Goal: Task Accomplishment & Management: Use online tool/utility

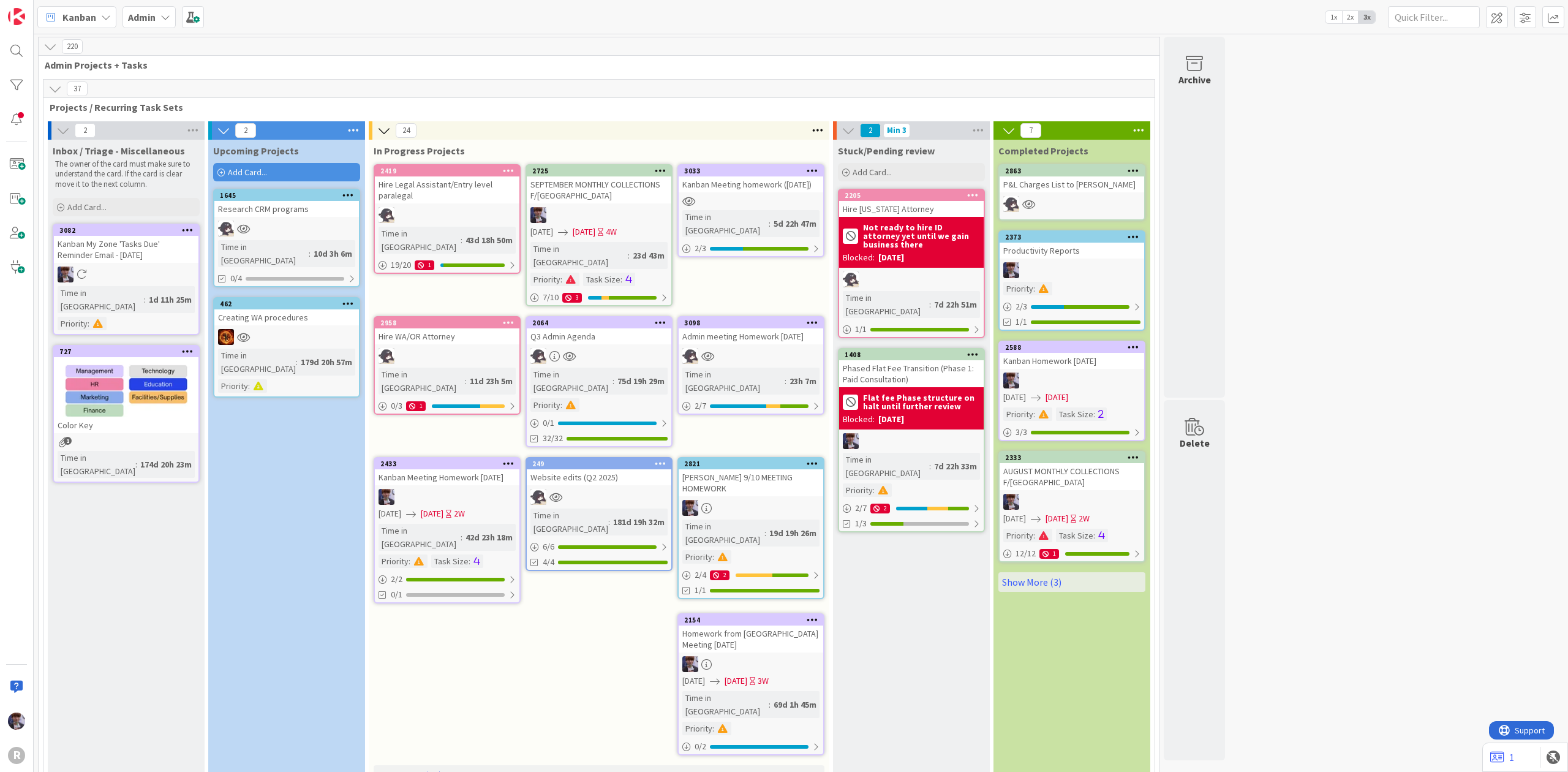
click at [765, 18] on div "Kanban Admin 1x 2x 3x" at bounding box center [801, 17] width 1534 height 34
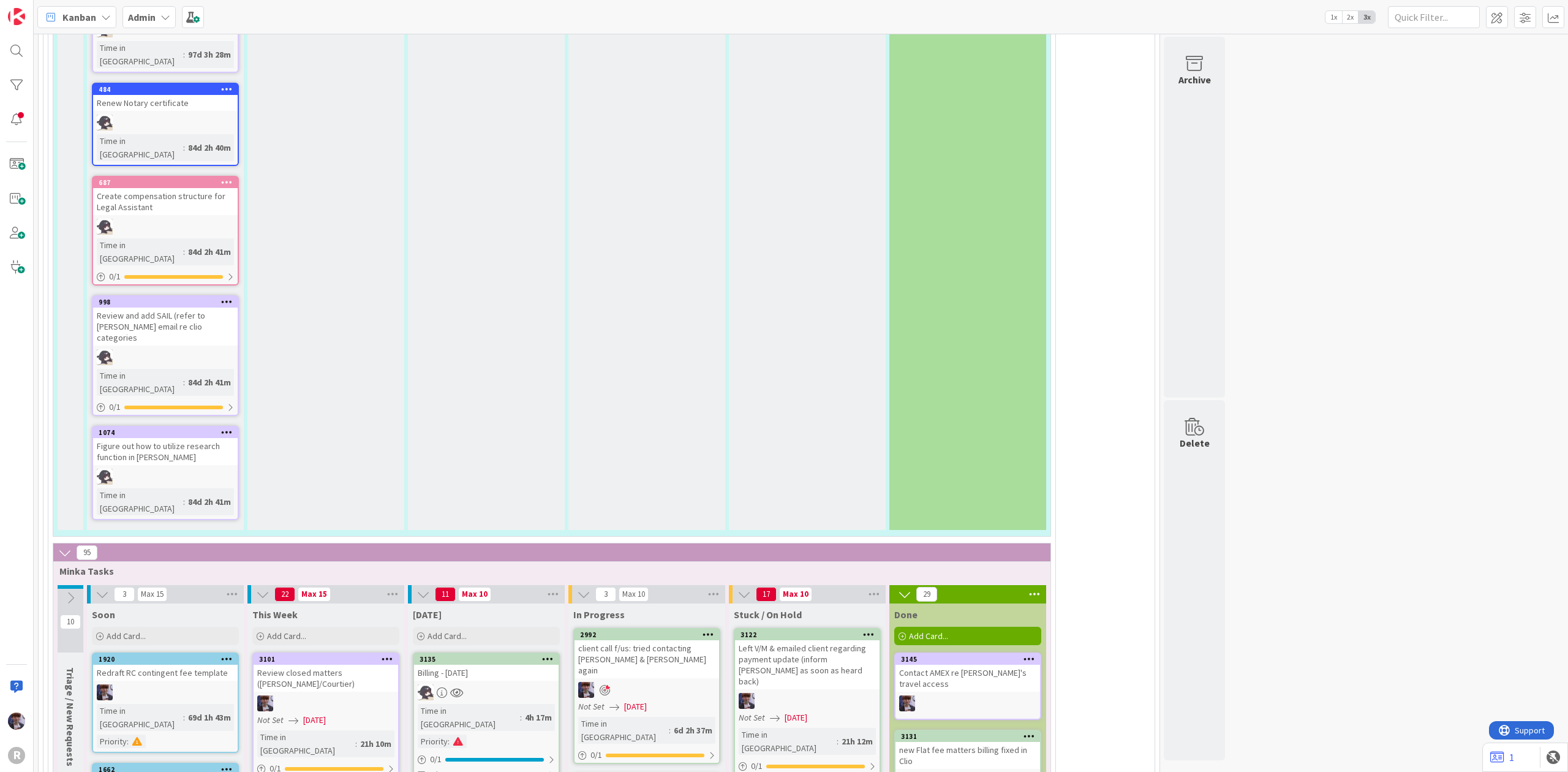
scroll to position [2531, 0]
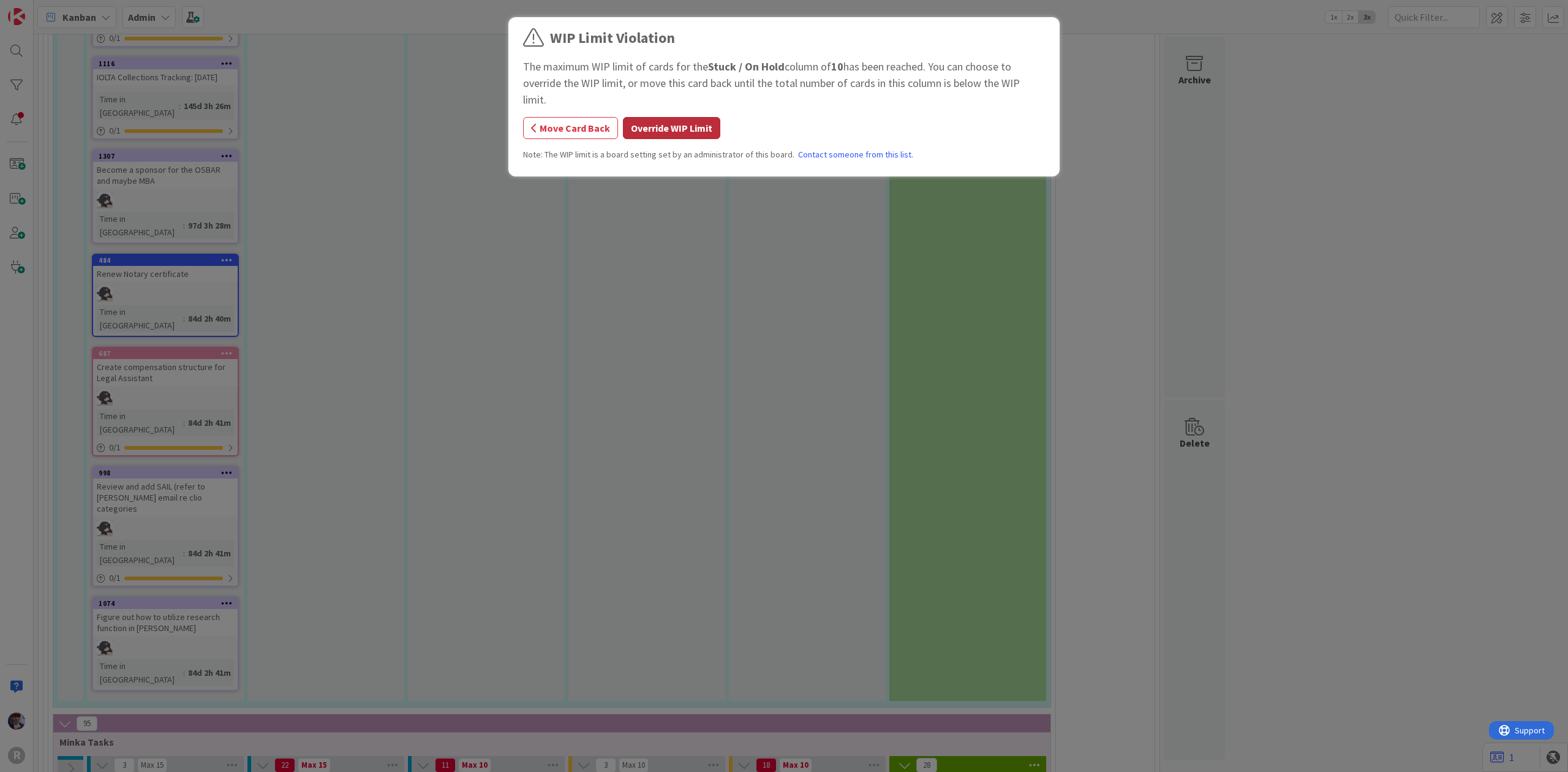
click at [671, 117] on button "Override WIP Limit" at bounding box center [672, 128] width 98 height 22
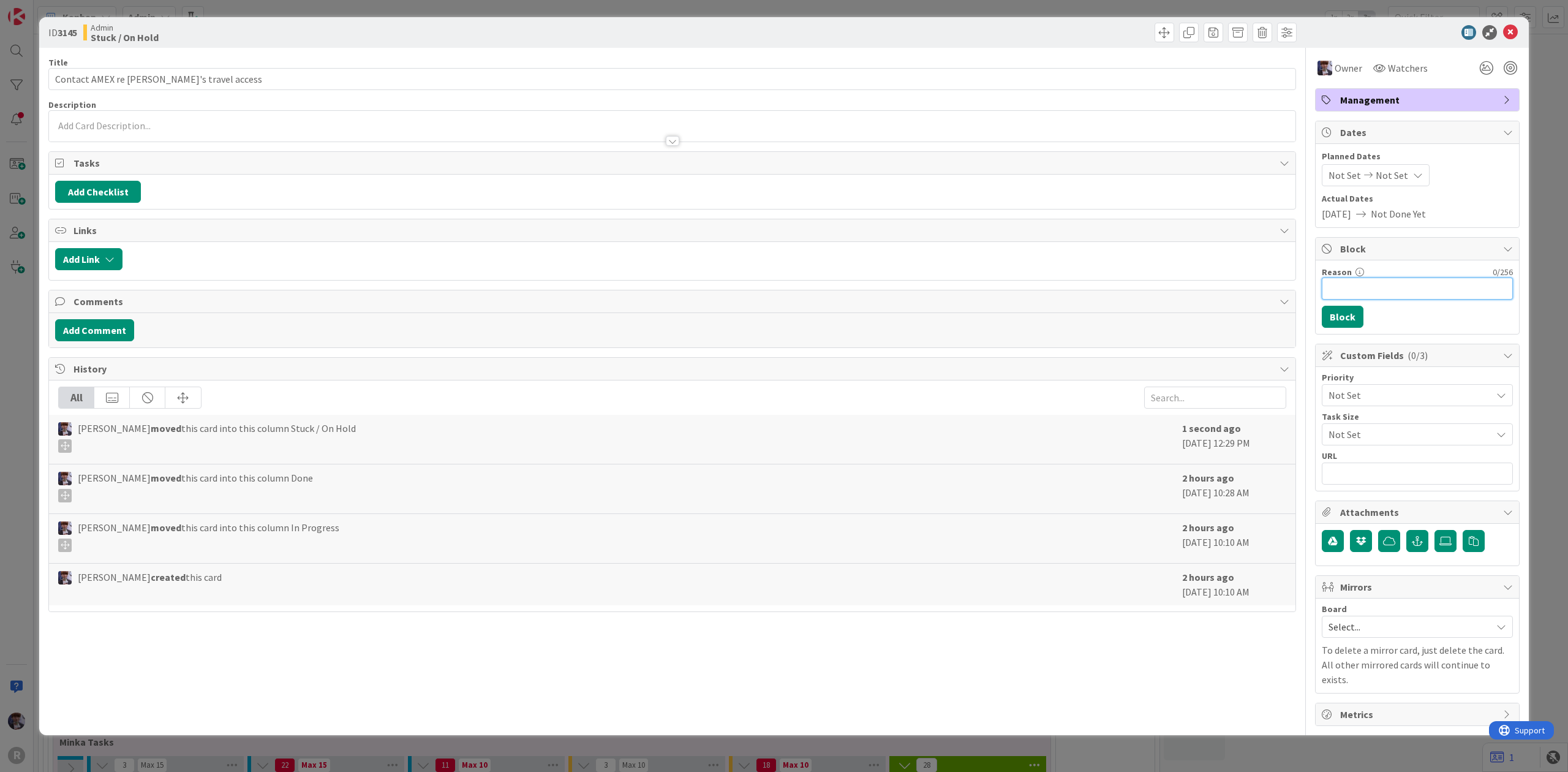
click at [1378, 285] on input "Reason" at bounding box center [1417, 289] width 191 height 22
click at [1360, 288] on input "pendinf on AMEX end" at bounding box center [1417, 289] width 191 height 22
click at [1331, 290] on input "pending on AMEX end" at bounding box center [1417, 289] width 191 height 22
type input "access pending on AMEX end"
click at [1328, 322] on button "Block" at bounding box center [1342, 317] width 42 height 22
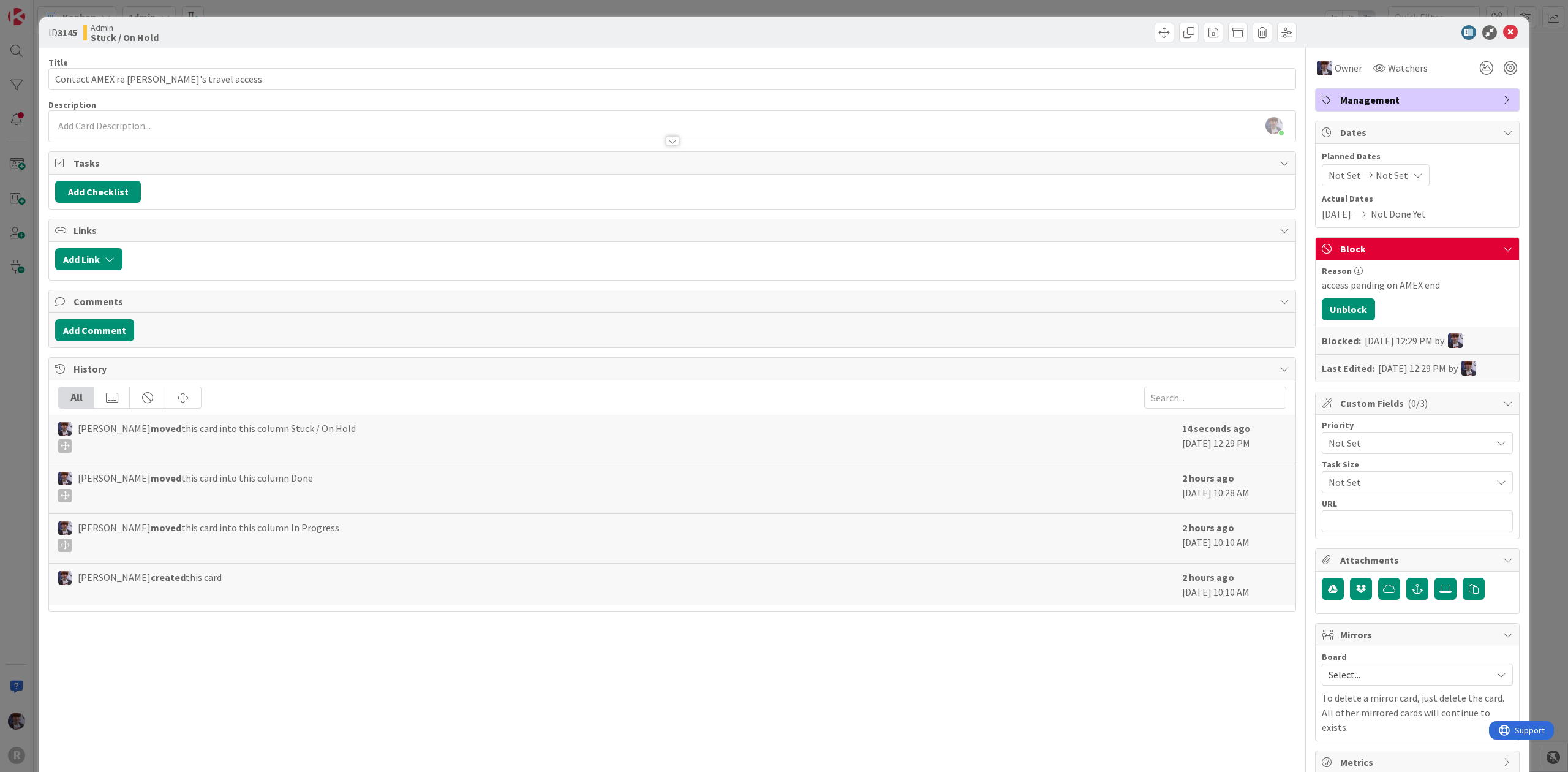
click at [1532, 162] on div "ID 3145 Admin Stuck / On Hold Title 37 / 128 Contact AMEX re Kiara's travel acc…" at bounding box center [784, 386] width 1568 height 772
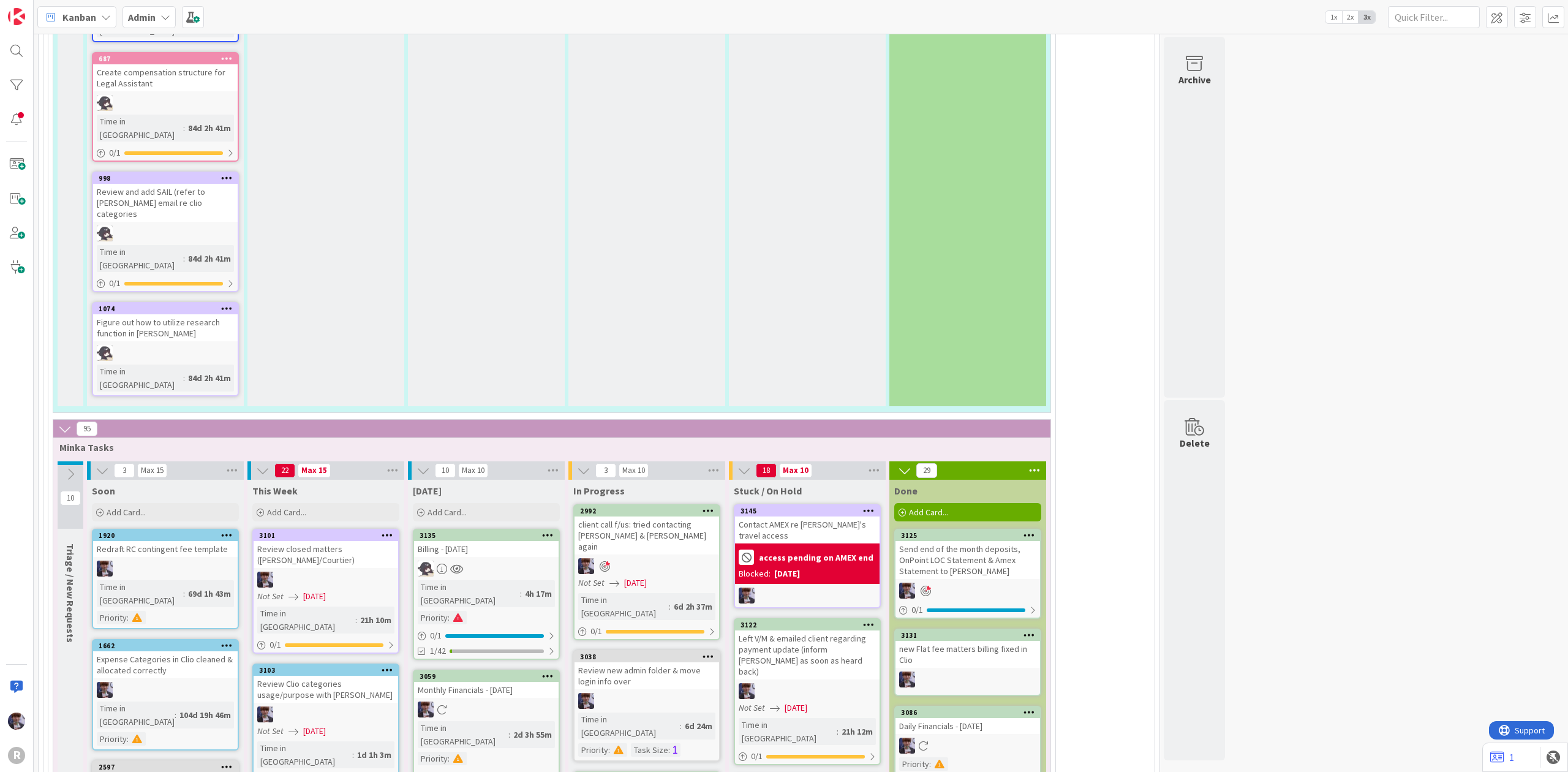
scroll to position [2865, 0]
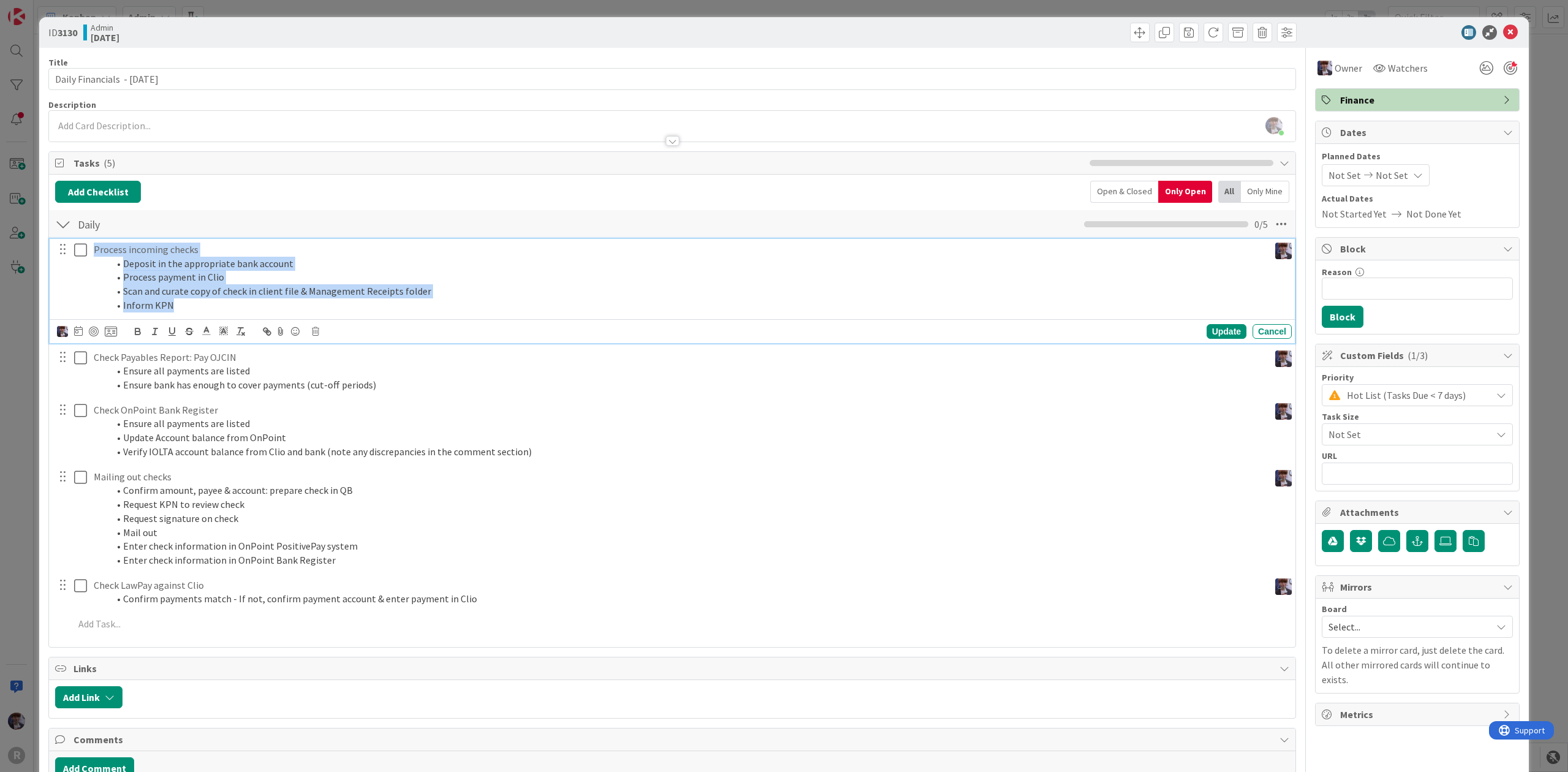
drag, startPoint x: 178, startPoint y: 307, endPoint x: 51, endPoint y: 236, distance: 145.5
click at [51, 236] on div "Daily Checklist Name 5 / 64 Daily 0 / 5 Process incoming checks Deposit in the …" at bounding box center [672, 425] width 1246 height 432
click at [185, 334] on icon "button" at bounding box center [190, 331] width 11 height 11
click at [312, 336] on icon at bounding box center [315, 331] width 7 height 9
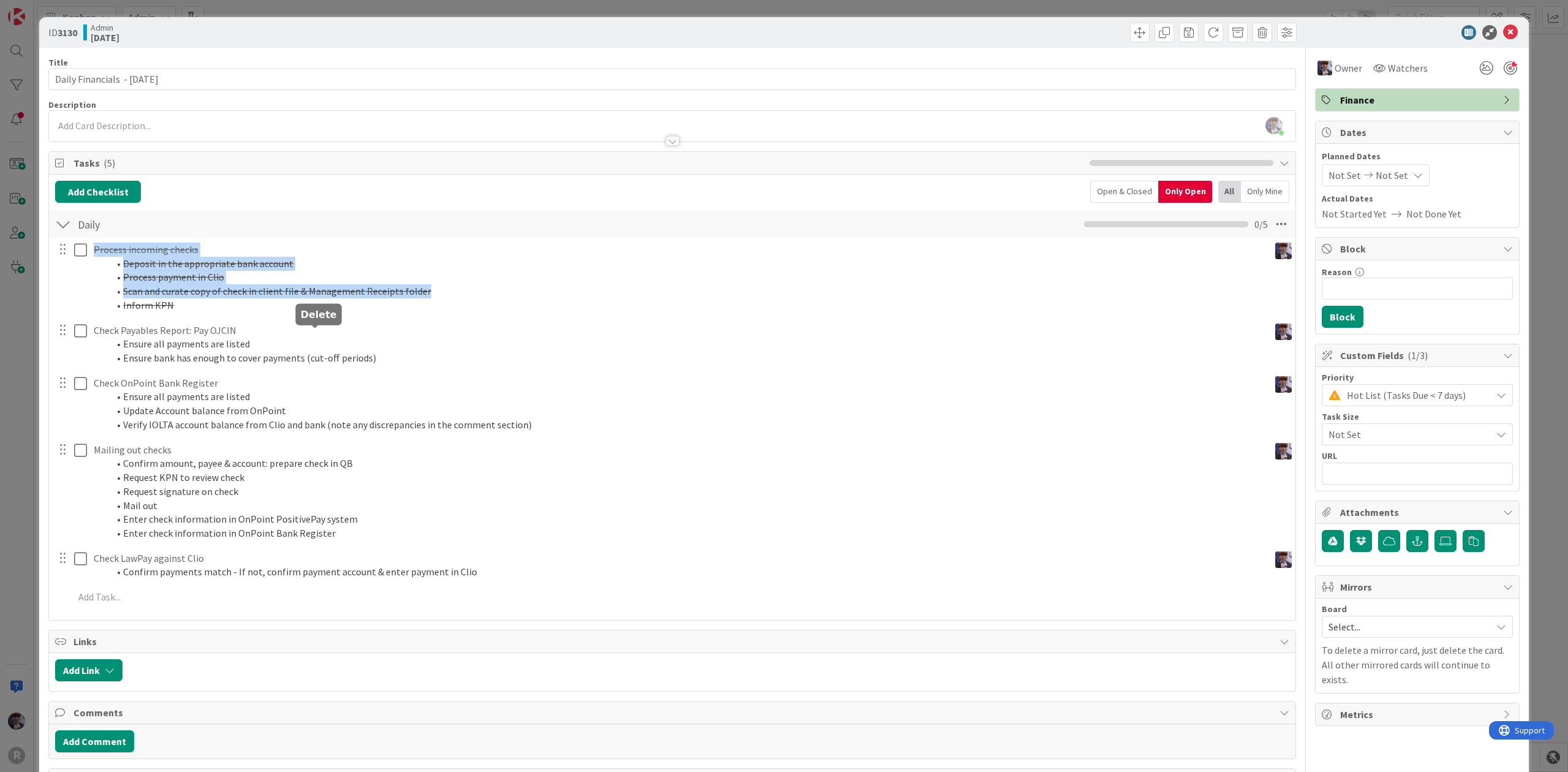
click at [343, 387] on div "Process incoming checks Deposit in the appropriate bank account Process payment…" at bounding box center [672, 426] width 1234 height 374
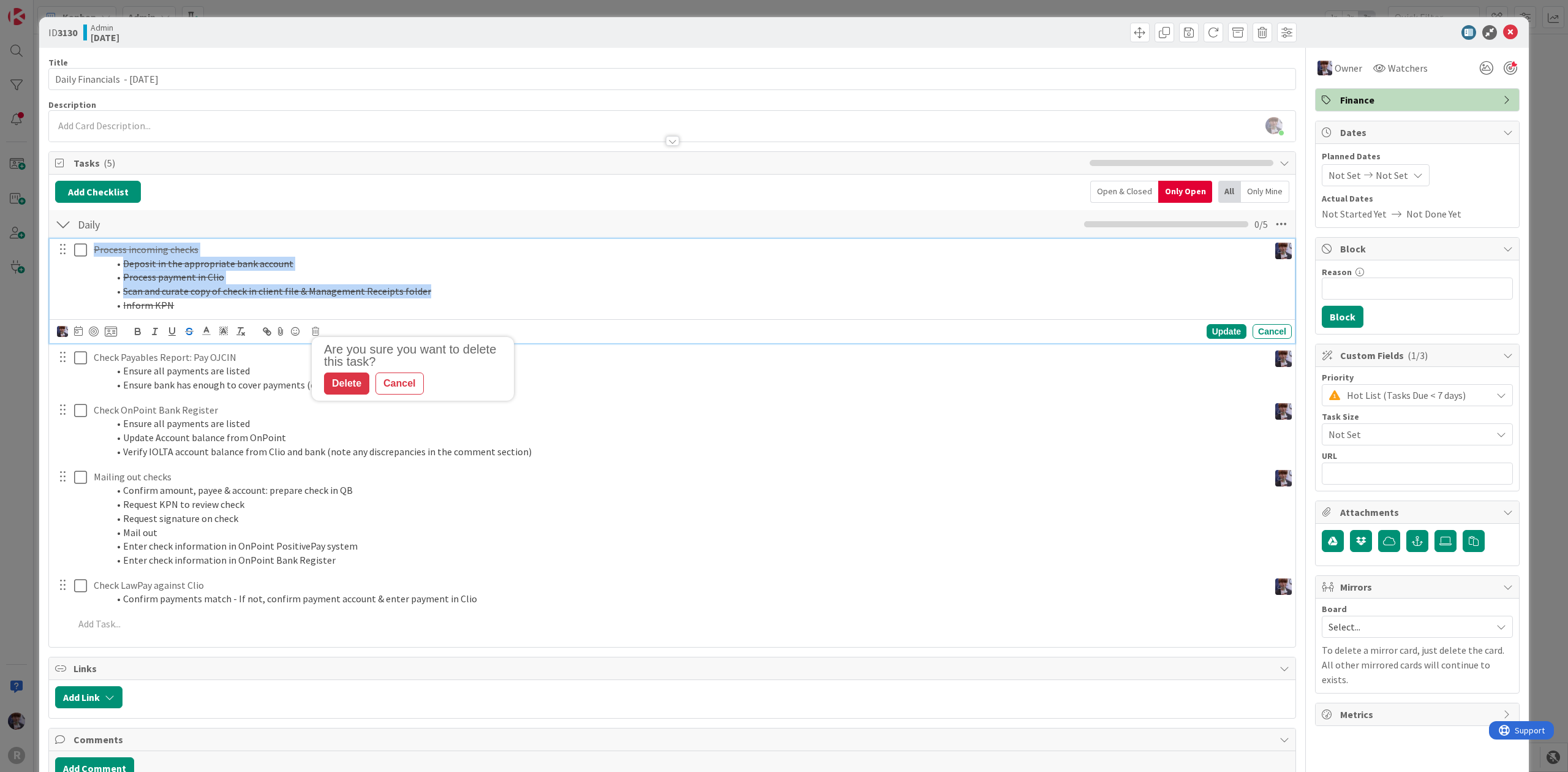
click at [238, 297] on s "Scan and curate copy of check in client file & Management Receipts folder" at bounding box center [277, 290] width 308 height 12
click at [406, 299] on li "Inform KPN" at bounding box center [686, 306] width 1156 height 14
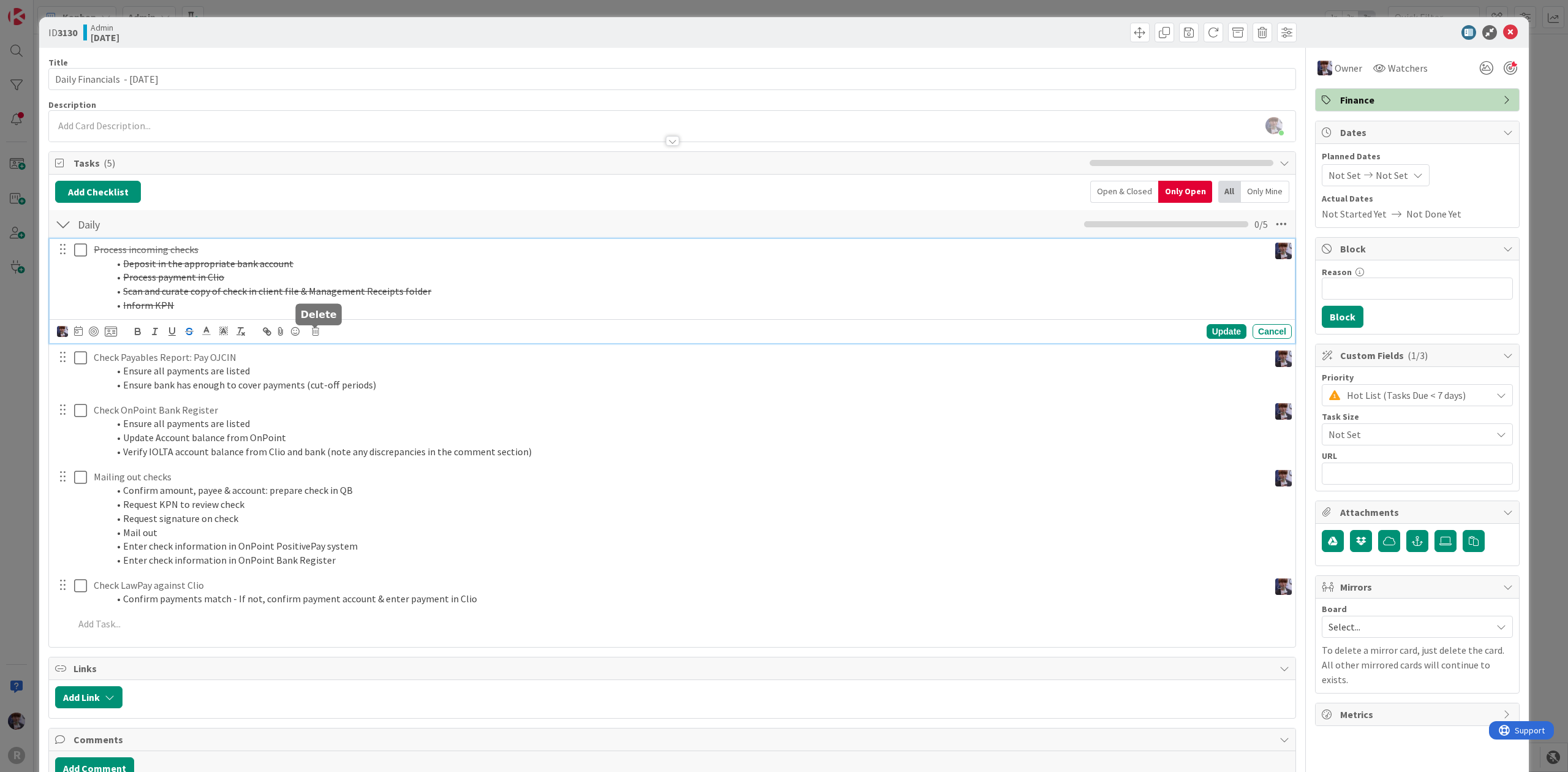
click at [318, 336] on icon at bounding box center [315, 331] width 7 height 9
click at [359, 387] on div "Delete" at bounding box center [346, 383] width 46 height 22
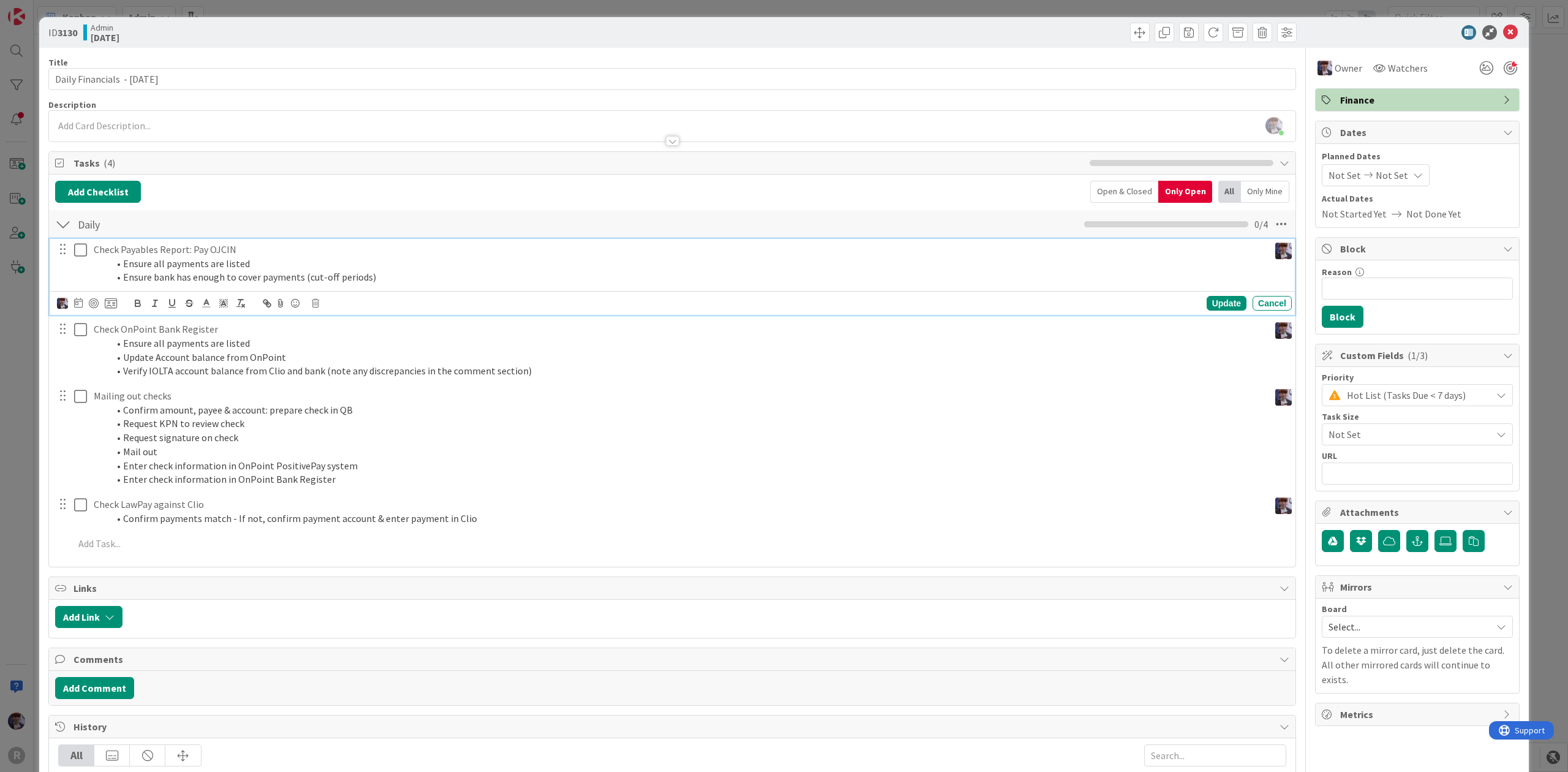
click at [224, 277] on li "Ensure bank has enough to cover payments (cut-off periods)" at bounding box center [686, 278] width 1156 height 14
click at [111, 302] on icon at bounding box center [110, 303] width 12 height 11
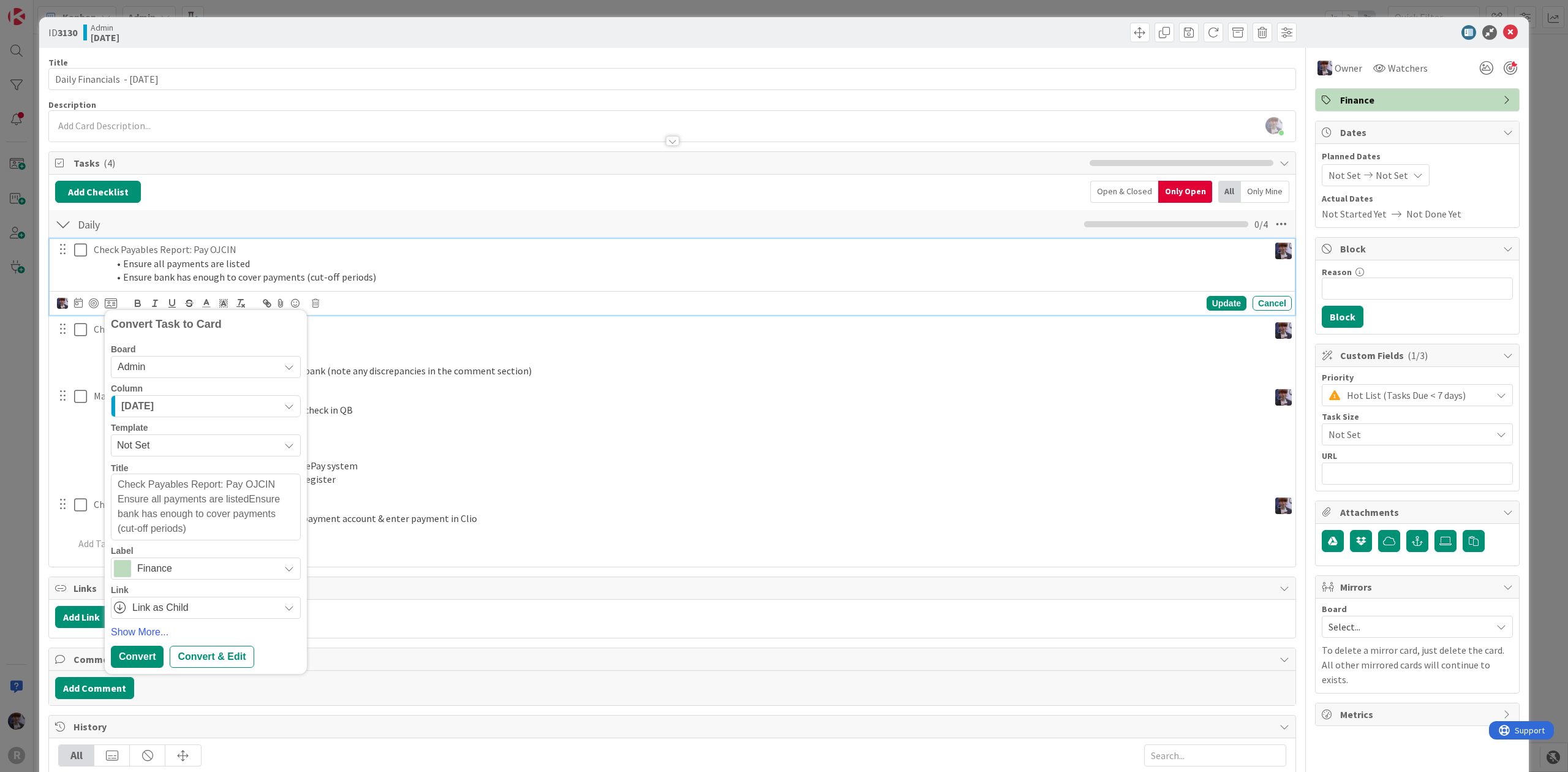
click at [176, 410] on div "[DATE]" at bounding box center [198, 406] width 161 height 19
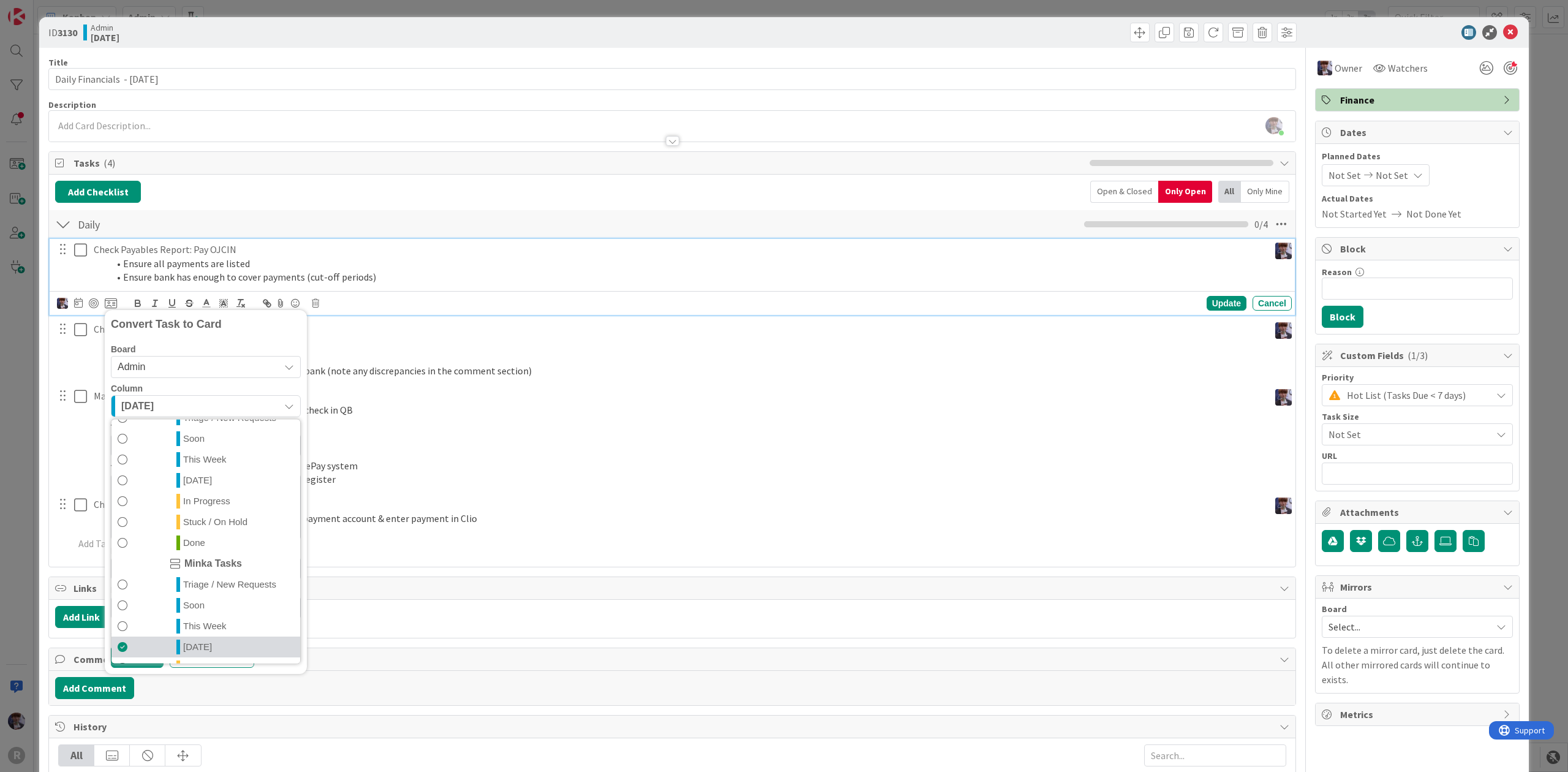
scroll to position [287, 0]
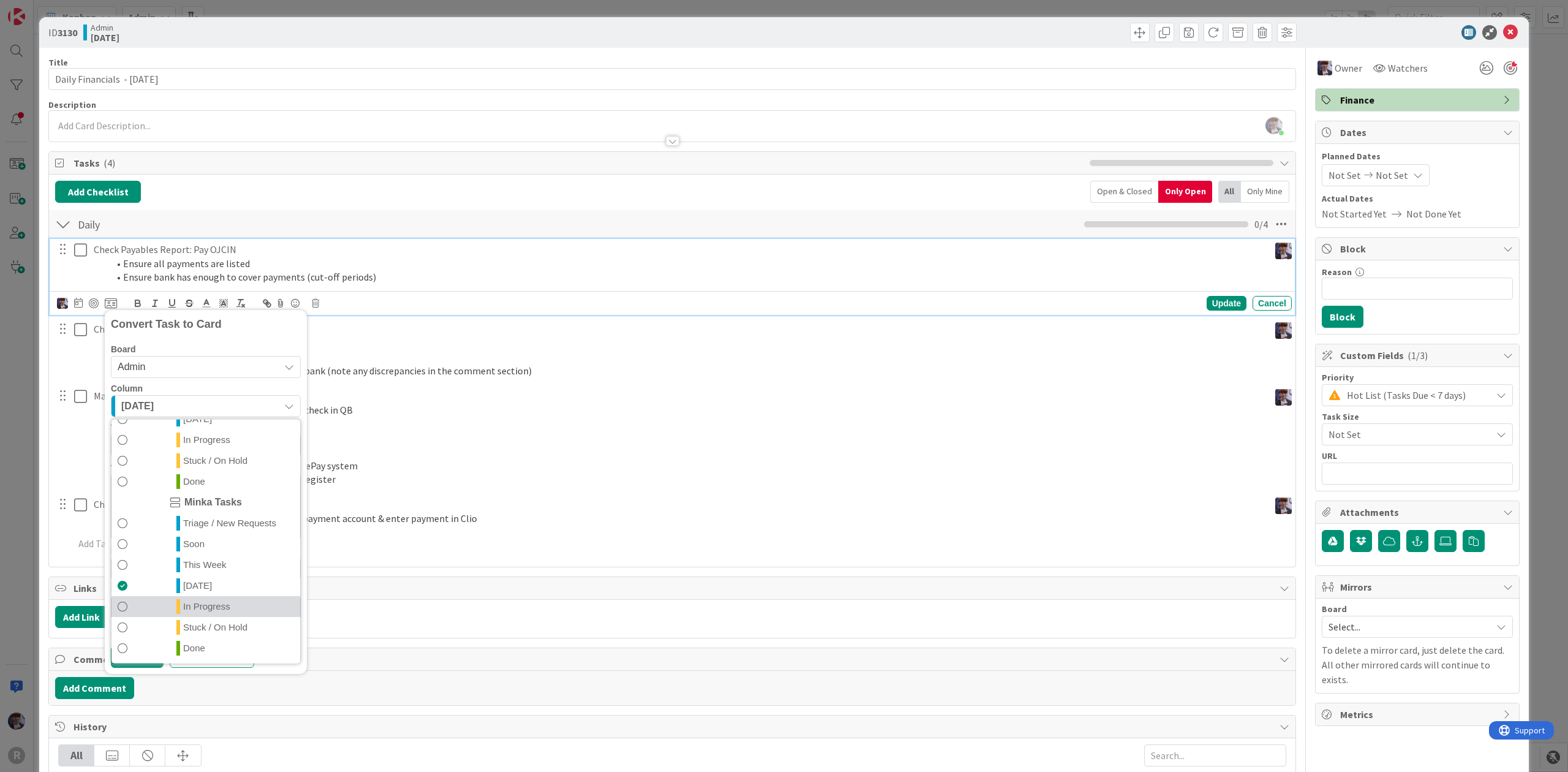
click at [213, 615] on link "In Progress" at bounding box center [206, 606] width 189 height 21
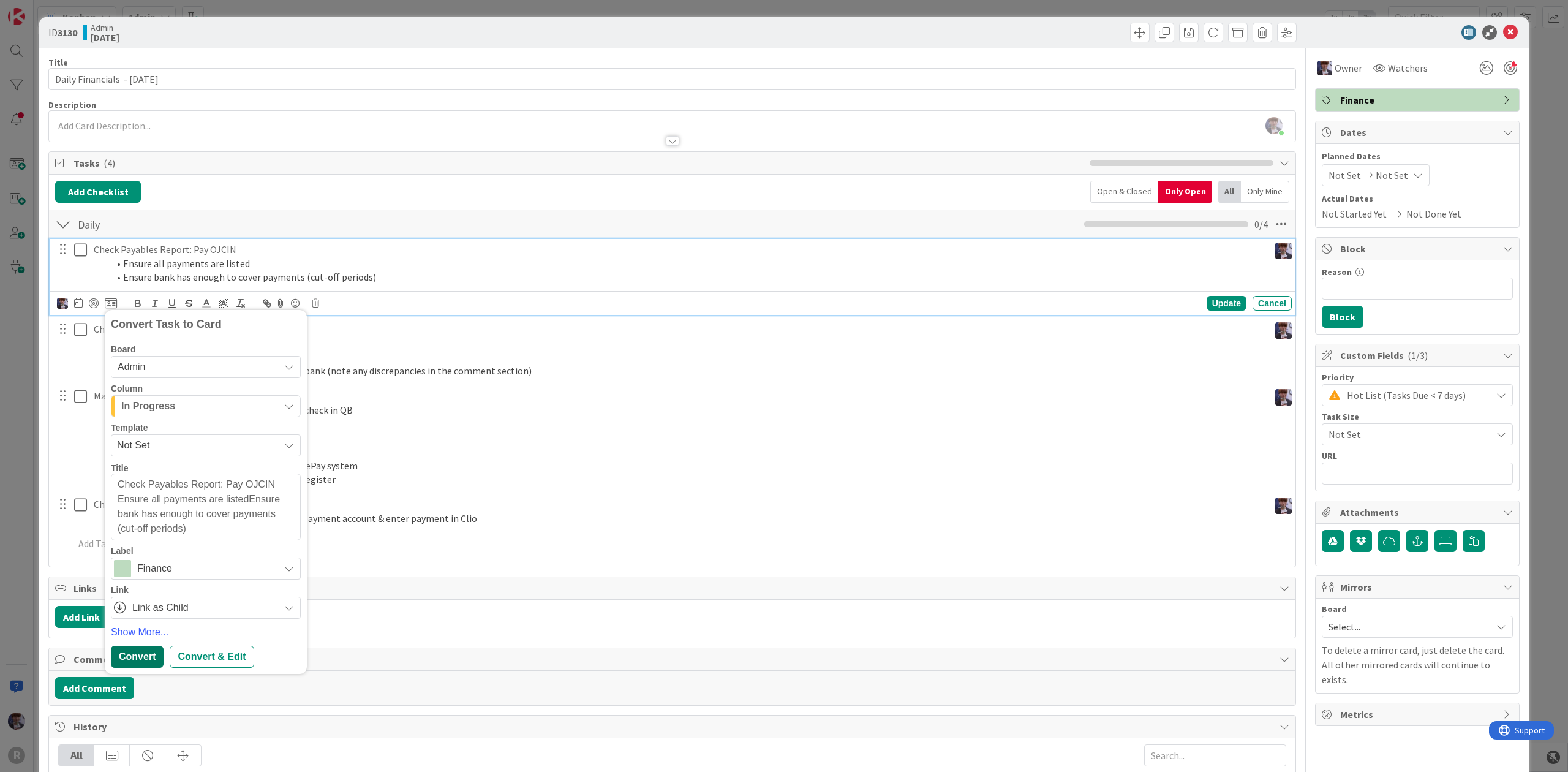
click at [131, 658] on div "Convert" at bounding box center [138, 657] width 53 height 22
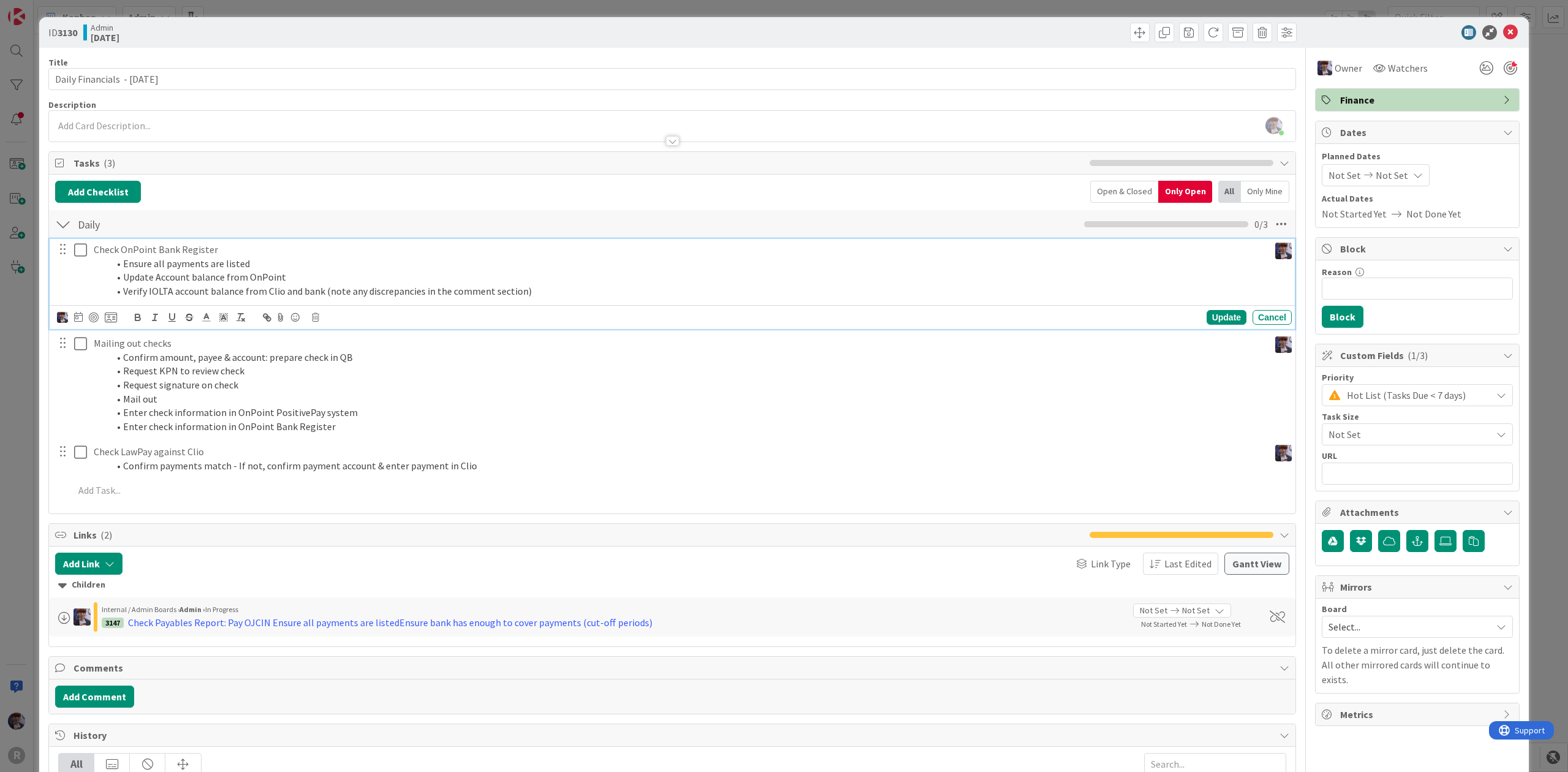
click at [147, 274] on li "Update Account balance from OnPoint" at bounding box center [686, 278] width 1156 height 14
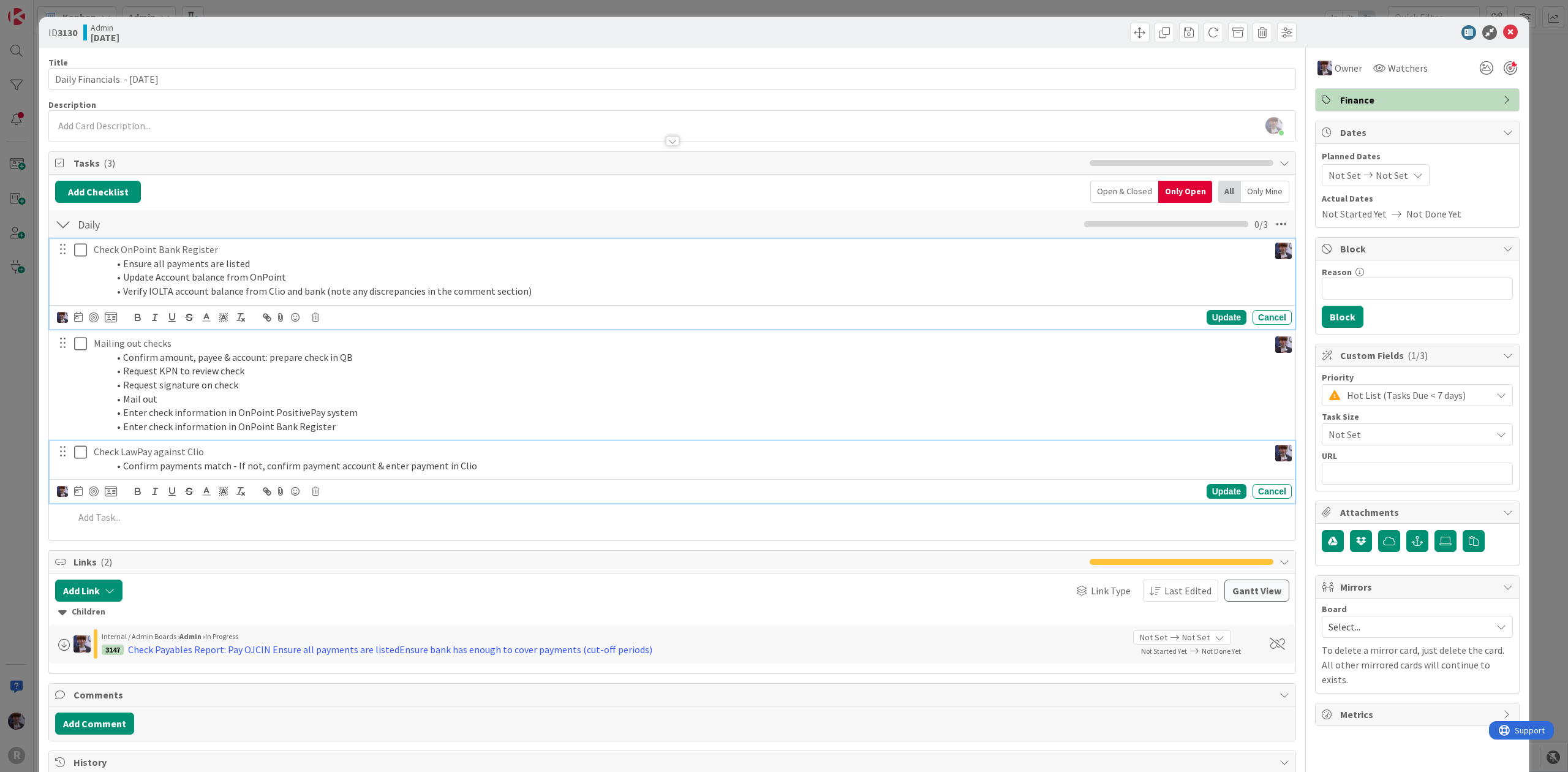
click at [219, 470] on li "Confirm payments match - If not, confirm payment account & enter payment in Clio" at bounding box center [686, 466] width 1156 height 14
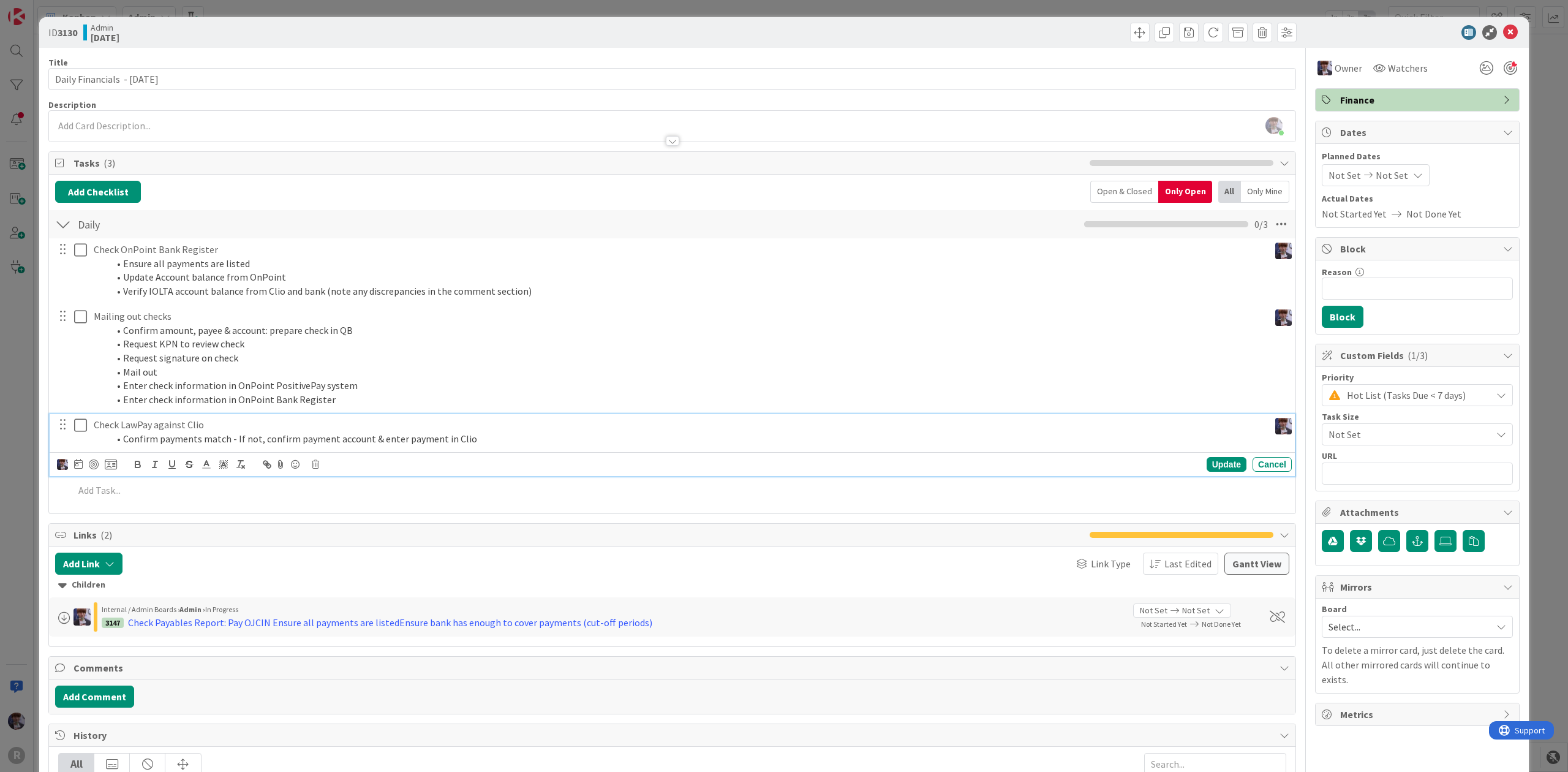
click at [103, 464] on div at bounding box center [86, 464] width 60 height 14
click at [113, 470] on icon at bounding box center [110, 464] width 12 height 11
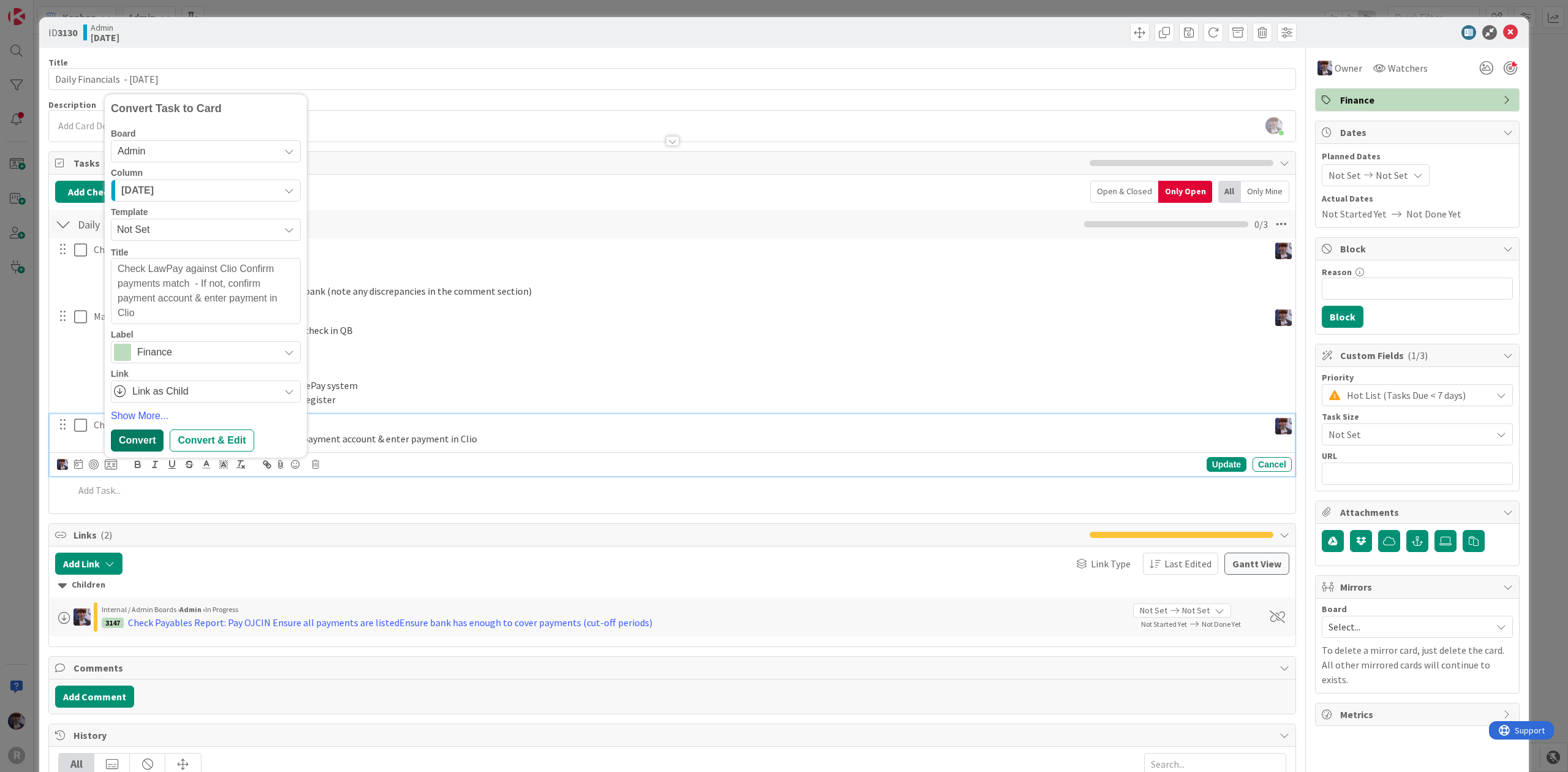
click at [140, 442] on div "Convert" at bounding box center [138, 441] width 53 height 22
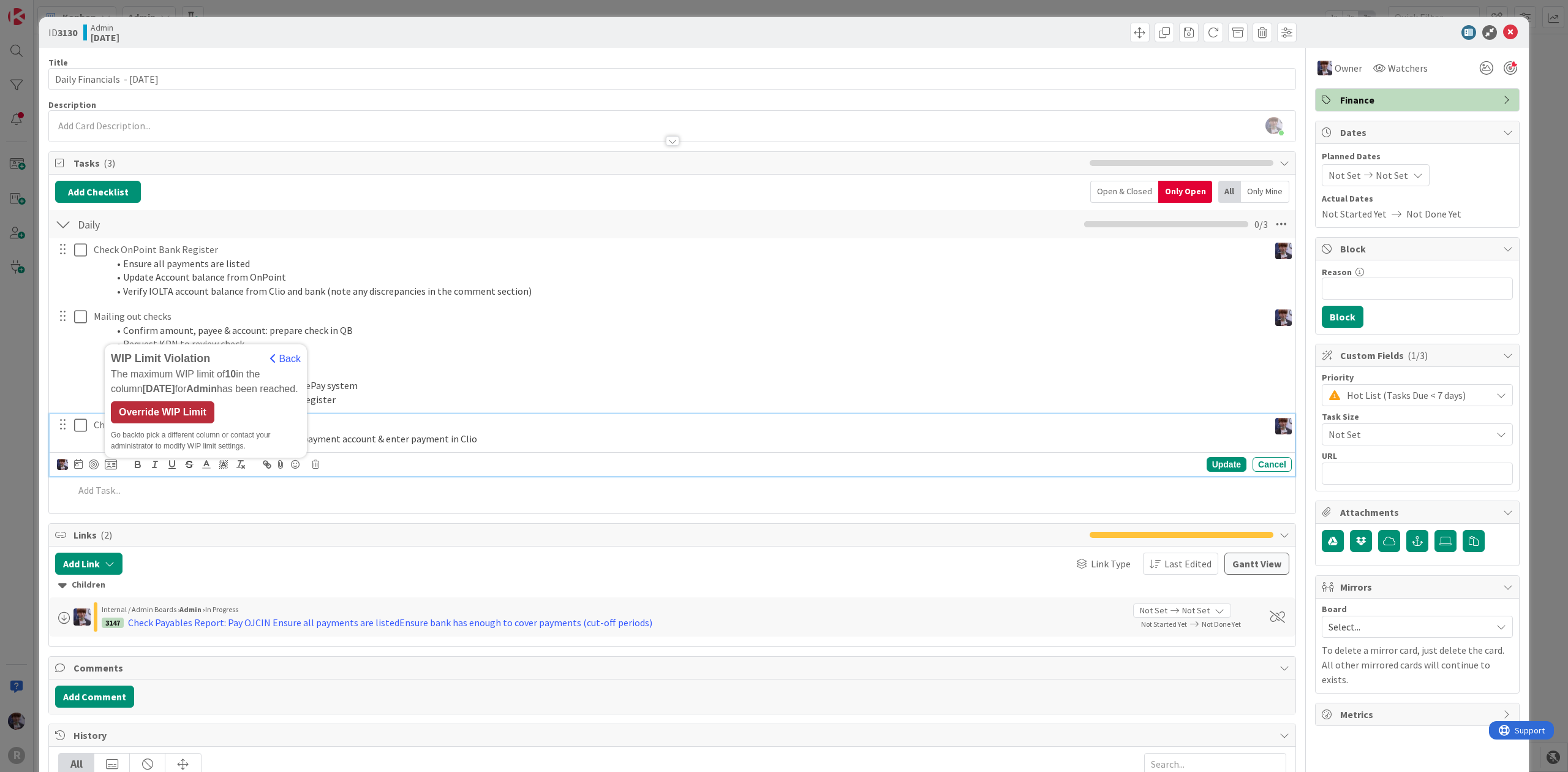
click at [147, 414] on div "Override WIP Limit" at bounding box center [162, 412] width 103 height 22
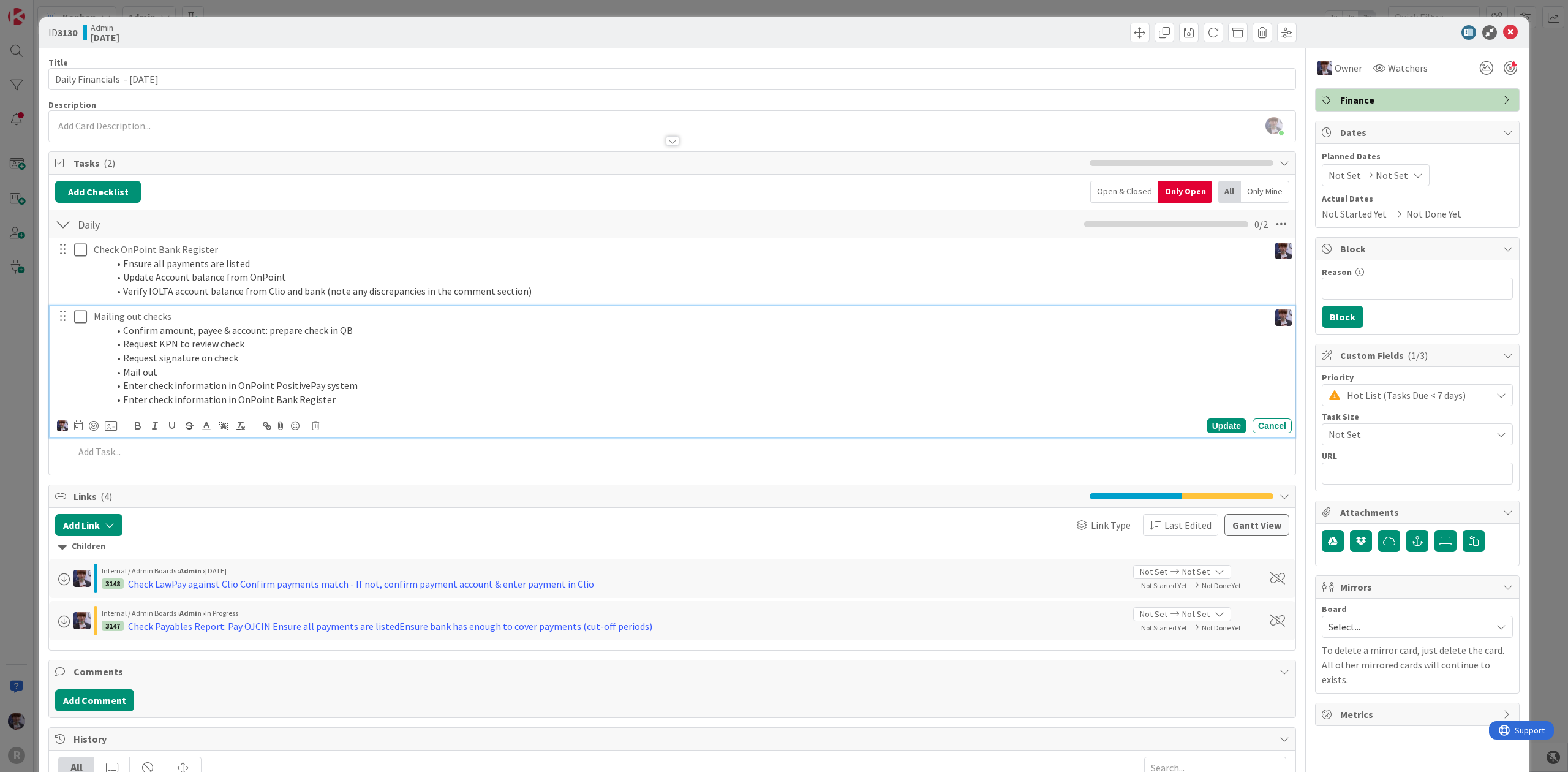
click at [158, 334] on li "Confirm amount, payee & account: prepare check in QB" at bounding box center [686, 330] width 1156 height 14
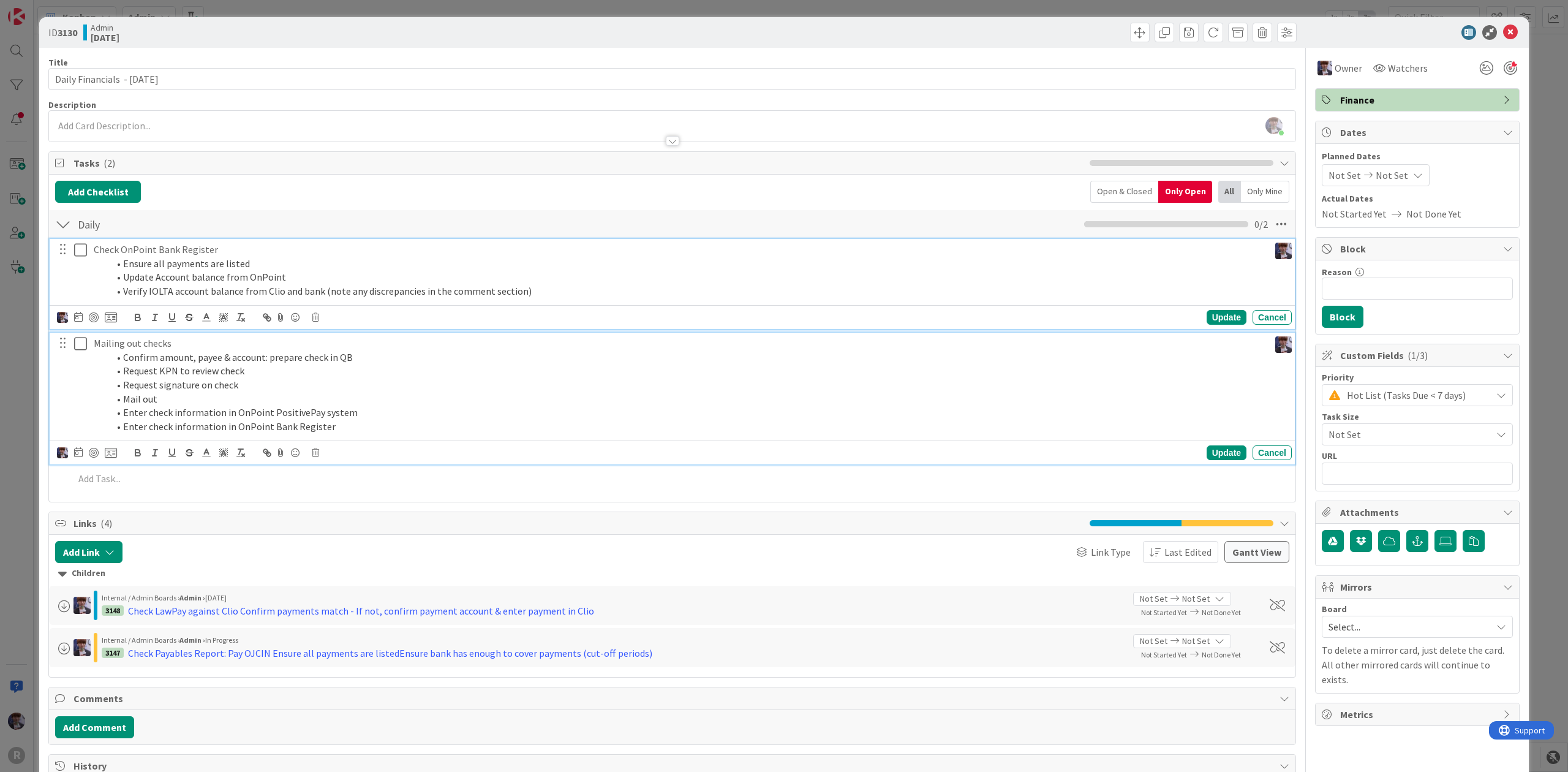
click at [176, 275] on li "Update Account balance from OnPoint" at bounding box center [686, 278] width 1156 height 14
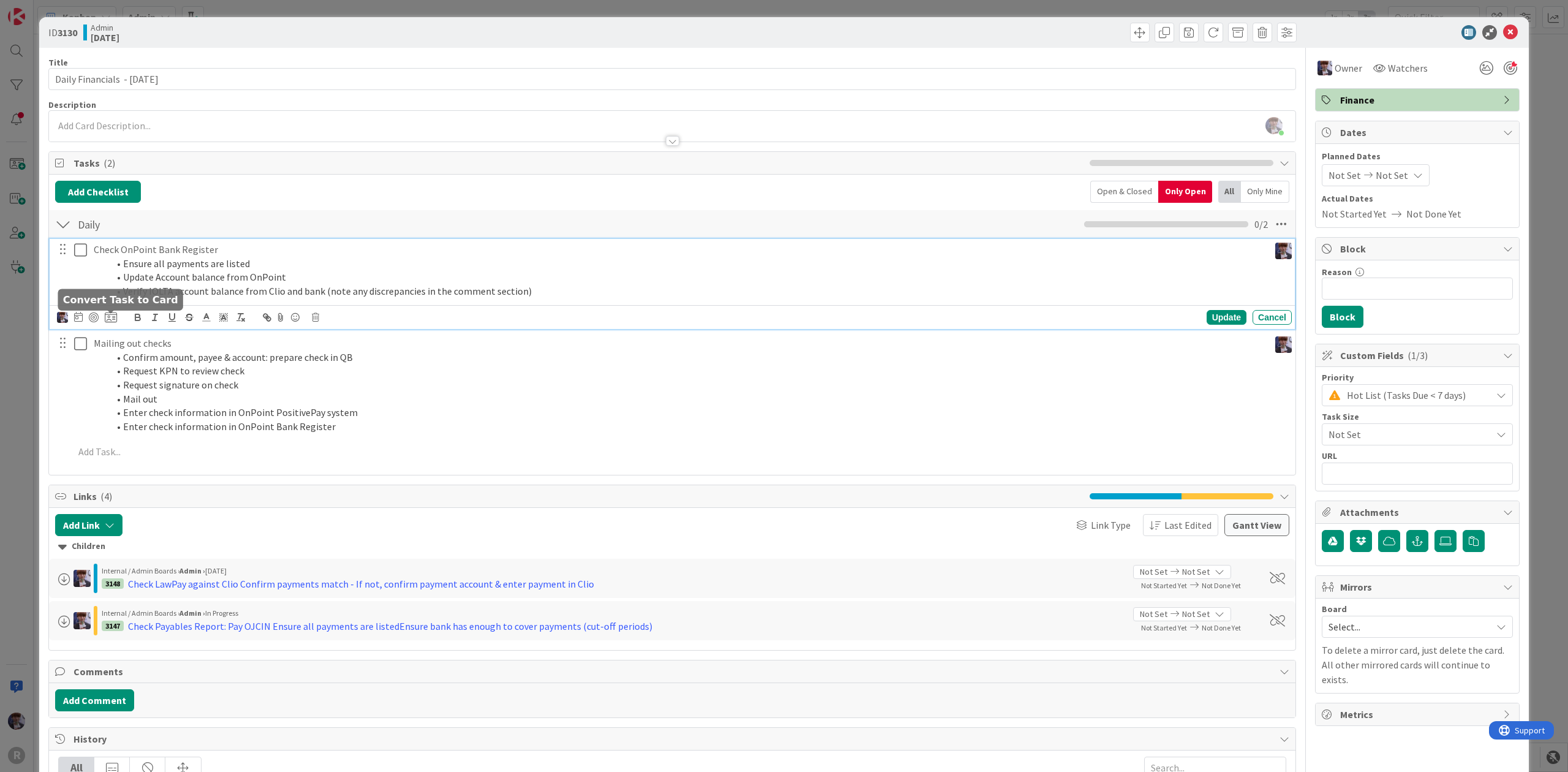
click at [113, 318] on icon at bounding box center [110, 318] width 12 height 11
type textarea "x"
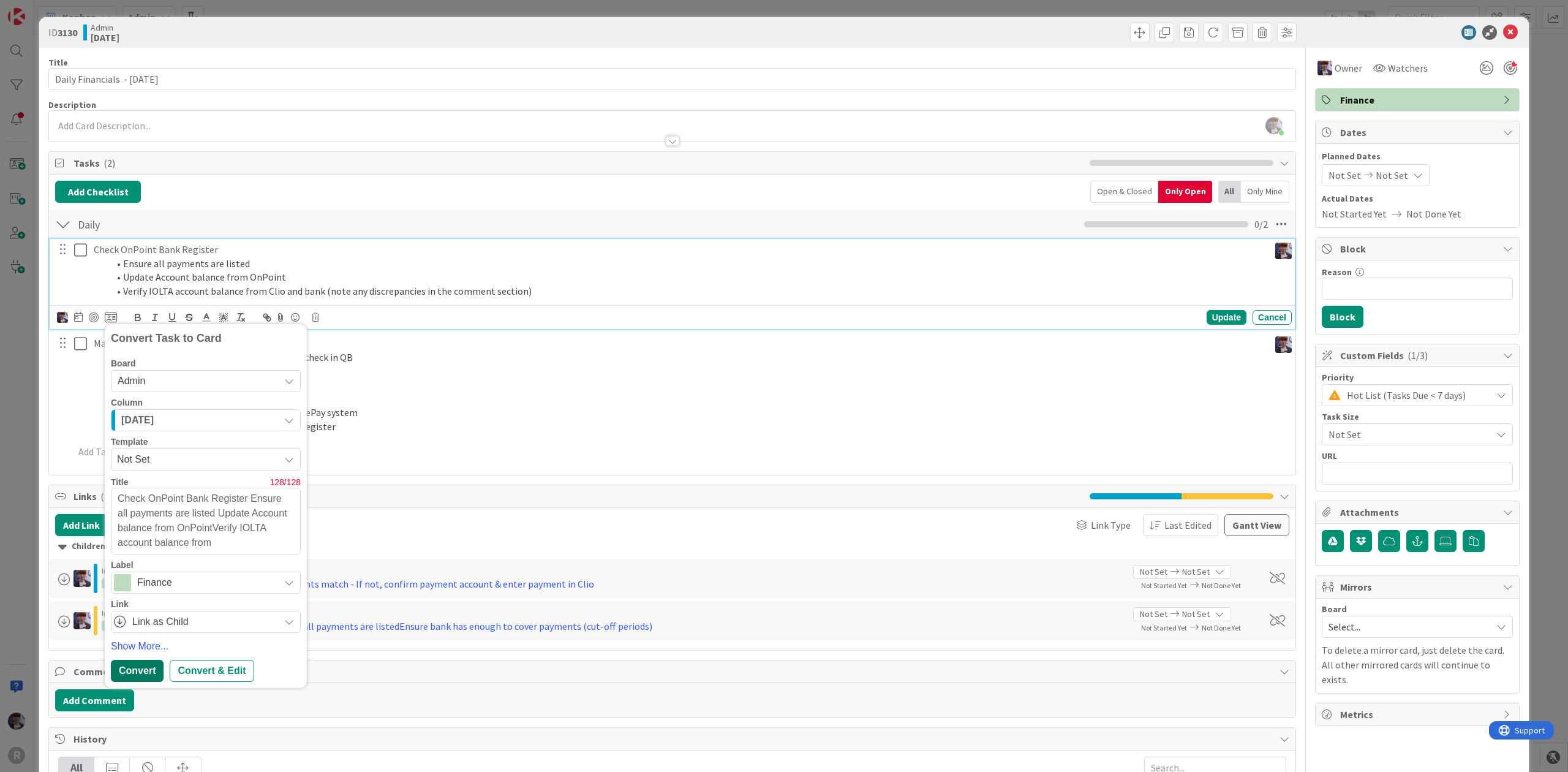
click at [143, 672] on div "Convert" at bounding box center [138, 670] width 53 height 22
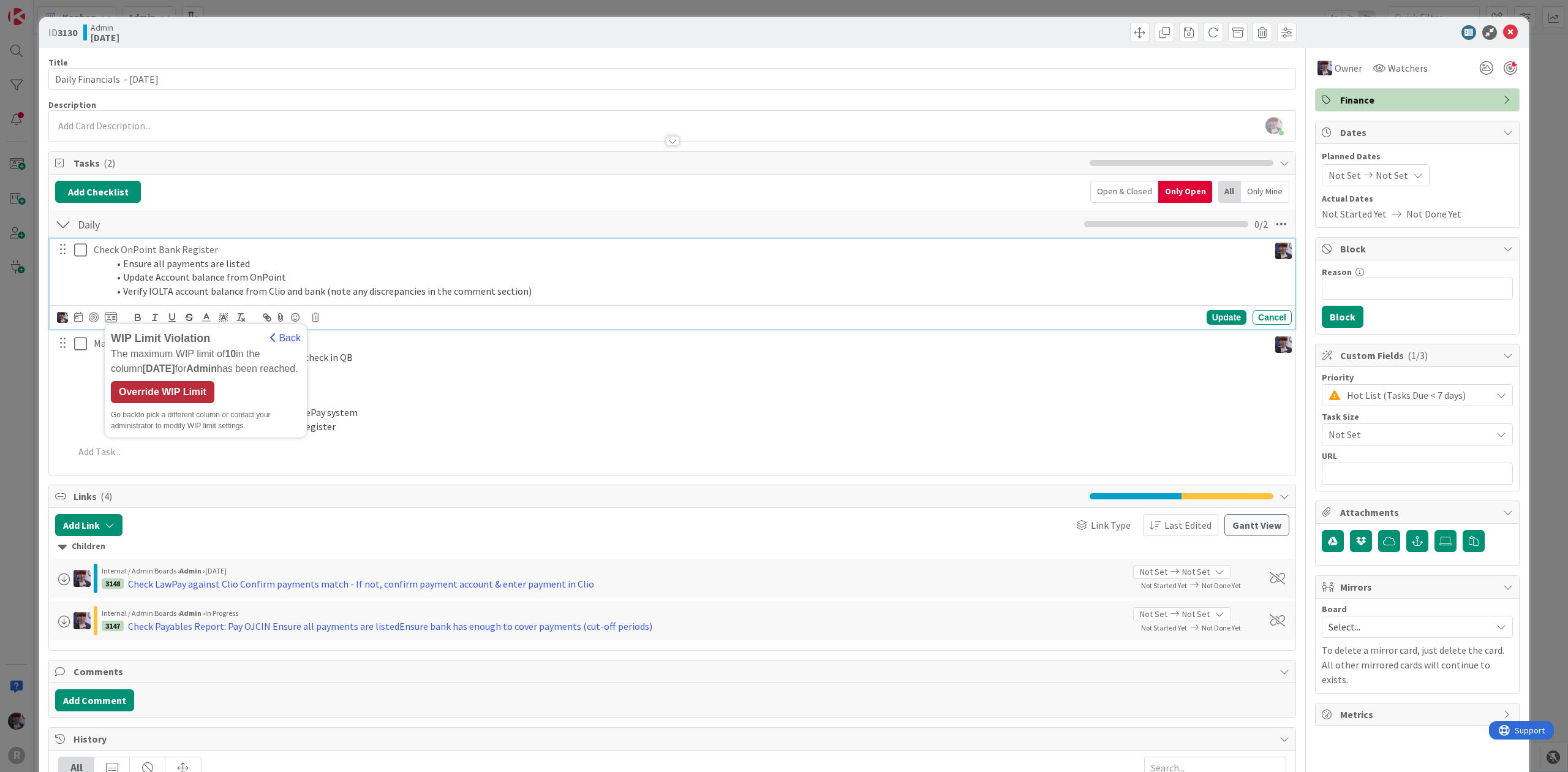
click at [179, 403] on div "Override WIP Limit" at bounding box center [162, 392] width 103 height 22
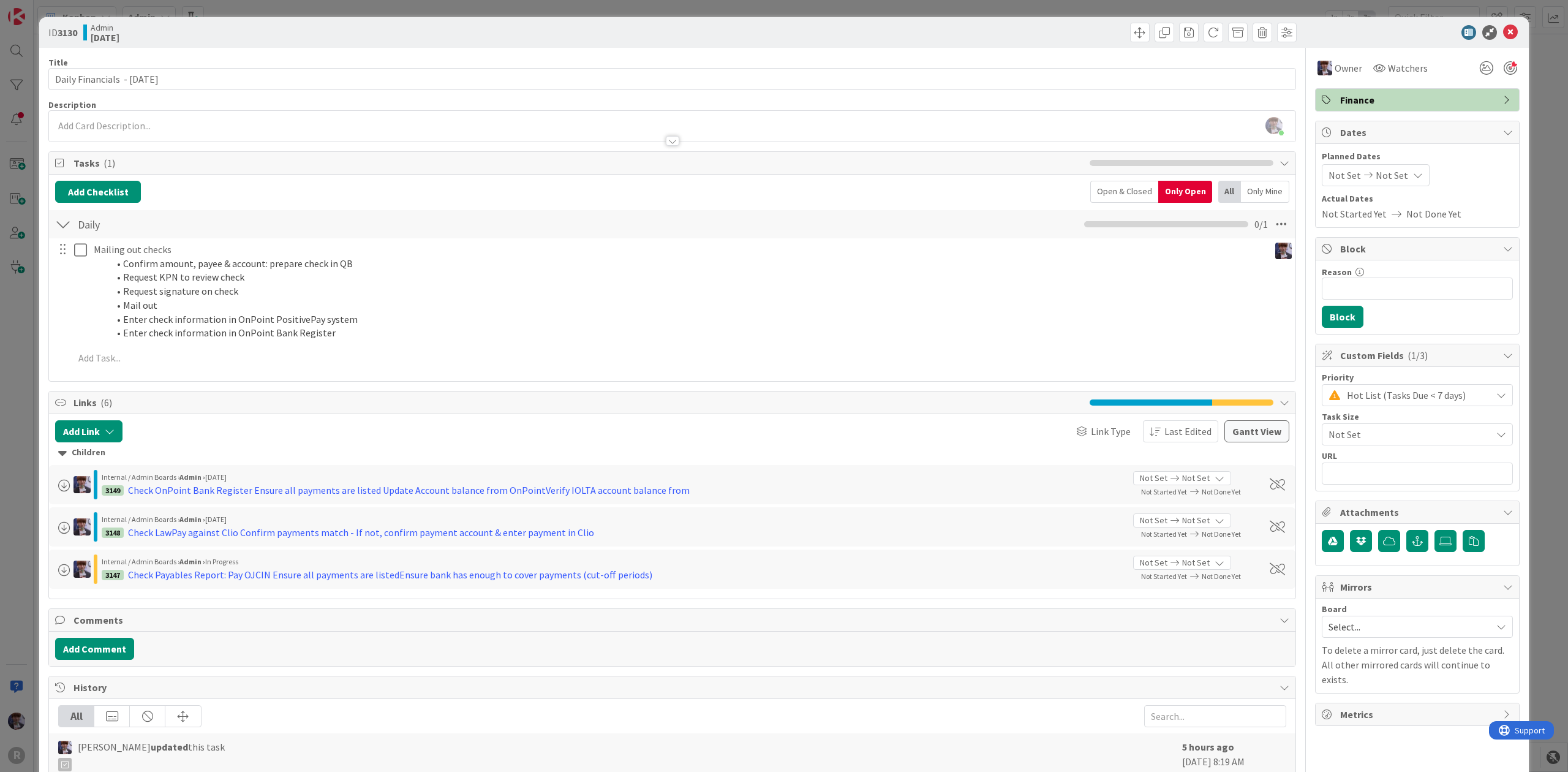
drag, startPoint x: 32, startPoint y: 425, endPoint x: 30, endPoint y: 436, distance: 11.2
click at [30, 425] on div "ID 3130 Admin Today Title 30 / 128 Daily Financials - 10/01/2025 Description Mi…" at bounding box center [784, 386] width 1568 height 772
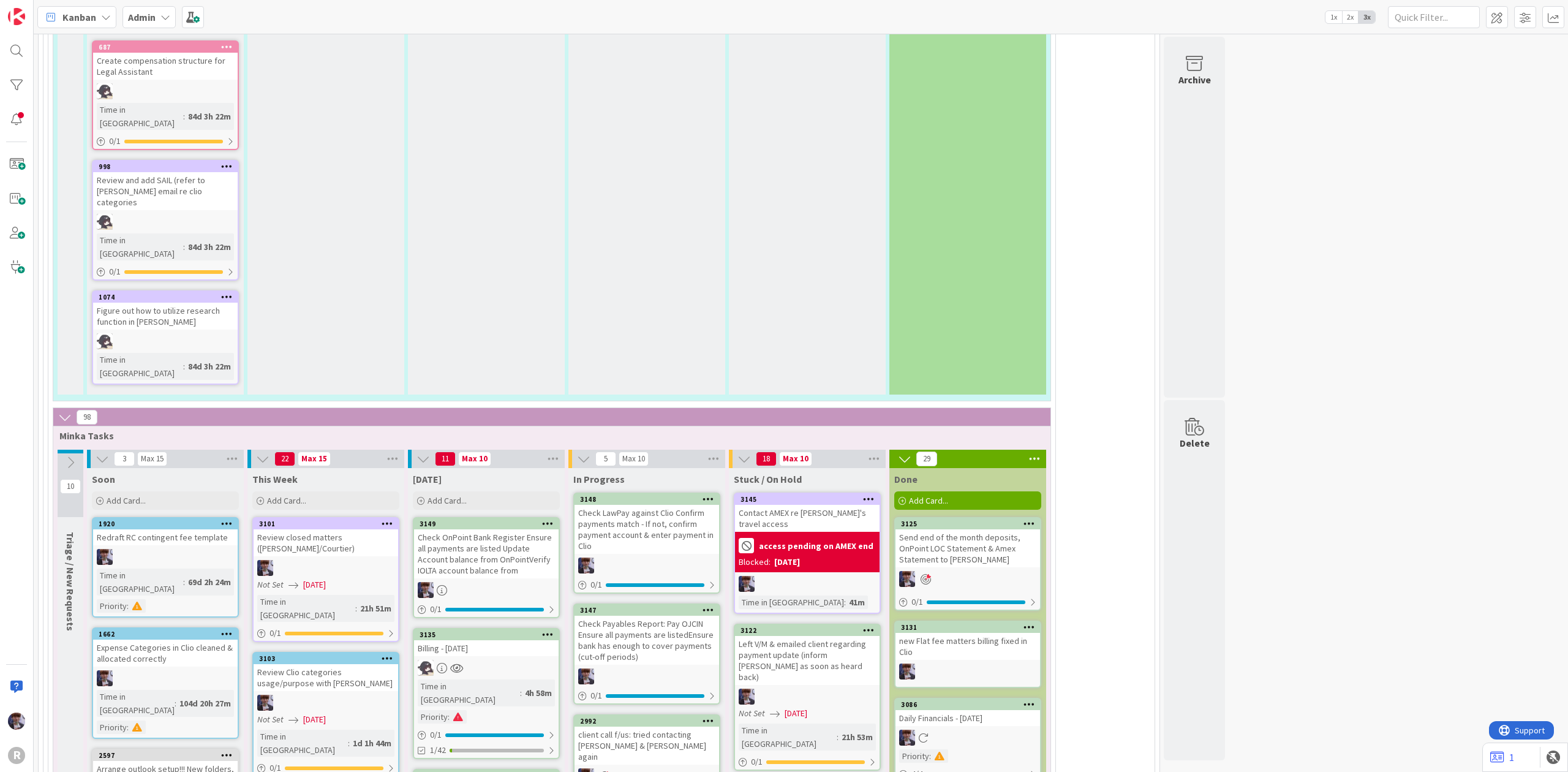
scroll to position [2839, 0]
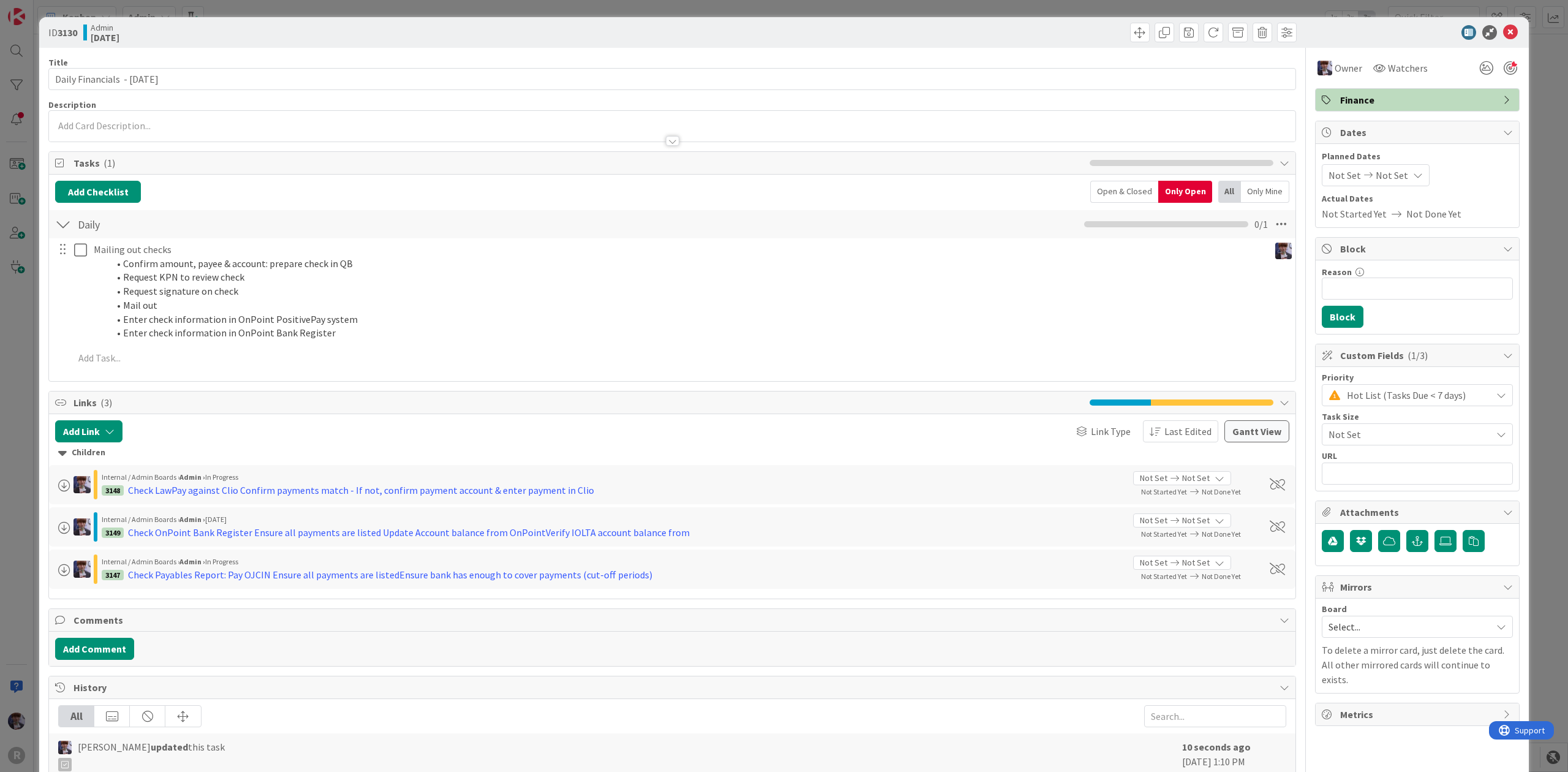
click at [25, 556] on div "ID 3130 Admin Today Title 30 / 128 Daily Financials - 10/01/2025 Description Ow…" at bounding box center [784, 386] width 1568 height 772
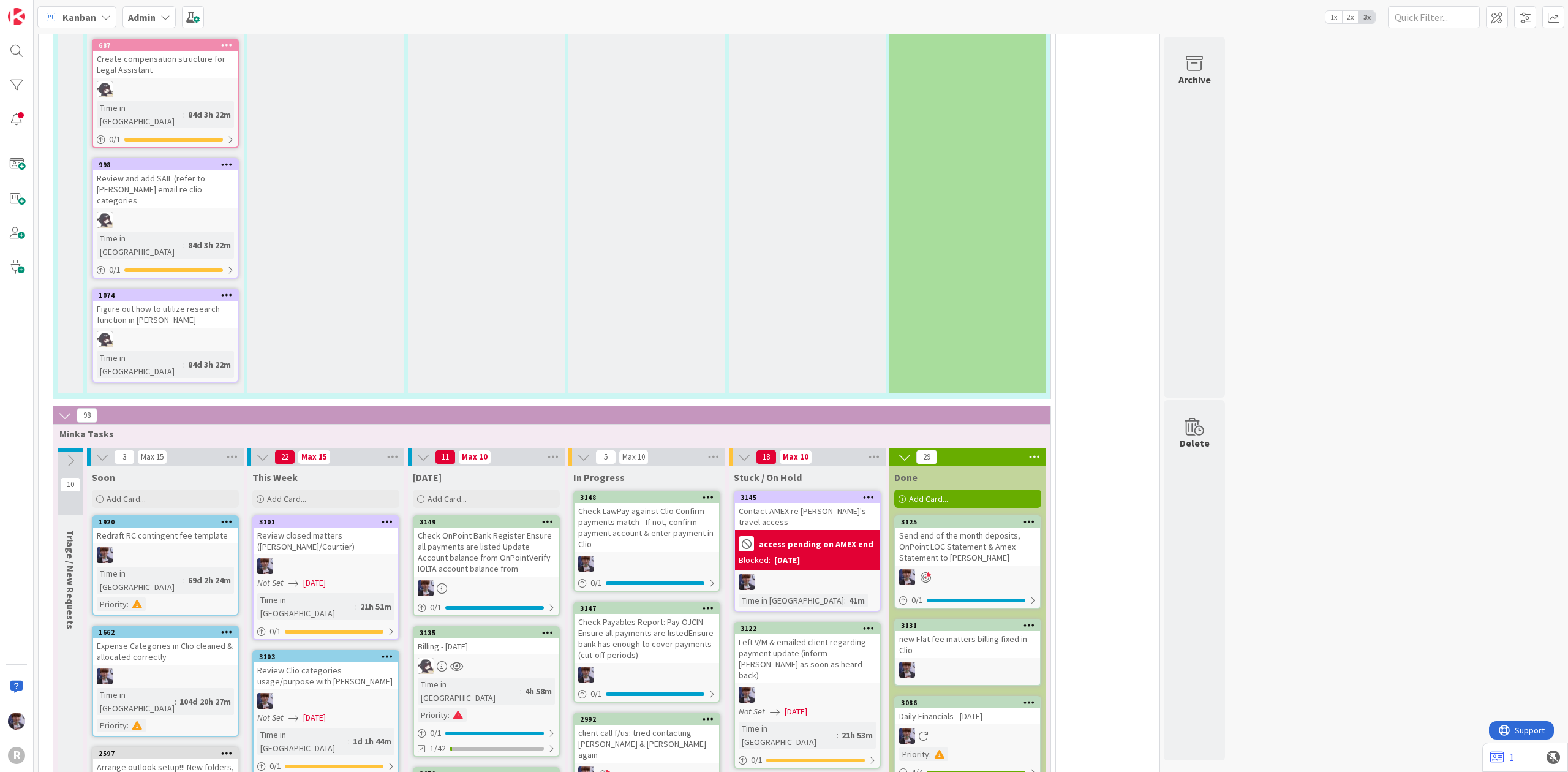
click at [500, 638] on div "Billing - [DATE]" at bounding box center [486, 646] width 145 height 16
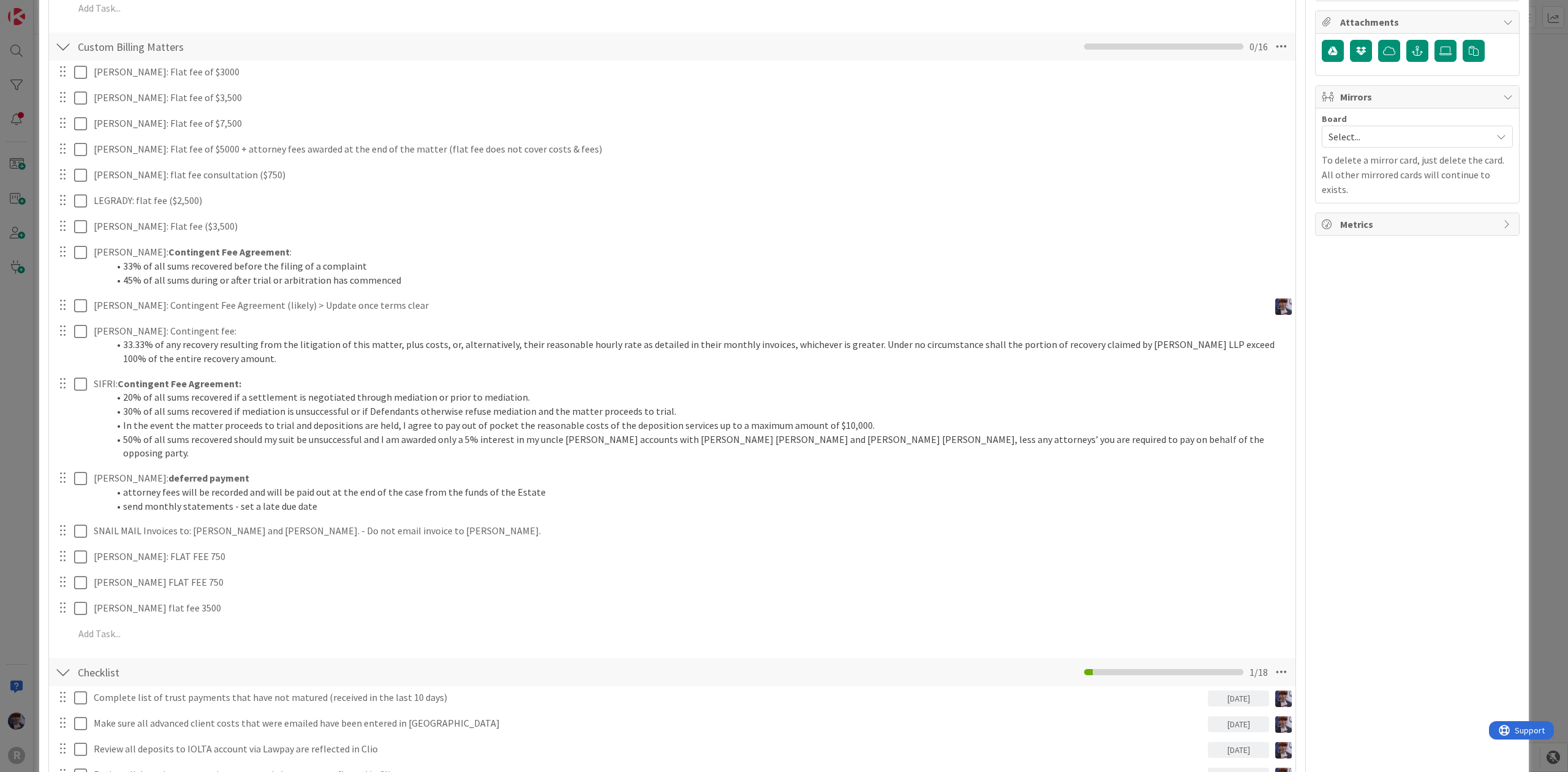
scroll to position [816, 0]
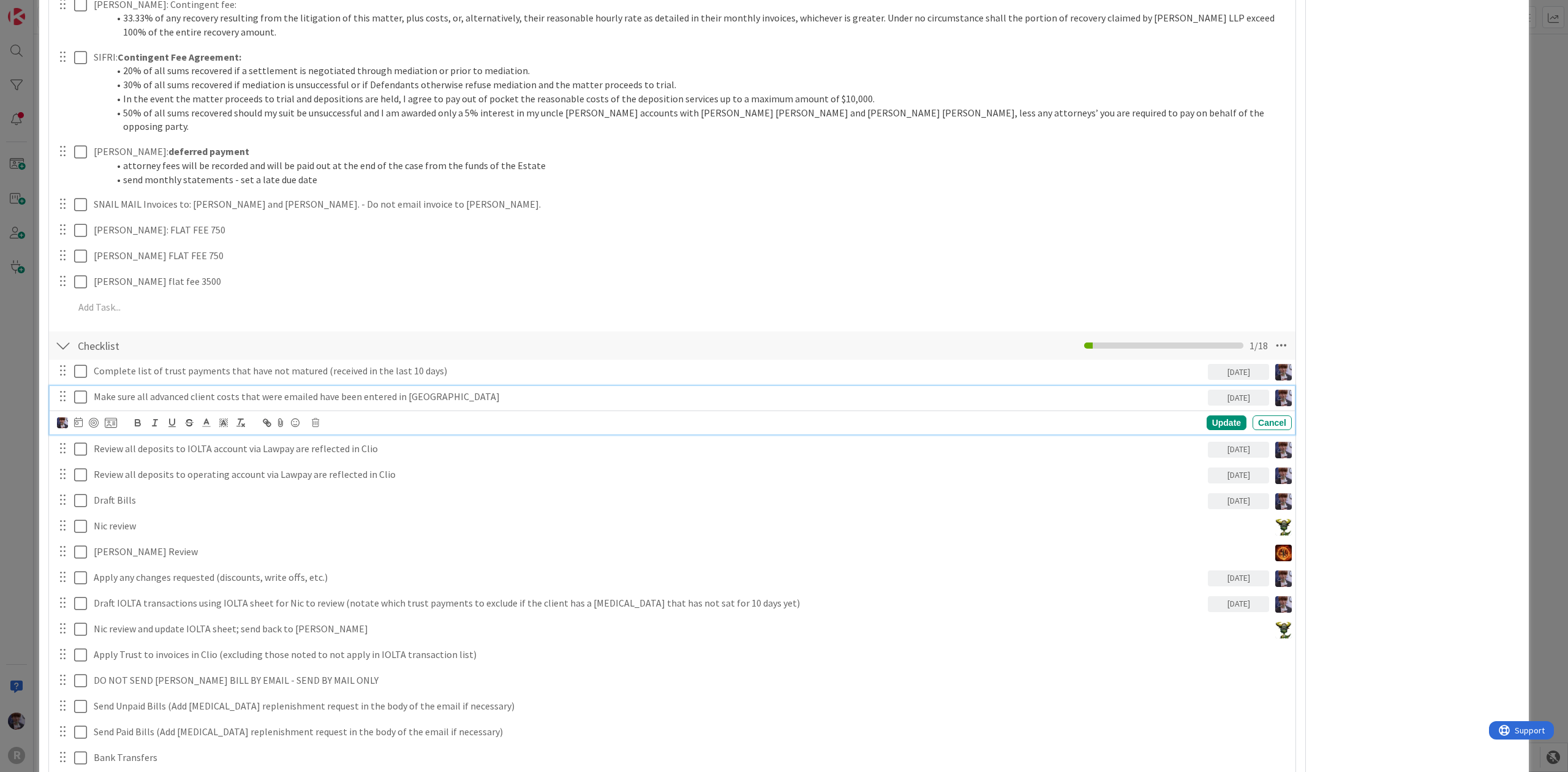
click at [82, 390] on icon at bounding box center [81, 397] width 13 height 14
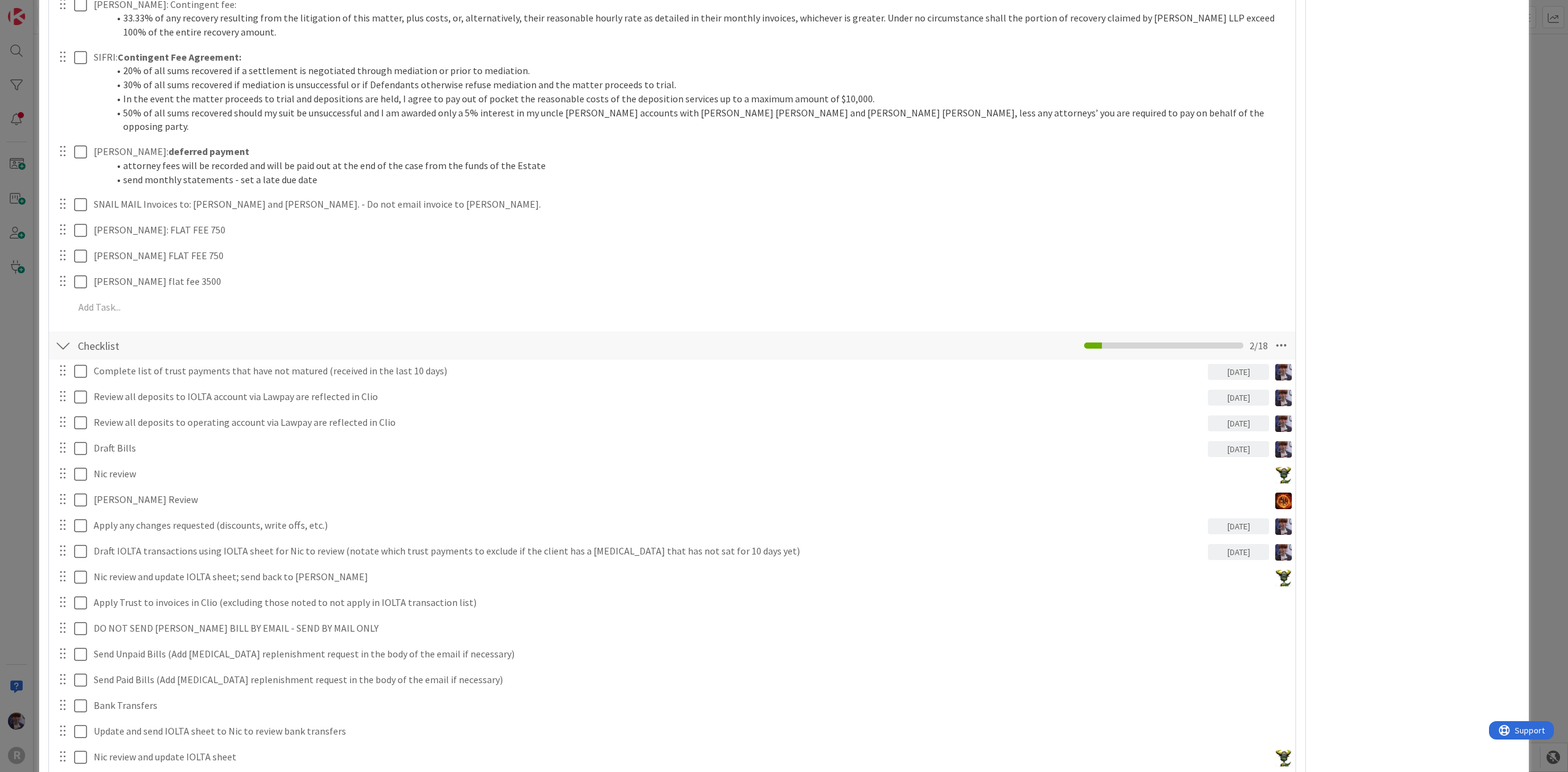
click at [1541, 242] on div "ID 3135 Admin Today Title 20 / 128 Billing - 10/01/2025 Description Minka Laine…" at bounding box center [784, 386] width 1568 height 772
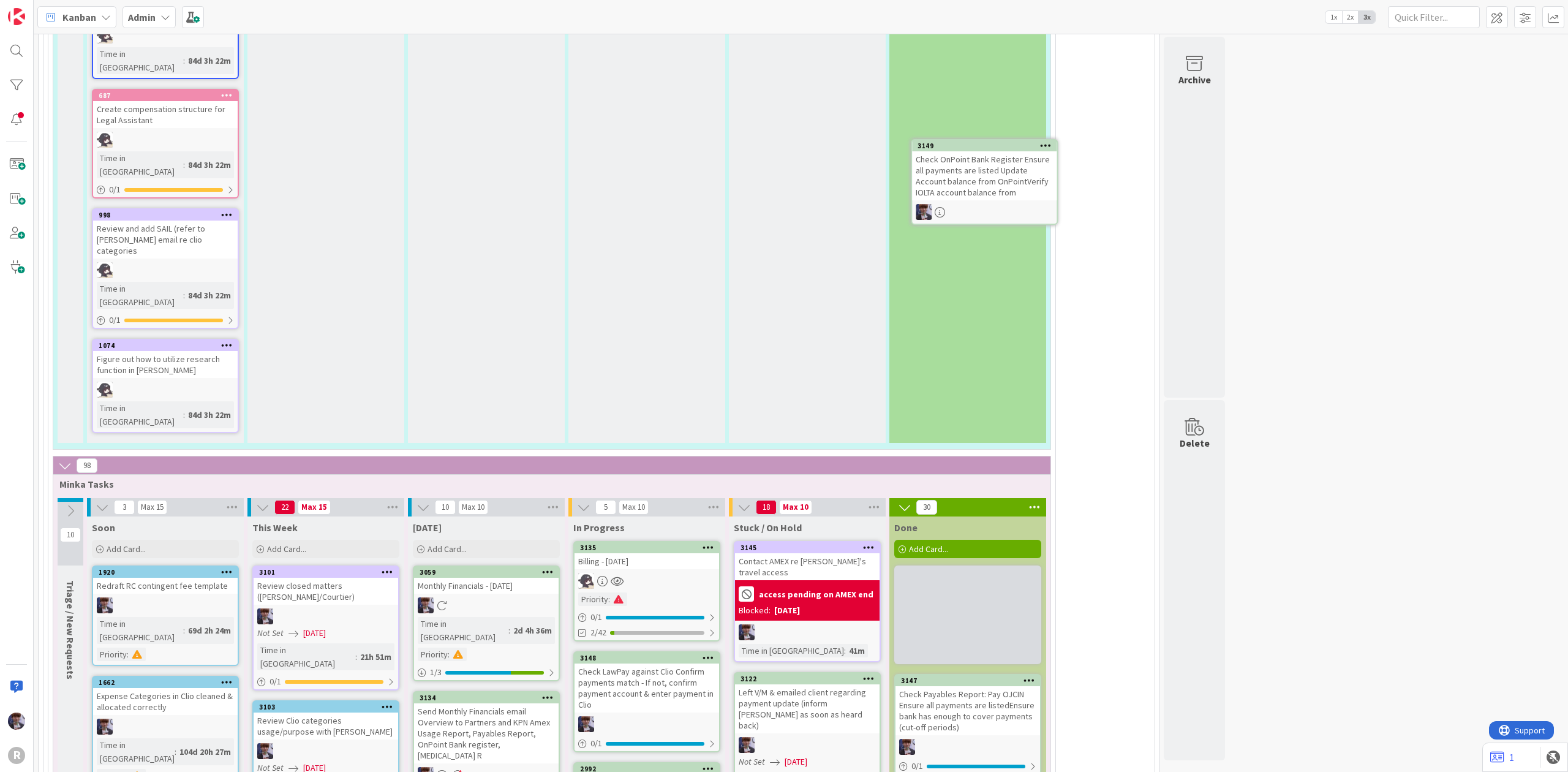
scroll to position [2770, 0]
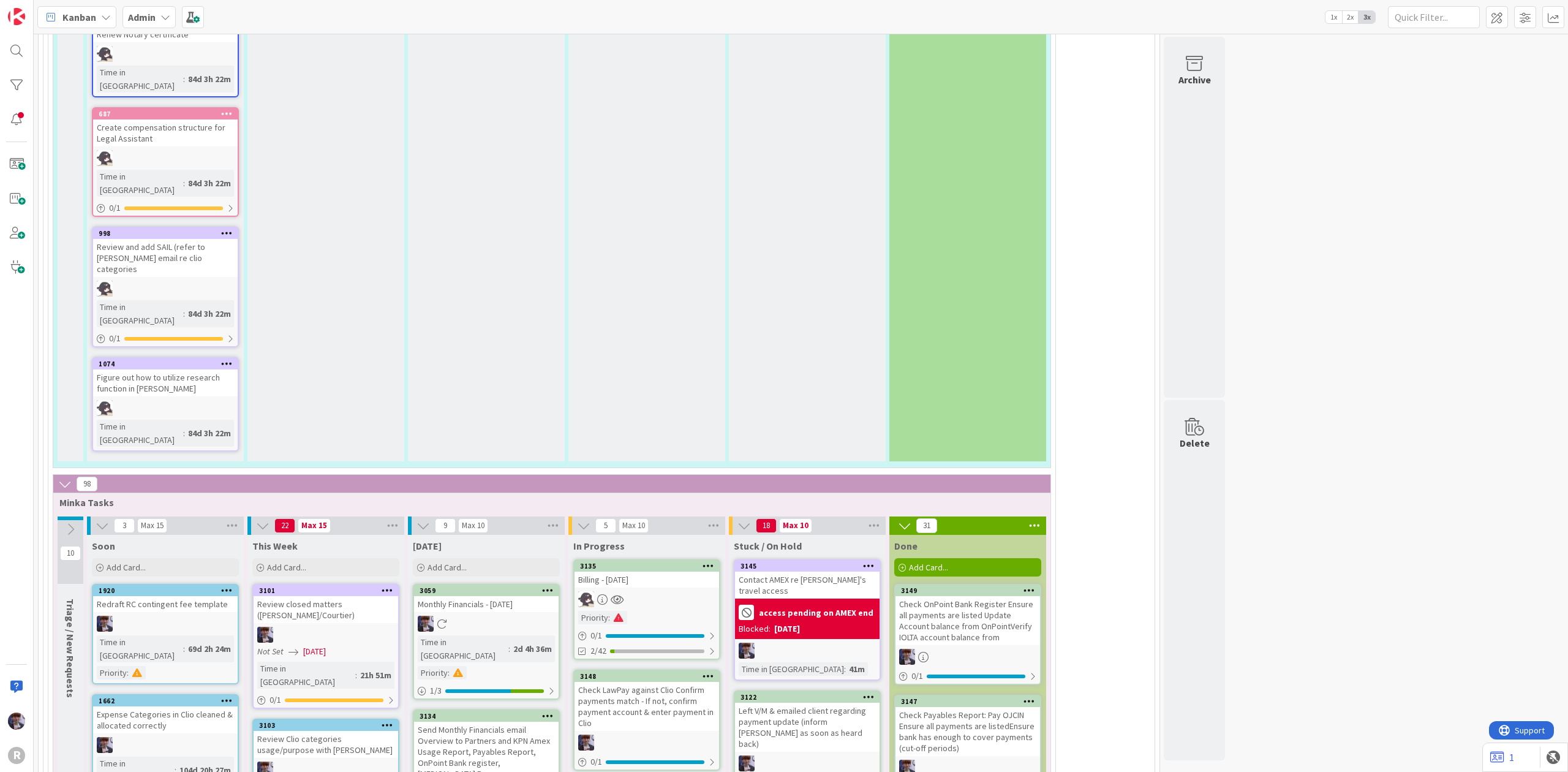
click at [490, 596] on div "Monthly Financials - [DATE]" at bounding box center [486, 604] width 145 height 16
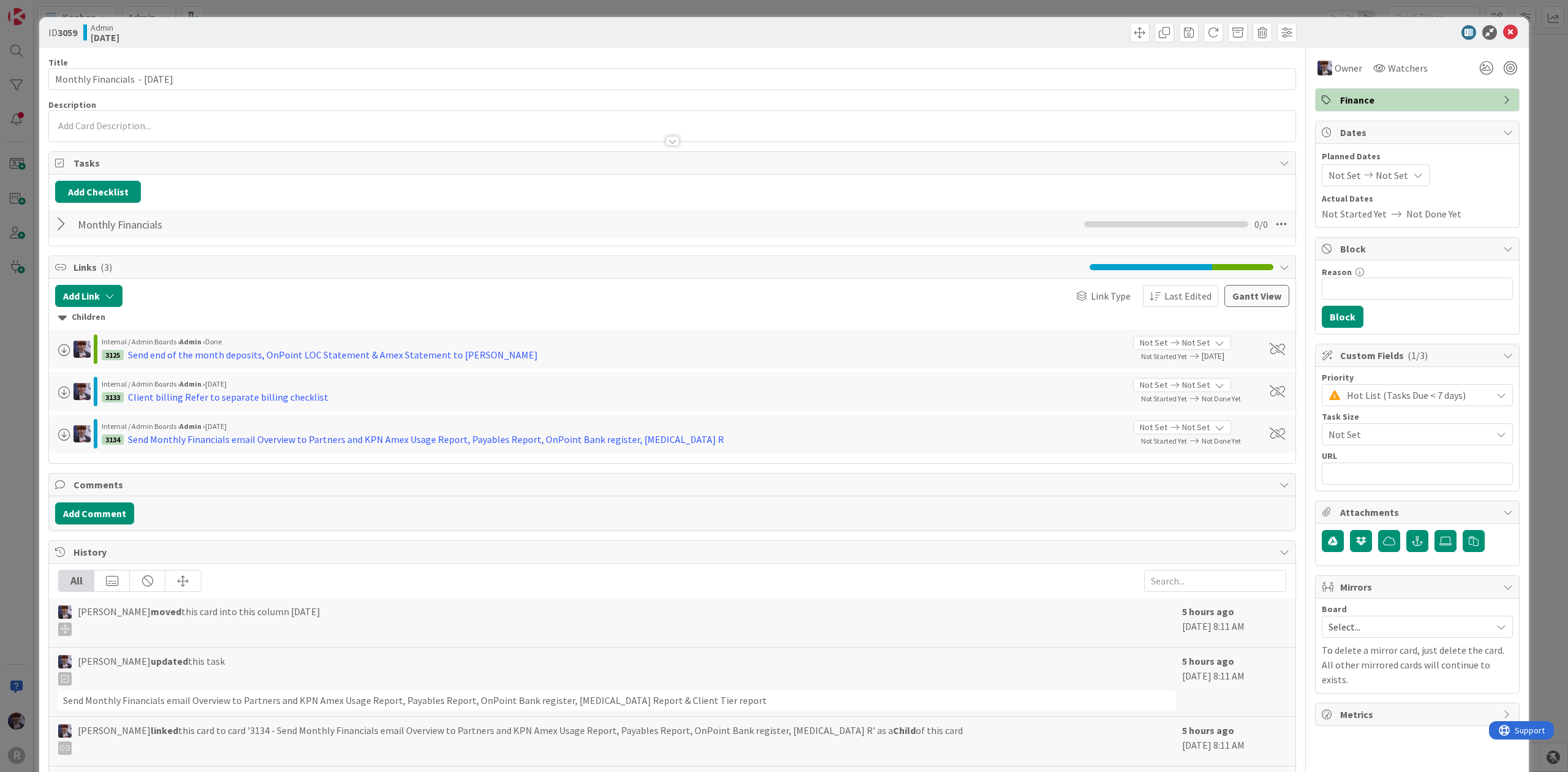
click at [20, 392] on div "ID 3059 Admin Today Title 32 / 128 Monthly Financials - 09/27/2025 Description …" at bounding box center [784, 386] width 1568 height 772
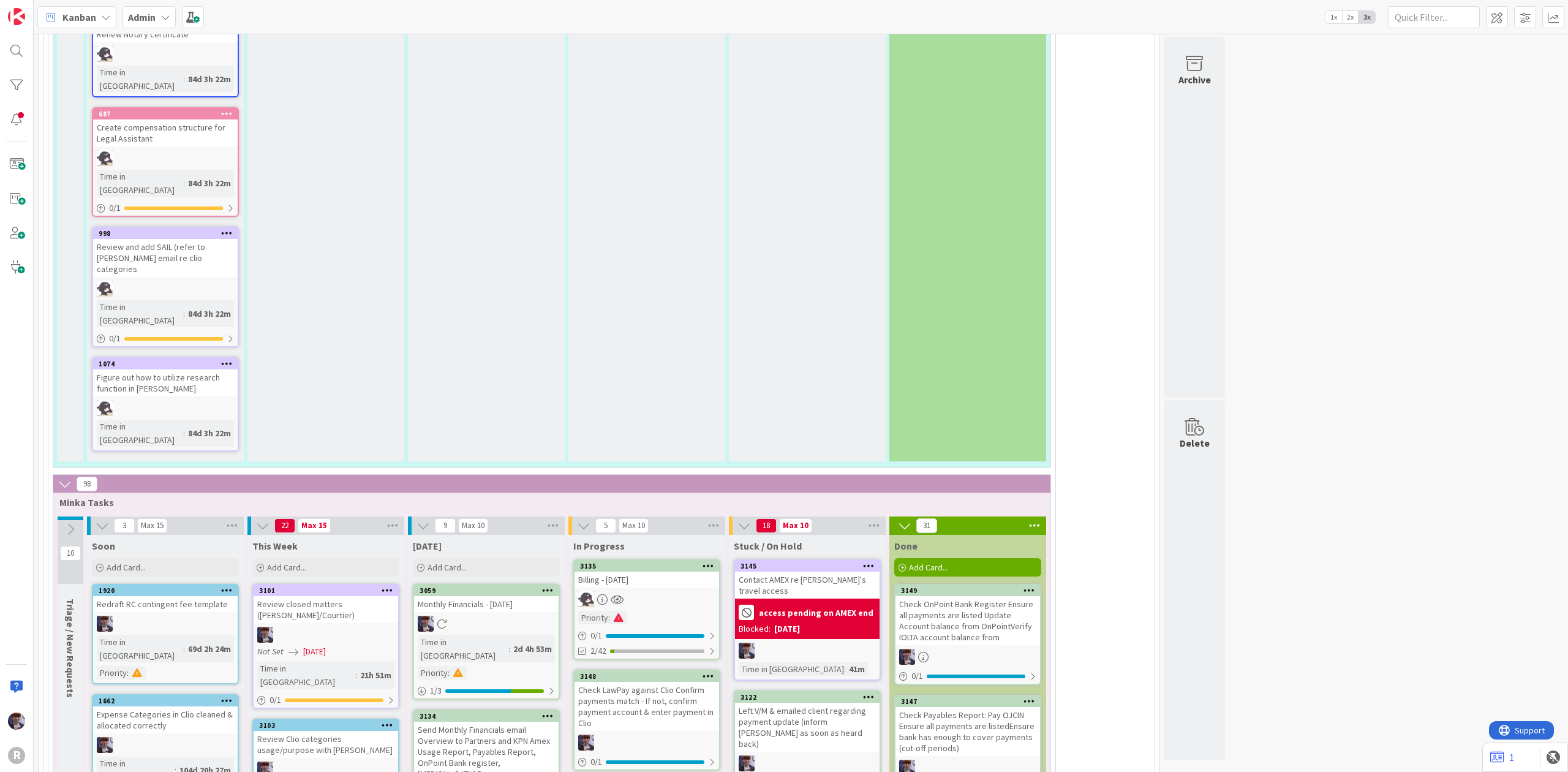
click at [660, 559] on div "3135 Billing - 10/01/2025 Priority : 0 / 1 2/42" at bounding box center [647, 610] width 147 height 101
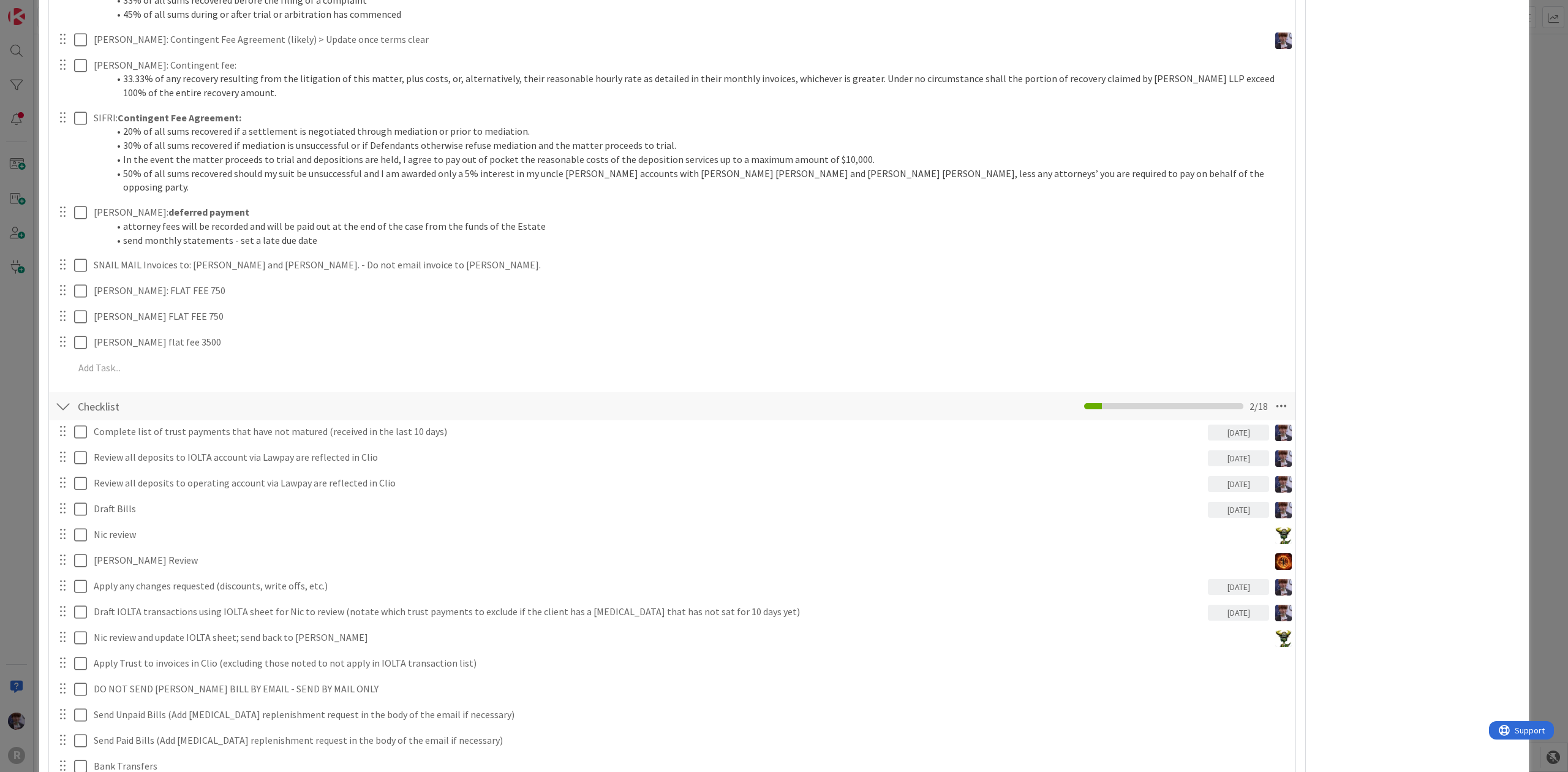
scroll to position [816, 0]
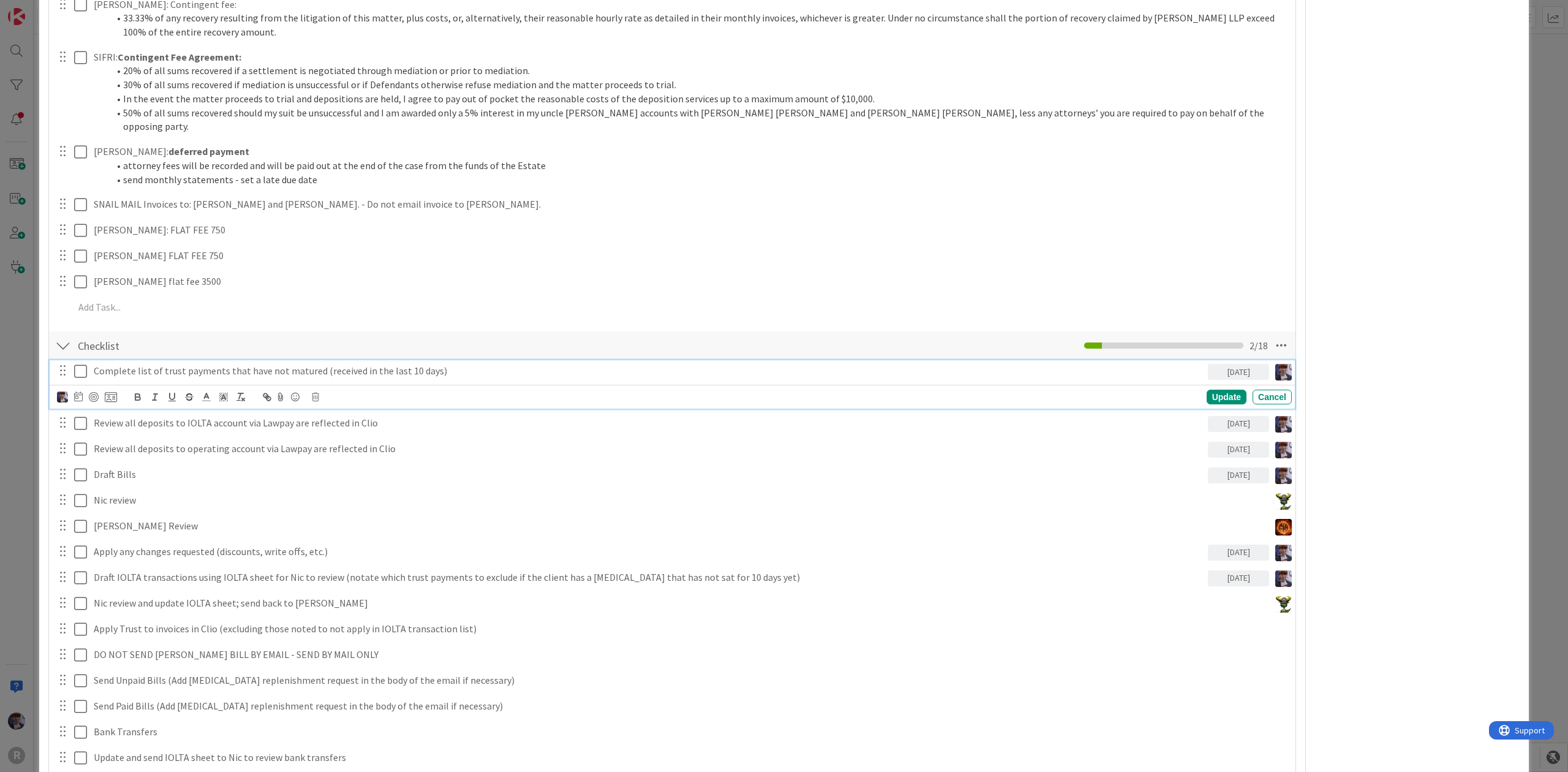
click at [86, 364] on icon at bounding box center [81, 371] width 13 height 14
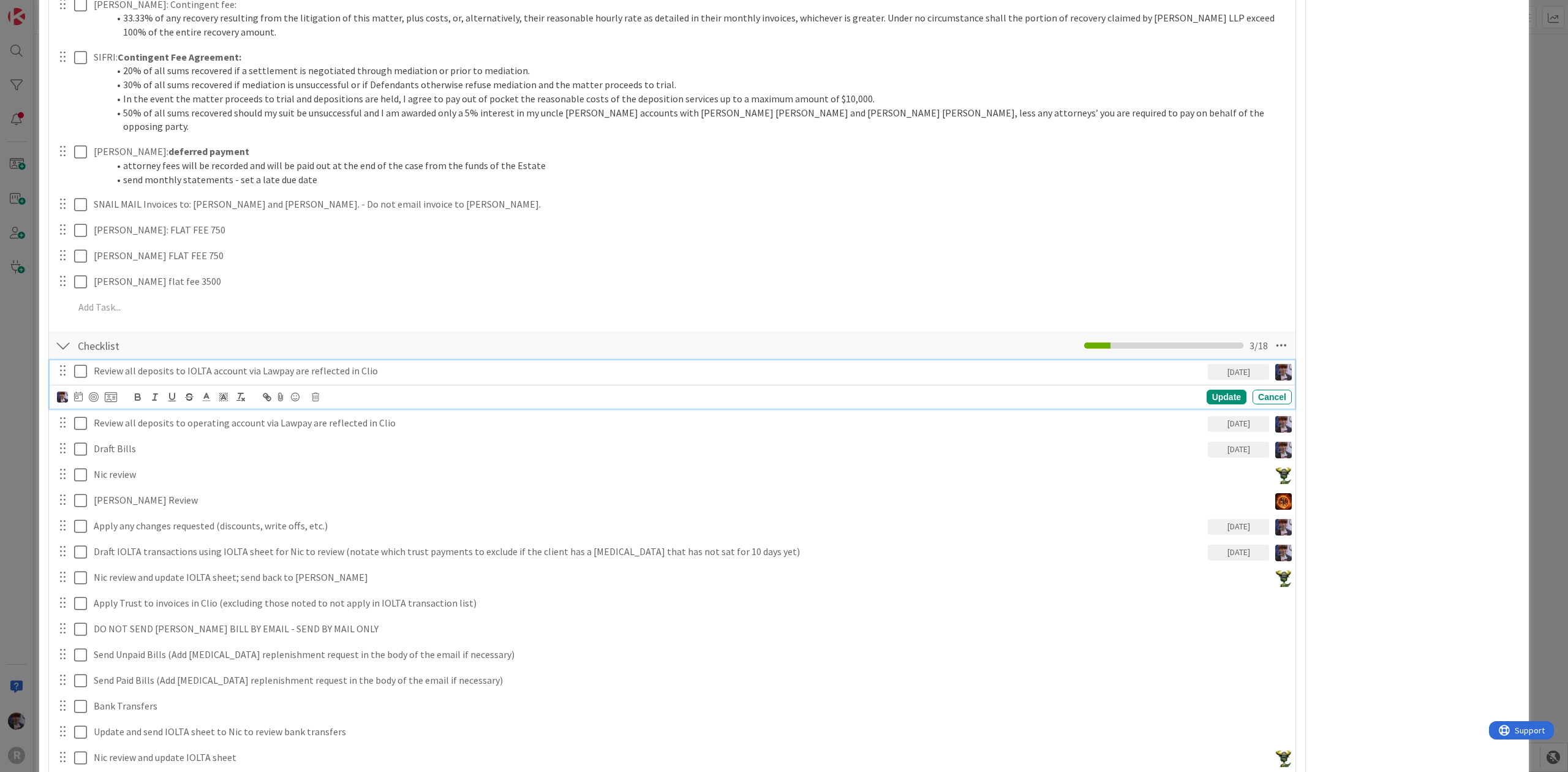
click at [78, 364] on icon at bounding box center [81, 371] width 13 height 14
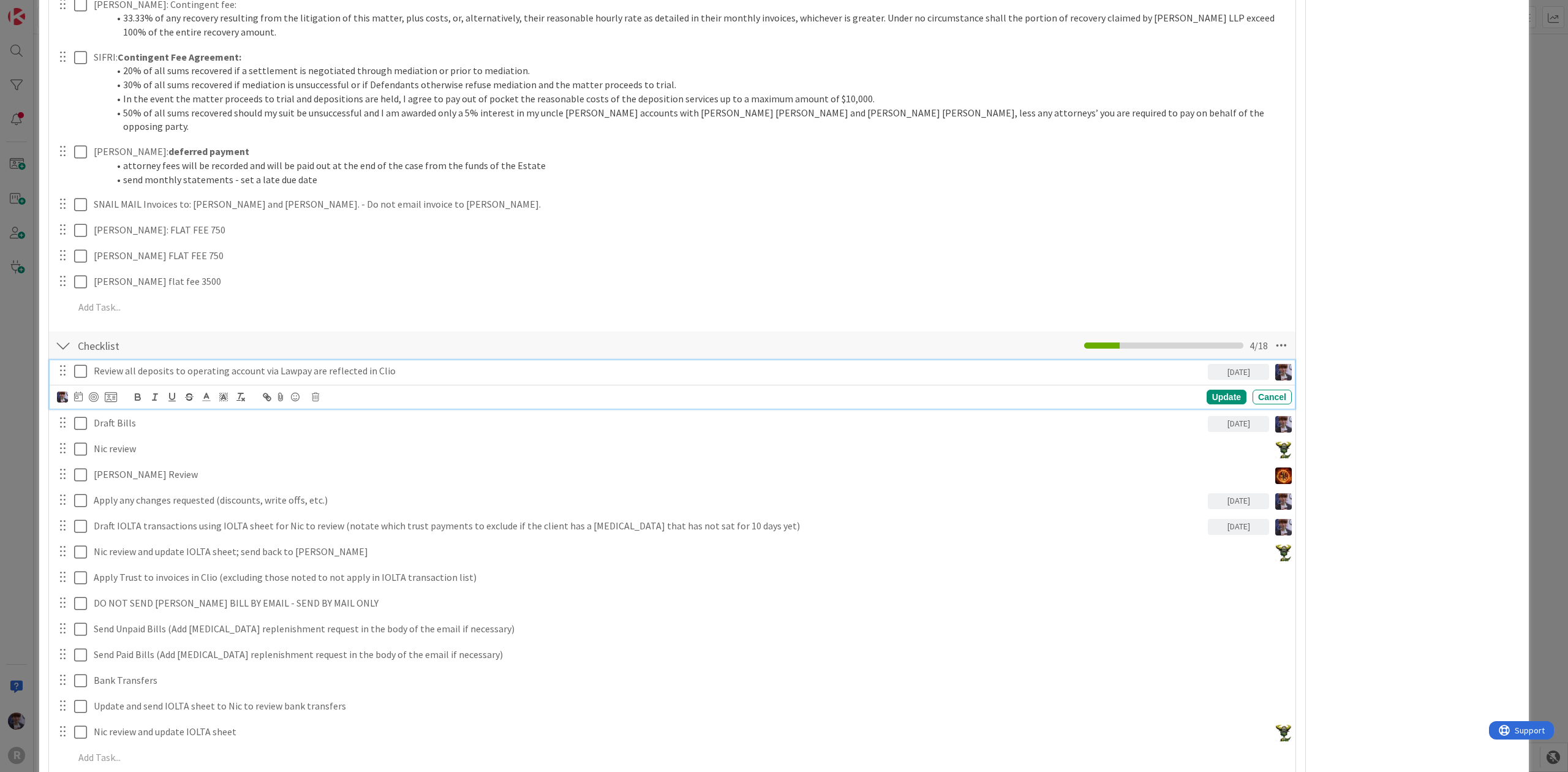
click at [78, 364] on icon at bounding box center [81, 371] width 13 height 14
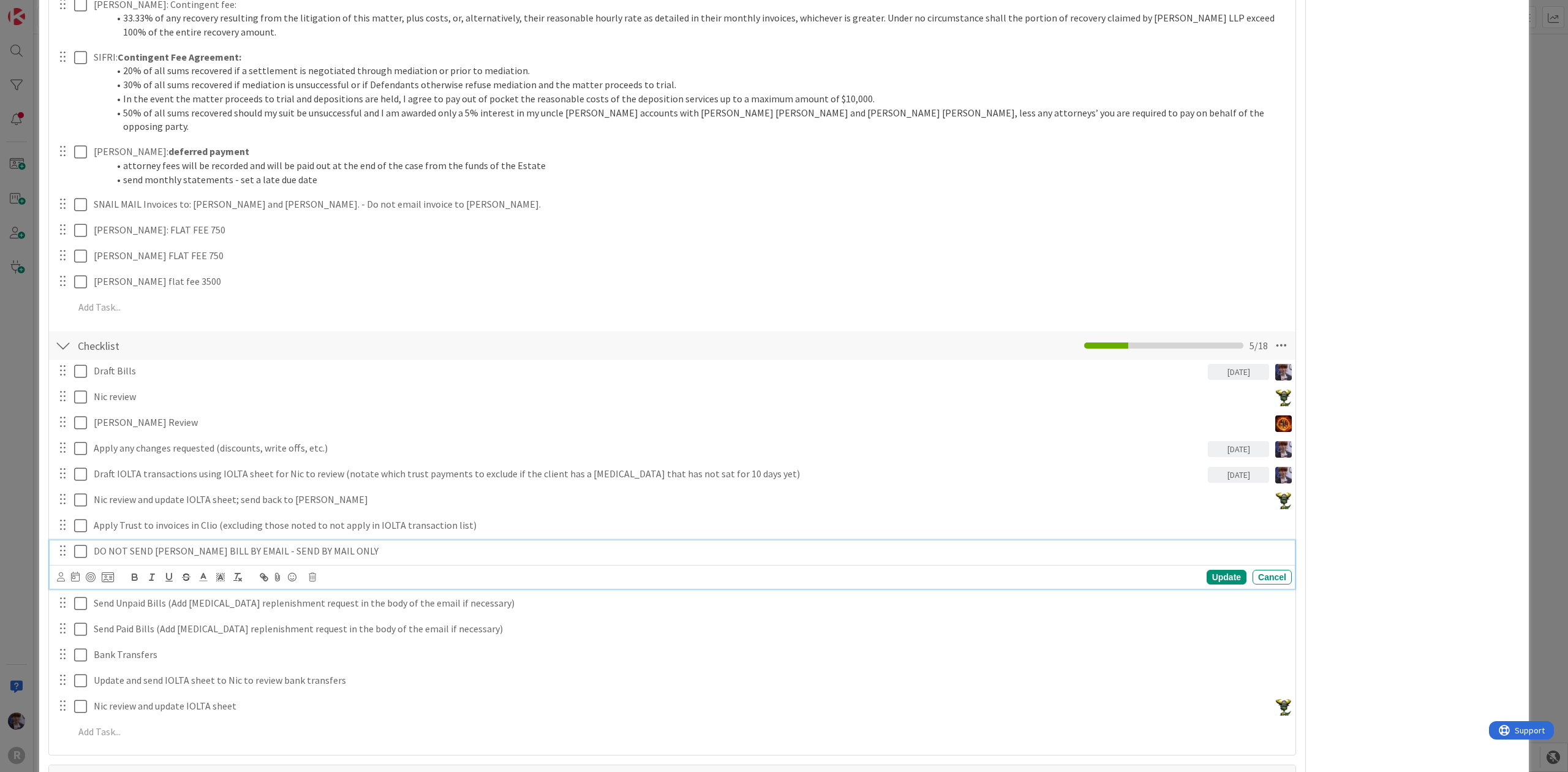
click at [254, 544] on p "DO NOT SEND NANCY RYAN'S BILL BY EMAIL - SEND BY MAIL ONLY" at bounding box center [690, 551] width 1193 height 14
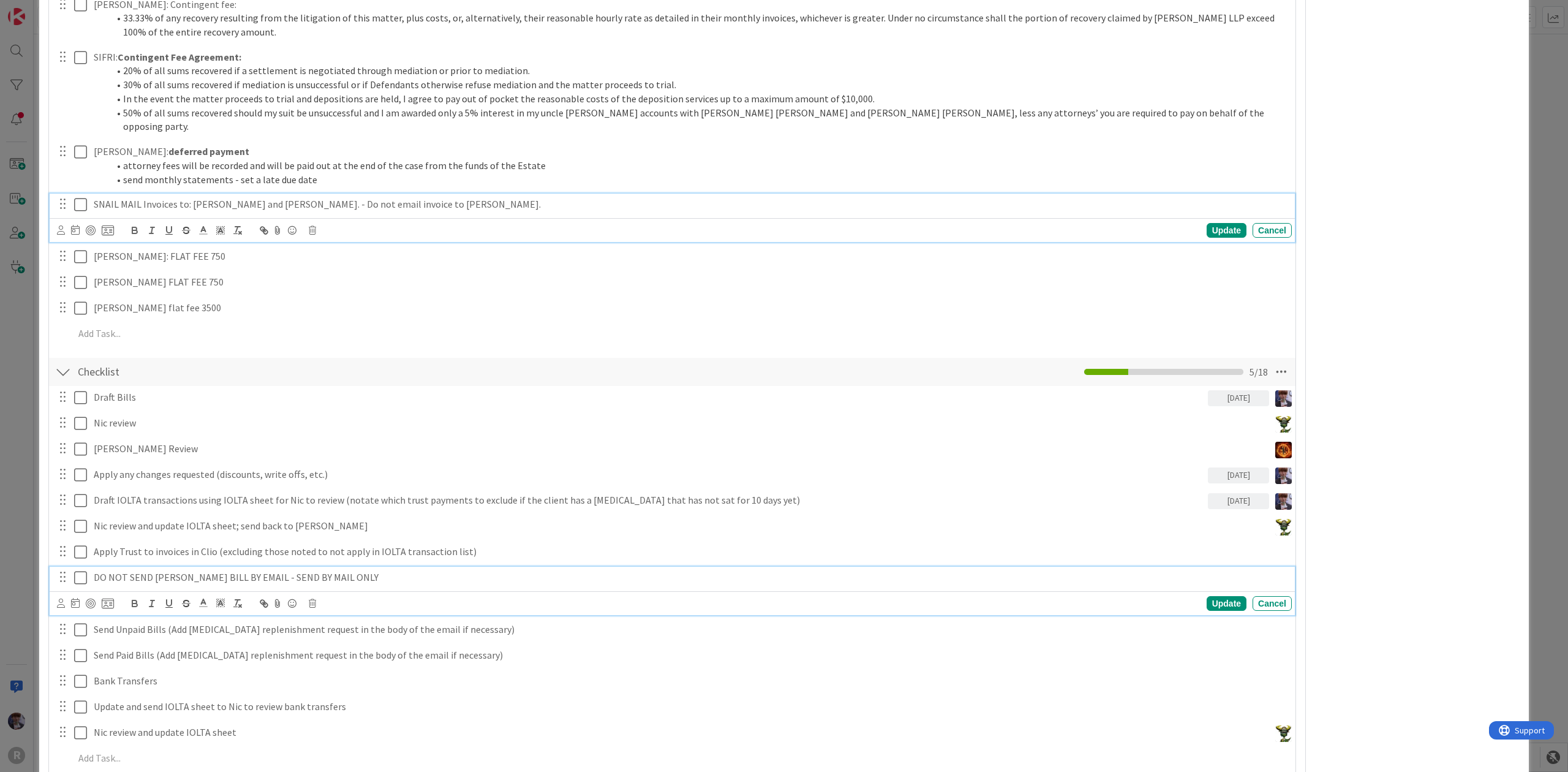
click at [367, 198] on p "SNAIL MAIL Invoices to: Bill Ziebarth and Nancy Ryan. - Do not email invoice to…" at bounding box center [690, 205] width 1193 height 14
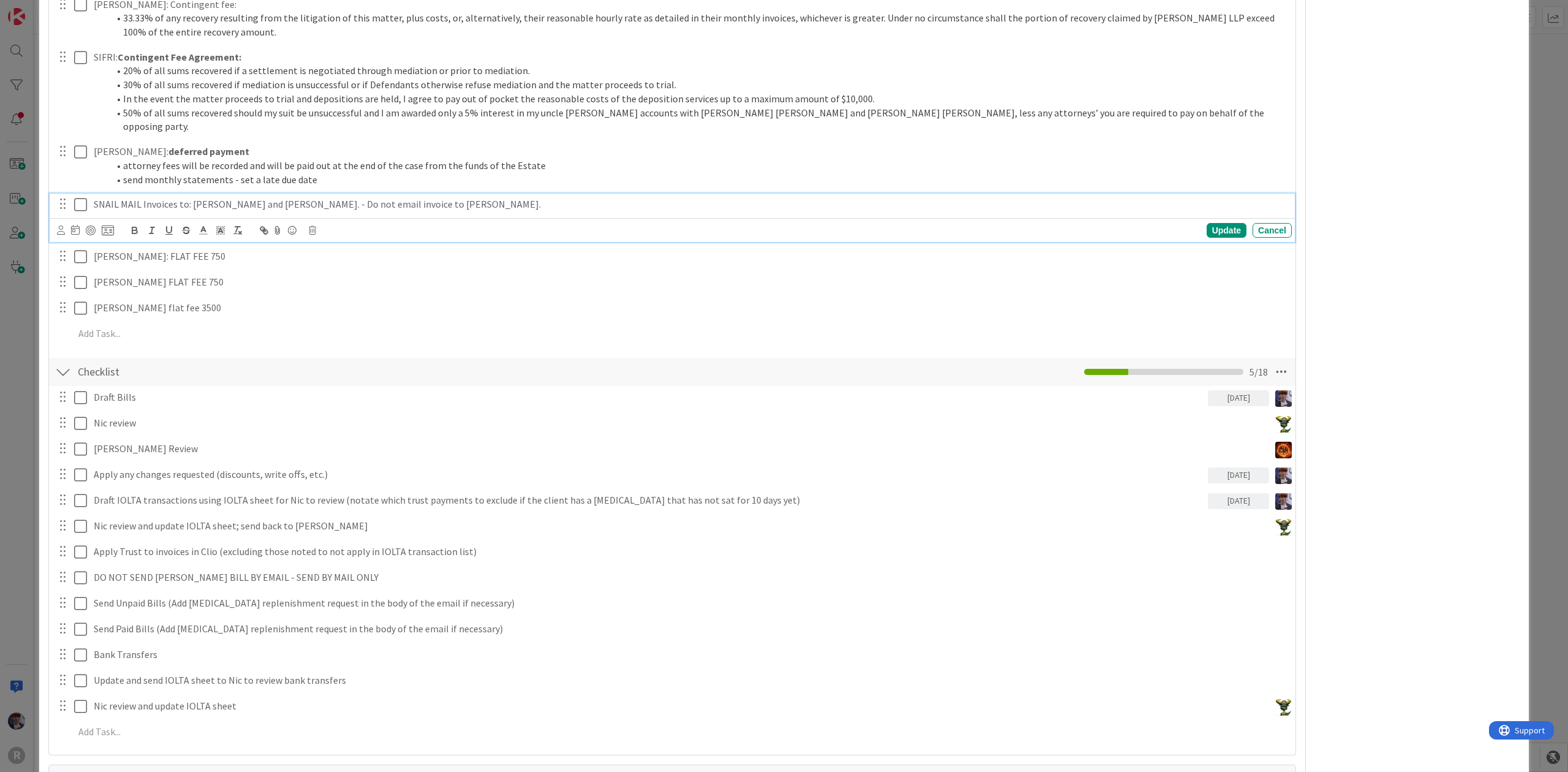
click at [487, 198] on p "SNAIL MAIL Invoices to: Bill Ziebarth and Nancy Ryan. - Do not email invoice to…" at bounding box center [690, 205] width 1193 height 14
click at [305, 198] on p "SNAIL MAIL Invoices to: Bill Ziebarth and Nancy Ryan. - Do not email invoice to…" at bounding box center [690, 205] width 1193 height 14
click at [1218, 223] on div "Update" at bounding box center [1226, 230] width 40 height 14
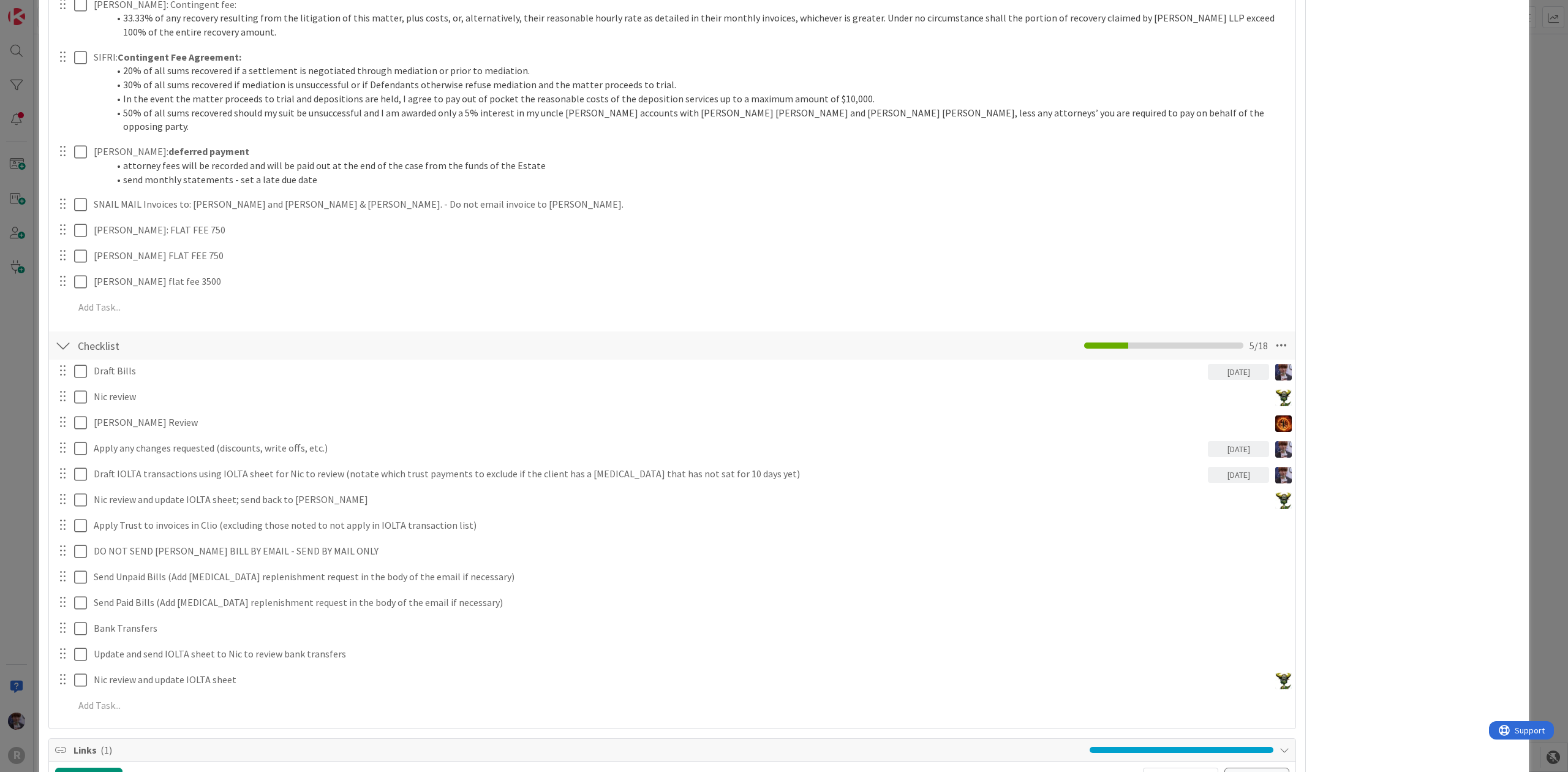
scroll to position [0, 0]
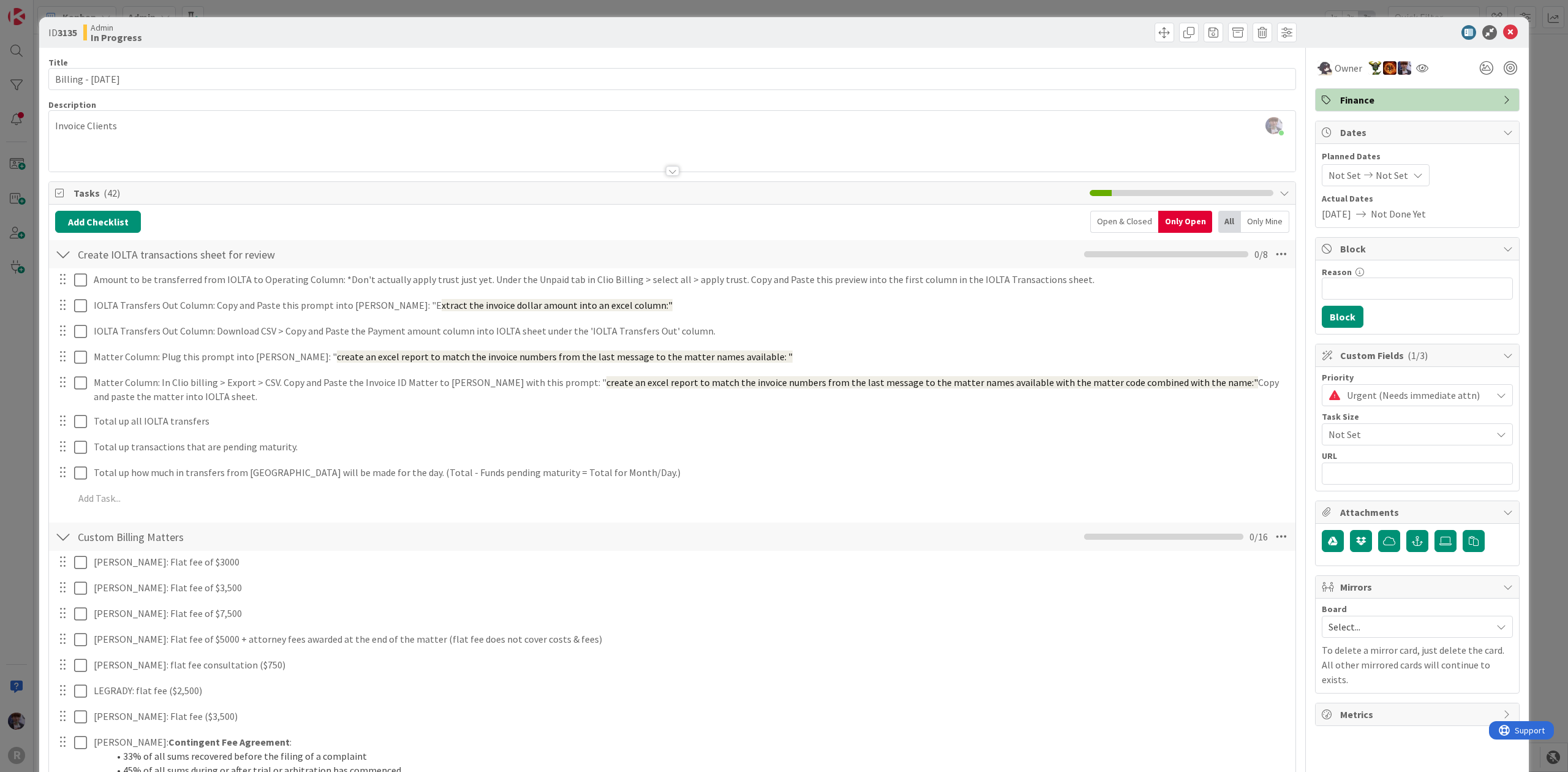
click at [33, 179] on div "ID 3135 Admin In Progress Title 20 / 128 Billing - 10/01/2025 Description Minka…" at bounding box center [784, 386] width 1568 height 772
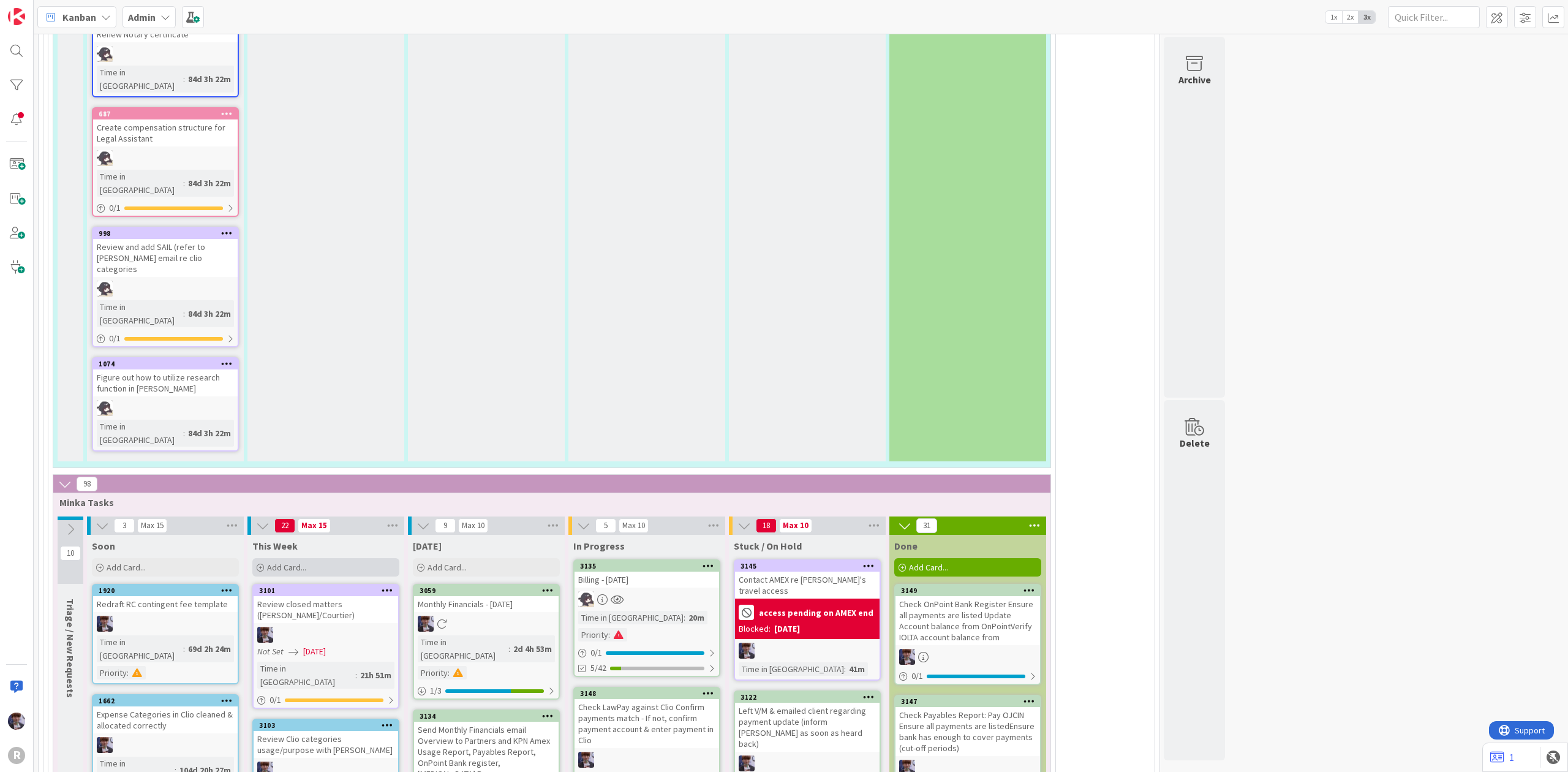
click at [267, 558] on div "Add Card..." at bounding box center [326, 566] width 147 height 18
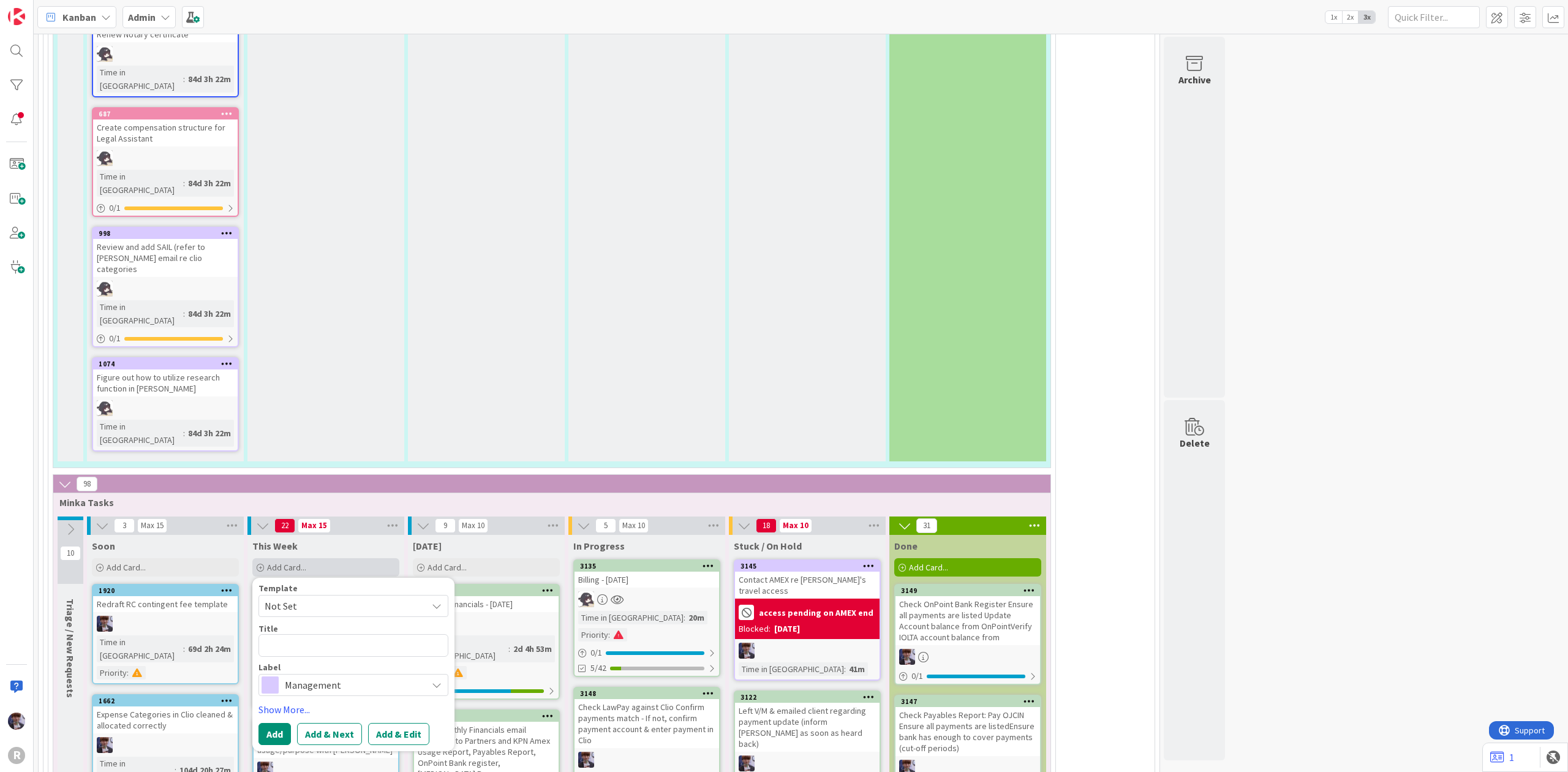
type textarea "x"
type textarea "C"
type textarea "x"
type textarea "Ca"
type textarea "x"
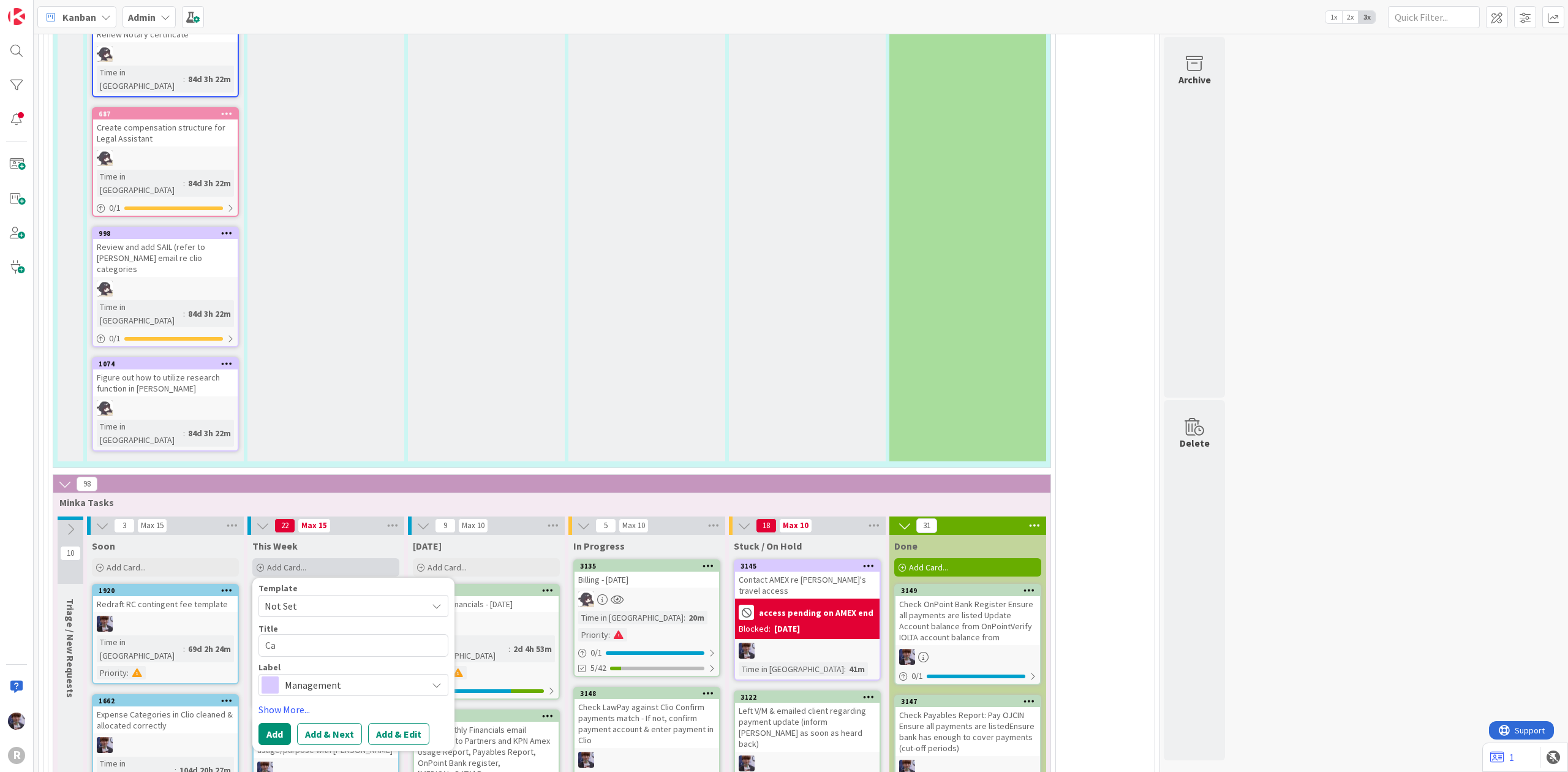
type textarea "Cal"
type textarea "x"
type textarea "Call"
type textarea "x"
type textarea "Call"
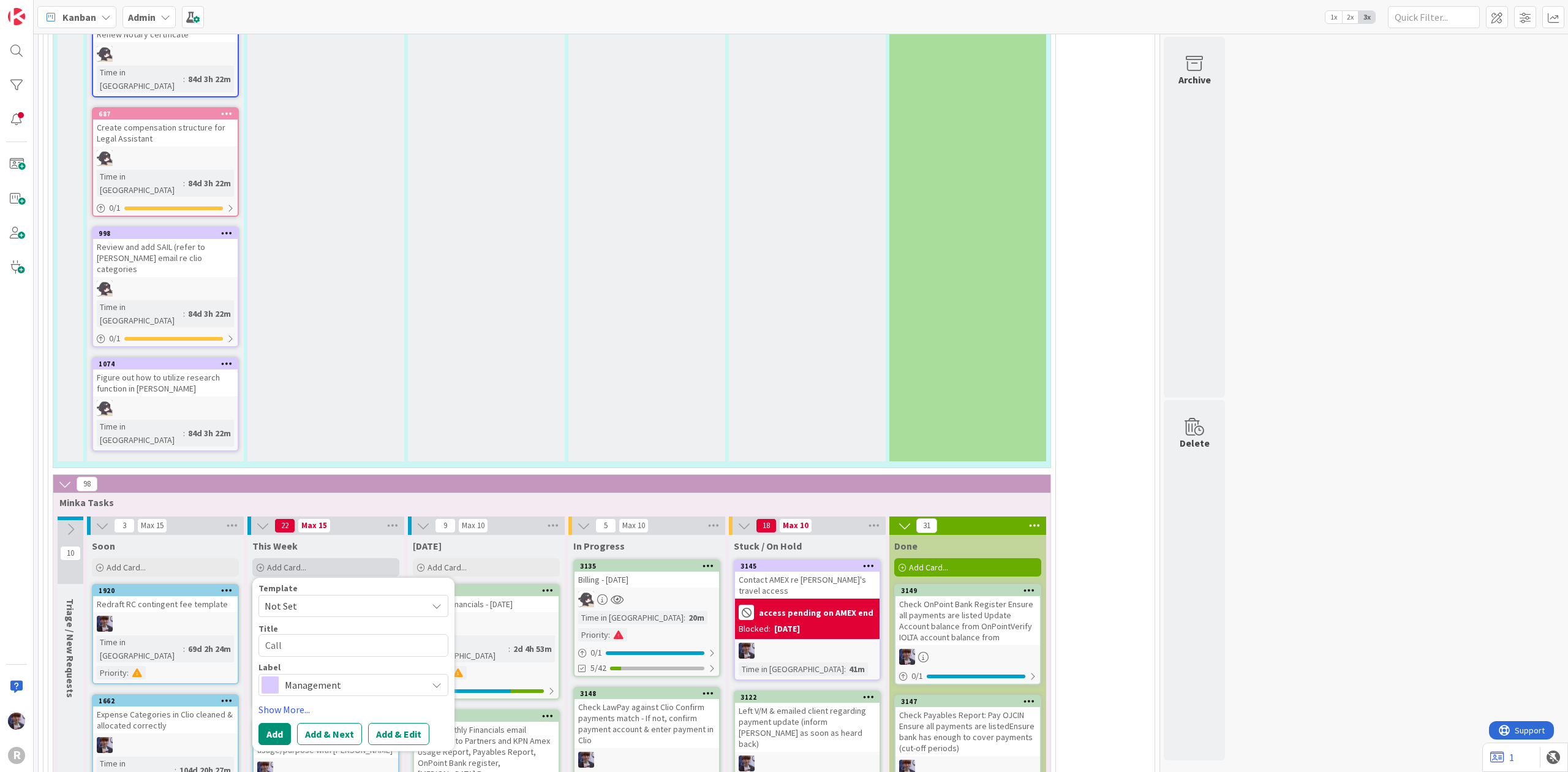
type textarea "x"
type textarea "Call"
type textarea "x"
type textarea "Cal"
type textarea "x"
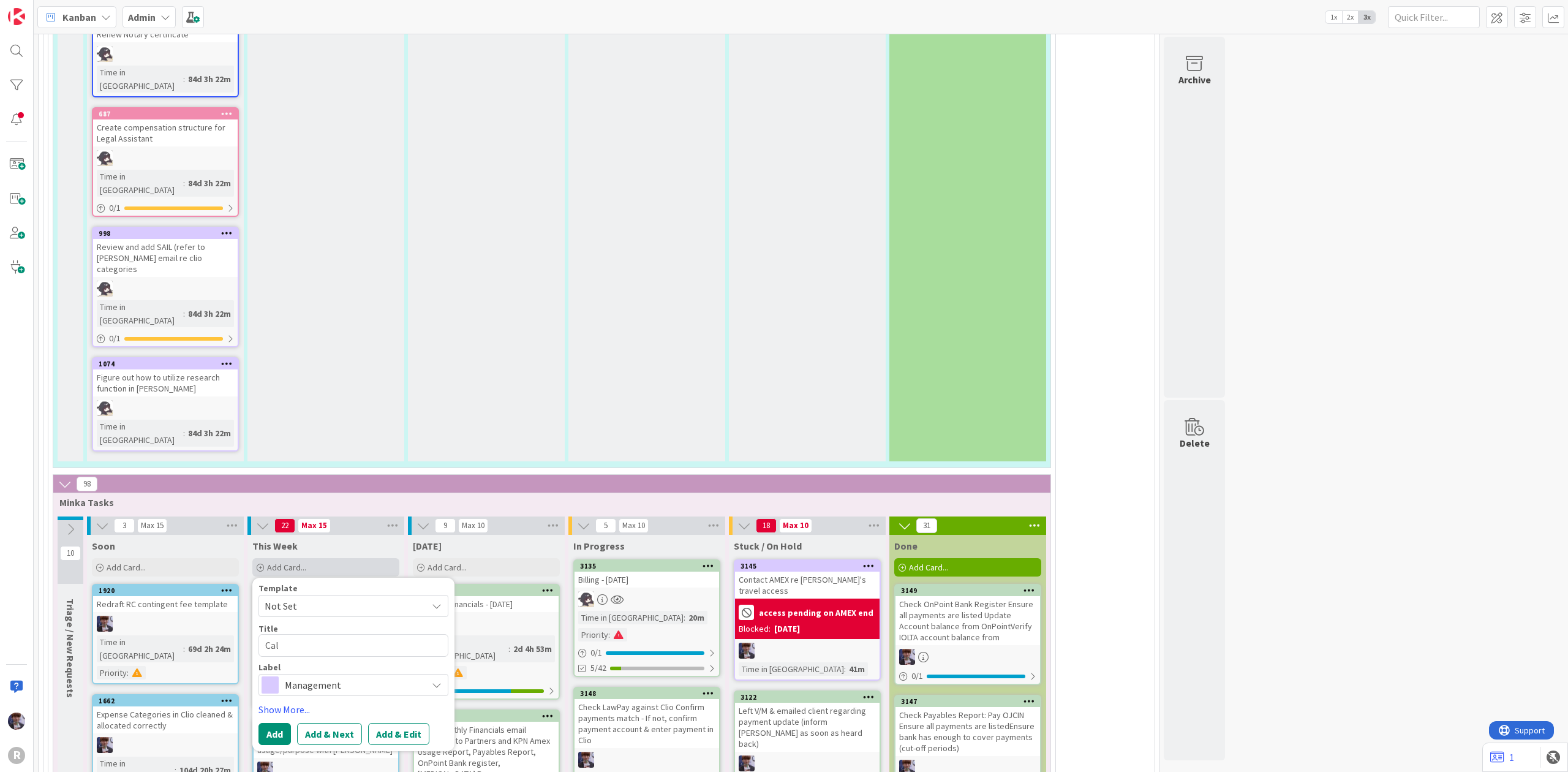
type textarea "Call"
type textarea "x"
type textarea "Call"
type textarea "x"
type textarea "Call V"
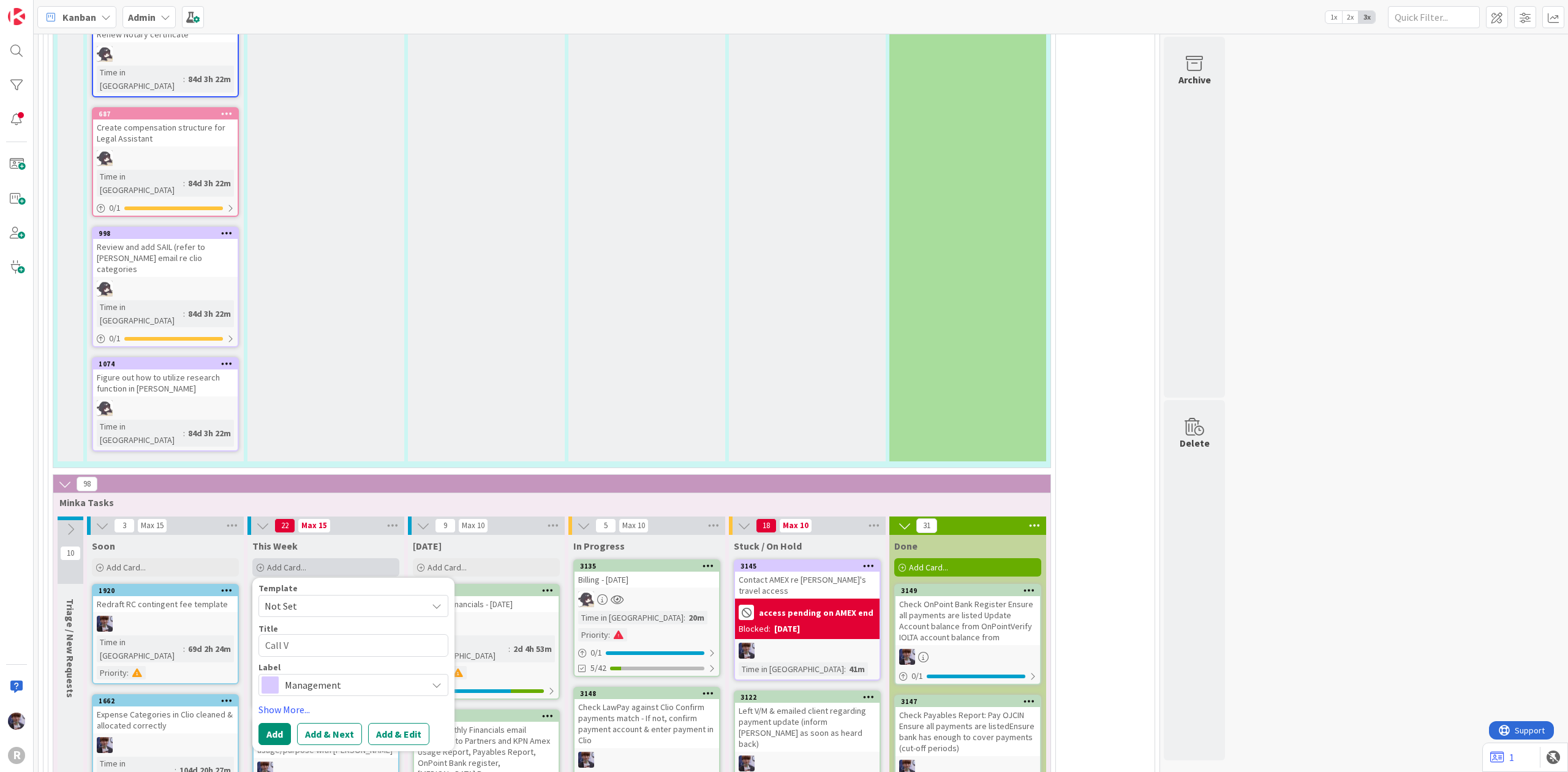
type textarea "x"
type textarea "Call"
type textarea "x"
type textarea "Call C"
type textarea "x"
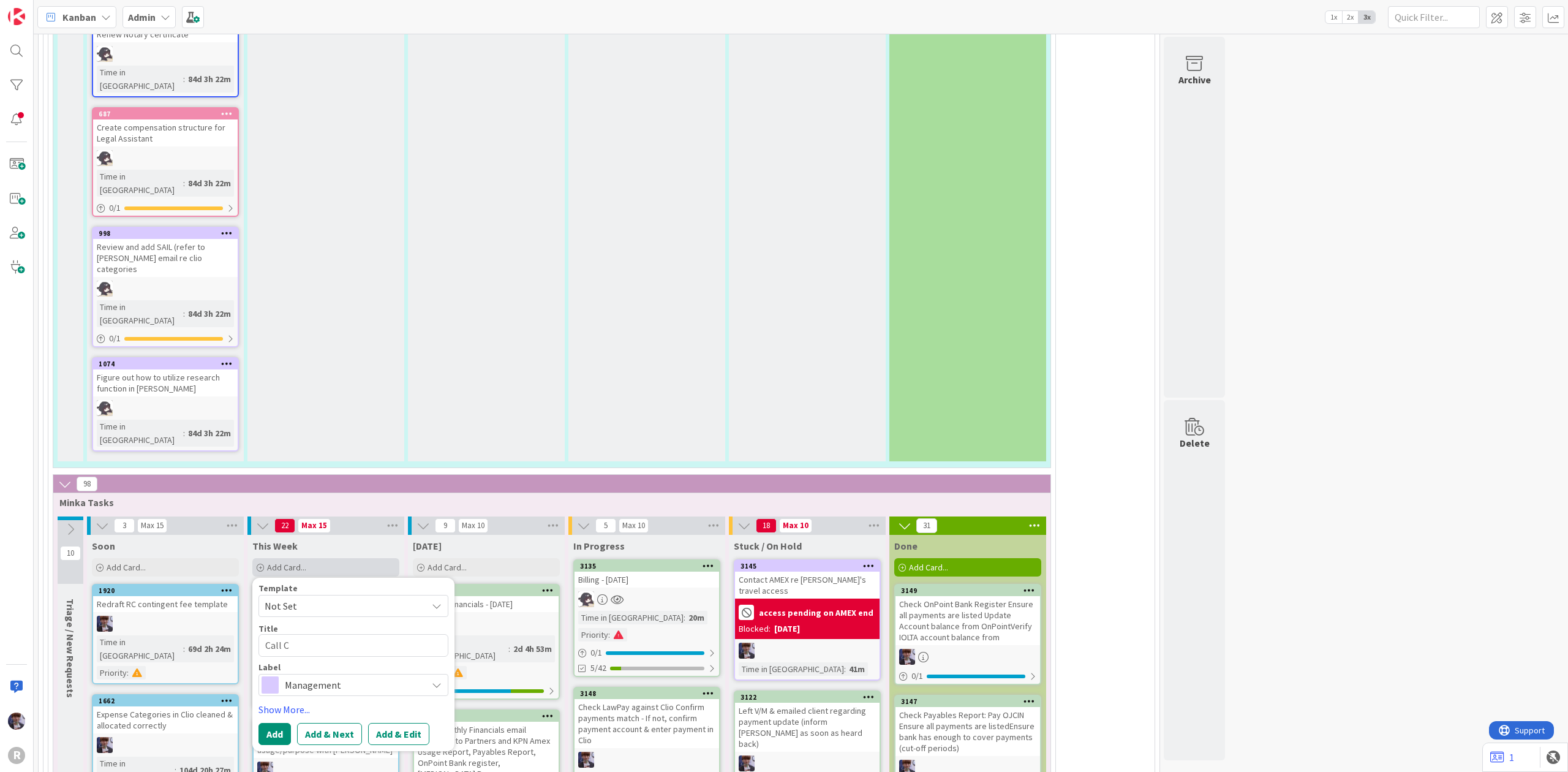
type textarea "Call Cl"
type textarea "x"
type textarea "Call Cli"
type textarea "x"
type textarea "Call Clio"
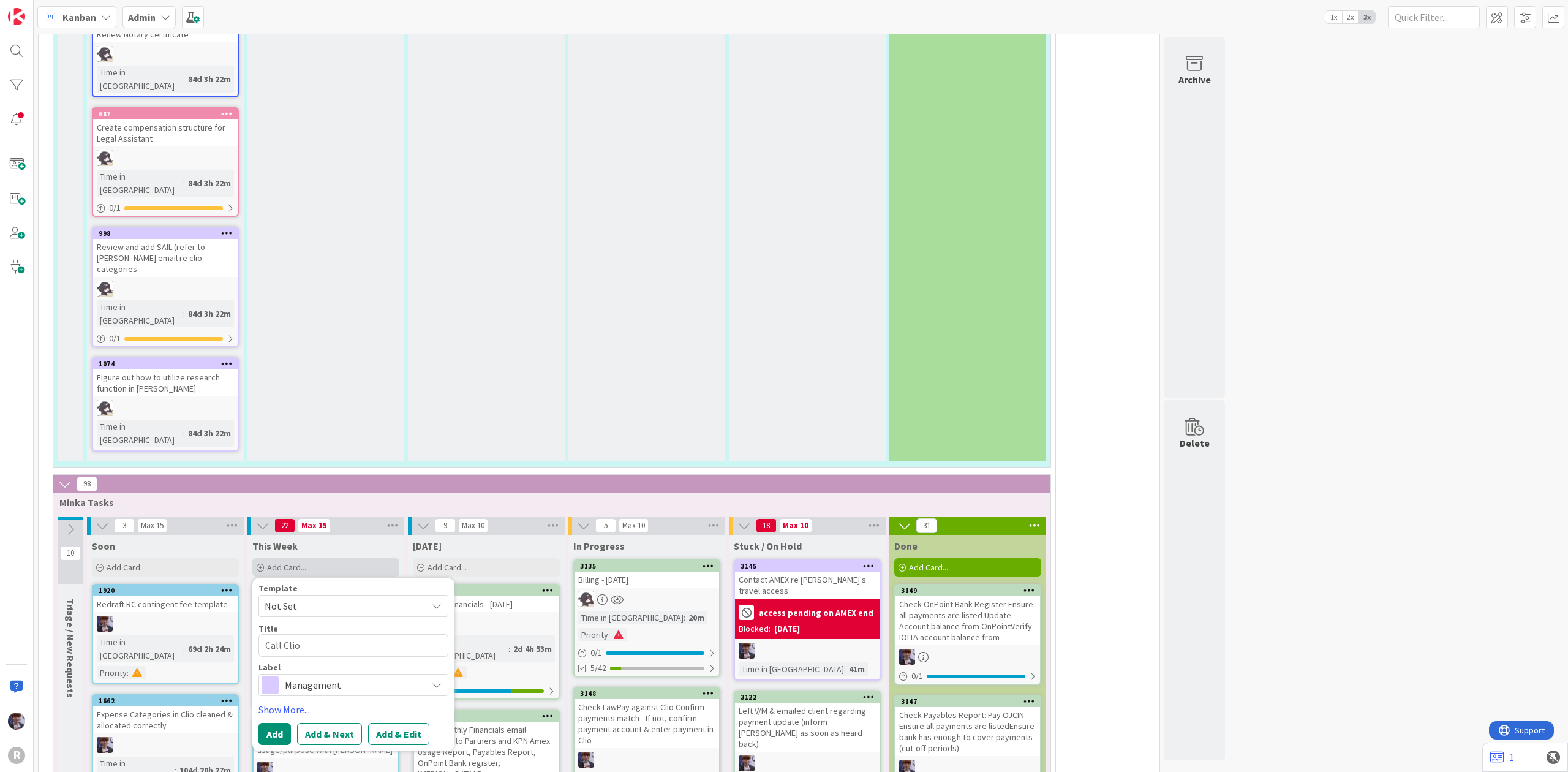
type textarea "x"
type textarea "Call Clio"
type textarea "x"
type textarea "Call Clio r"
type textarea "x"
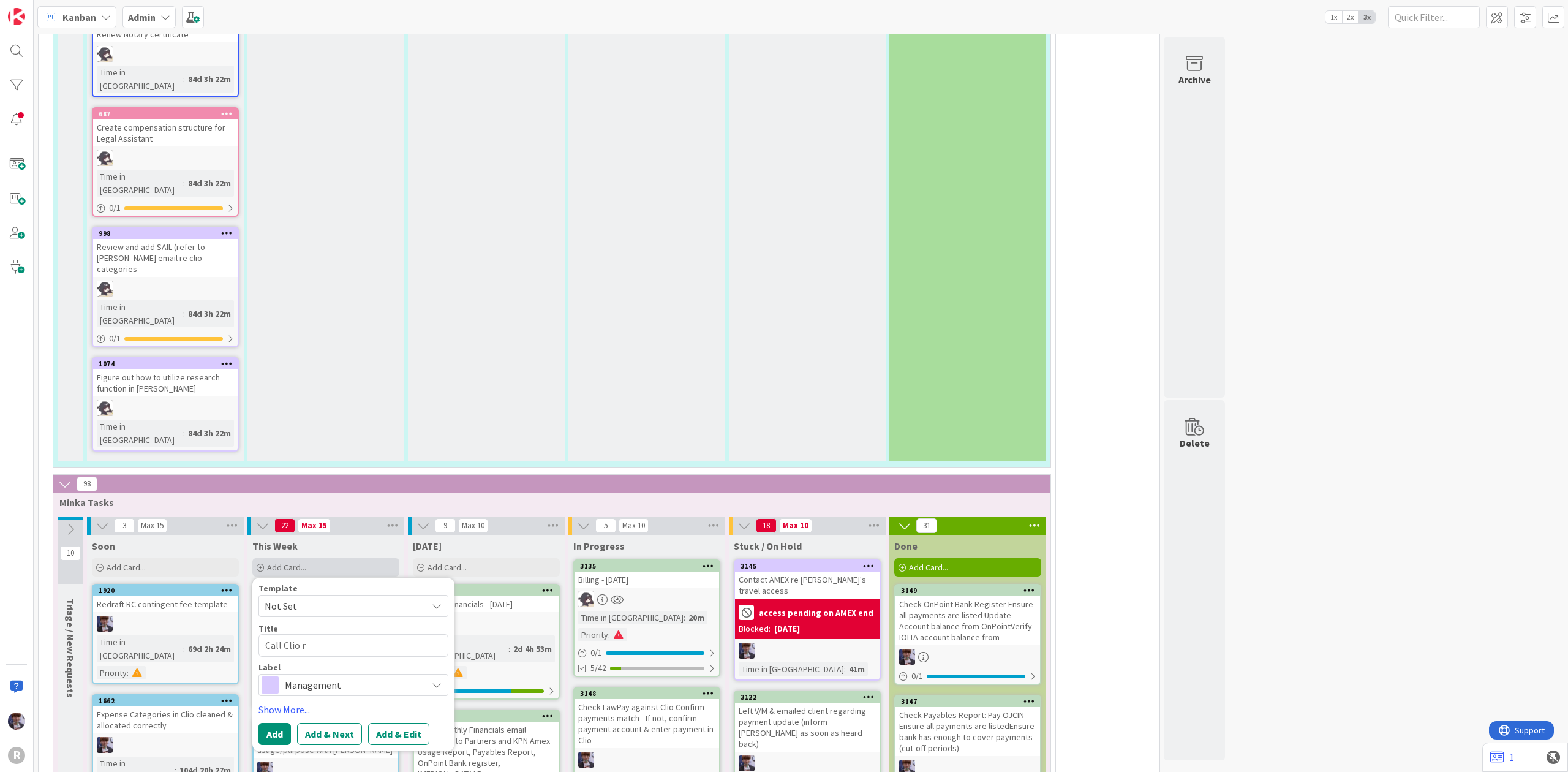
type textarea "Call Clio re"
type textarea "x"
type textarea "Call Clio reg"
type textarea "x"
type textarea "Call Clio rega"
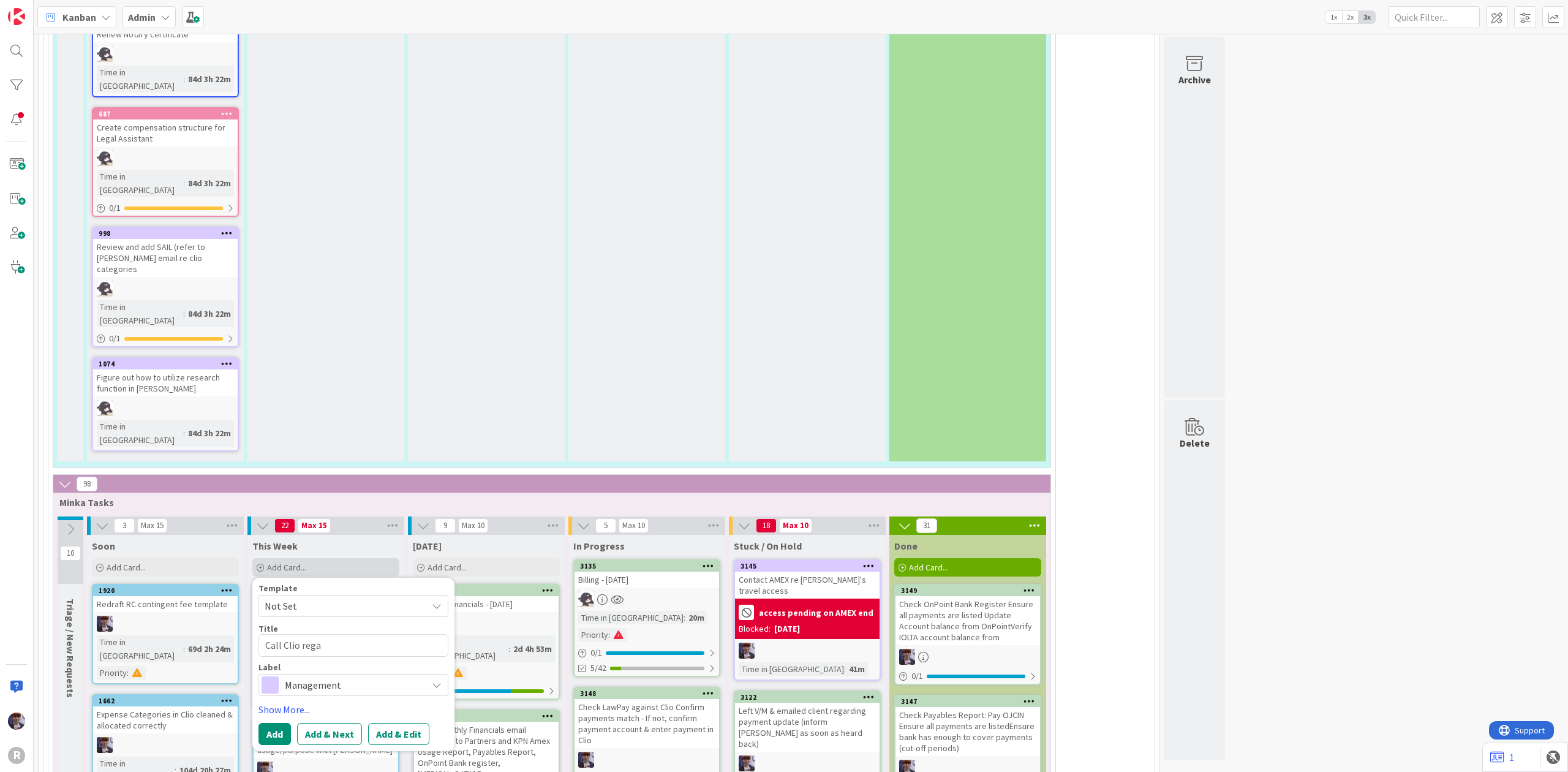
type textarea "x"
type textarea "Call Clio regar"
type textarea "x"
type textarea "Call Clio regard"
type textarea "x"
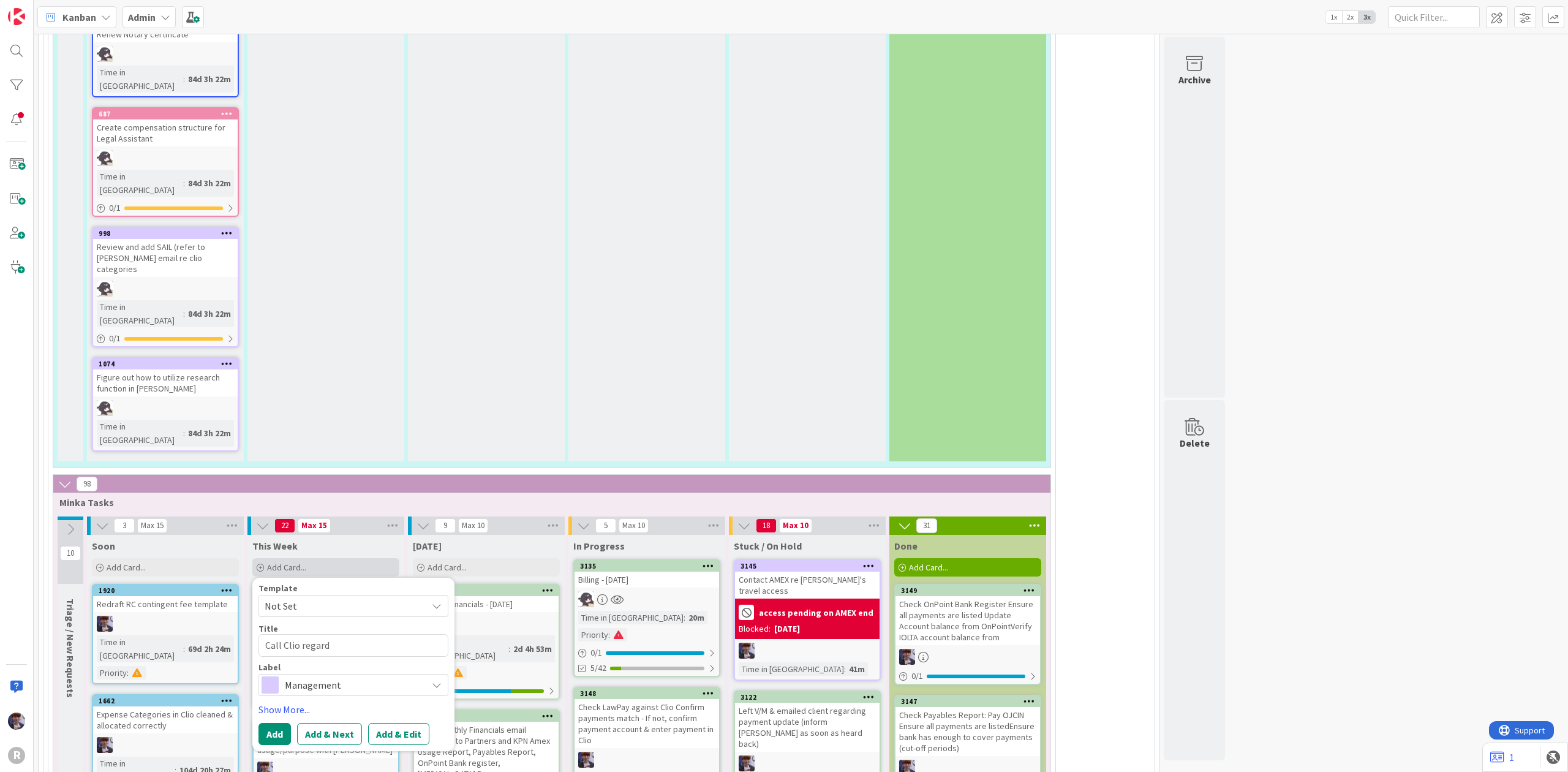
type textarea "Call Clio regardi"
type textarea "x"
type textarea "Call Clio regardin"
type textarea "x"
type textarea "Call Clio regarding"
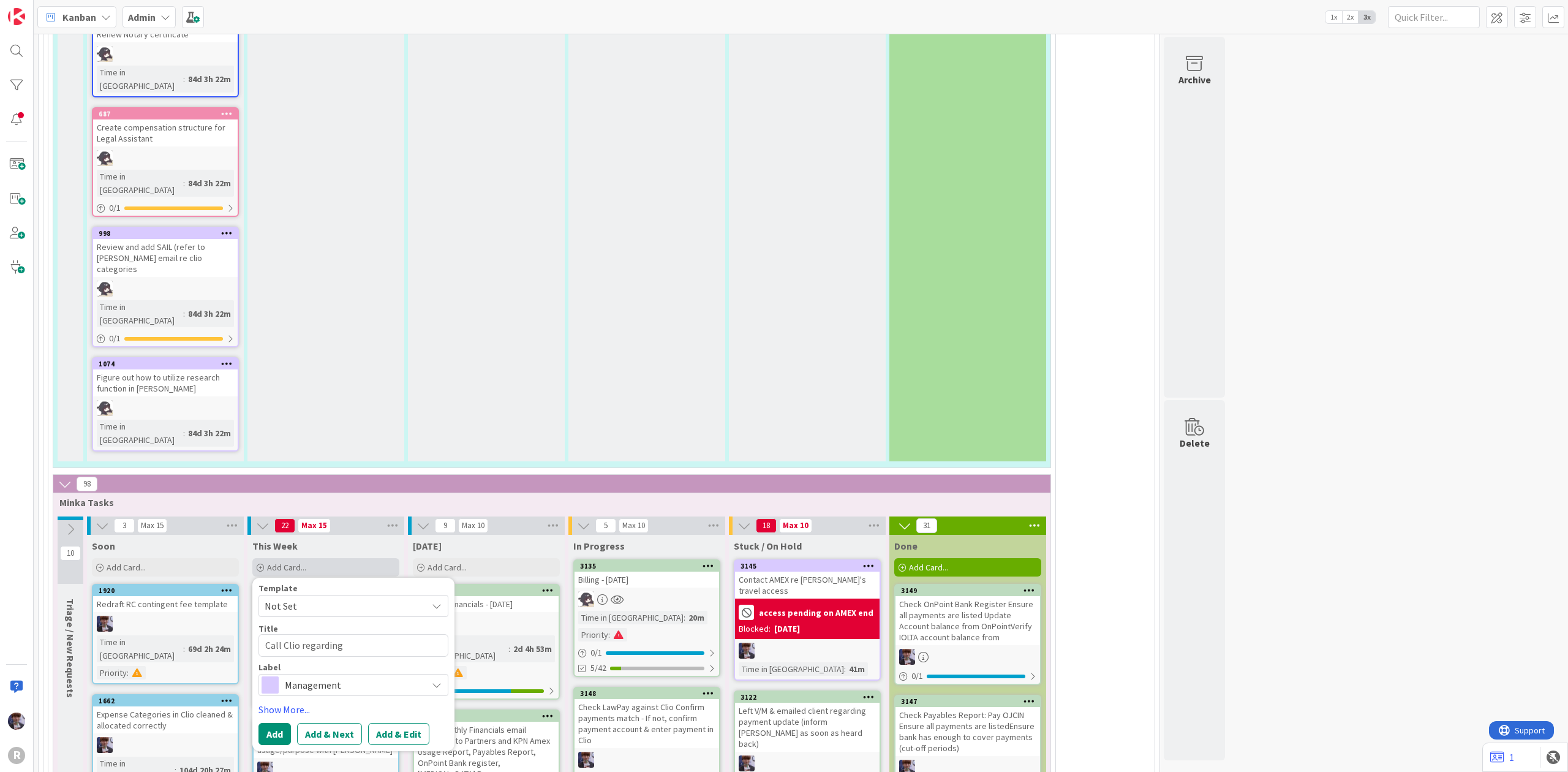
type textarea "x"
type textarea "Call Clio regarding"
drag, startPoint x: 287, startPoint y: 279, endPoint x: 254, endPoint y: 284, distance: 33.4
click at [254, 578] on div "Template Not Set Title 20 / 128 Call Clio regarding Label Management Show More.…" at bounding box center [353, 664] width 202 height 174
type textarea "x"
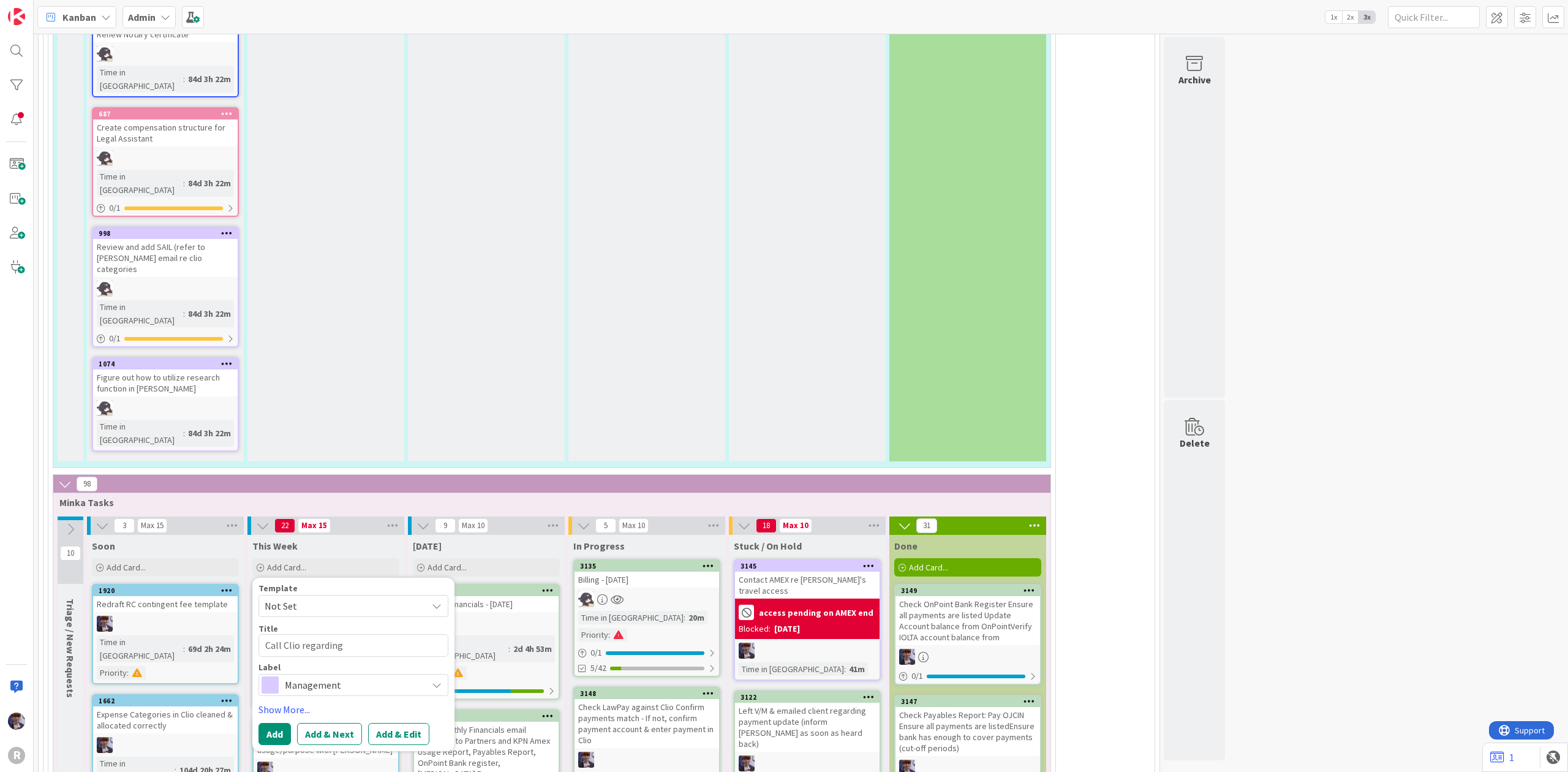
type textarea "Clio regarding"
type textarea "x"
type textarea "Colio regarding"
type textarea "x"
type textarea "Comlio regarding"
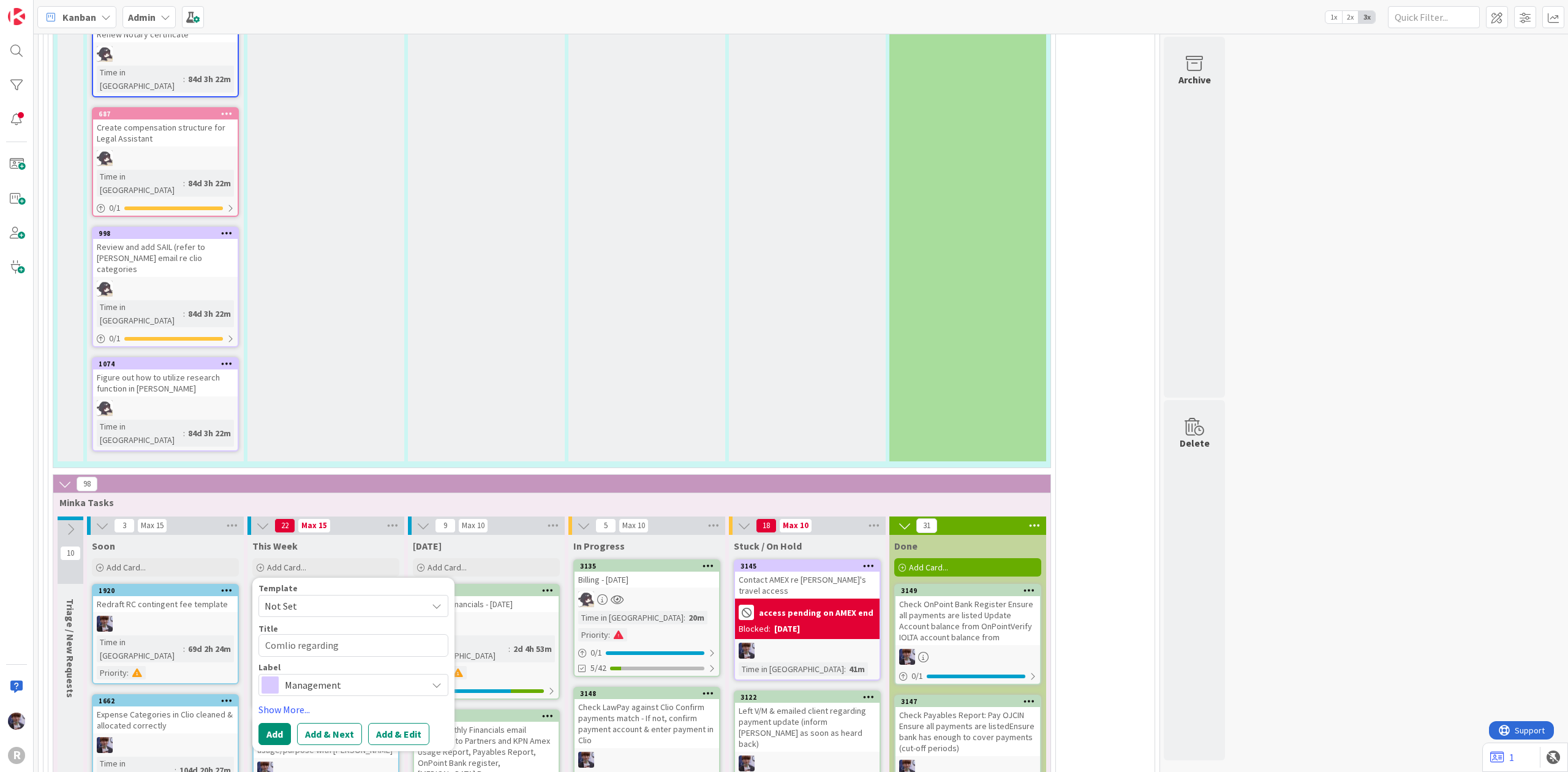
type textarea "x"
type textarea "Comtlio regarding"
type textarea "x"
type textarea "Comtalio regarding"
type textarea "x"
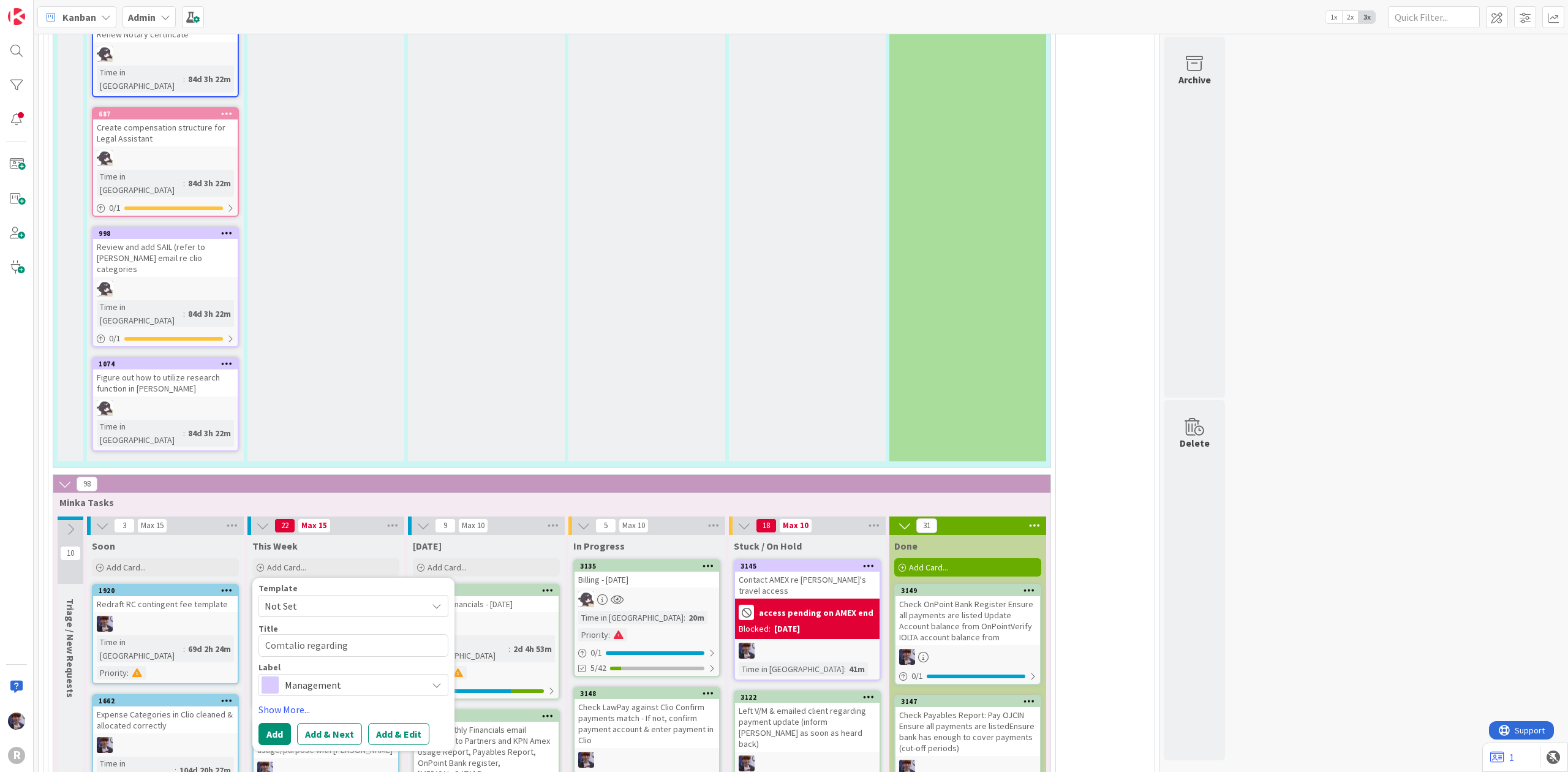
type textarea "Comtaclio regarding"
type textarea "x"
type textarea "Comtactlio regarding"
type textarea "x"
type textarea "Comtact lio regarding"
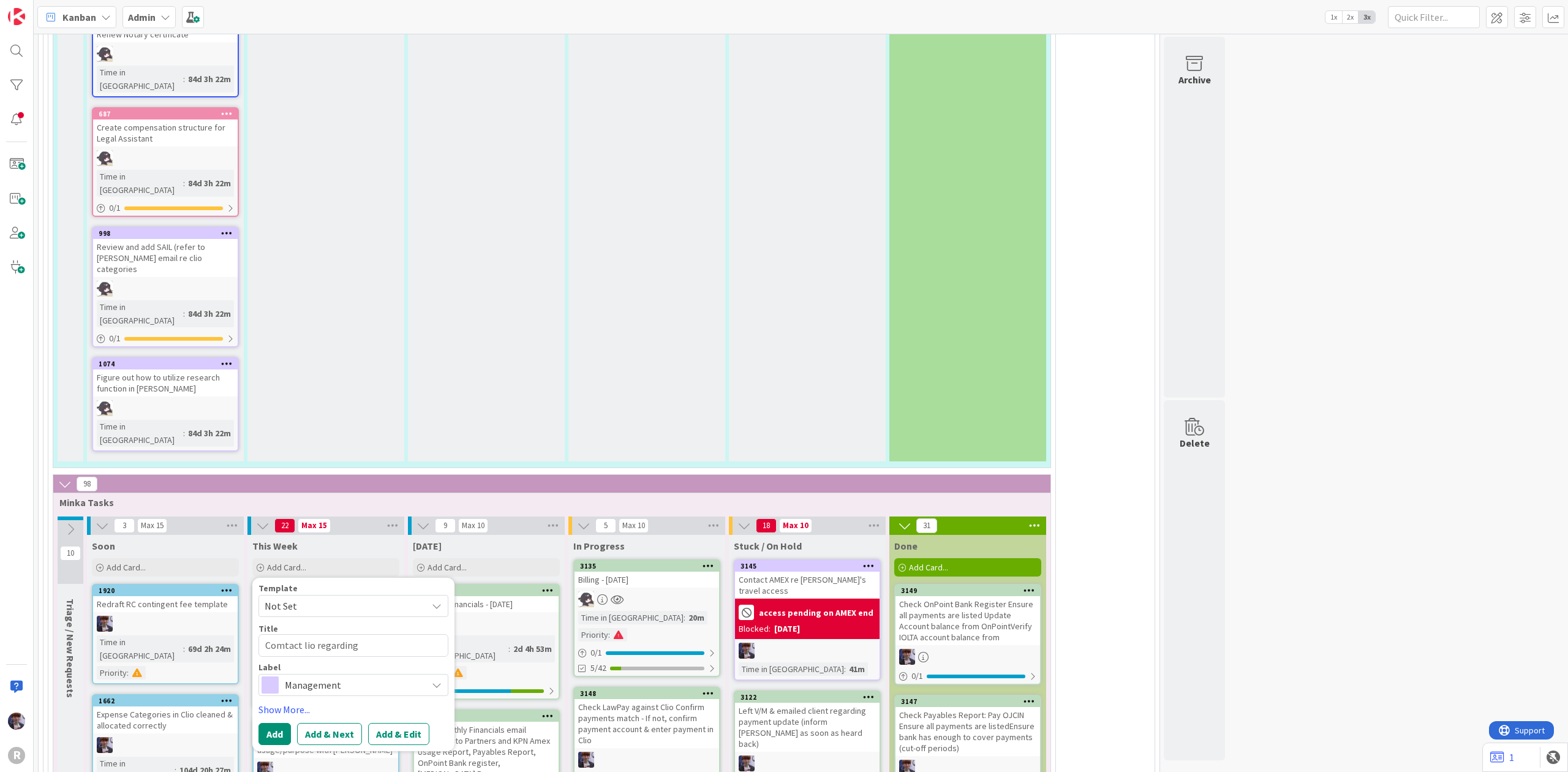
type textarea "x"
type textarea "Comtactlio regarding"
type textarea "x"
type textarea "Comtaclio regarding"
type textarea "x"
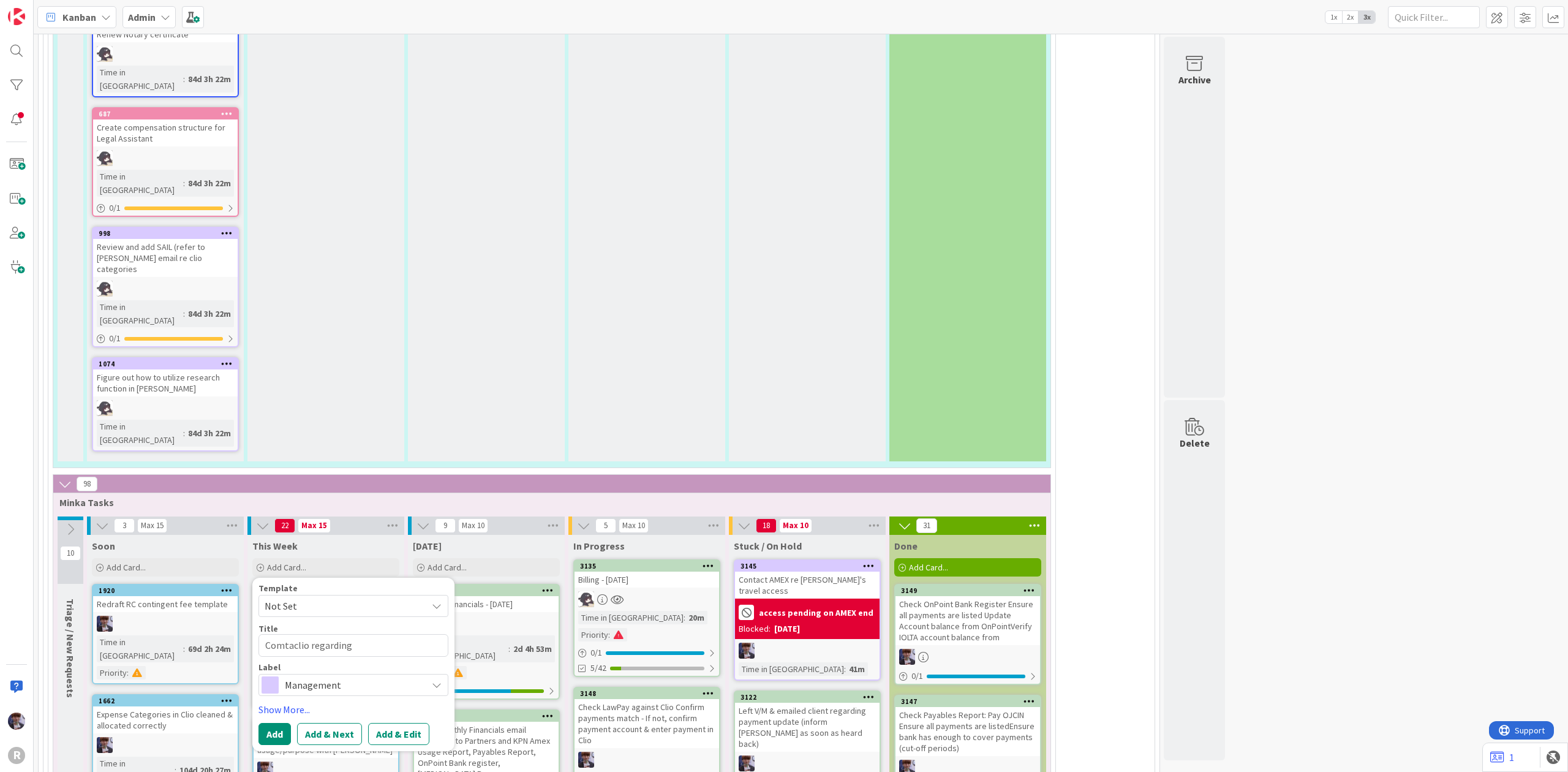
type textarea "Comtalio regarding"
type textarea "x"
type textarea "Comtlio regarding"
type textarea "x"
type textarea "Comlio regarding"
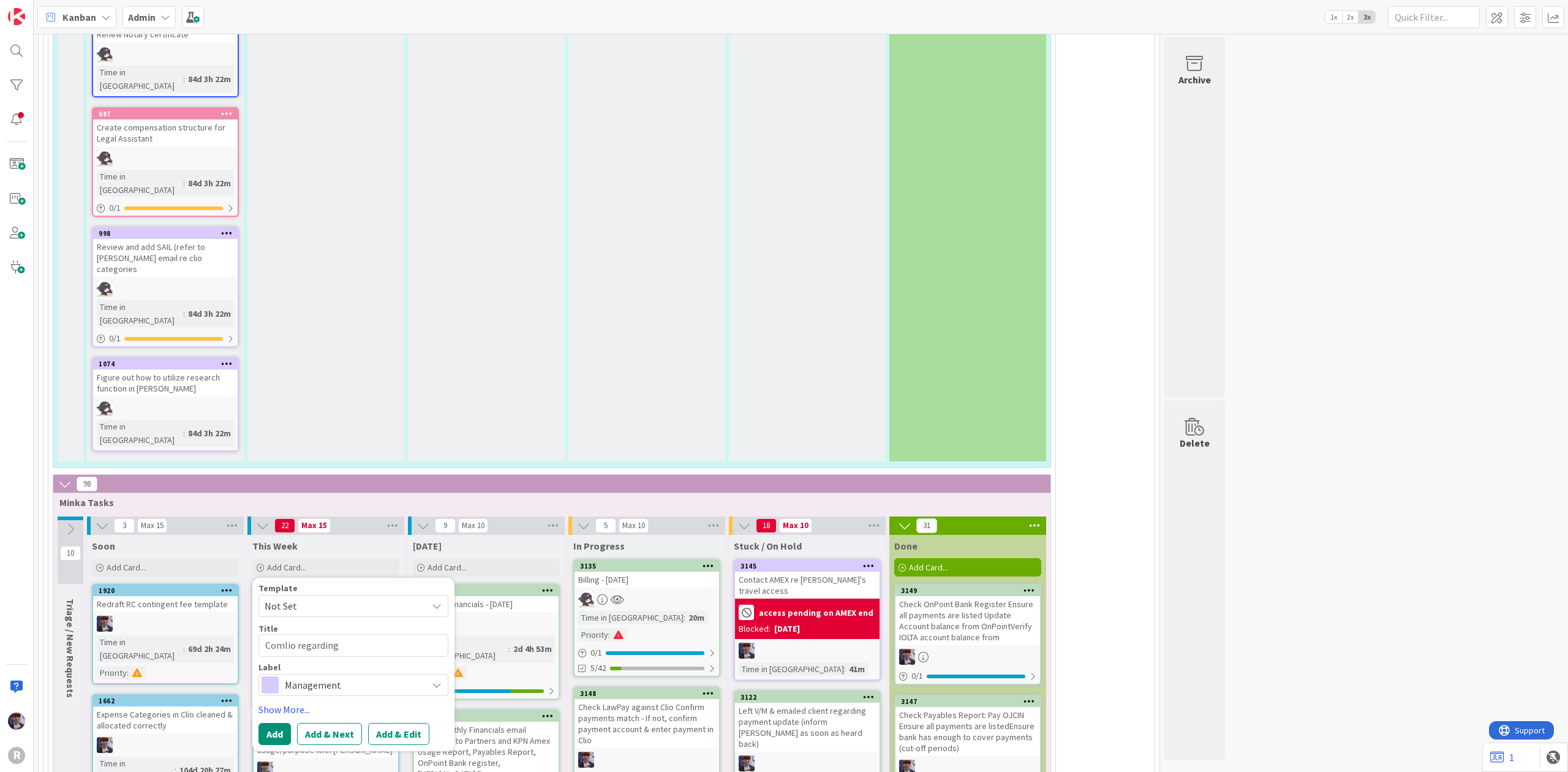
type textarea "x"
type textarea "Colio regarding"
type textarea "x"
type textarea "Conlio regarding"
type textarea "x"
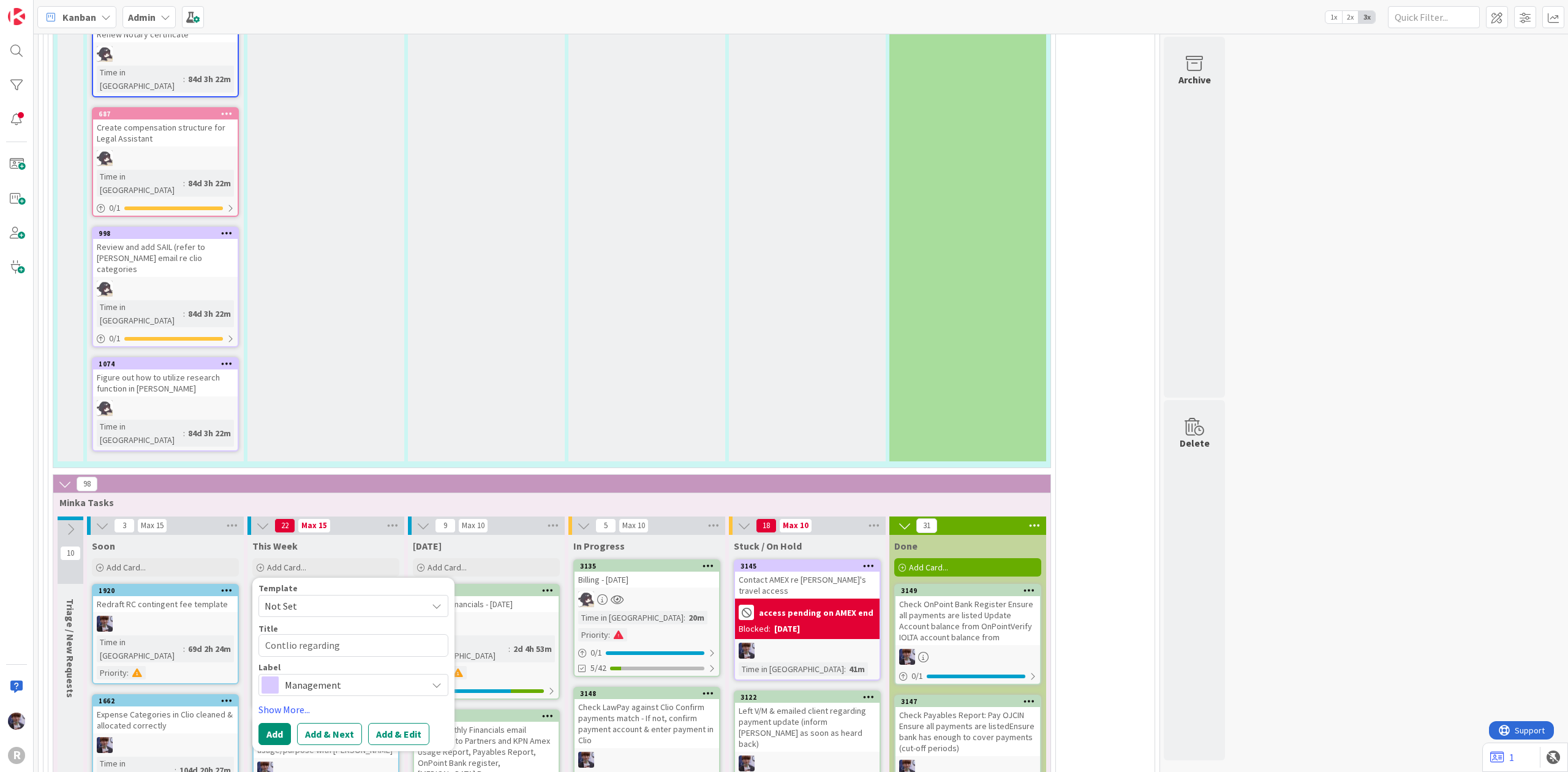
type textarea "Contalio regarding"
type textarea "x"
type textarea "Contaclio regarding"
type textarea "x"
type textarea "Contactlio regarding"
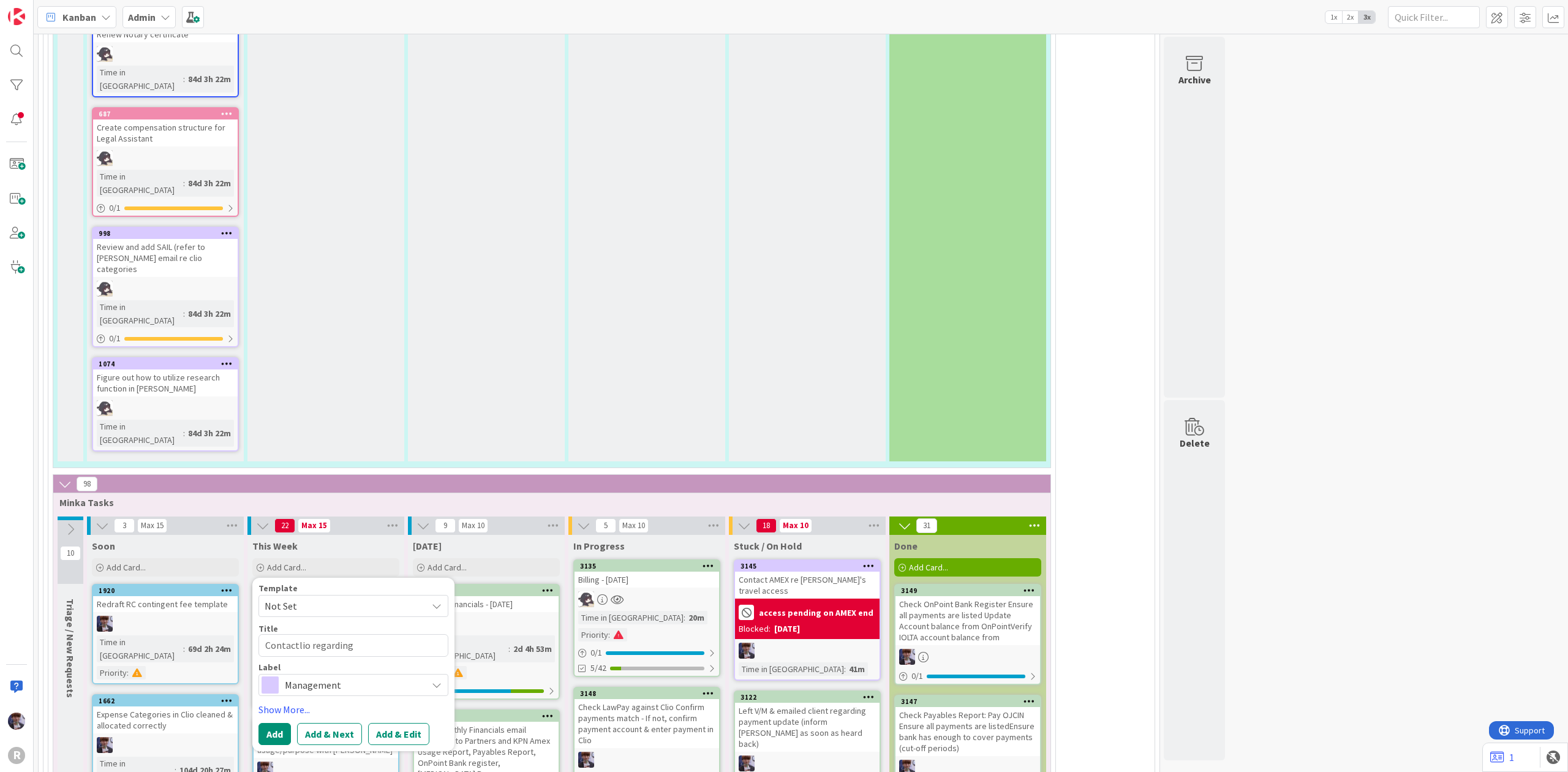
type textarea "x"
type textarea "Contact lio regarding"
type textarea "x"
type textarea "Contact Clio regarding"
click at [375, 634] on textarea "Contact Clio regarding" at bounding box center [353, 645] width 190 height 22
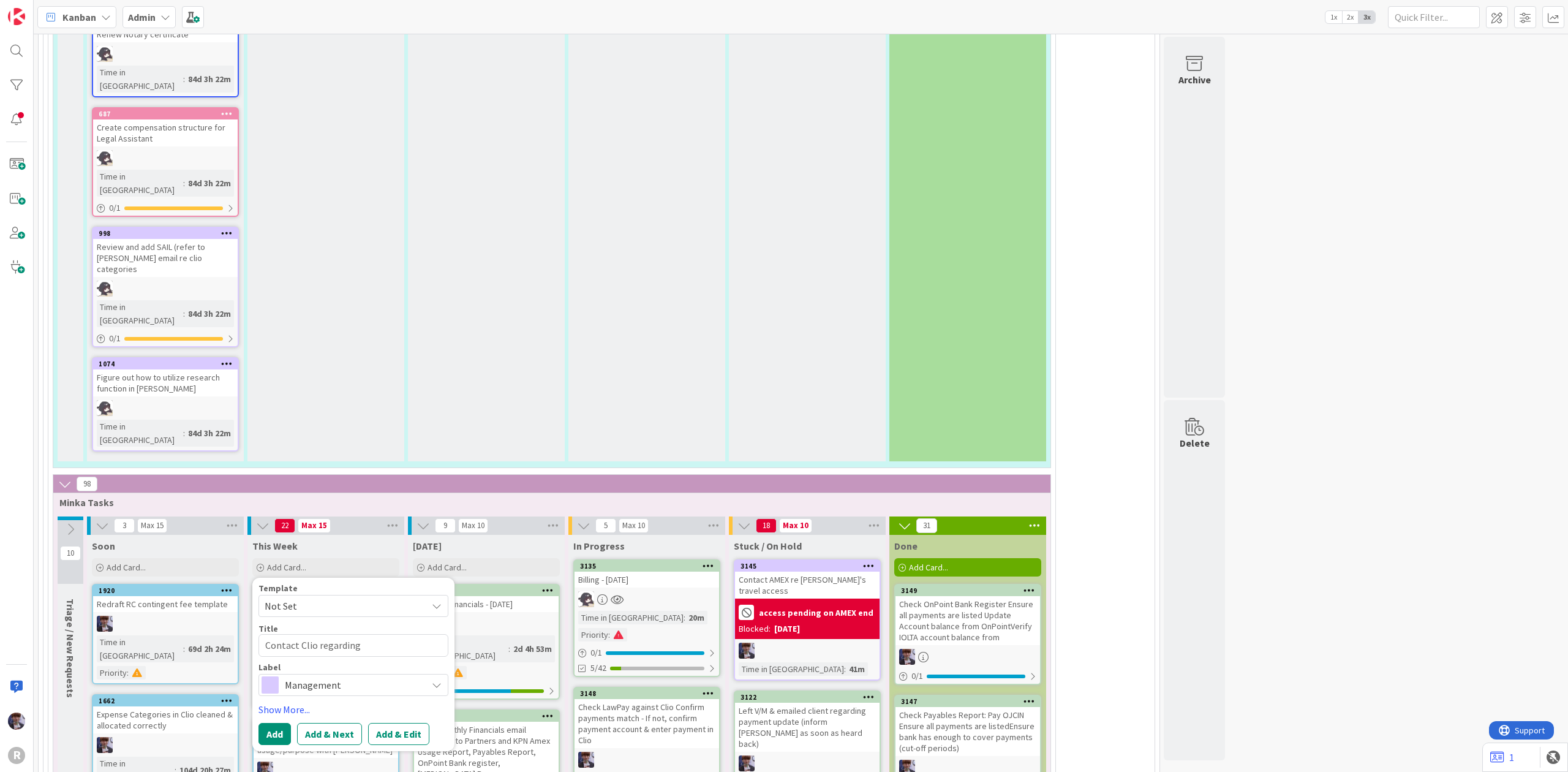
type textarea "x"
type textarea "Contact Clio regarding o"
type textarea "x"
type textarea "Contact Clio regarding op"
type textarea "x"
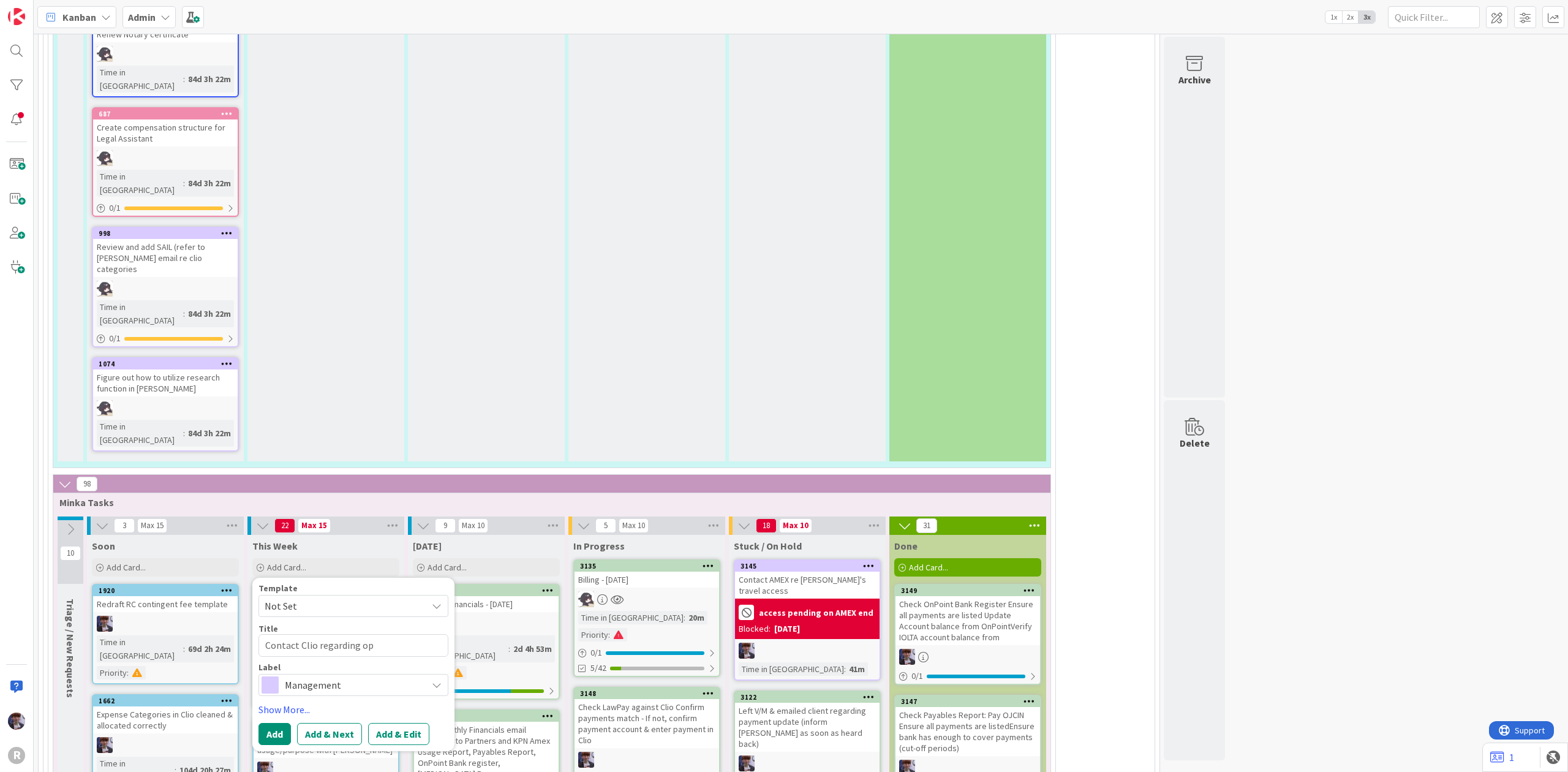
type textarea "Contact Clio regarding ope"
type textarea "x"
type textarea "Contact Clio regarding oper"
type textarea "x"
type textarea "Contact Clio regarding opera"
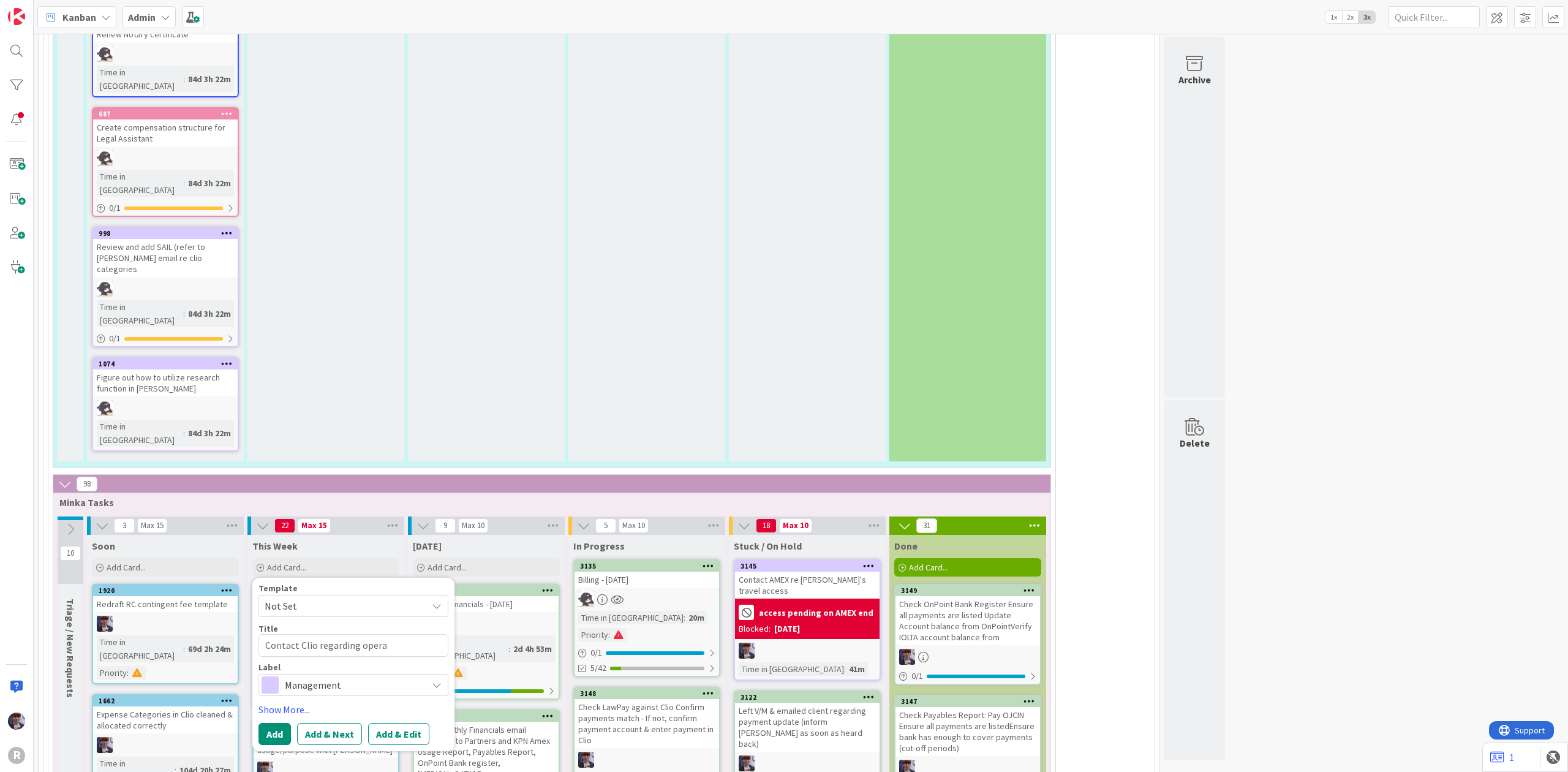
type textarea "x"
type textarea "Contact Clio regarding operat"
type textarea "x"
type textarea "Contact Clio regarding operati"
type textarea "x"
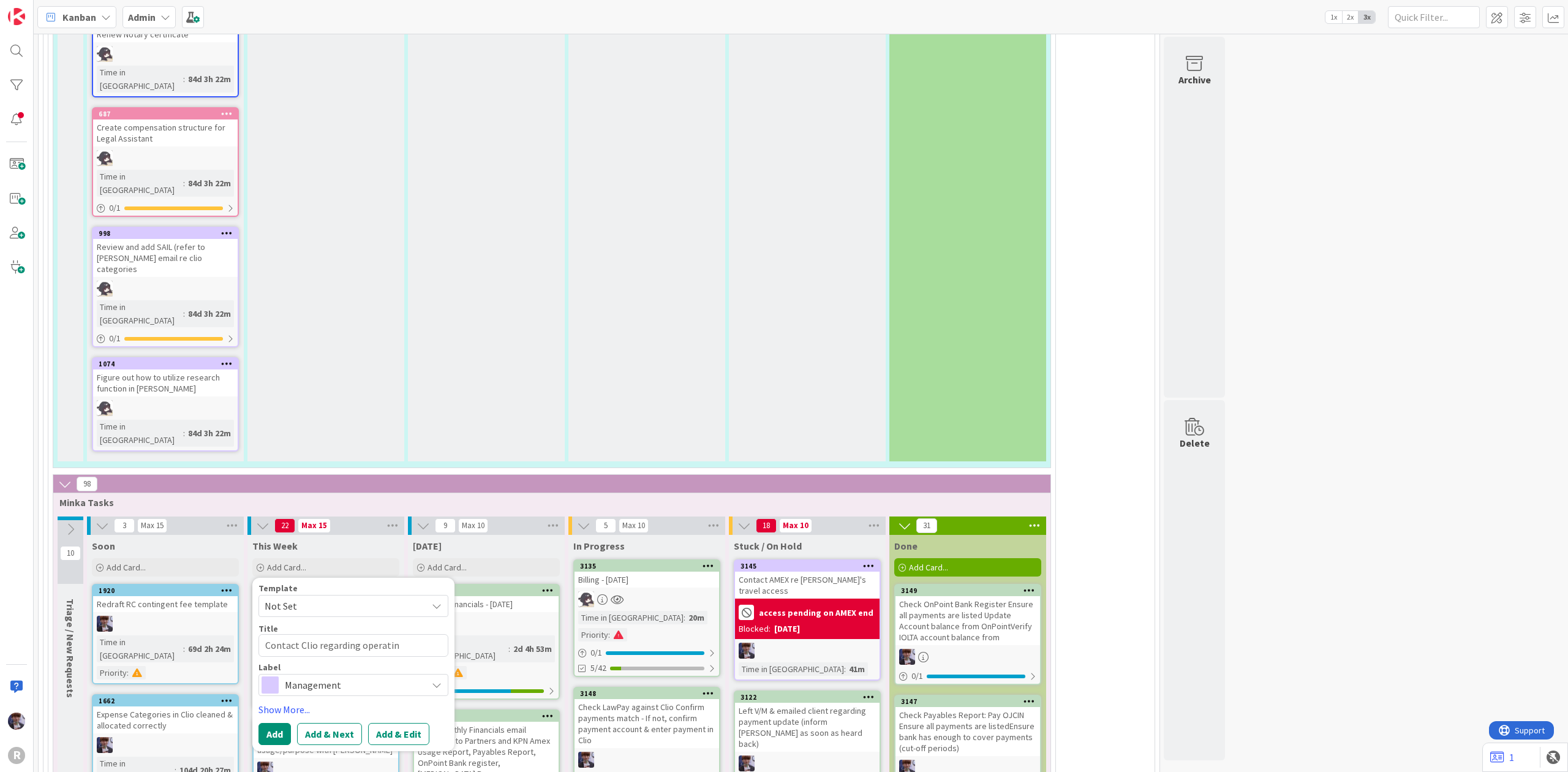
type textarea "Contact Clio regarding operating"
type textarea "x"
type textarea "Contact Clio regarding operating"
type textarea "x"
type textarea "Contact Clio regarding operating a"
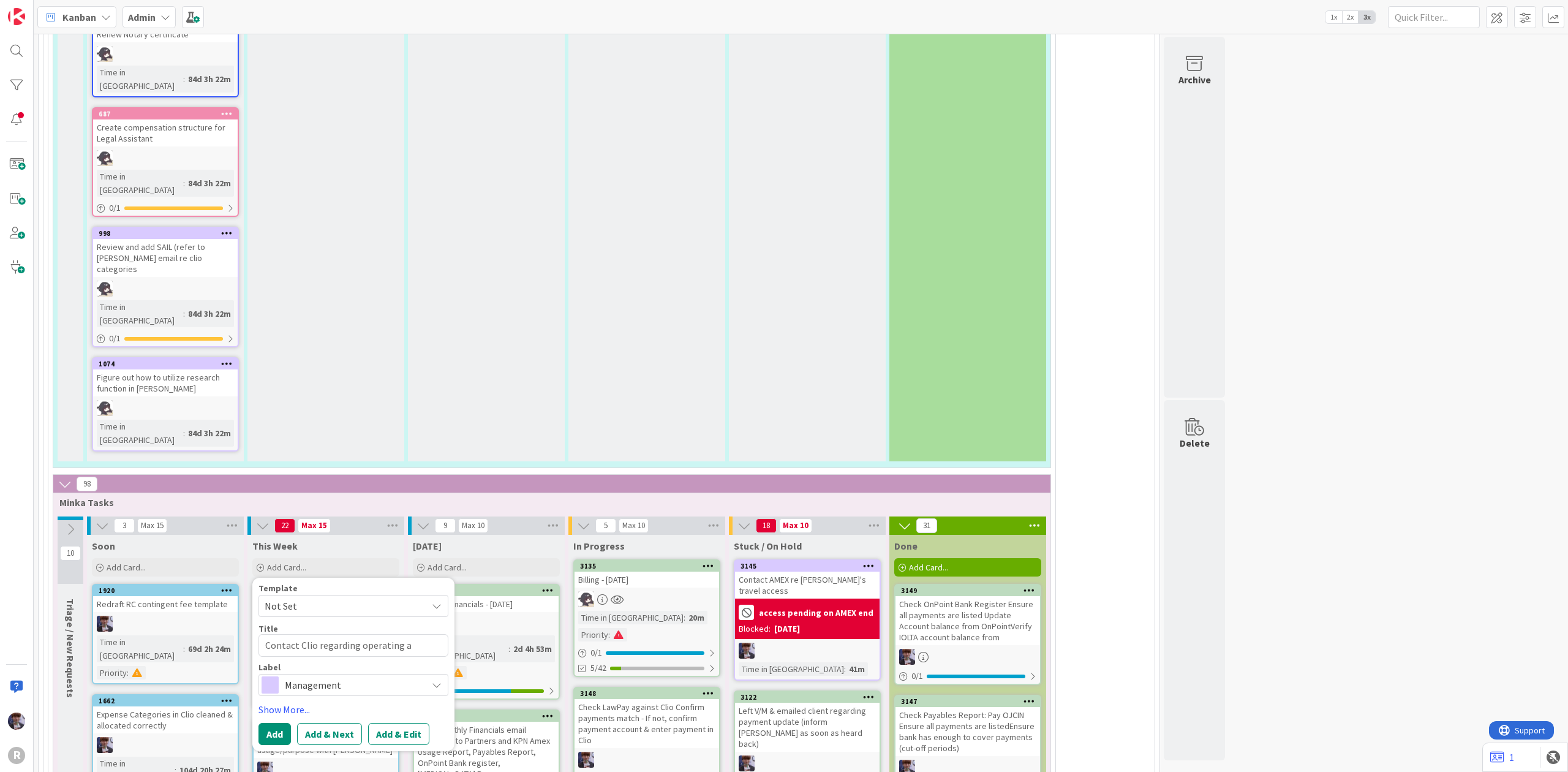
type textarea "x"
type textarea "Contact Clio regarding operating ac"
type textarea "x"
type textarea "Contact Clio regarding operating acc"
type textarea "x"
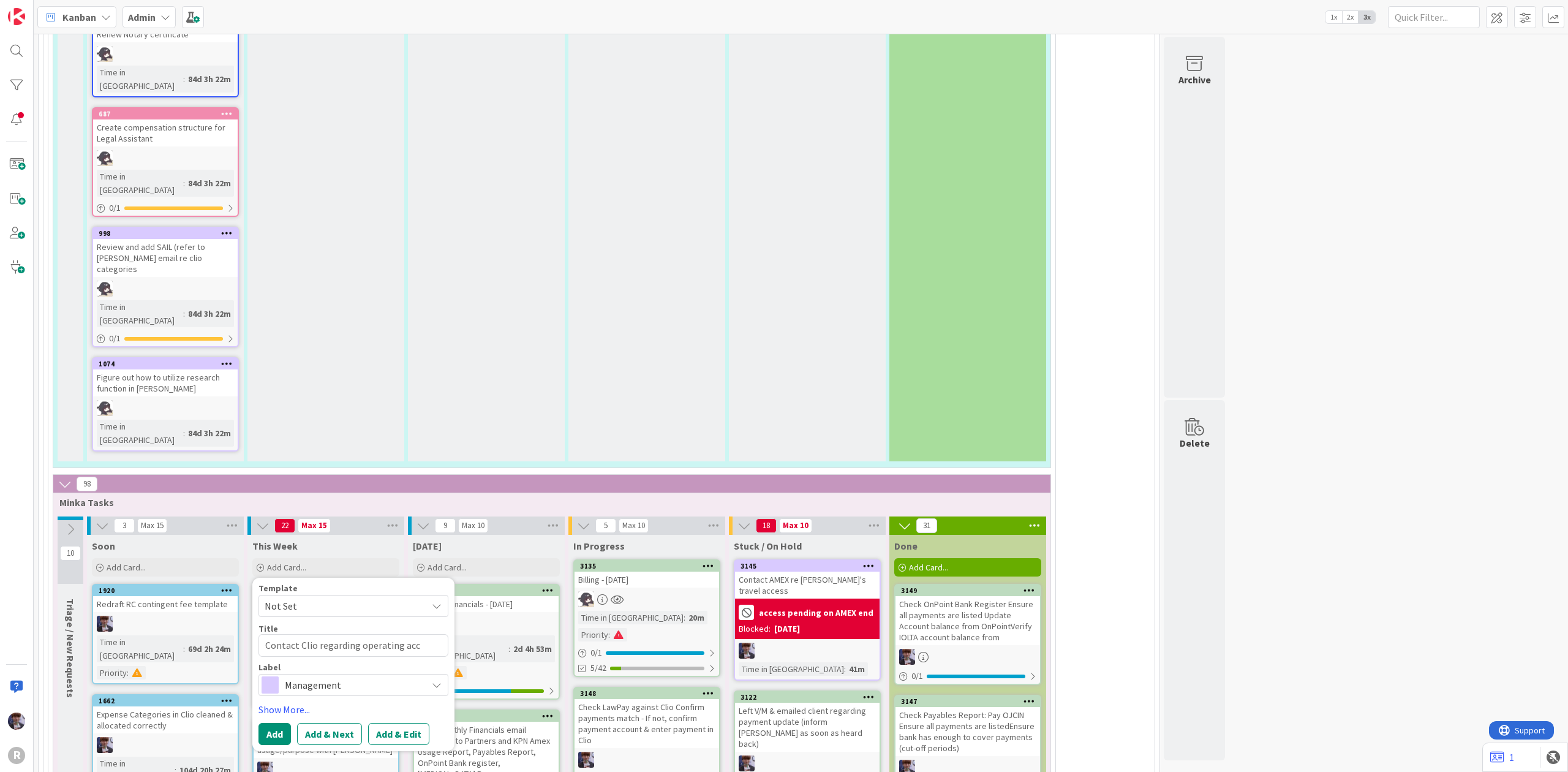
type textarea "Contact Clio regarding operating acco"
type textarea "x"
type textarea "Contact Clio regarding operating accou"
type textarea "x"
type textarea "Contact Clio regarding operating accoun"
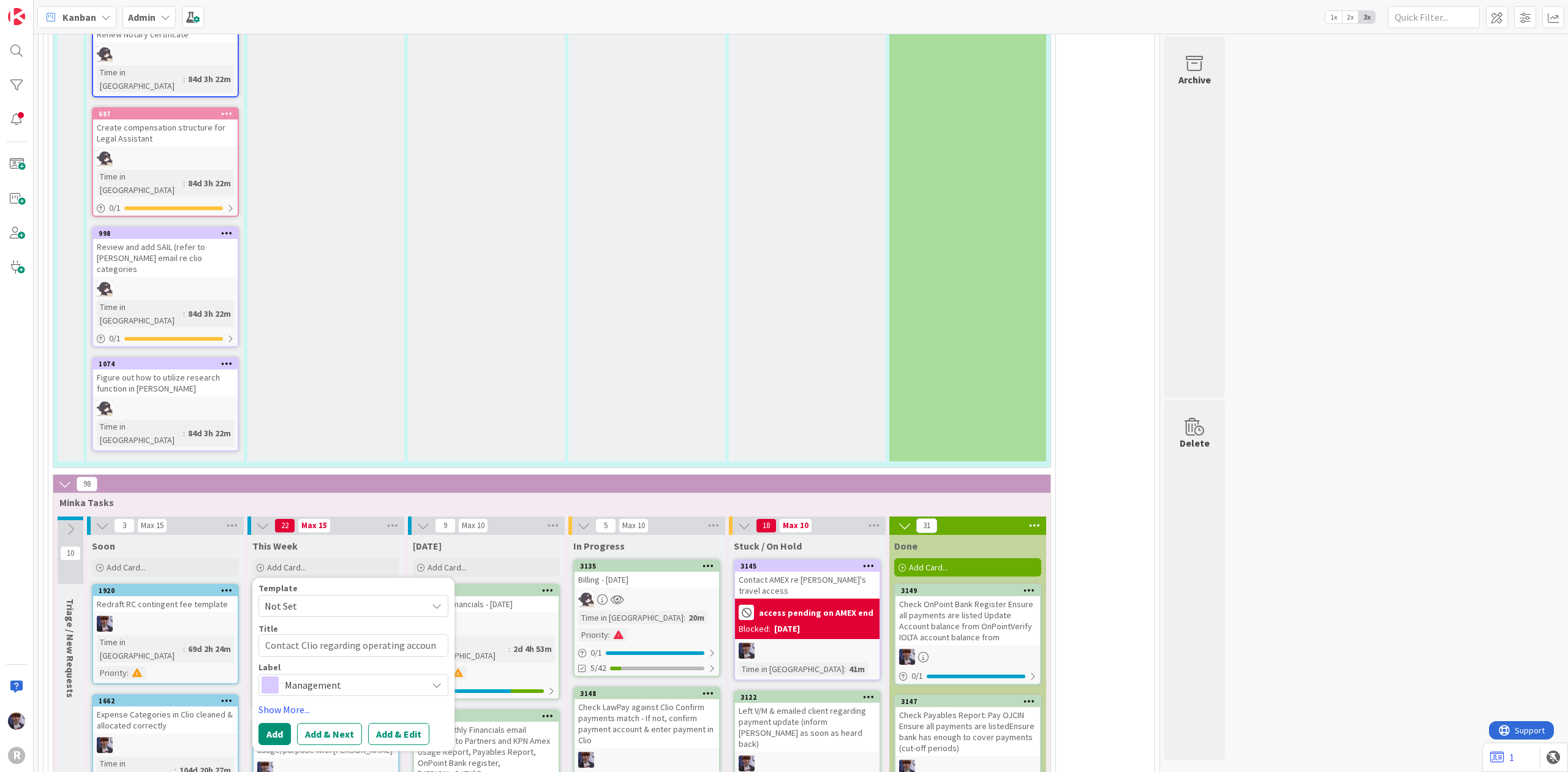
type textarea "x"
type textarea "Contact Clio regarding operating account"
type textarea "x"
type textarea "Contact Clio regarding operating account"
type textarea "x"
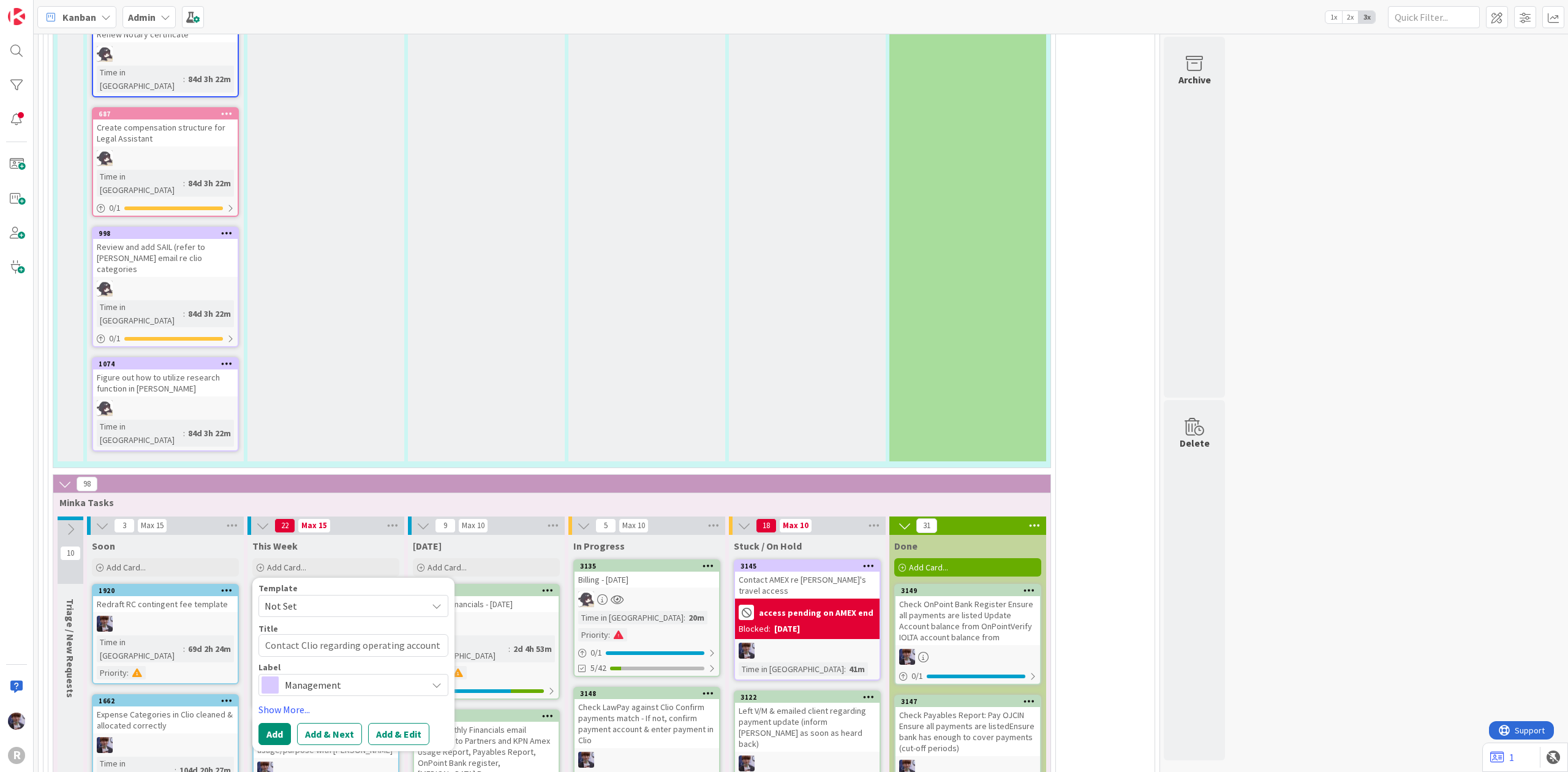
type textarea "Contact Clio regarding operating account l"
type textarea "x"
type textarea "Contact Clio regarding operating account le"
type textarea "x"
type textarea "Contact Clio regarding operating account led"
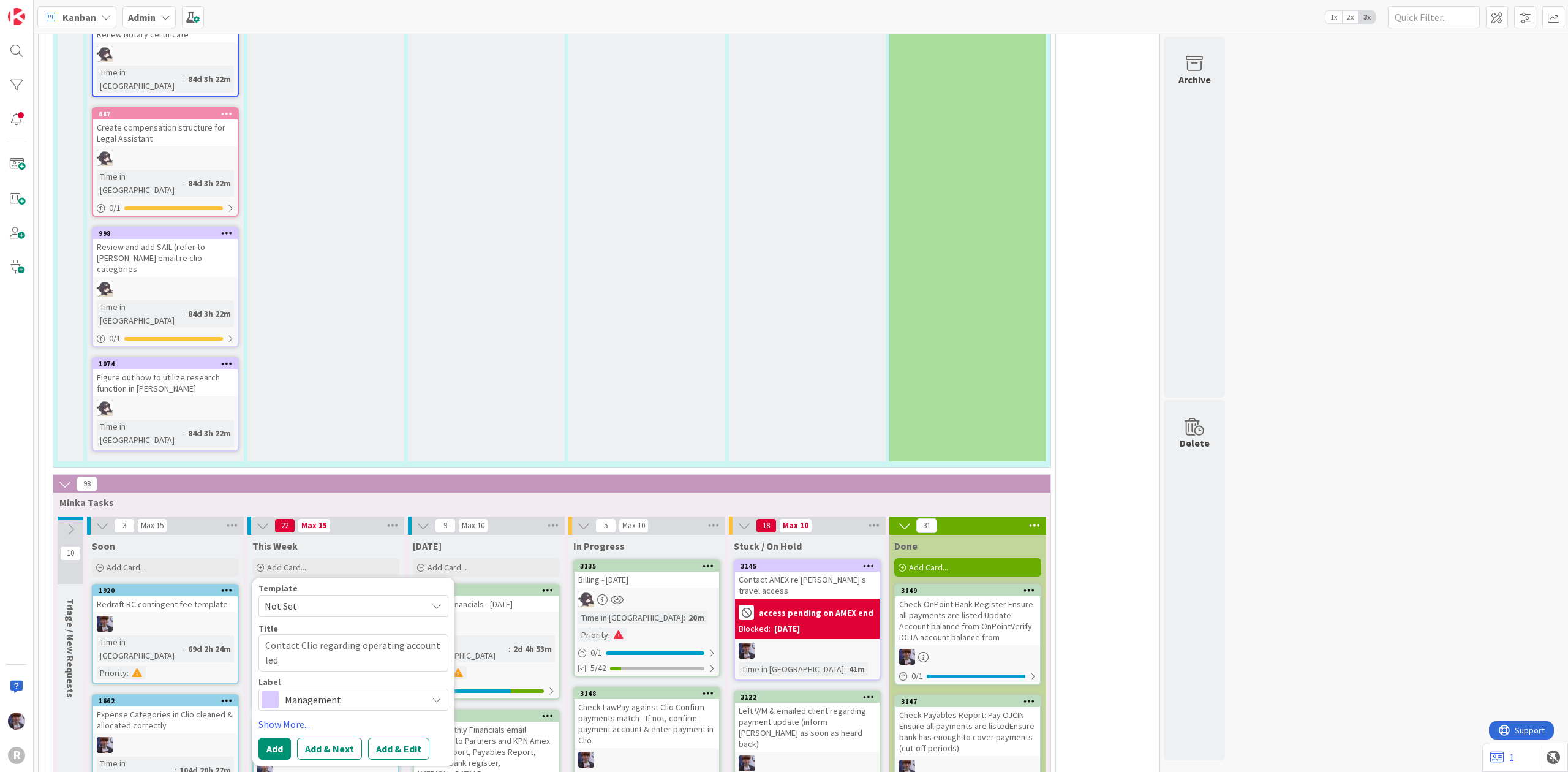
type textarea "x"
type textarea "Contact Clio regarding operating account ledg"
type textarea "x"
type textarea "Contact Clio regarding operating account ledge"
type textarea "x"
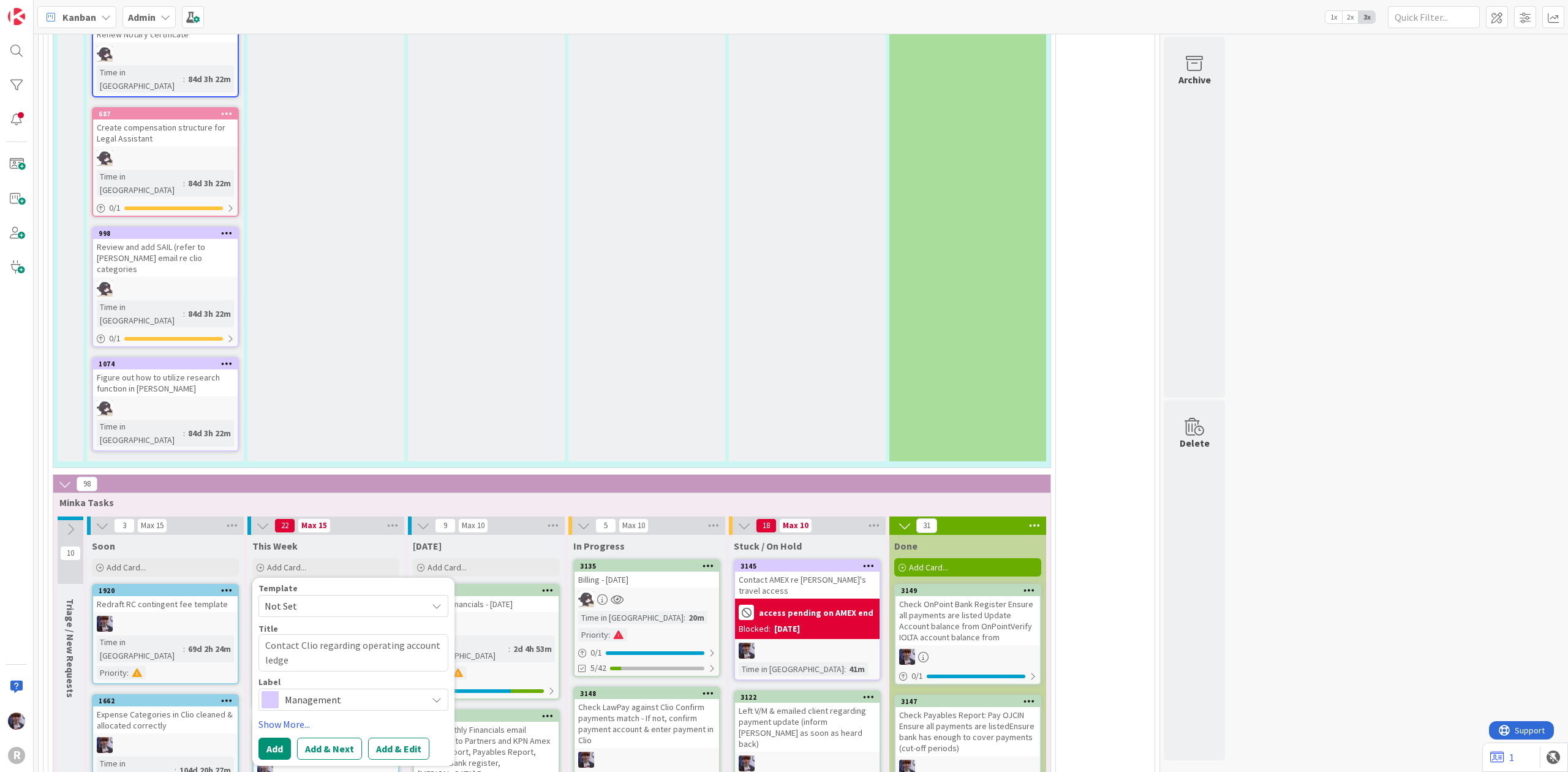
type textarea "Contact Clio regarding operating account ledger"
type textarea "x"
type textarea "Contact Clio regarding operating account ledger"
type textarea "x"
type textarea "Contact Clio regarding operating account ledger a"
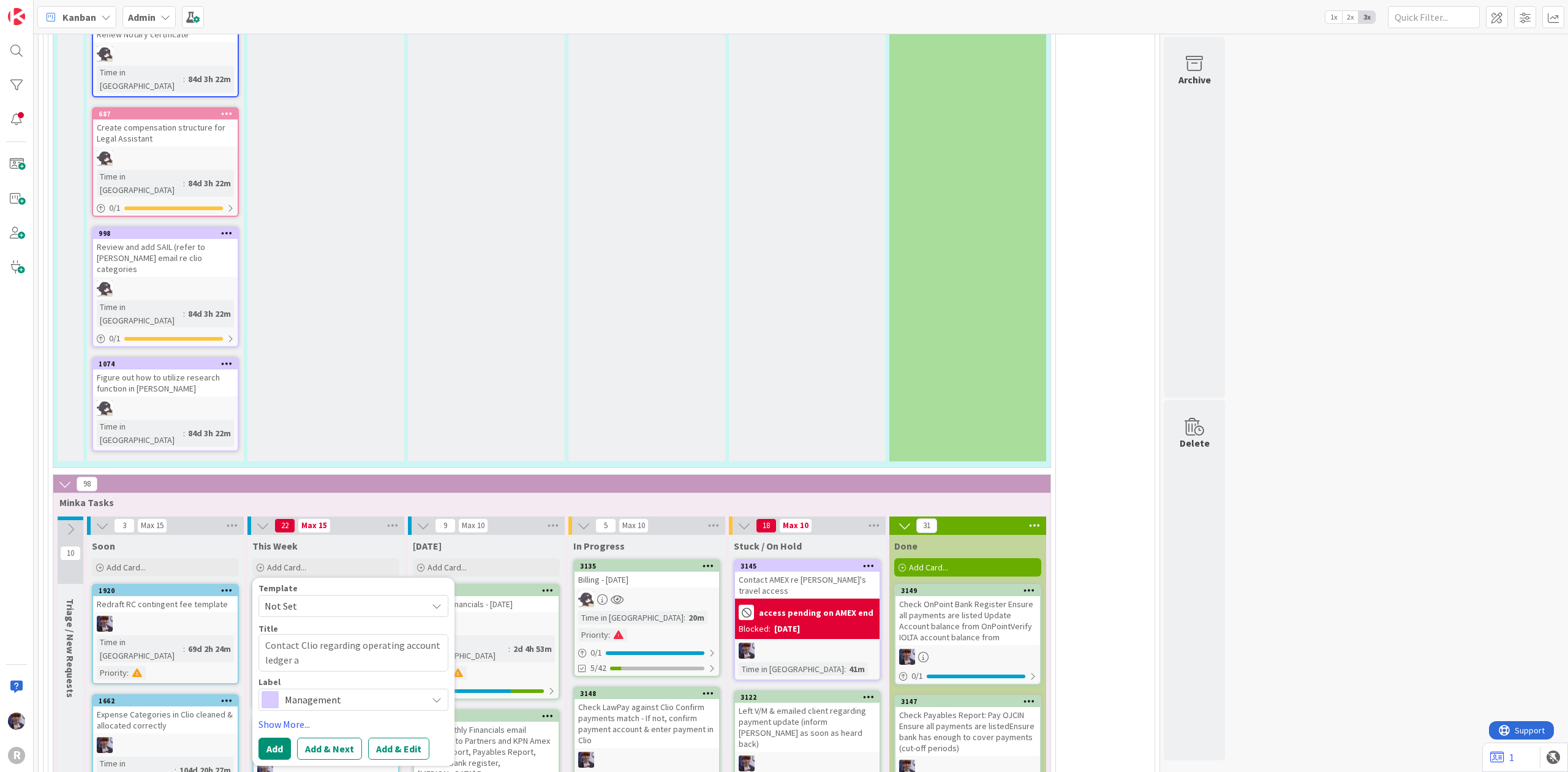
type textarea "x"
type textarea "Contact Clio regarding operating account ledger ac"
type textarea "x"
type textarea "Contact Clio regarding operating account ledger act"
type textarea "x"
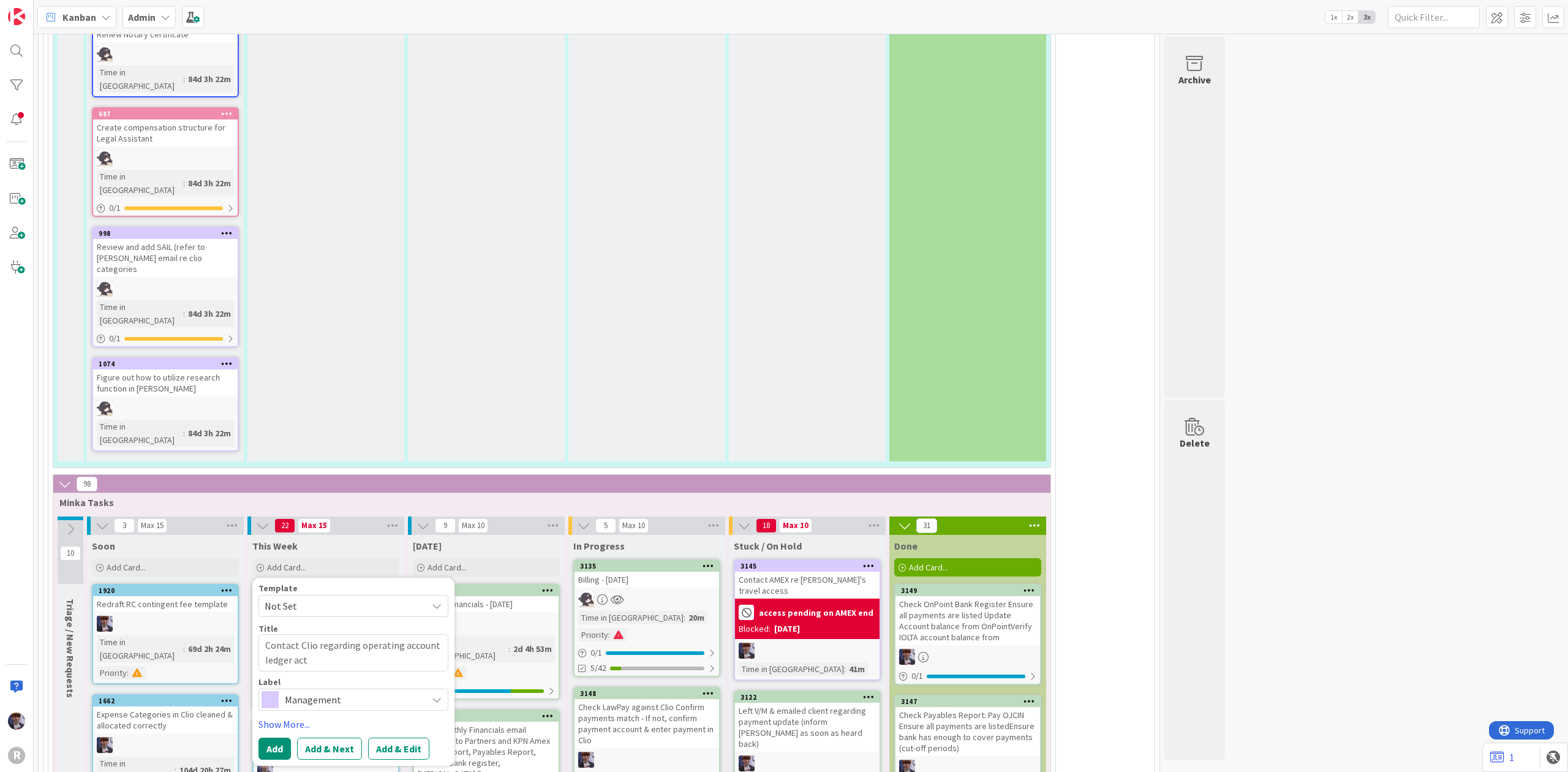
type textarea "Contact Clio regarding operating account ledger acti"
type textarea "x"
type textarea "Contact Clio regarding operating account ledger act"
type textarea "x"
type textarea "Contact Clio regarding operating account ledger ac"
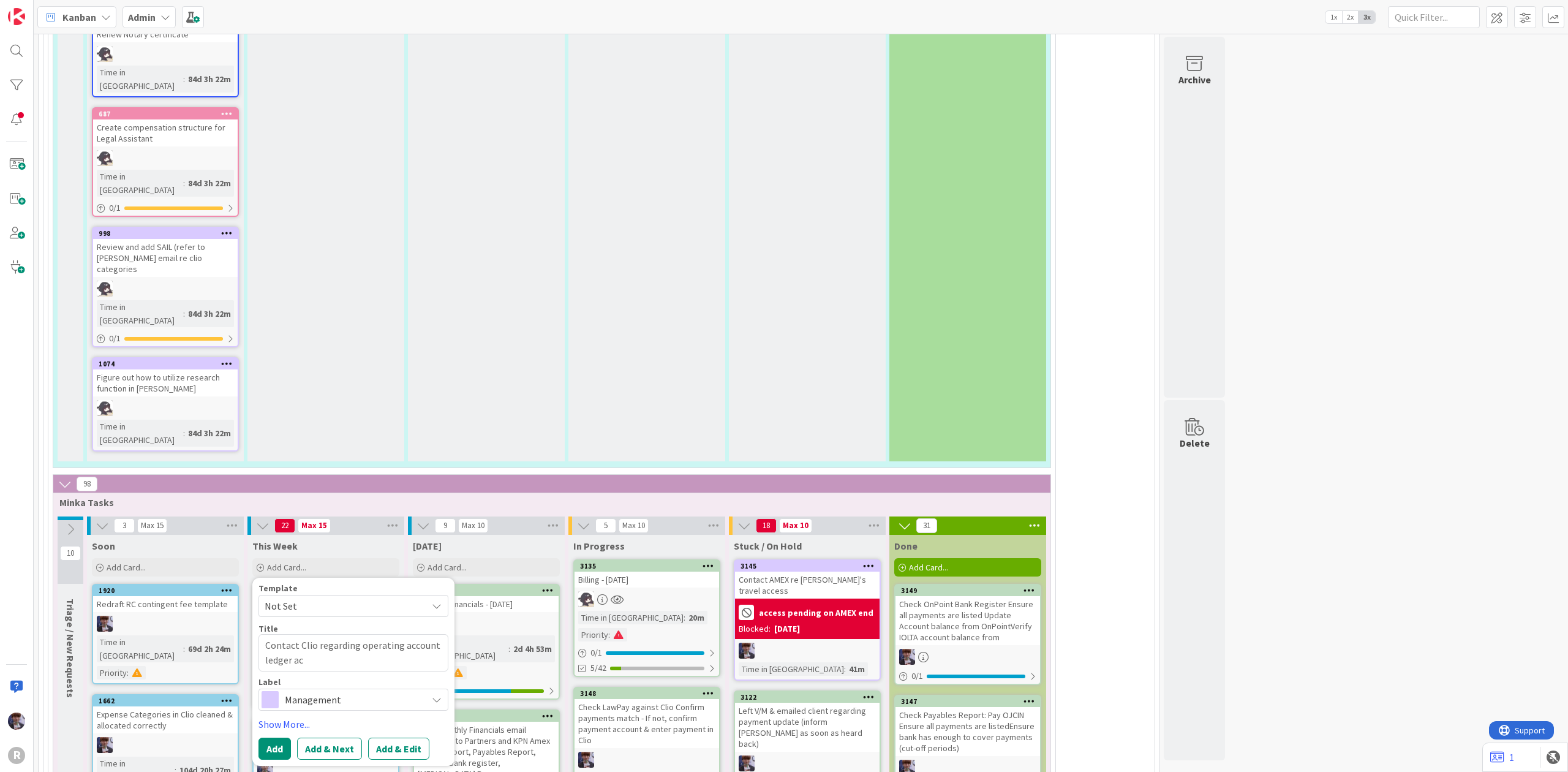
type textarea "x"
type textarea "Contact Clio regarding operating account ledger a"
type textarea "x"
type textarea "Contact Clio regarding operating account ledger"
type textarea "x"
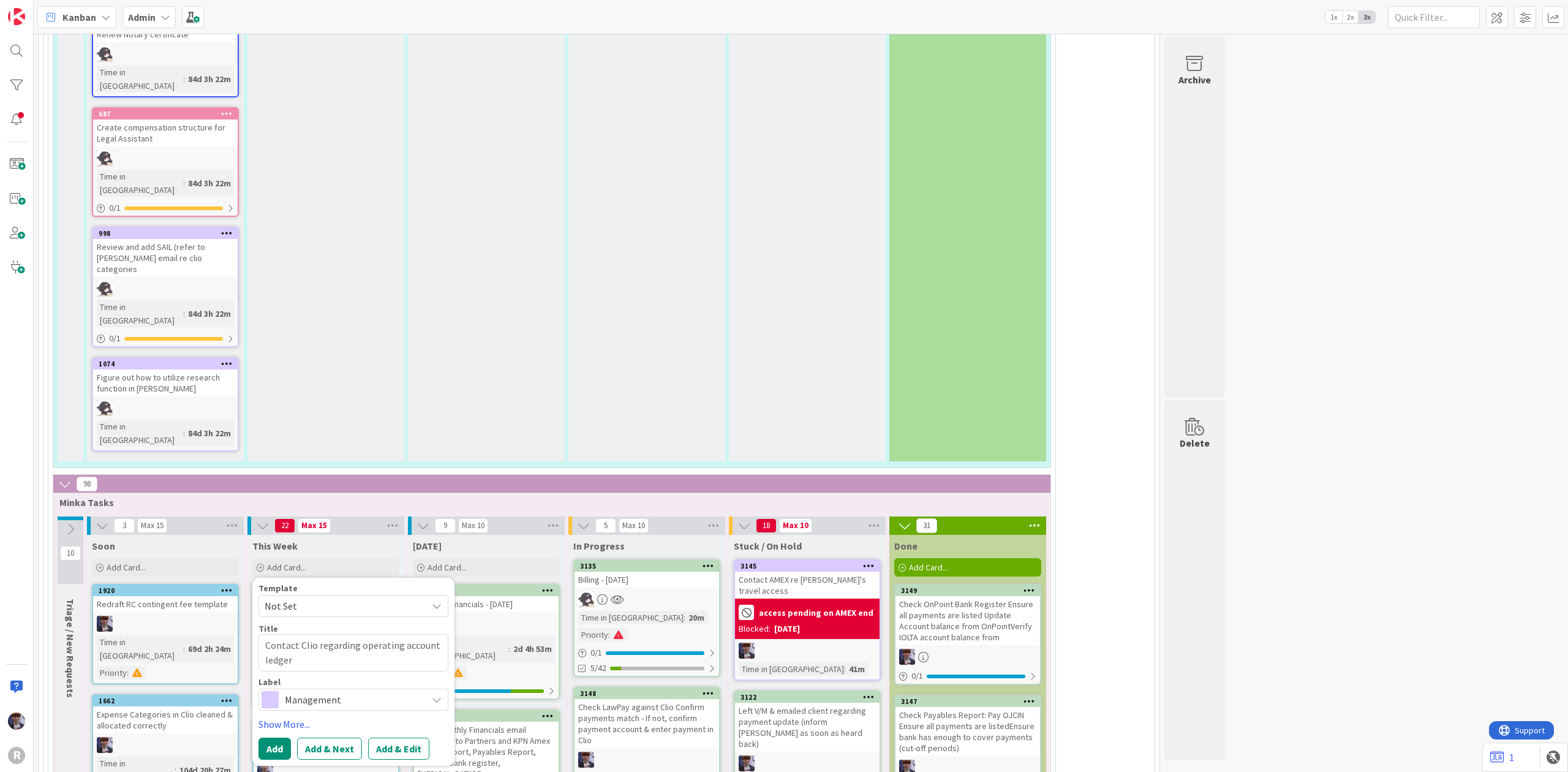
type textarea "Contact Clio regarding operating account ledger"
type textarea "x"
type textarea "Contact Clio regarding operating account ledger"
type textarea "x"
type textarea "Contact Clio regarding operating account ledger i"
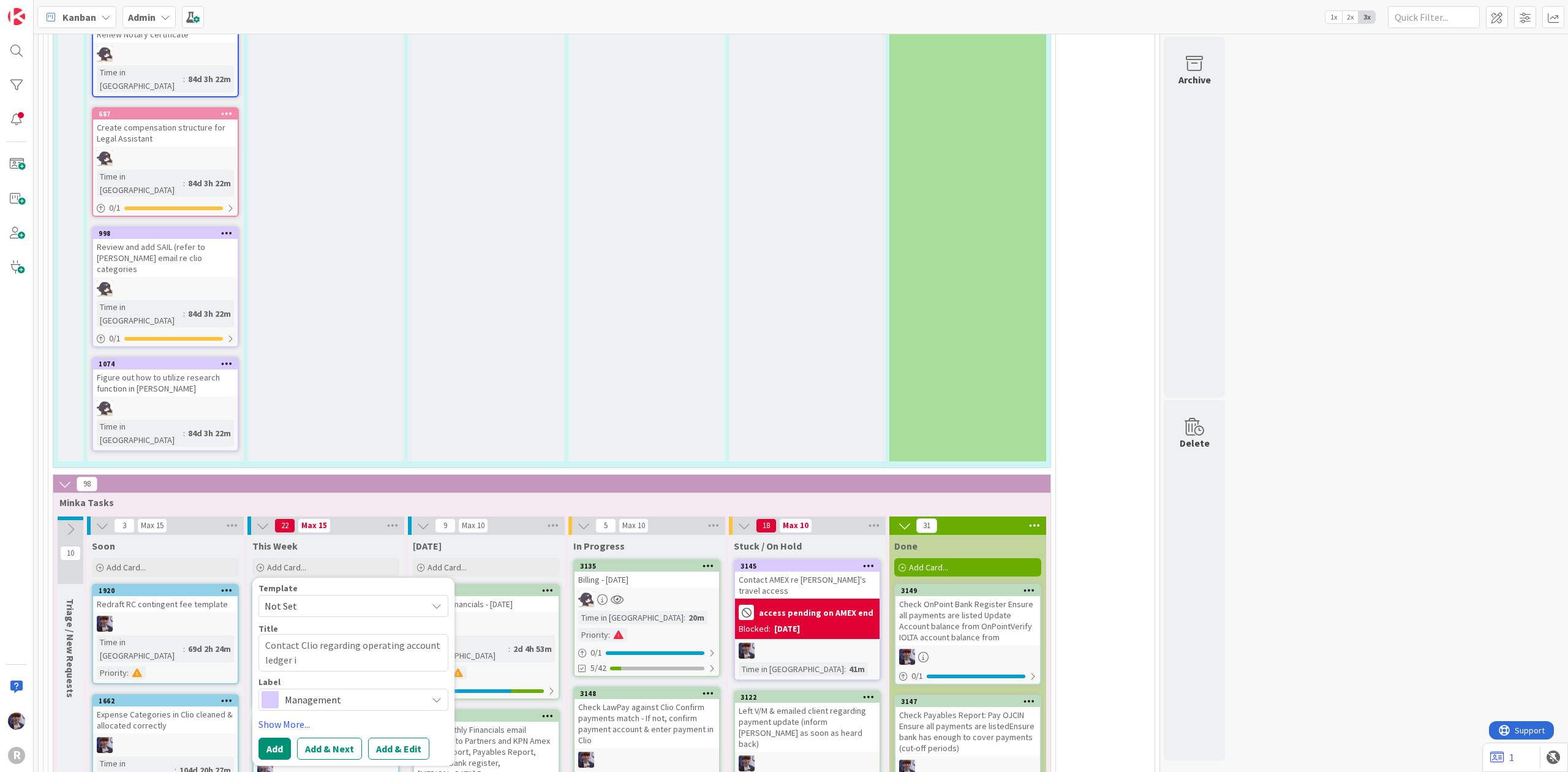
type textarea "x"
type textarea "Contact Clio regarding operating account ledger is"
type textarea "x"
type textarea "Contact Clio regarding operating account ledger iss"
type textarea "x"
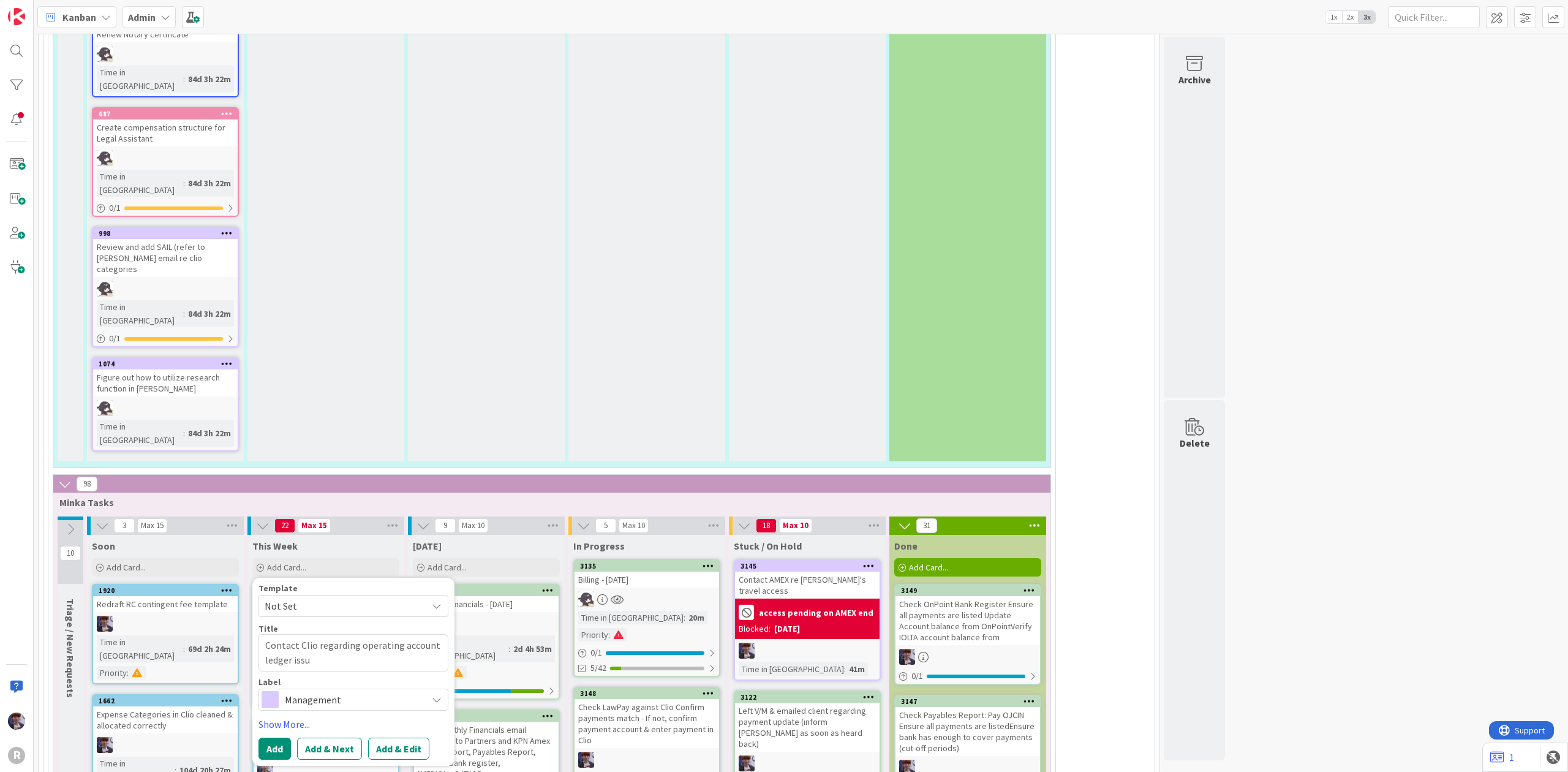
type textarea "Contact Clio regarding operating account ledger issue"
type textarea "x"
type textarea "Contact Clio regarding operating account ledger issue"
click at [343, 691] on span "Management" at bounding box center [353, 699] width 136 height 17
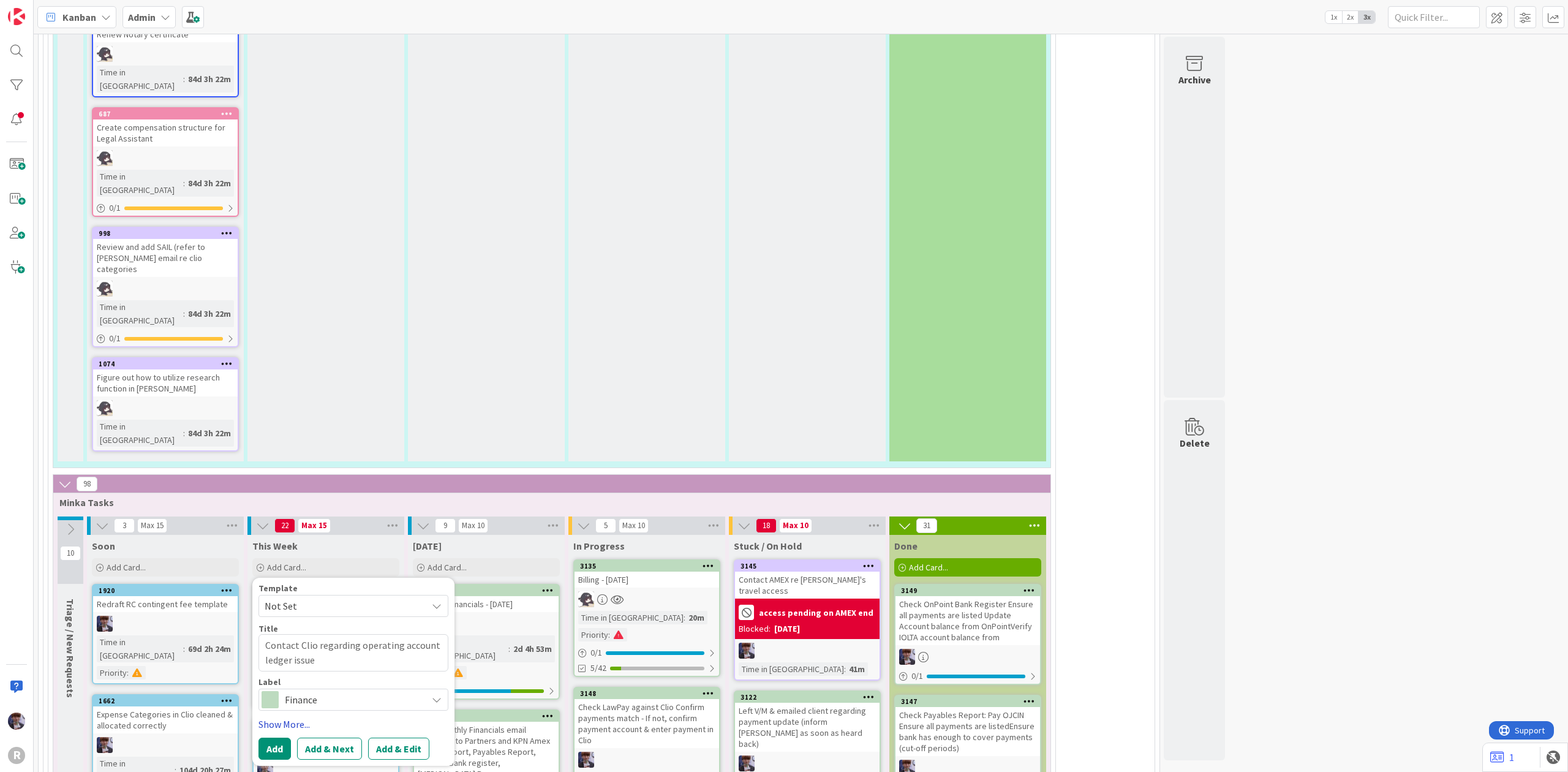
click at [314, 717] on link "Show More..." at bounding box center [353, 724] width 190 height 14
click at [316, 752] on div "Select..." at bounding box center [346, 759] width 162 height 14
type textarea "x"
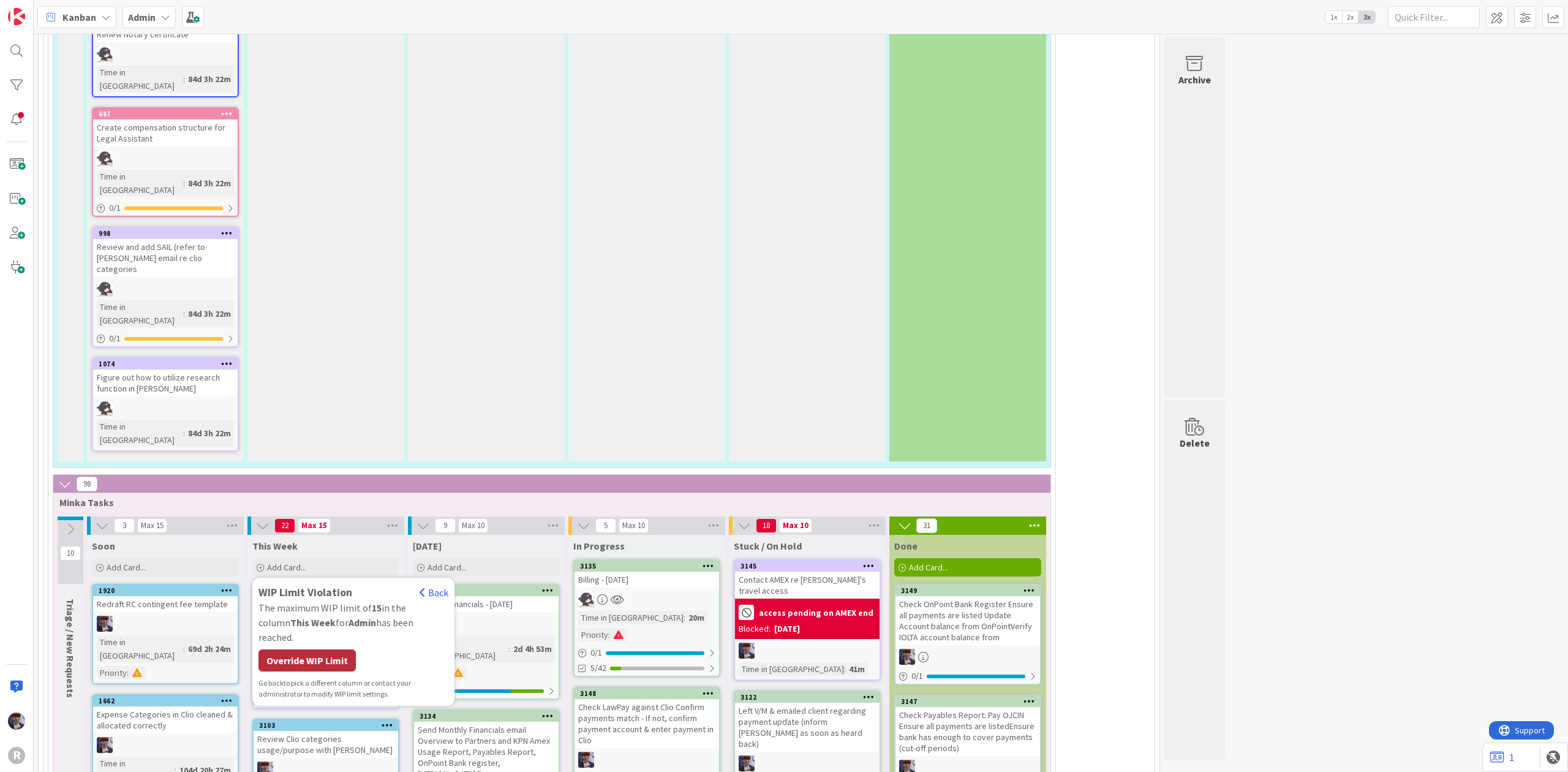
click at [332, 649] on div "Override WIP Limit" at bounding box center [307, 660] width 98 height 22
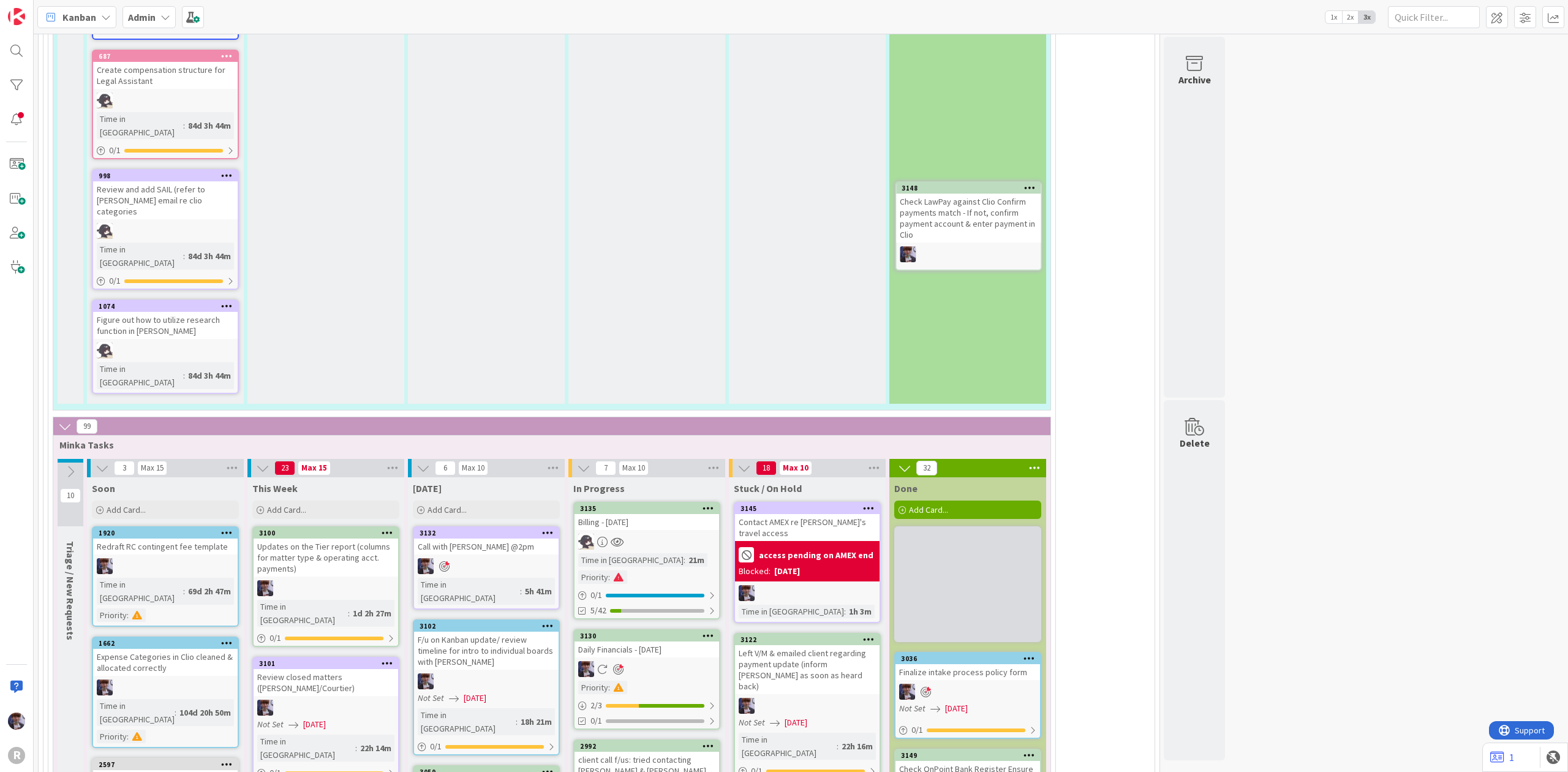
scroll to position [2821, 0]
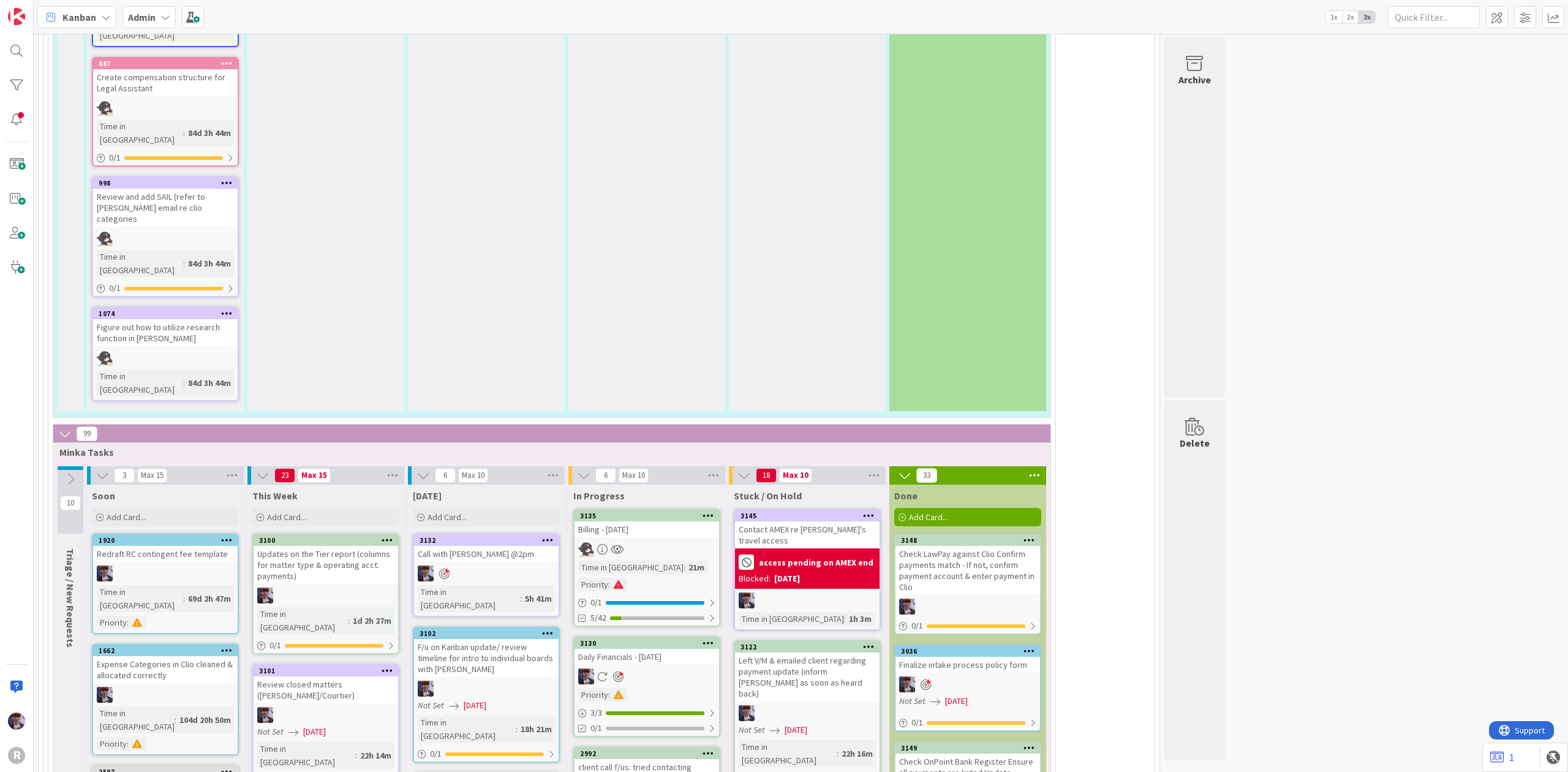
click at [646, 636] on div "3130 Daily Financials - 10/01/2025 Priority : 3 / 3 0/1" at bounding box center [647, 686] width 147 height 101
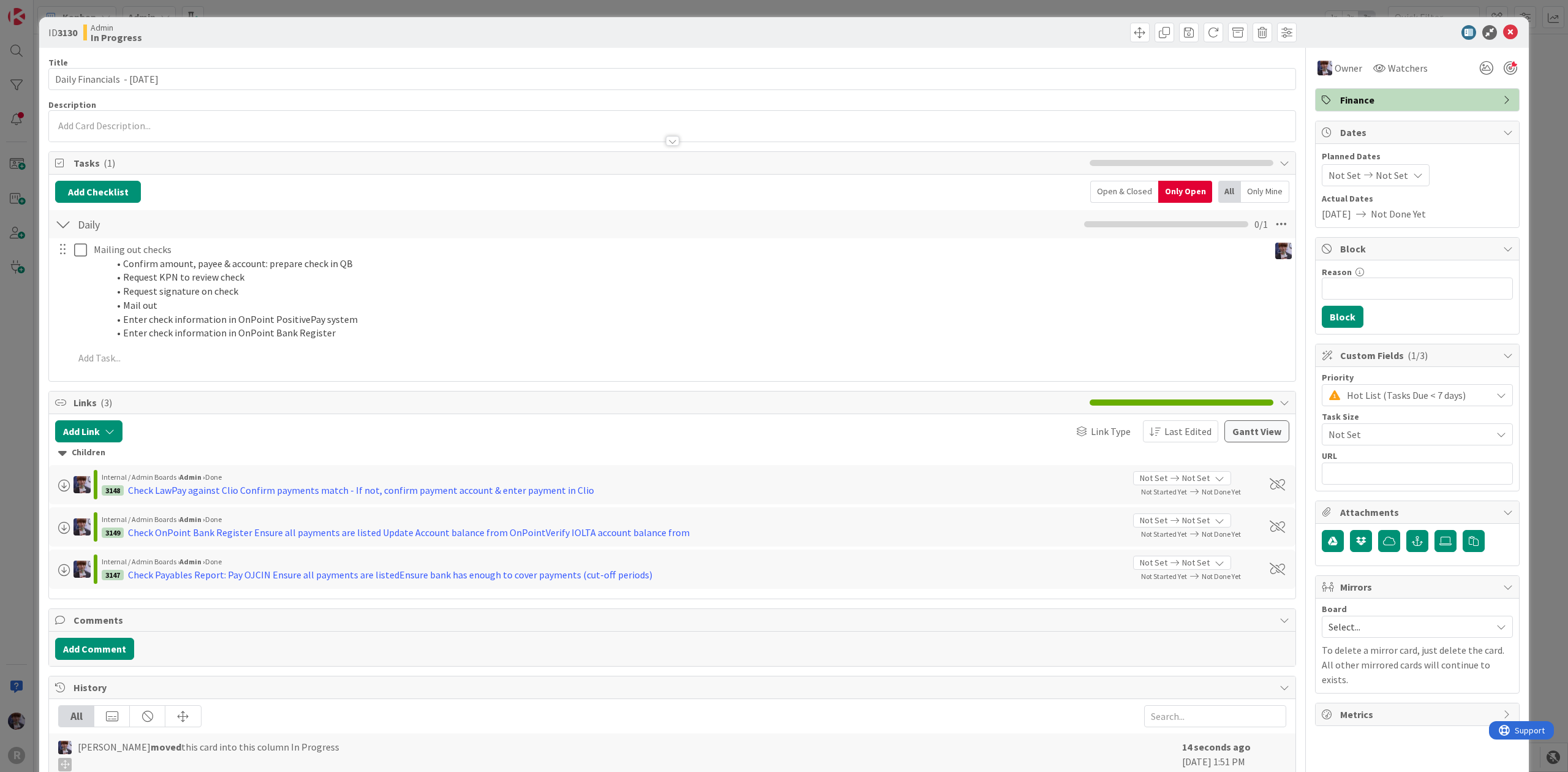
click at [22, 346] on div "ID 3130 Admin In Progress Title 30 / 128 Daily Financials - 10/01/2025 Descript…" at bounding box center [784, 386] width 1568 height 772
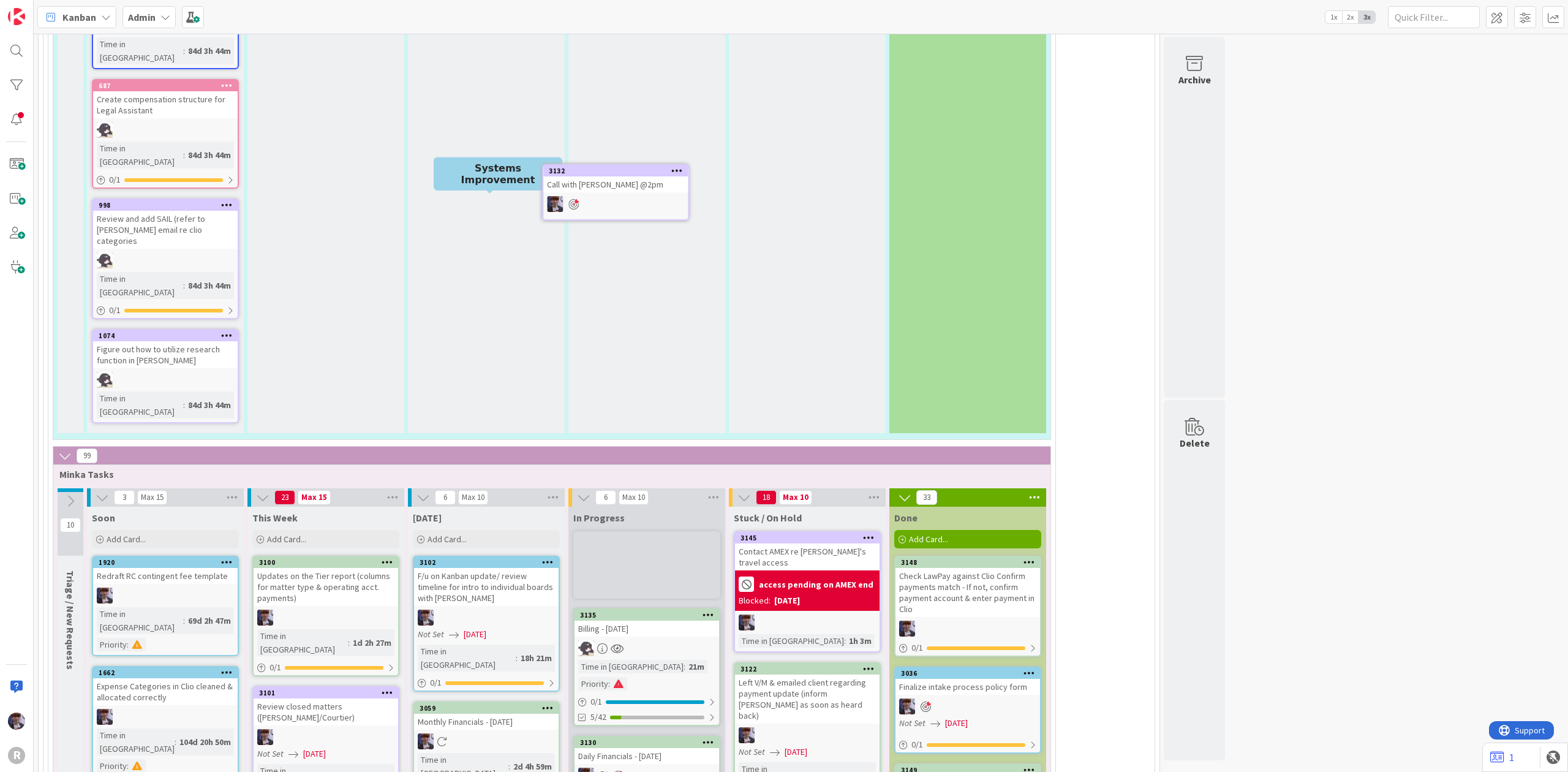
scroll to position [2796, 0]
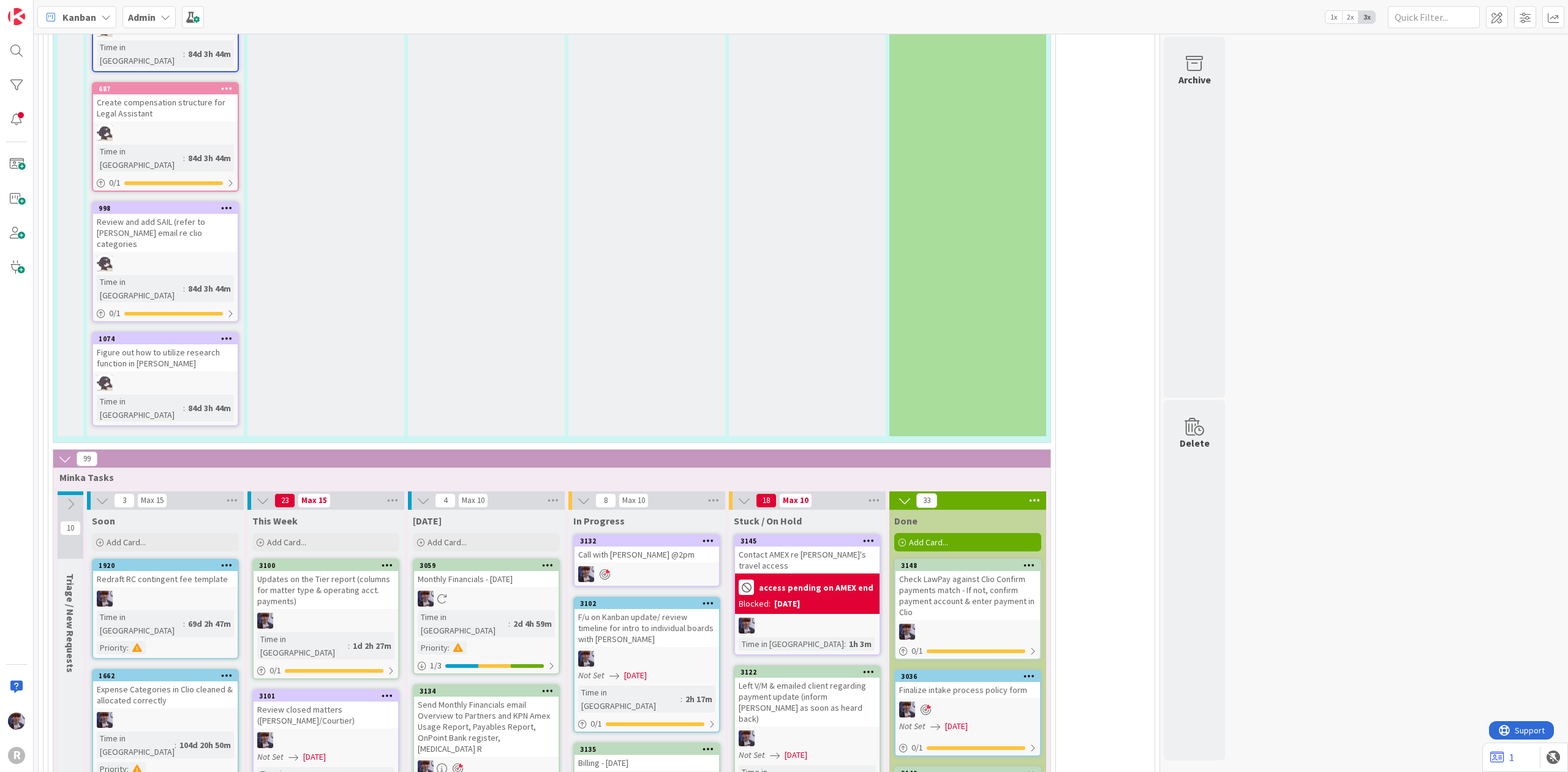
click at [643, 609] on div "F/u on Kanban update/ review timeline for intro to individual boards with [PERS…" at bounding box center [646, 627] width 145 height 38
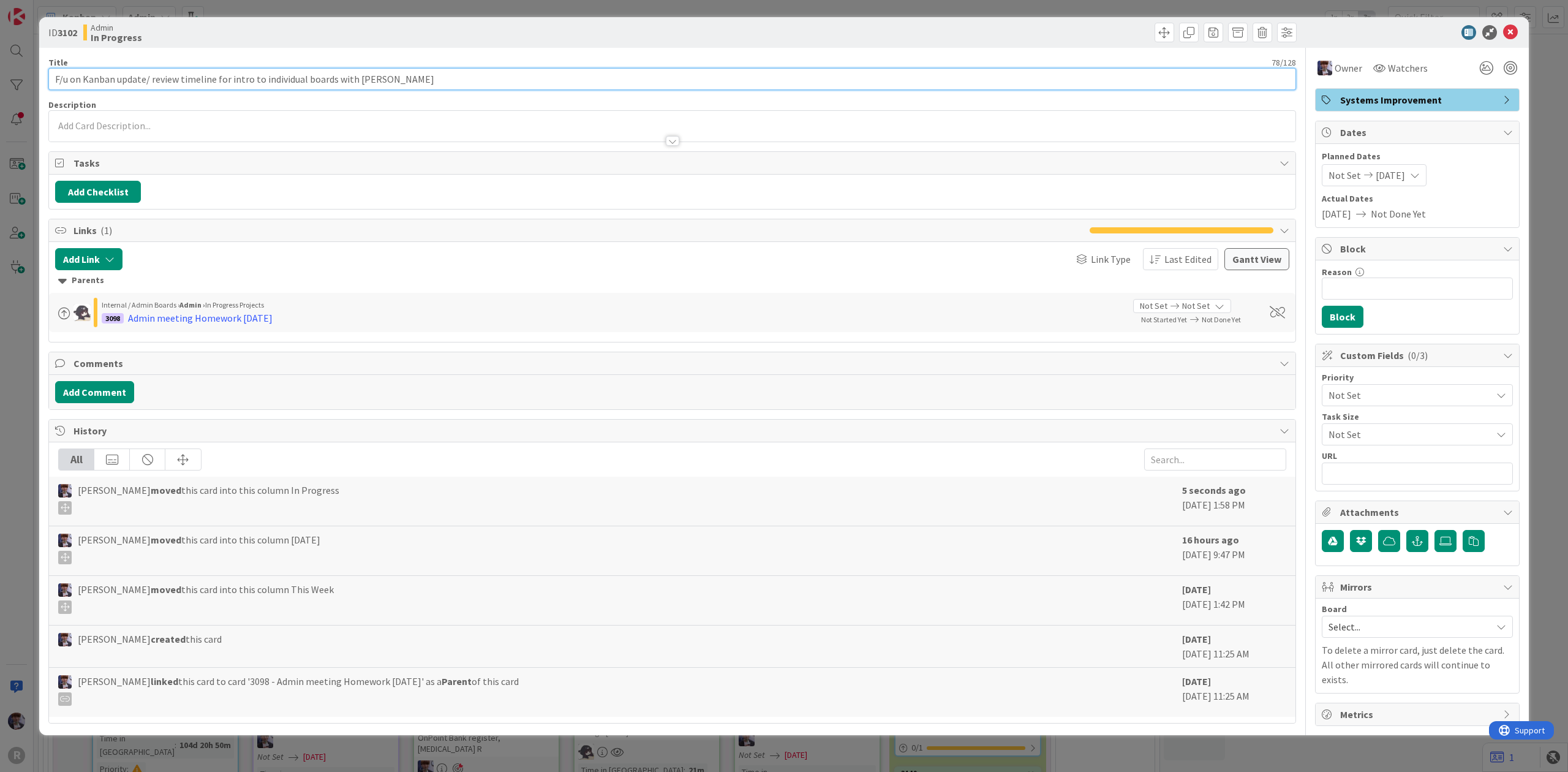
click at [414, 81] on input "F/u on Kanban update/ review timeline for intro to individual boards with [PERS…" at bounding box center [671, 79] width 1247 height 22
type input "F/u on Kanban update/ review timeline for intro to individual boards with [PERS…"
drag, startPoint x: 14, startPoint y: 355, endPoint x: 3, endPoint y: 355, distance: 11.0
click at [14, 356] on div "ID 3102 Admin In Progress Title 104 / 128 F/u on Kanban update/ review timeline…" at bounding box center [784, 386] width 1568 height 772
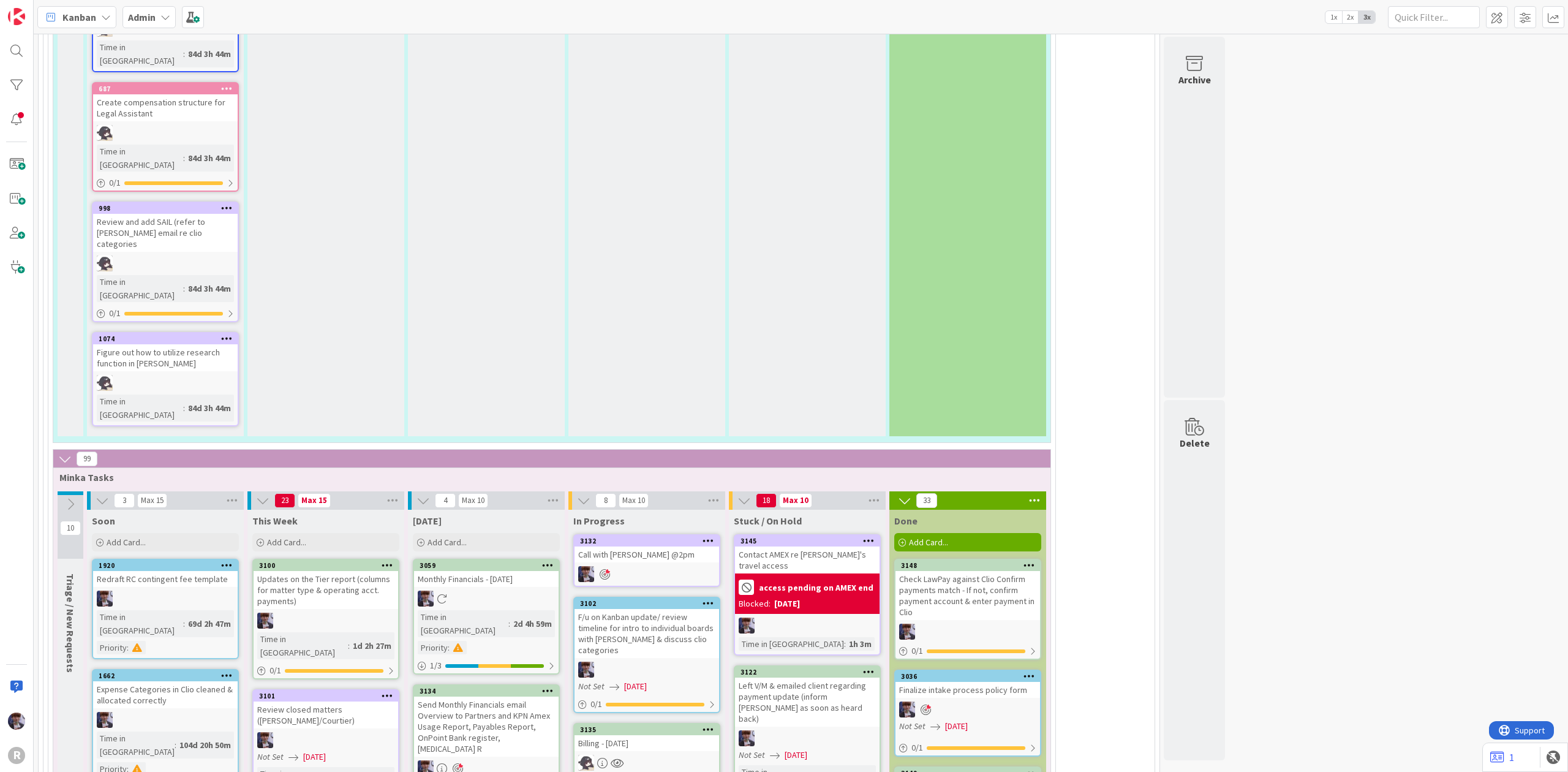
click at [665, 735] on div "Billing - [DATE]" at bounding box center [646, 743] width 145 height 16
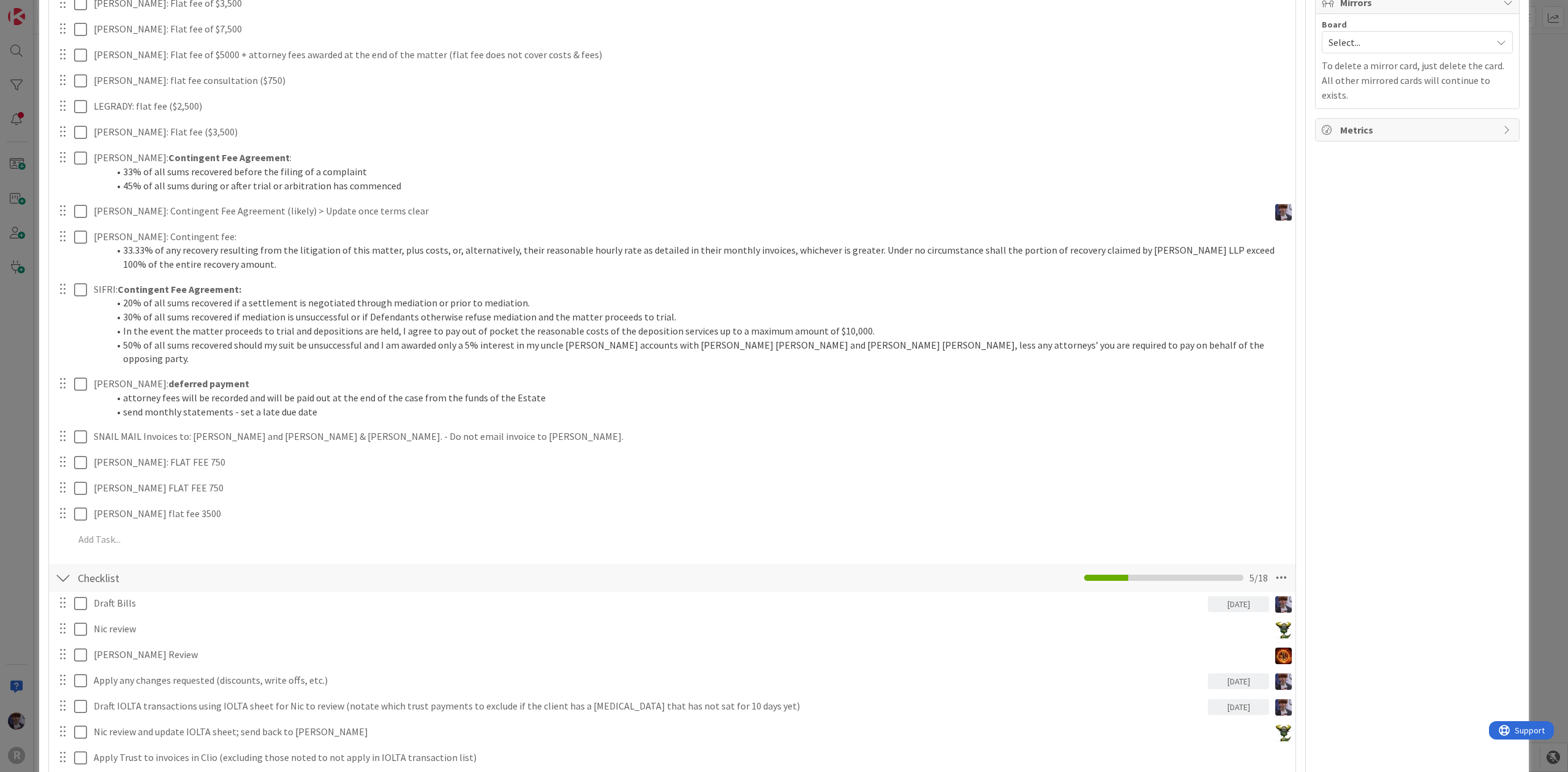
scroll to position [163, 0]
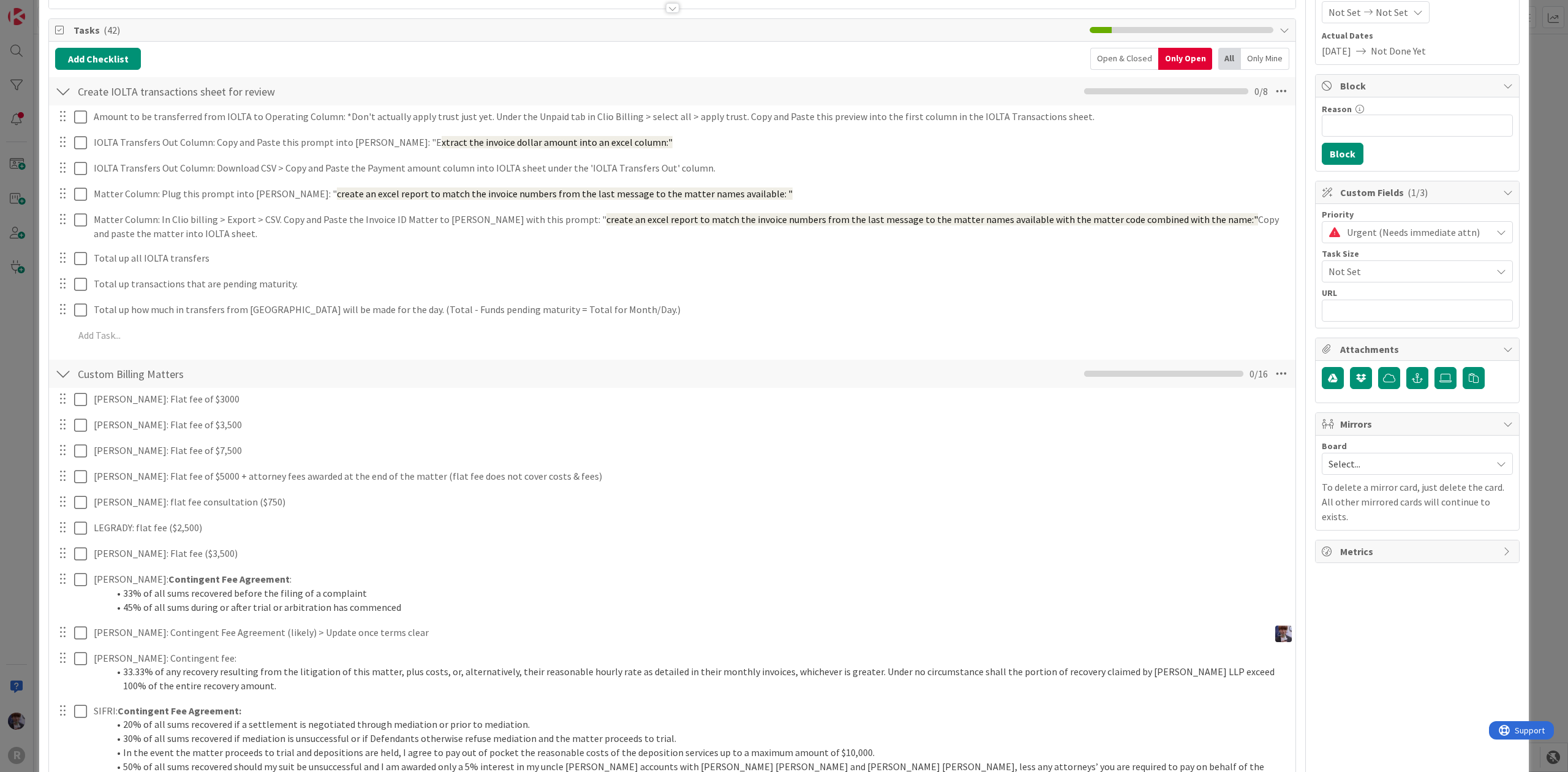
click at [3, 418] on div "ID 3135 Admin In Progress Title 20 / 128 Billing - 10/01/2025 Description Minka…" at bounding box center [784, 386] width 1568 height 772
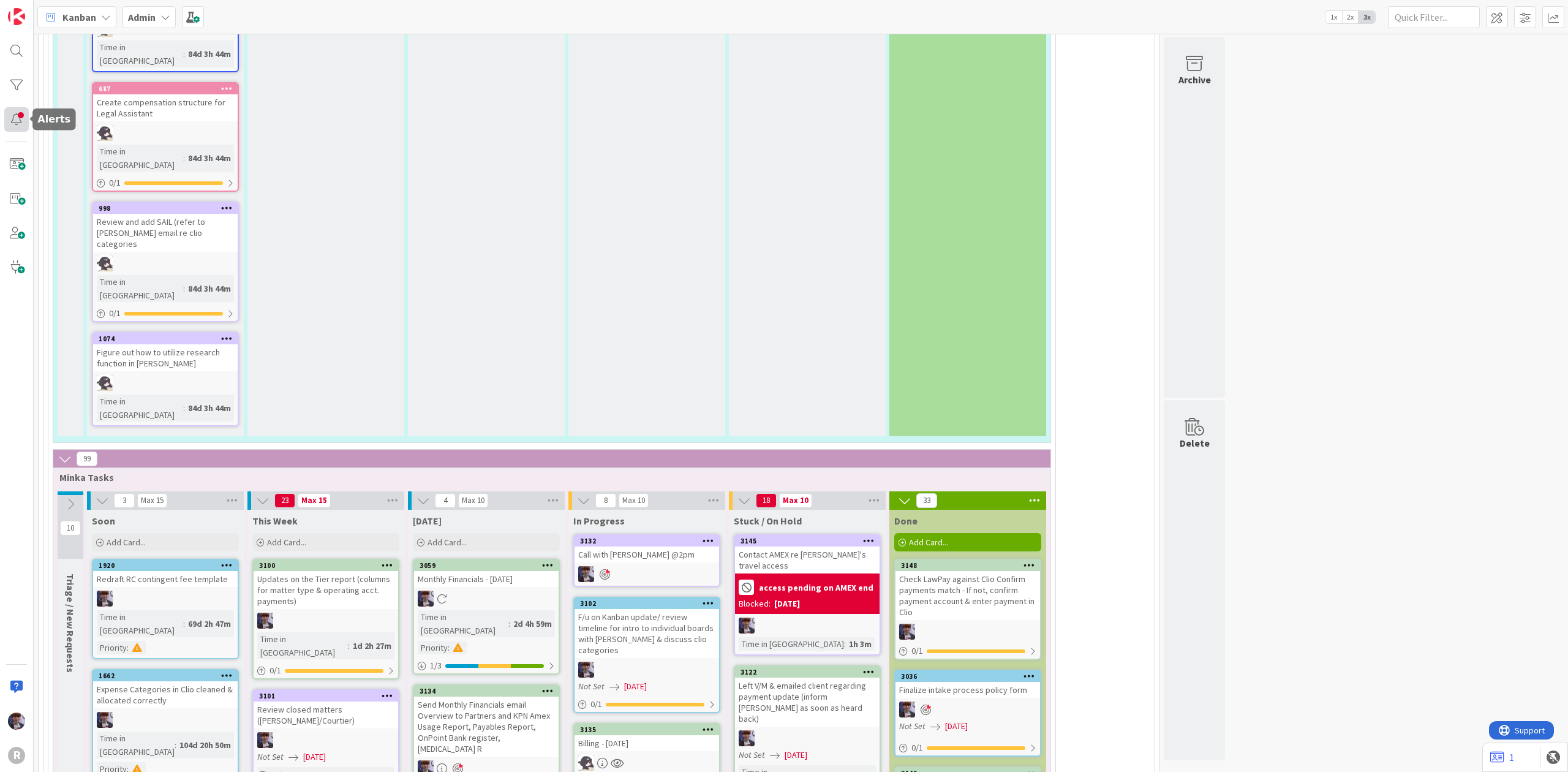
click at [20, 114] on div at bounding box center [16, 119] width 25 height 25
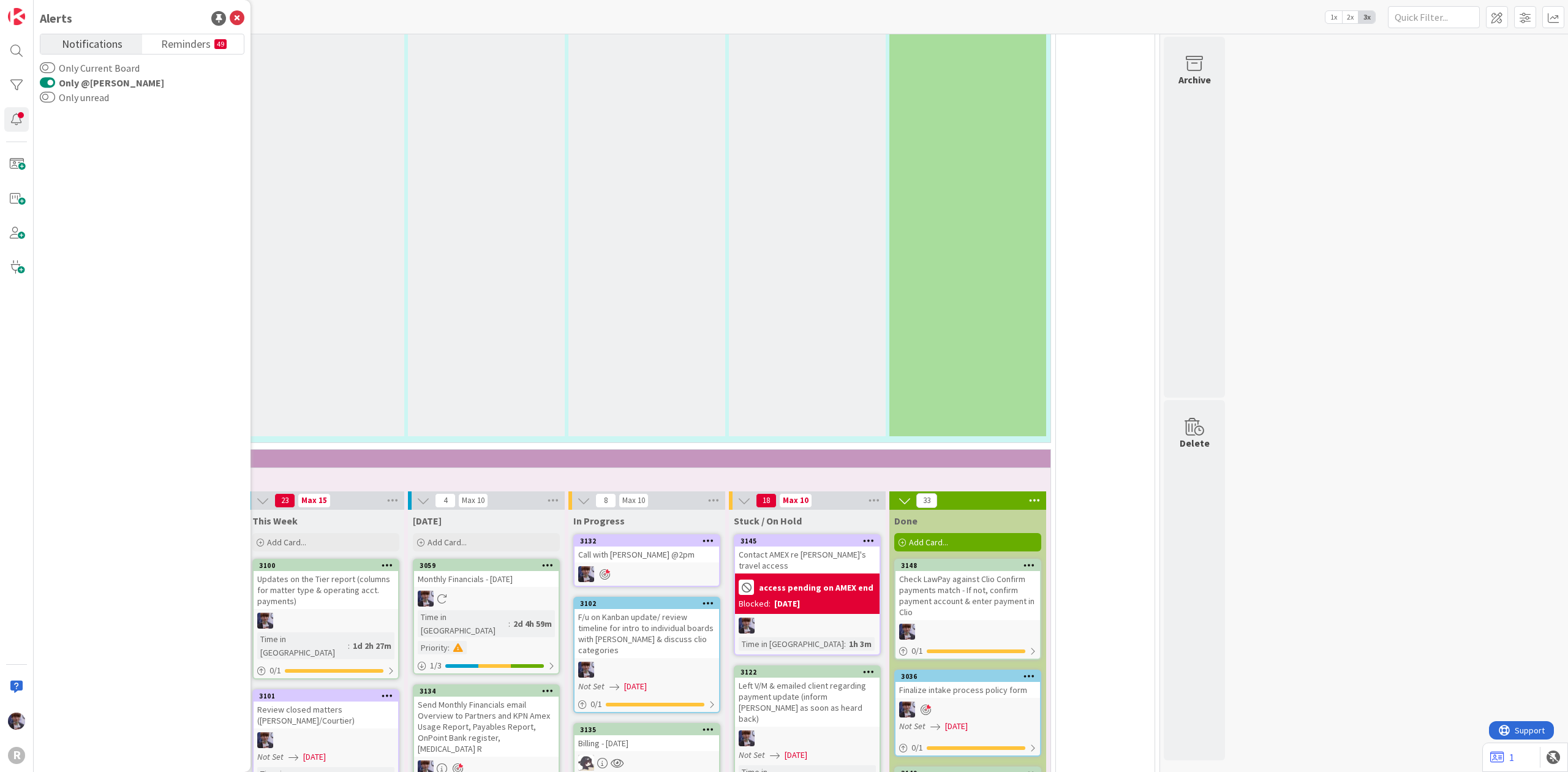
click at [292, 2] on div "Kanban Admin 1x 2x 3x" at bounding box center [801, 17] width 1534 height 34
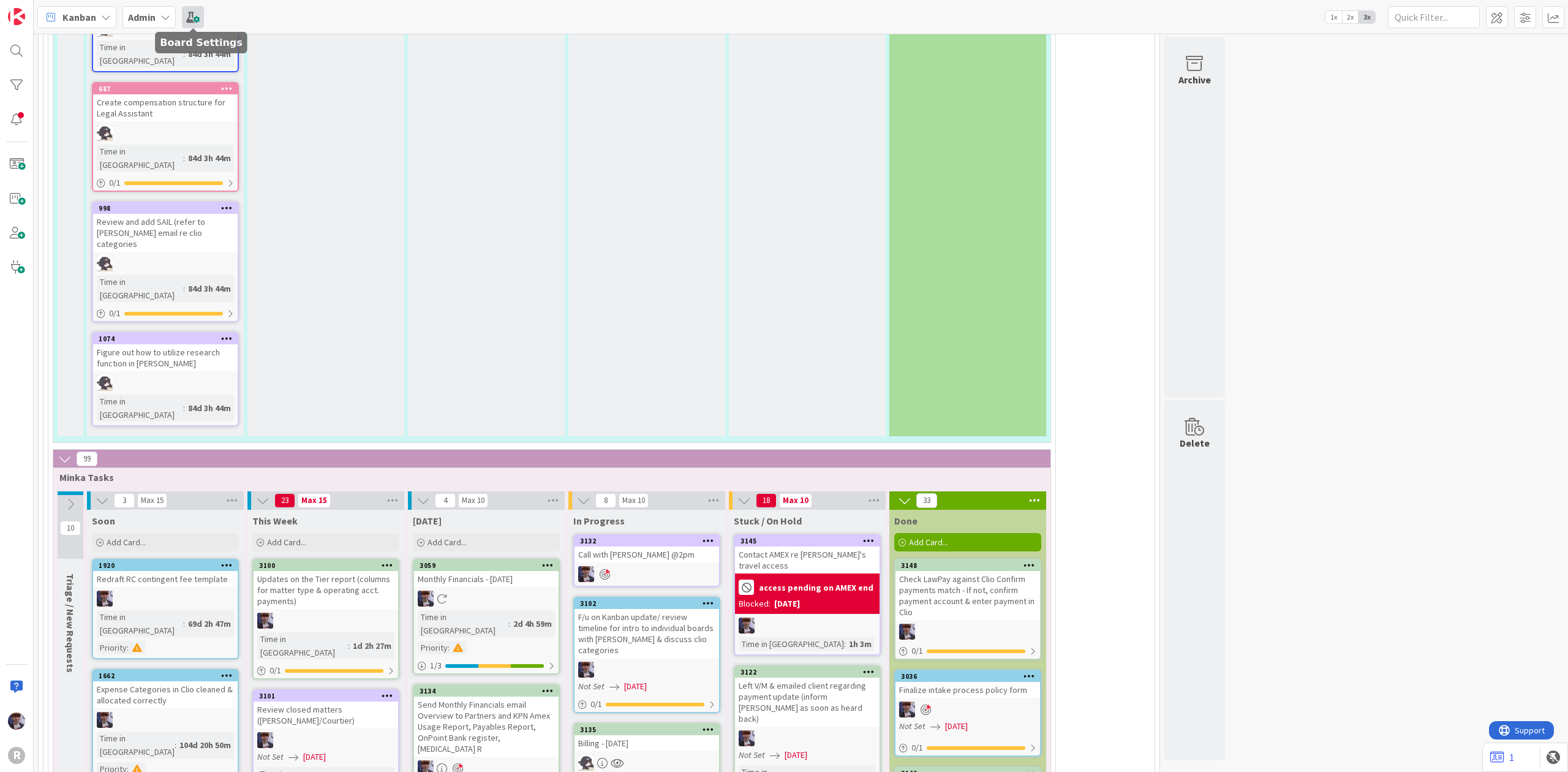
click at [186, 23] on span at bounding box center [193, 18] width 22 height 22
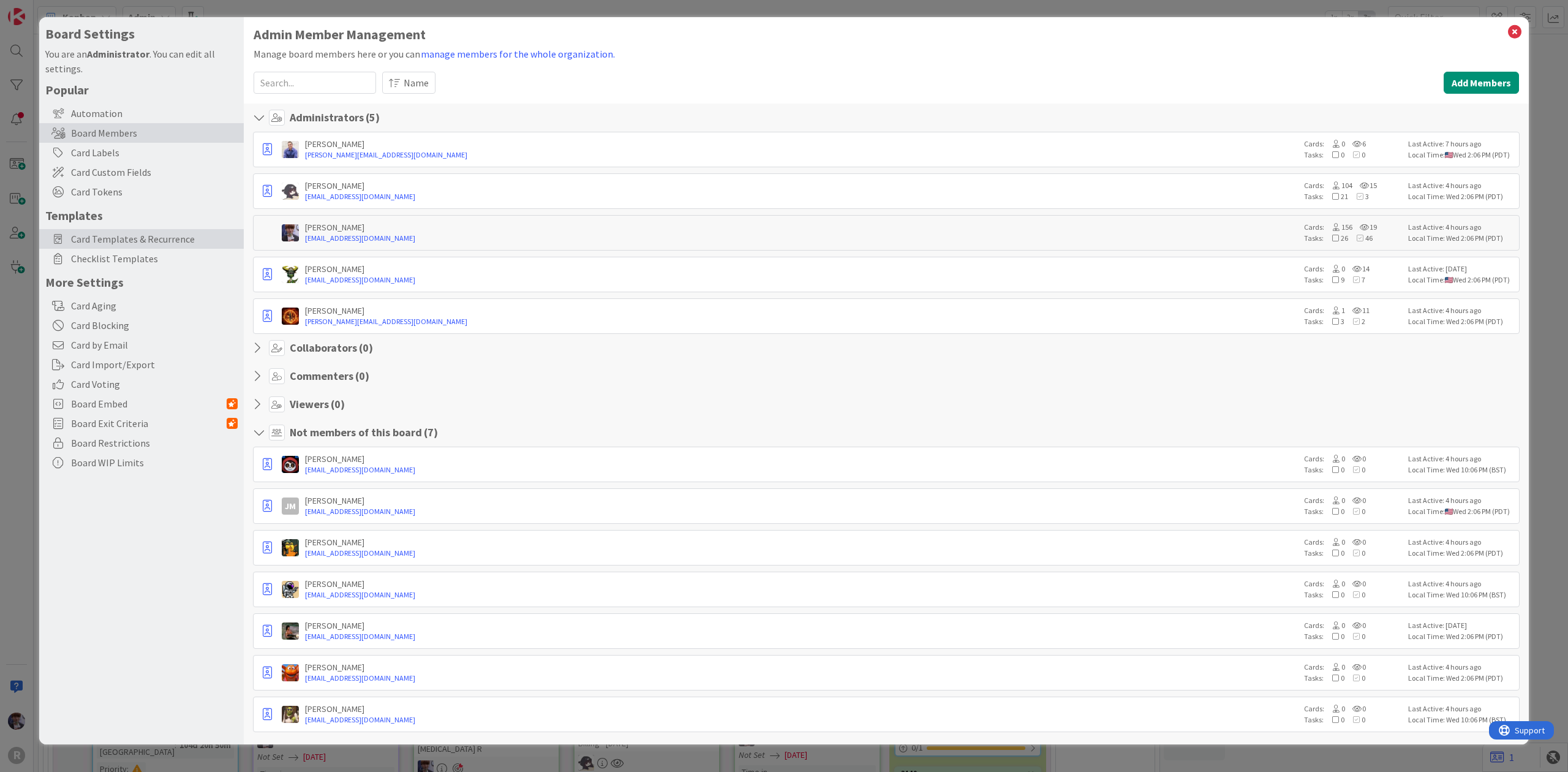
click at [131, 234] on span "Card Templates & Recurrence" at bounding box center [154, 238] width 166 height 14
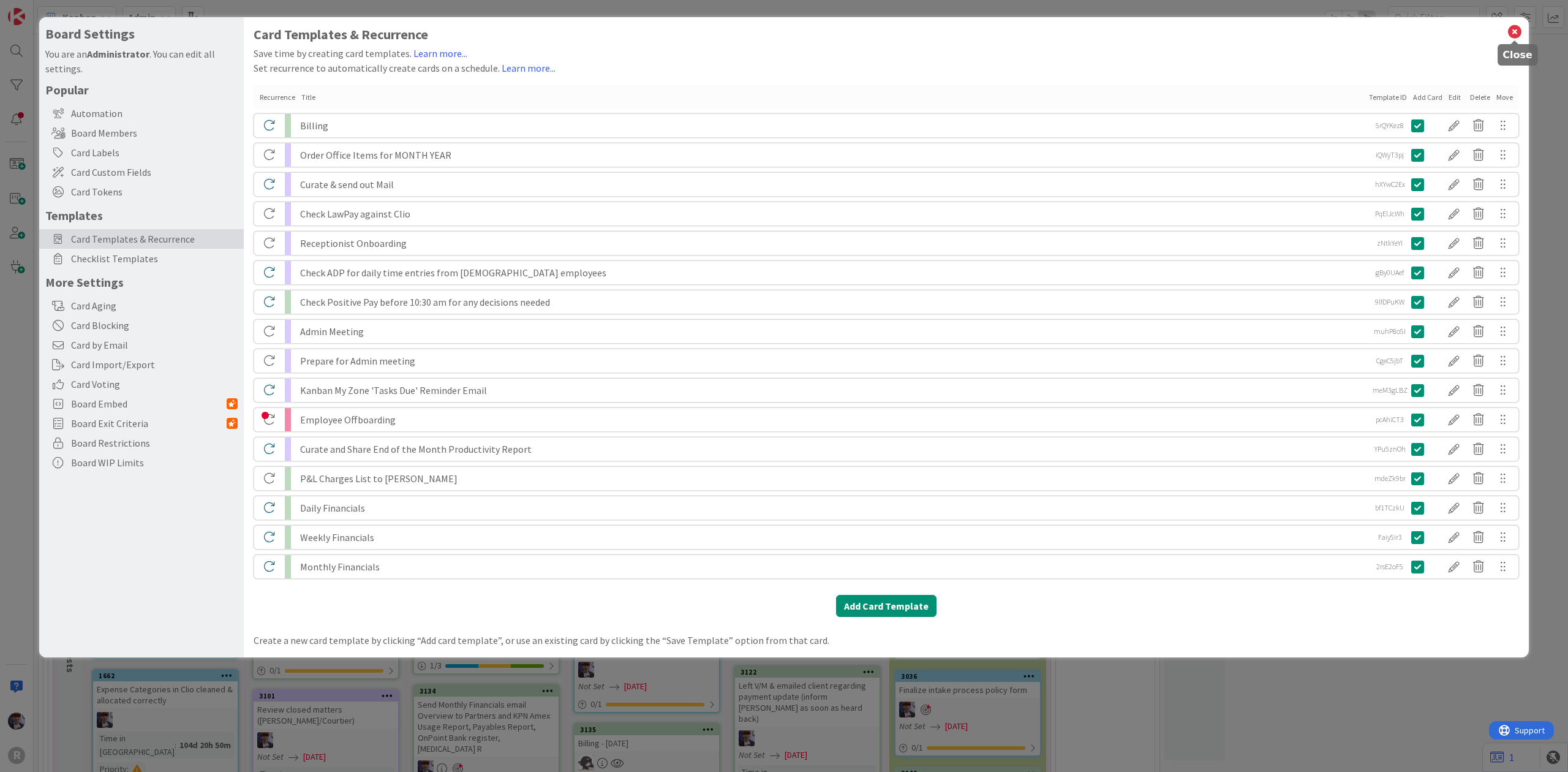
click at [1512, 32] on icon at bounding box center [1514, 31] width 16 height 17
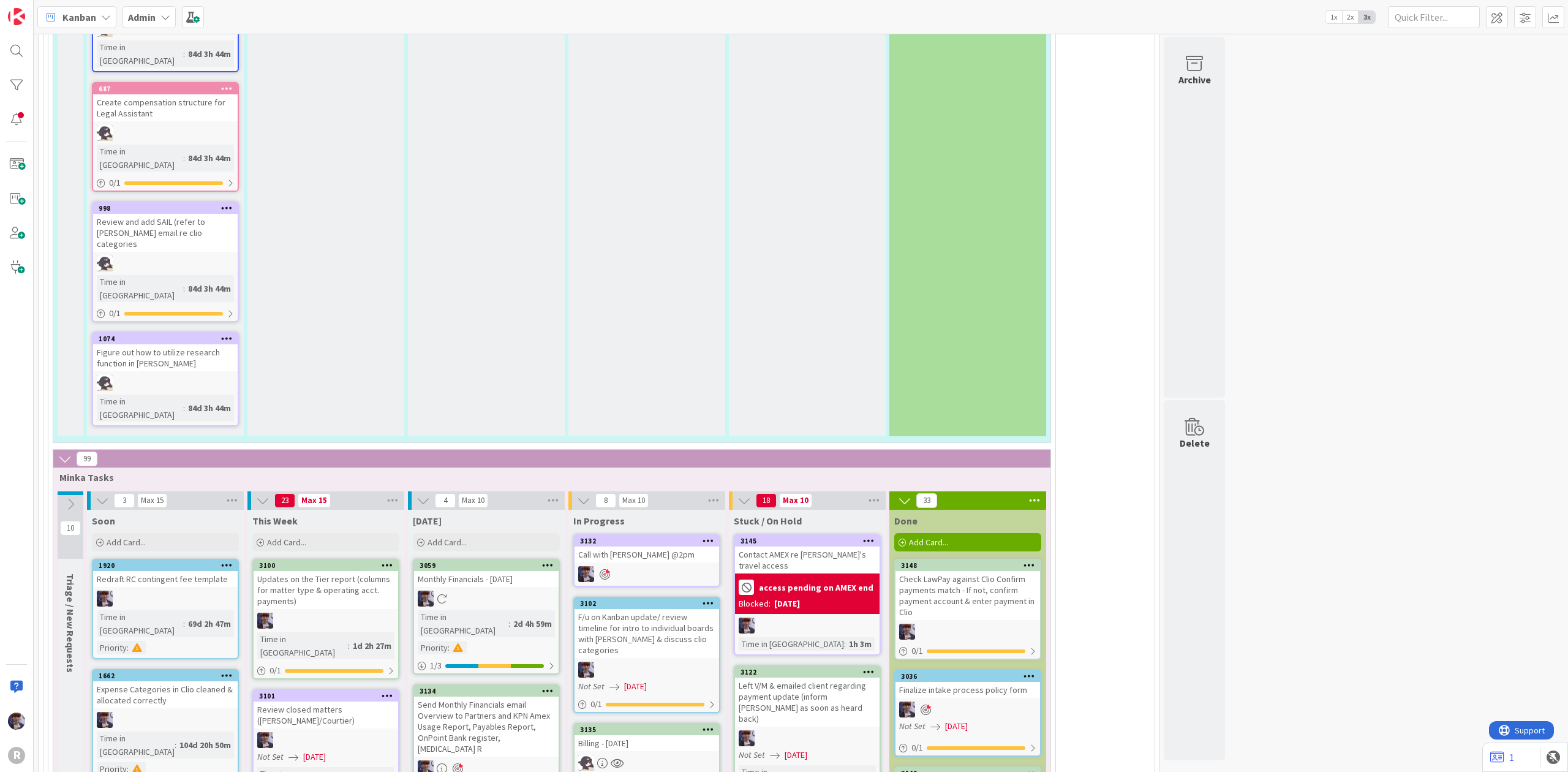
click at [1112, 754] on div "188 Admin Tasks By Person 89 Kelly Tasks 5 Triage / New Requests 21 Max 15 Soon…" at bounding box center [598, 9] width 1106 height 3911
click at [140, 21] on b "Admin" at bounding box center [142, 17] width 27 height 12
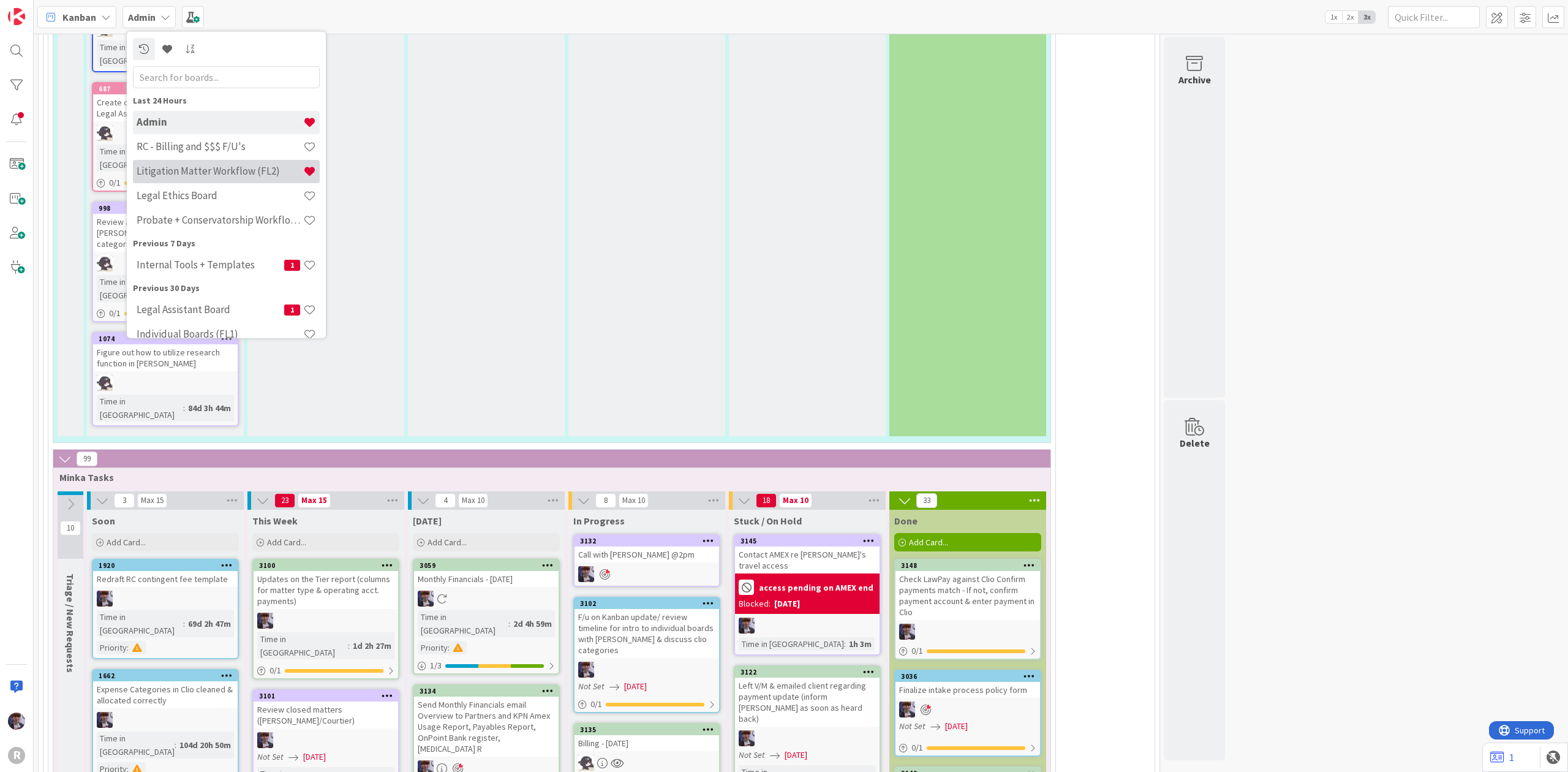
click at [184, 176] on h4 "Litigation Matter Workflow (FL2)" at bounding box center [220, 170] width 166 height 12
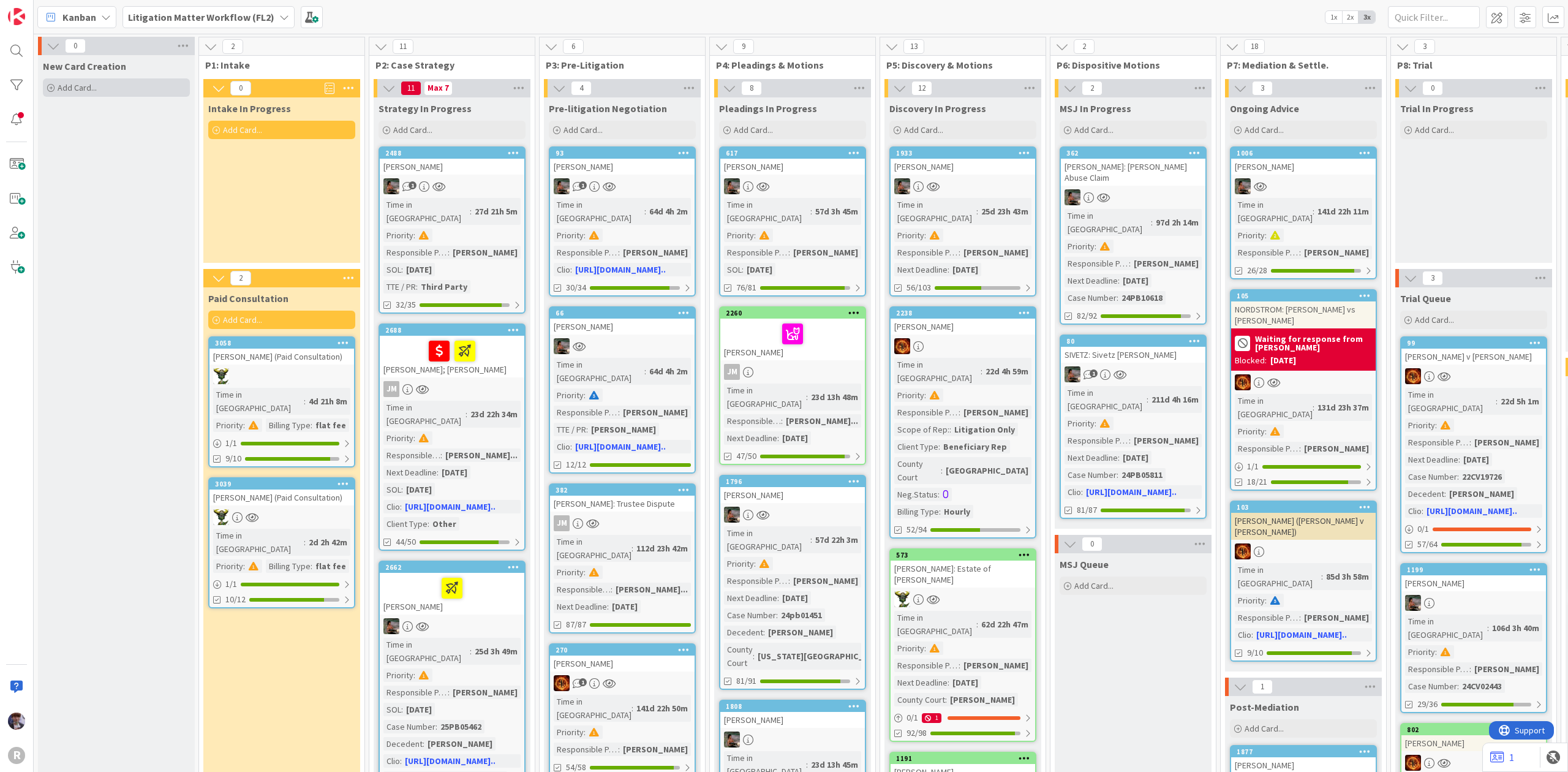
click at [81, 83] on span "Add Card..." at bounding box center [77, 88] width 39 height 11
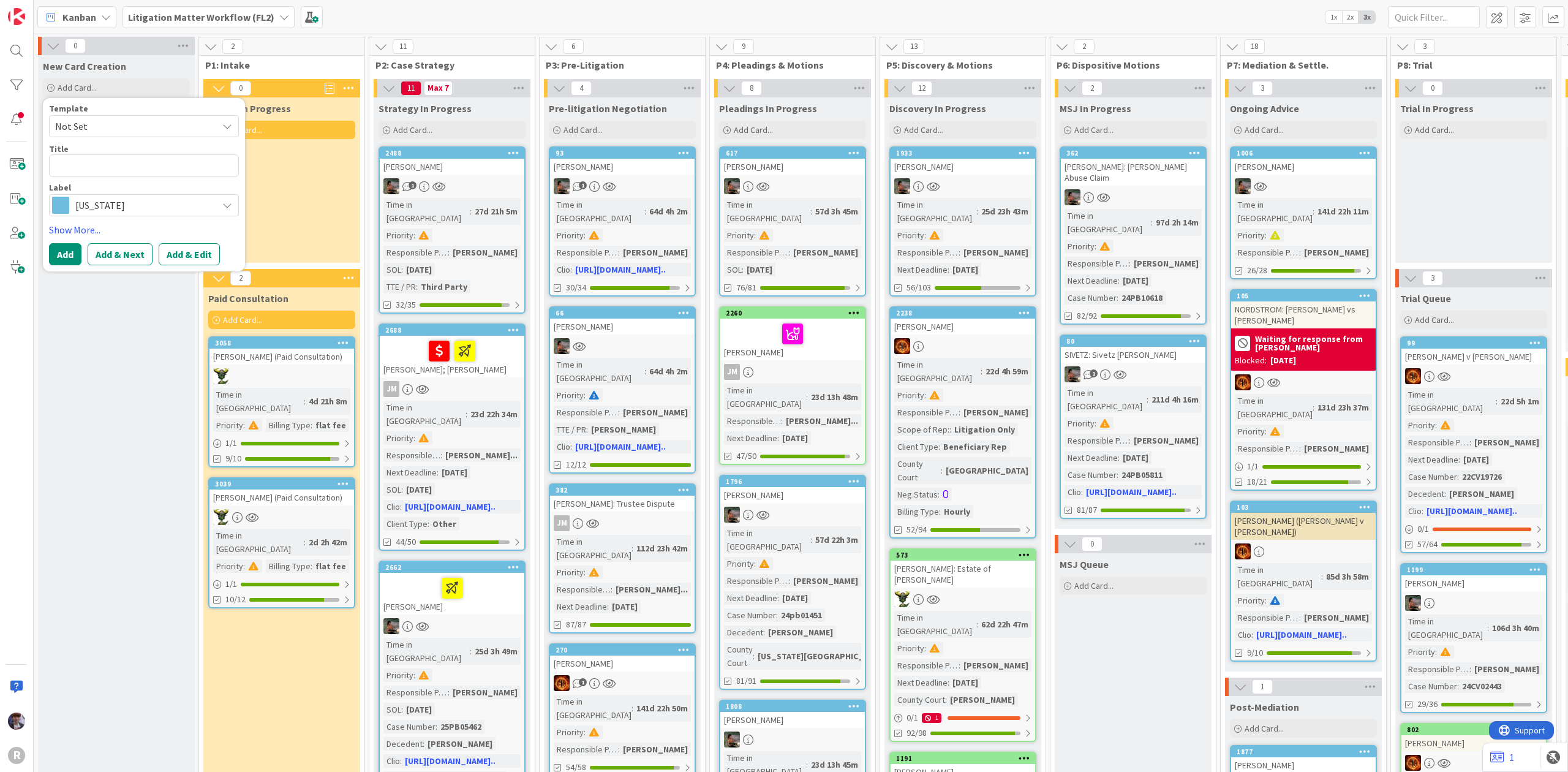
click at [90, 201] on span "[US_STATE]" at bounding box center [143, 205] width 136 height 17
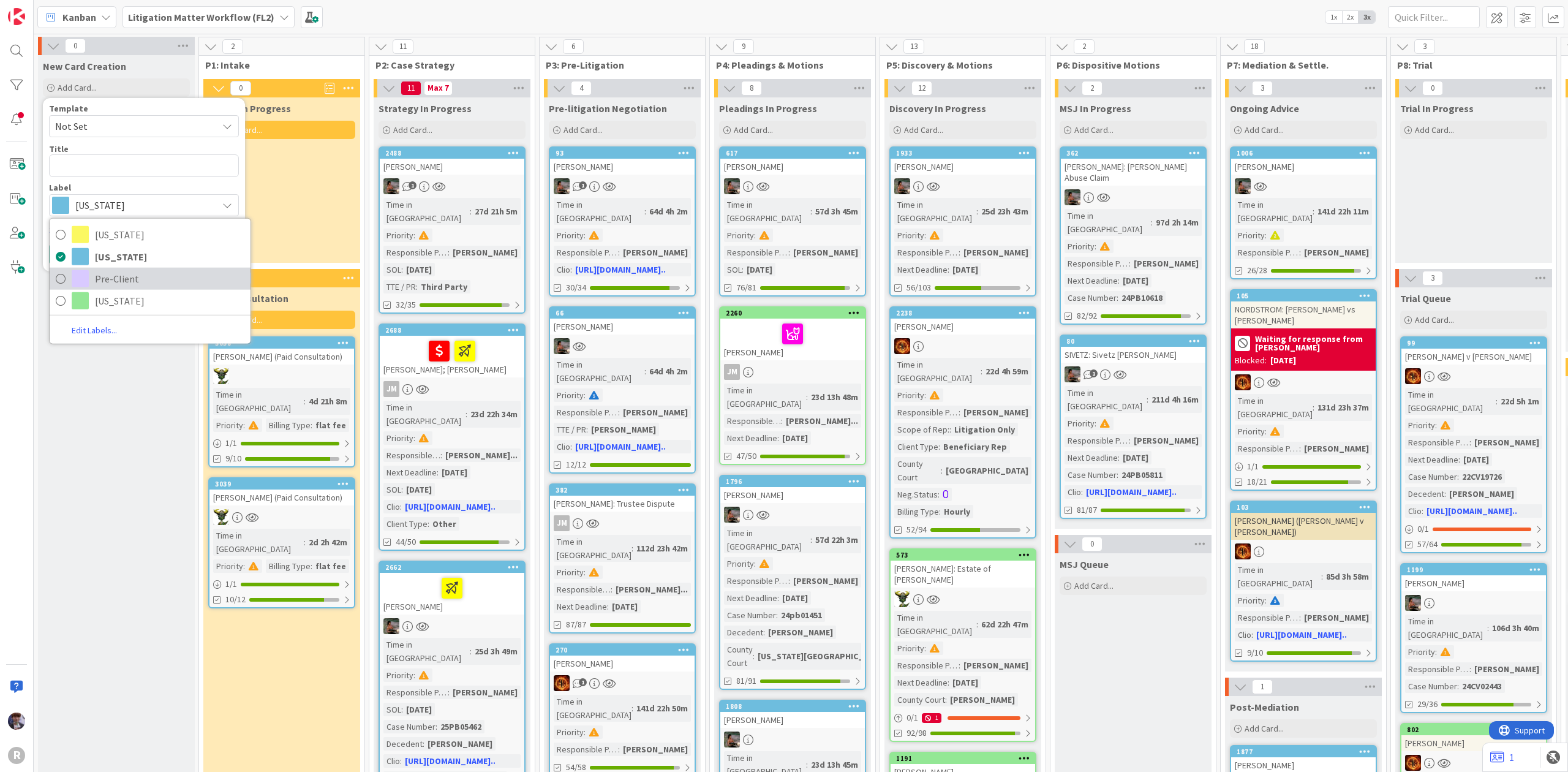
click at [106, 279] on span "Pre-Client" at bounding box center [170, 278] width 150 height 18
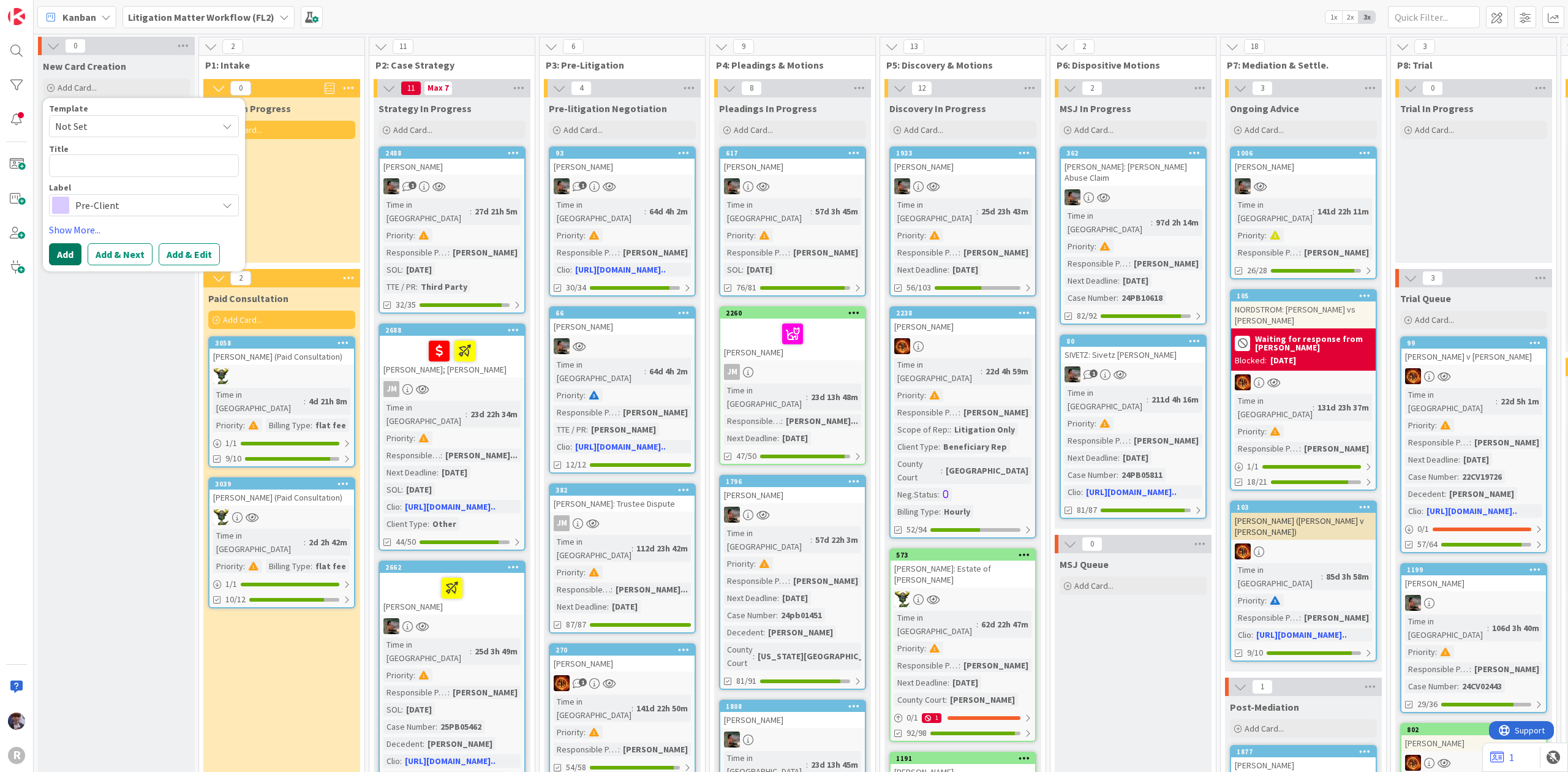
click at [65, 253] on button "Add" at bounding box center [65, 254] width 33 height 22
click at [221, 123] on span "Not Set" at bounding box center [143, 126] width 190 height 22
click at [145, 114] on div "Template Not Set Not Set NEW_CASE_CARD (CASE_TYPE | WHO_IS_CLIENT) Edit Card Te…" at bounding box center [143, 120] width 190 height 33
click at [215, 126] on span "Not Set" at bounding box center [143, 126] width 190 height 22
click at [208, 116] on span "Not Set" at bounding box center [143, 126] width 190 height 22
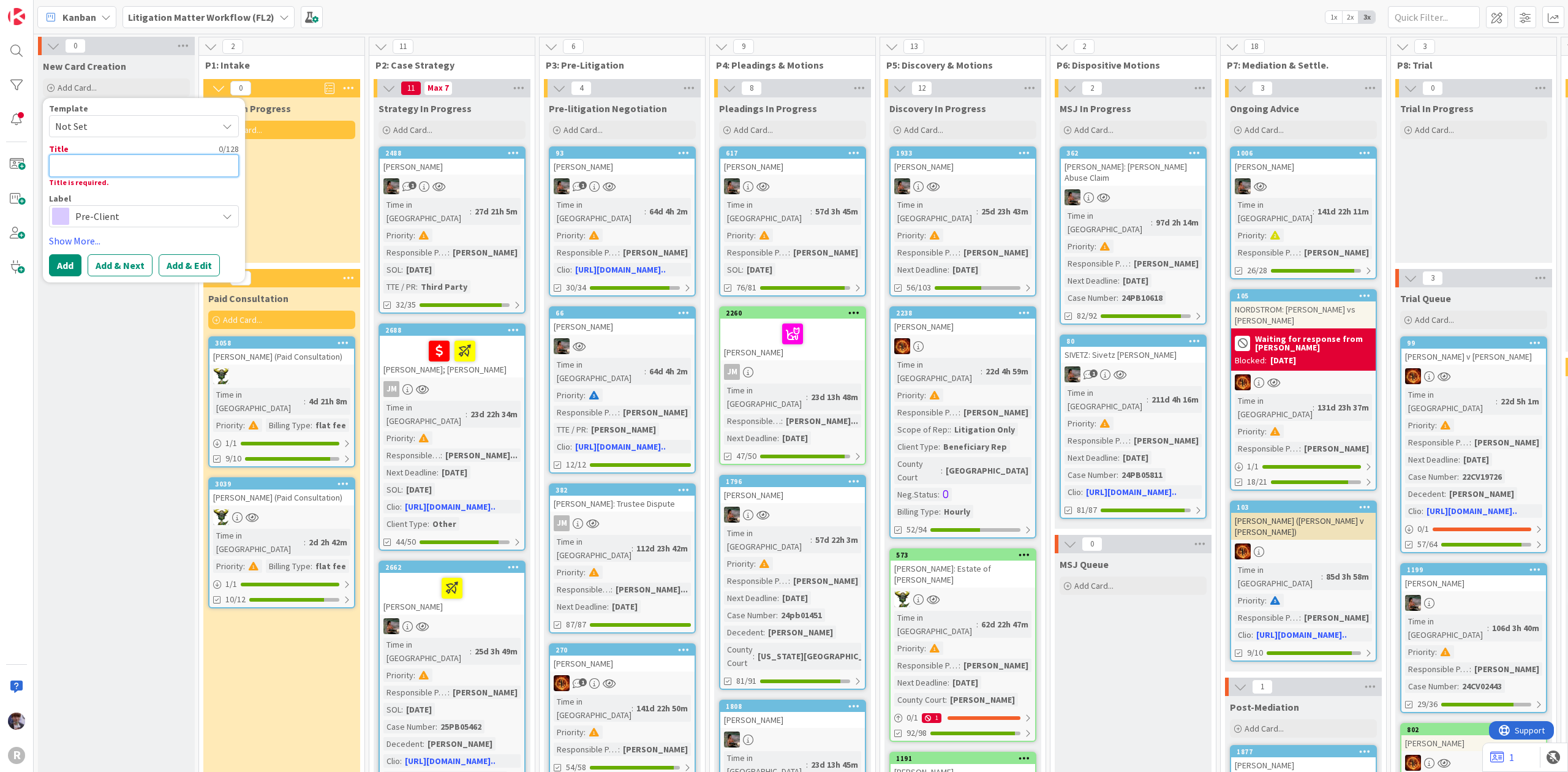
click at [194, 162] on textarea at bounding box center [143, 166] width 190 height 22
type textarea "x"
type textarea "t"
type textarea "x"
type textarea "te"
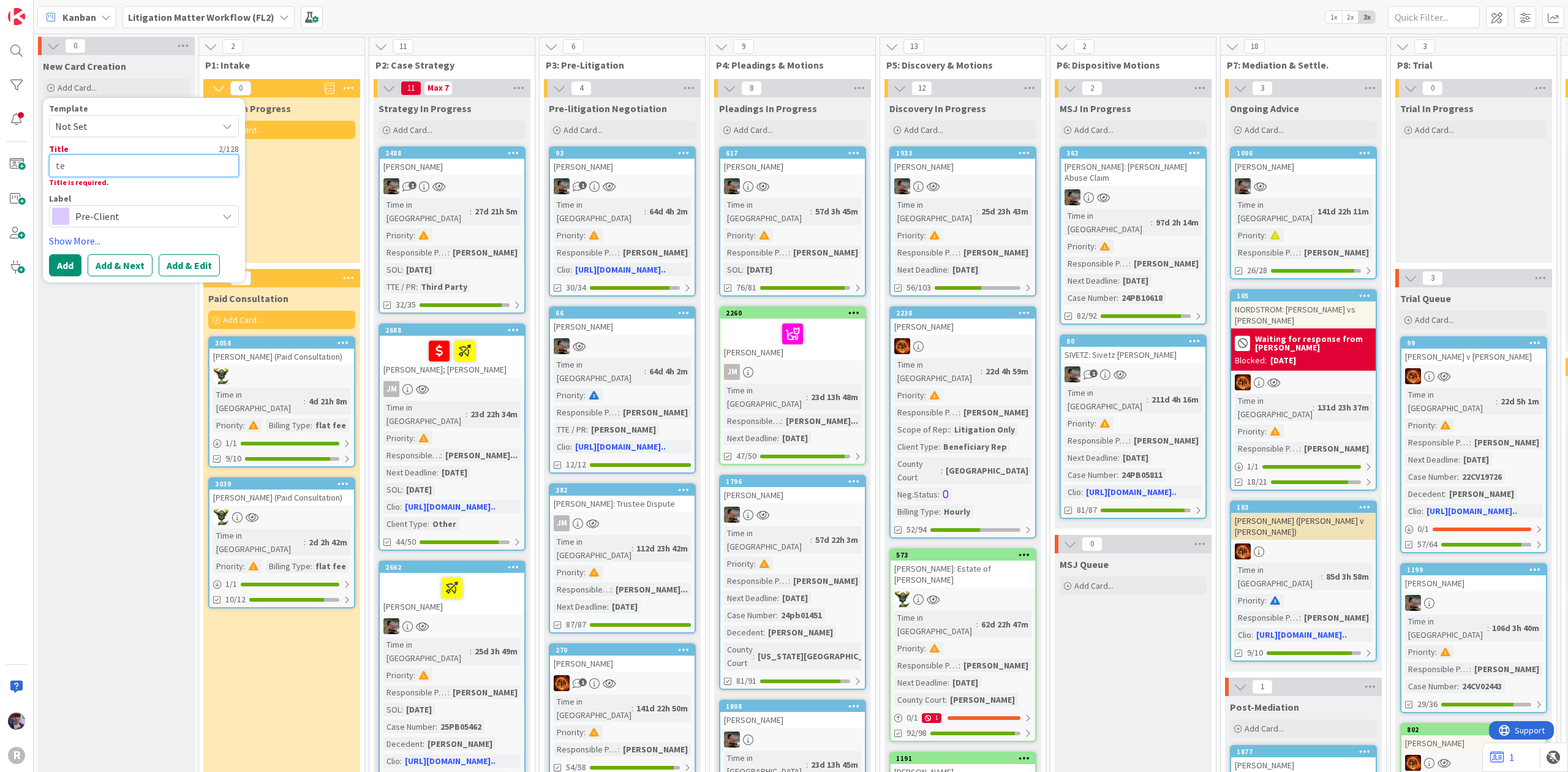
type textarea "x"
type textarea "tes"
type textarea "x"
type textarea "test"
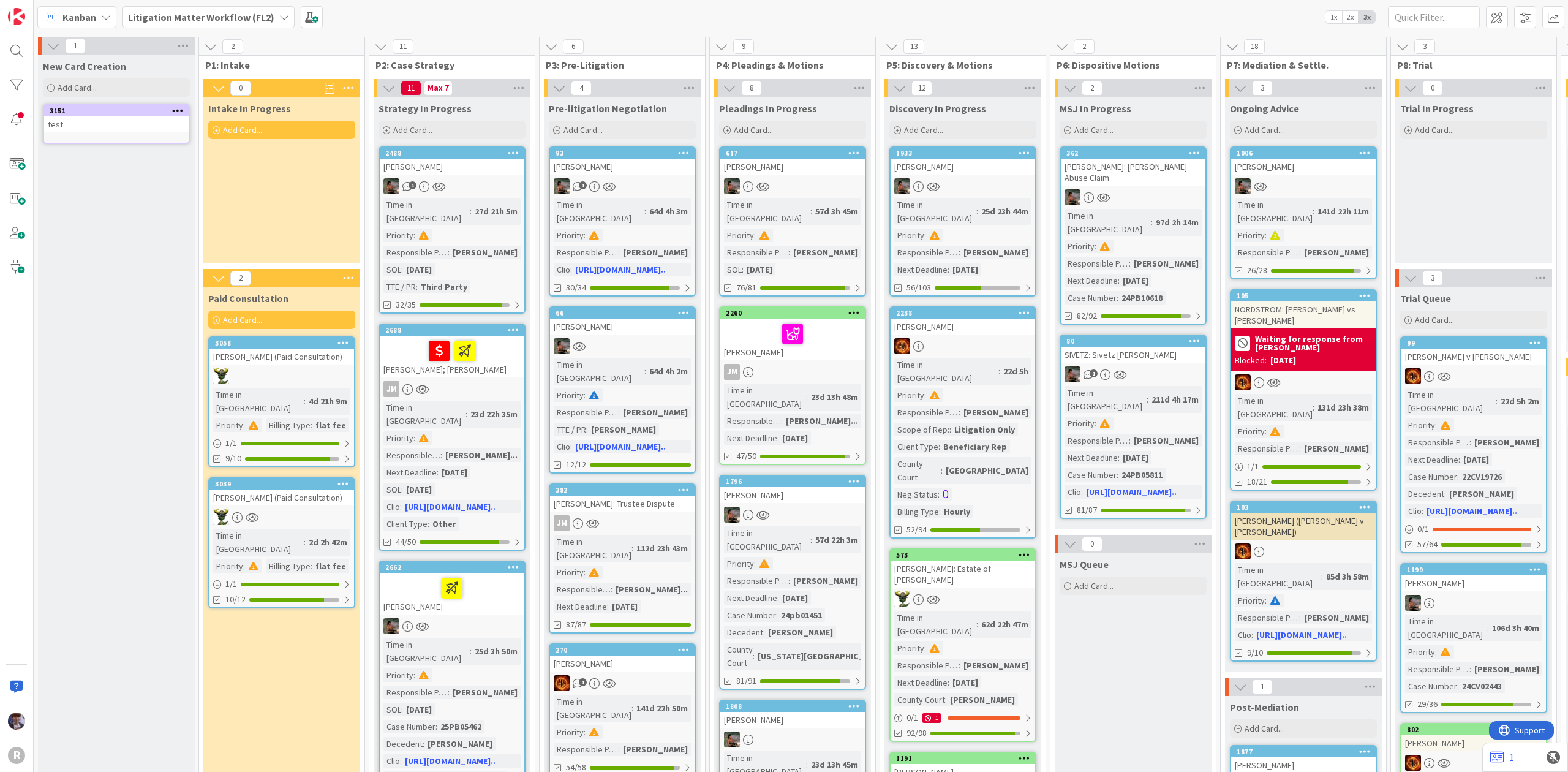
click at [118, 118] on div "test" at bounding box center [116, 124] width 145 height 16
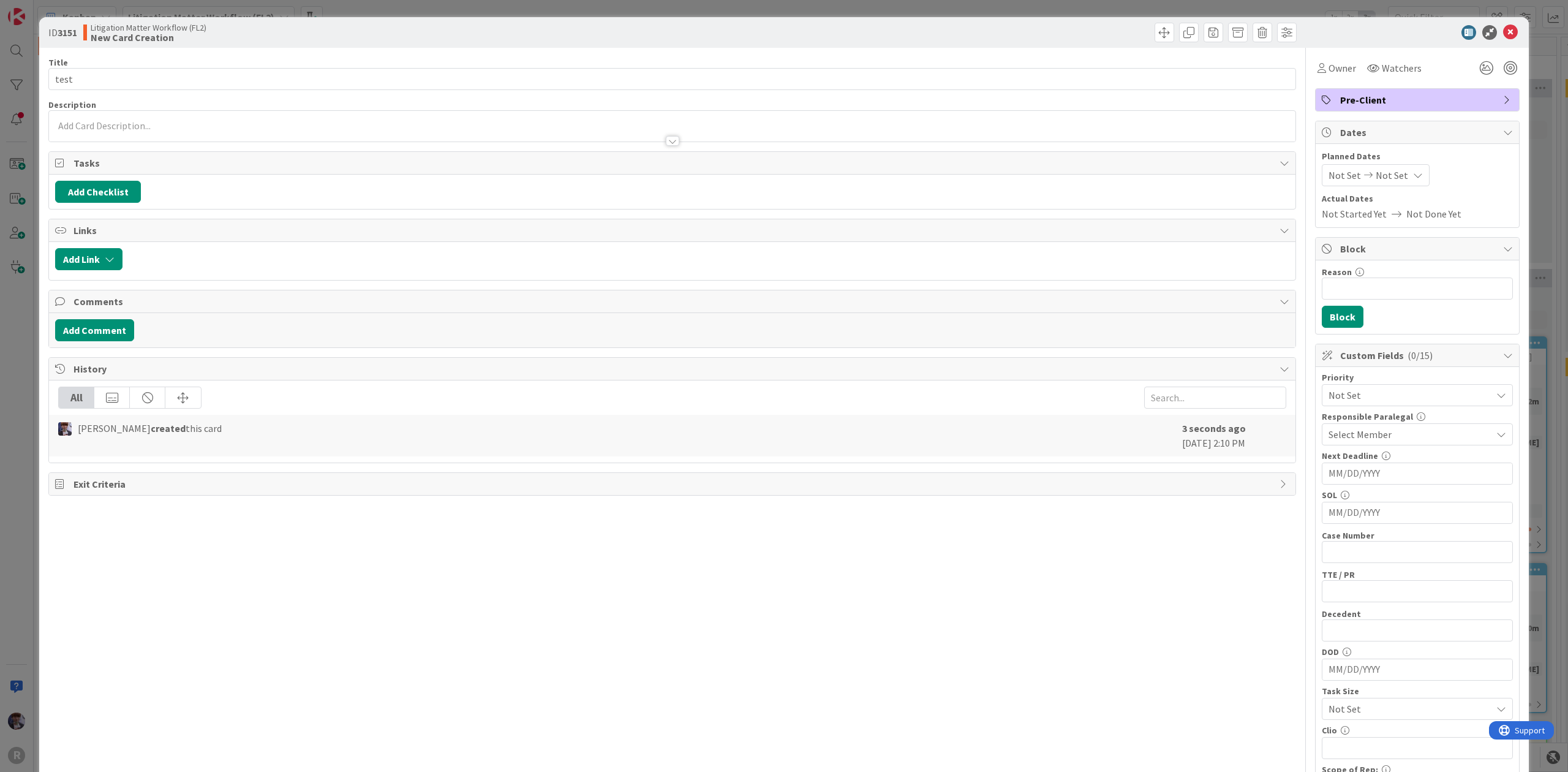
click at [1548, 55] on div "ID 3151 Litigation Matter Workflow (FL2) New Card Creation Title 4 / 128 test D…" at bounding box center [784, 386] width 1568 height 772
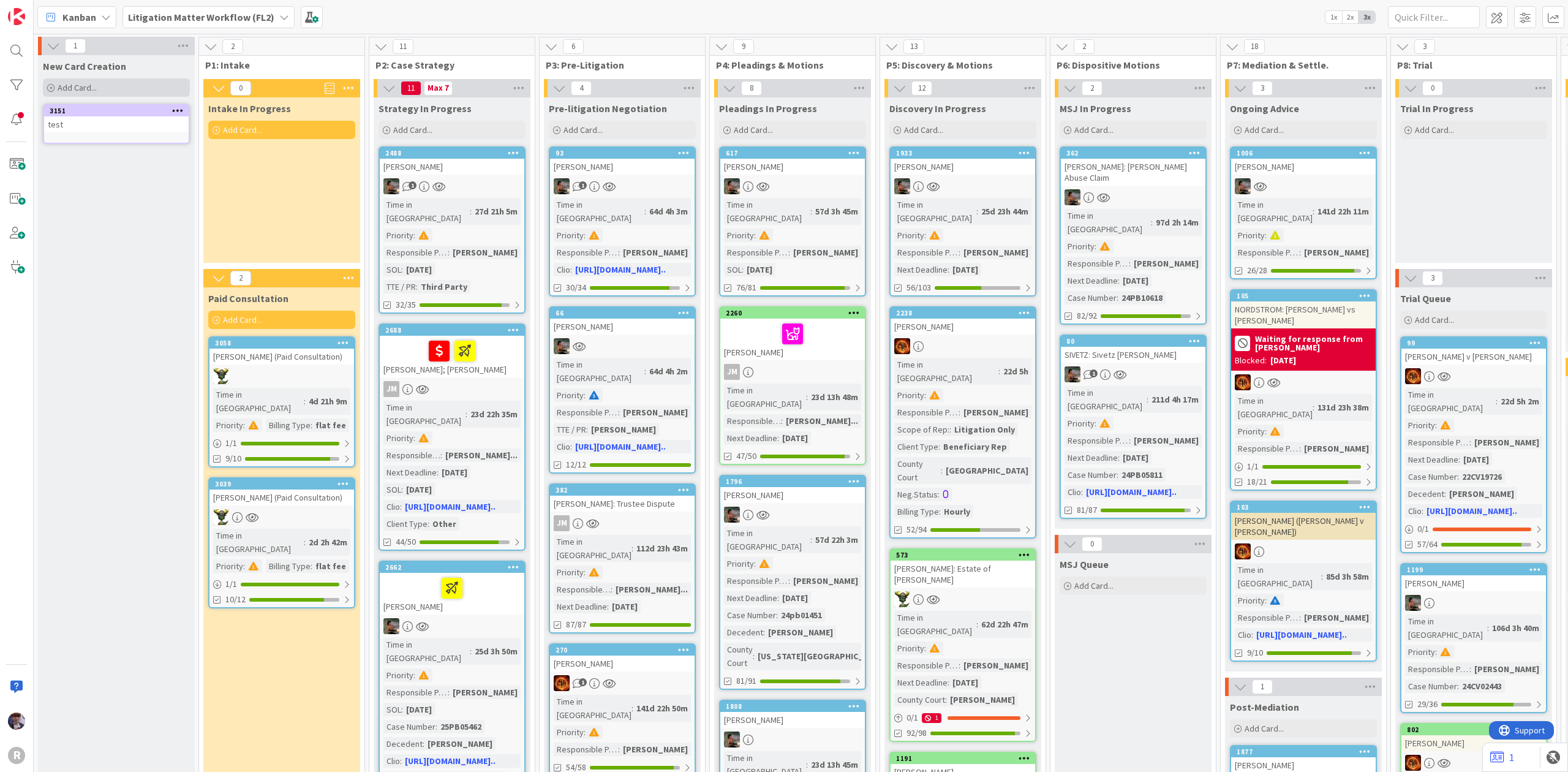
click at [74, 95] on div "Add Card..." at bounding box center [117, 87] width 147 height 18
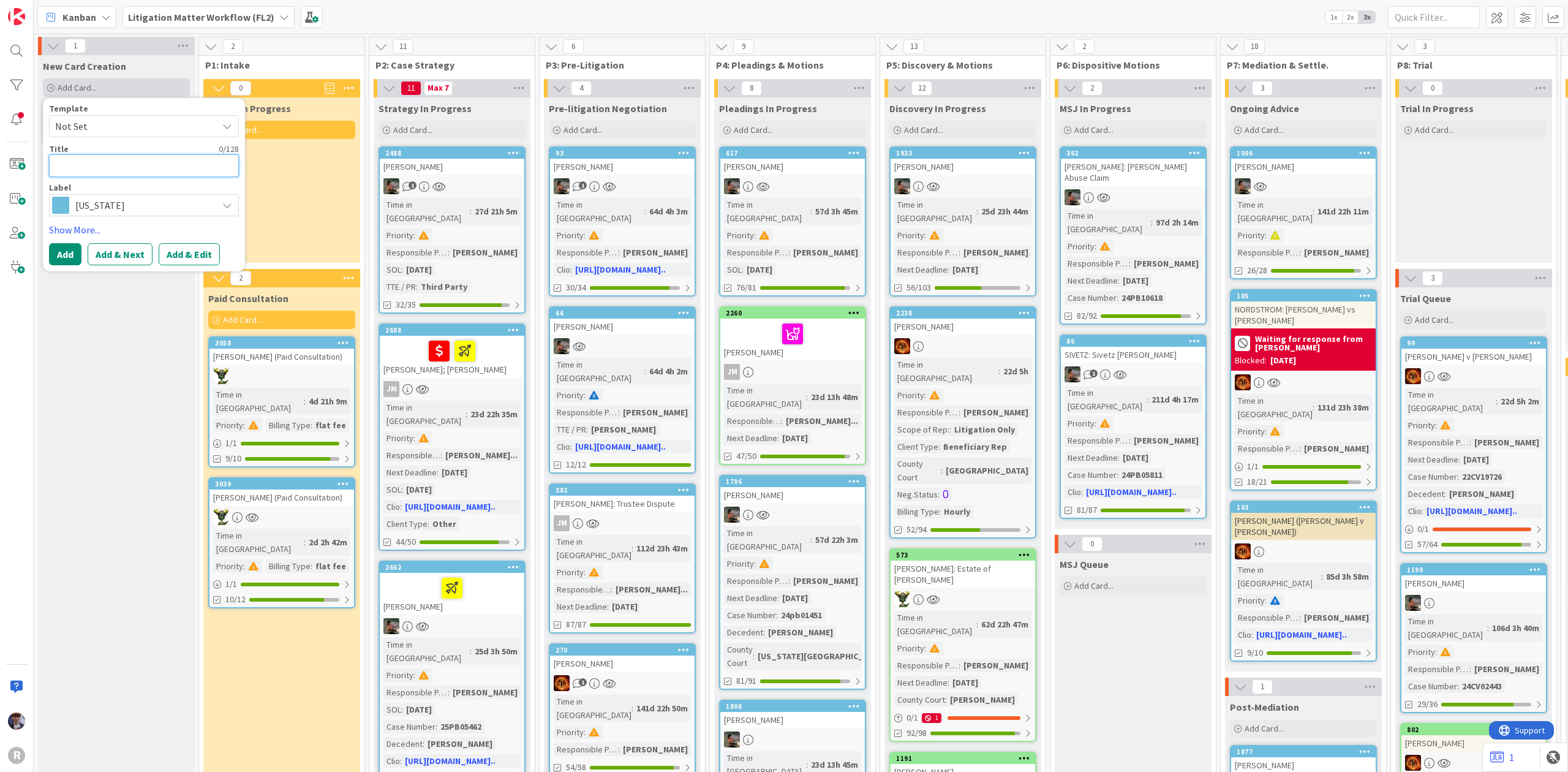
type textarea "x"
type textarea "t"
type textarea "x"
type textarea "te"
type textarea "x"
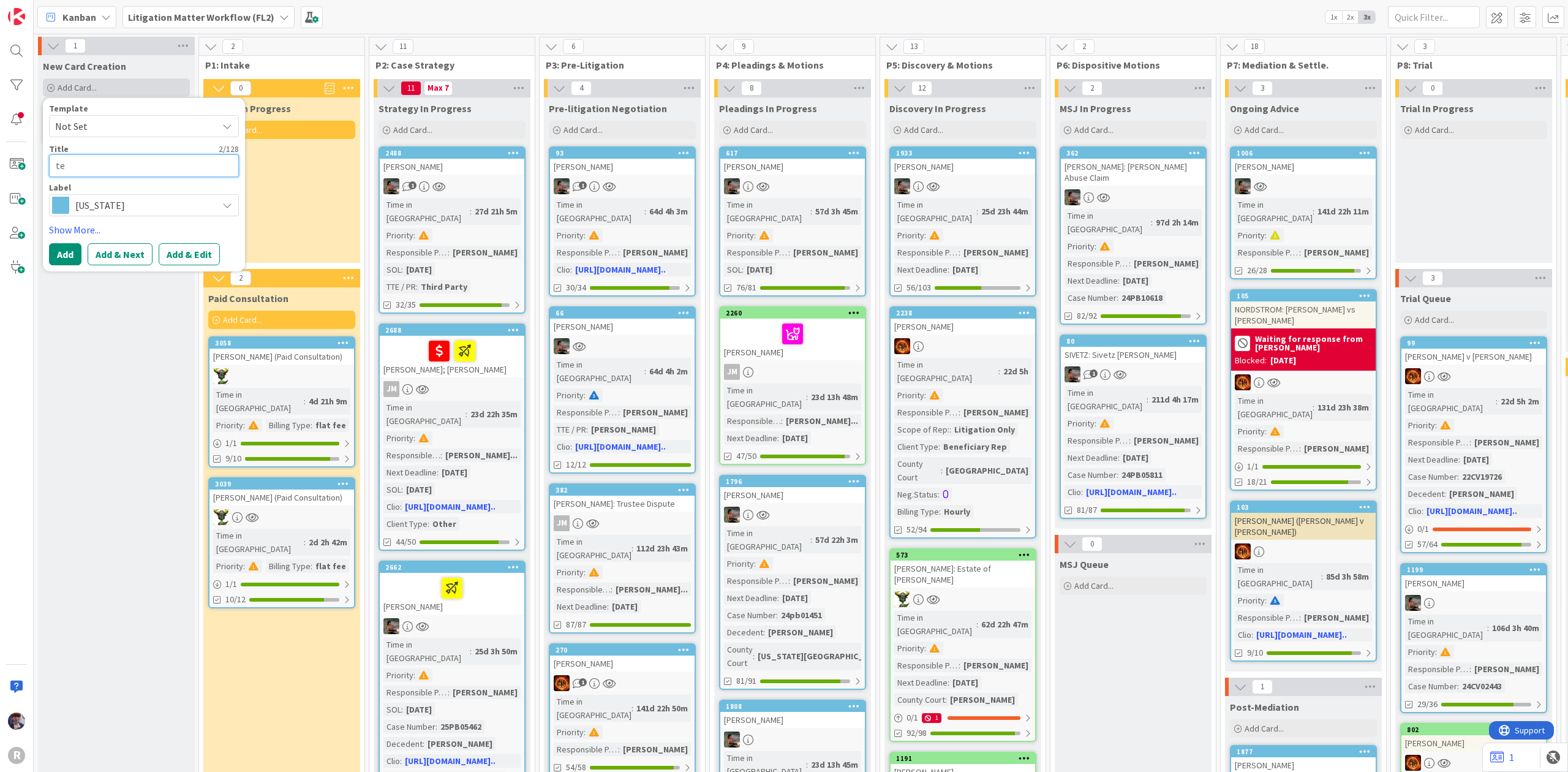
type textarea "tes"
type textarea "x"
type textarea "test"
click at [28, 256] on div "R" at bounding box center [17, 386] width 34 height 772
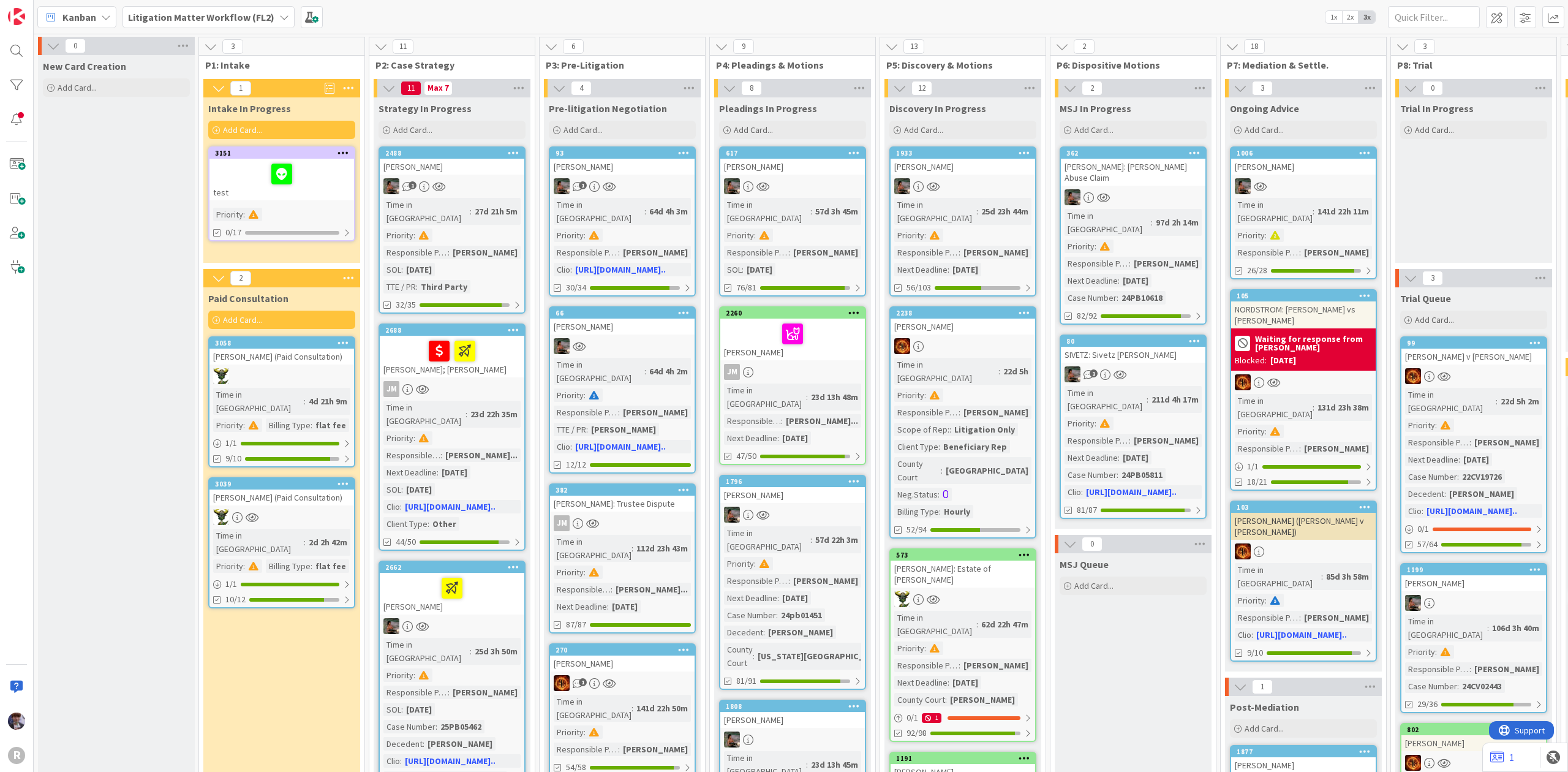
click at [343, 152] on icon at bounding box center [343, 152] width 12 height 9
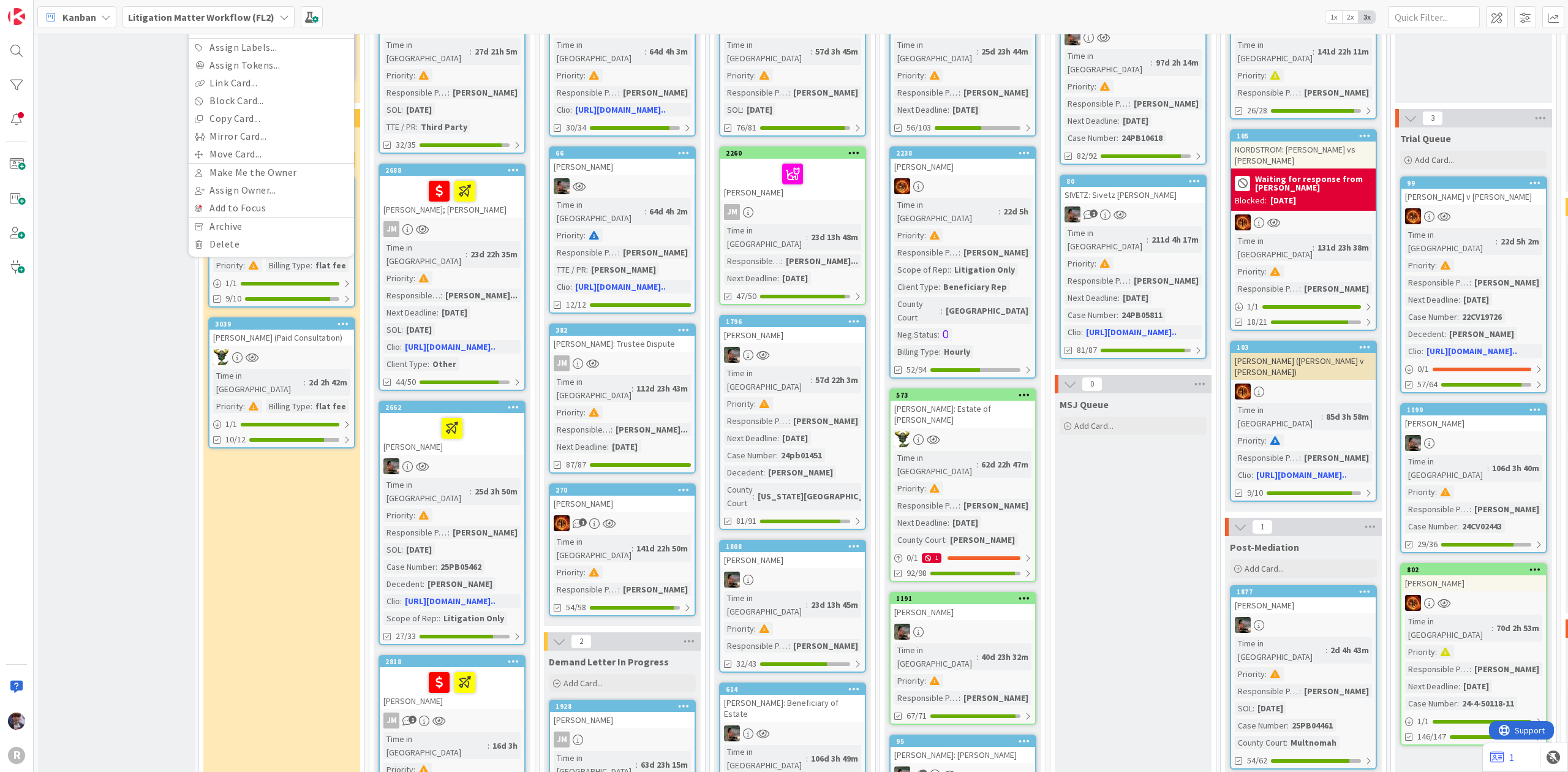
scroll to position [326, 0]
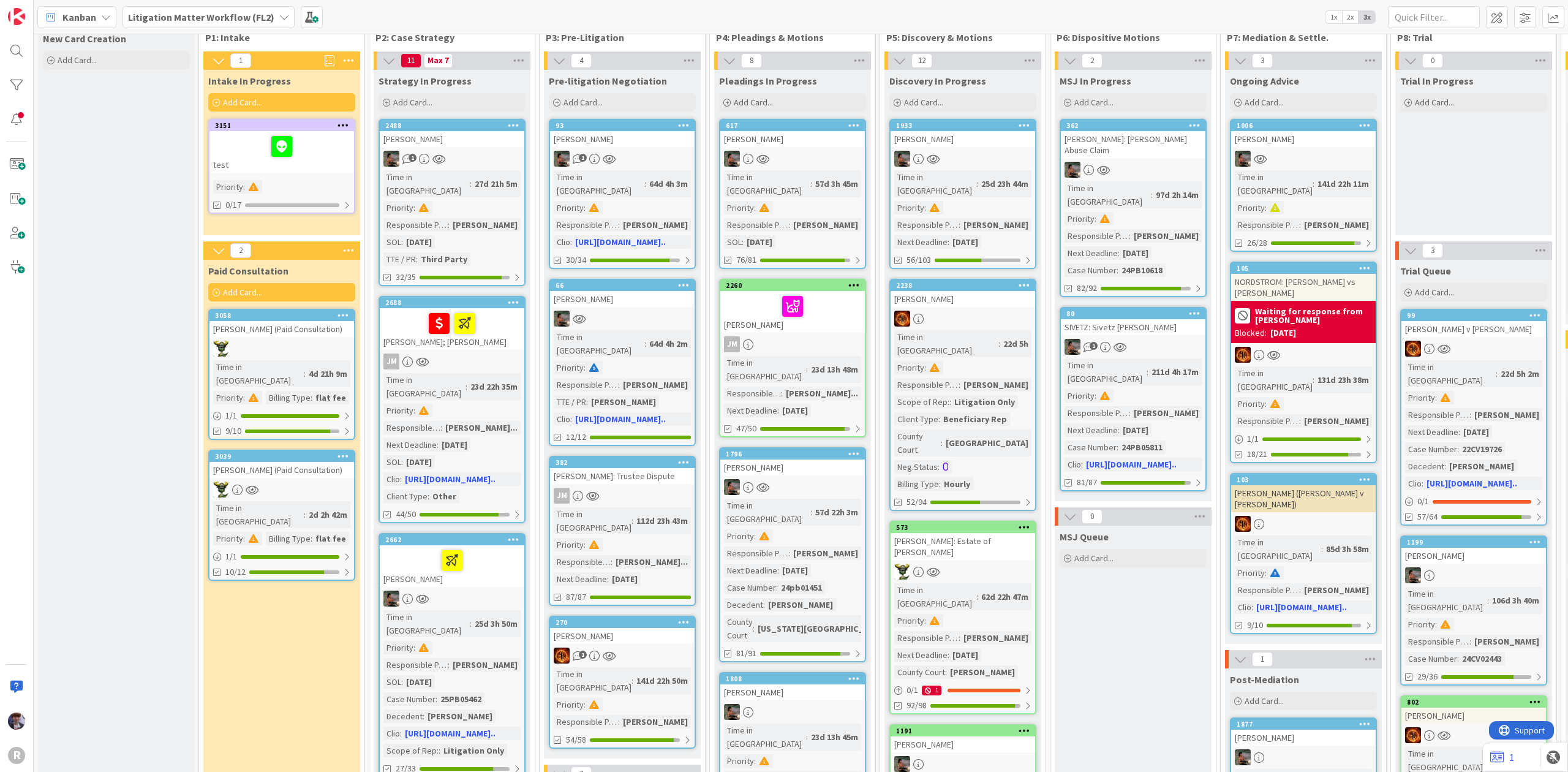
scroll to position [0, 0]
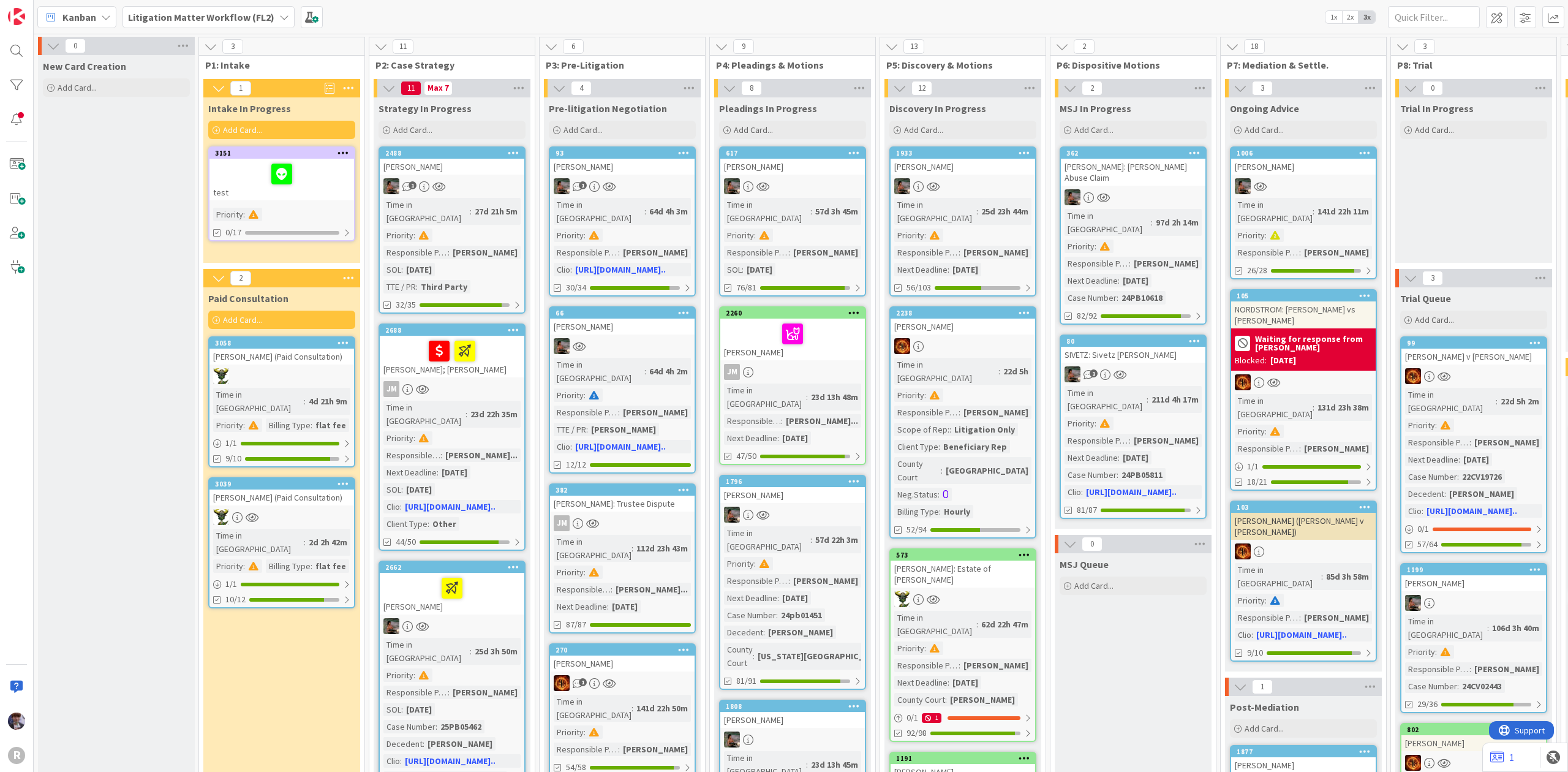
click at [344, 153] on icon at bounding box center [343, 152] width 12 height 9
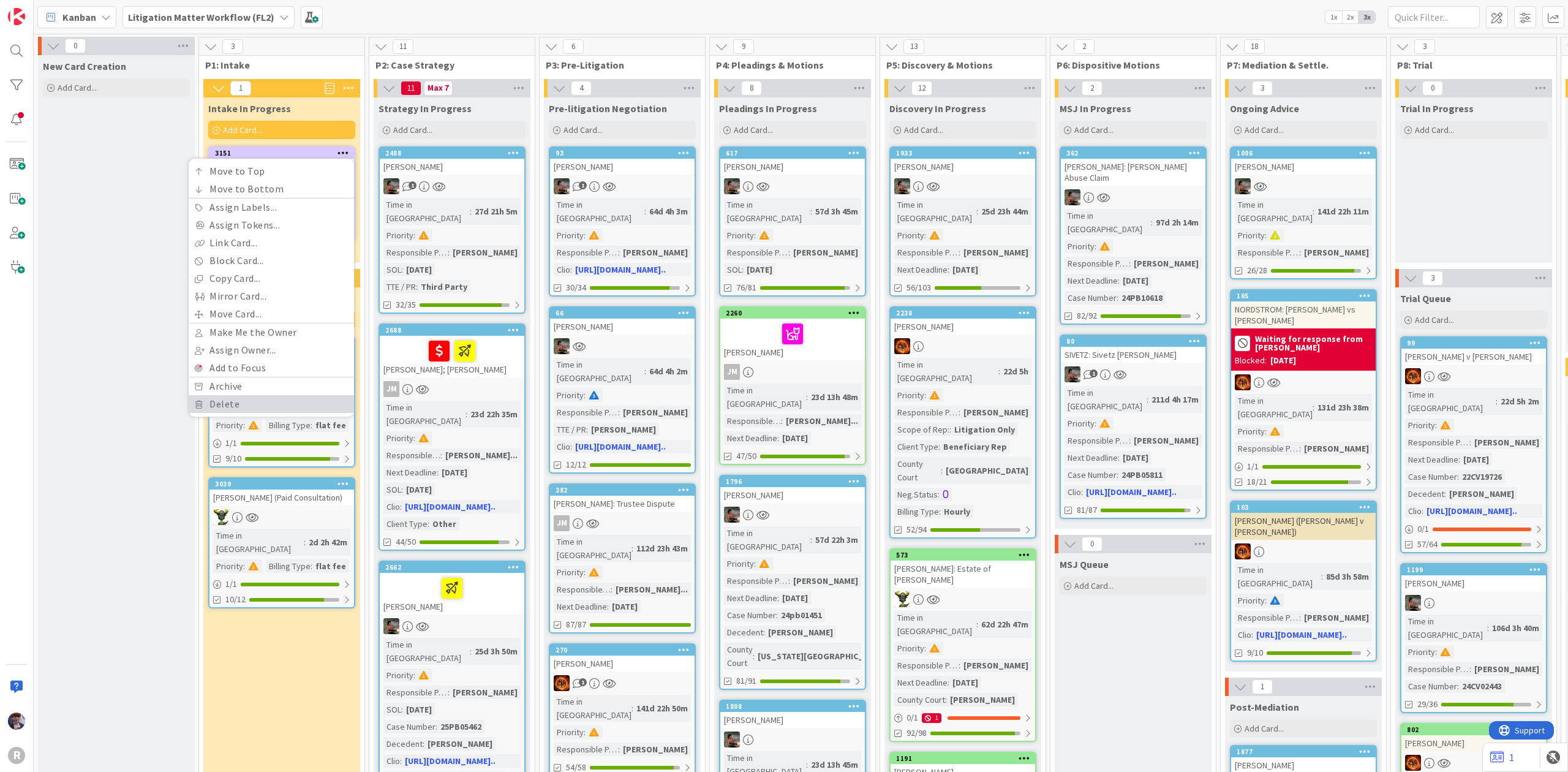
click at [247, 400] on link "Delete" at bounding box center [271, 404] width 166 height 18
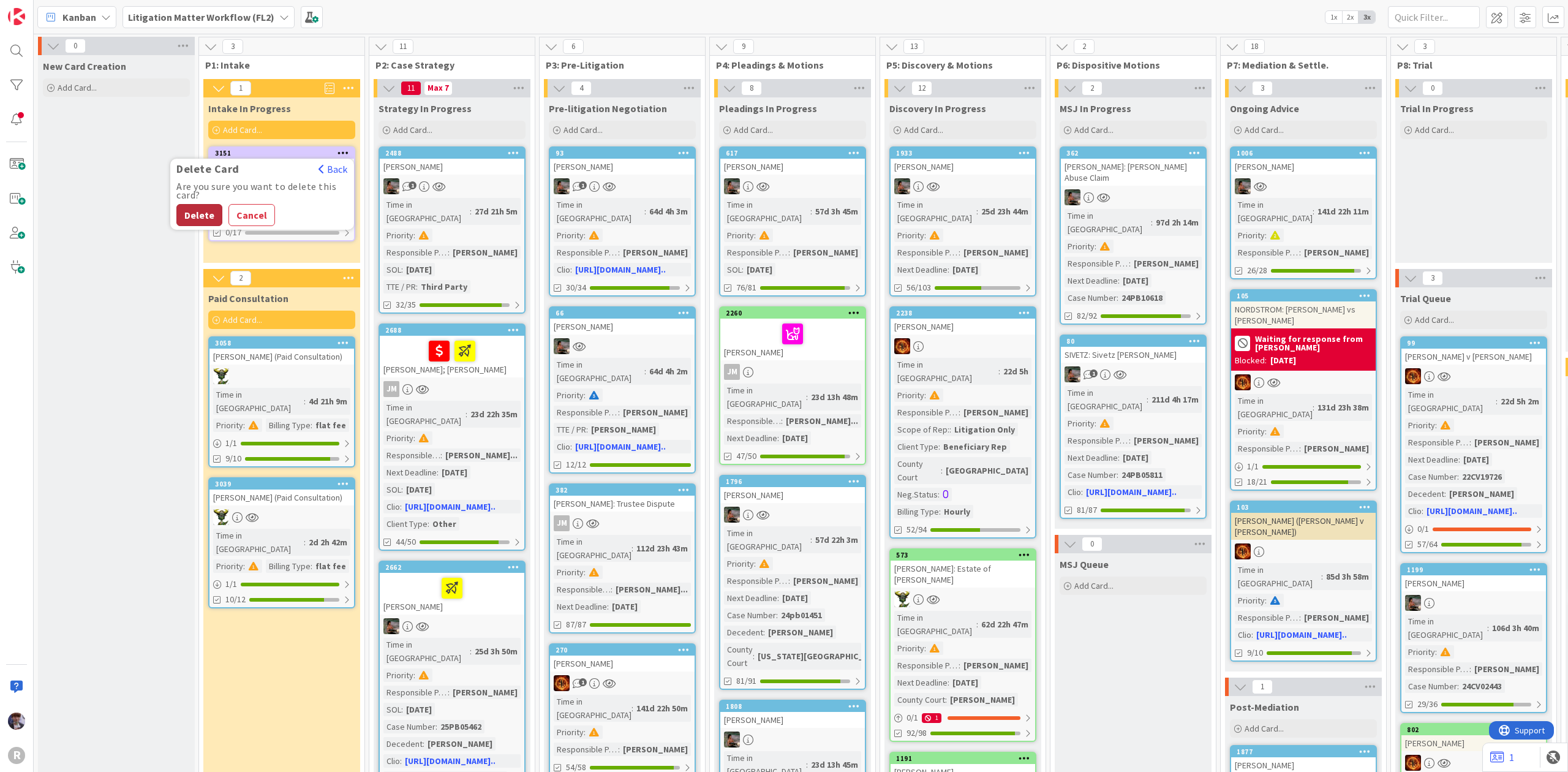
click at [201, 210] on button "Delete" at bounding box center [198, 215] width 46 height 22
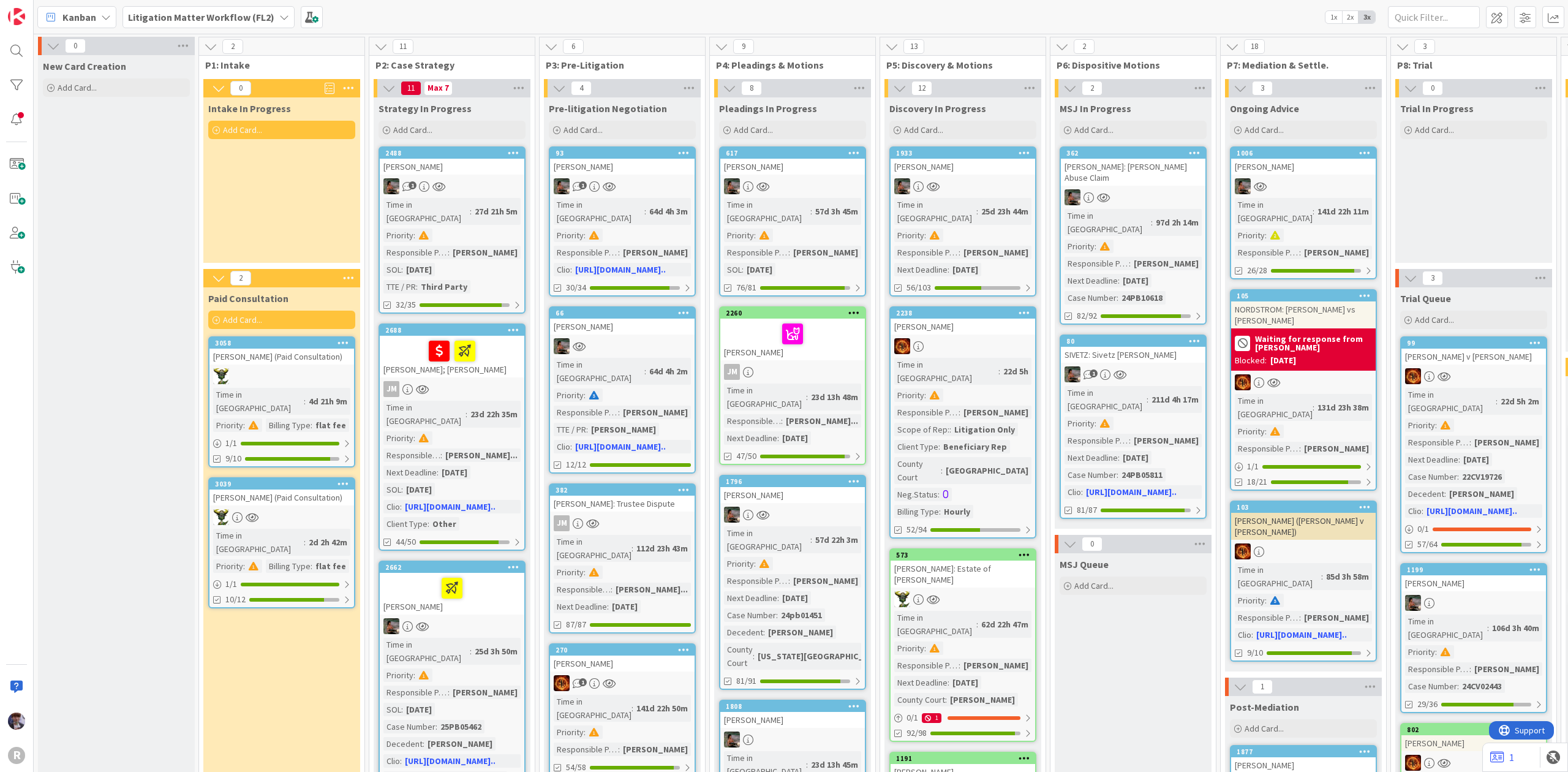
click at [1549, 9] on span at bounding box center [1554, 18] width 22 height 22
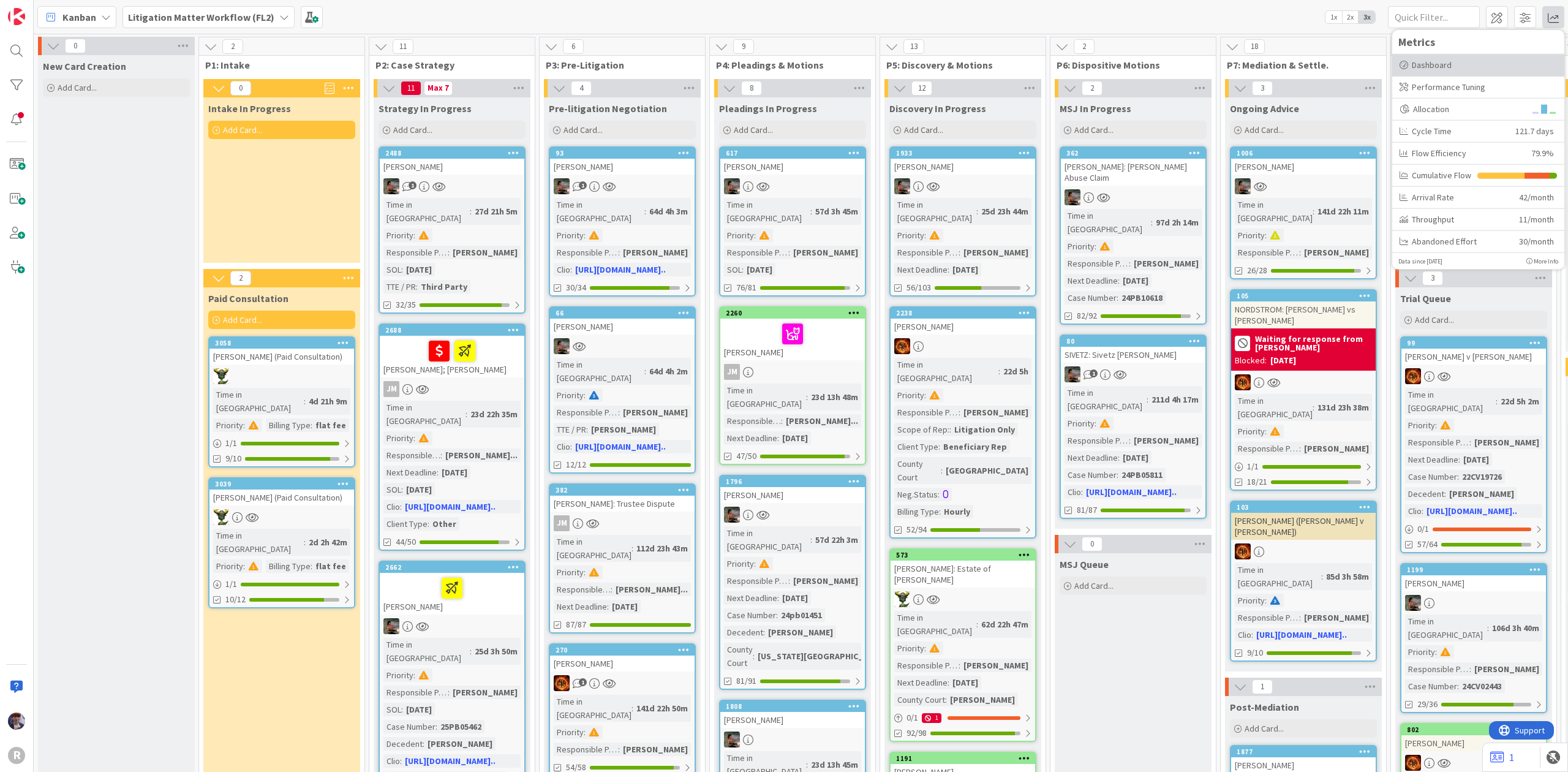
click at [1490, 66] on div "Dashboard" at bounding box center [1478, 65] width 158 height 13
type textarea "x"
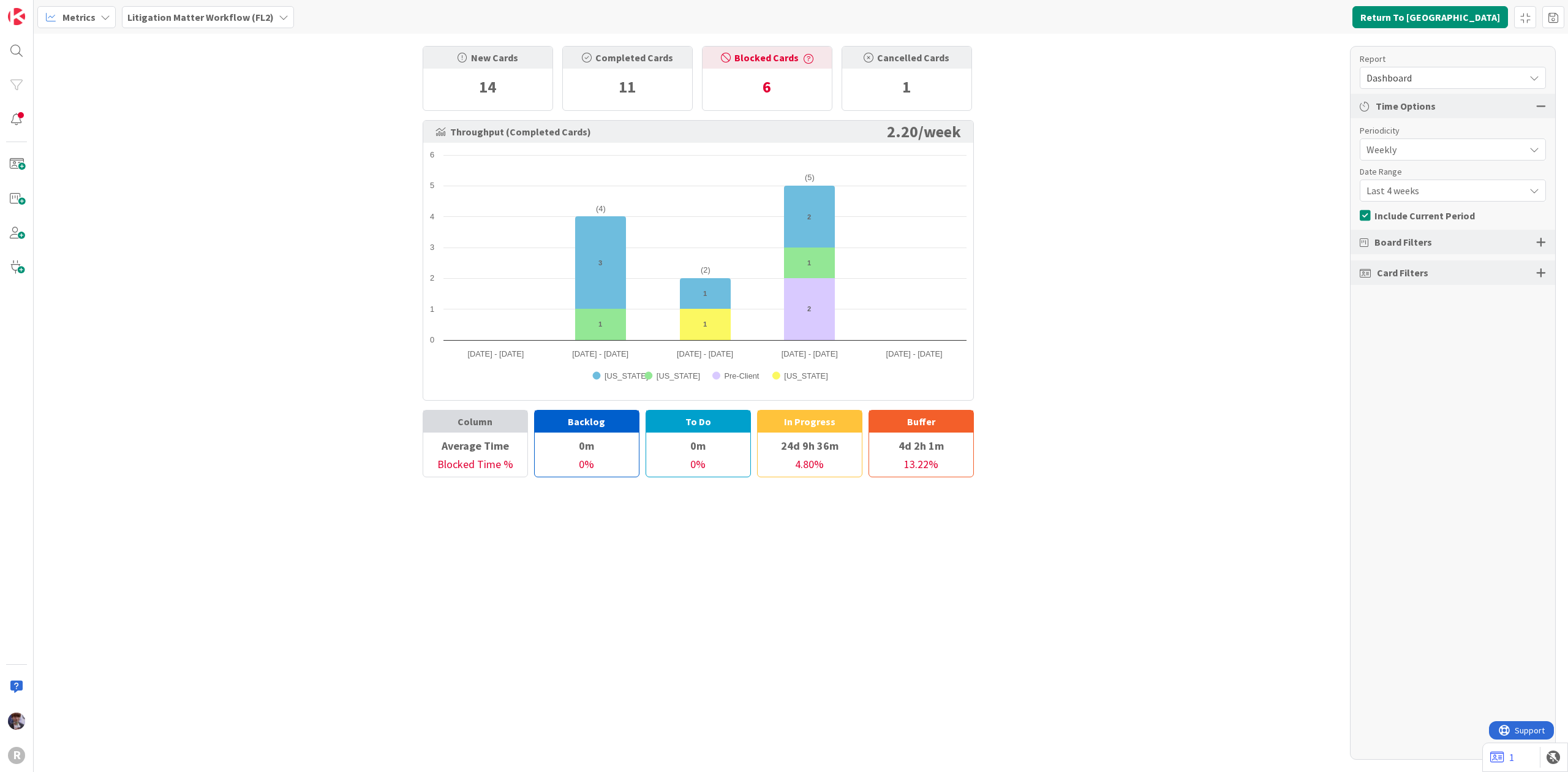
click at [1439, 198] on span "Last 4 weeks" at bounding box center [1442, 190] width 152 height 17
click at [1462, 142] on span "Weekly" at bounding box center [1442, 149] width 152 height 17
click at [1446, 203] on span "Monthly" at bounding box center [1460, 201] width 154 height 18
click at [1435, 202] on div "Report Dashboard Time Options Periodicity Monthly Quarterly Monthly Weekly Dail…" at bounding box center [1452, 402] width 206 height 714
click at [1438, 192] on span "Last 3 months" at bounding box center [1442, 190] width 152 height 17
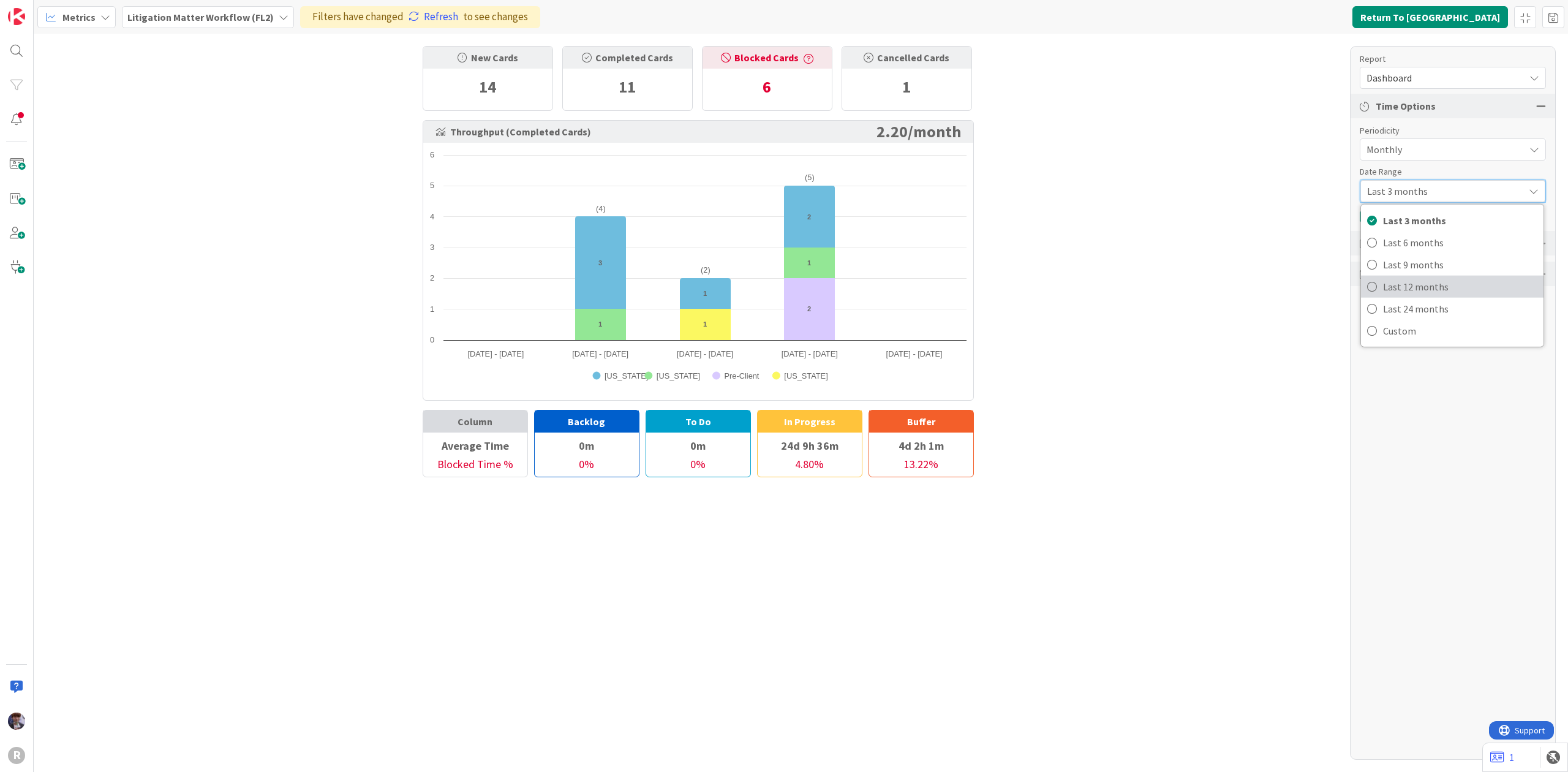
click at [1406, 290] on span "Last 12 months" at bounding box center [1460, 286] width 154 height 18
drag, startPoint x: 1383, startPoint y: 334, endPoint x: 1386, endPoint y: 304, distance: 30.1
click at [1383, 334] on div "Report Dashboard Time Options Periodicity Monthly Quarterly Monthly Weekly Dail…" at bounding box center [1452, 402] width 206 height 714
click at [1156, 539] on div "New Cards 14 Completed Cards 11 Blocked Cards 6 Cancelled Cards 1 Throughput (C…" at bounding box center [801, 402] width 1534 height 738
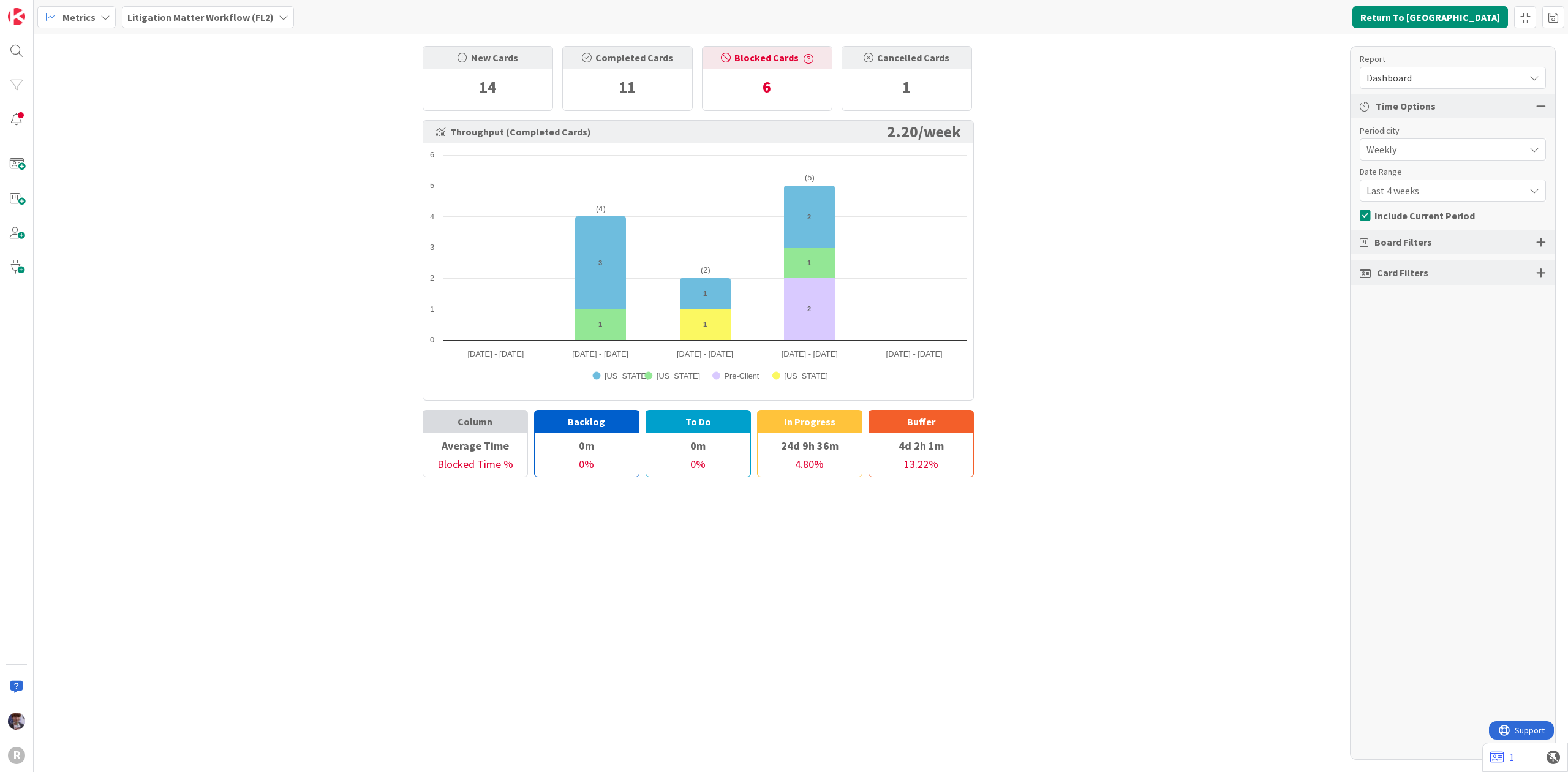
click at [1361, 103] on icon at bounding box center [1364, 106] width 10 height 10
click at [1363, 103] on icon at bounding box center [1364, 106] width 10 height 10
click at [1478, 80] on span "Dashboard" at bounding box center [1442, 78] width 152 height 17
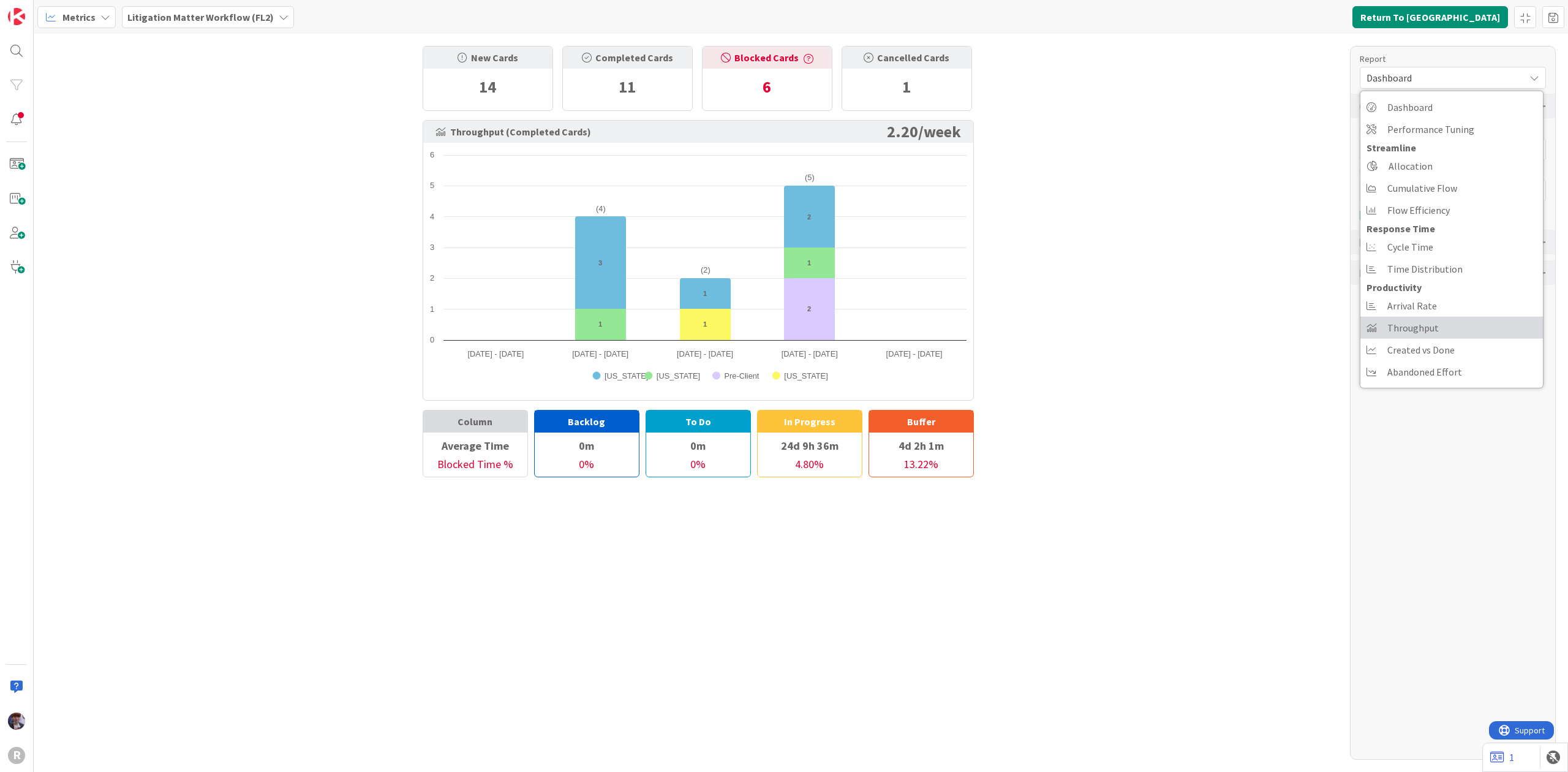
click at [1396, 323] on span "Throughput" at bounding box center [1413, 327] width 51 height 18
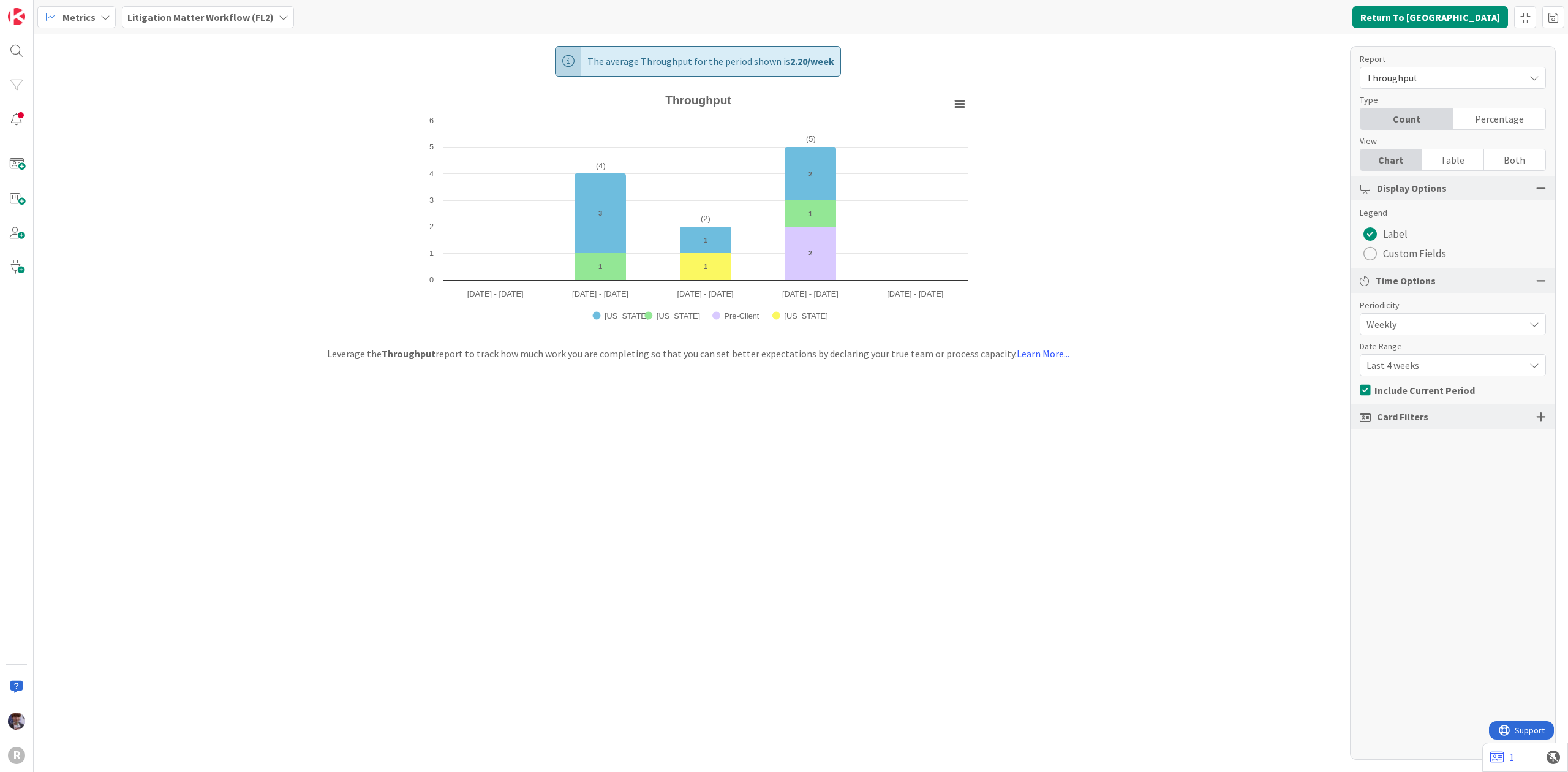
click at [1456, 54] on div "Report" at bounding box center [1446, 59] width 174 height 13
click at [1463, 67] on div "Throughput" at bounding box center [1452, 78] width 186 height 22
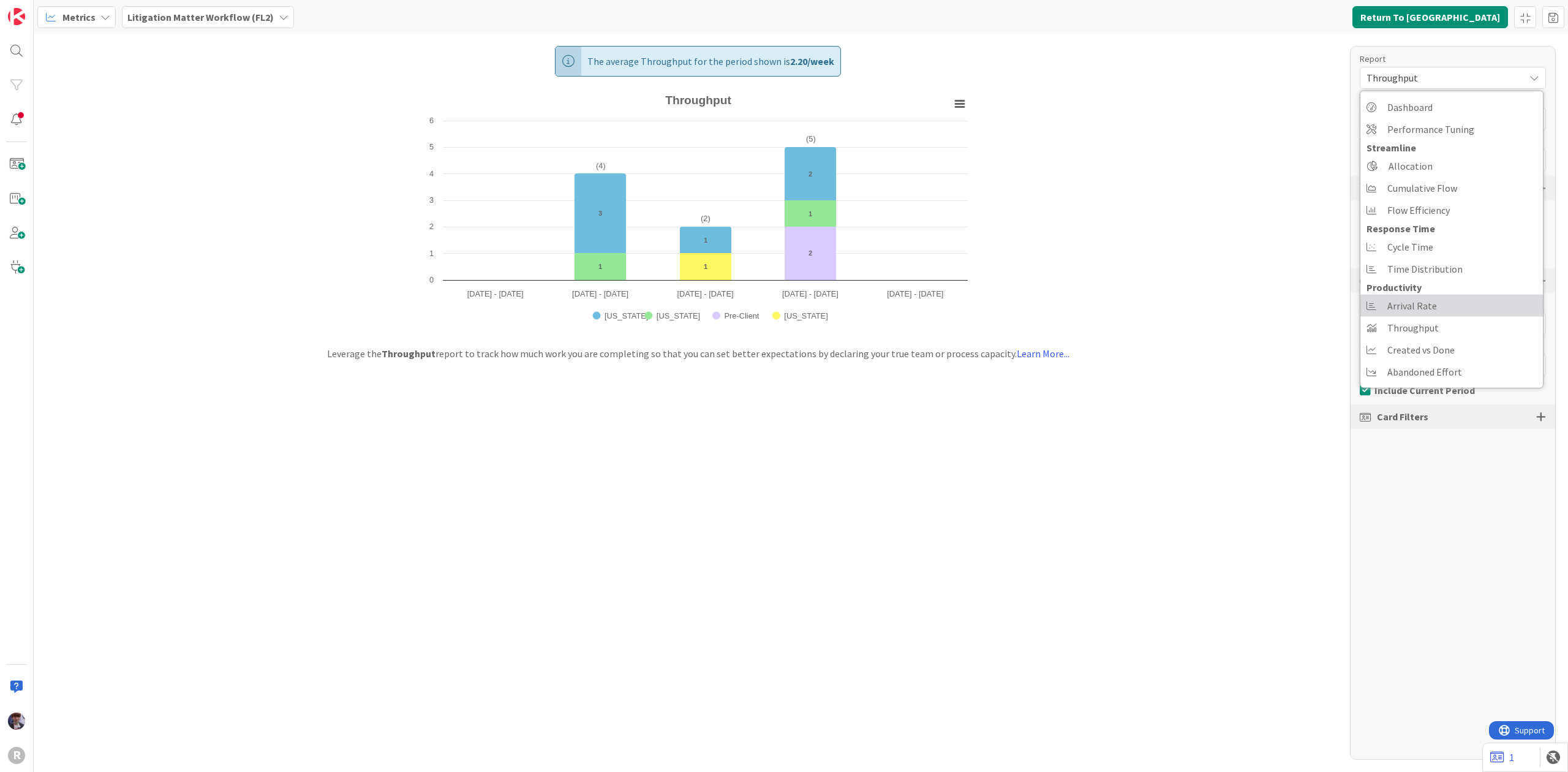
click at [1417, 304] on span "Arrival Rate" at bounding box center [1412, 306] width 50 height 18
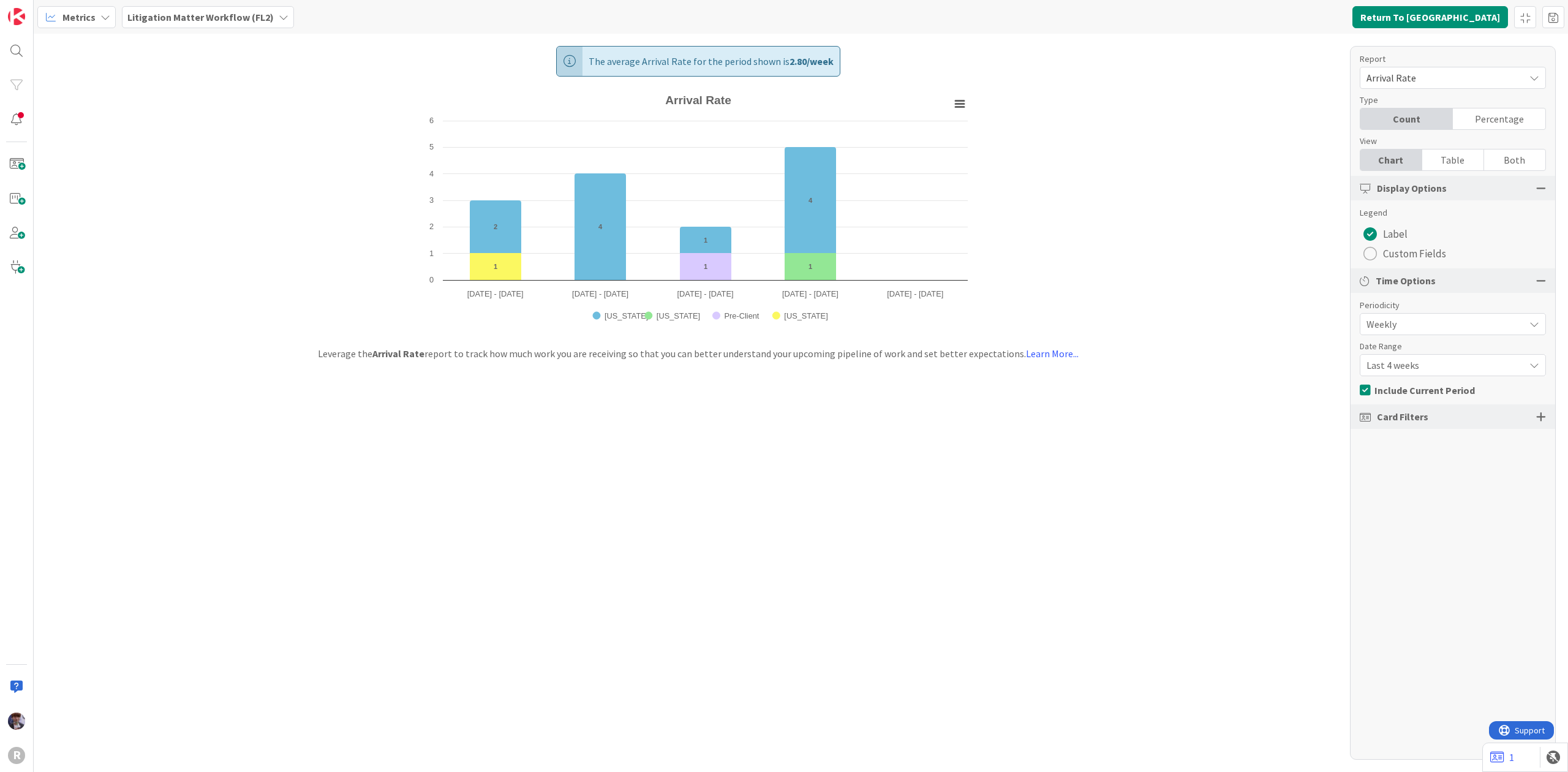
click at [1427, 325] on span "Weekly" at bounding box center [1442, 323] width 152 height 17
click at [1427, 325] on span "Weekly" at bounding box center [1442, 324] width 150 height 17
click at [1438, 358] on span "Last 4 weeks" at bounding box center [1442, 365] width 152 height 17
click at [1428, 332] on span "Weekly" at bounding box center [1442, 323] width 152 height 17
click at [1422, 375] on span "Monthly" at bounding box center [1460, 376] width 154 height 18
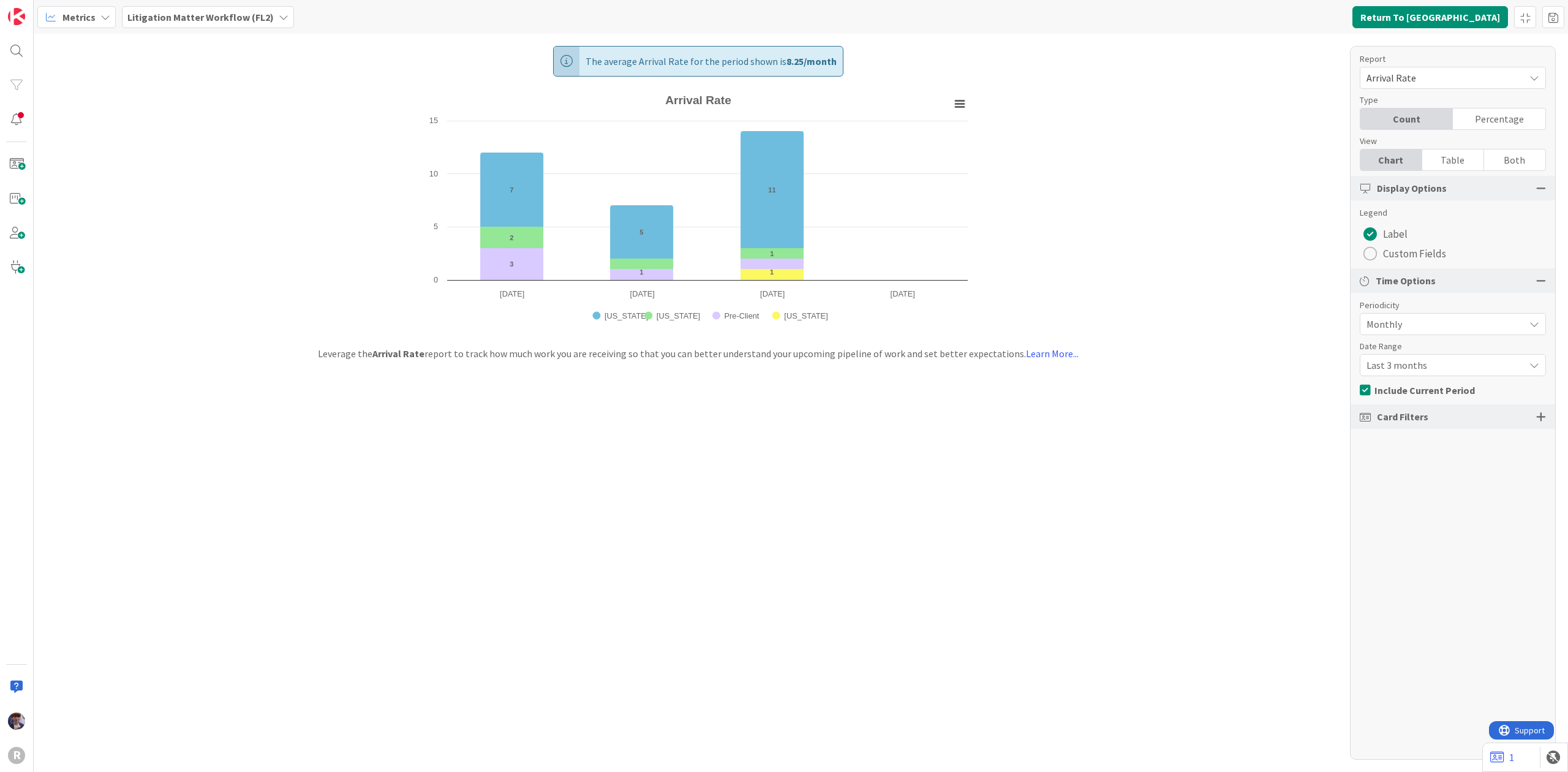
click at [1427, 365] on span "Last 3 months" at bounding box center [1442, 365] width 152 height 17
click at [1428, 418] on span "Last 6 months" at bounding box center [1460, 417] width 154 height 18
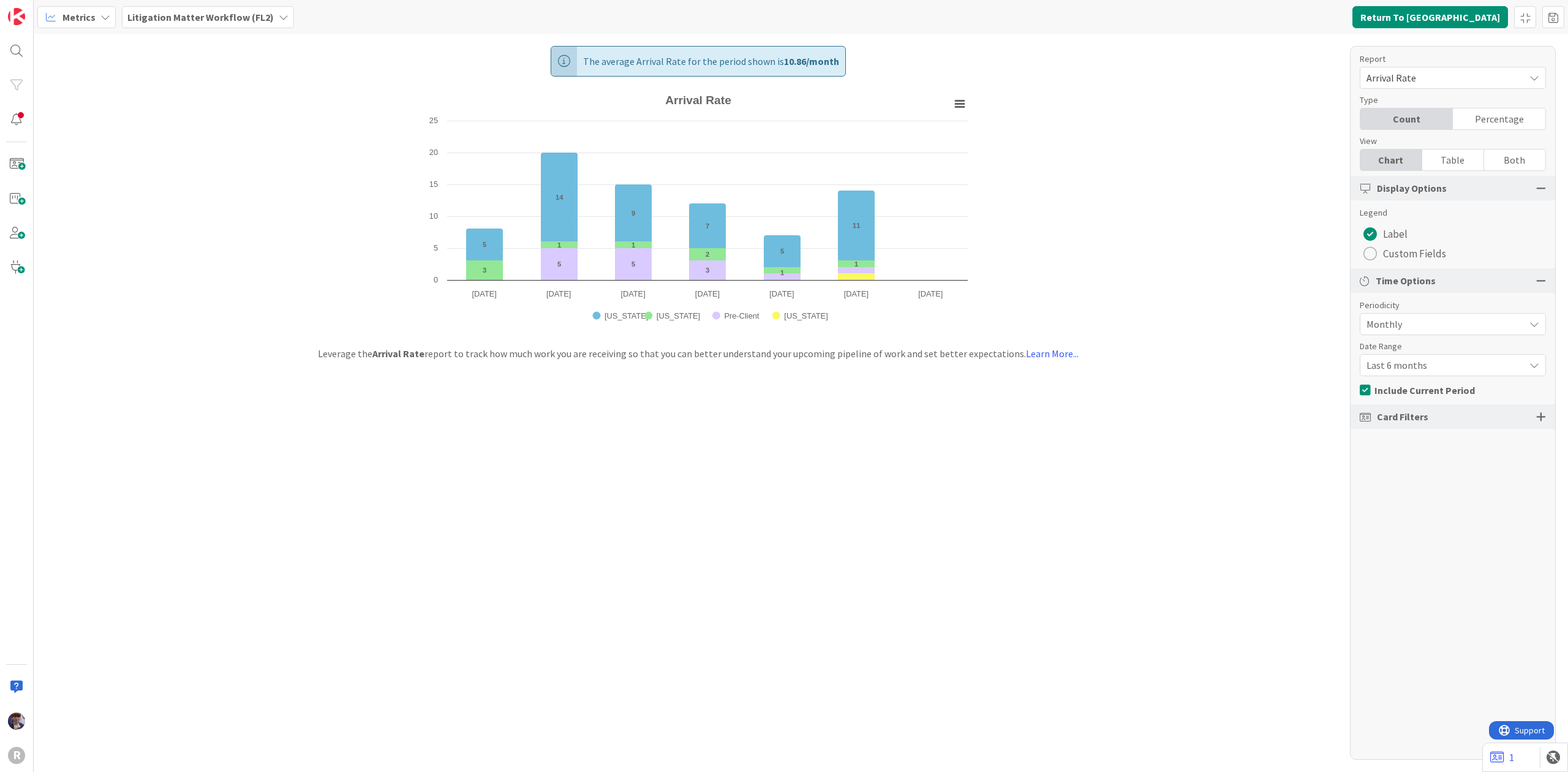
click at [238, 21] on b "Litigation Matter Workflow (FL2)" at bounding box center [200, 17] width 146 height 12
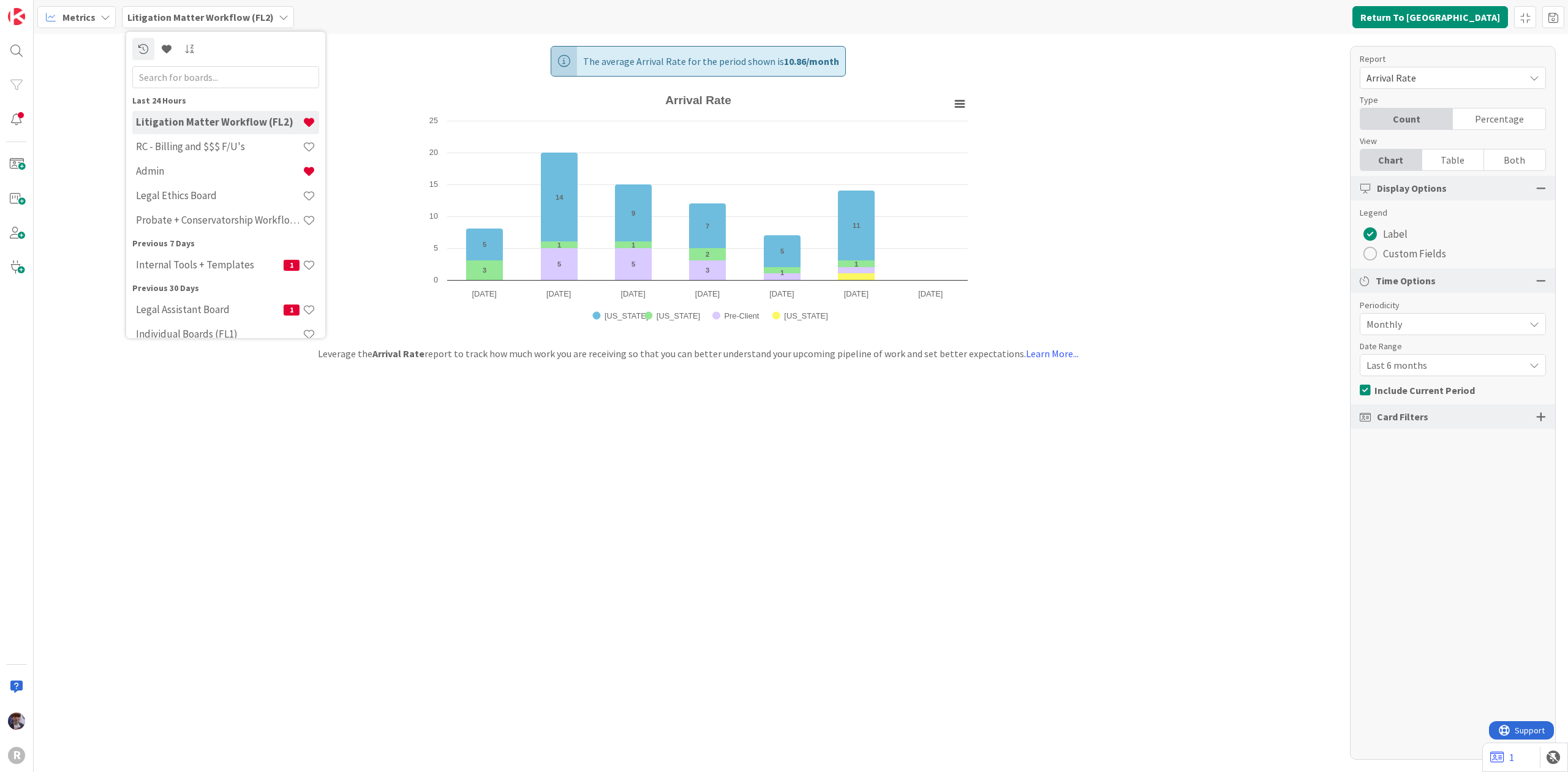
click at [109, 16] on div "Metrics" at bounding box center [77, 18] width 78 height 22
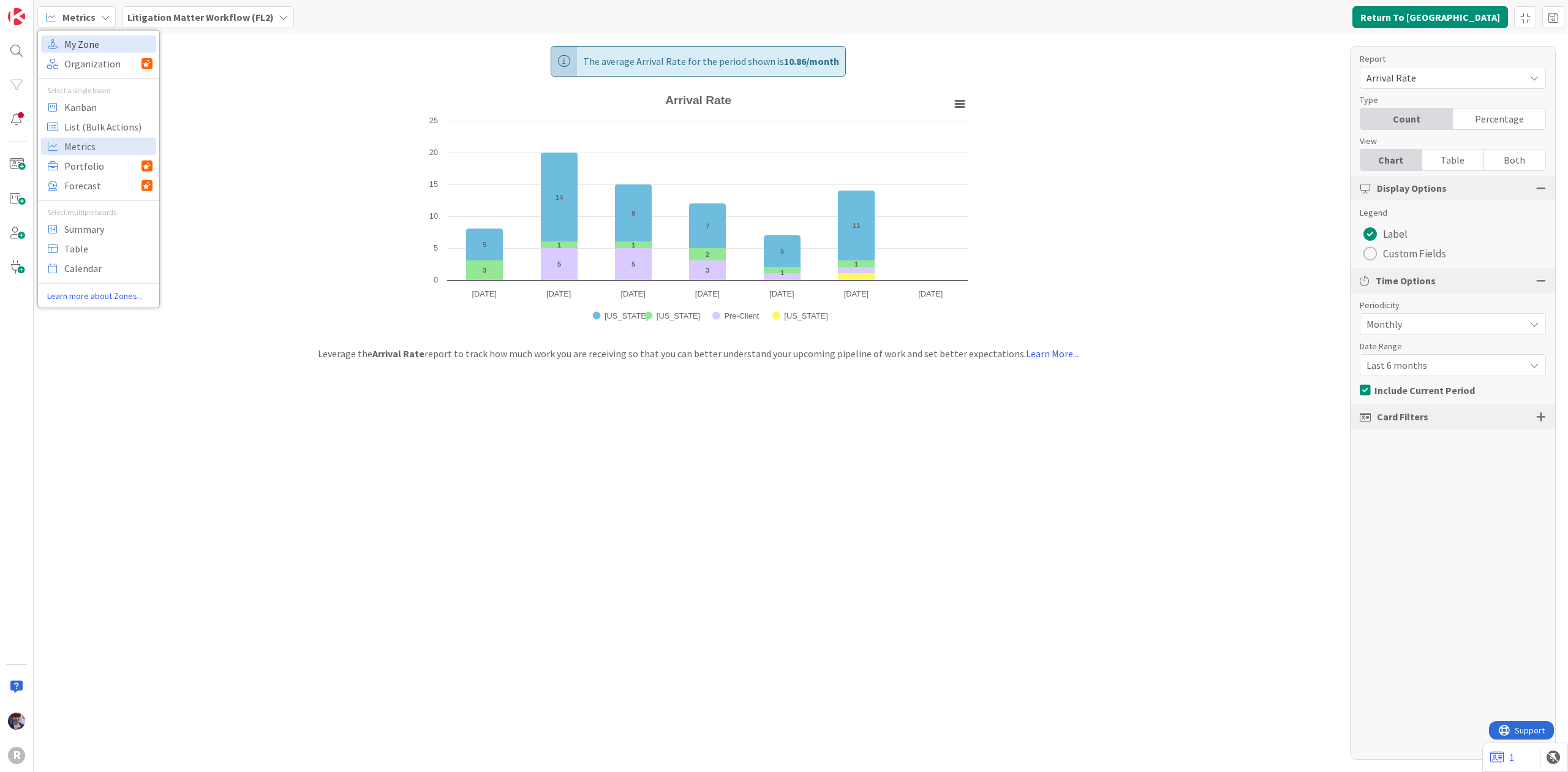
click at [98, 46] on span "My Zone" at bounding box center [108, 43] width 88 height 18
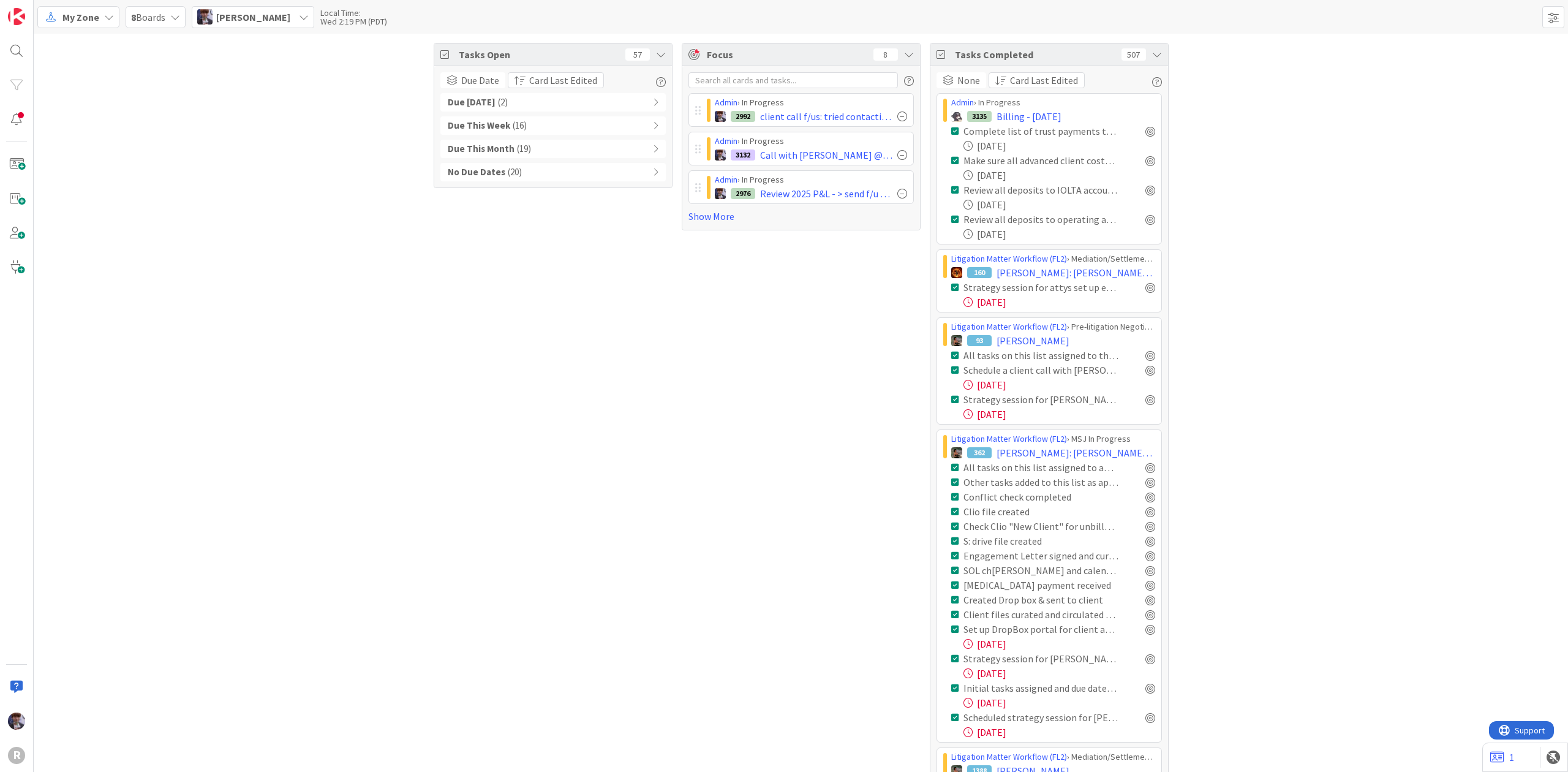
click at [620, 143] on div "Due This Month ( 19 )" at bounding box center [553, 149] width 226 height 18
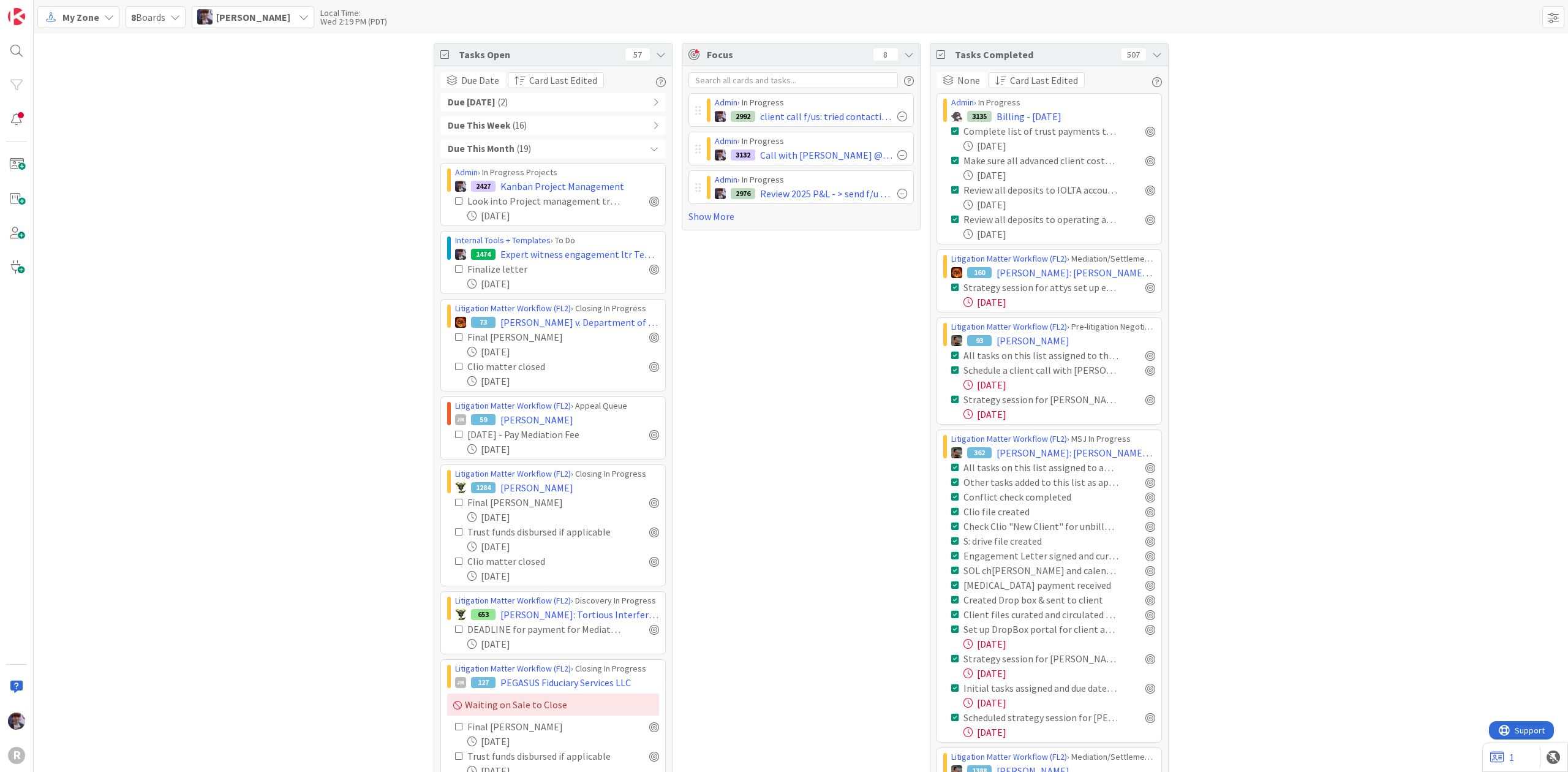
click at [621, 141] on div "Due This Month ( 19 )" at bounding box center [553, 149] width 226 height 18
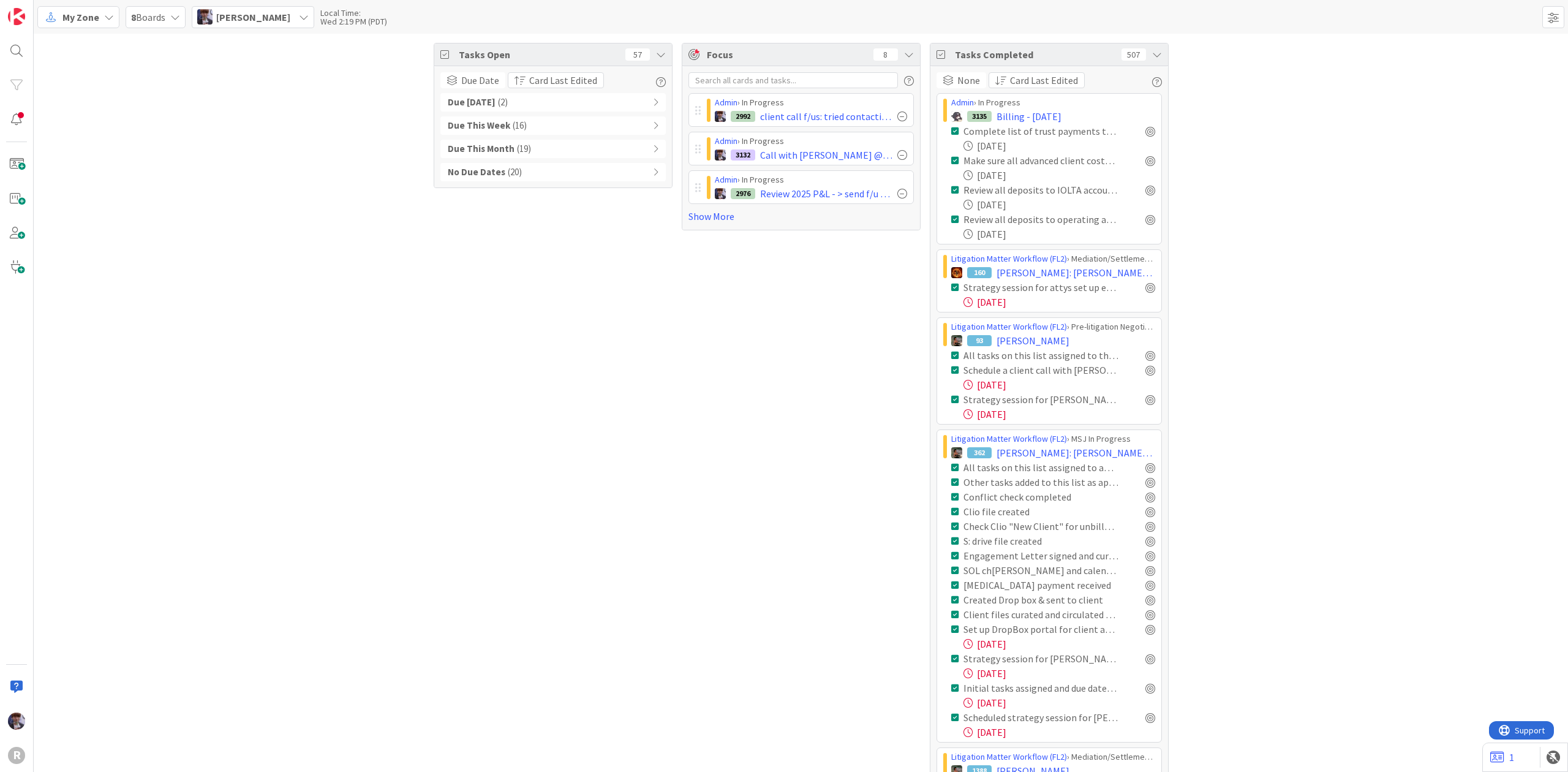
click at [1152, 57] on icon at bounding box center [1157, 54] width 10 height 10
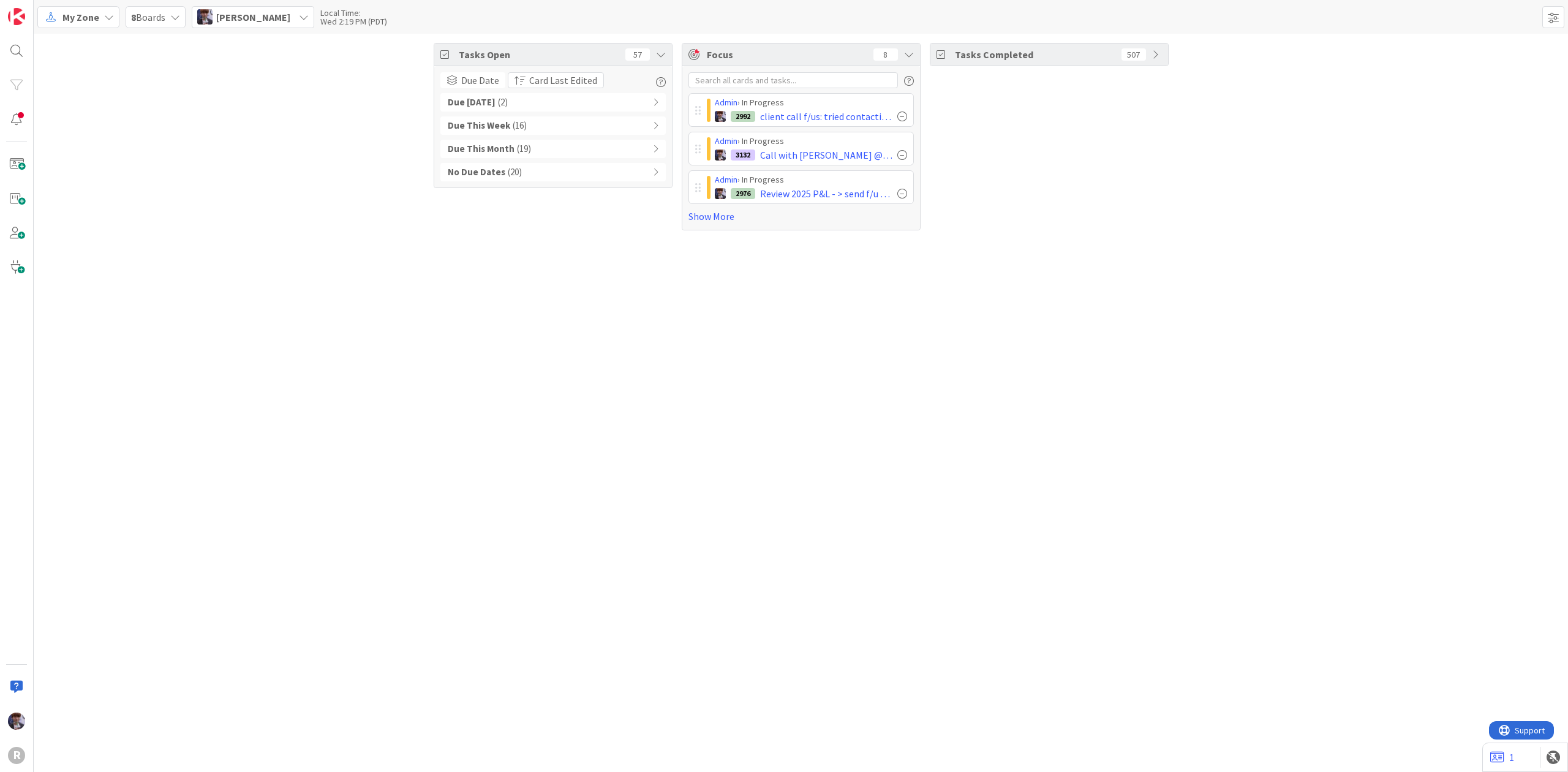
click at [1150, 57] on div "Tasks Completed 507" at bounding box center [1049, 54] width 238 height 22
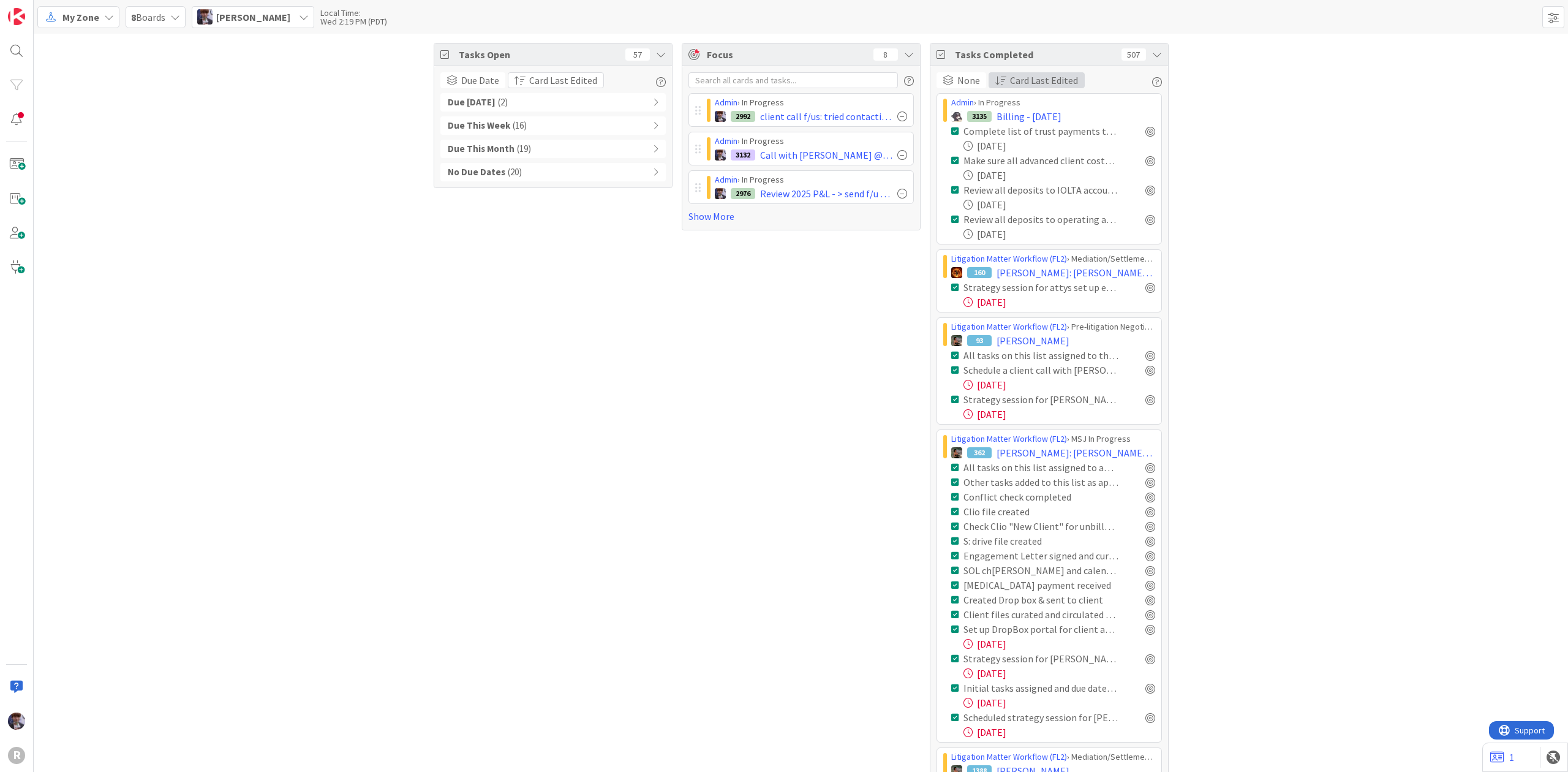
click at [1073, 84] on button "Card Last Edited" at bounding box center [1037, 80] width 96 height 16
click at [968, 80] on span "None" at bounding box center [969, 80] width 22 height 14
click at [978, 189] on span "Completed Date" at bounding box center [1014, 185] width 111 height 18
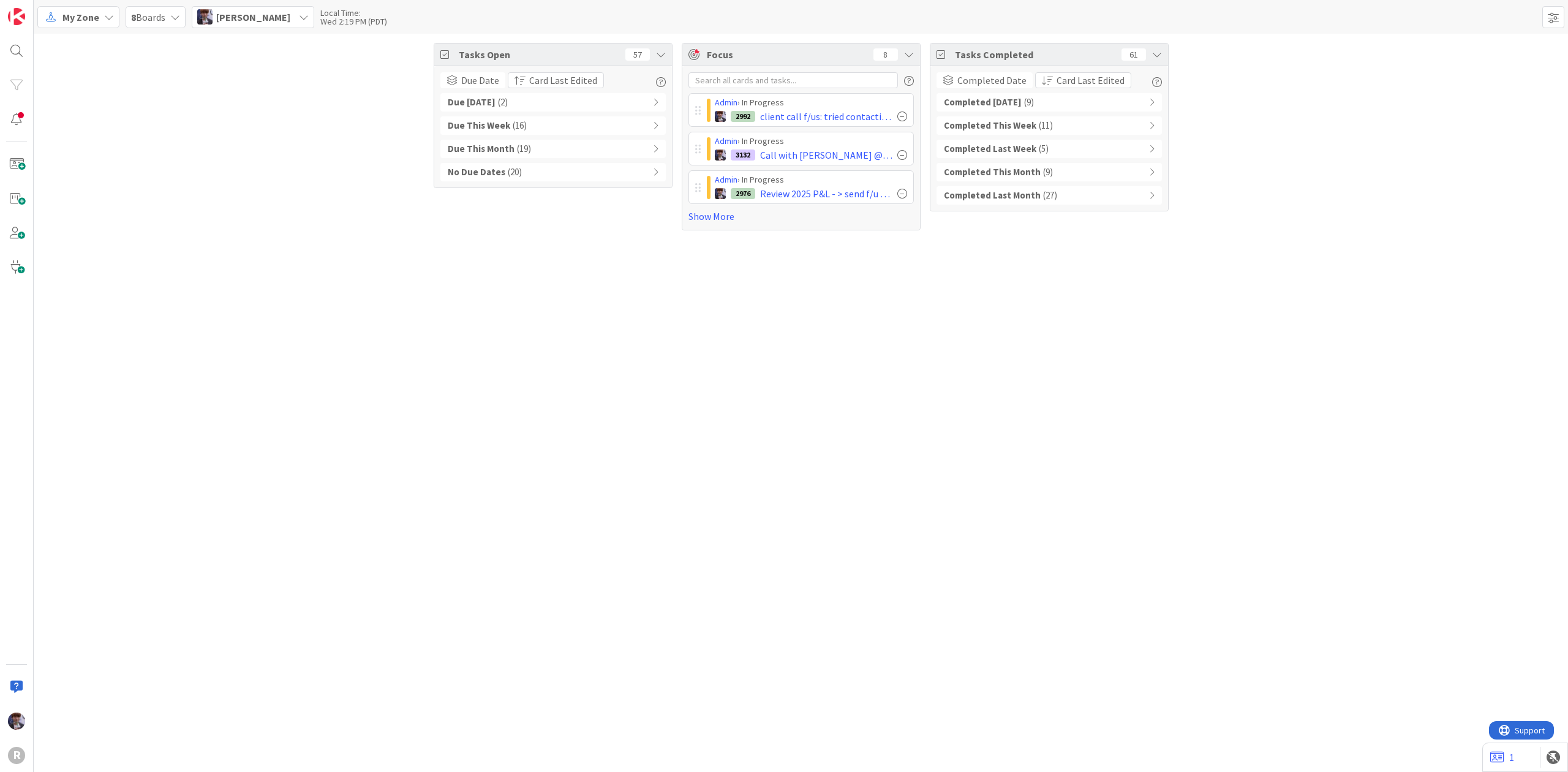
click at [1263, 170] on div "Tasks Open 57 Due Date Card Last Edited Due Today ( 2 ) Due This Week ( 16 ) Du…" at bounding box center [801, 136] width 1534 height 206
click at [1551, 10] on span at bounding box center [1554, 18] width 22 height 22
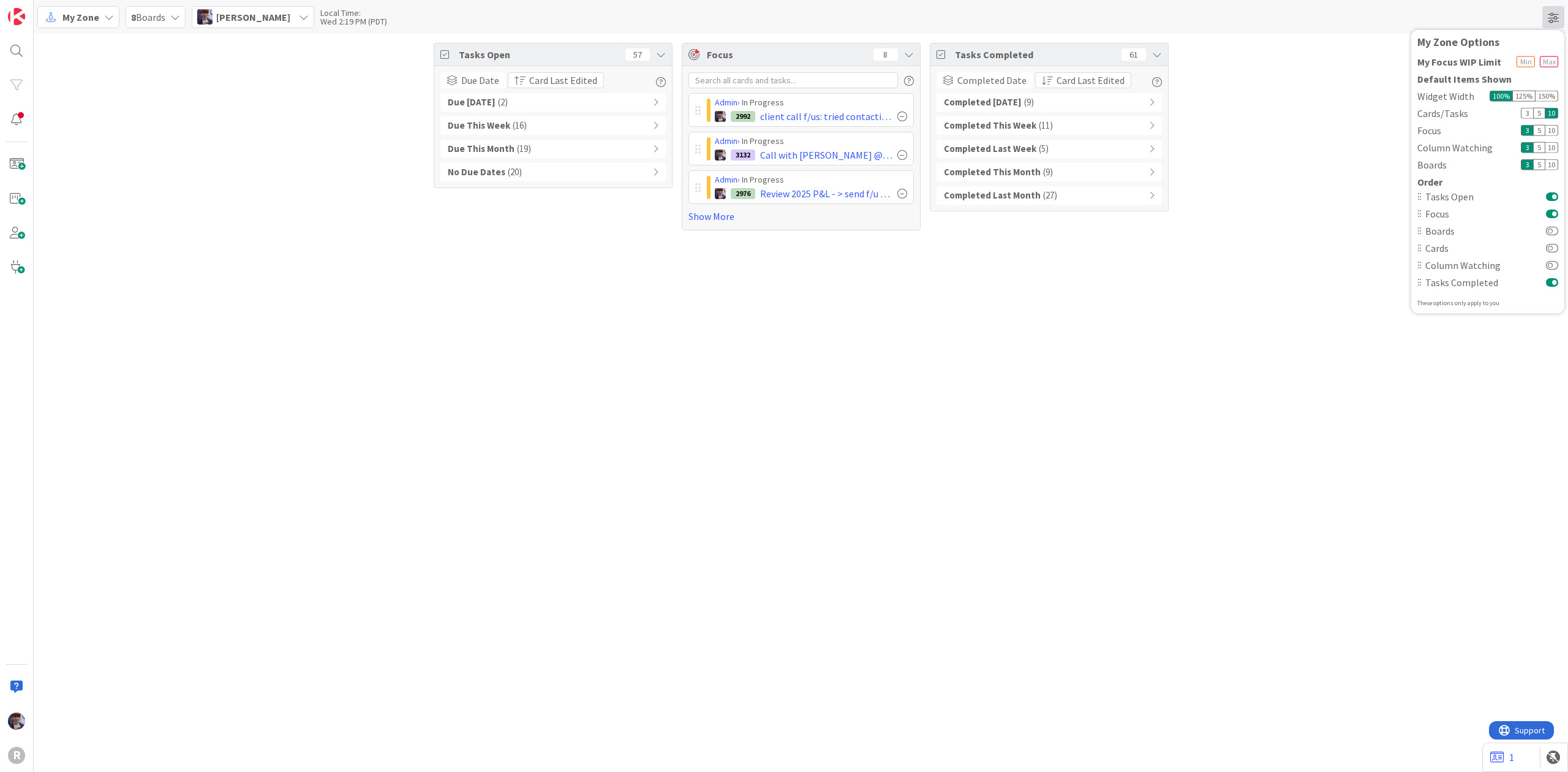
click at [1546, 22] on span at bounding box center [1554, 18] width 22 height 22
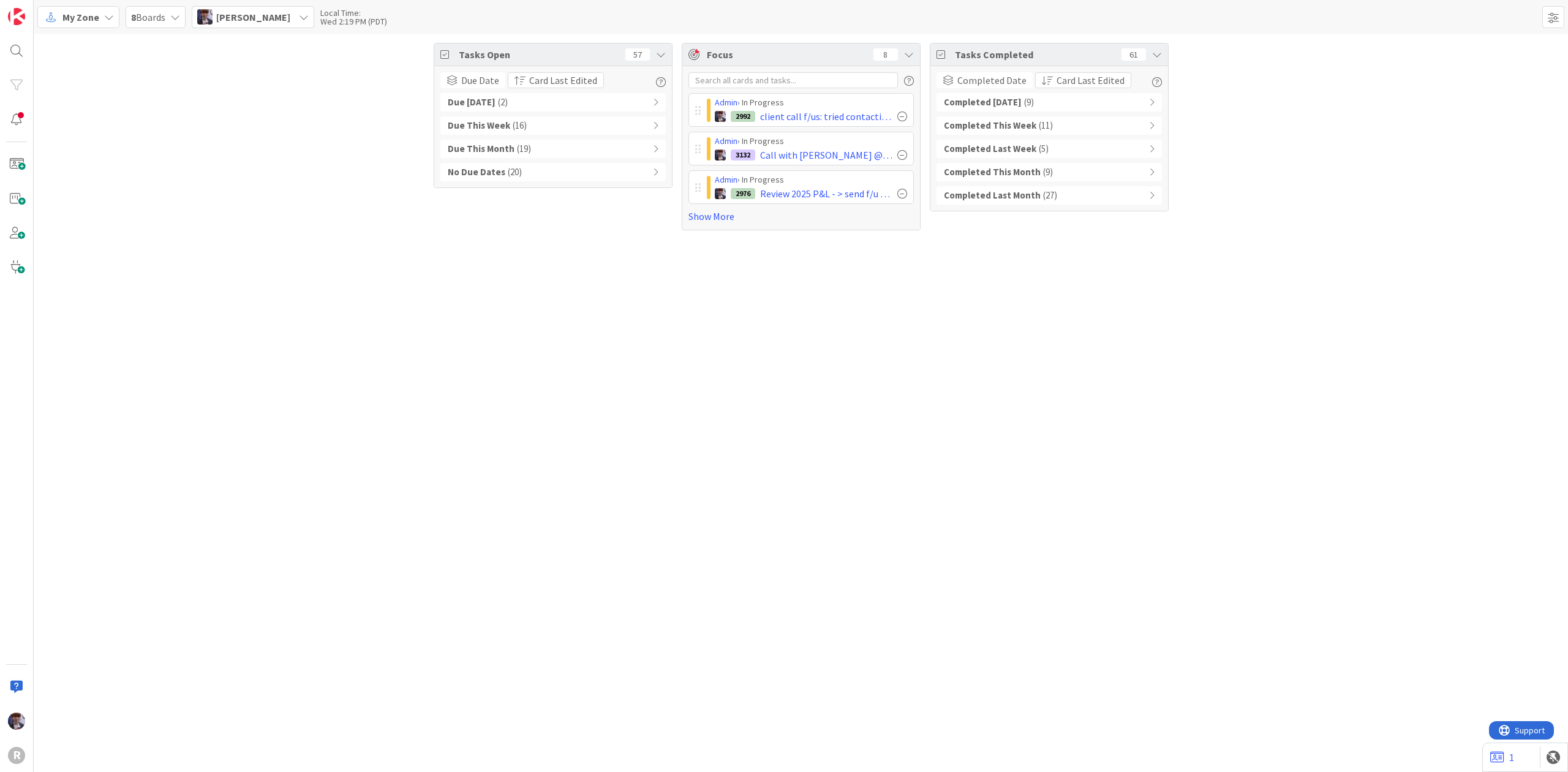
click at [1385, 192] on div "Tasks Open 57 Due Date Card Last Edited Due Today ( 2 ) Due This Week ( 16 ) Du…" at bounding box center [801, 136] width 1534 height 206
click at [846, 343] on div "Tasks Open 57 Due Date Card Last Edited Due Today ( 2 ) Due This Week ( 16 ) Du…" at bounding box center [801, 402] width 1534 height 738
click at [268, 14] on span "[PERSON_NAME]" at bounding box center [253, 17] width 74 height 14
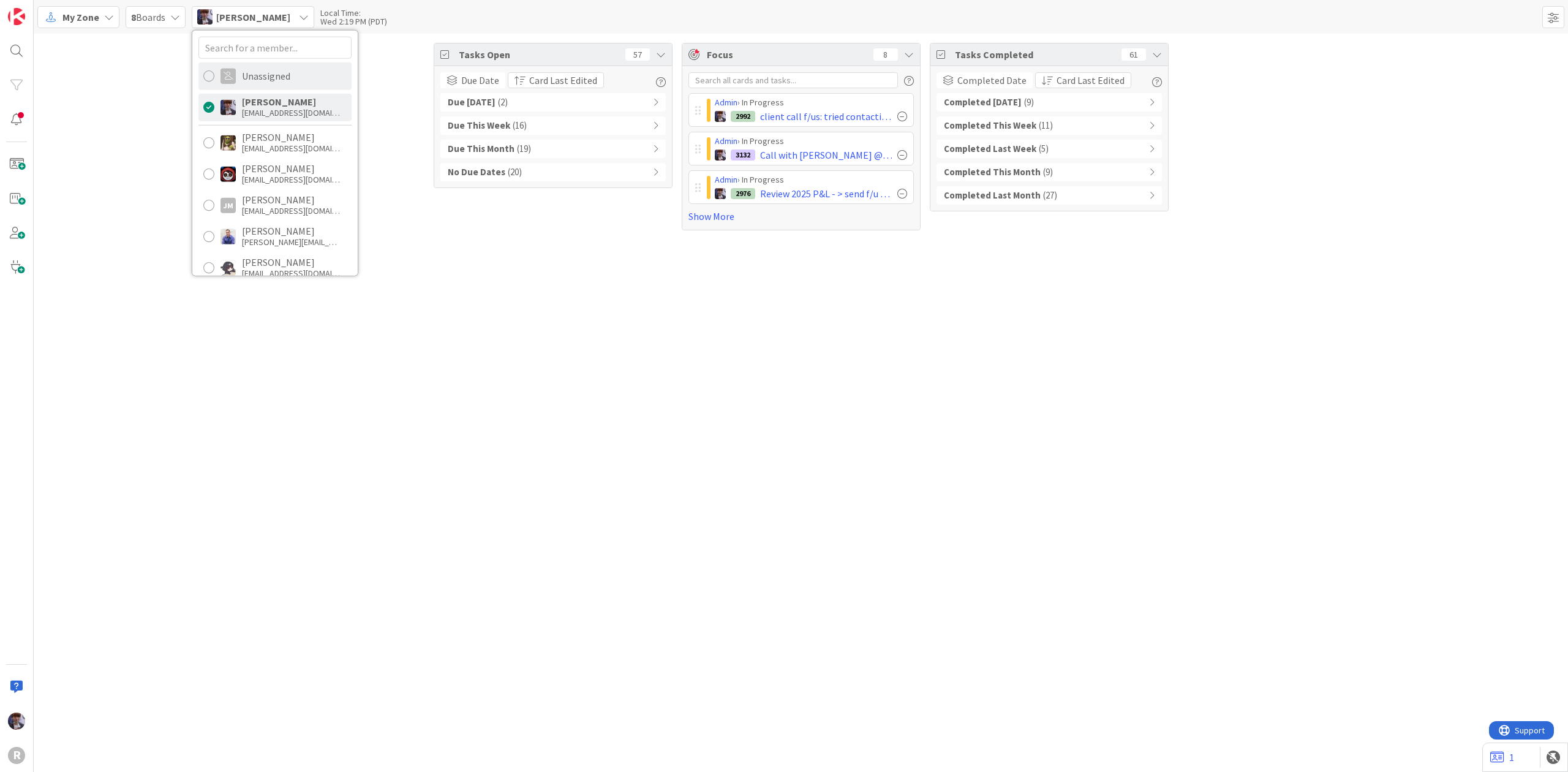
click at [278, 70] on div "Unassigned" at bounding box center [266, 76] width 48 height 11
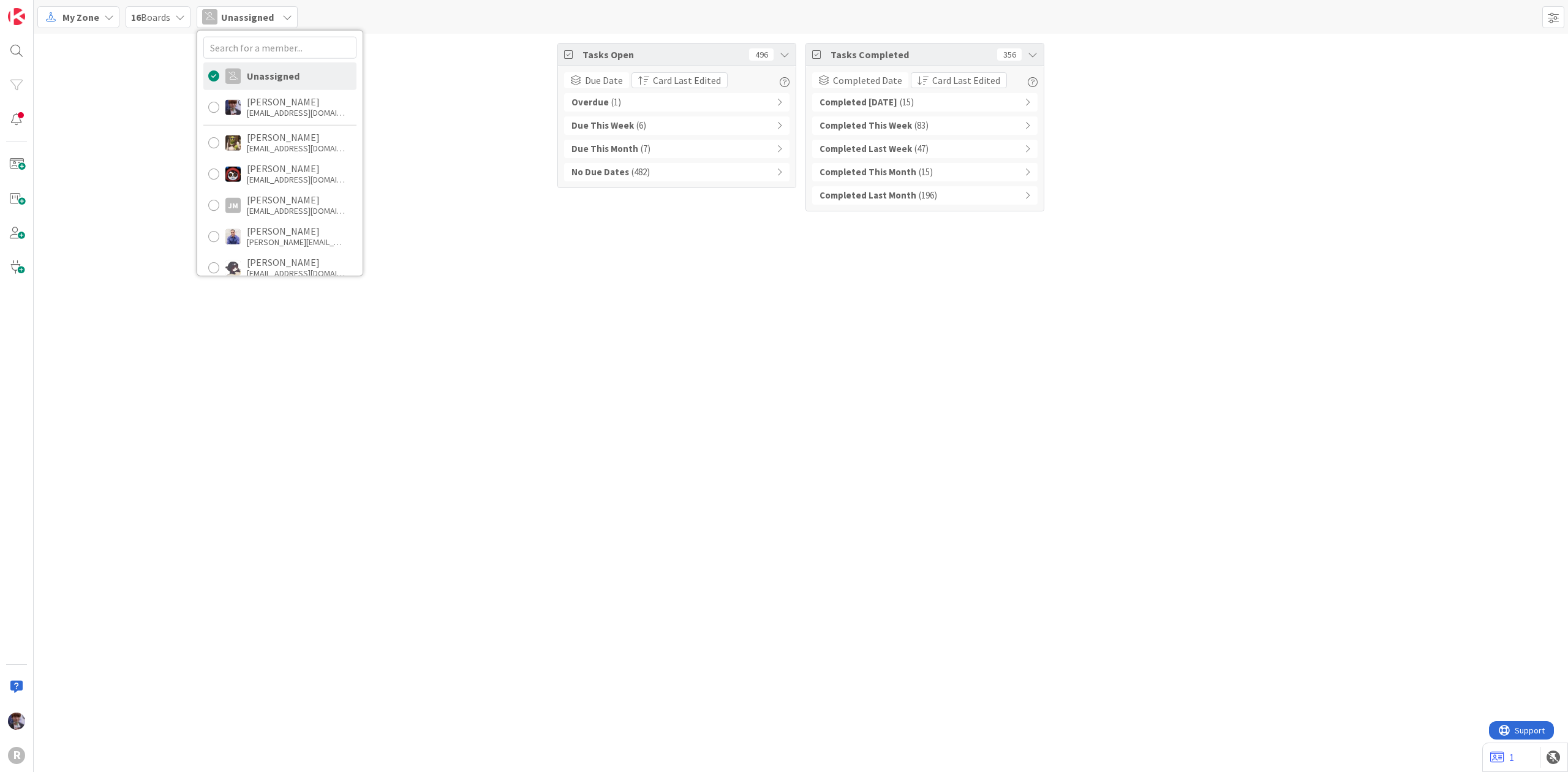
click at [592, 179] on b "No Due Dates" at bounding box center [600, 173] width 58 height 14
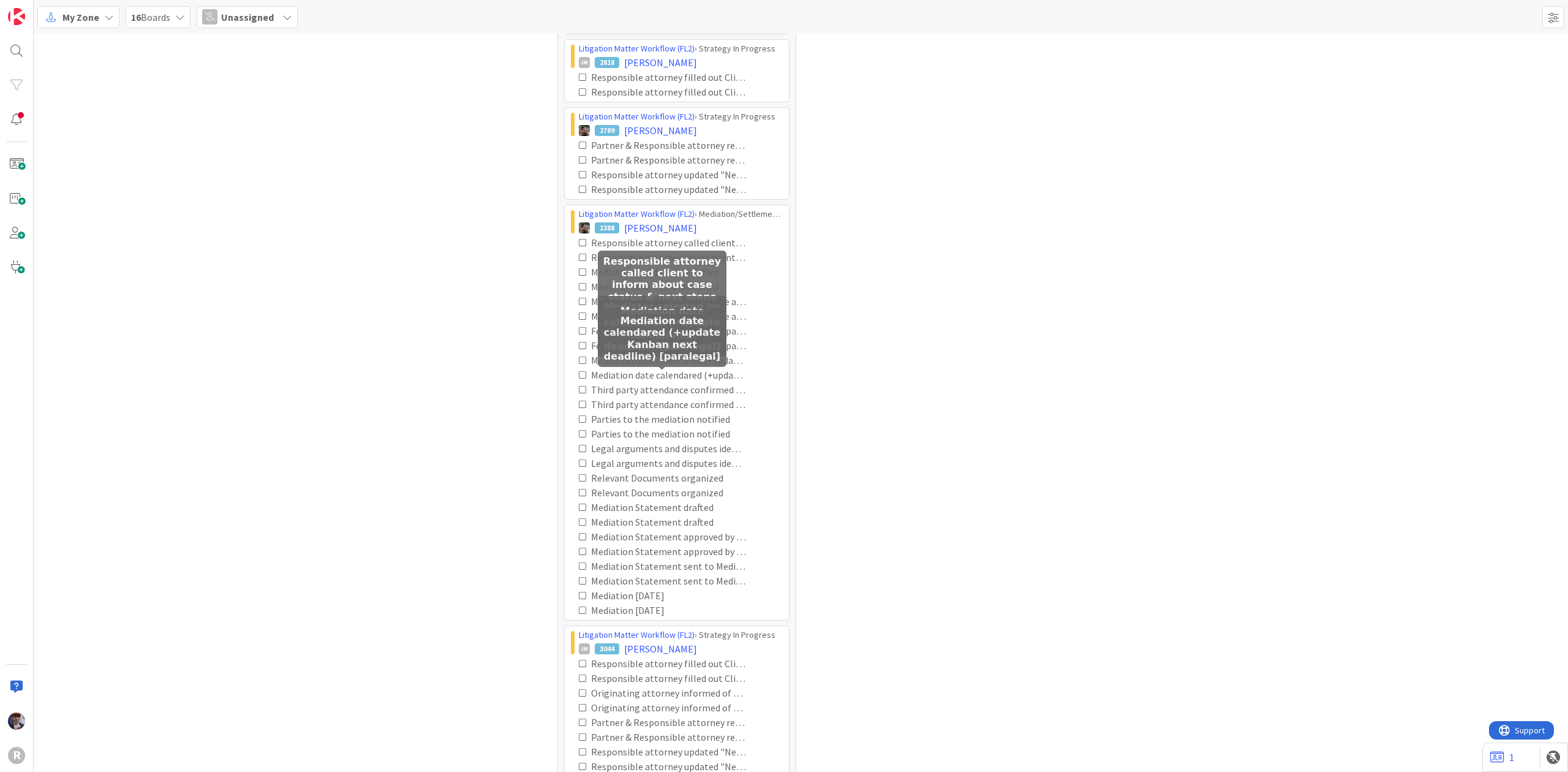
scroll to position [6370, 0]
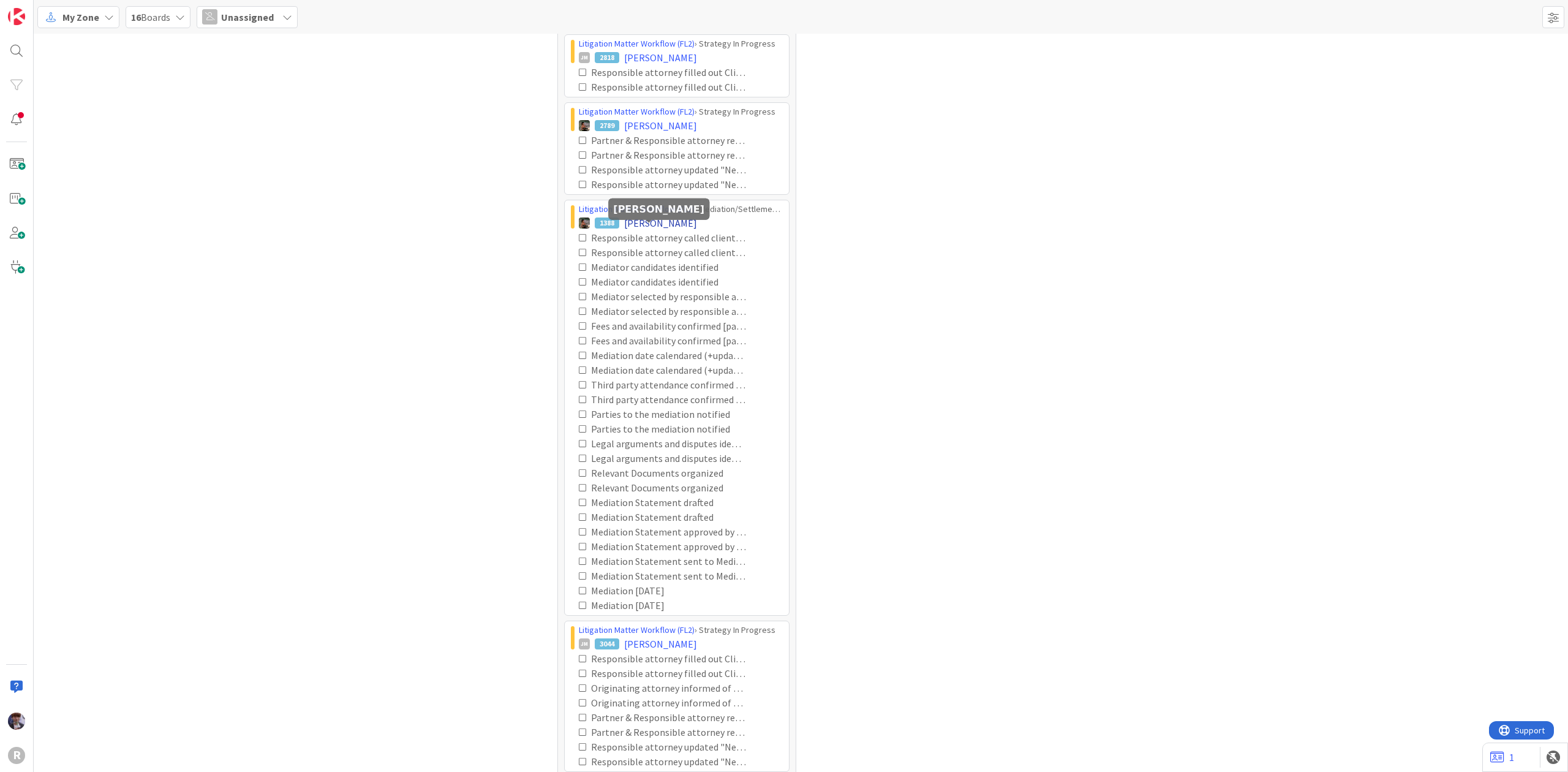
click at [660, 229] on span "[PERSON_NAME]" at bounding box center [660, 222] width 73 height 14
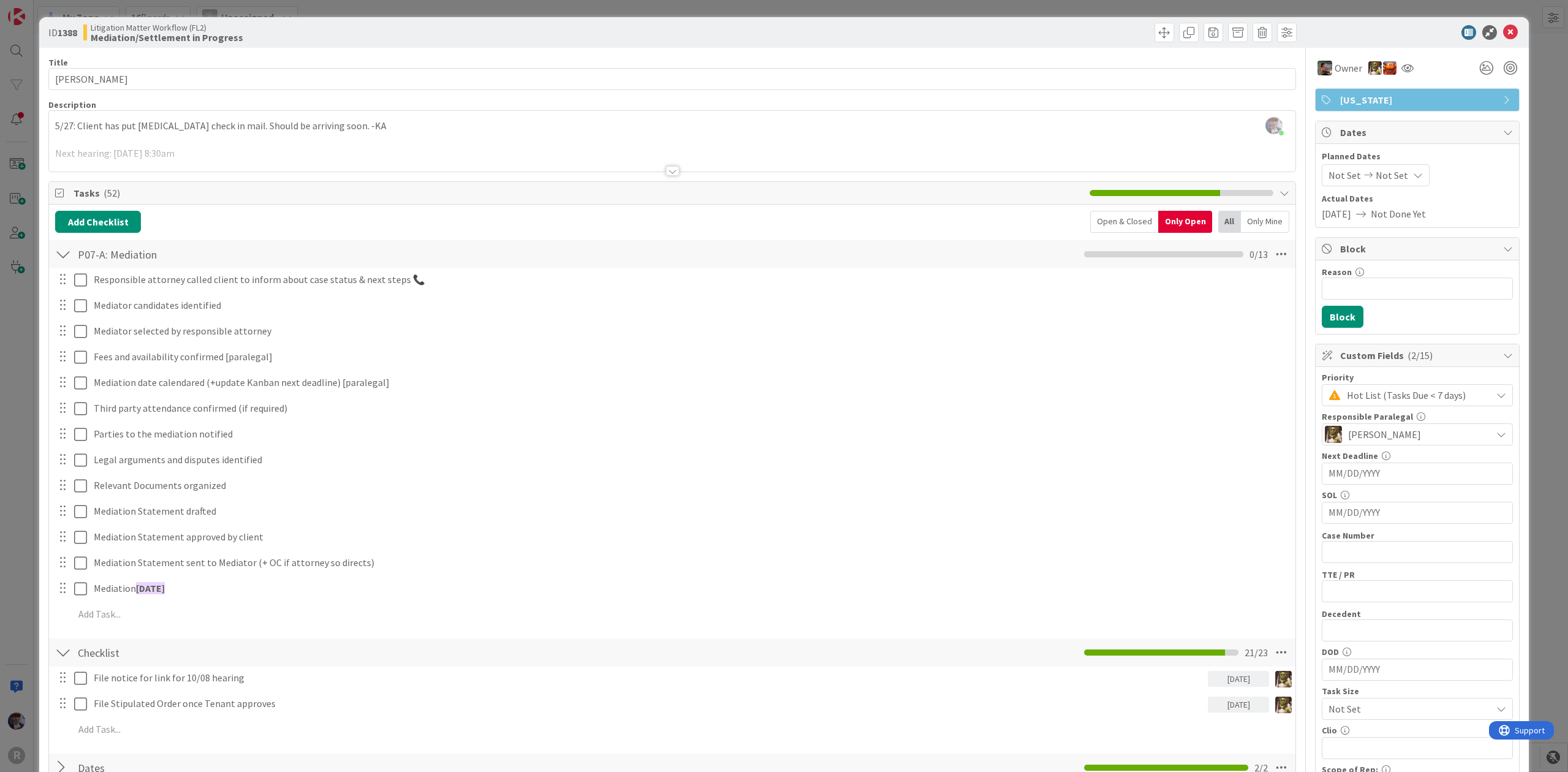
click at [60, 253] on div at bounding box center [63, 254] width 16 height 22
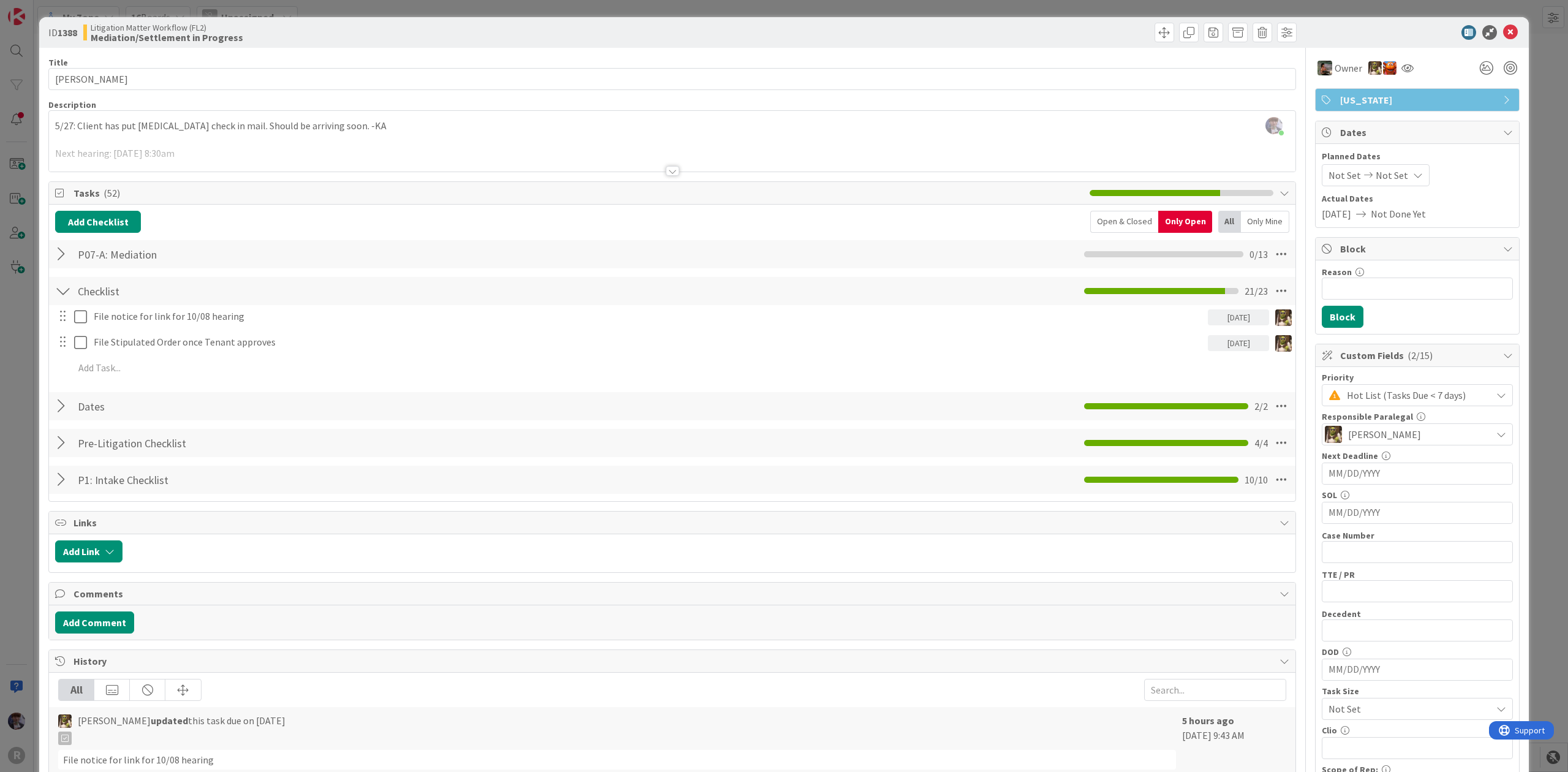
click at [27, 376] on div "ID 1388 Litigation Matter Workflow (FL2) Mediation/Settlement in Progress Title…" at bounding box center [784, 386] width 1568 height 772
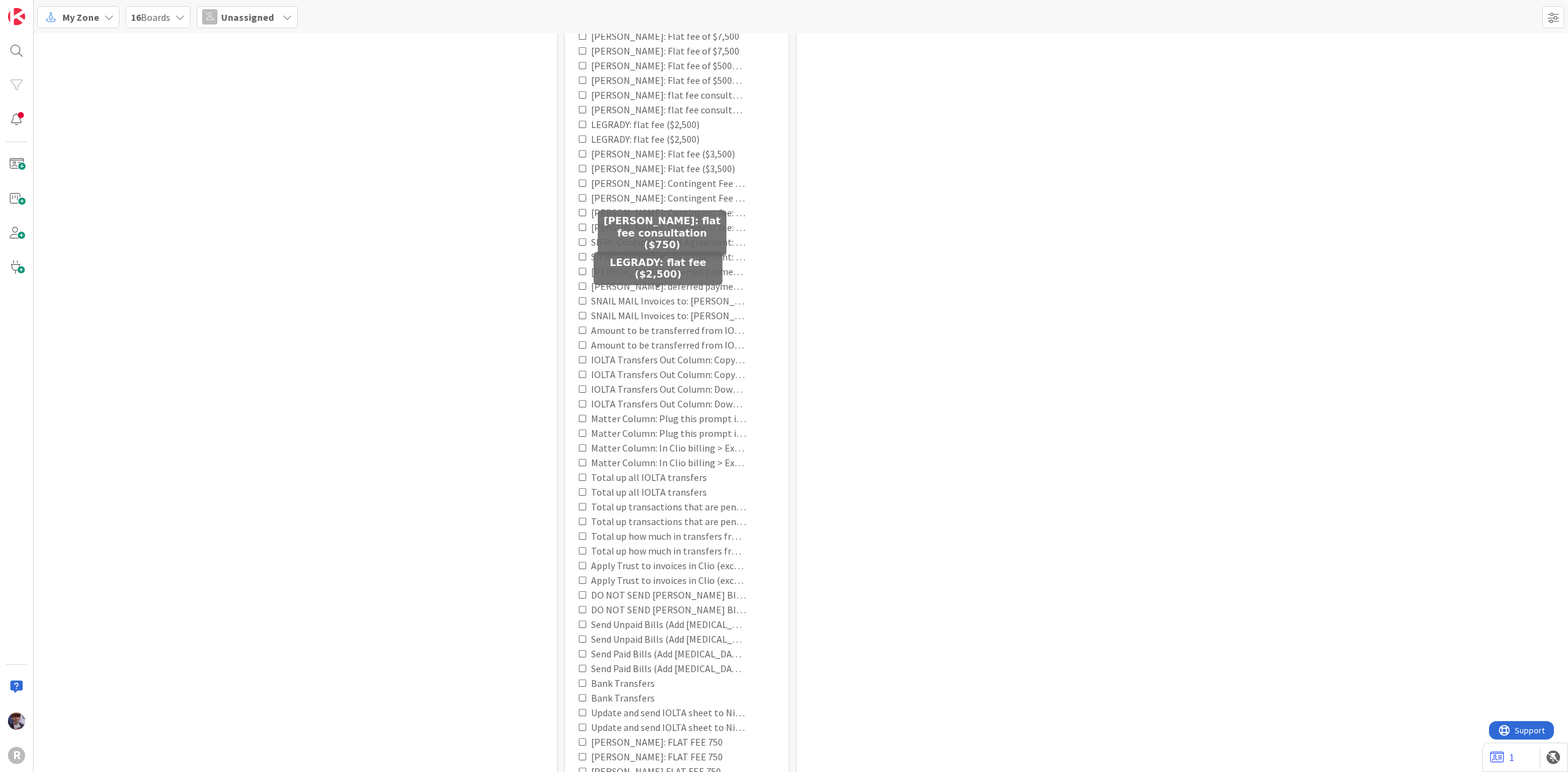
scroll to position [7442, 0]
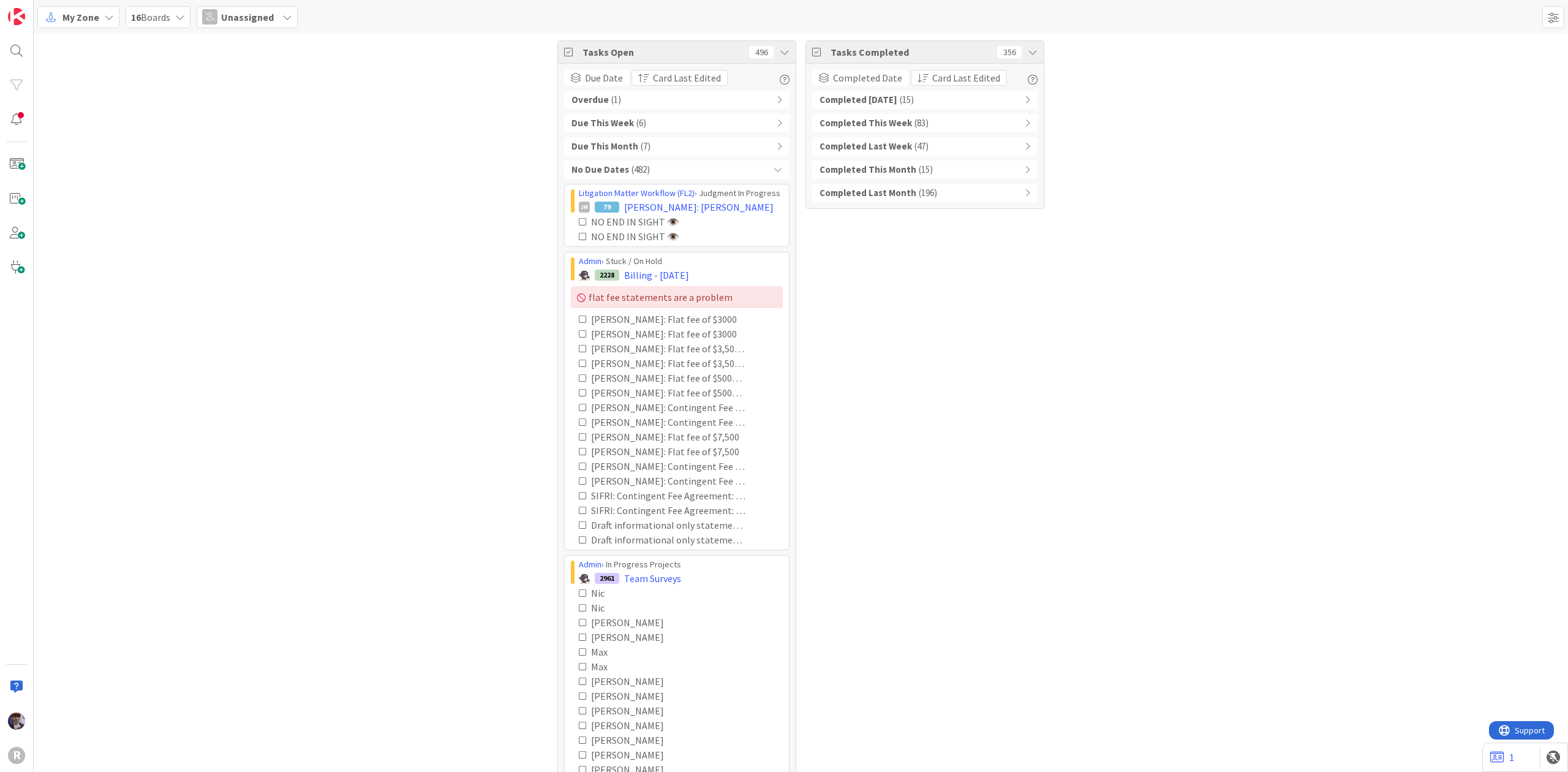
scroll to position [0, 0]
click at [242, 18] on span "Unassigned" at bounding box center [247, 17] width 53 height 14
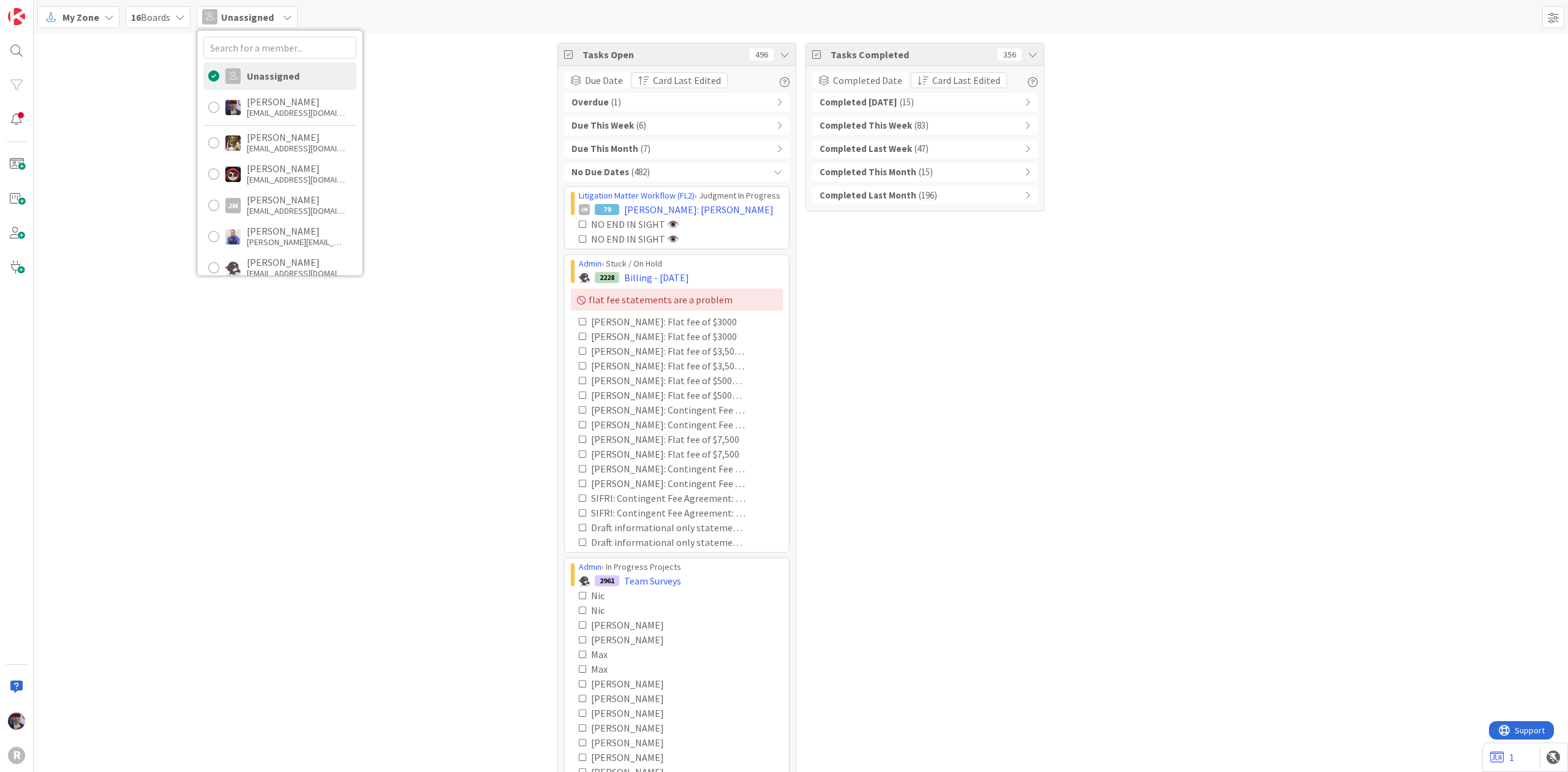
click at [90, 14] on span "My Zone" at bounding box center [81, 17] width 37 height 14
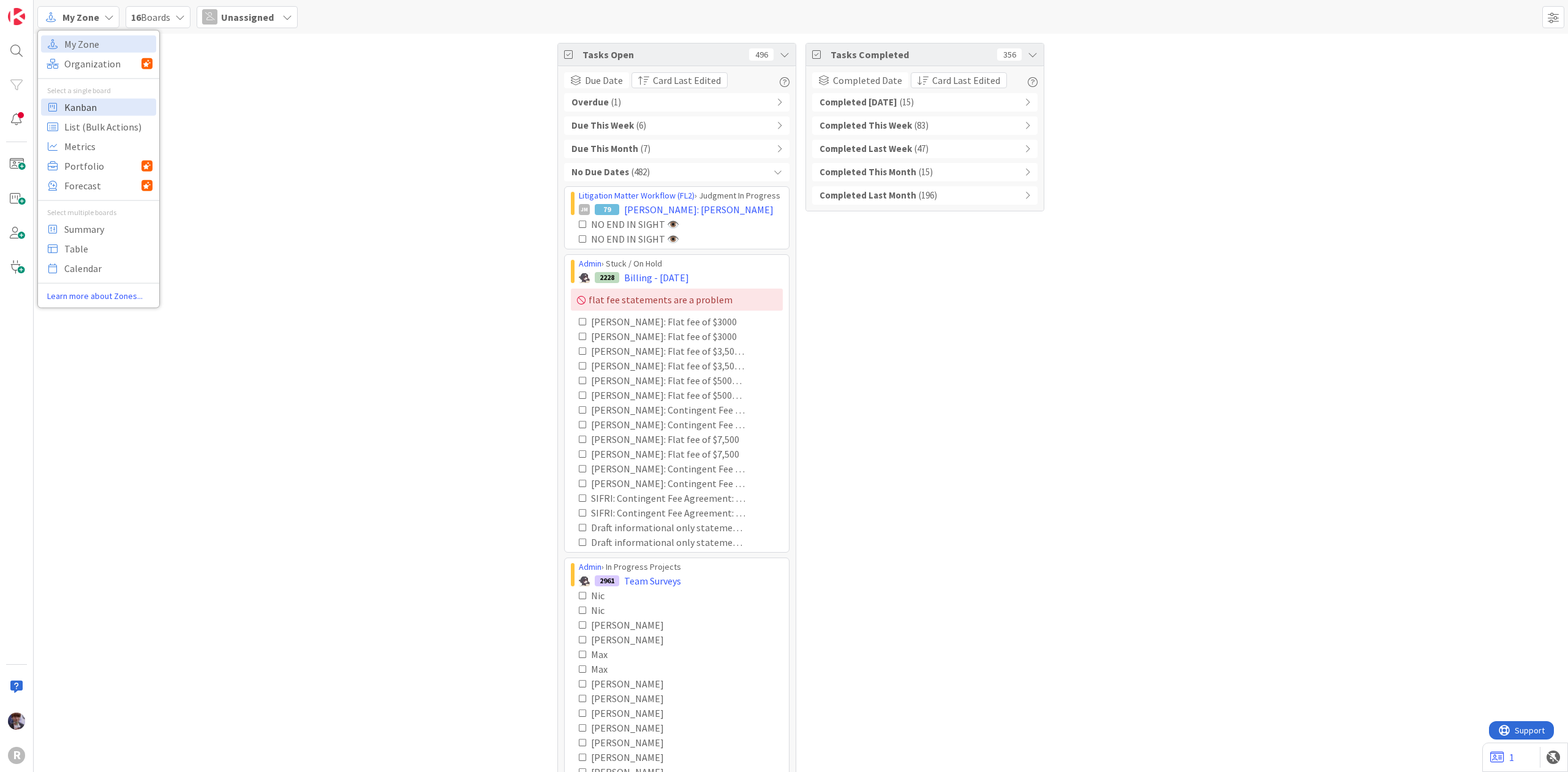
click at [87, 101] on span "Kanban" at bounding box center [108, 106] width 88 height 18
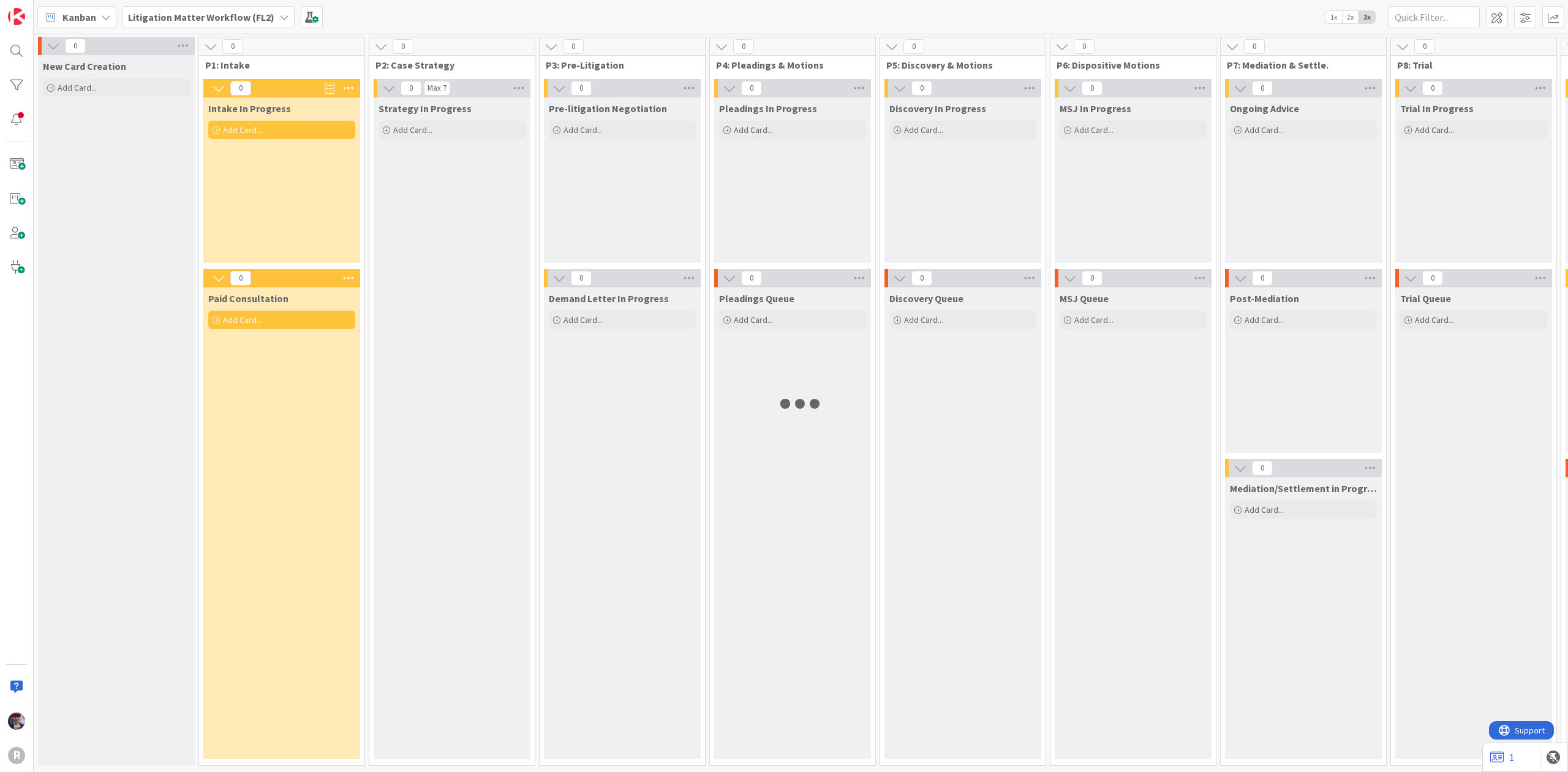
click at [262, 17] on b "Litigation Matter Workflow (FL2)" at bounding box center [201, 17] width 146 height 12
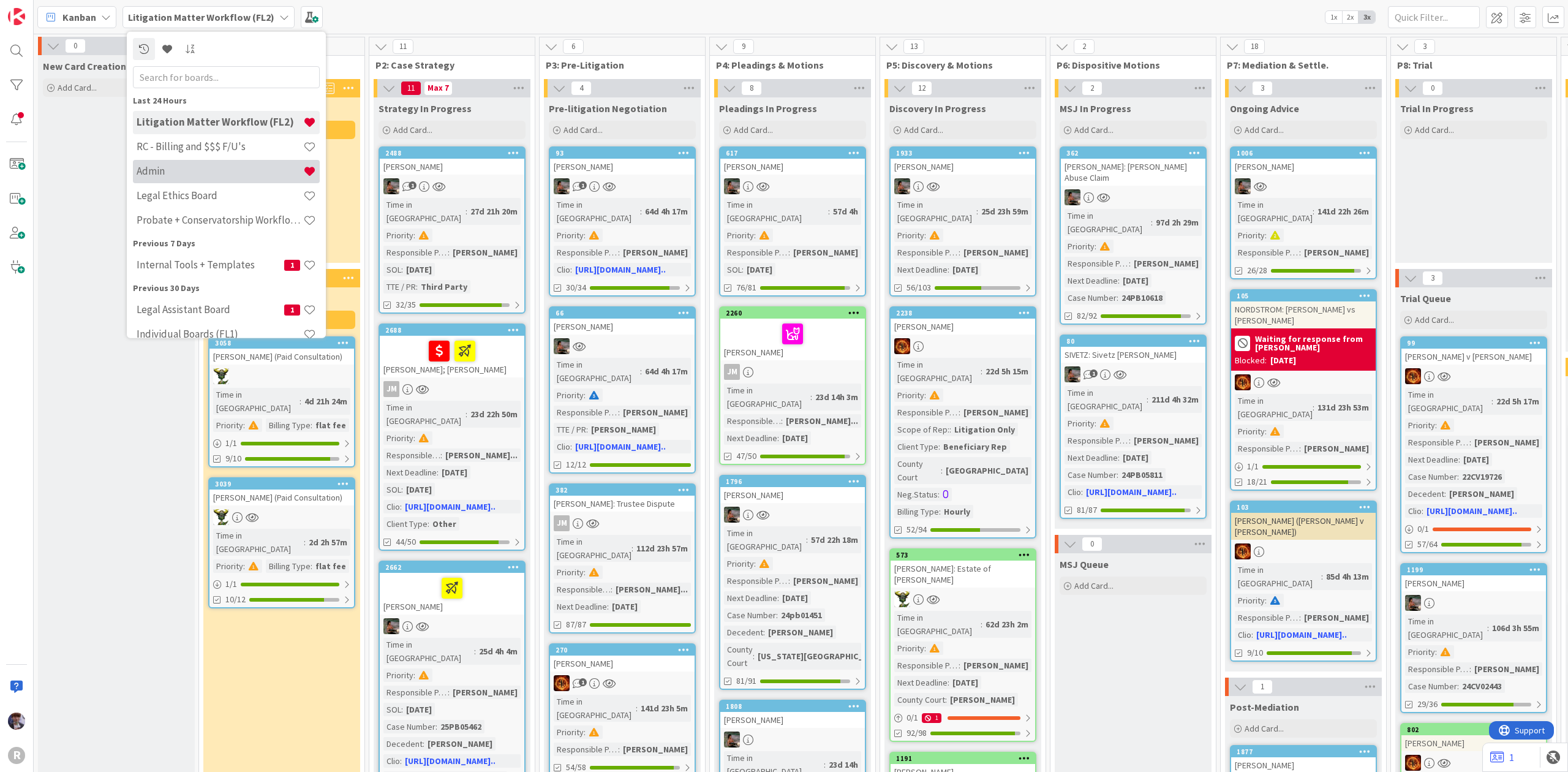
click at [203, 174] on h4 "Admin" at bounding box center [220, 170] width 166 height 12
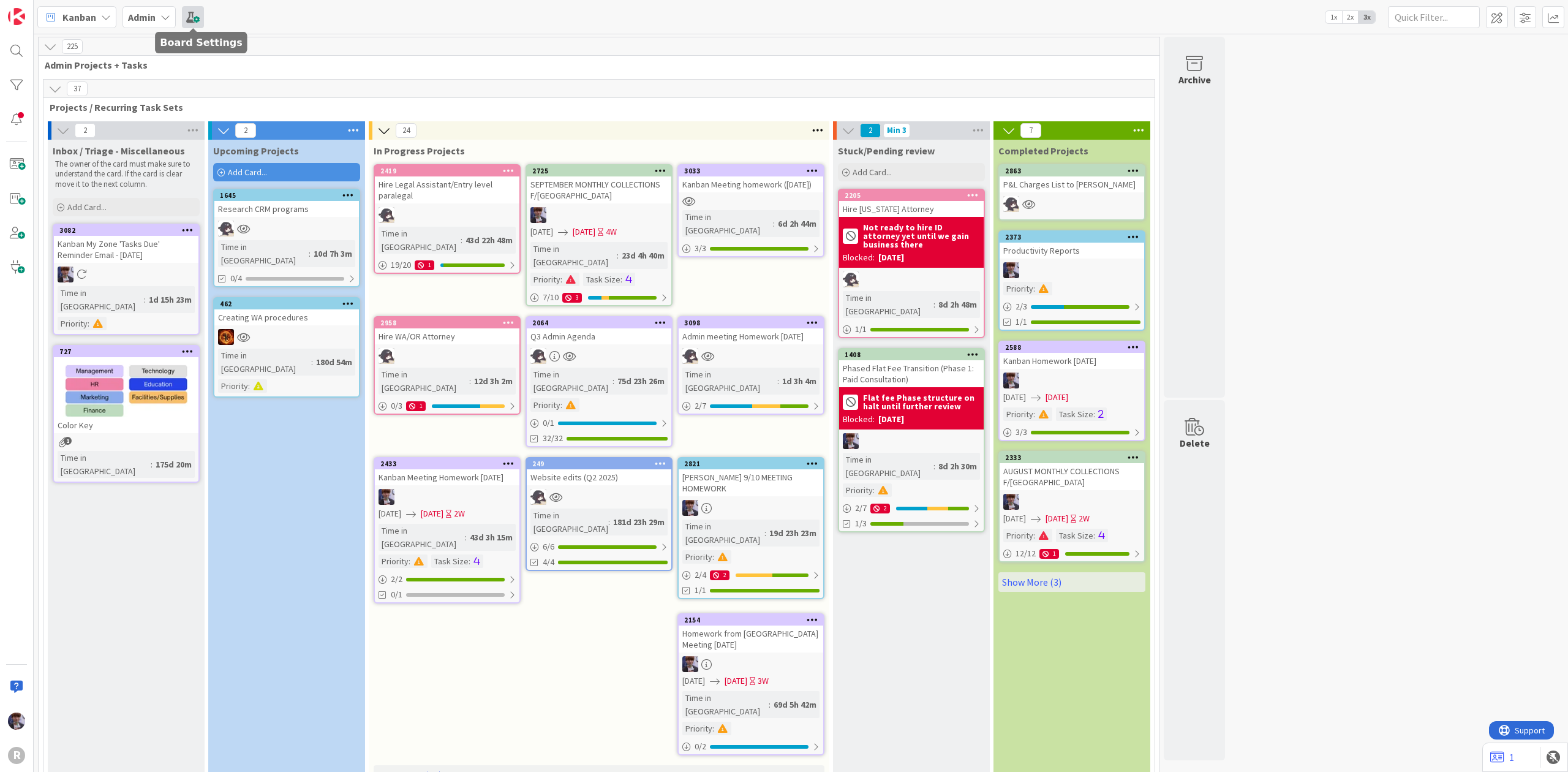
click at [201, 16] on span at bounding box center [193, 18] width 22 height 22
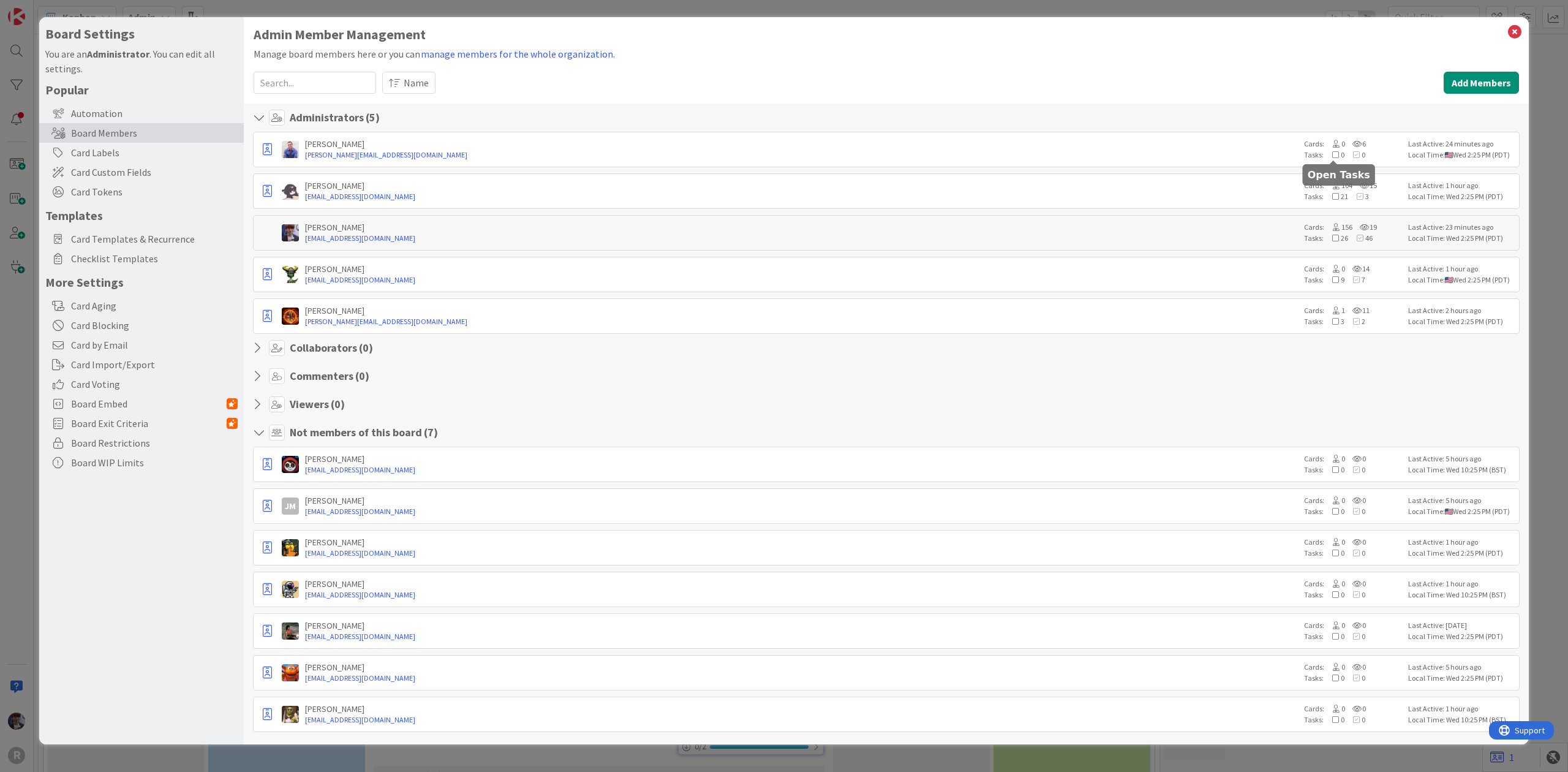
click at [1229, 146] on div "[PERSON_NAME]" at bounding box center [801, 144] width 993 height 11
click at [265, 153] on icon "button" at bounding box center [266, 149] width 9 height 12
click at [302, 234] on p "Remove from Board" at bounding box center [326, 238] width 82 height 9
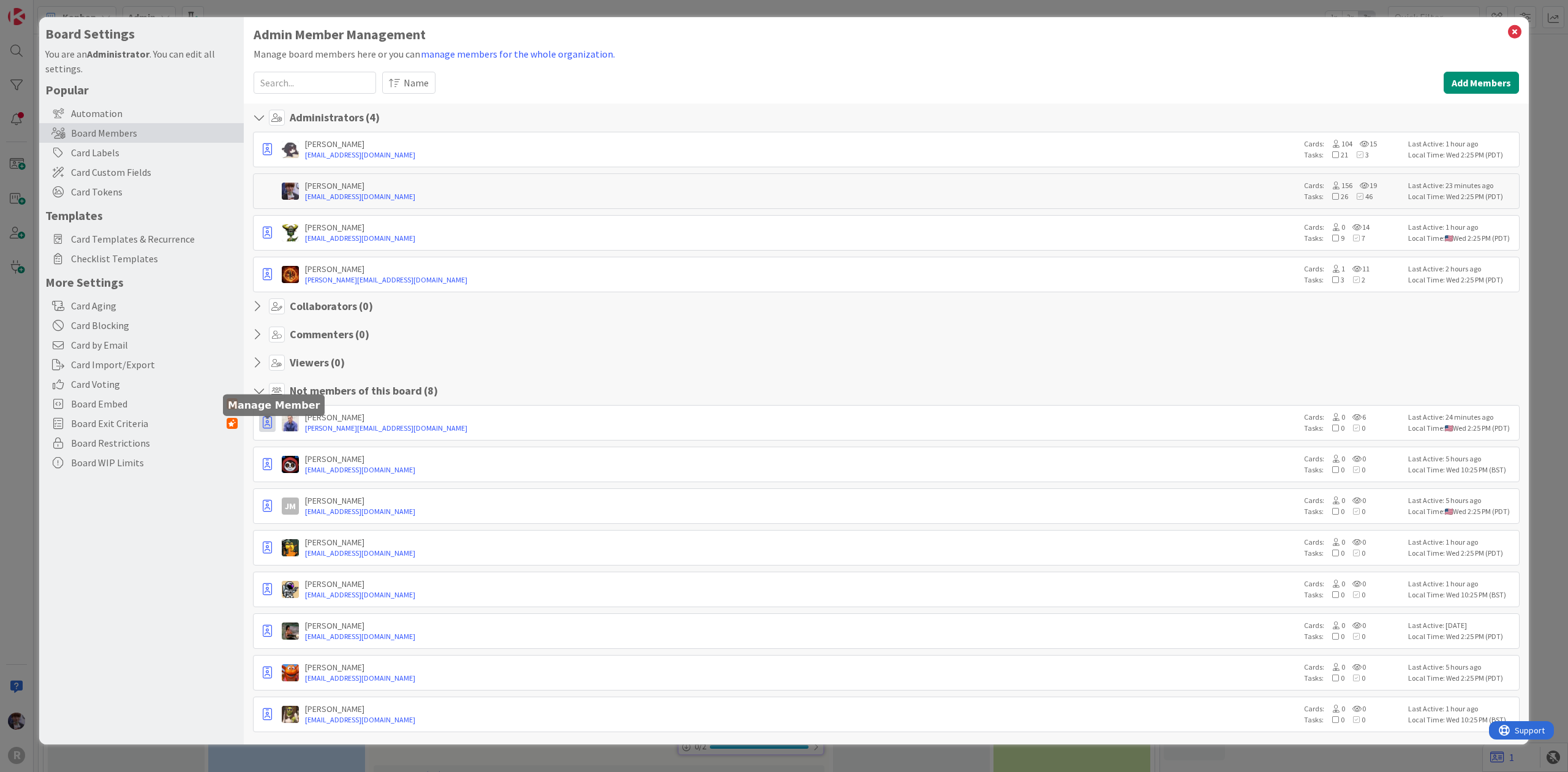
click at [266, 432] on button "button" at bounding box center [267, 422] width 17 height 18
click at [295, 458] on link "Promote to Admin" at bounding box center [324, 449] width 128 height 21
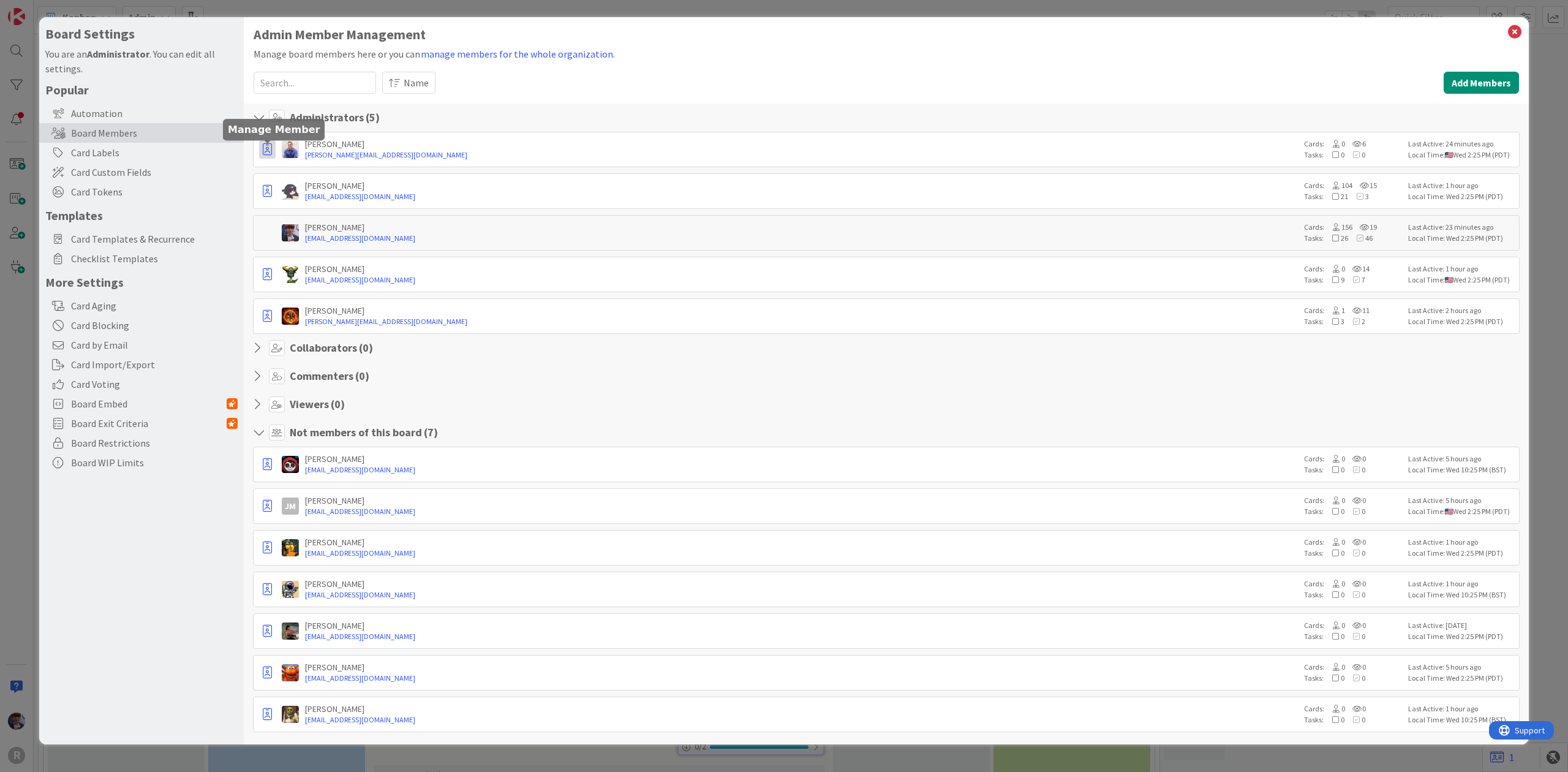
click at [267, 155] on icon "button" at bounding box center [266, 149] width 9 height 12
click at [288, 241] on p "Remove from Board" at bounding box center [326, 238] width 82 height 9
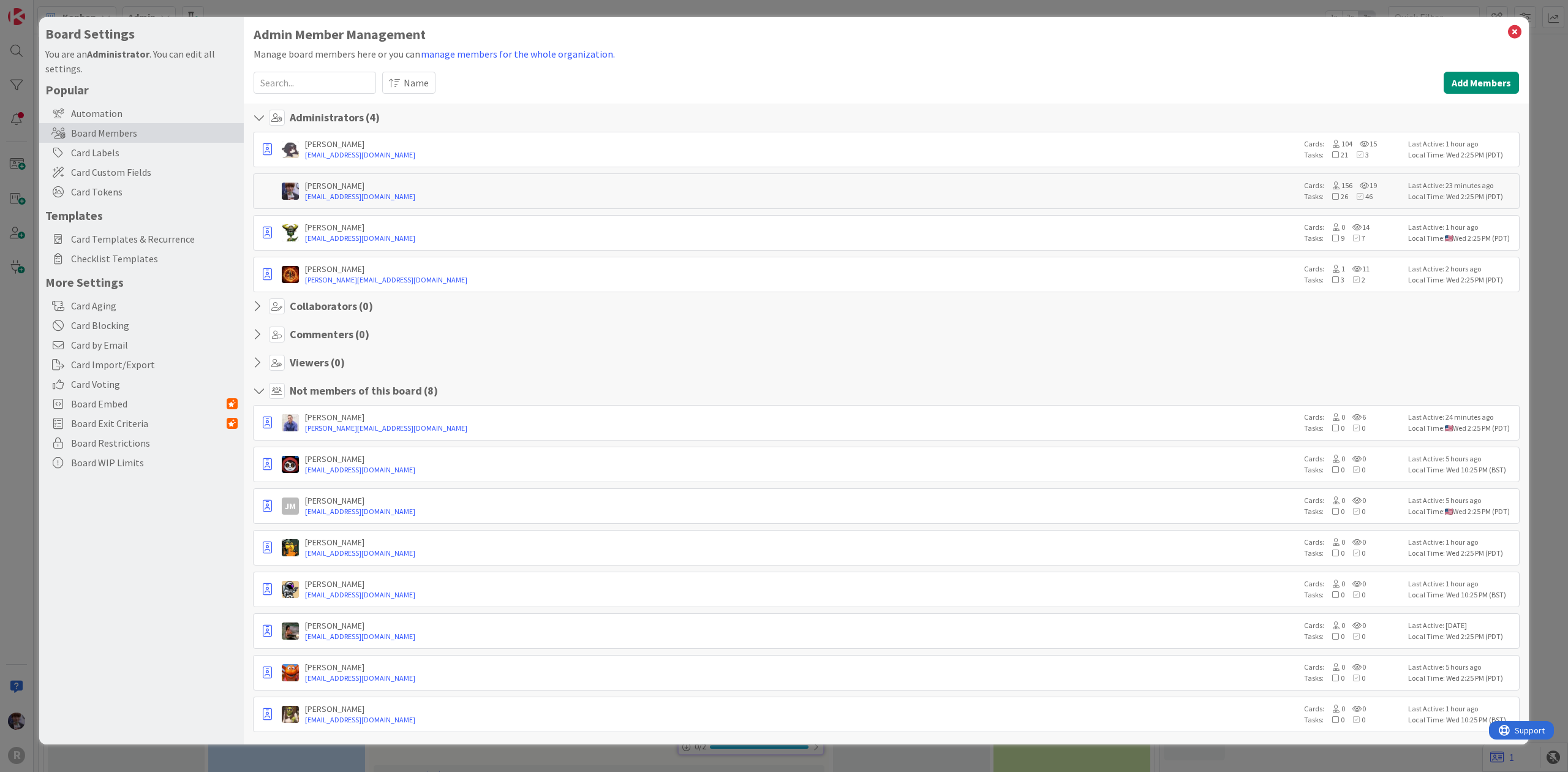
click at [10, 371] on div "Board Settings You are an Administrator . You can edit all settings. Popular Au…" at bounding box center [784, 386] width 1568 height 772
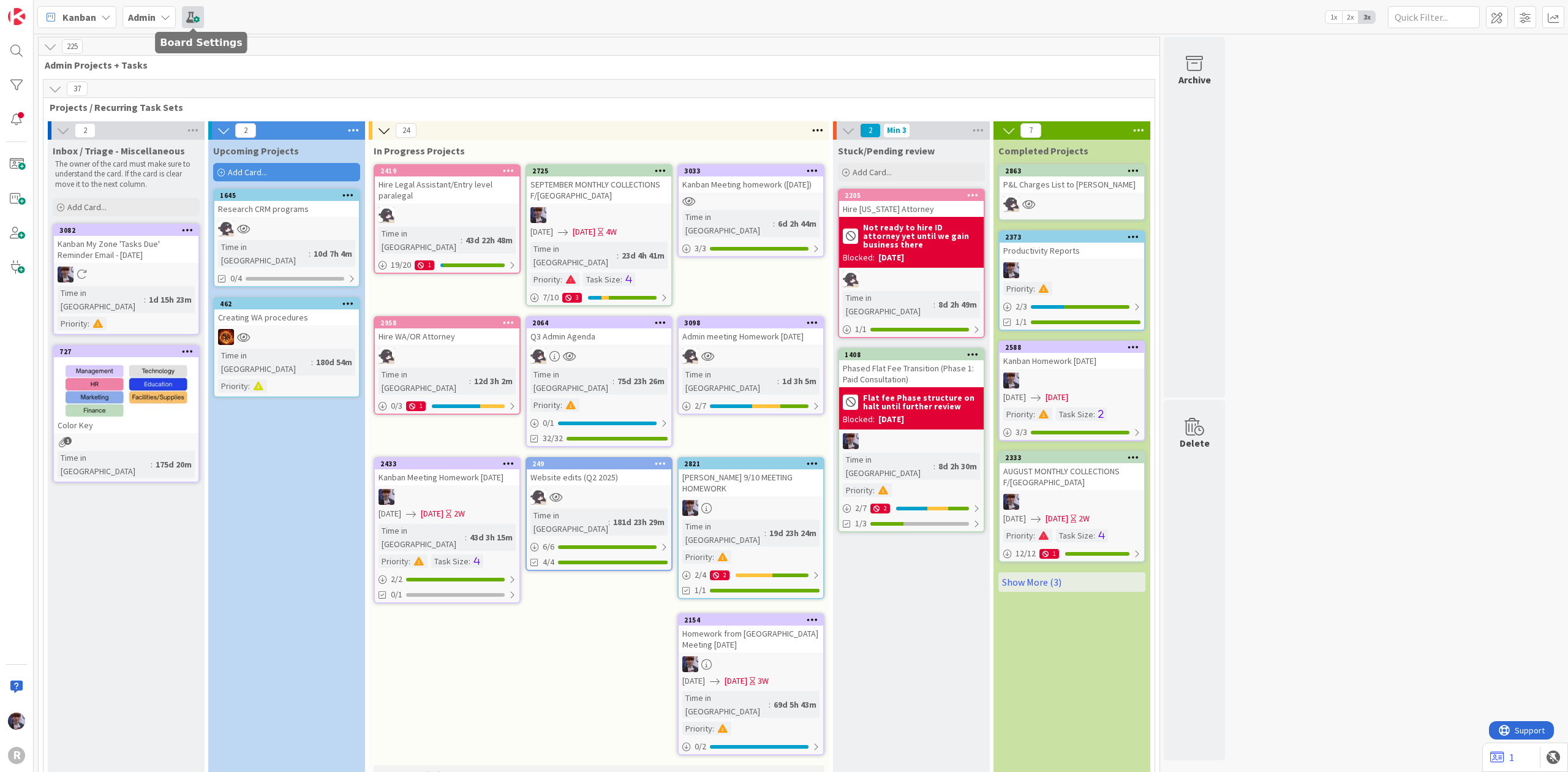
click at [182, 20] on span at bounding box center [193, 18] width 22 height 22
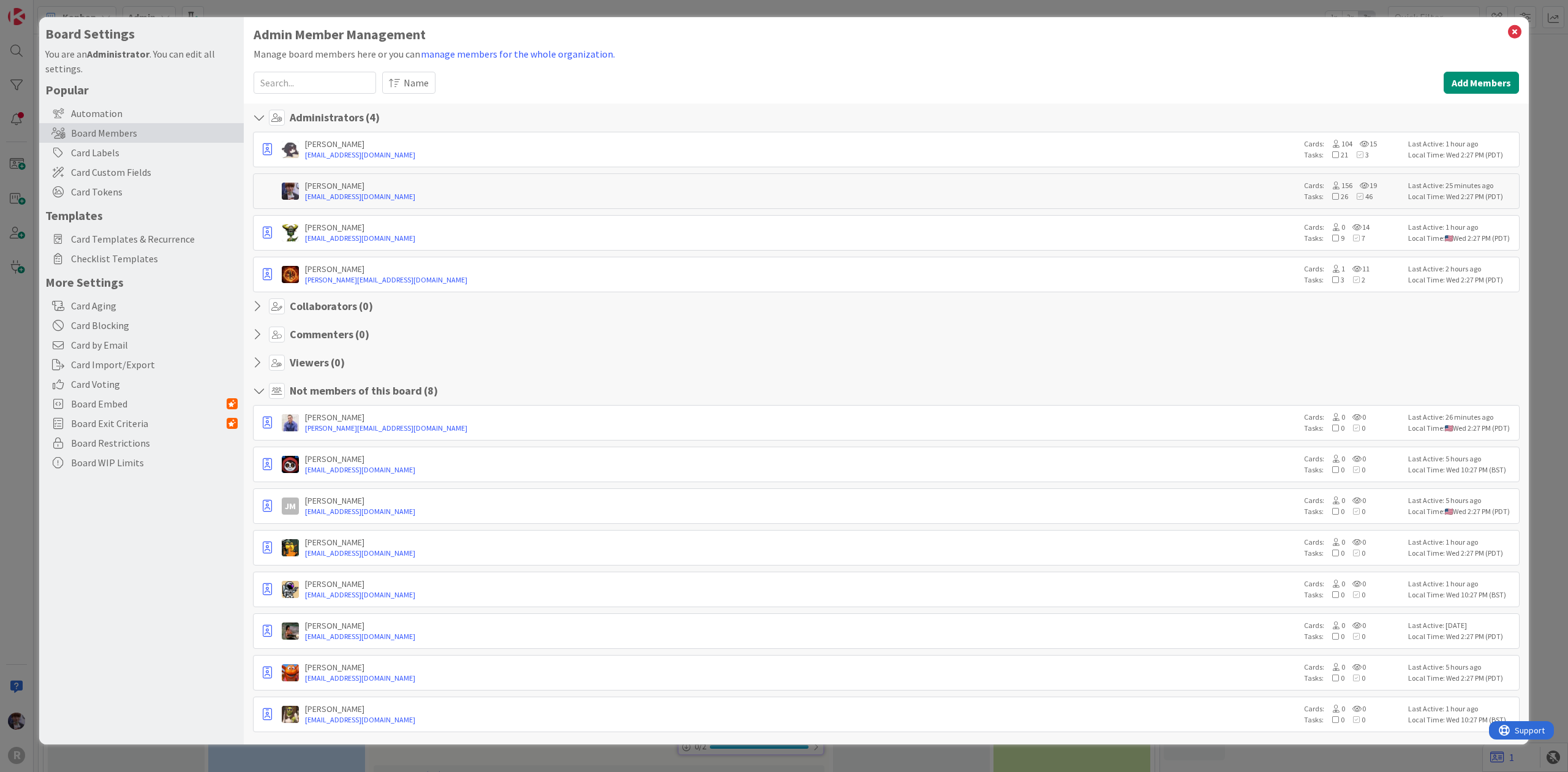
click at [10, 287] on div "Board Settings You are an Administrator . You can edit all settings. Popular Au…" at bounding box center [784, 386] width 1568 height 772
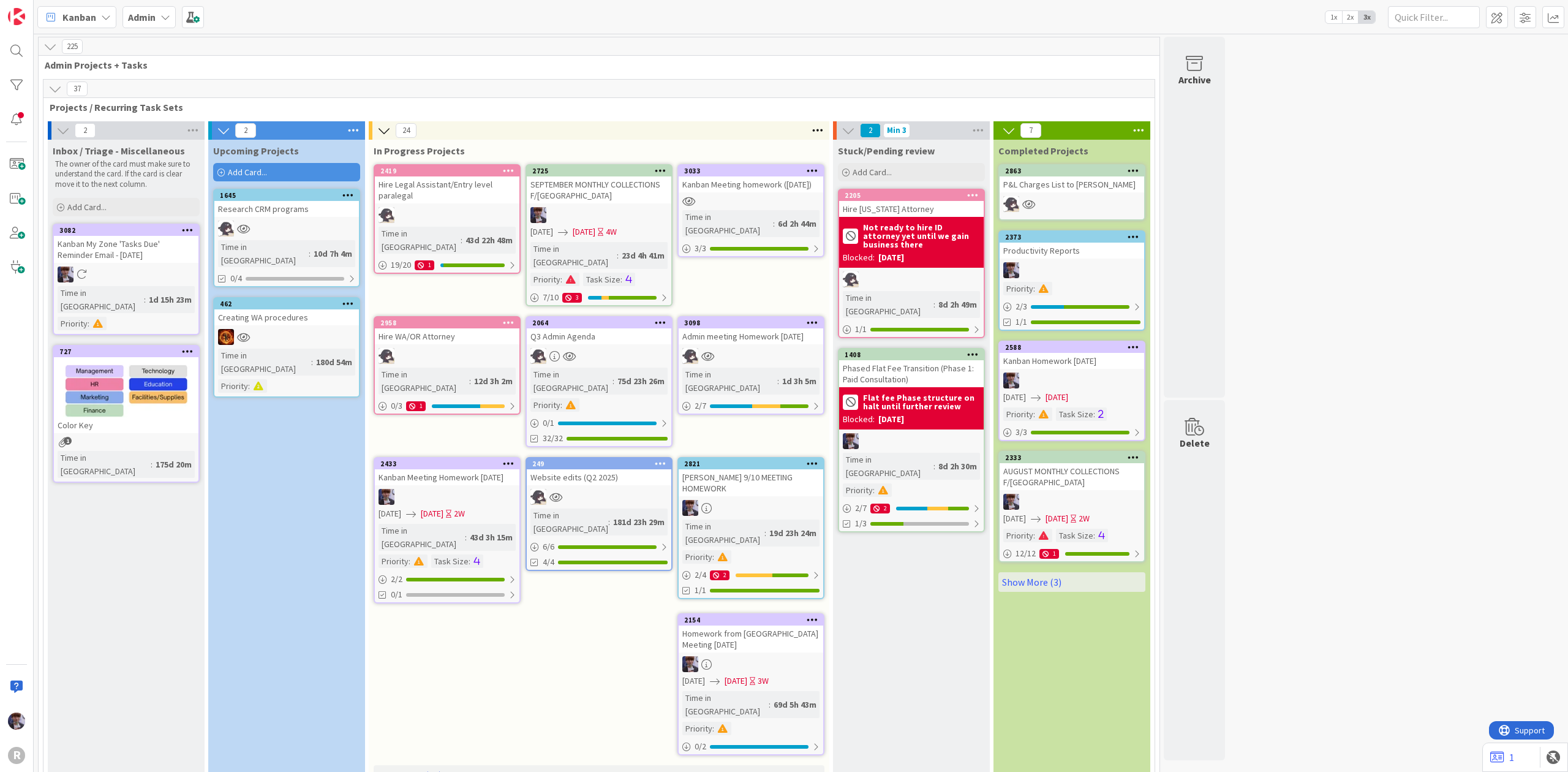
click at [162, 23] on div "Admin" at bounding box center [149, 18] width 54 height 22
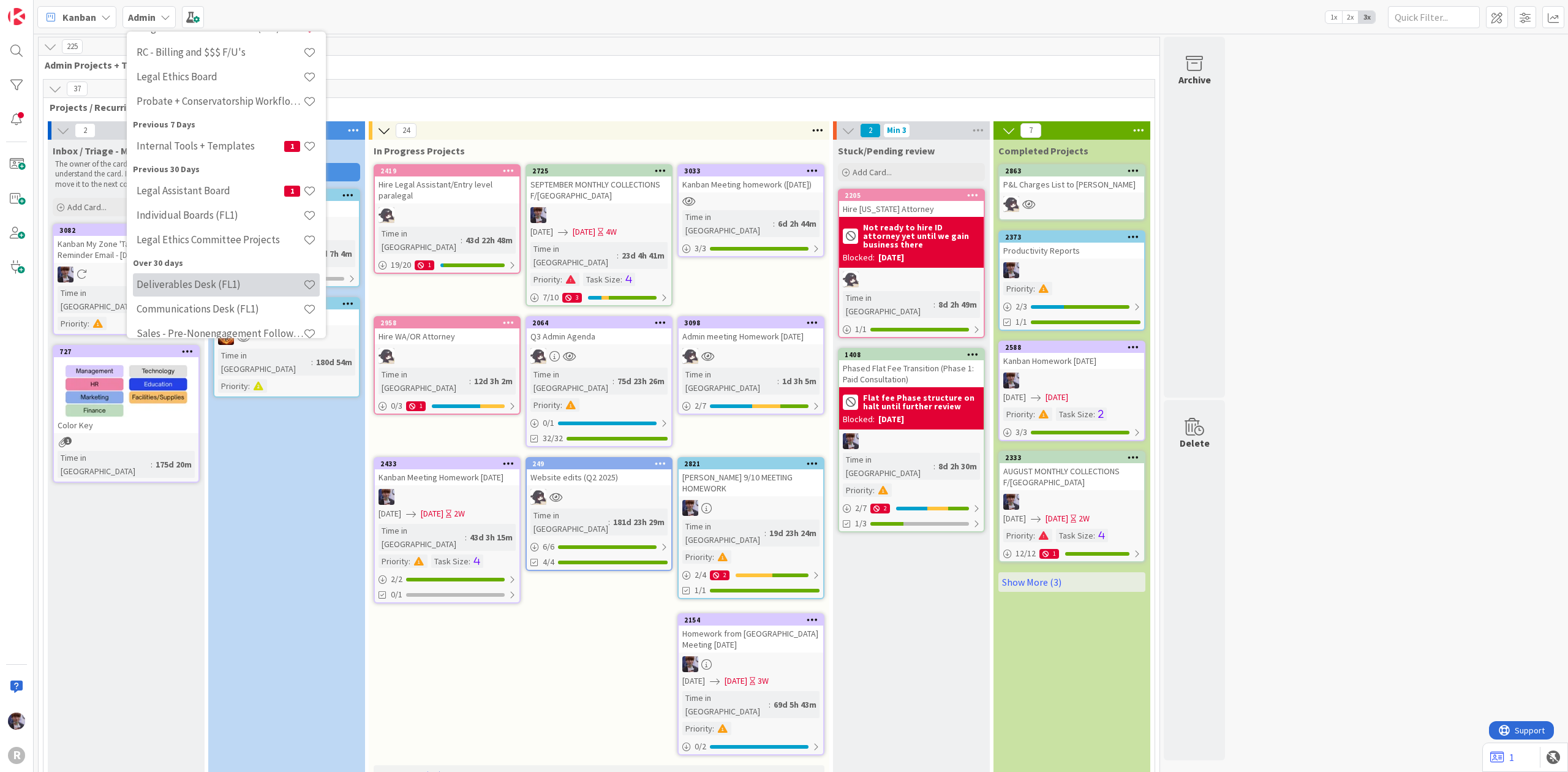
scroll to position [231, 0]
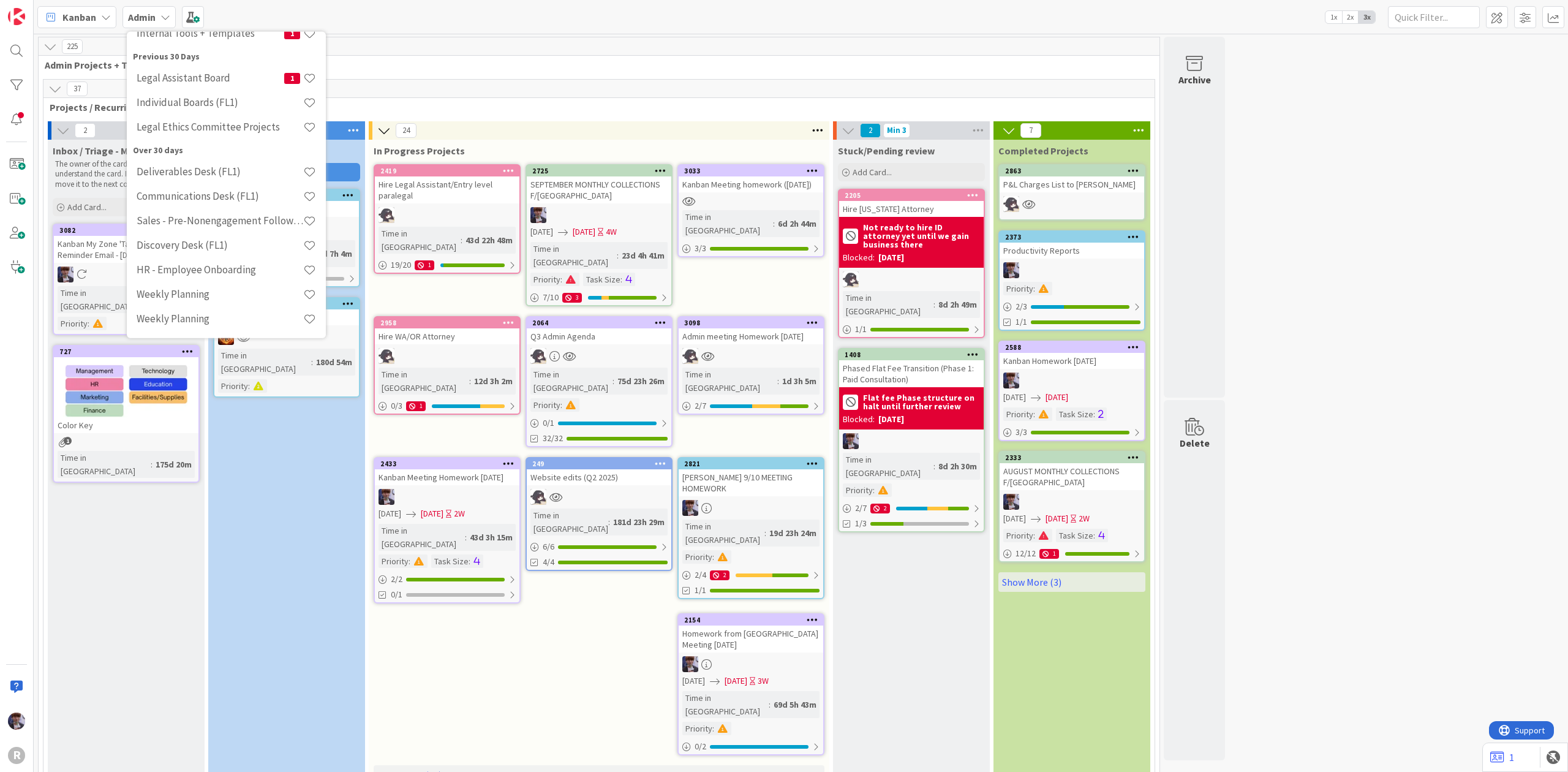
click at [406, 64] on span "Admin Projects + Tasks" at bounding box center [594, 64] width 1099 height 12
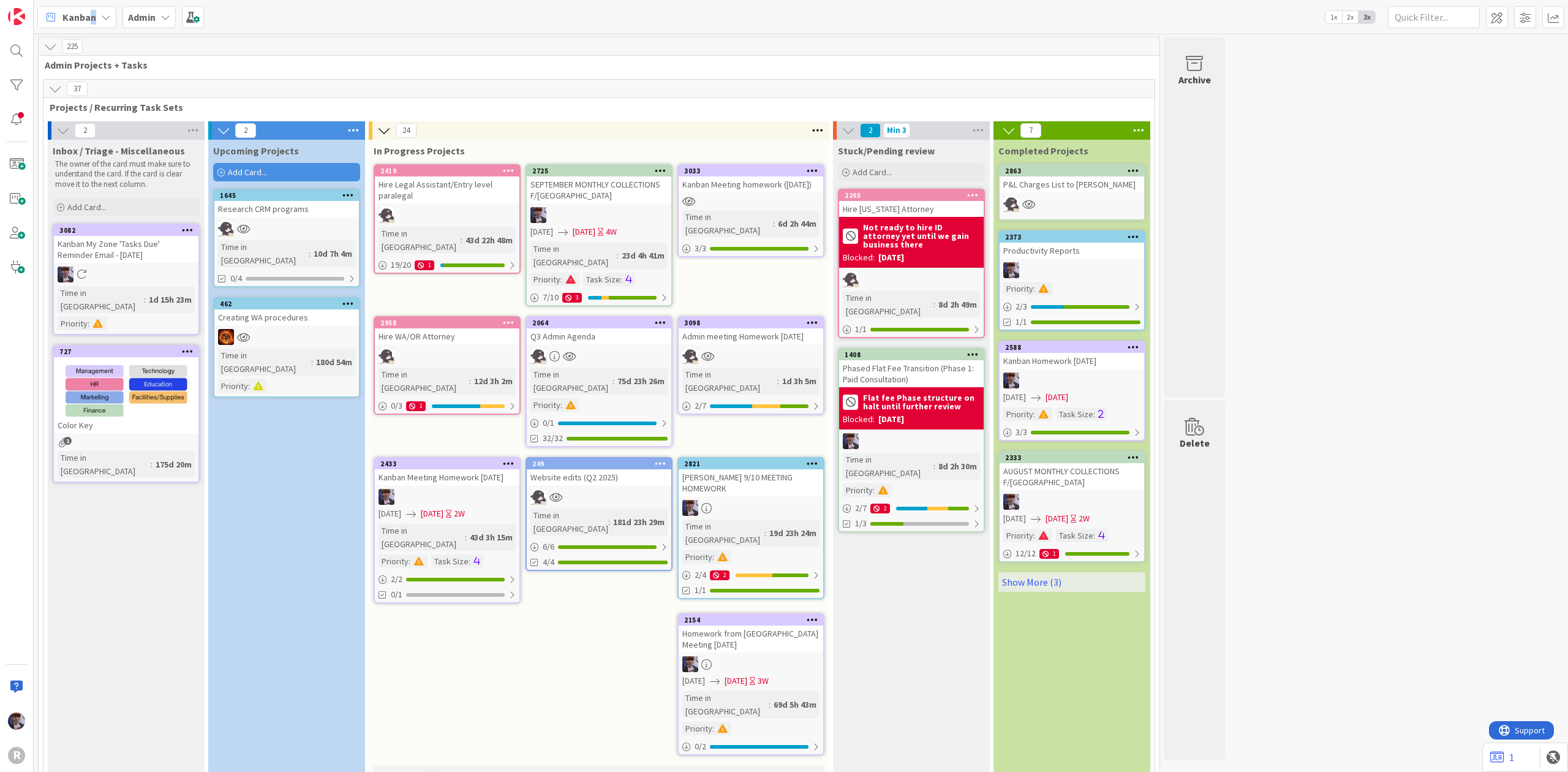
click at [92, 10] on span "Kanban" at bounding box center [79, 17] width 34 height 14
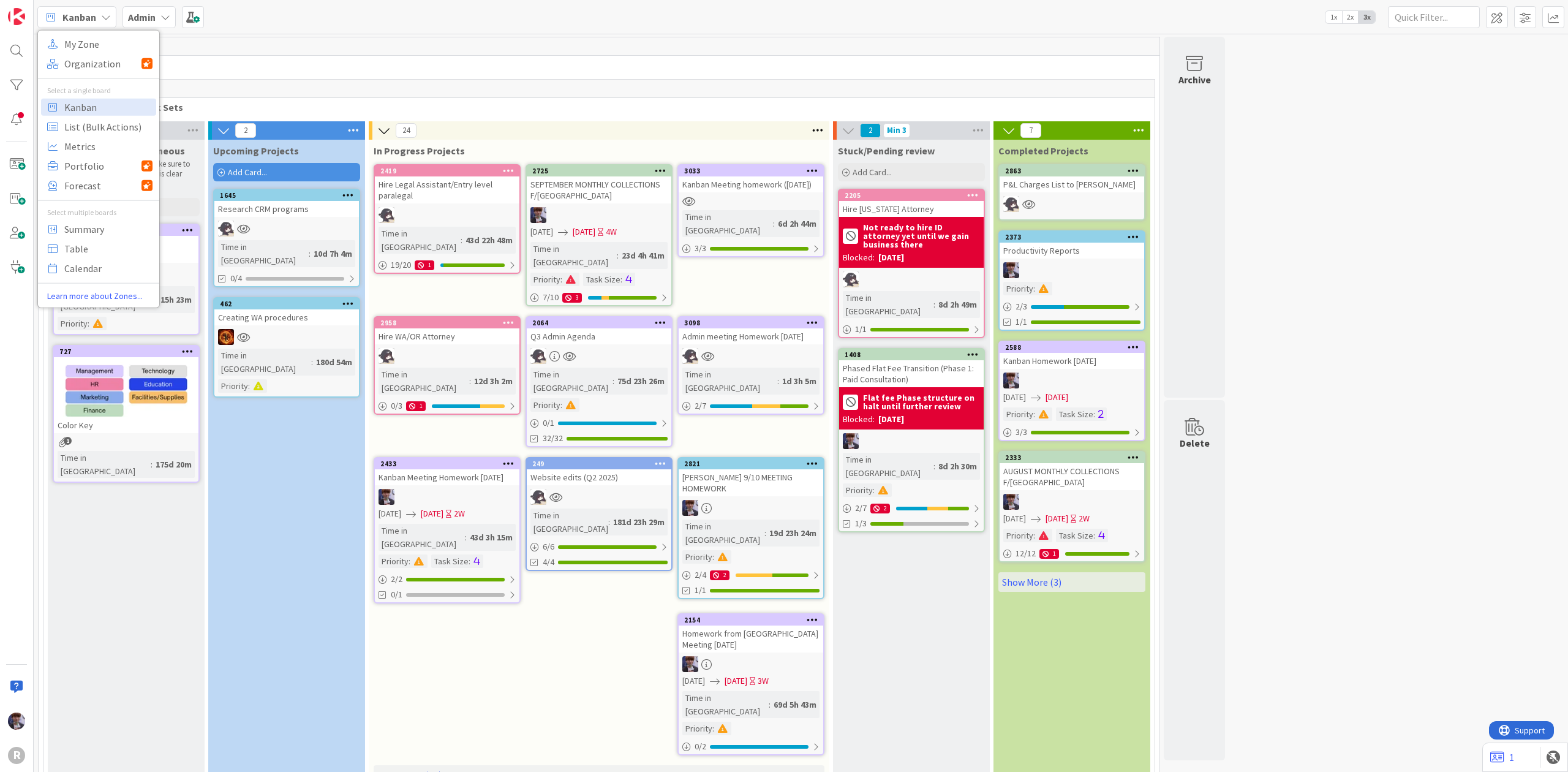
click at [252, 14] on div "Kanban My Zone Organization Select a single board Kanban List (Bulk Actions) Me…" at bounding box center [801, 17] width 1534 height 34
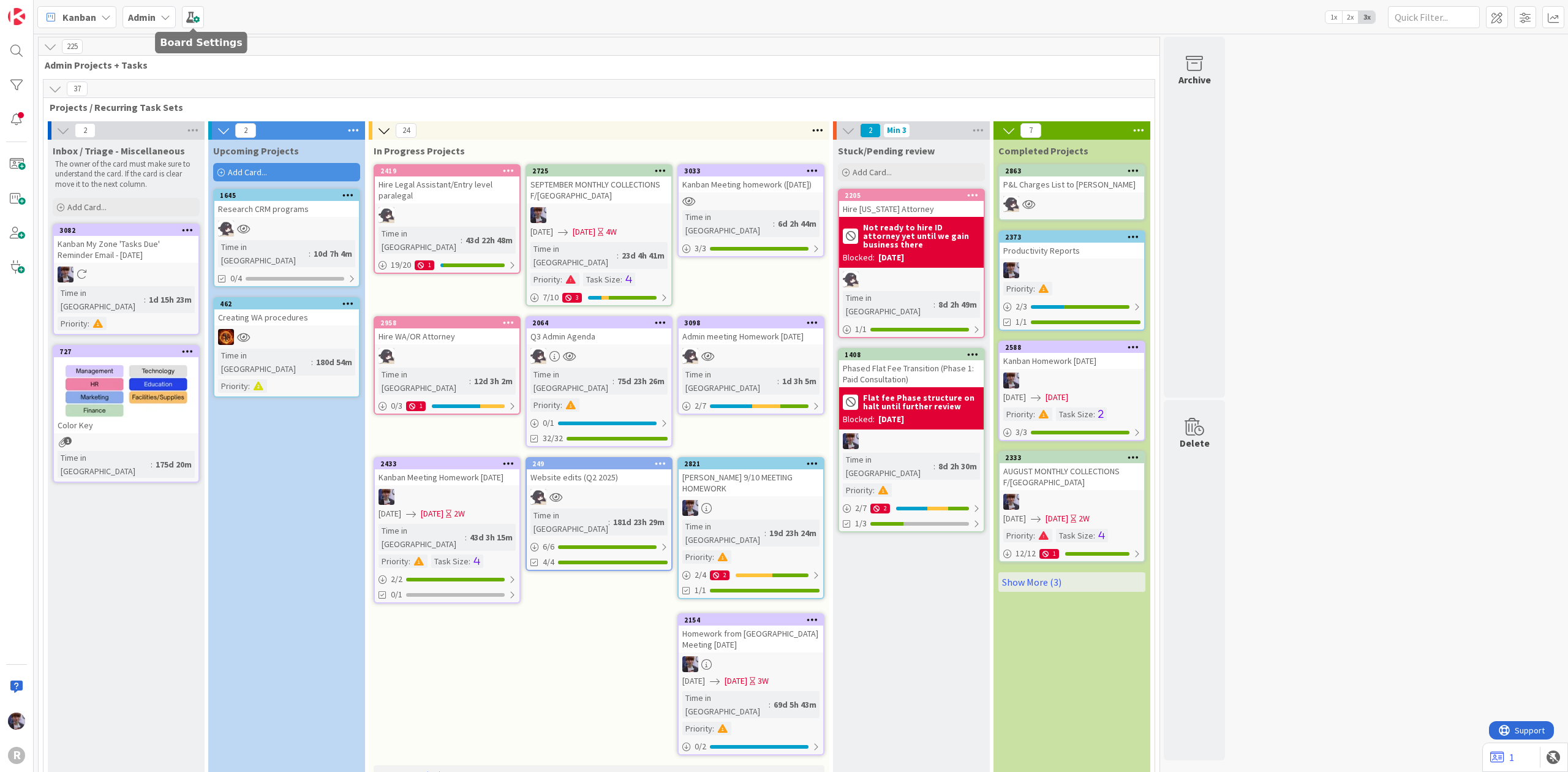
click at [159, 21] on div "Admin" at bounding box center [149, 18] width 54 height 22
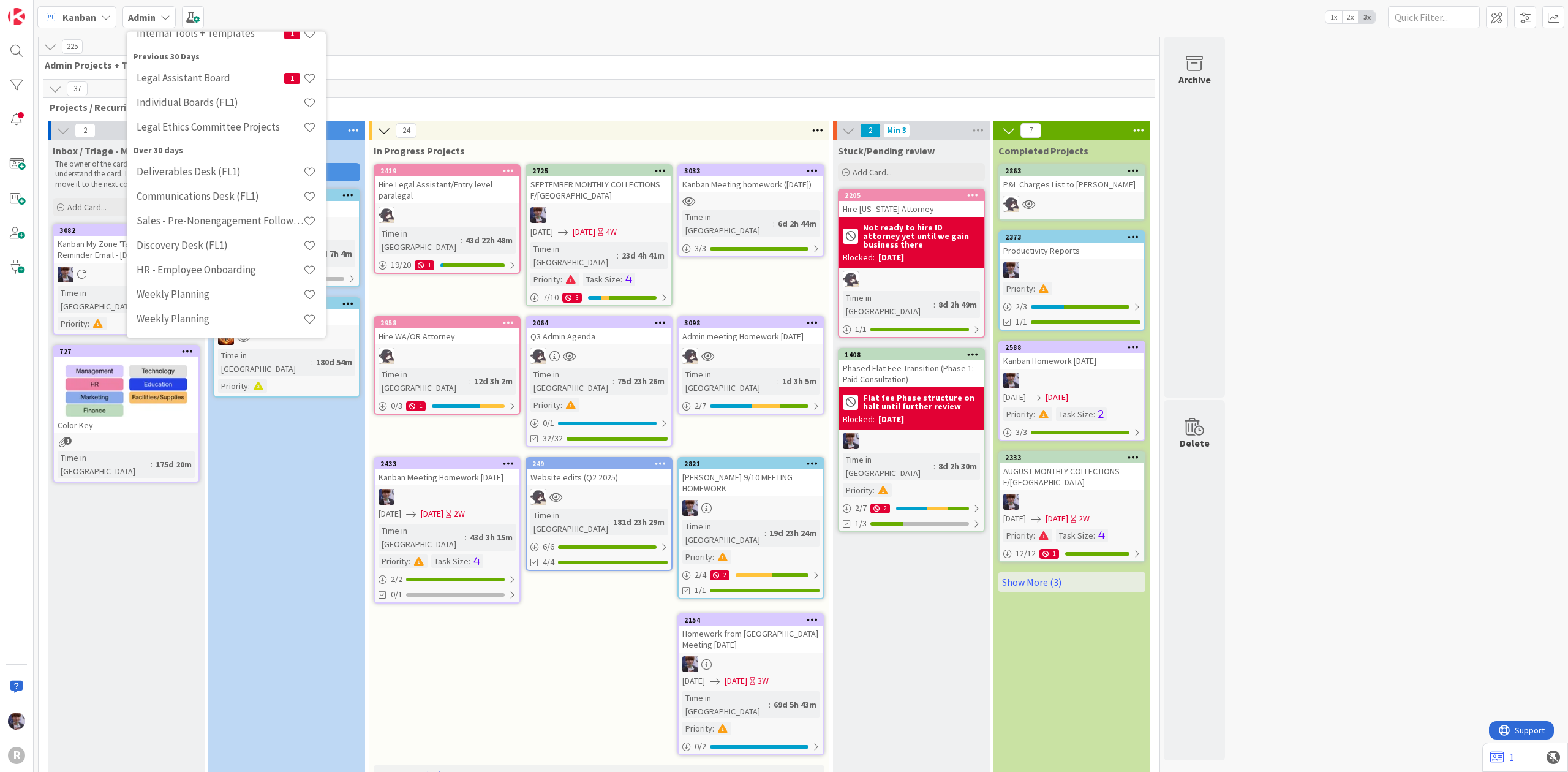
scroll to position [0, 0]
click at [84, 7] on div "Kanban" at bounding box center [77, 18] width 79 height 22
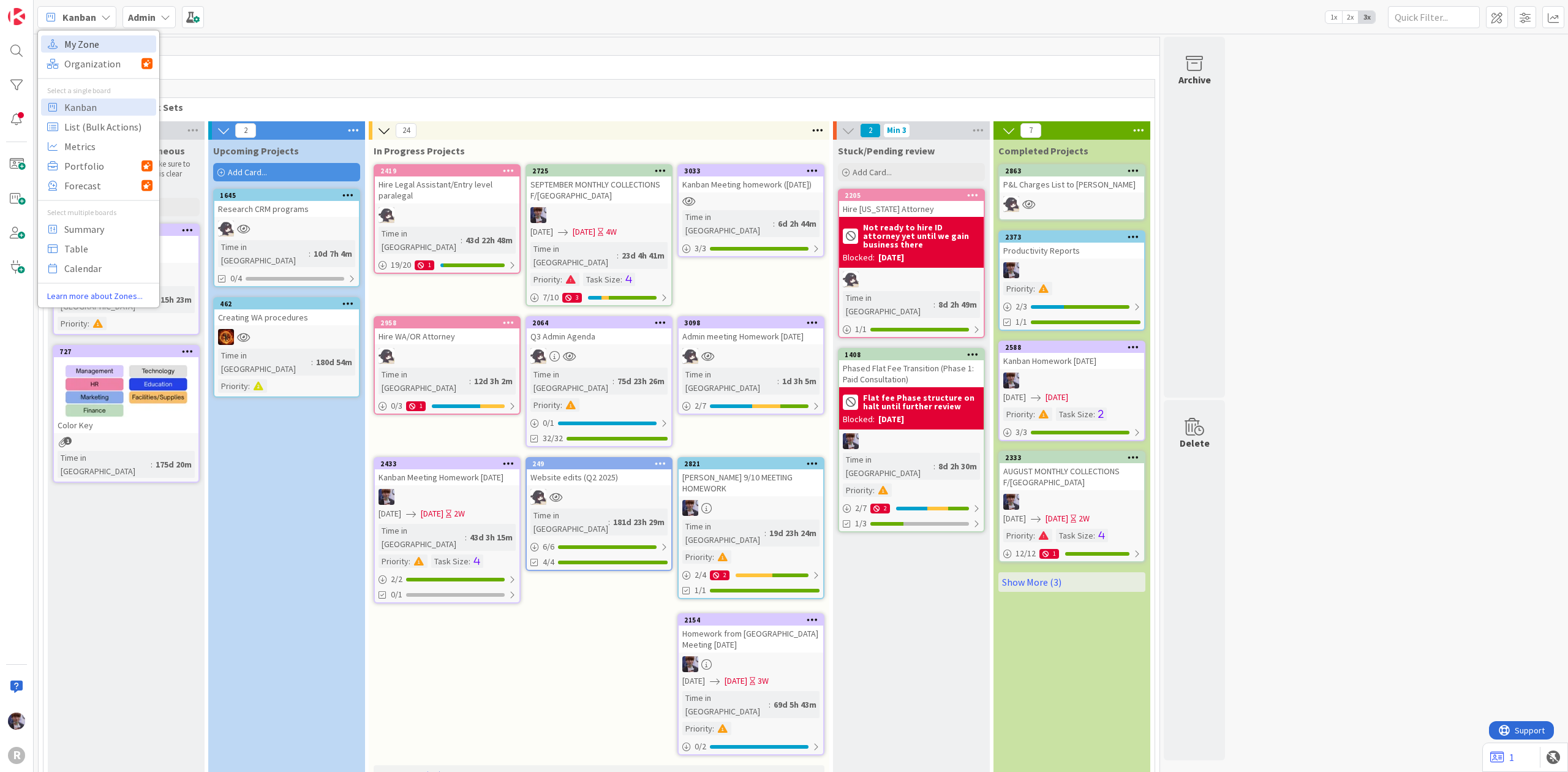
click at [114, 49] on span "My Zone" at bounding box center [108, 43] width 88 height 18
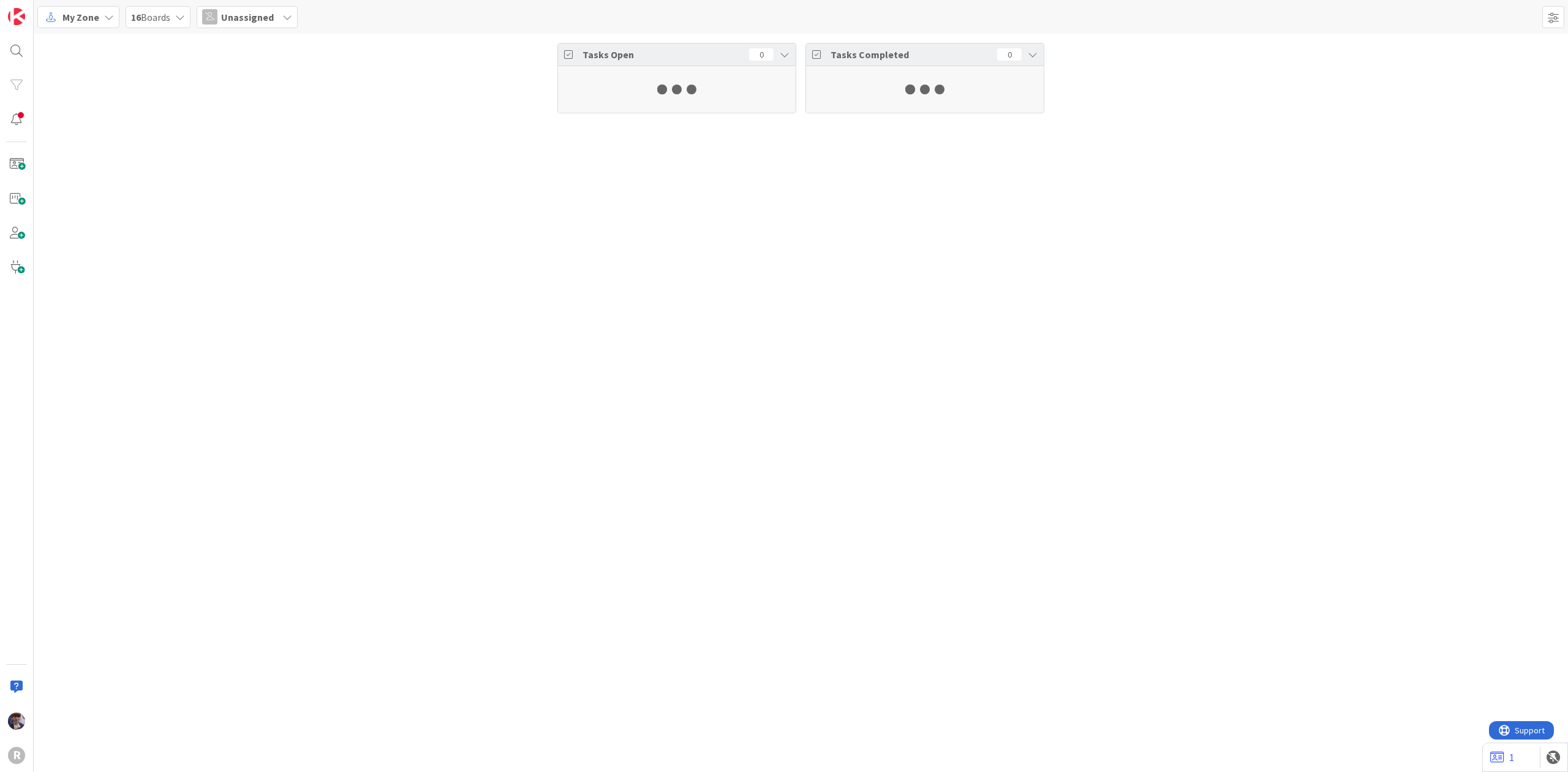
click at [236, 20] on span "Unassigned" at bounding box center [247, 17] width 53 height 14
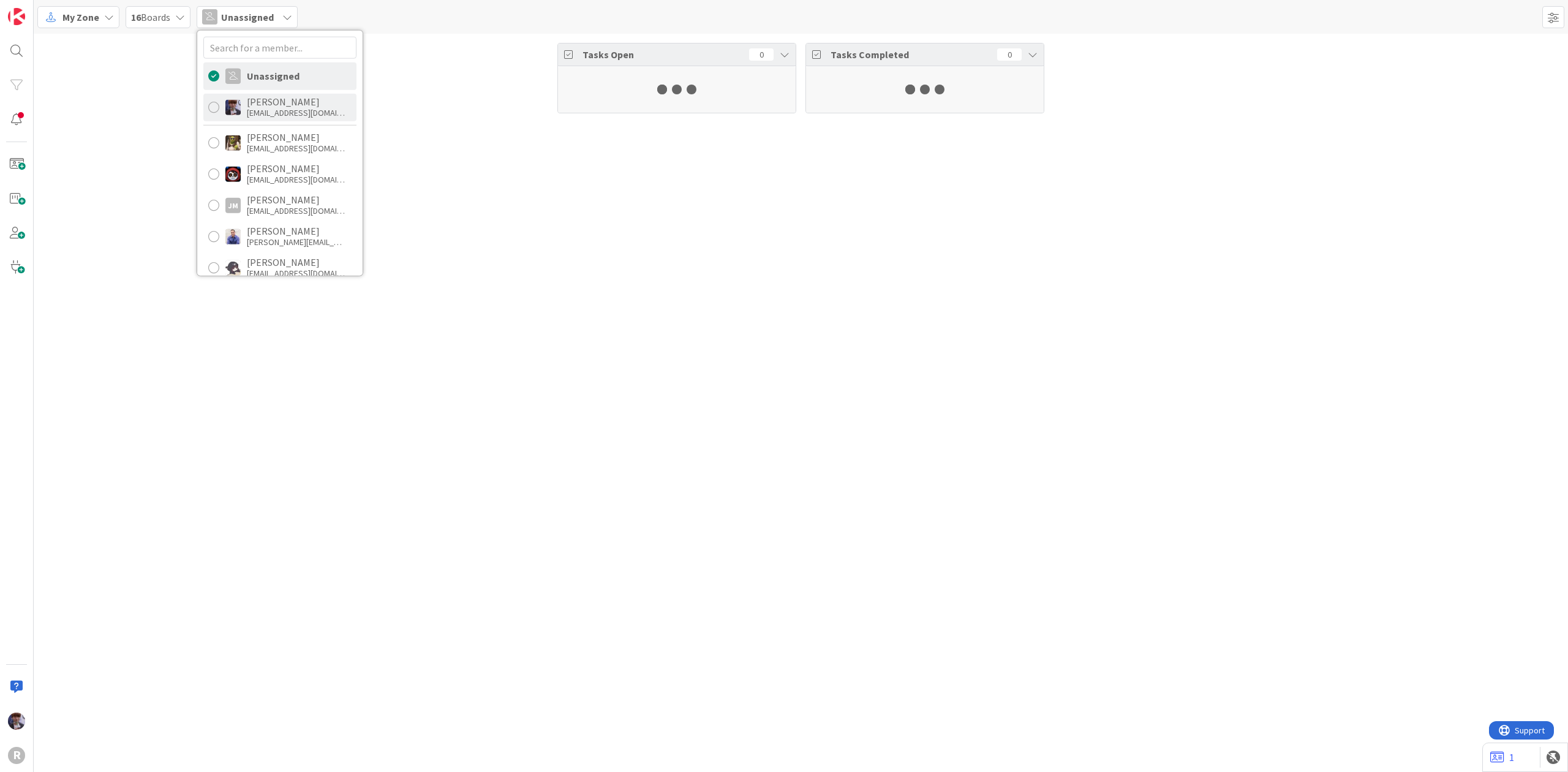
click at [242, 115] on div "Minka Laine Friesen mfriesen@reutercorbett.com" at bounding box center [279, 106] width 153 height 27
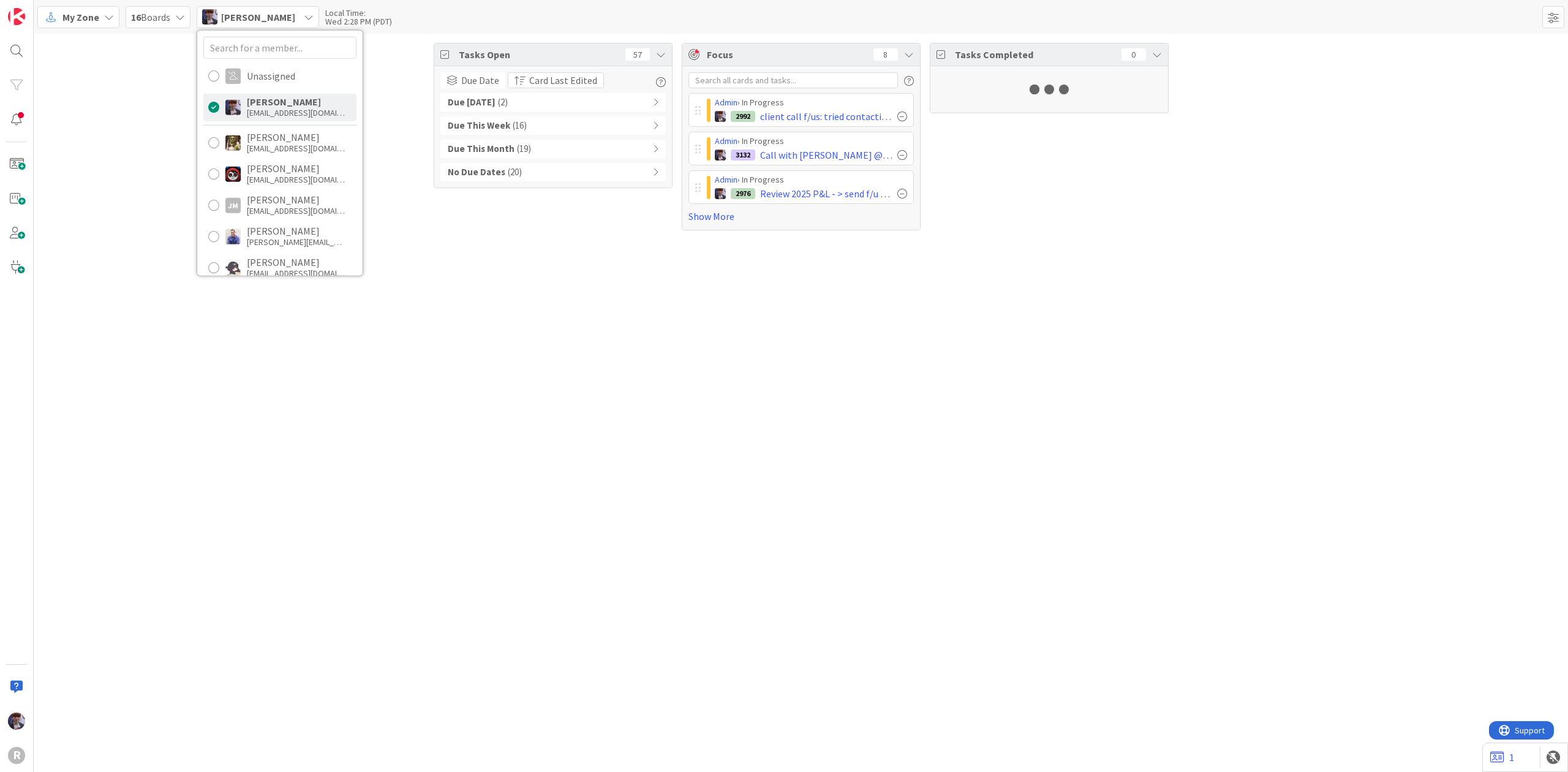
click at [1128, 109] on div at bounding box center [1049, 90] width 238 height 46
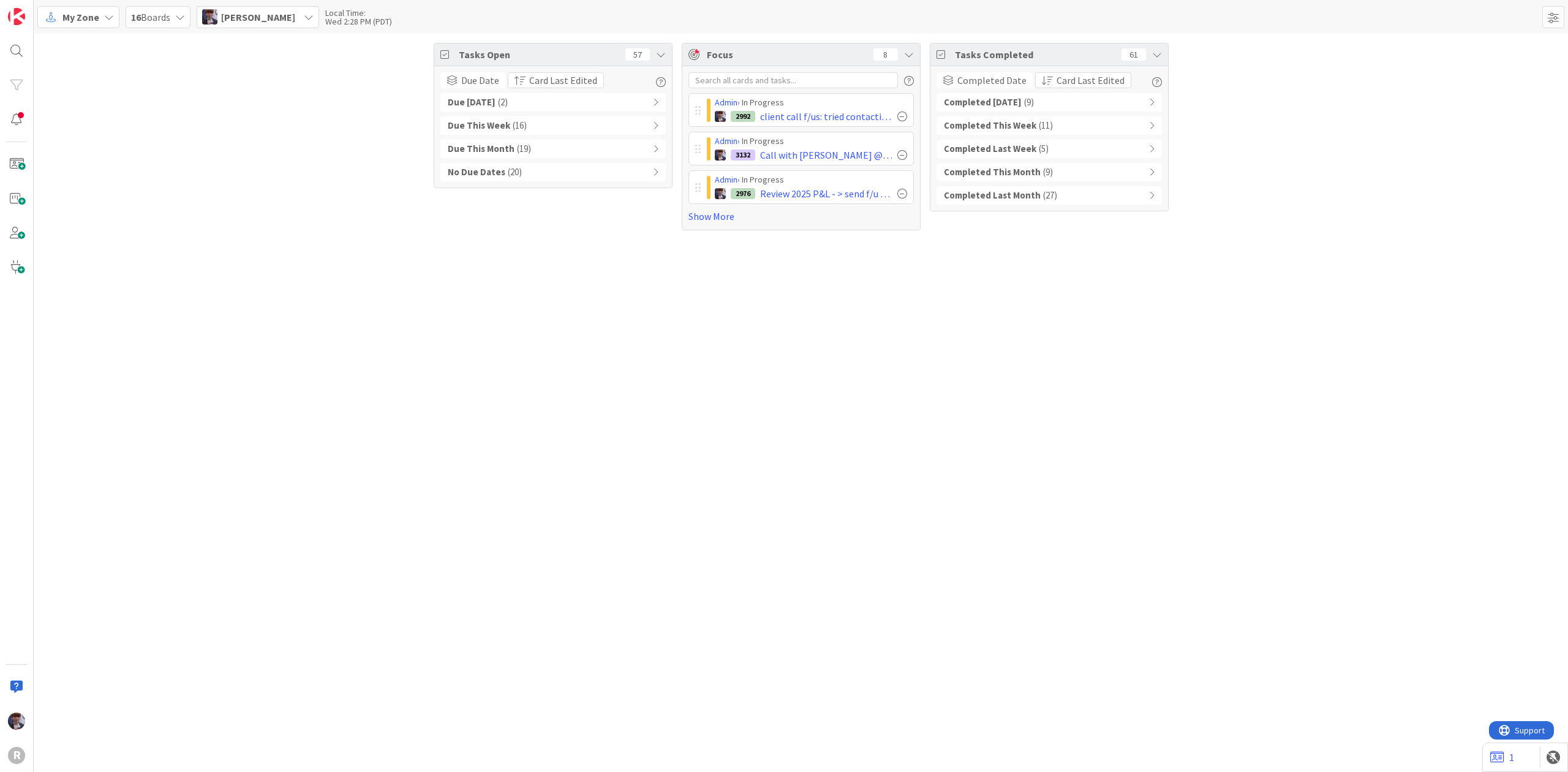
click at [395, 114] on div "Tasks Open 57 Due Date Card Last Edited Due Today ( 2 ) Due This Week ( 16 ) Du…" at bounding box center [801, 136] width 1534 height 206
click at [1154, 52] on icon at bounding box center [1157, 54] width 10 height 10
click at [1155, 54] on icon at bounding box center [1157, 54] width 10 height 10
click at [427, 438] on div "Tasks Open 57 Due Date Card Last Edited Due Today ( 2 ) Due This Week ( 16 ) Du…" at bounding box center [801, 402] width 1534 height 738
click at [881, 341] on div "Tasks Open 57 Due Date Card Last Edited Due Today ( 2 ) Due This Week ( 16 ) Du…" at bounding box center [801, 402] width 1534 height 738
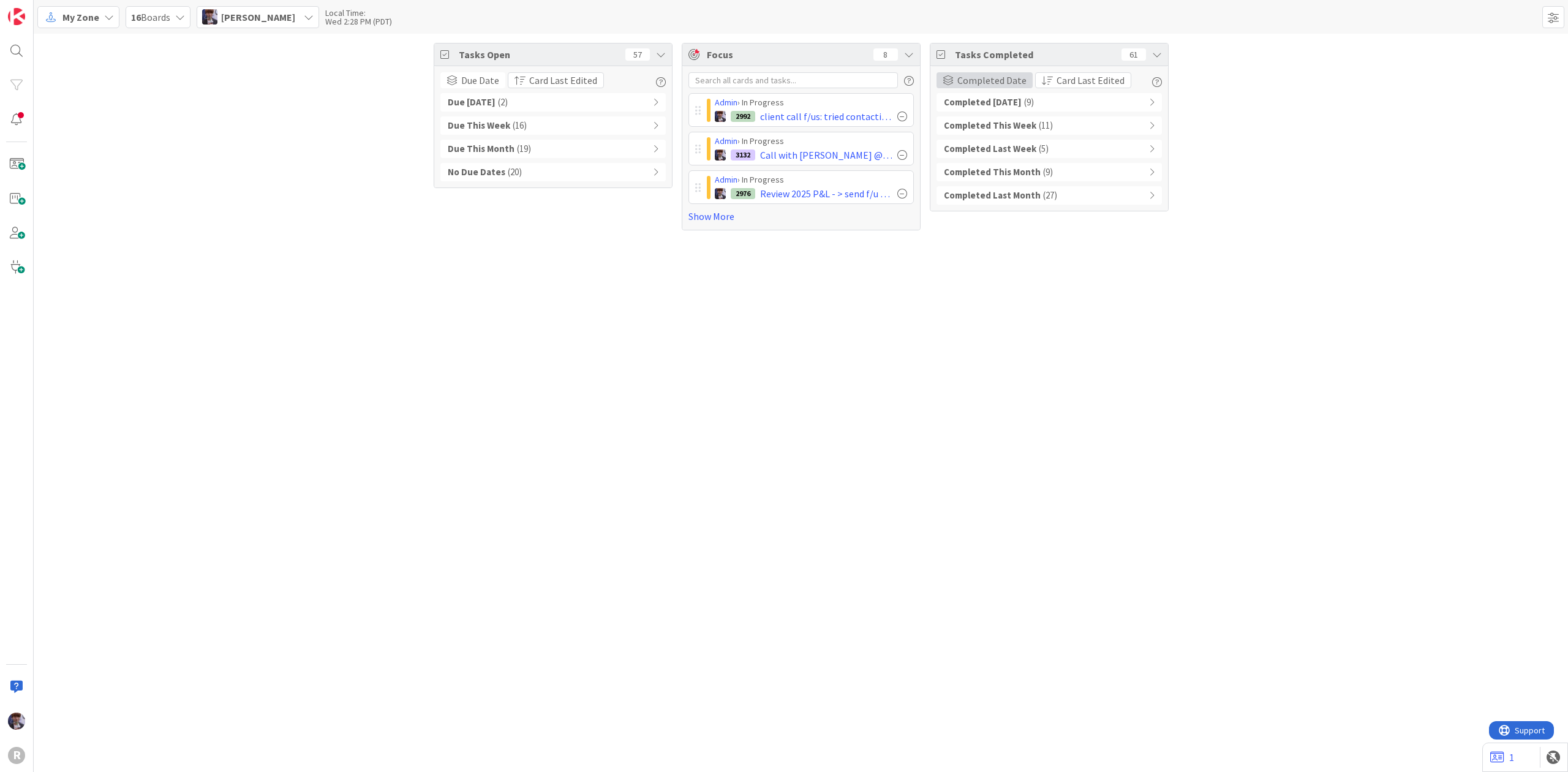
click at [966, 79] on span "Completed Date" at bounding box center [992, 80] width 70 height 14
click at [966, 121] on span "None" at bounding box center [1014, 119] width 111 height 18
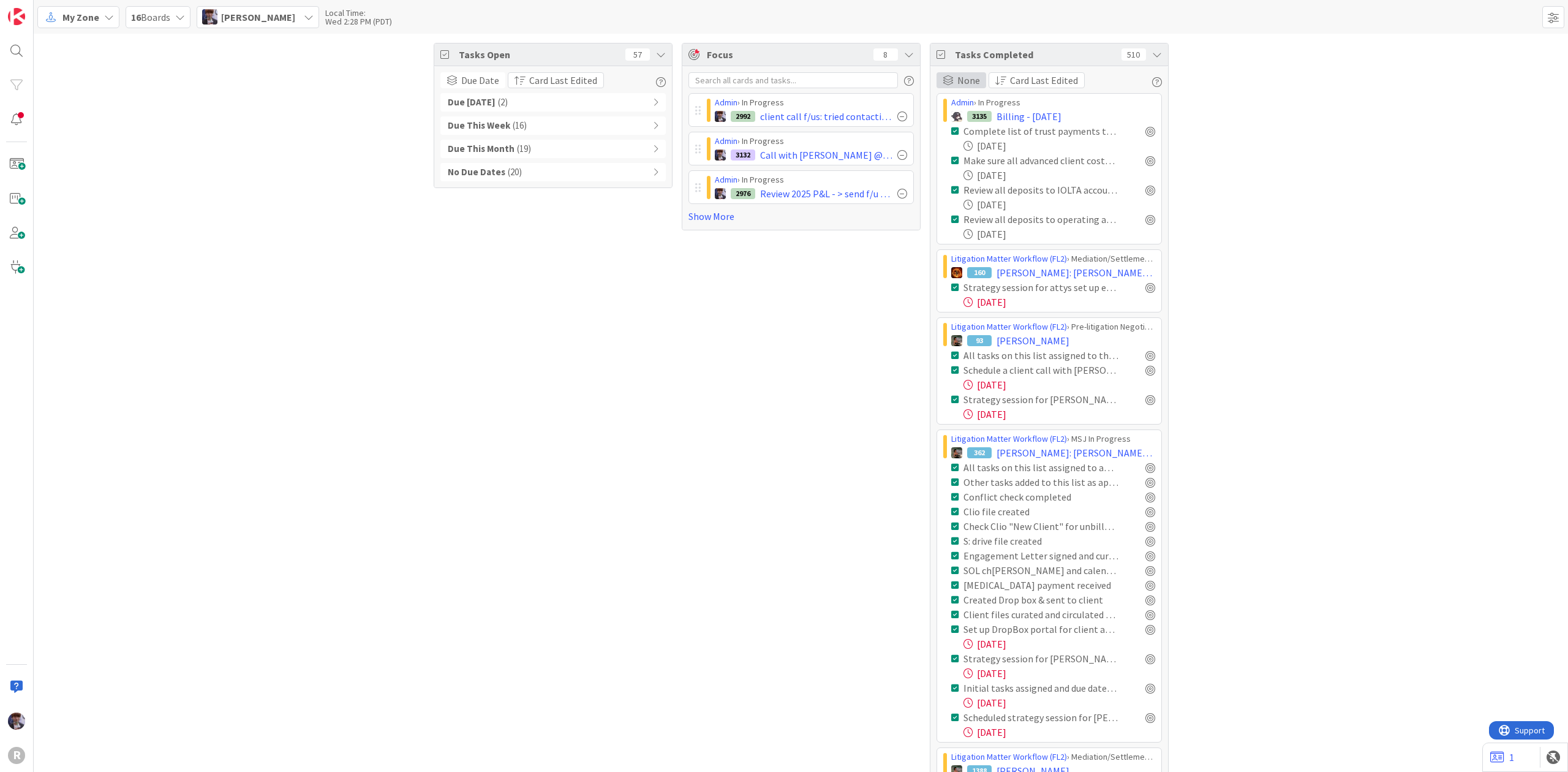
click at [958, 82] on span "None" at bounding box center [969, 80] width 22 height 14
click at [1038, 113] on span "None" at bounding box center [1014, 119] width 111 height 18
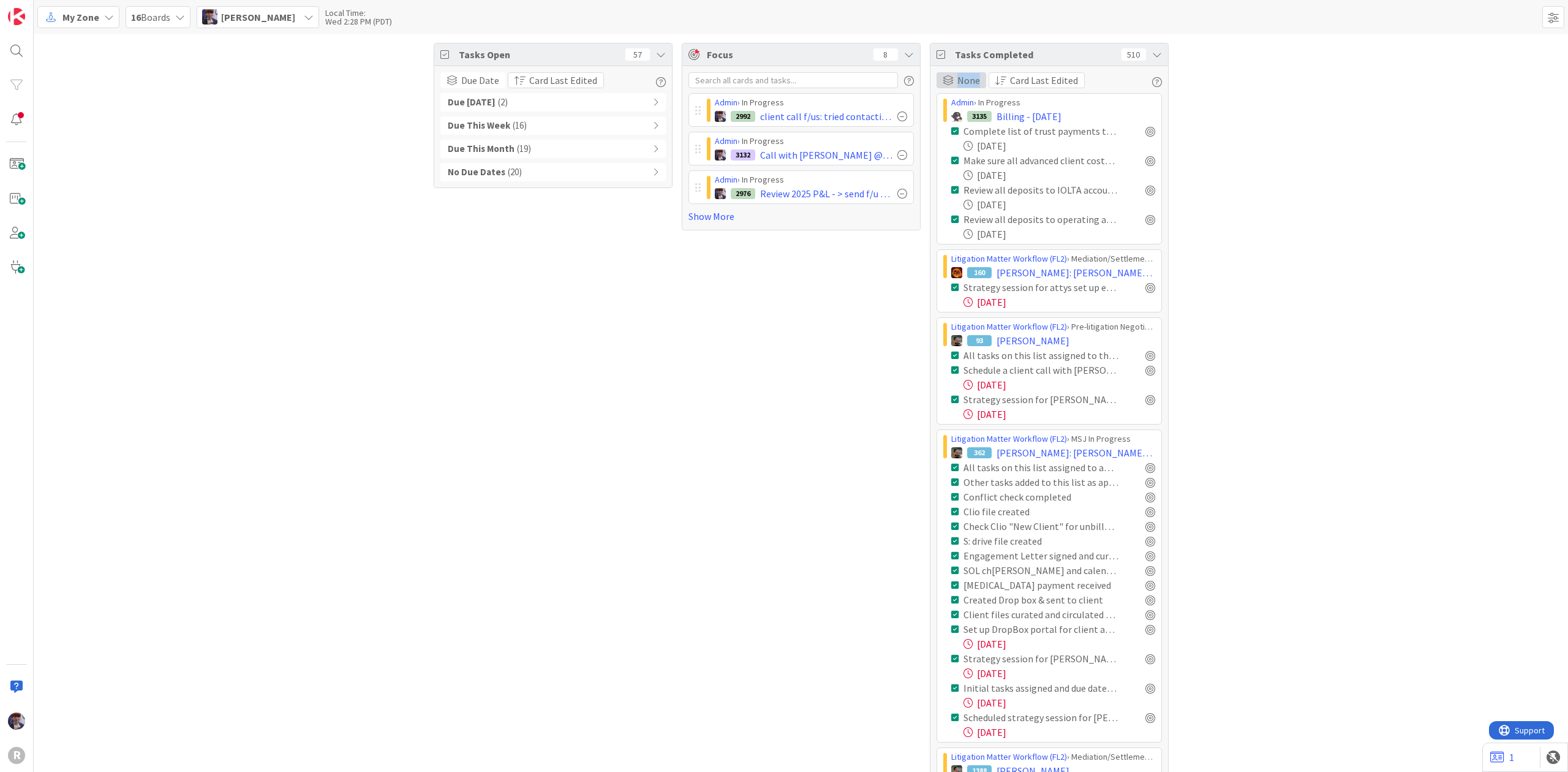
click at [961, 83] on span "None" at bounding box center [969, 80] width 22 height 14
click at [986, 190] on span "Completed Date" at bounding box center [1014, 185] width 111 height 18
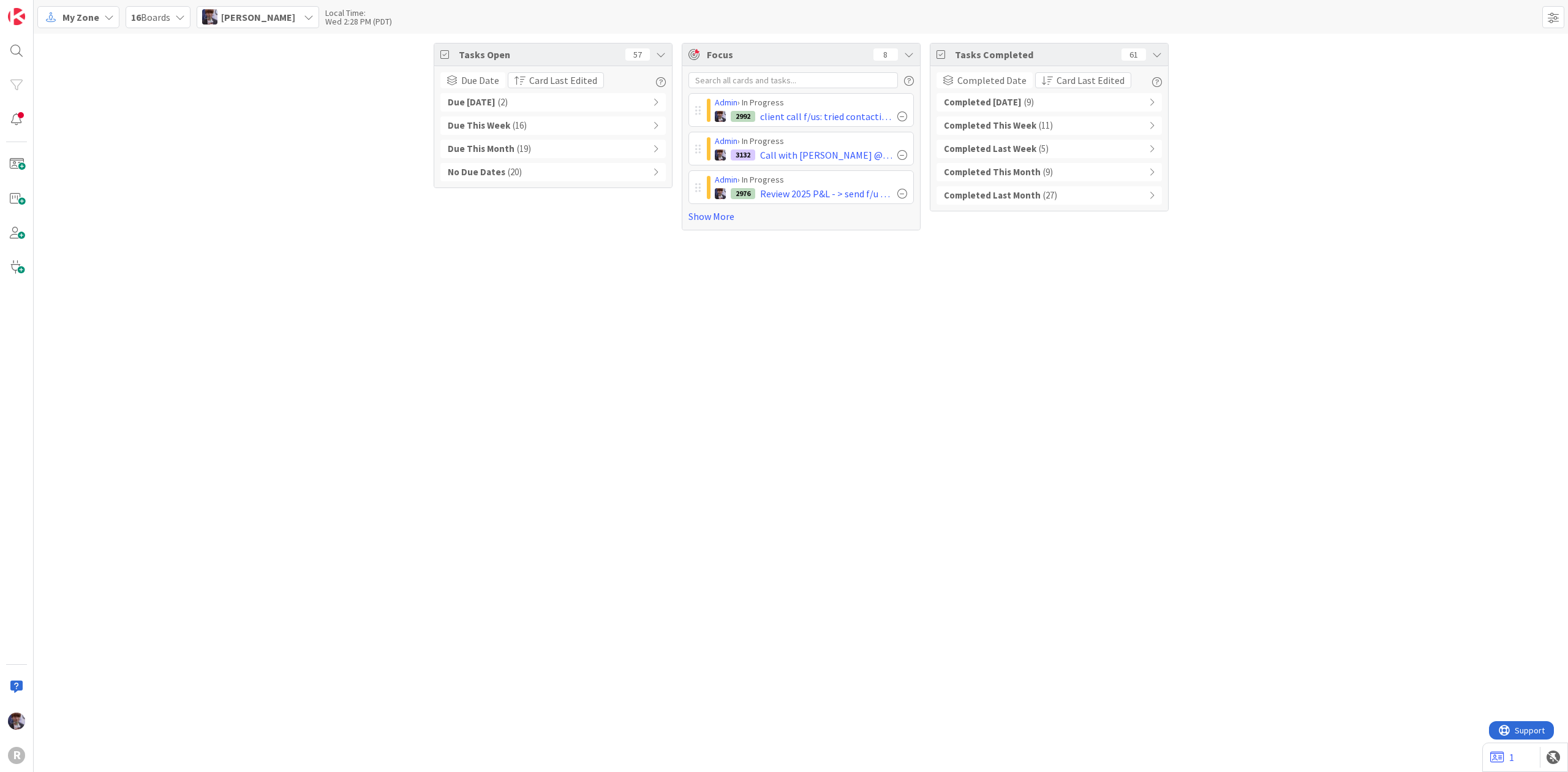
click at [1338, 168] on div "Tasks Open 57 Due Date Card Last Edited Due Today ( 2 ) Due This Week ( 16 ) Du…" at bounding box center [801, 136] width 1534 height 206
click at [1130, 194] on div "Completed Last Month ( 27 )" at bounding box center [1049, 195] width 226 height 18
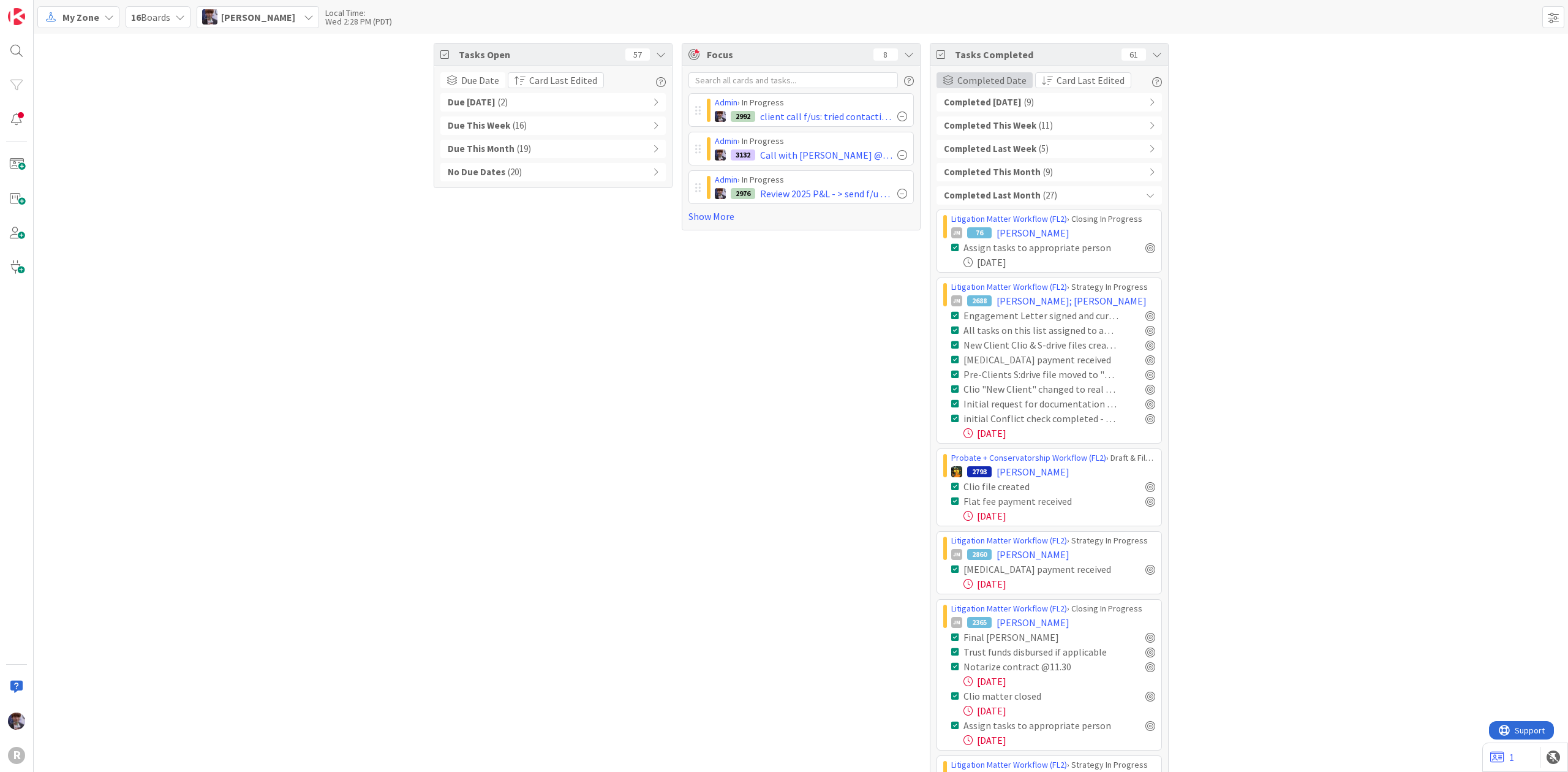
click at [948, 72] on div "Completed Date Group By None Board Column State Completed Date Card Last Edited…" at bounding box center [1049, 598] width 238 height 1065
click at [948, 72] on div "Completed Date" at bounding box center [984, 80] width 96 height 16
click at [959, 122] on span "None" at bounding box center [1014, 119] width 111 height 18
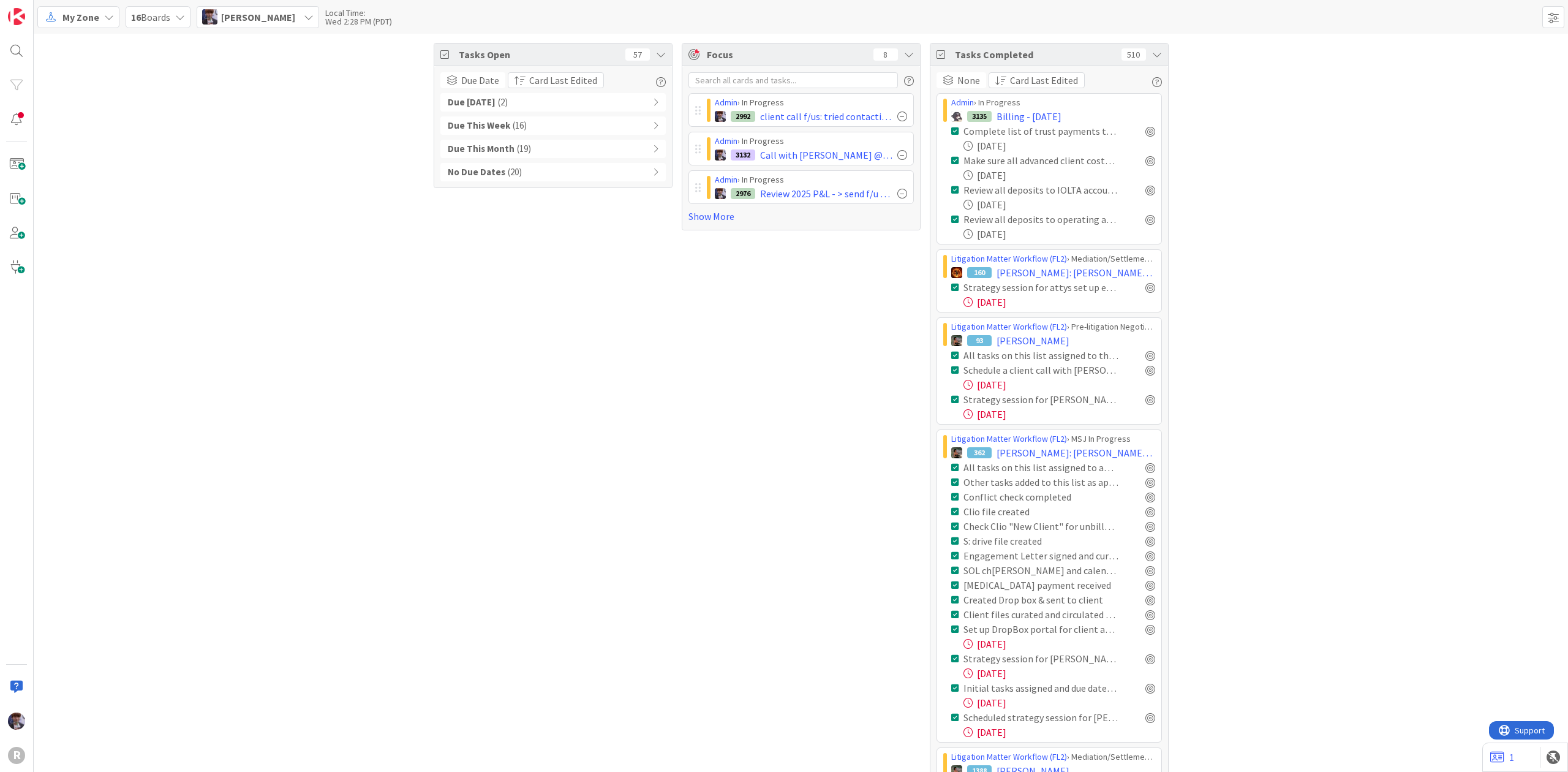
click at [18, 748] on div "R" at bounding box center [16, 754] width 17 height 17
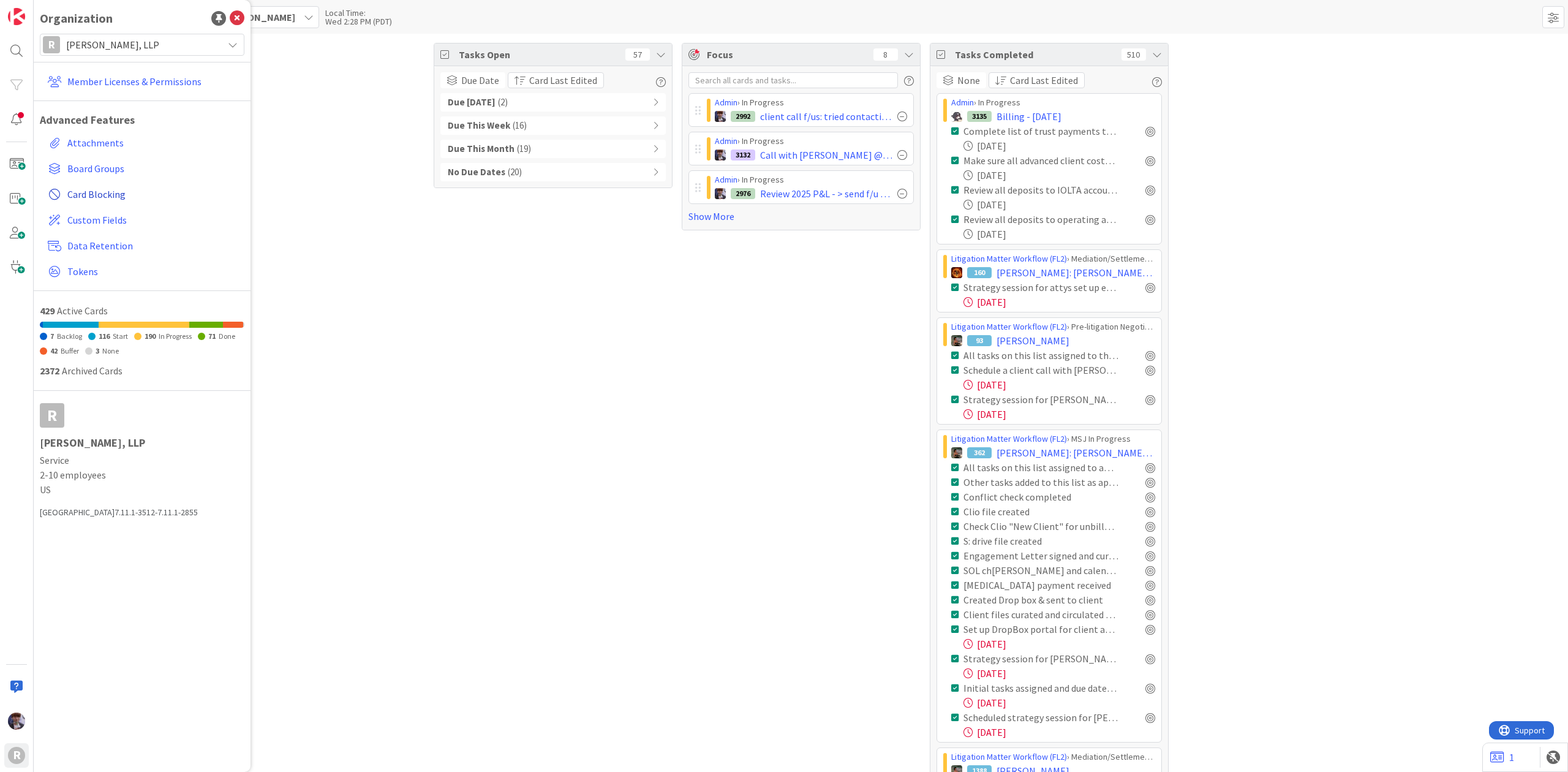
click at [94, 194] on span "Card Blocking" at bounding box center [153, 194] width 172 height 14
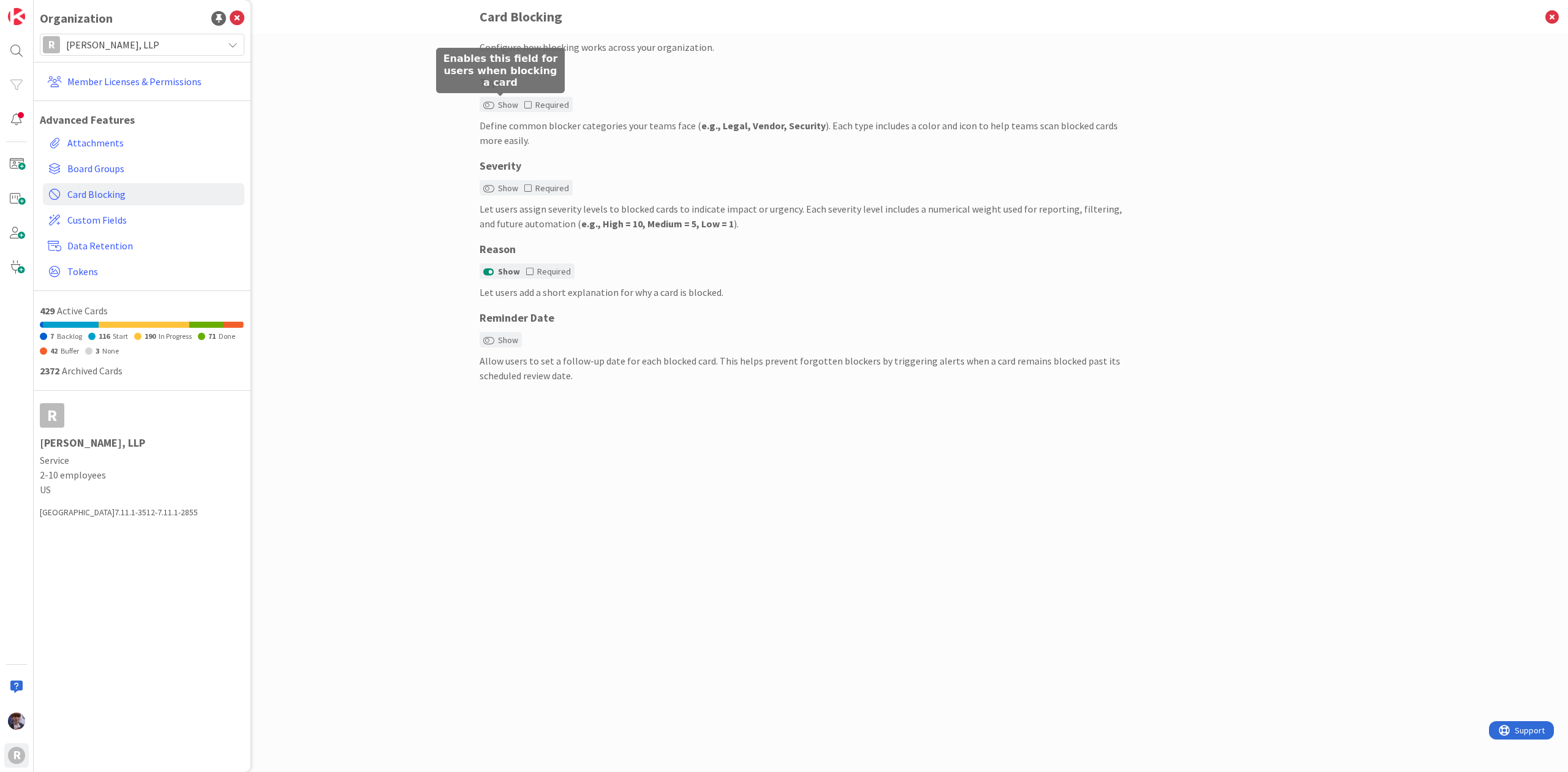
click at [498, 101] on label "Show" at bounding box center [501, 105] width 35 height 13
click at [494, 101] on button "Show" at bounding box center [489, 105] width 11 height 9
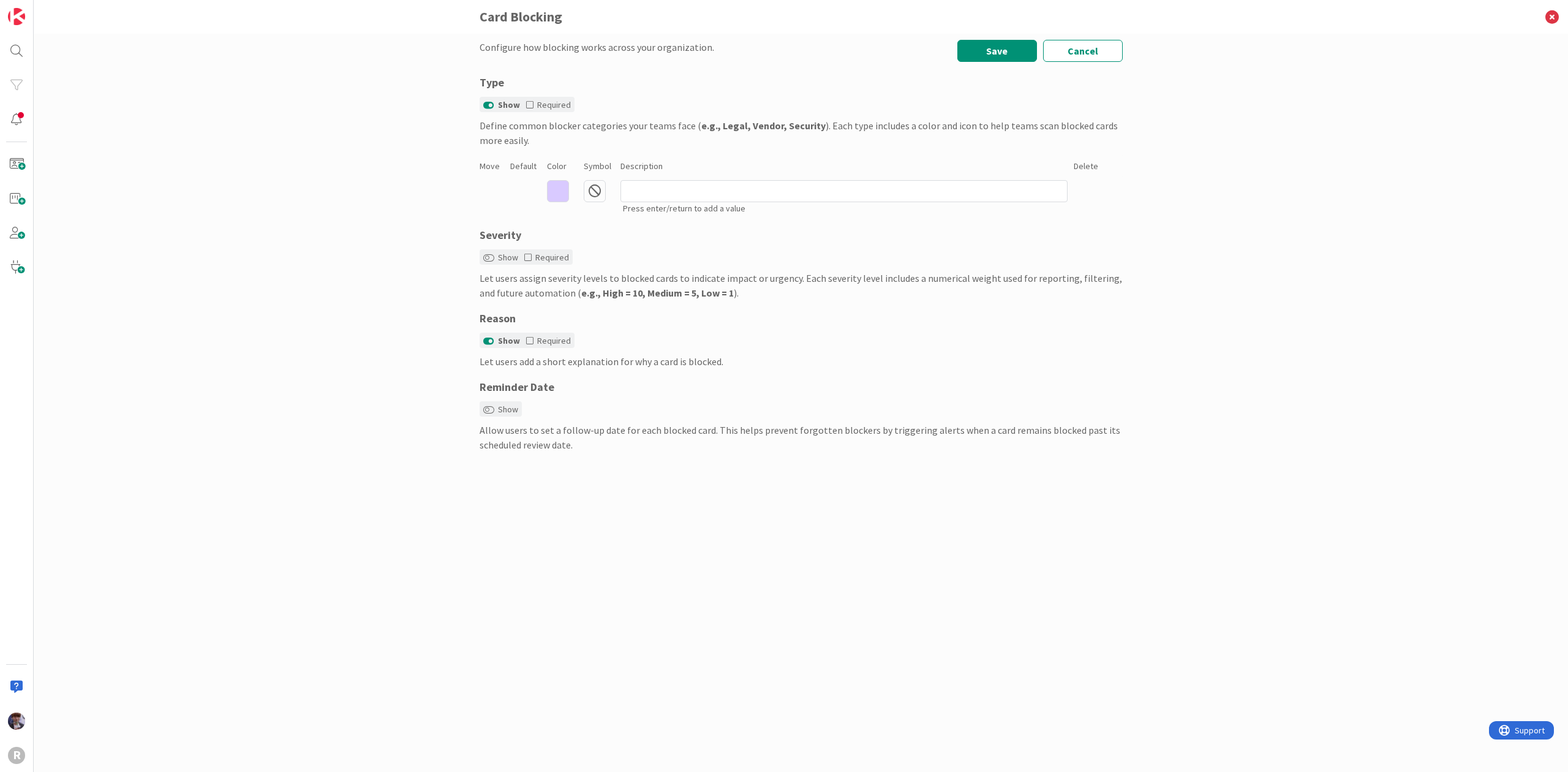
click at [560, 191] on icon at bounding box center [558, 191] width 22 height 22
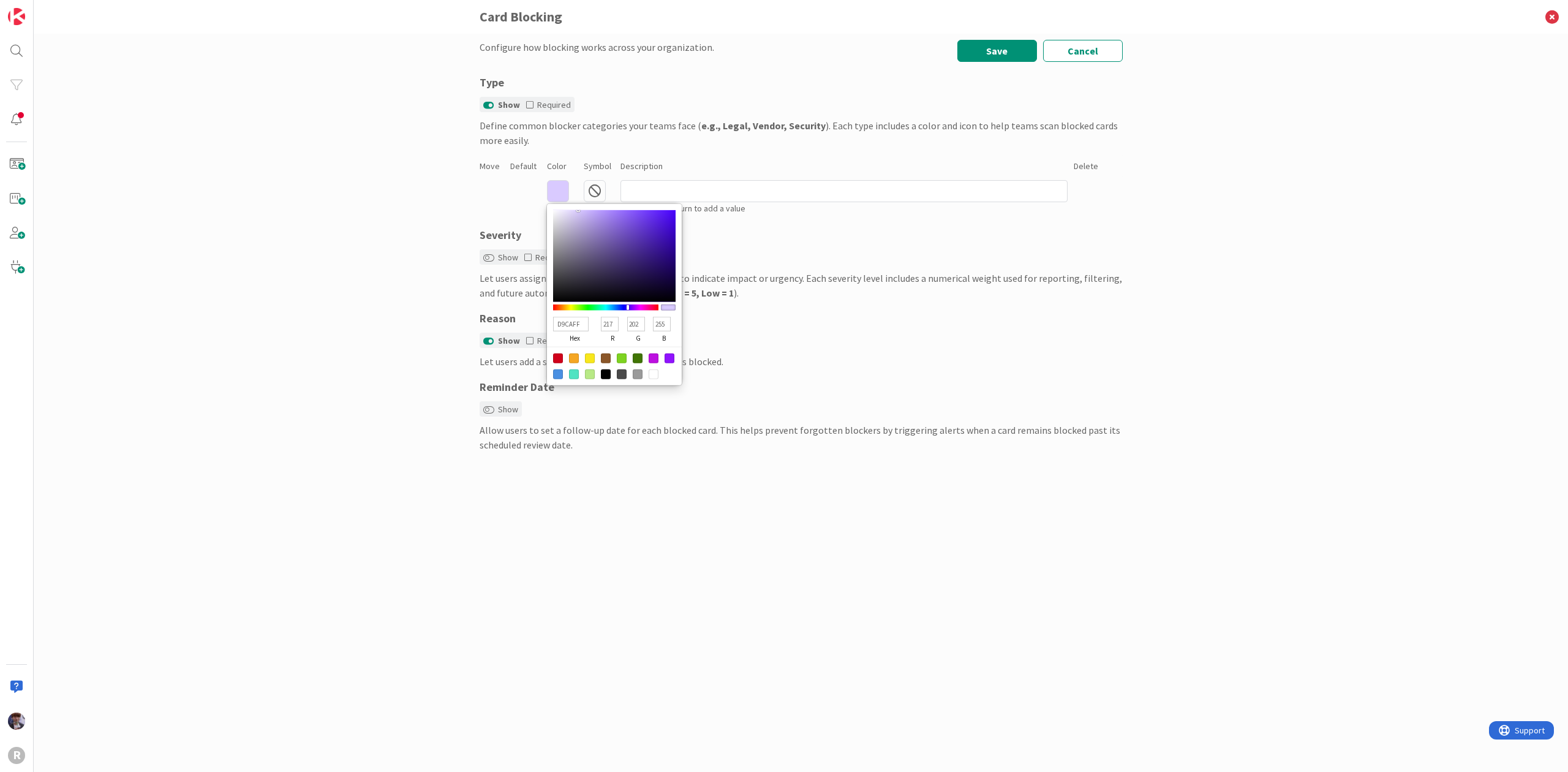
click at [558, 355] on div at bounding box center [558, 358] width 10 height 10
type input "D0021B"
type input "208"
type input "2"
type input "27"
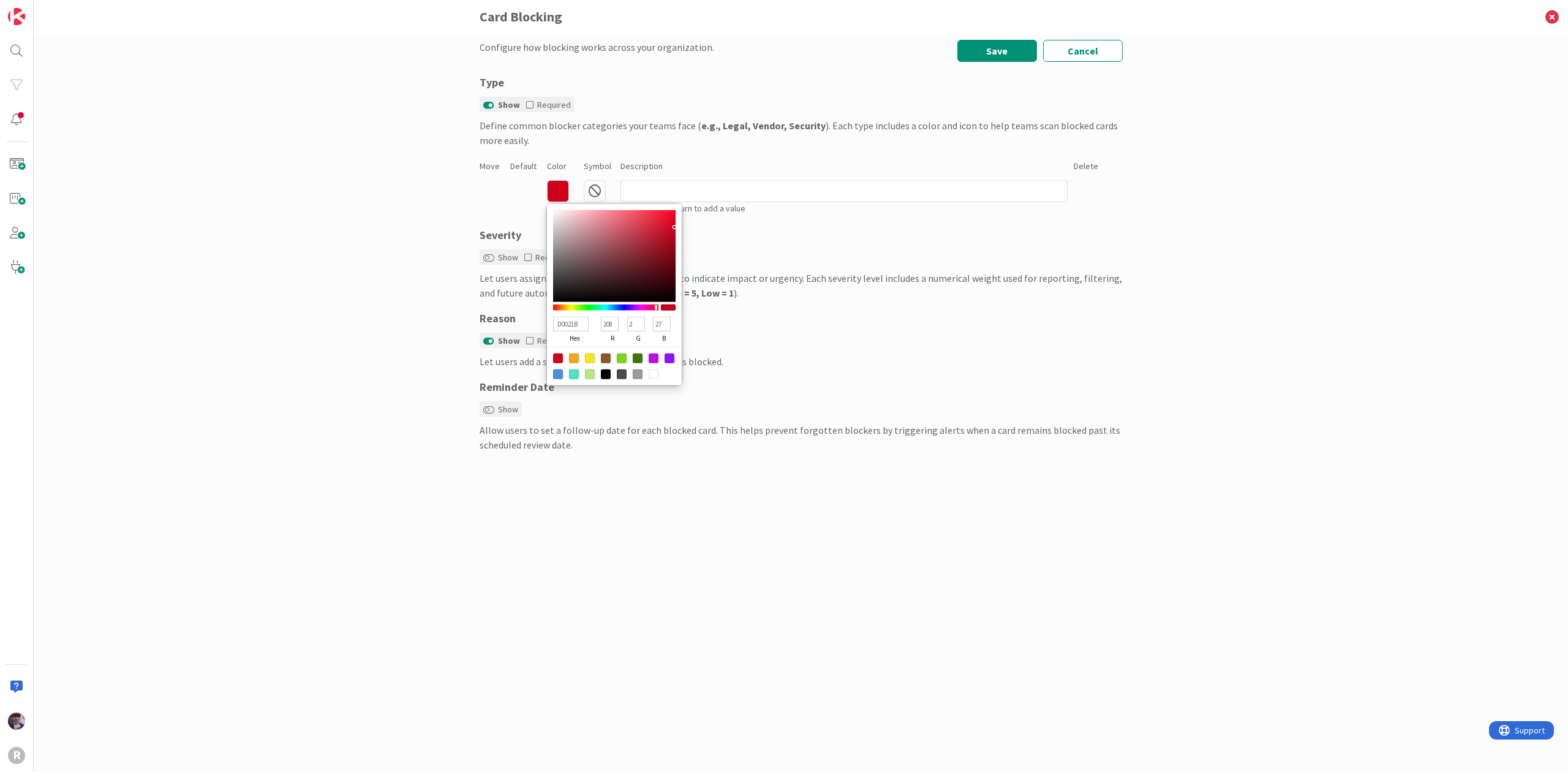
click at [458, 228] on div "Configure how blocking works across your organization. Save Cancel Type Show Re…" at bounding box center [801, 402] width 1534 height 738
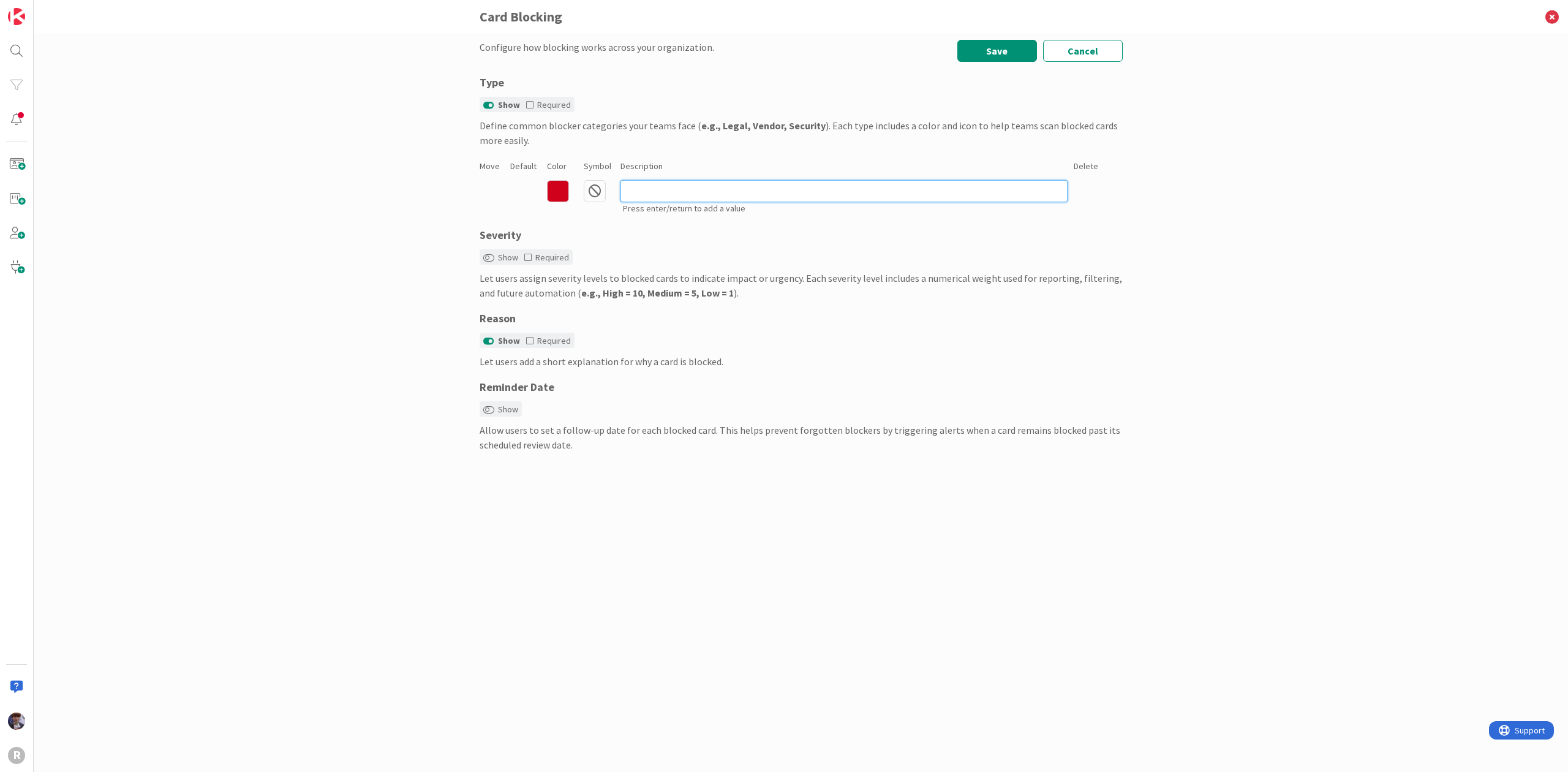
click at [718, 190] on input at bounding box center [843, 191] width 447 height 22
click at [419, 634] on div "Configure how blocking works across your organization. Save Cancel Type Show Re…" at bounding box center [801, 402] width 1534 height 738
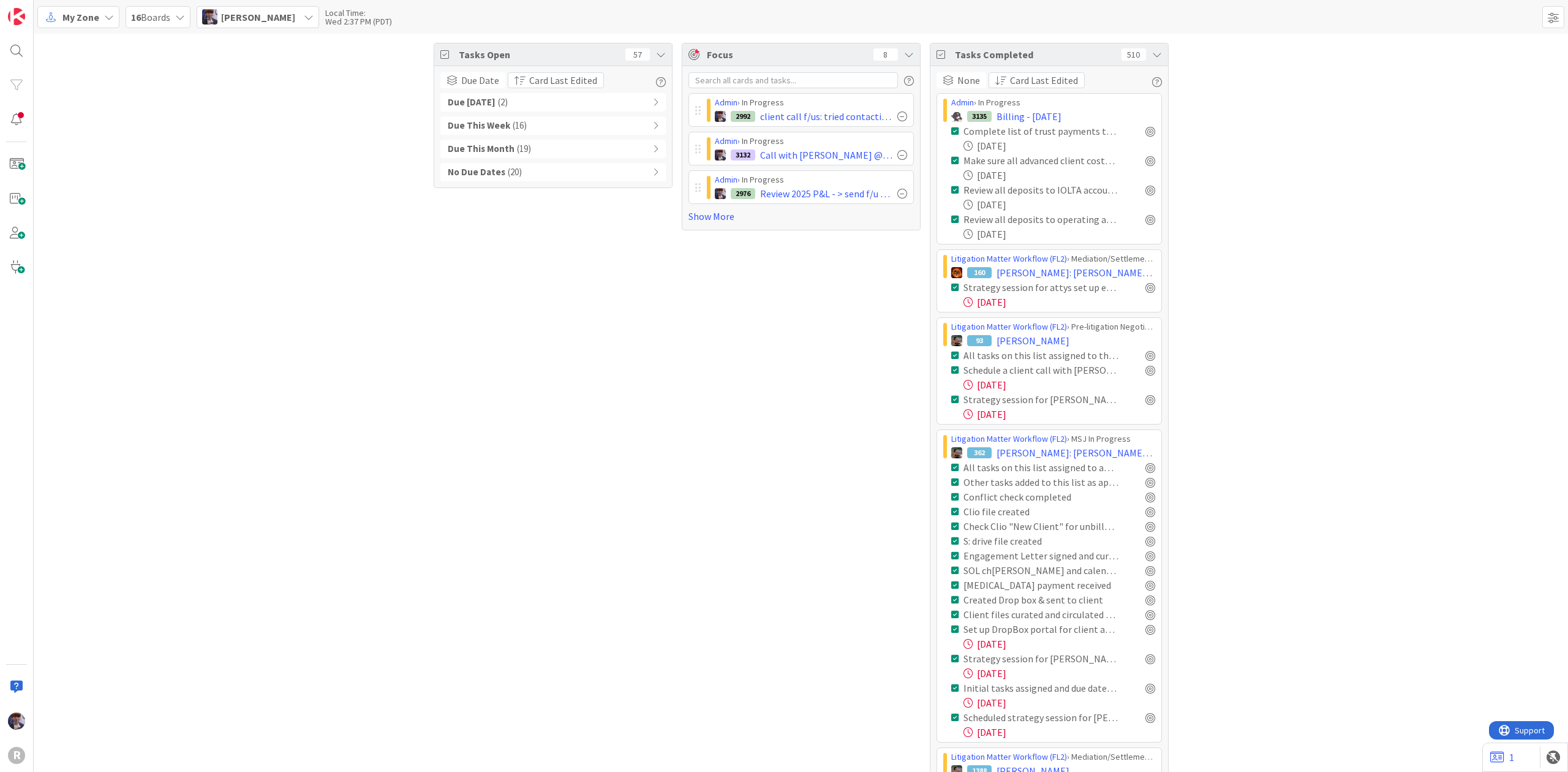
click at [64, 12] on span "My Zone" at bounding box center [81, 17] width 37 height 14
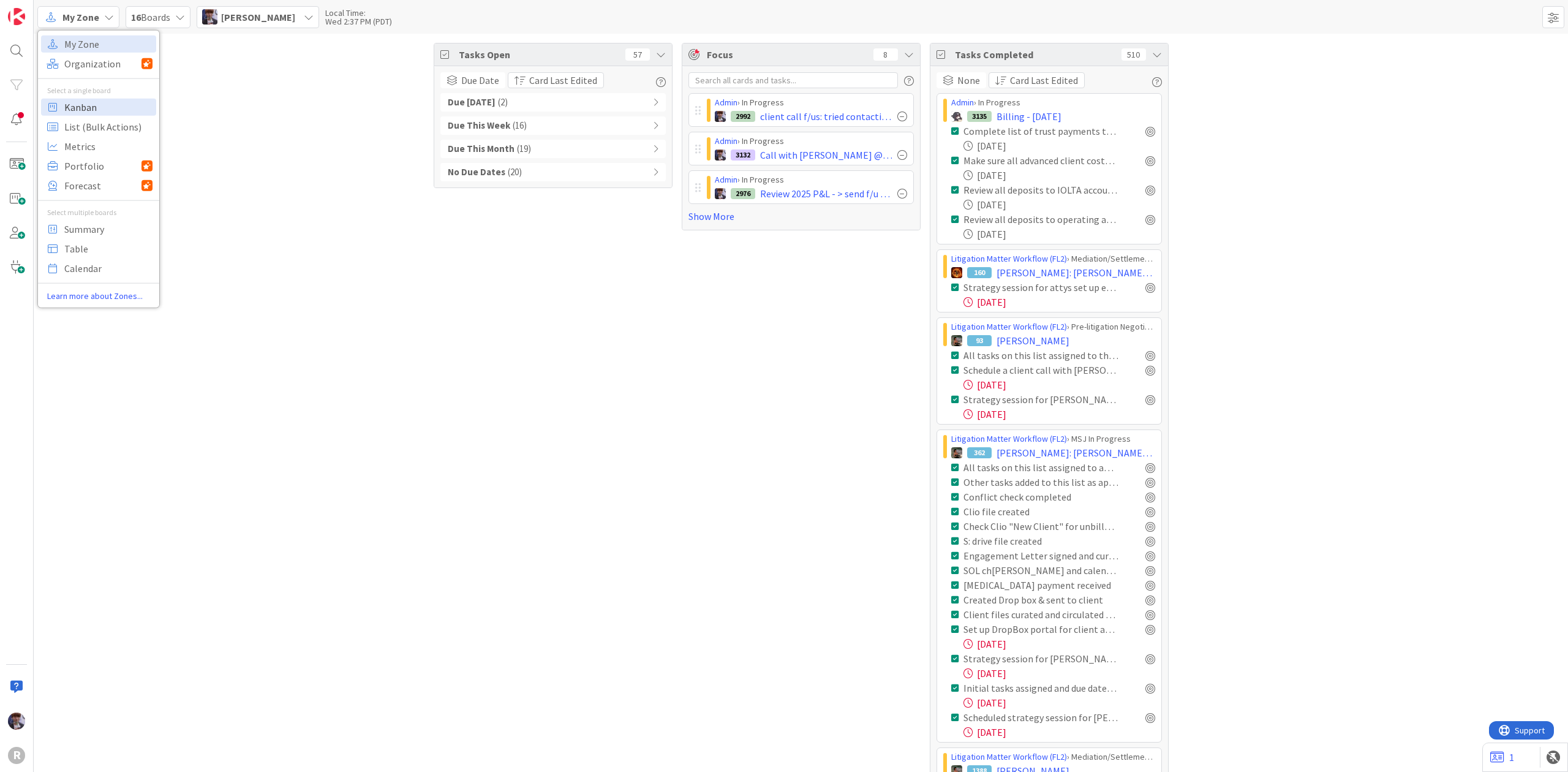
click at [99, 108] on span "Kanban" at bounding box center [108, 106] width 88 height 18
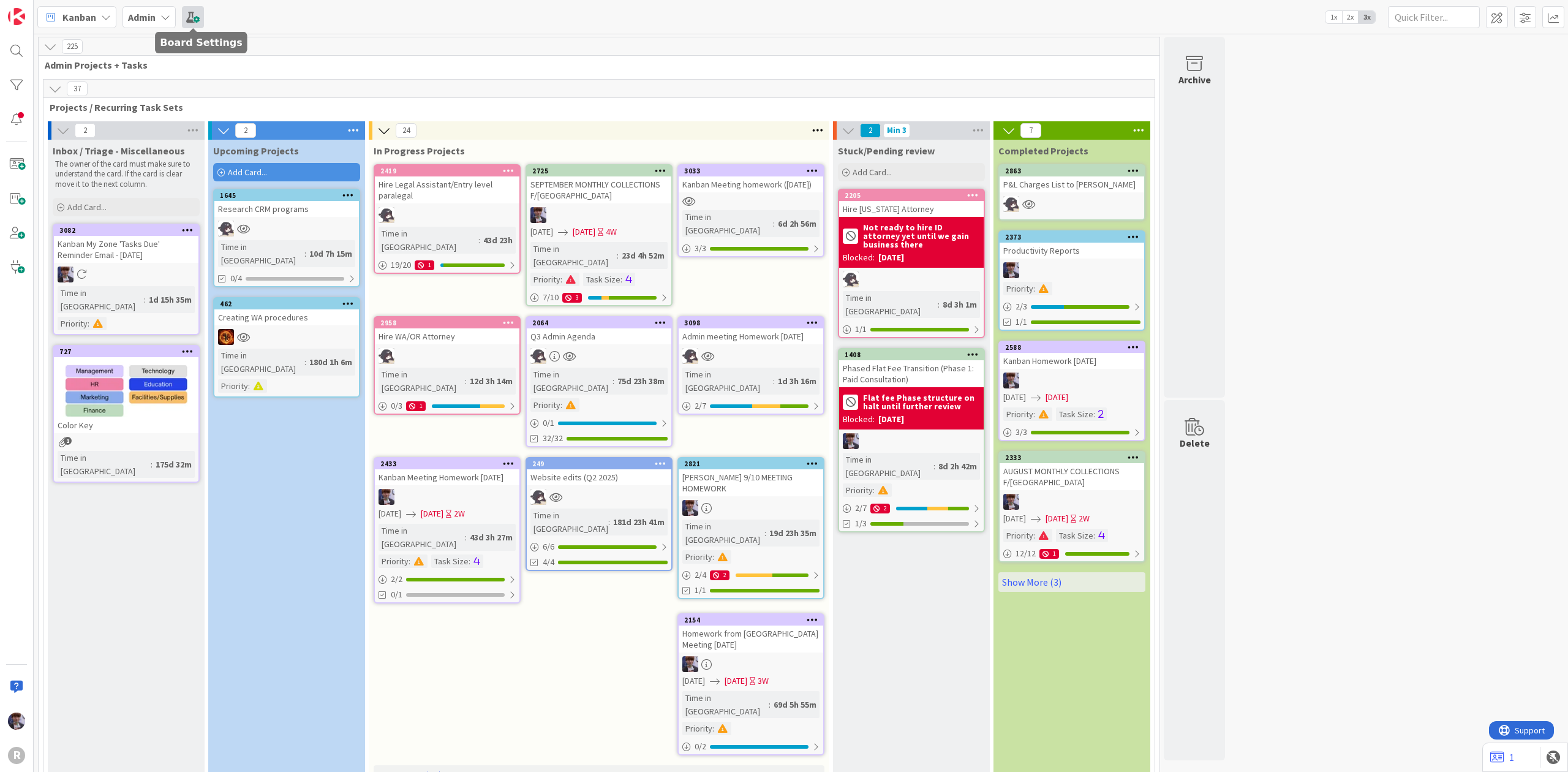
click at [197, 14] on span at bounding box center [193, 18] width 22 height 22
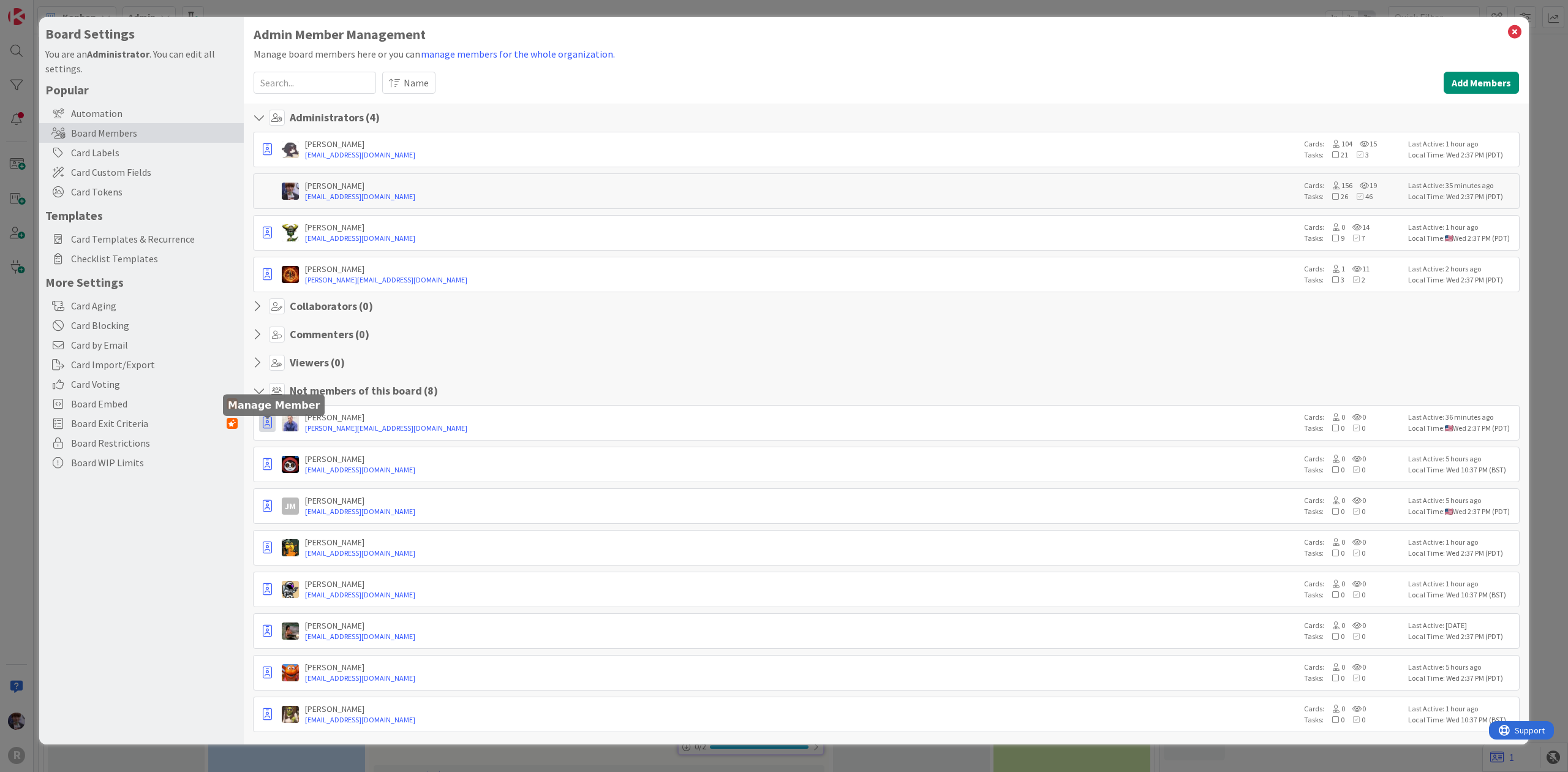
click at [266, 422] on icon "button" at bounding box center [266, 422] width 9 height 12
click at [290, 446] on p "Promote to Admin" at bounding box center [328, 449] width 85 height 9
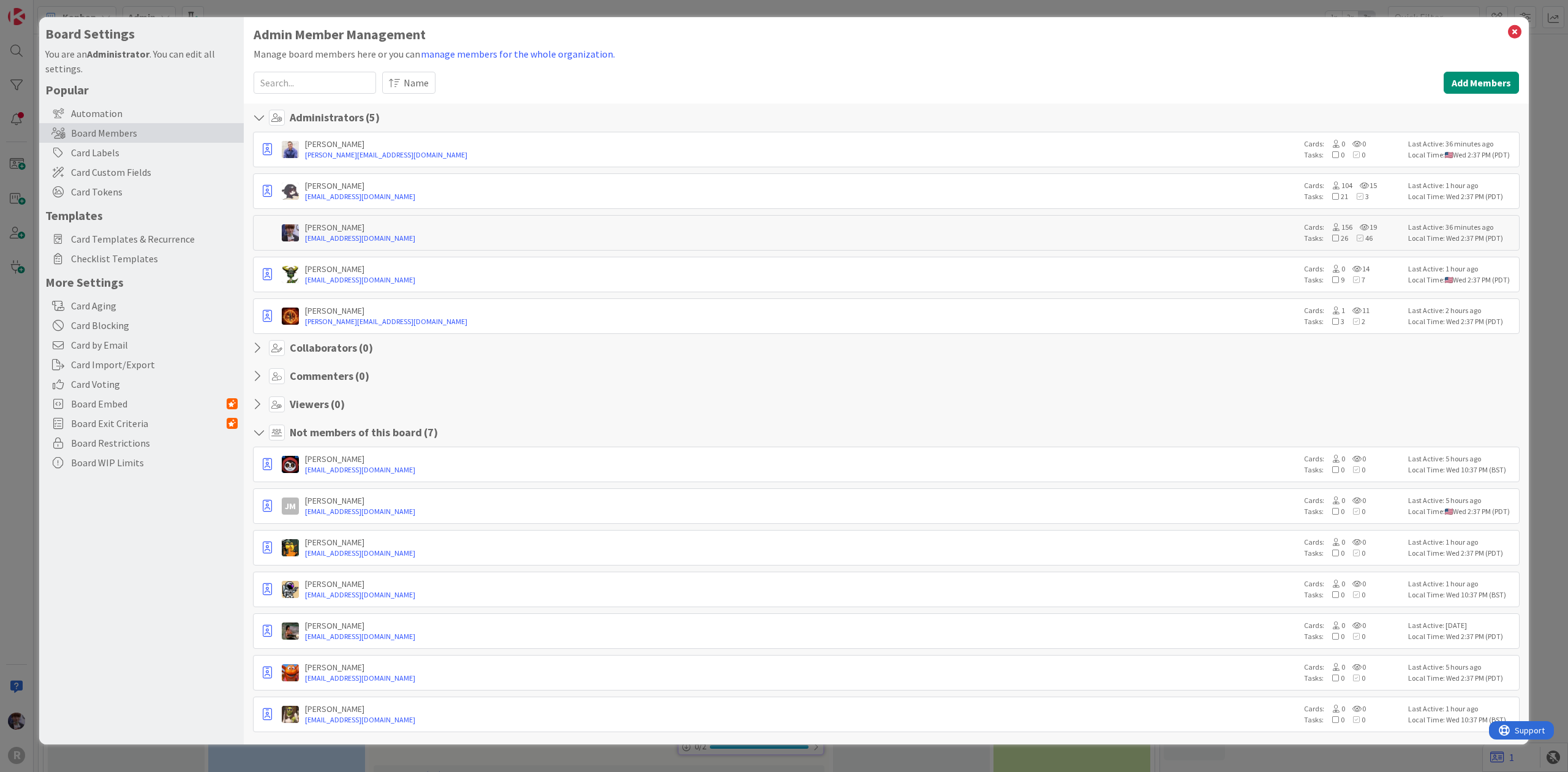
click at [10, 305] on div "Board Settings You are an Administrator . You can edit all settings. Popular Au…" at bounding box center [784, 386] width 1568 height 772
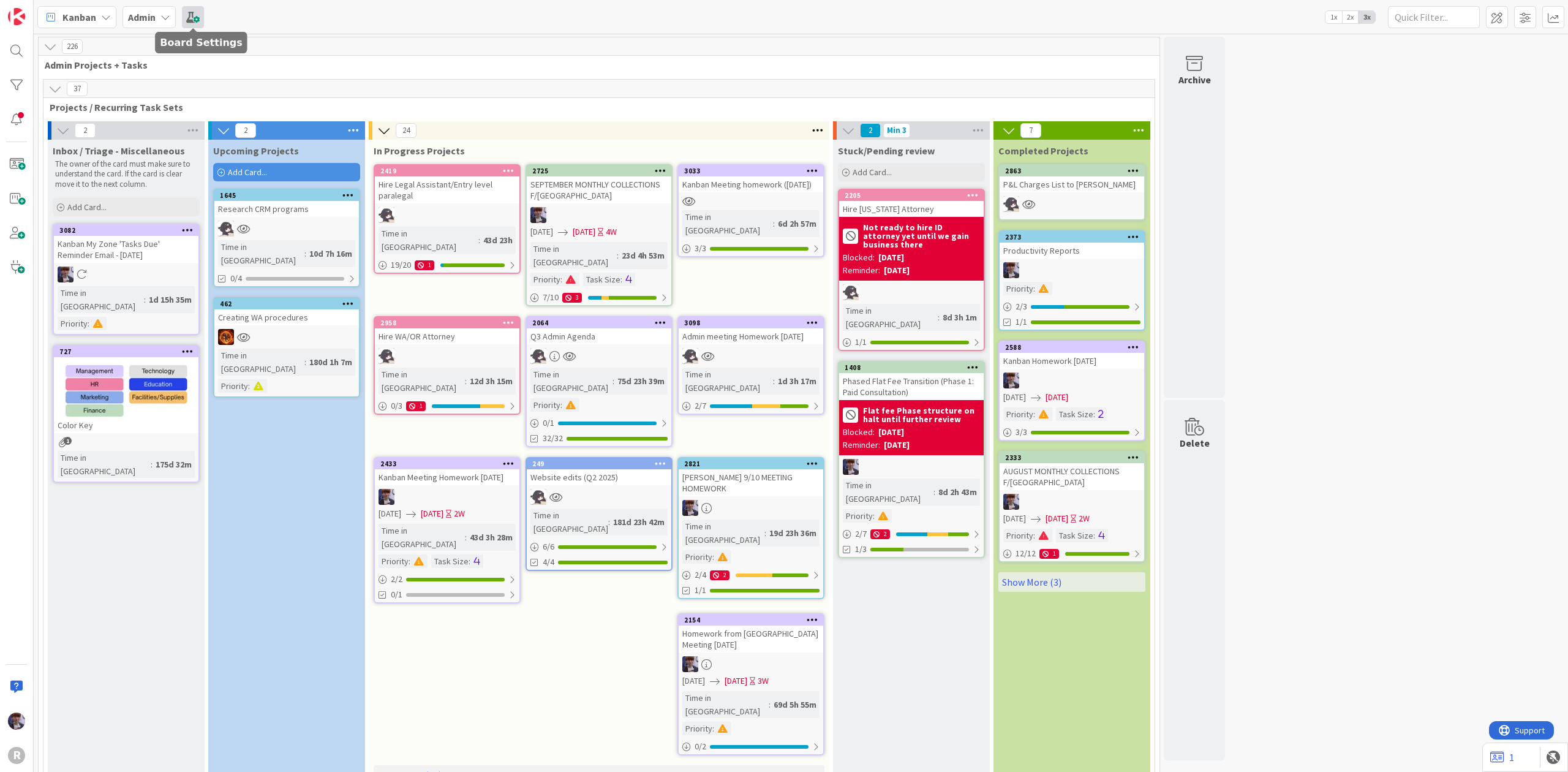
click at [196, 16] on span at bounding box center [193, 18] width 22 height 22
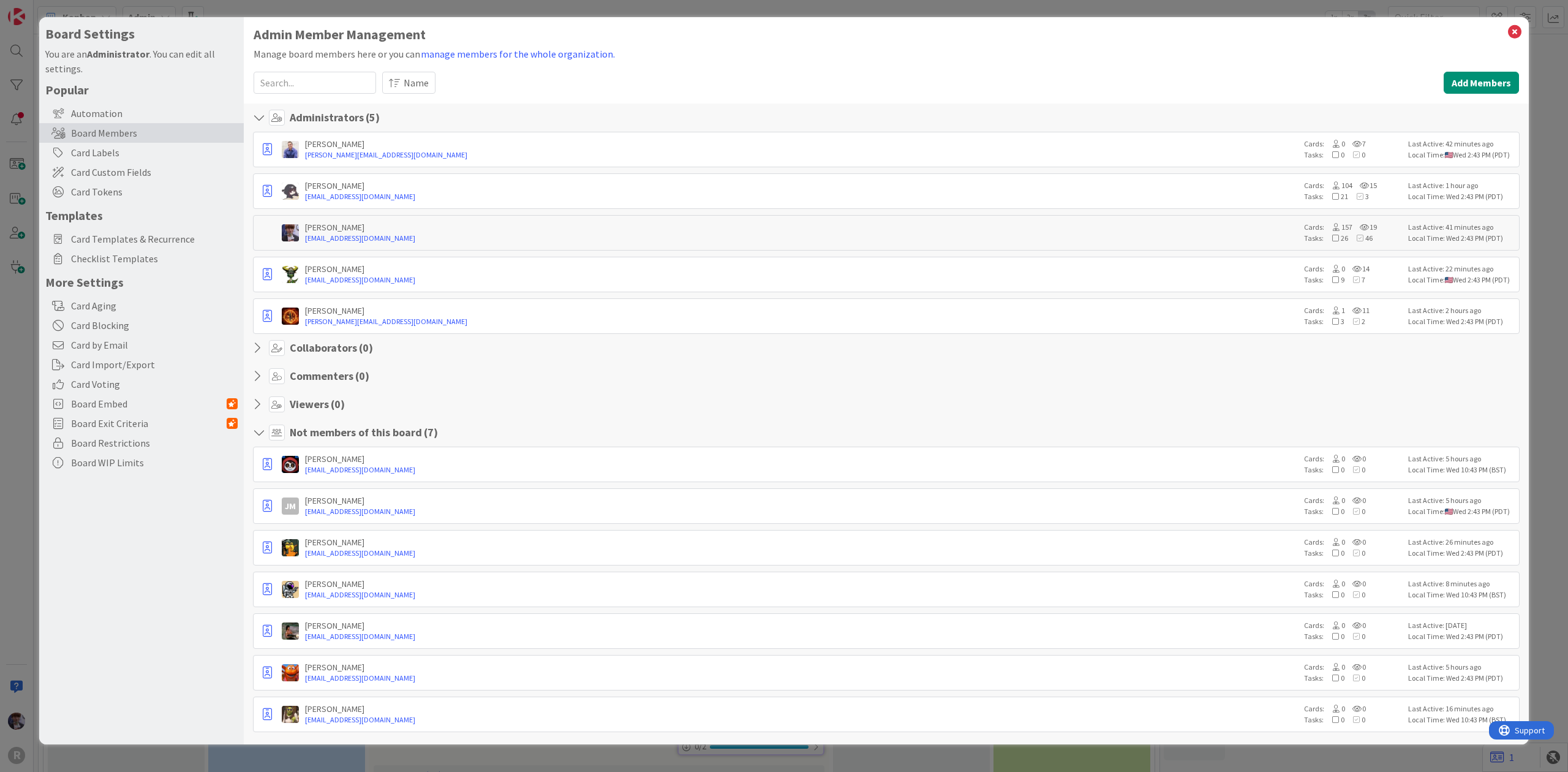
drag, startPoint x: 51, startPoint y: 38, endPoint x: 54, endPoint y: 30, distance: 8.5
click at [51, 37] on h4 "Board Settings" at bounding box center [142, 34] width 192 height 15
click at [65, 17] on div "Board Settings You are an Administrator . You can edit all settings. Popular Au…" at bounding box center [142, 380] width 205 height 727
click at [74, 10] on div "Board Settings You are an Administrator . You can edit all settings. Popular Au…" at bounding box center [784, 386] width 1568 height 772
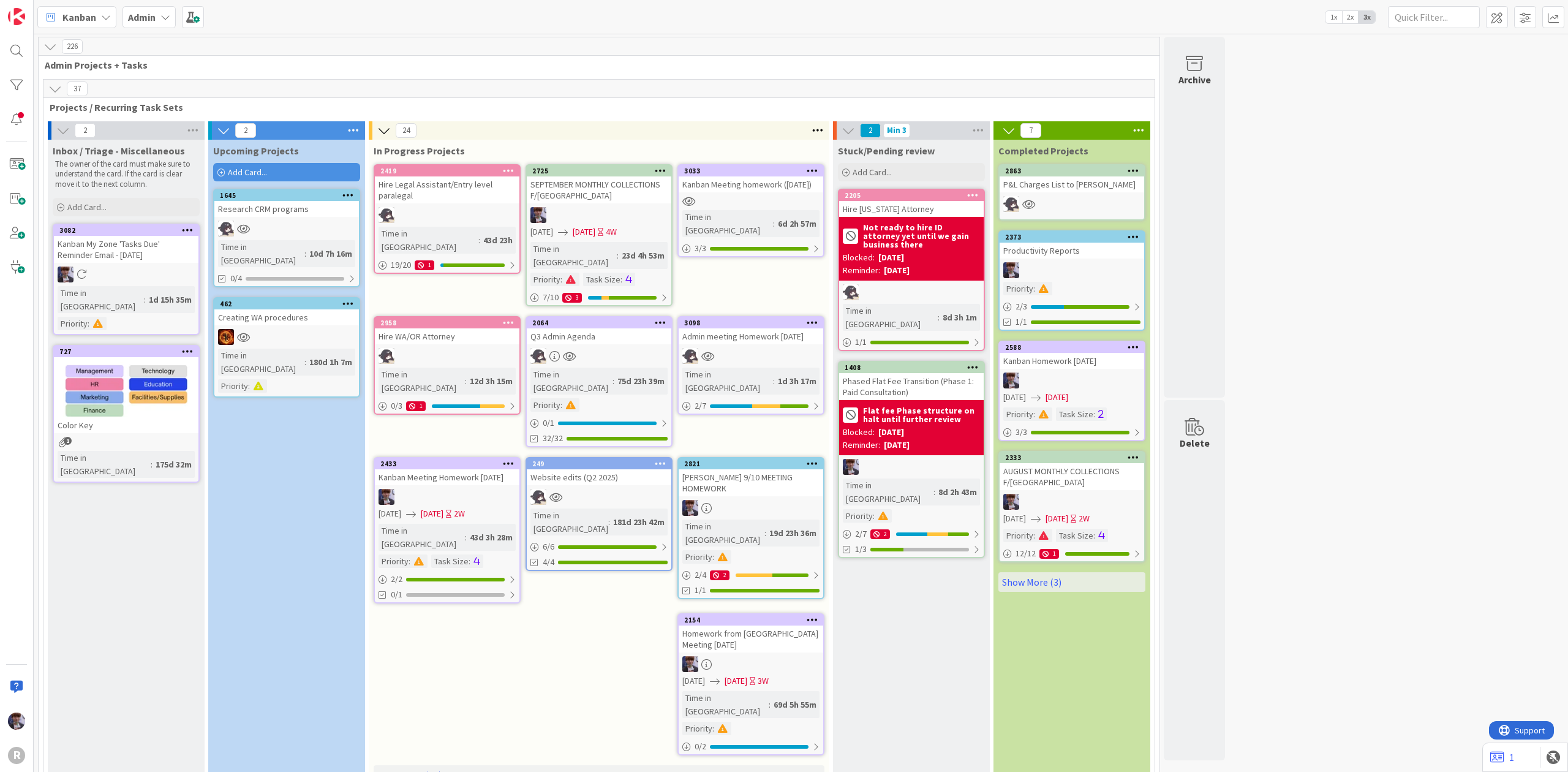
click at [98, 20] on div "Kanban" at bounding box center [77, 18] width 79 height 22
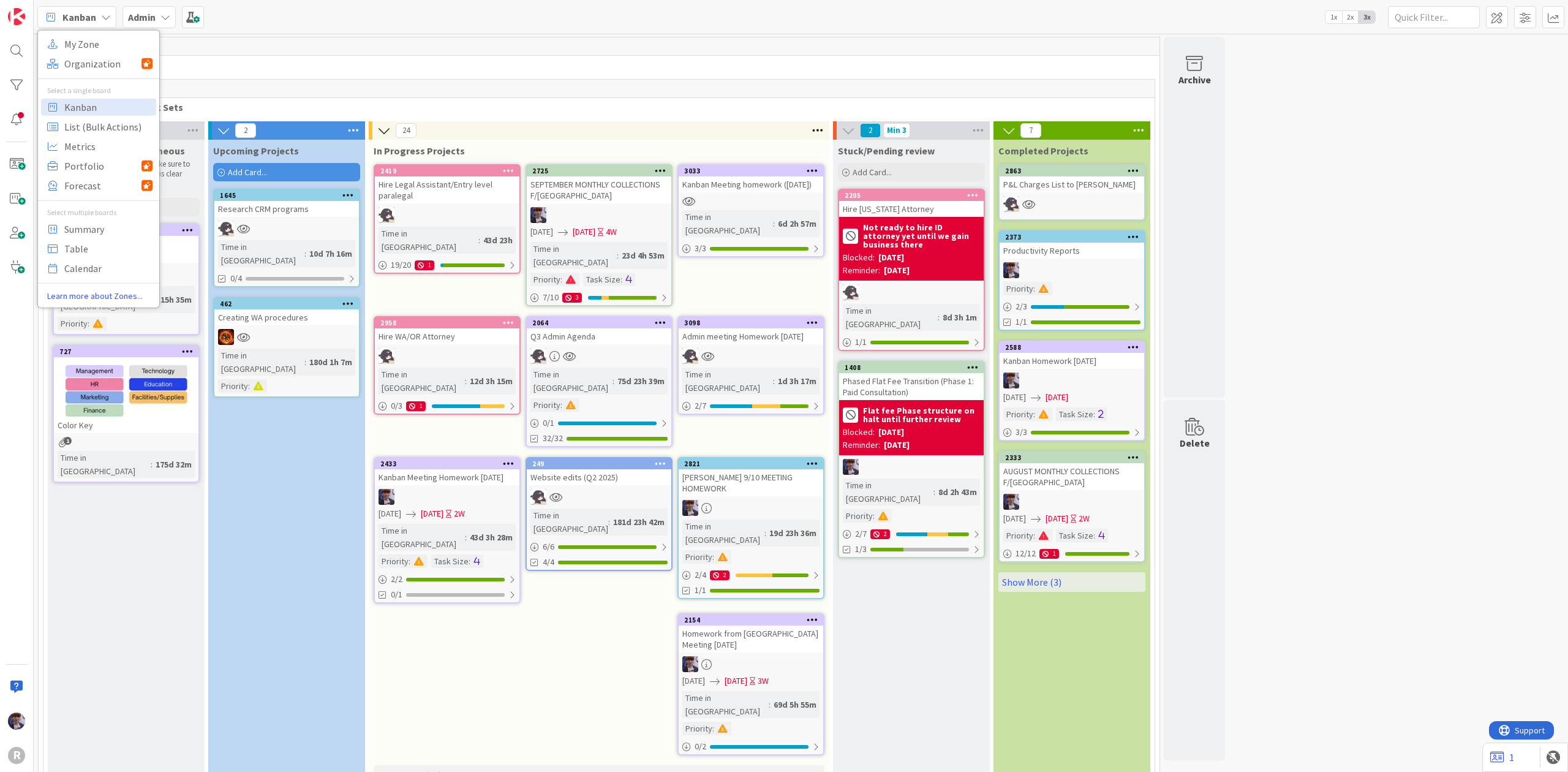
click at [166, 14] on icon at bounding box center [166, 17] width 10 height 10
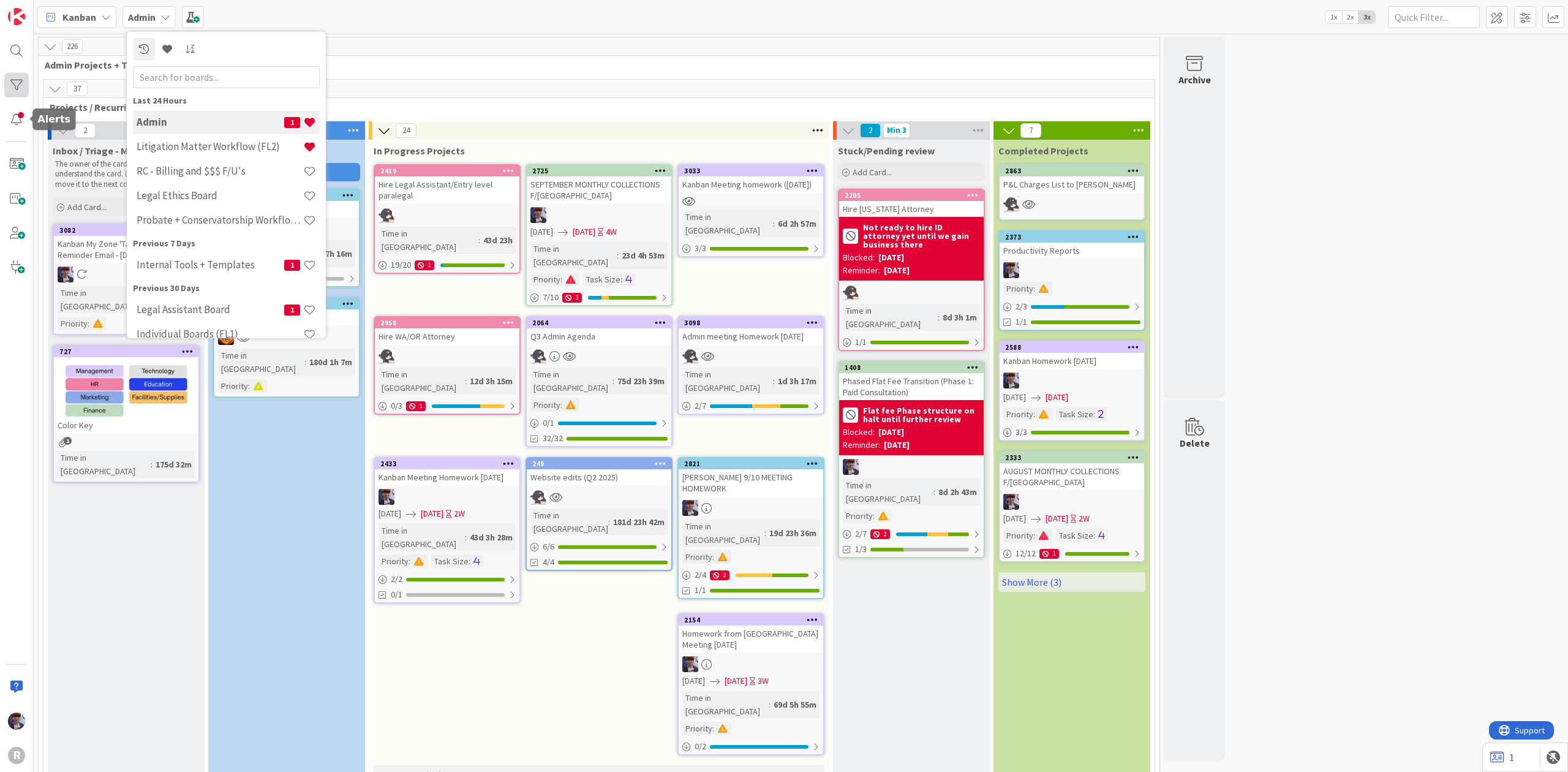
click at [14, 83] on div at bounding box center [16, 85] width 25 height 25
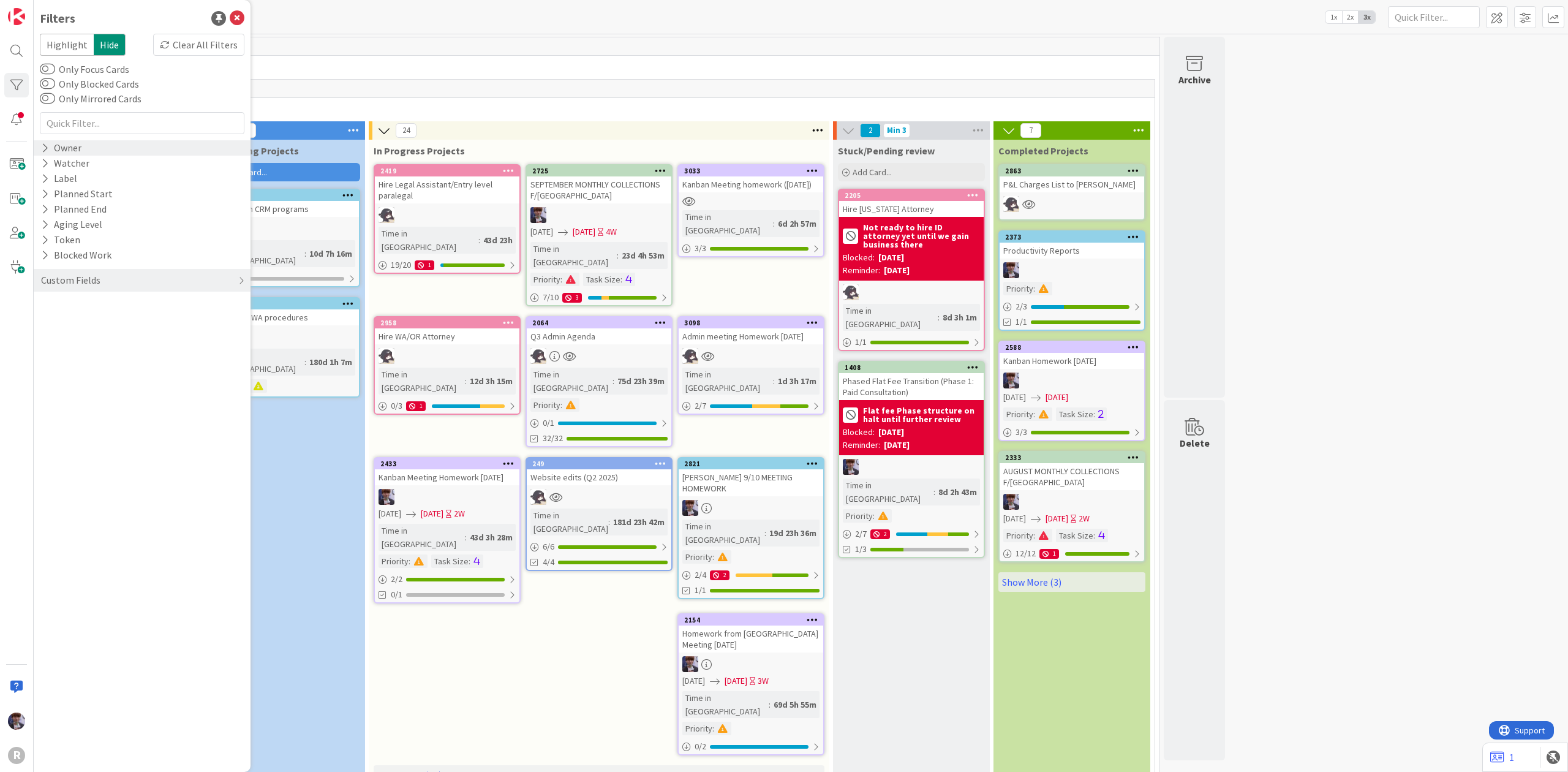
click at [58, 148] on div "Owner" at bounding box center [62, 147] width 43 height 15
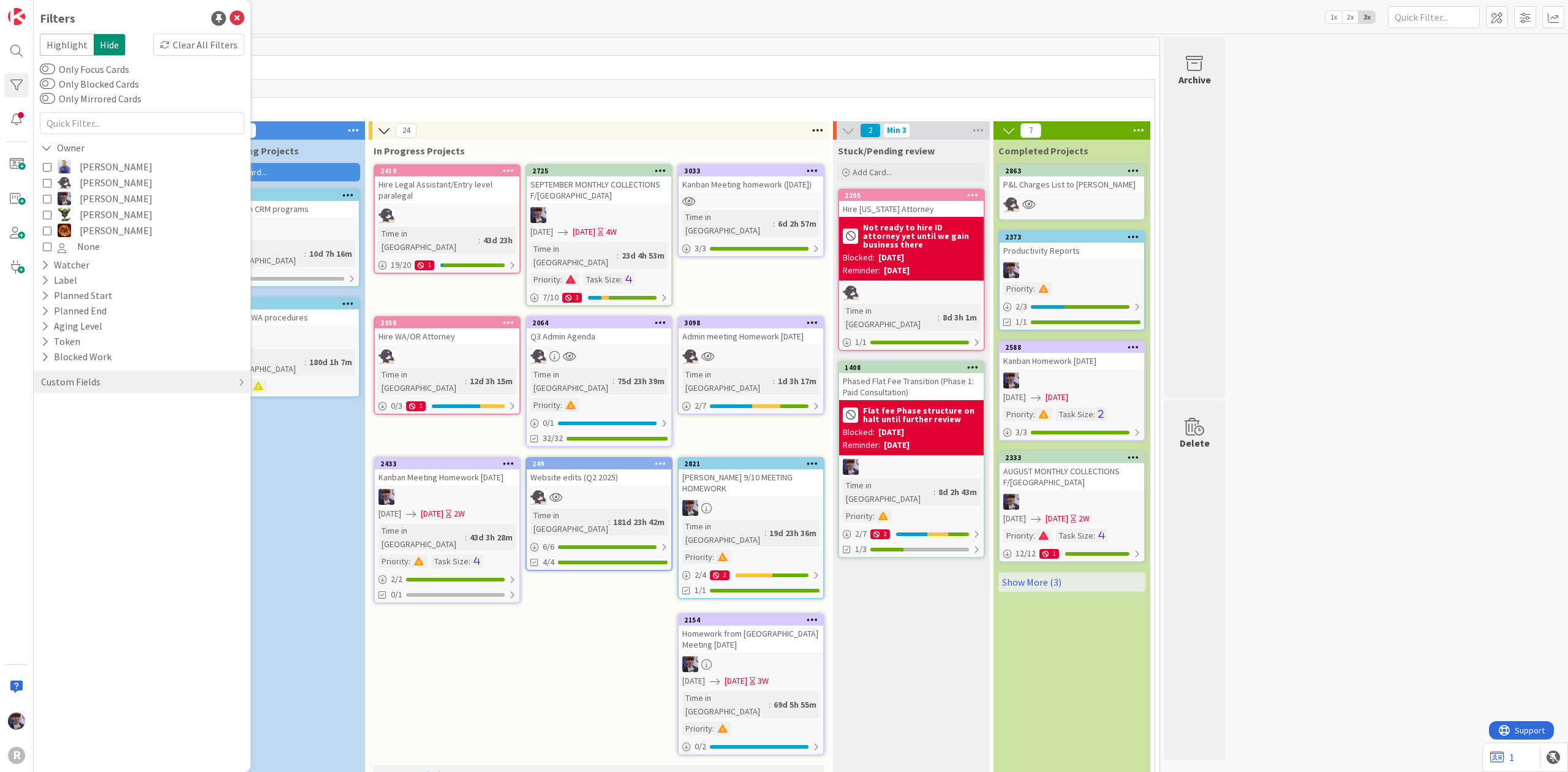
click at [309, 90] on div "37" at bounding box center [598, 89] width 1111 height 18
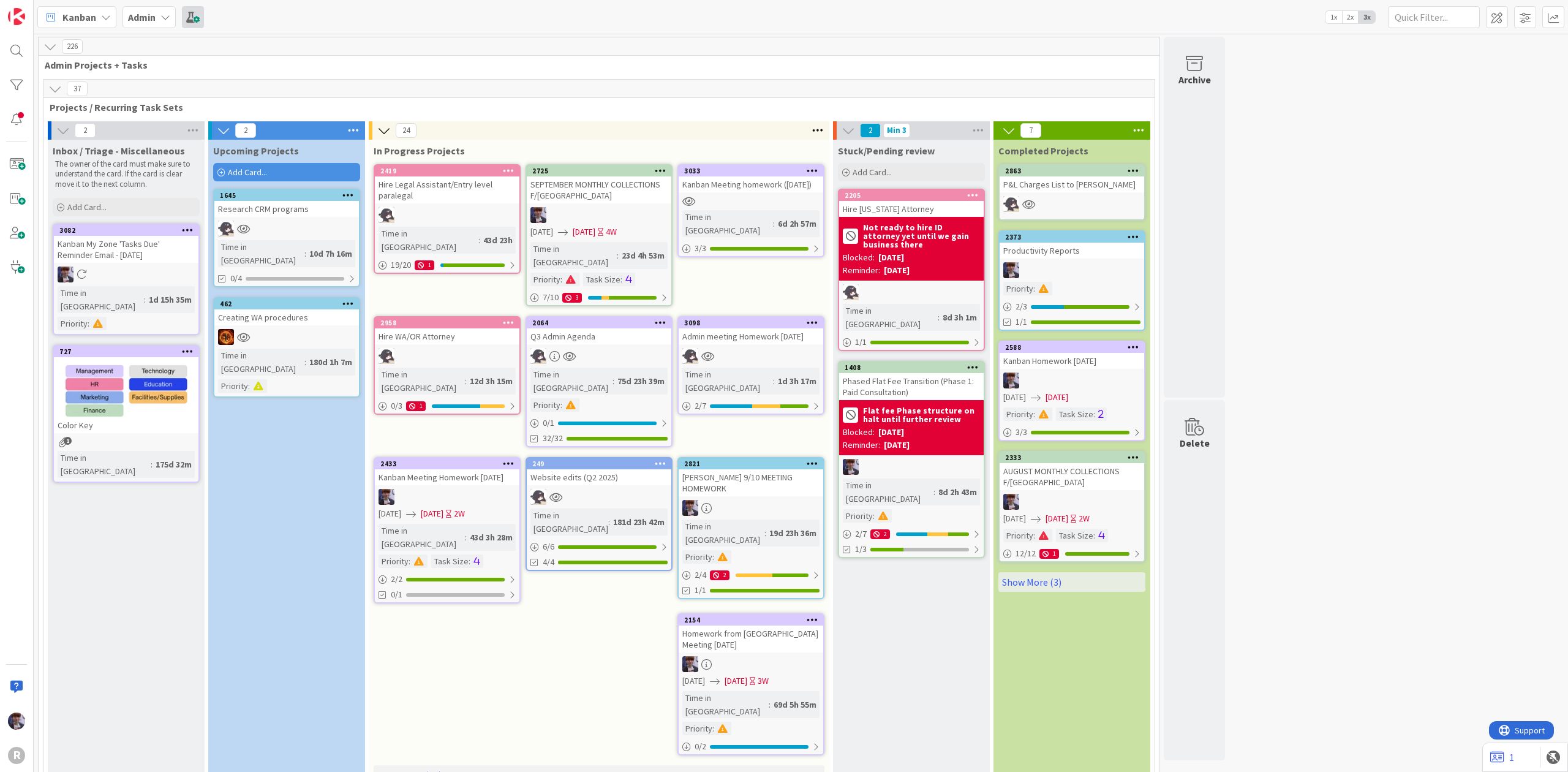
click at [192, 16] on span at bounding box center [193, 18] width 22 height 22
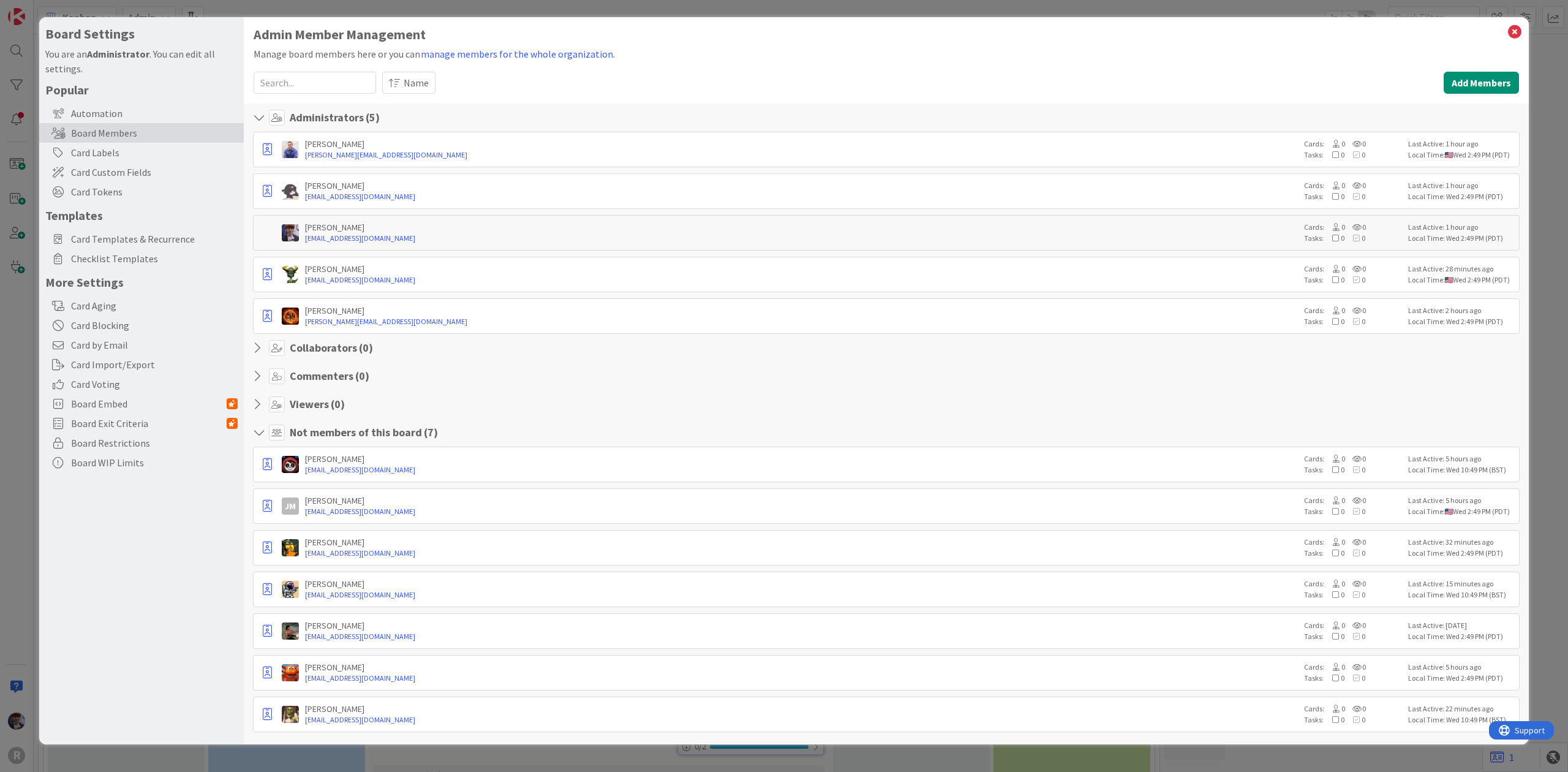
click at [164, 8] on div "Board Settings You are an Administrator . You can edit all settings. Popular Au…" at bounding box center [784, 386] width 1568 height 772
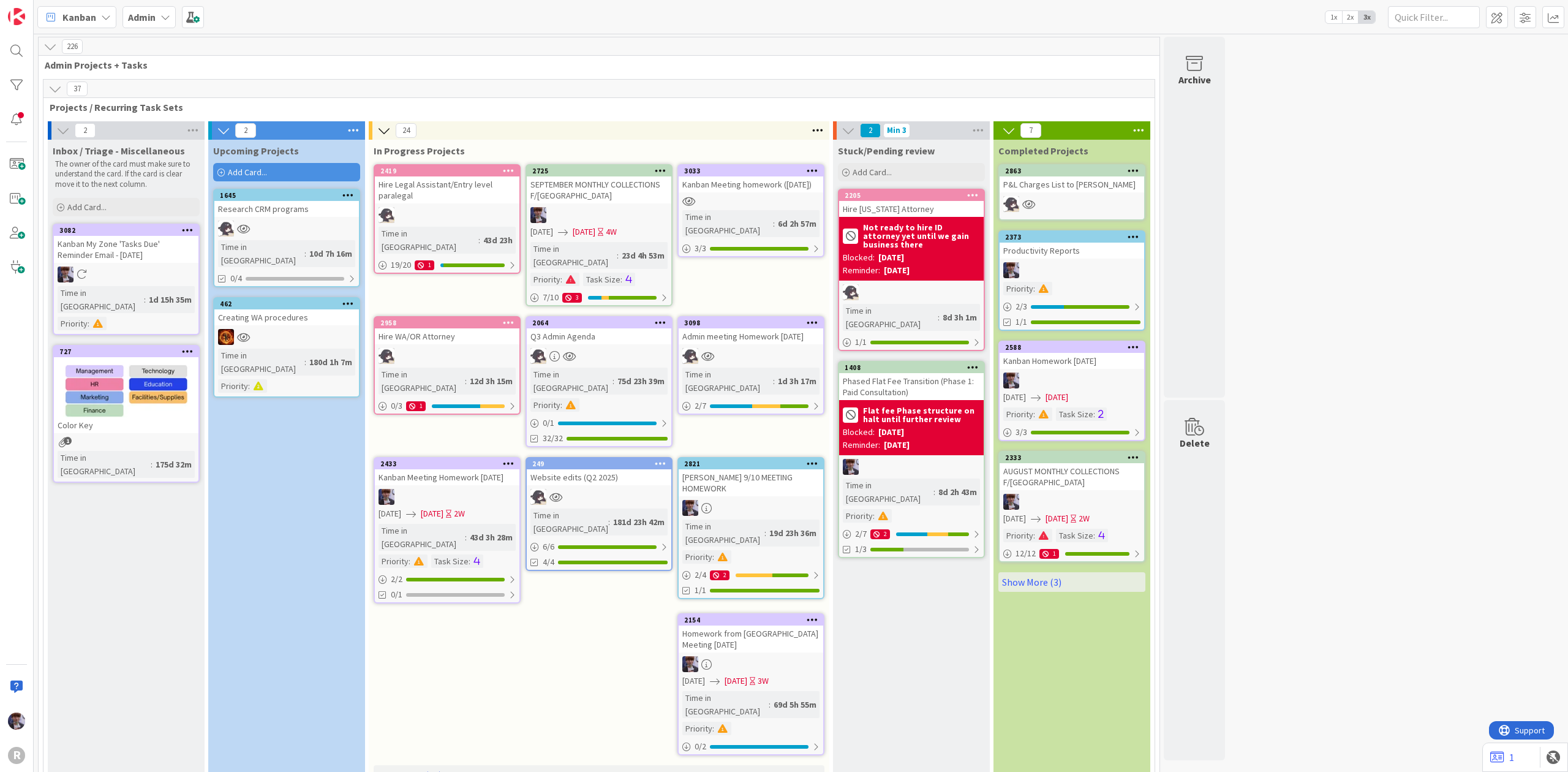
click at [159, 12] on div "Admin" at bounding box center [149, 18] width 54 height 22
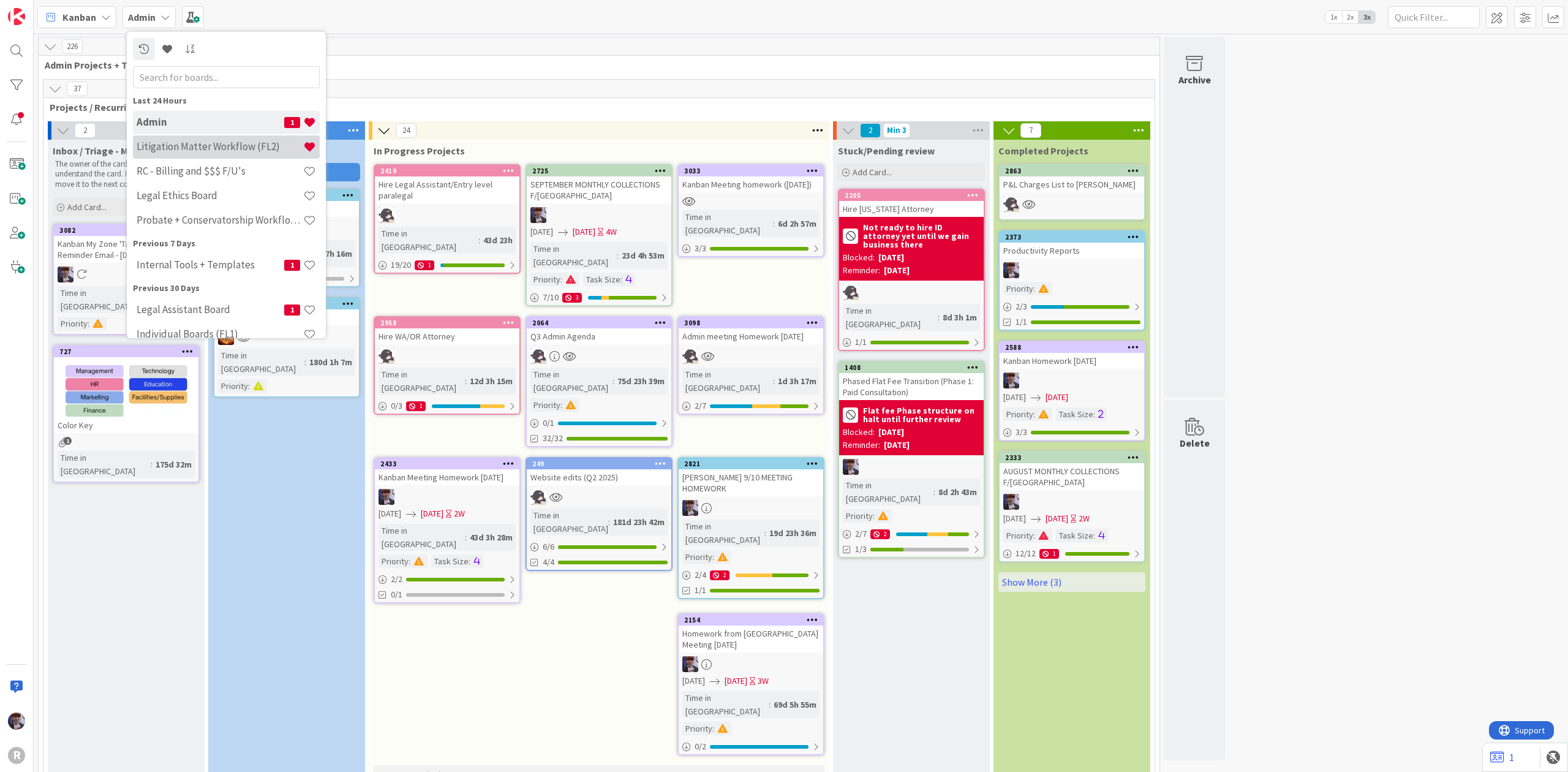
click at [180, 152] on h4 "Litigation Matter Workflow (FL2)" at bounding box center [220, 146] width 166 height 12
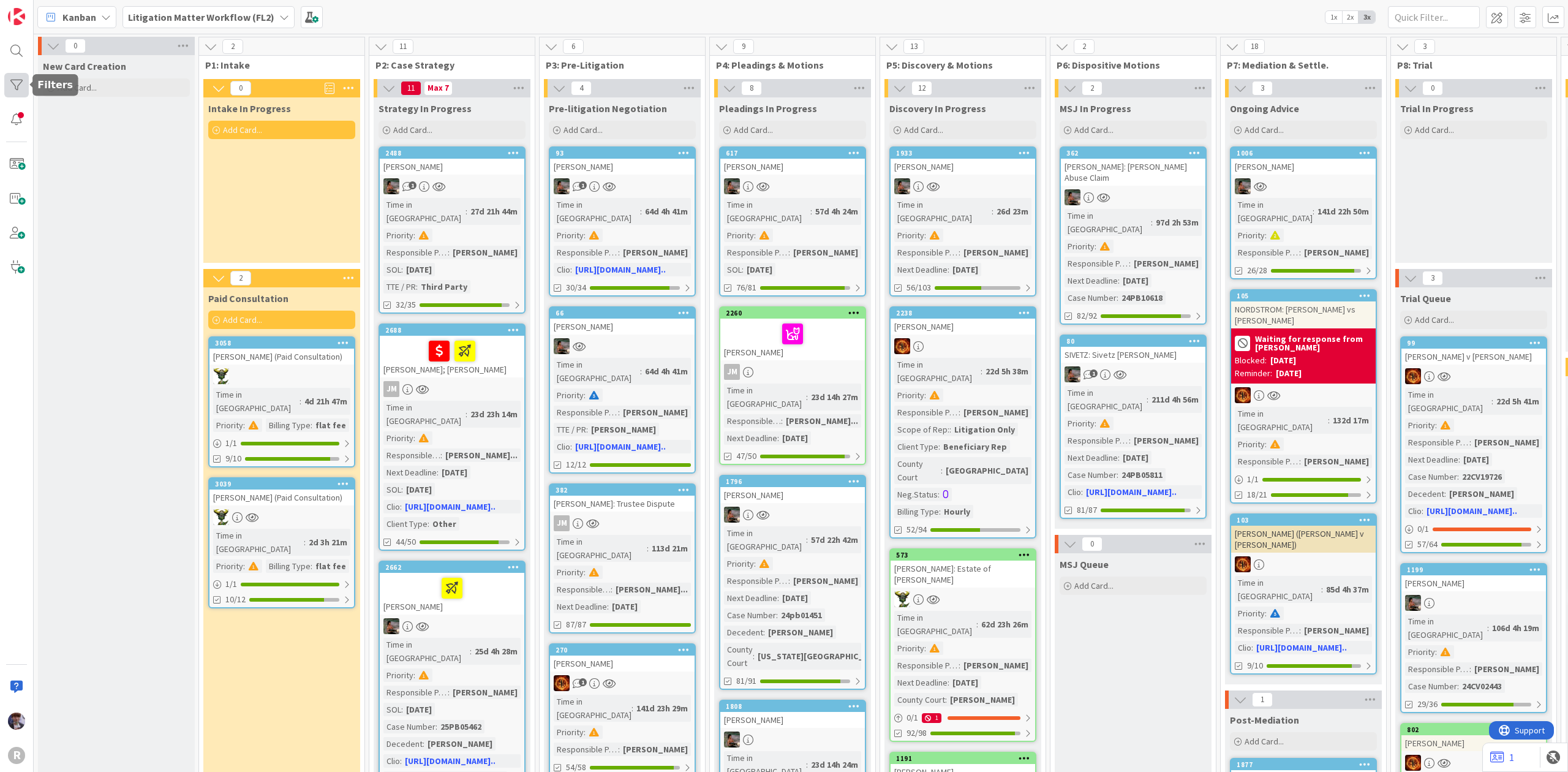
click at [22, 93] on div at bounding box center [16, 85] width 25 height 25
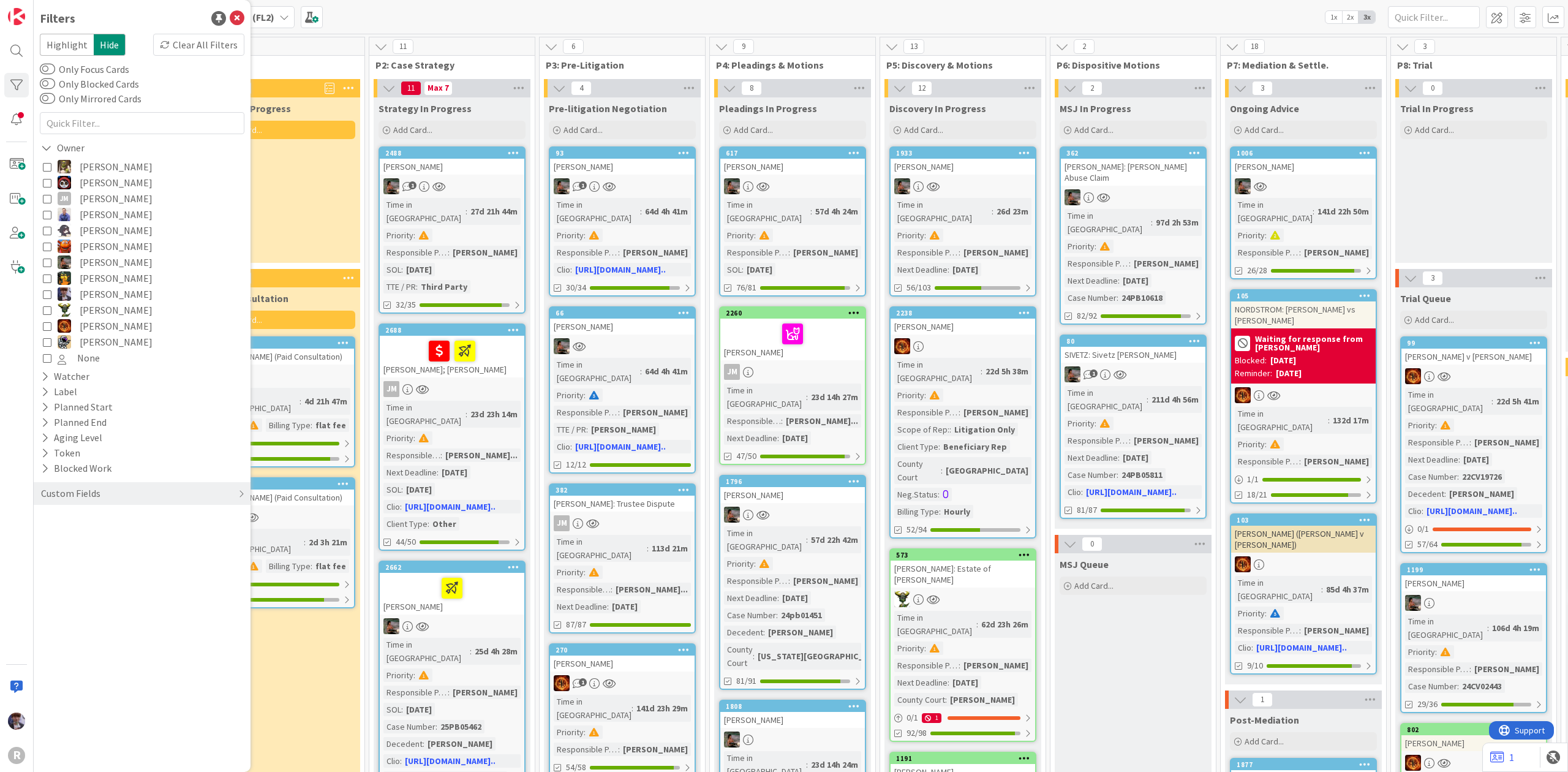
click at [49, 258] on icon at bounding box center [47, 262] width 9 height 9
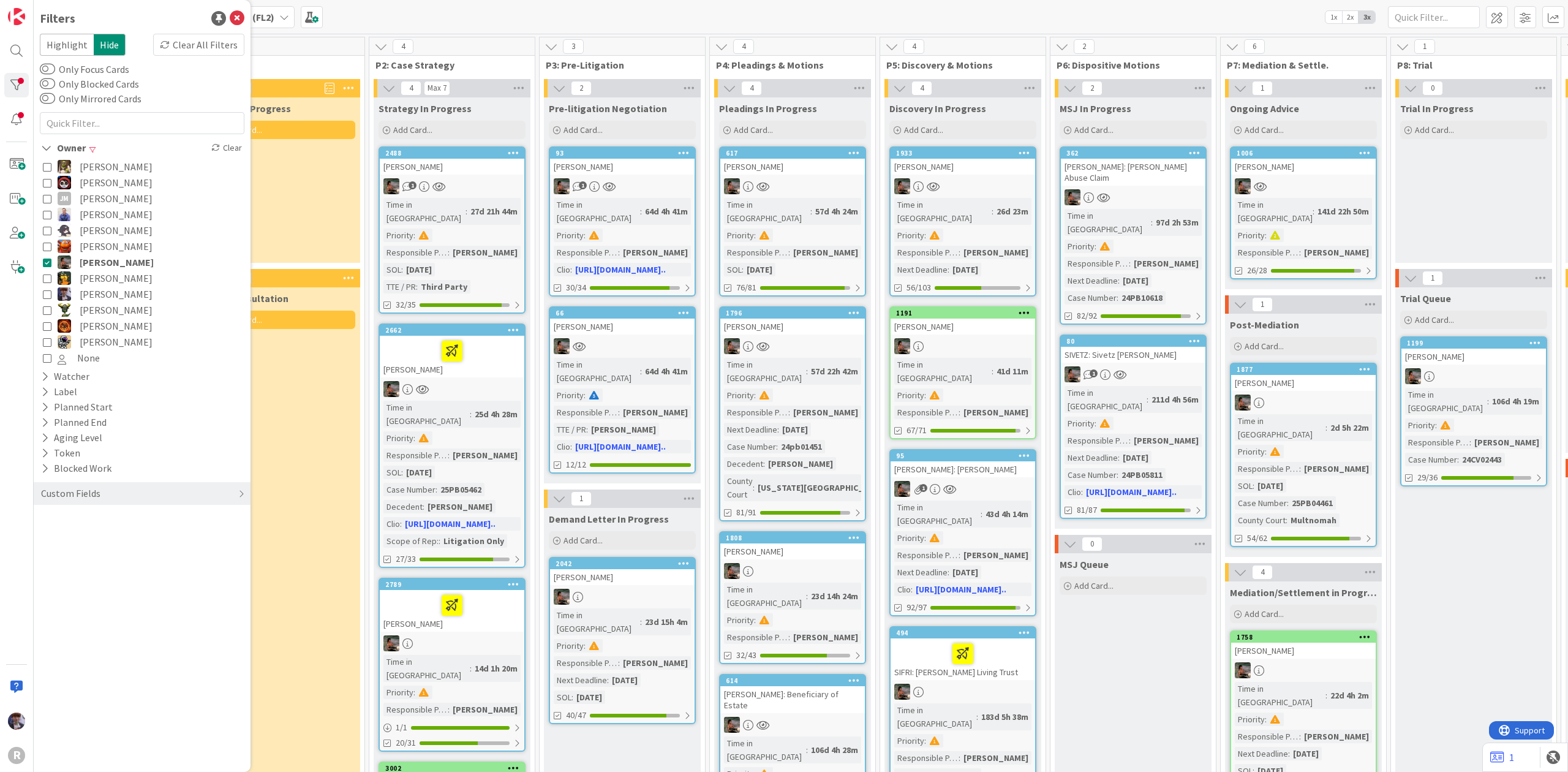
click at [43, 322] on icon at bounding box center [47, 326] width 9 height 9
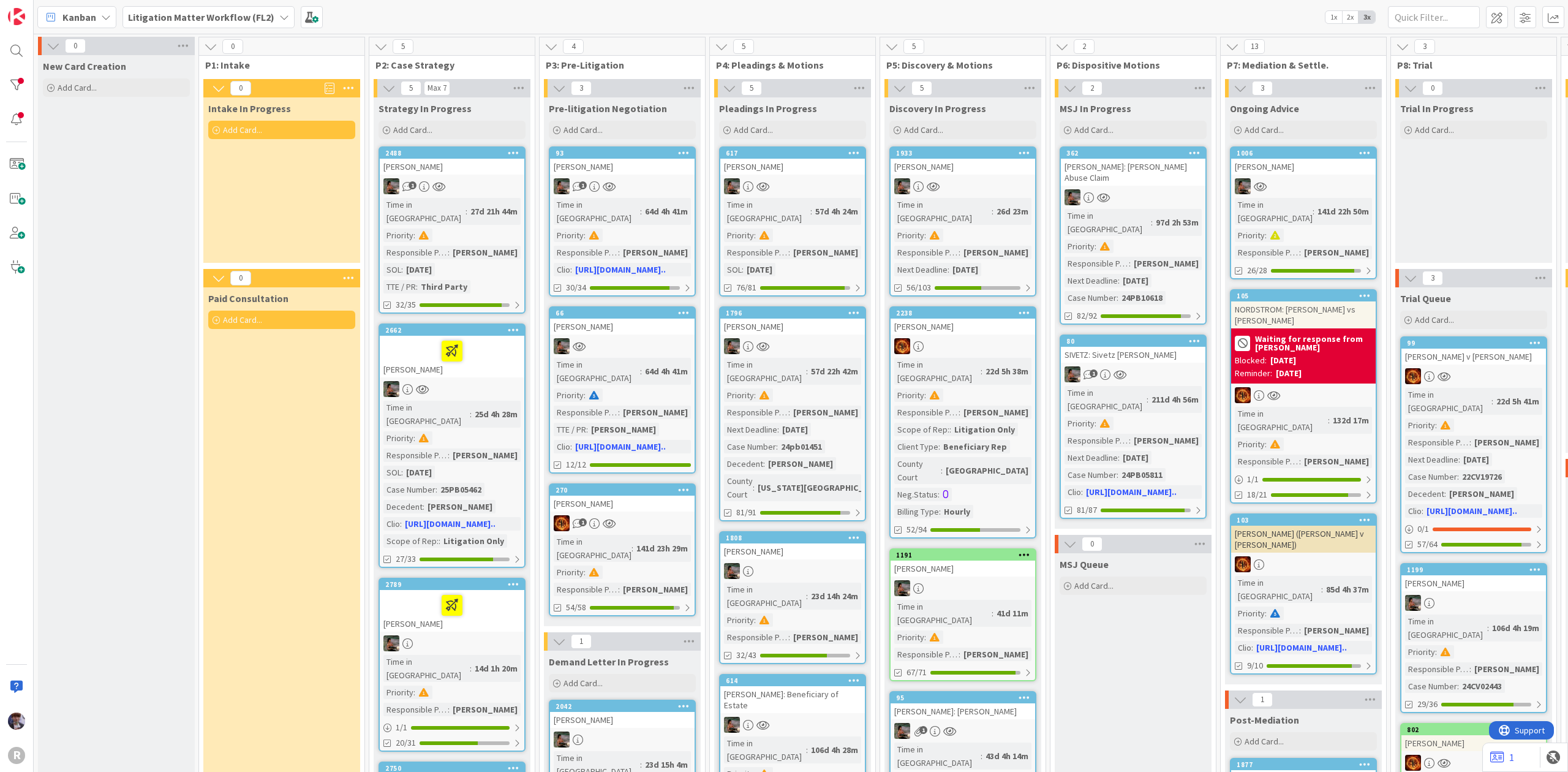
click at [440, 381] on div at bounding box center [452, 389] width 145 height 16
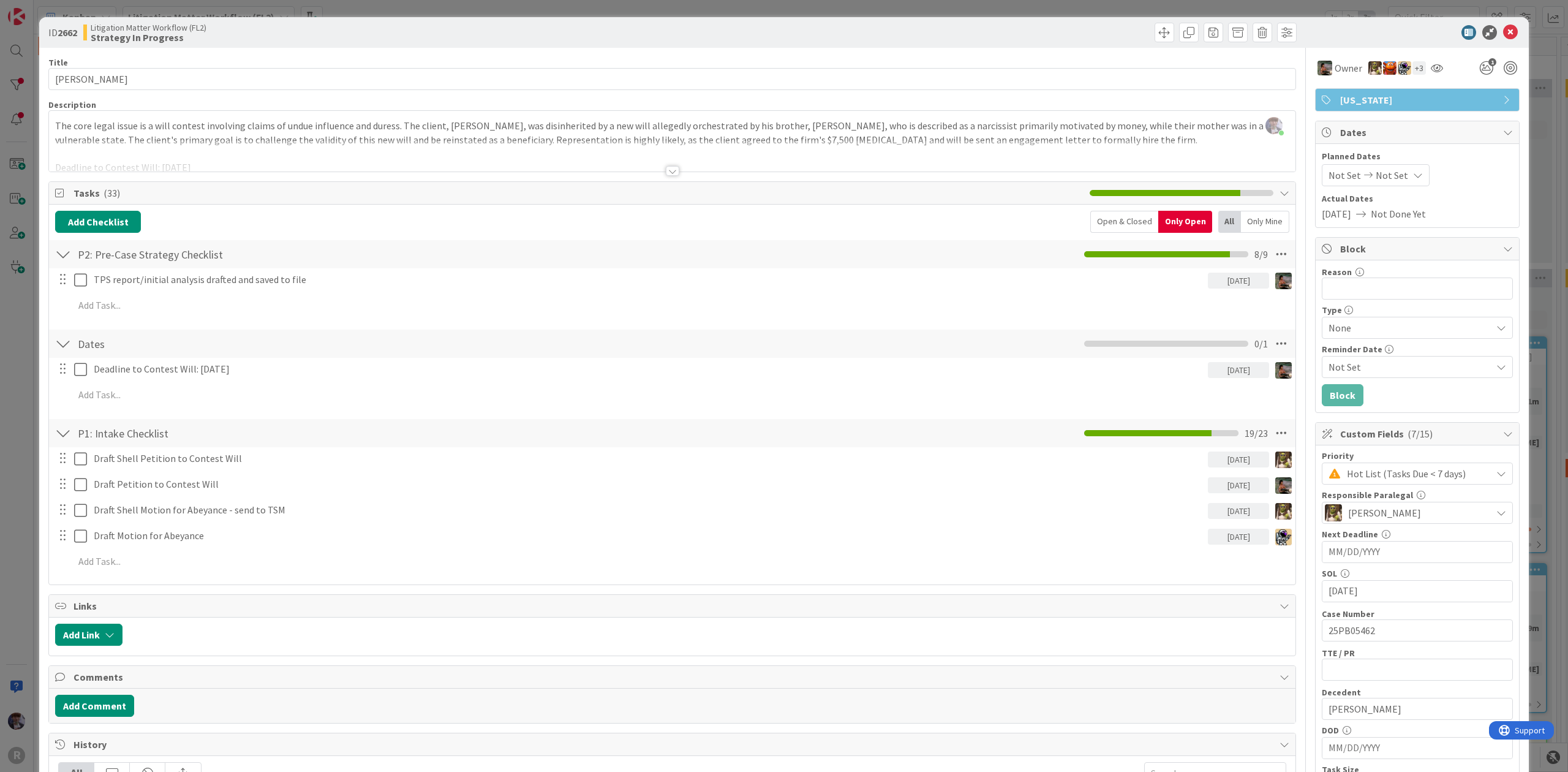
click at [1546, 122] on div "ID 2662 Litigation Matter Workflow (FL2) Strategy In Progress Title 14 / 128 [P…" at bounding box center [784, 386] width 1568 height 772
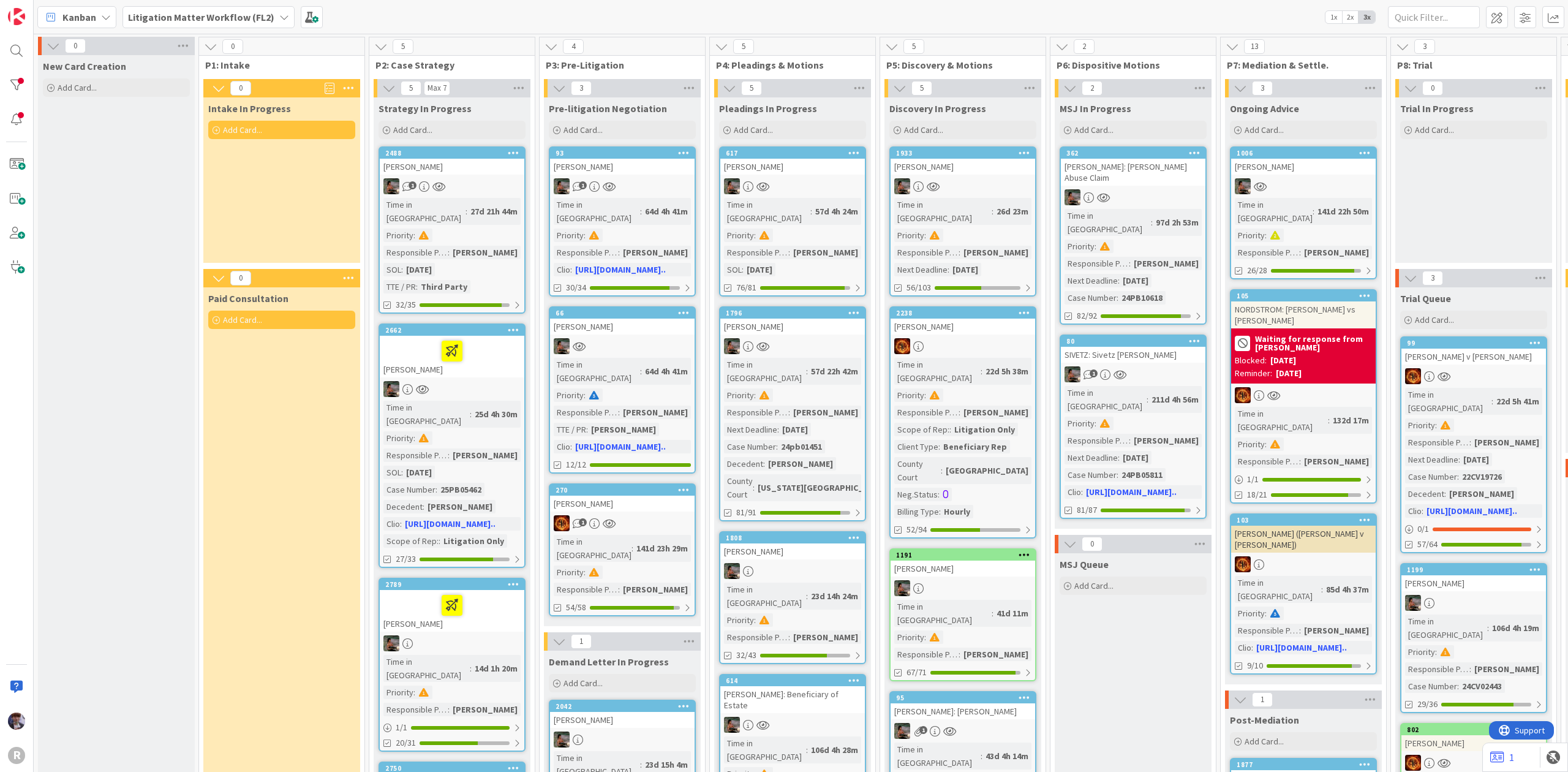
click at [446, 170] on div "[PERSON_NAME]" at bounding box center [452, 166] width 145 height 16
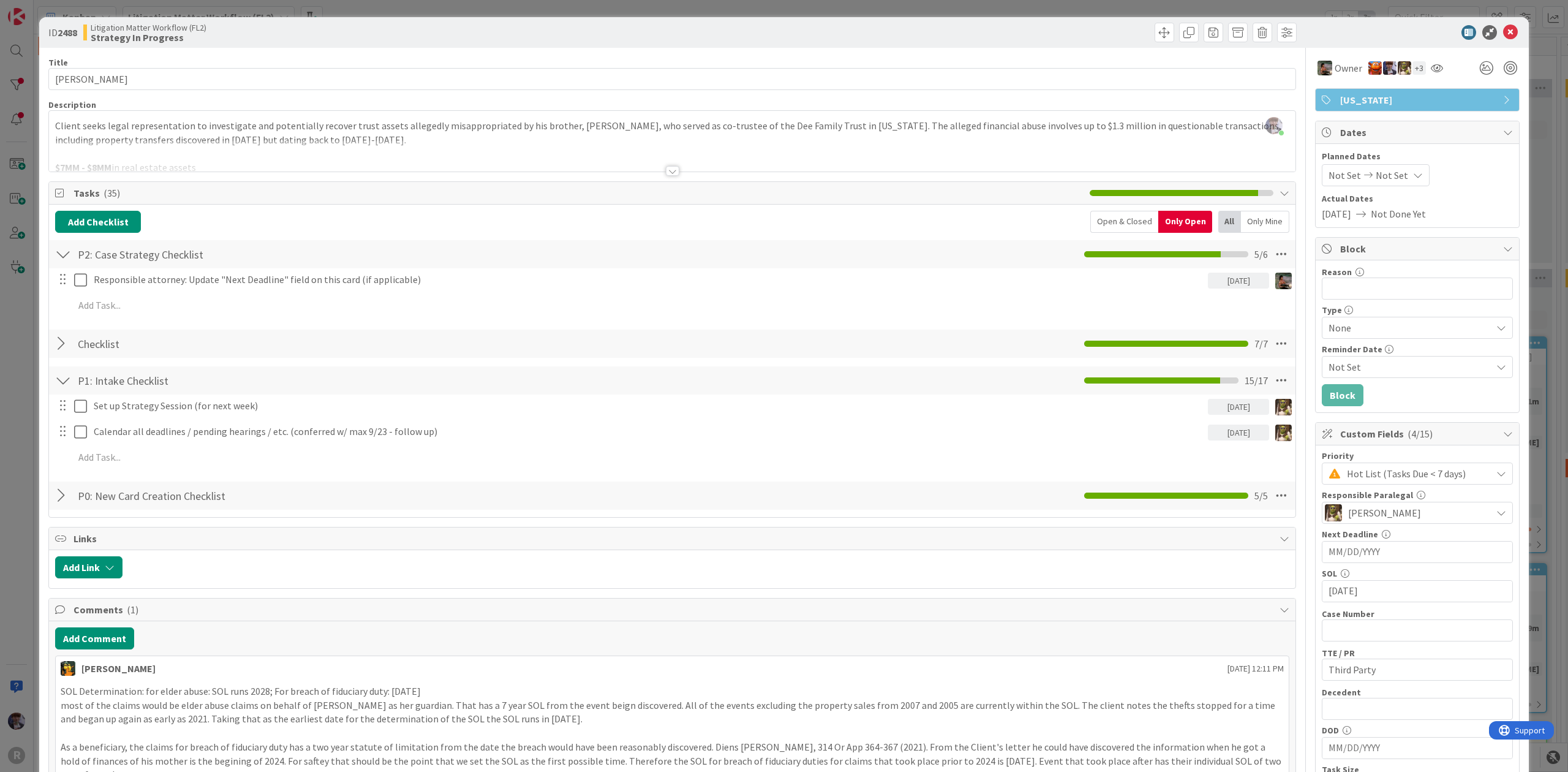
click at [1527, 102] on div "ID 2488 Litigation Matter Workflow (FL2) Strategy In Progress Title 9 / 128 [PE…" at bounding box center [784, 386] width 1568 height 772
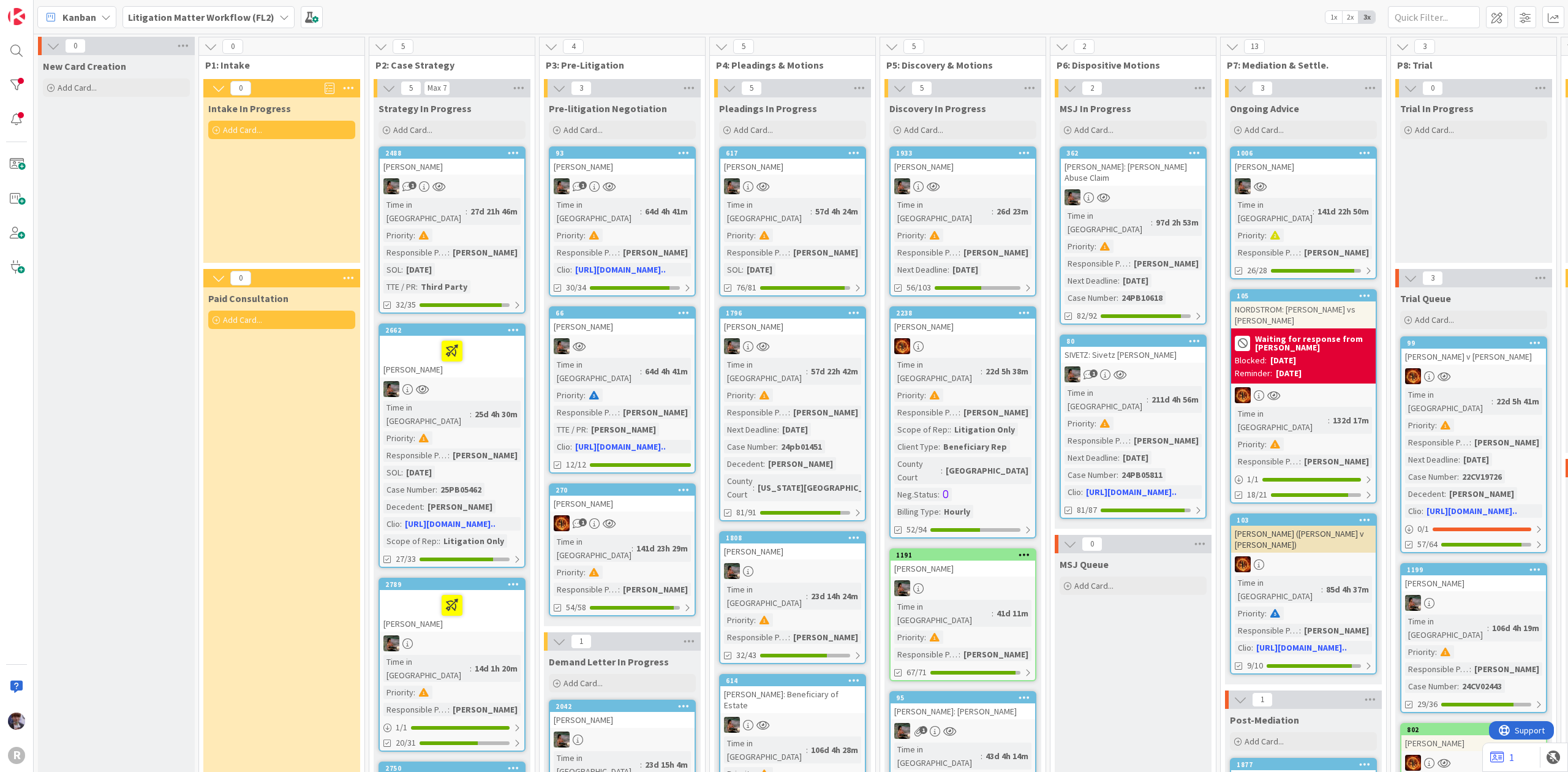
click at [480, 593] on div "[PERSON_NAME]" at bounding box center [452, 610] width 145 height 42
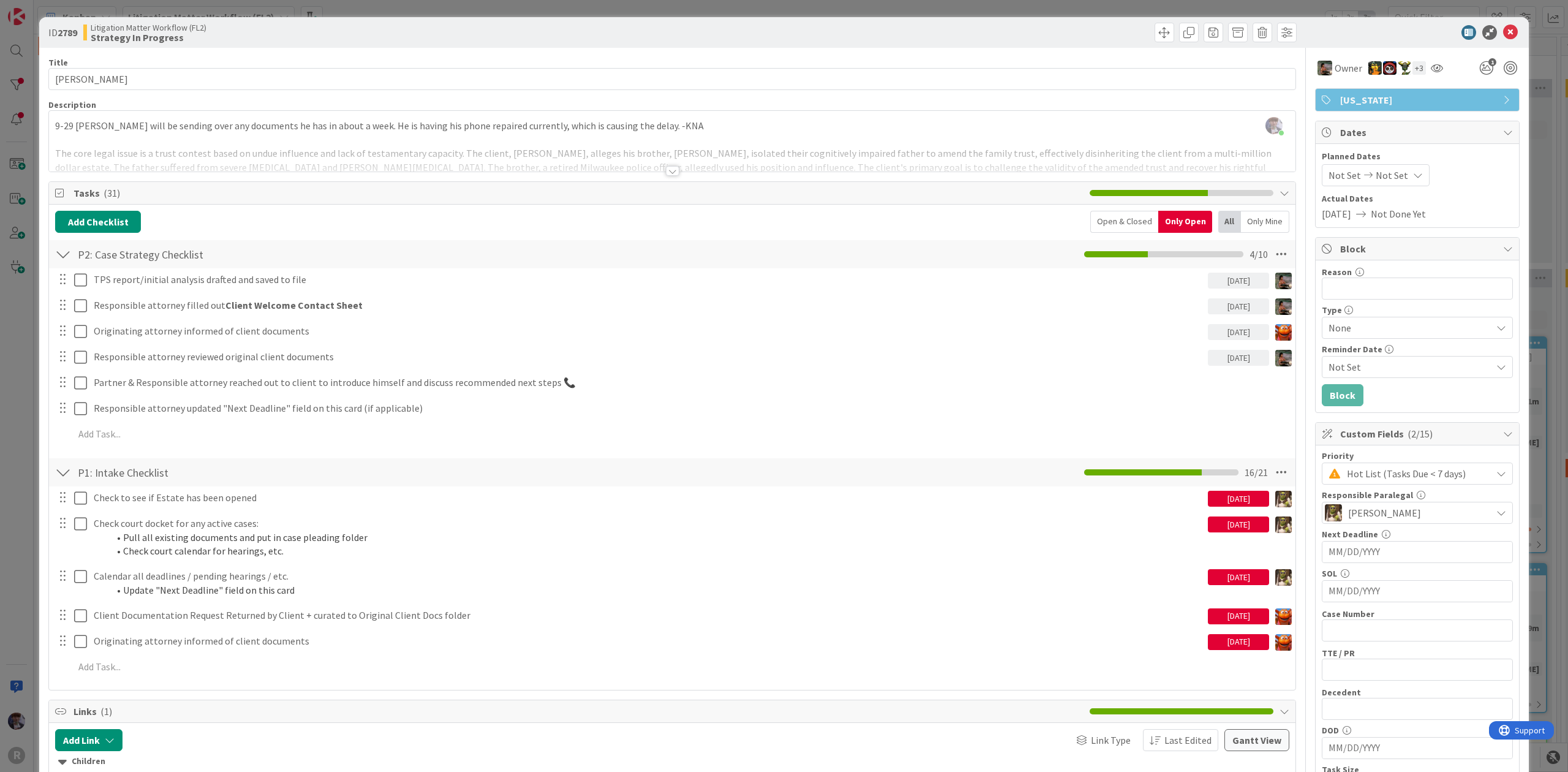
click at [1412, 69] on div "+ 3" at bounding box center [1418, 68] width 14 height 14
click at [1430, 67] on icon at bounding box center [1436, 68] width 12 height 10
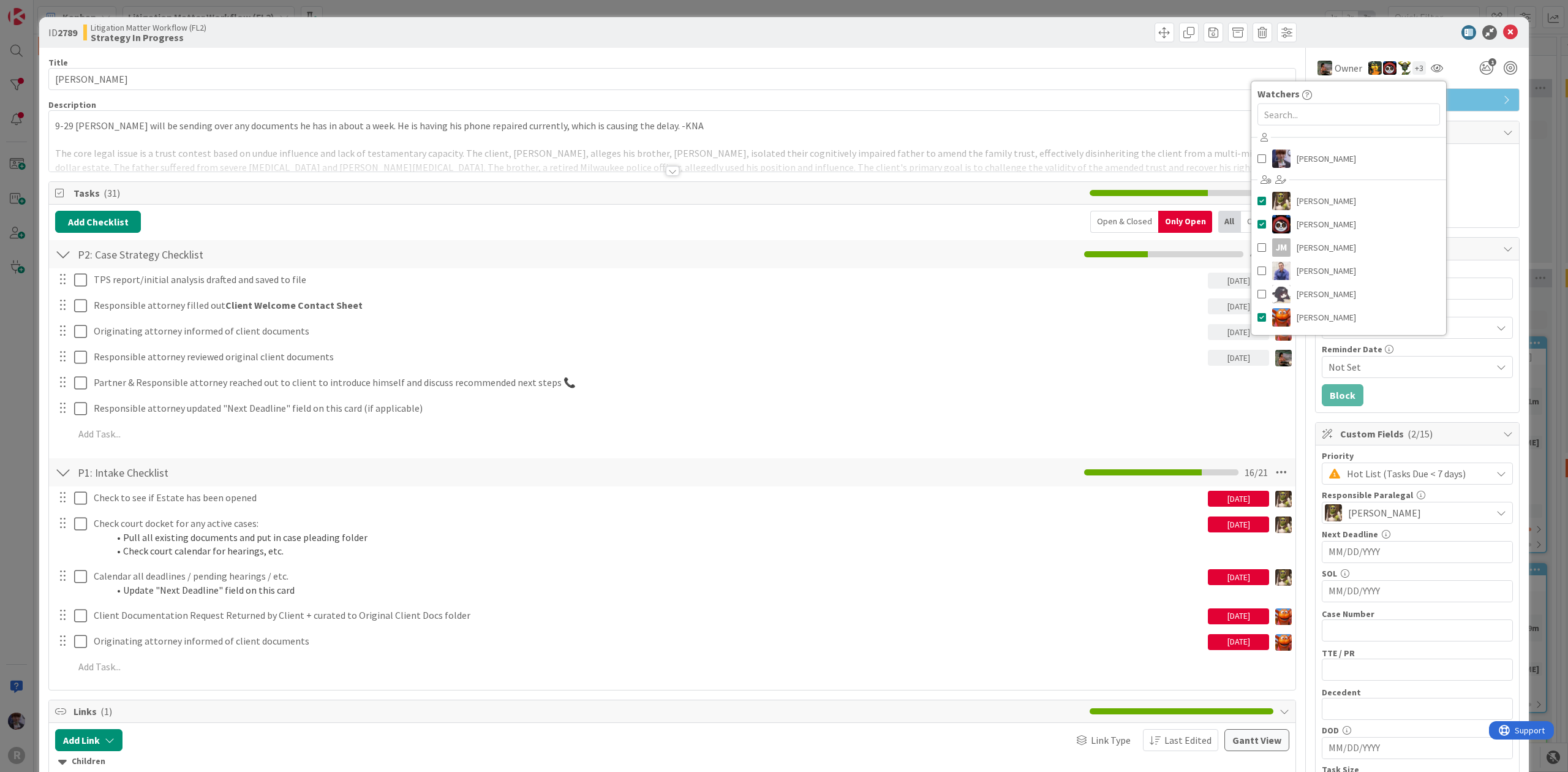
click at [1534, 94] on div "ID 2789 Litigation Matter Workflow (FL2) Strategy In Progress Title 11 / 128 [P…" at bounding box center [784, 386] width 1568 height 772
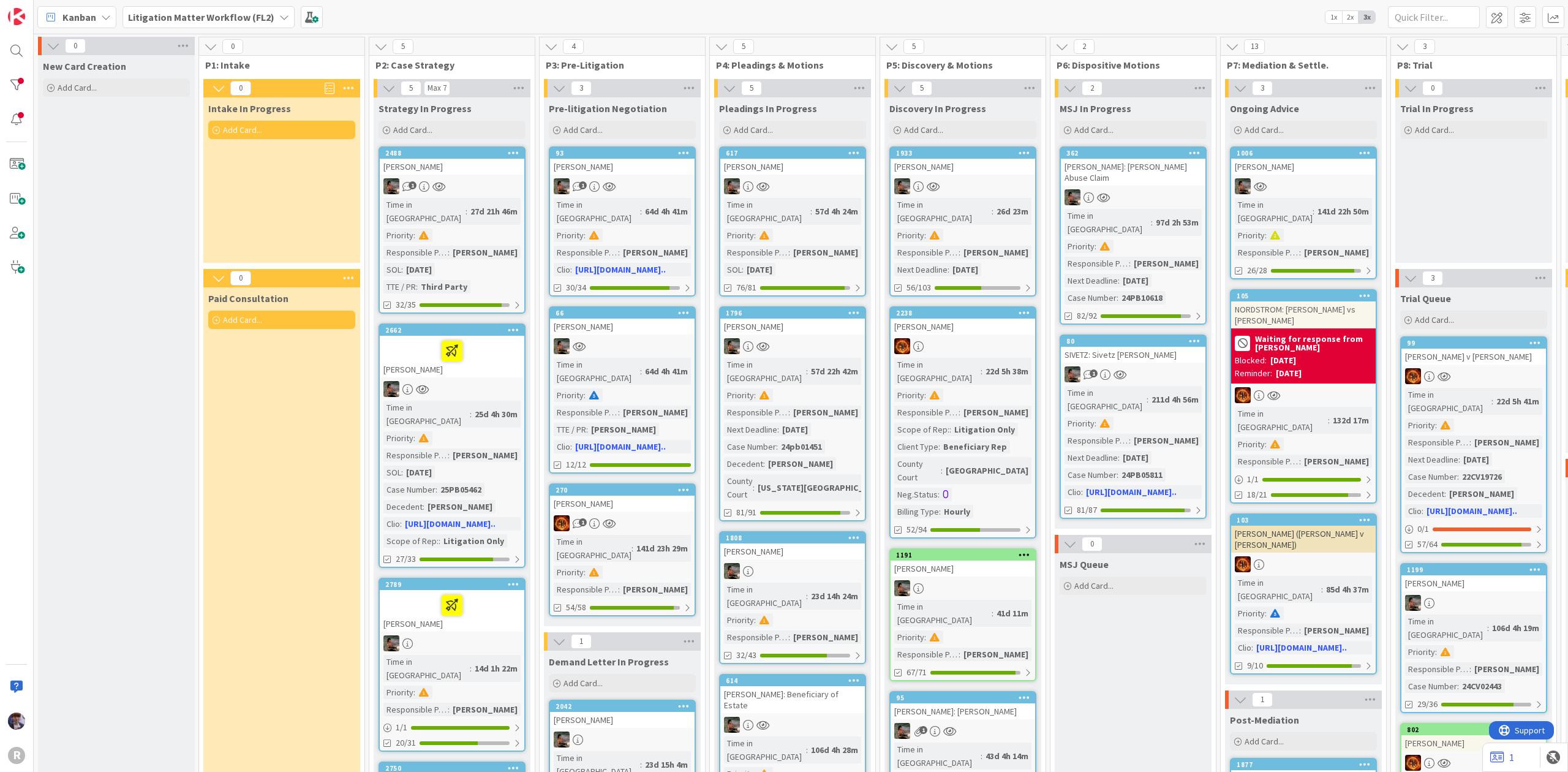
click at [494, 172] on div "[PERSON_NAME]" at bounding box center [452, 166] width 145 height 16
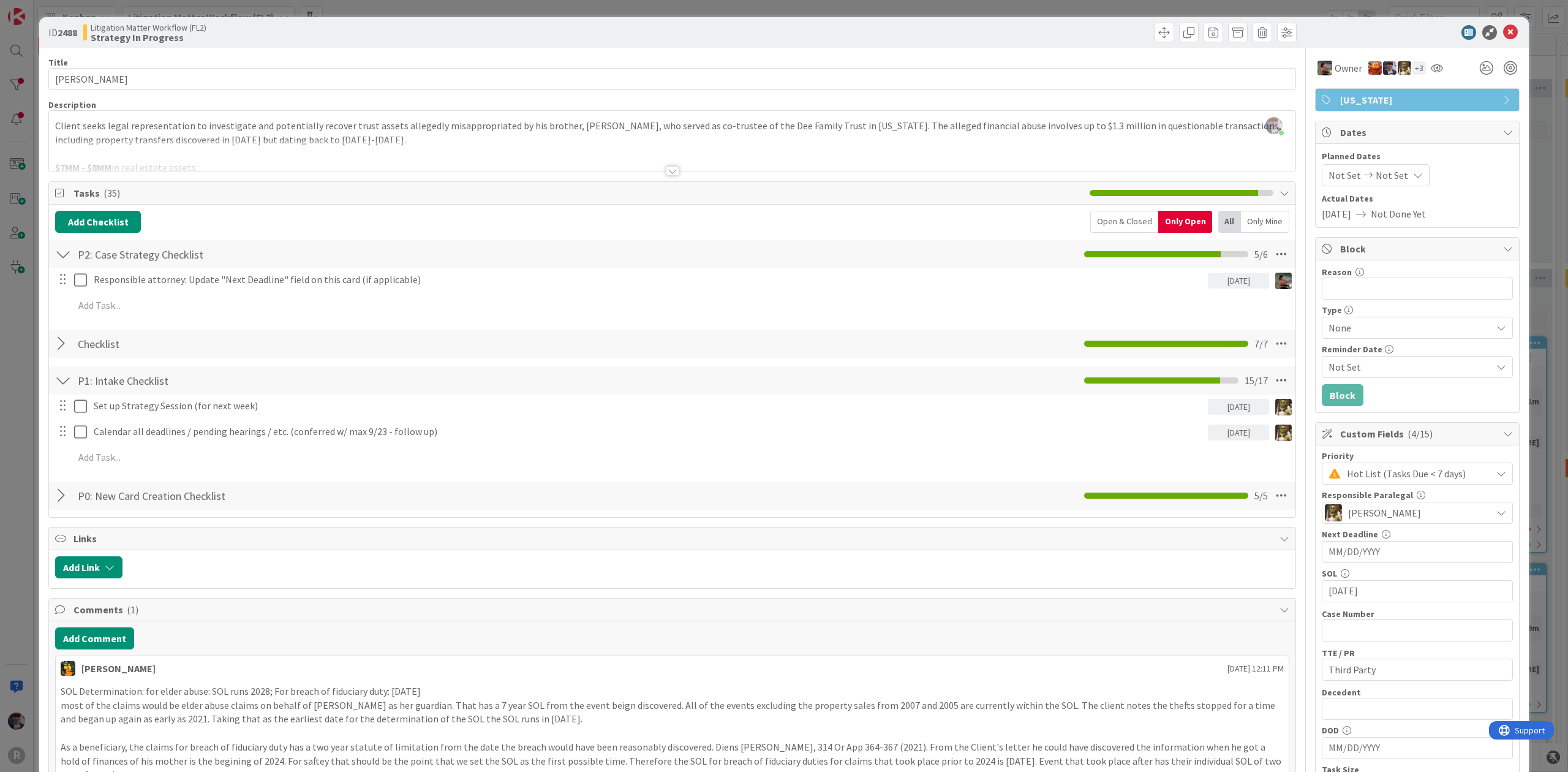
click at [1534, 86] on div "ID 2488 Litigation Matter Workflow (FL2) Strategy In Progress Title 9 / 128 [PE…" at bounding box center [784, 386] width 1568 height 772
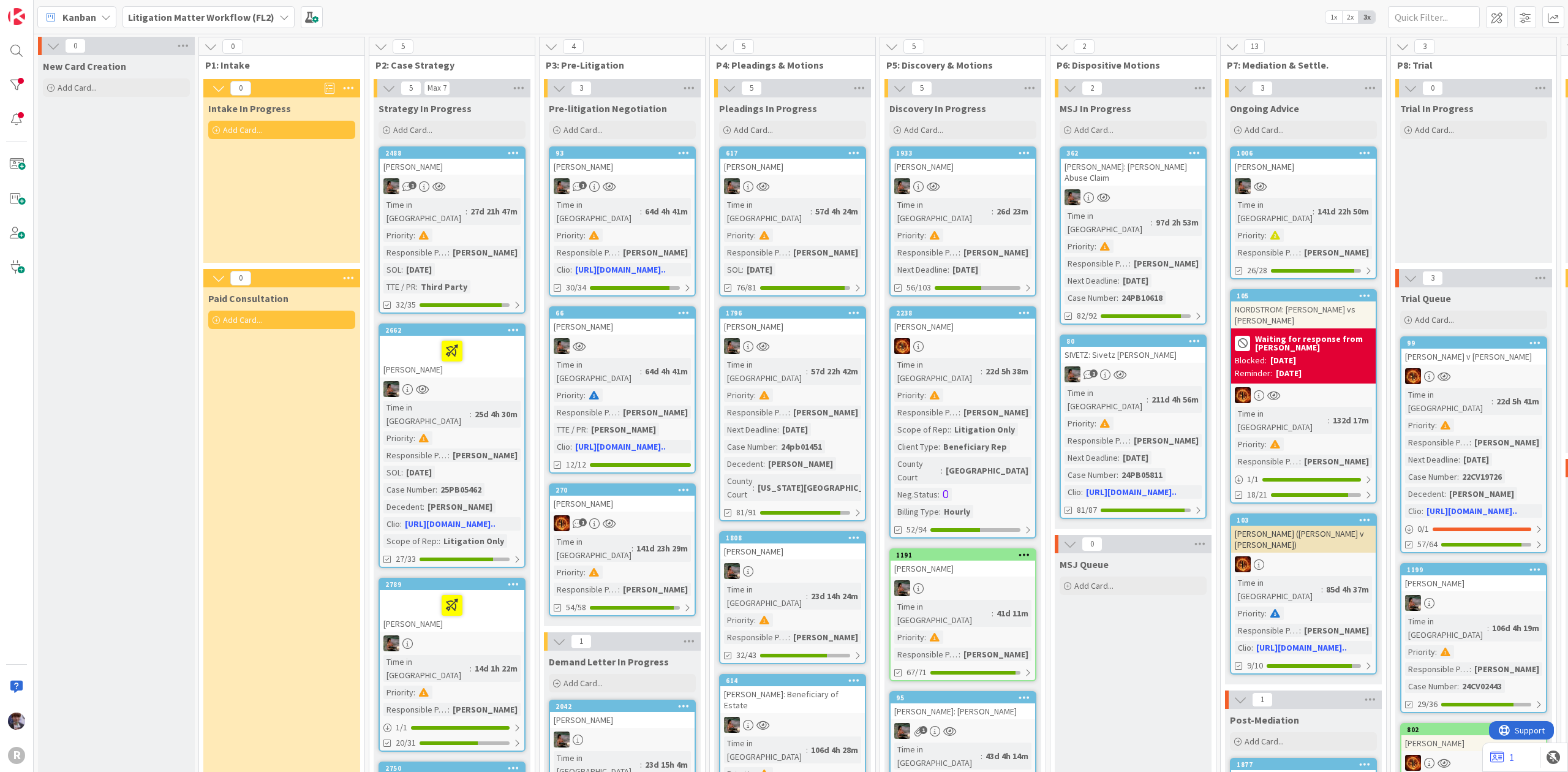
scroll to position [0, 756]
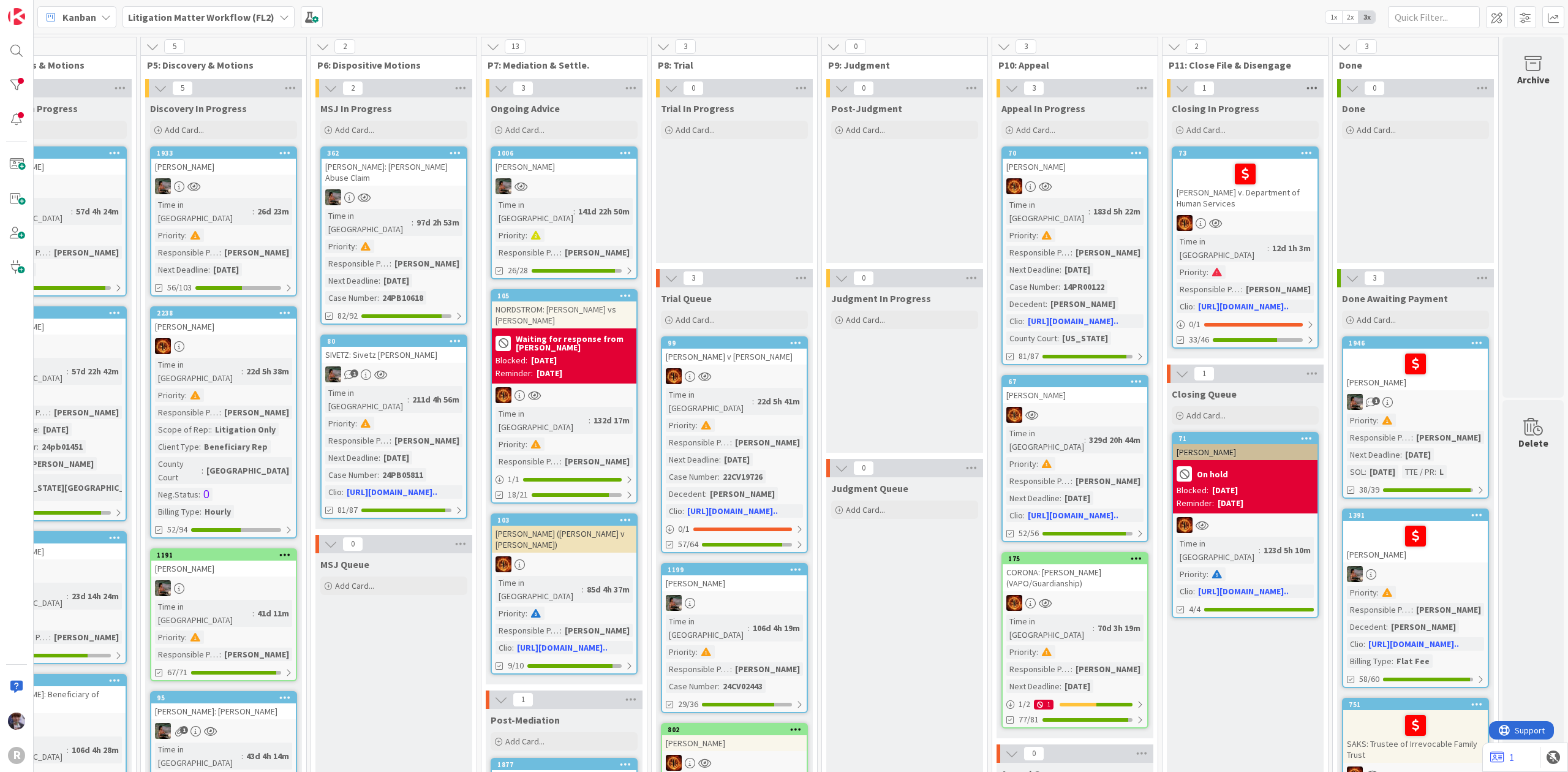
click at [1304, 85] on icon at bounding box center [1312, 88] width 16 height 18
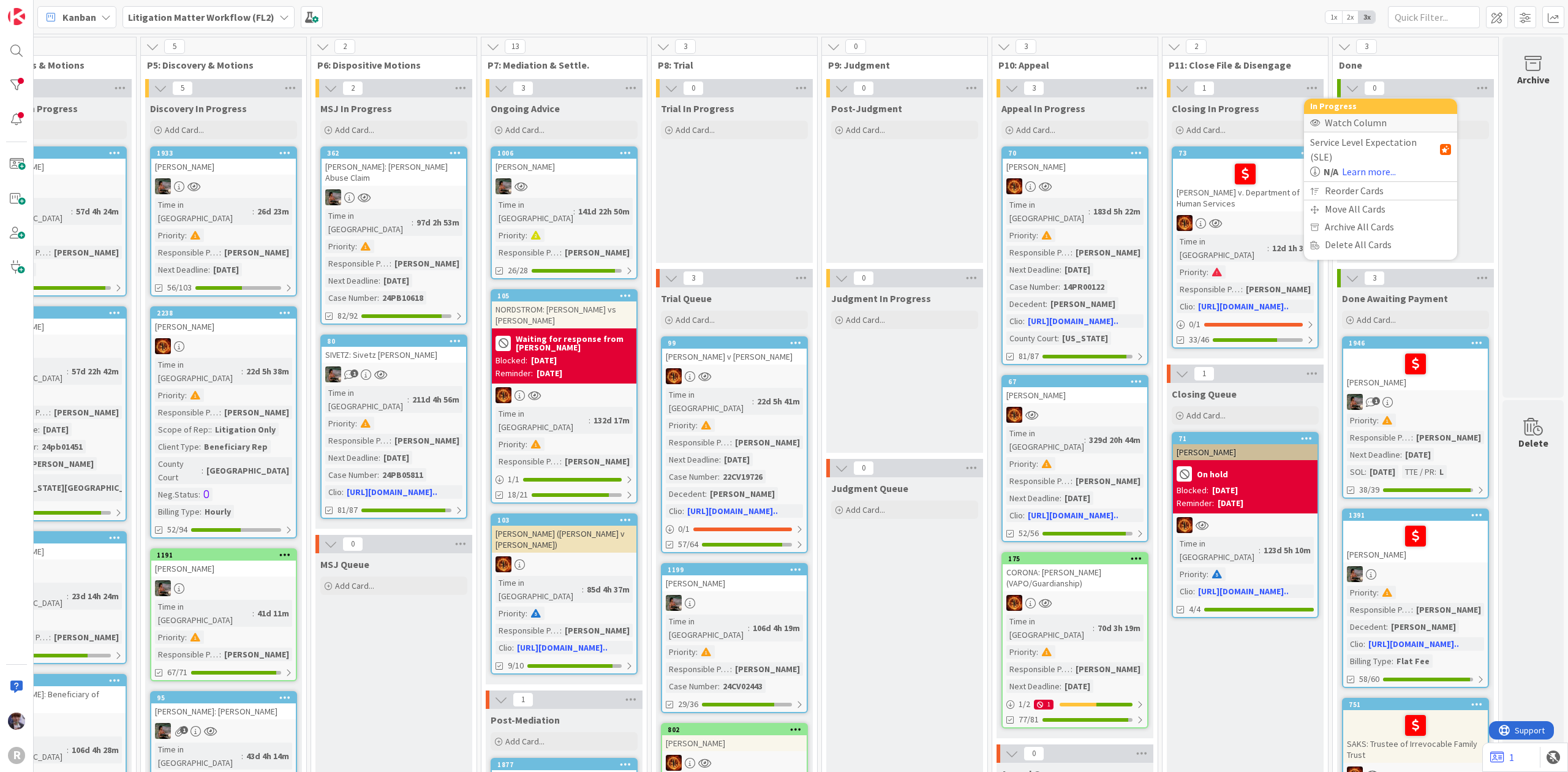
click at [1334, 126] on div "Watch Column" at bounding box center [1380, 122] width 153 height 18
click at [1287, 70] on span "P11: Close File & Disengage" at bounding box center [1241, 64] width 144 height 12
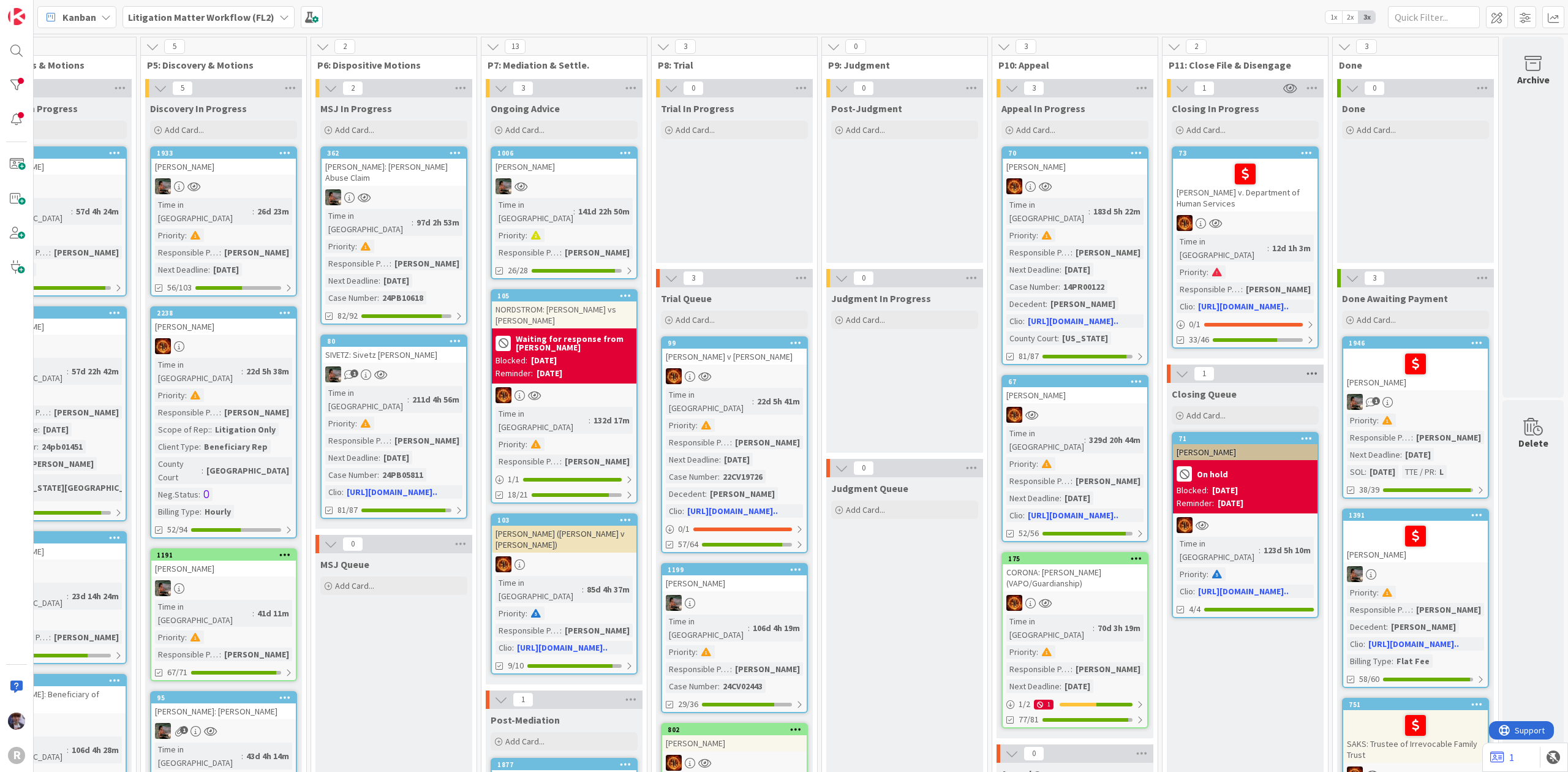
click at [1304, 364] on icon at bounding box center [1312, 373] width 16 height 18
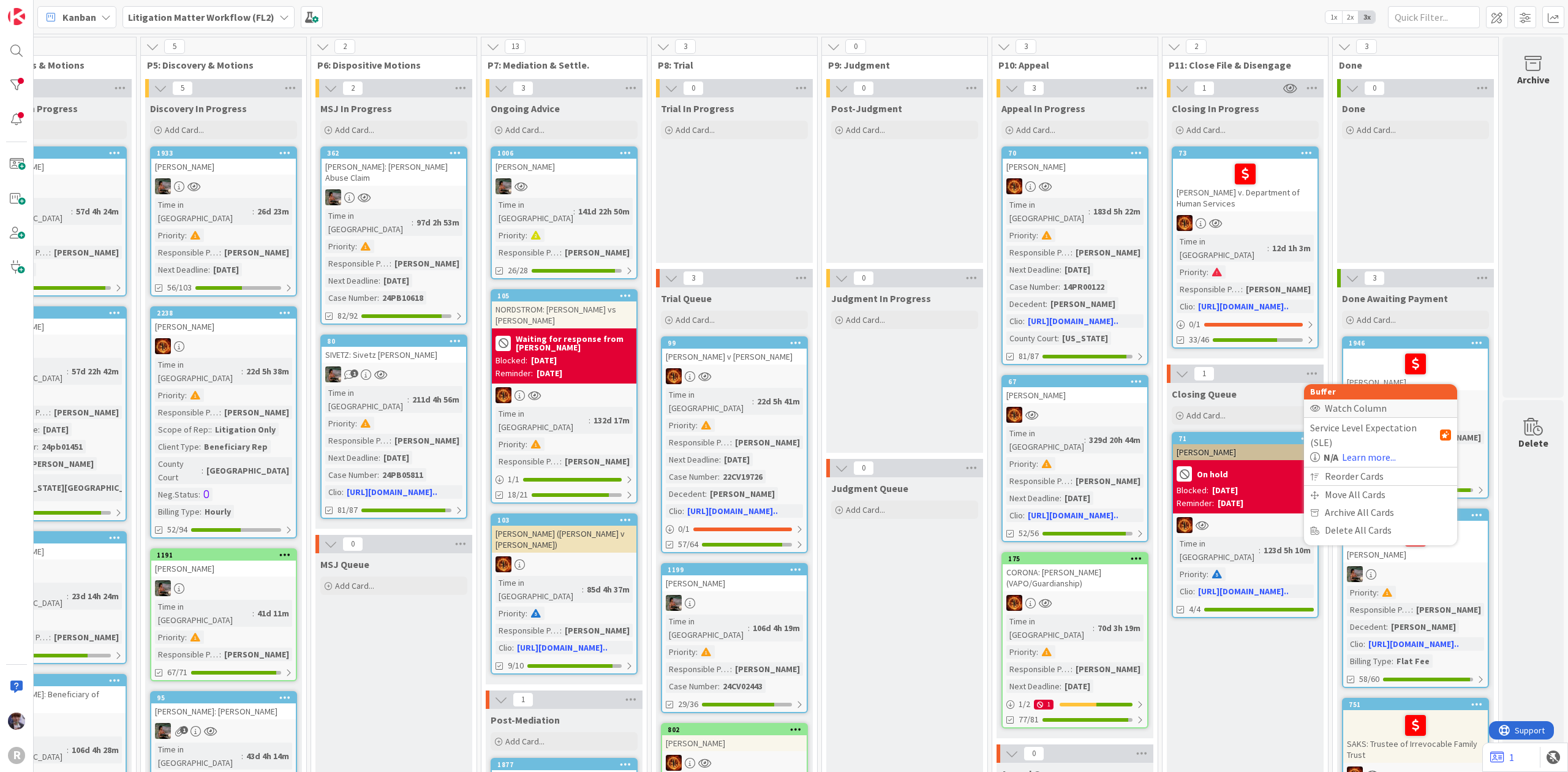
click at [1322, 399] on div "Watch Column" at bounding box center [1380, 408] width 153 height 18
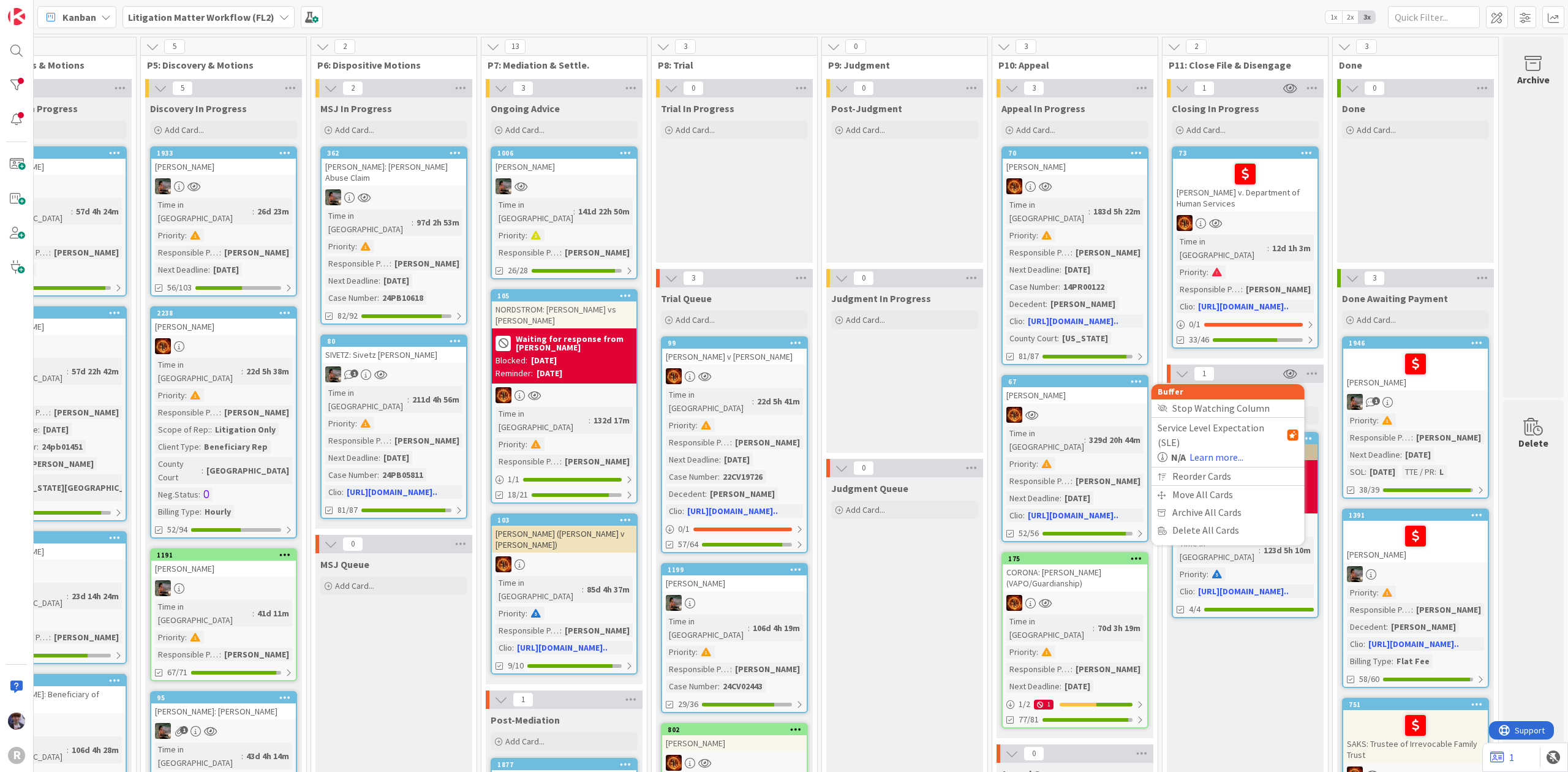
scroll to position [0, 0]
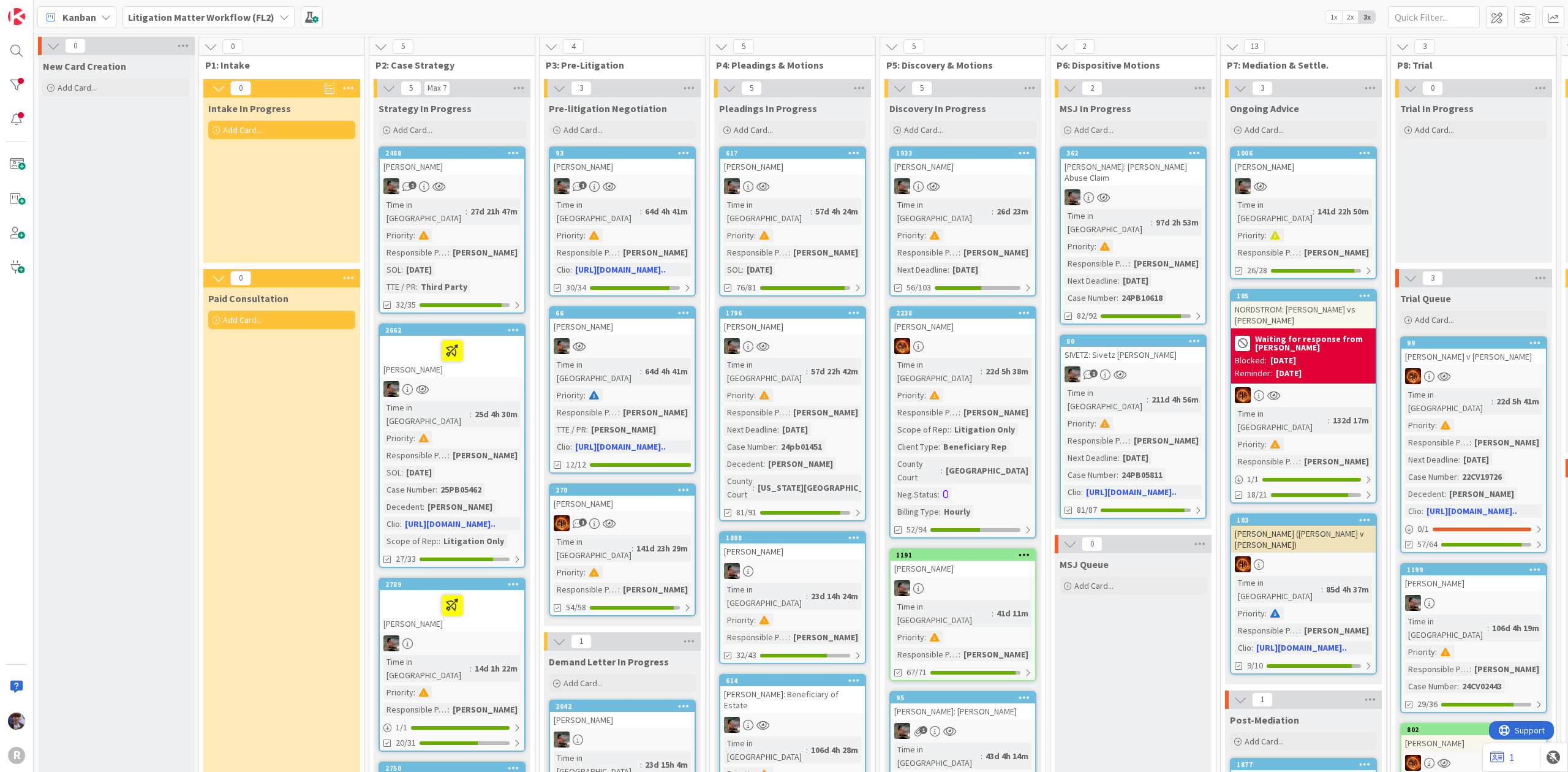
click at [346, 87] on icon at bounding box center [349, 88] width 16 height 18
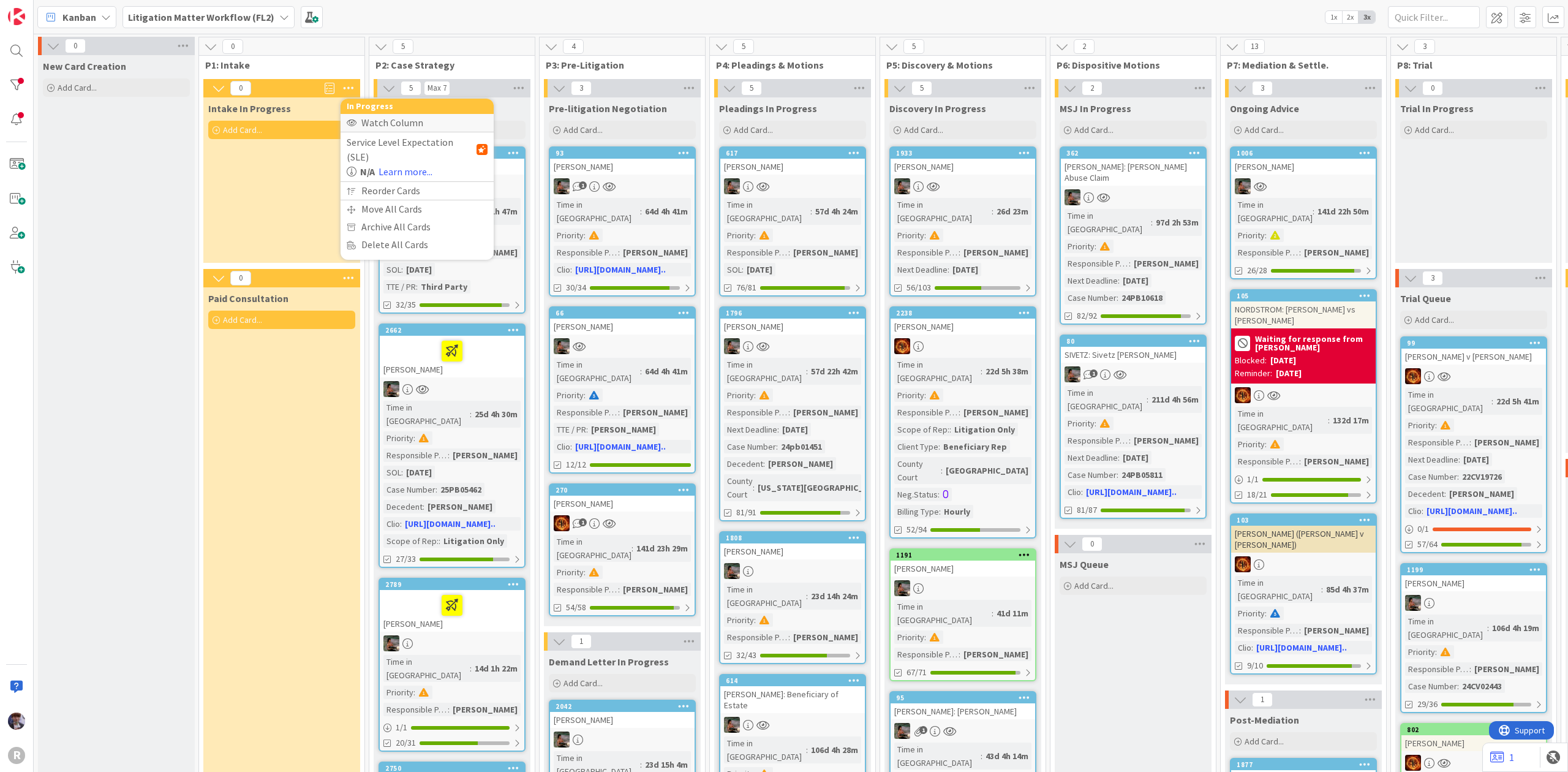
click at [387, 125] on div "Watch Column" at bounding box center [417, 122] width 153 height 18
click at [343, 275] on icon at bounding box center [349, 278] width 16 height 18
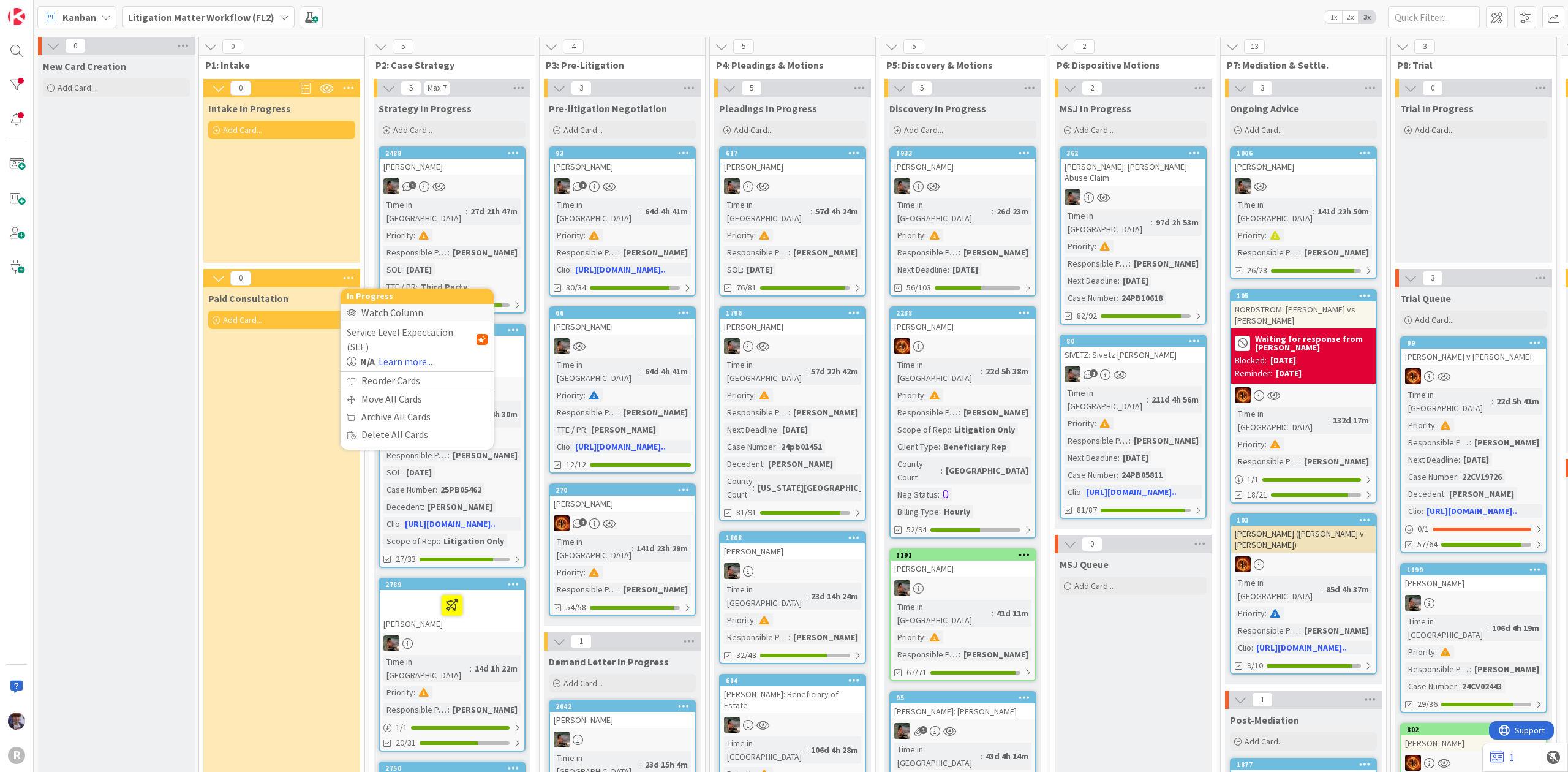
click at [374, 312] on div "Watch Column" at bounding box center [417, 313] width 153 height 18
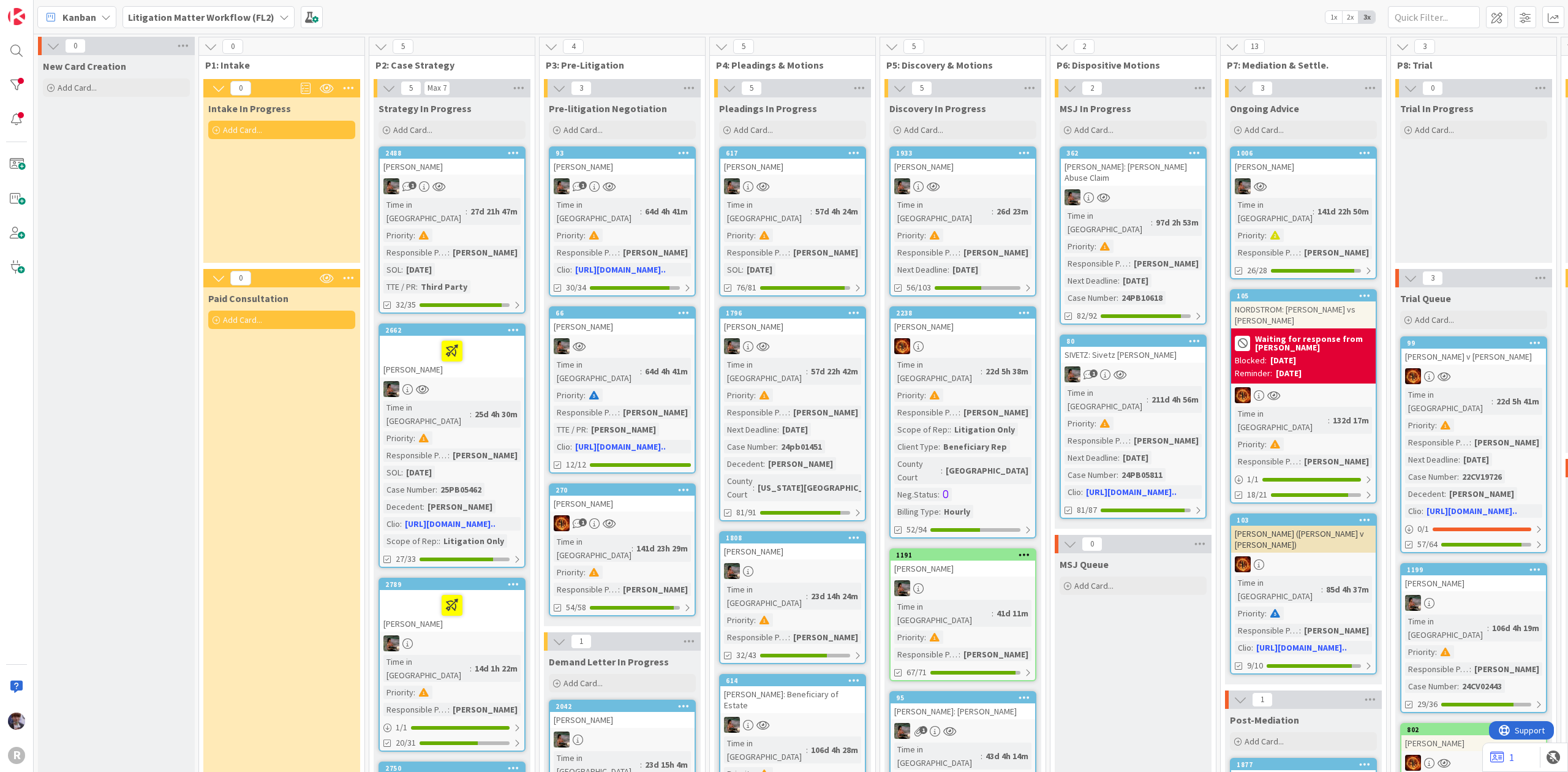
click at [204, 200] on div "Intake In Progress Add Card..." at bounding box center [282, 180] width 157 height 166
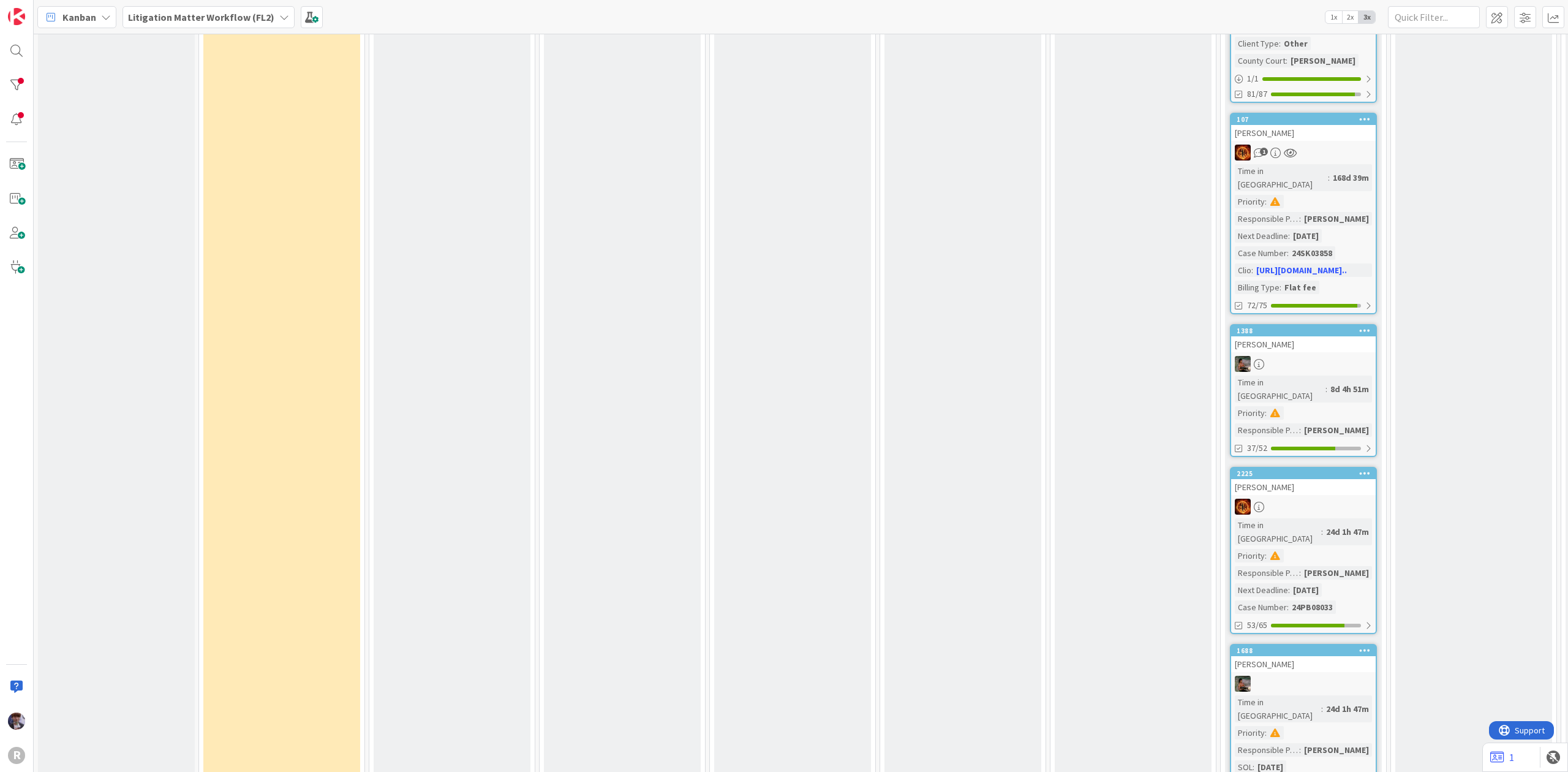
scroll to position [1734, 0]
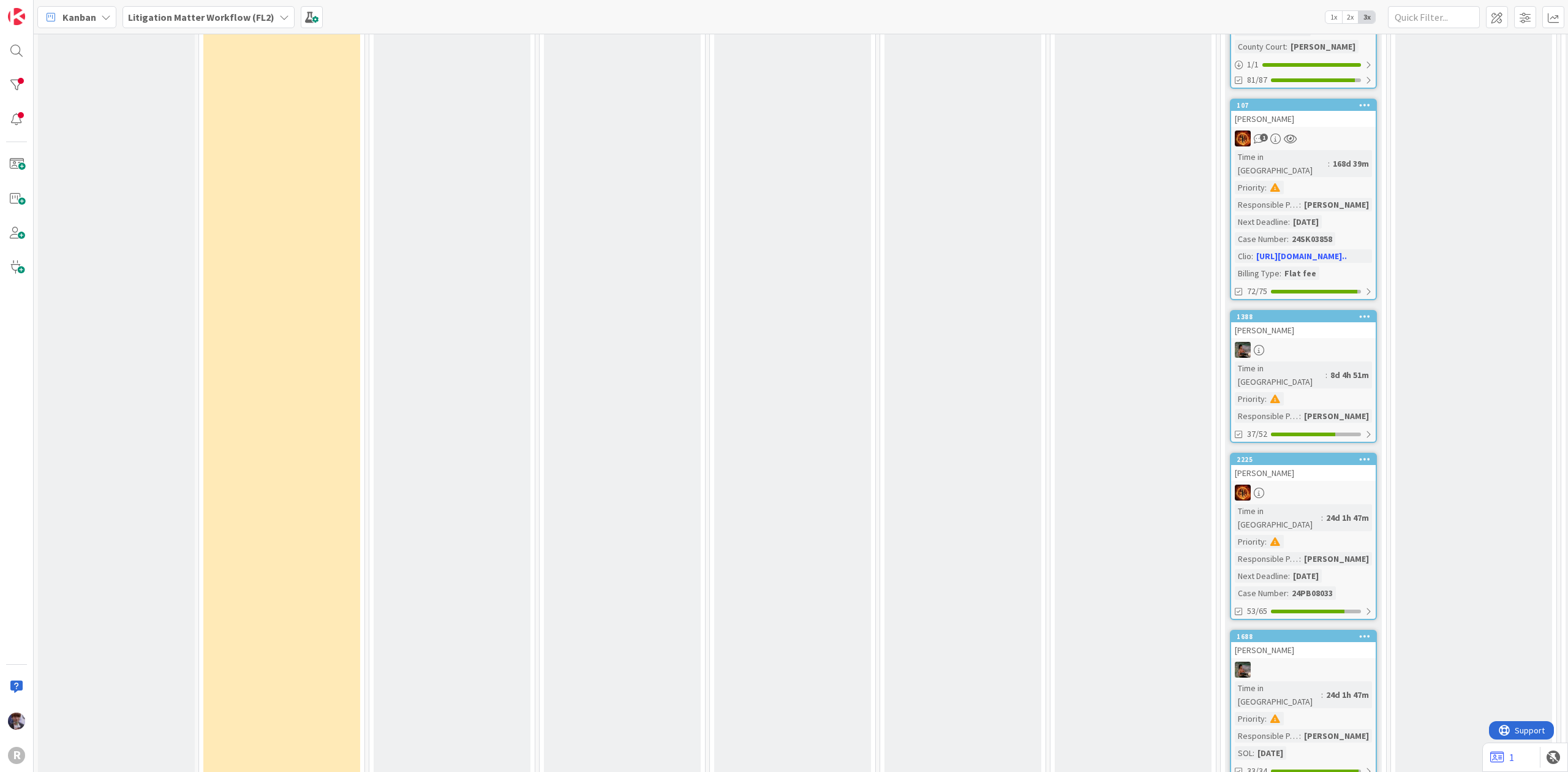
click at [246, 11] on b "Litigation Matter Workflow (FL2)" at bounding box center [201, 17] width 146 height 12
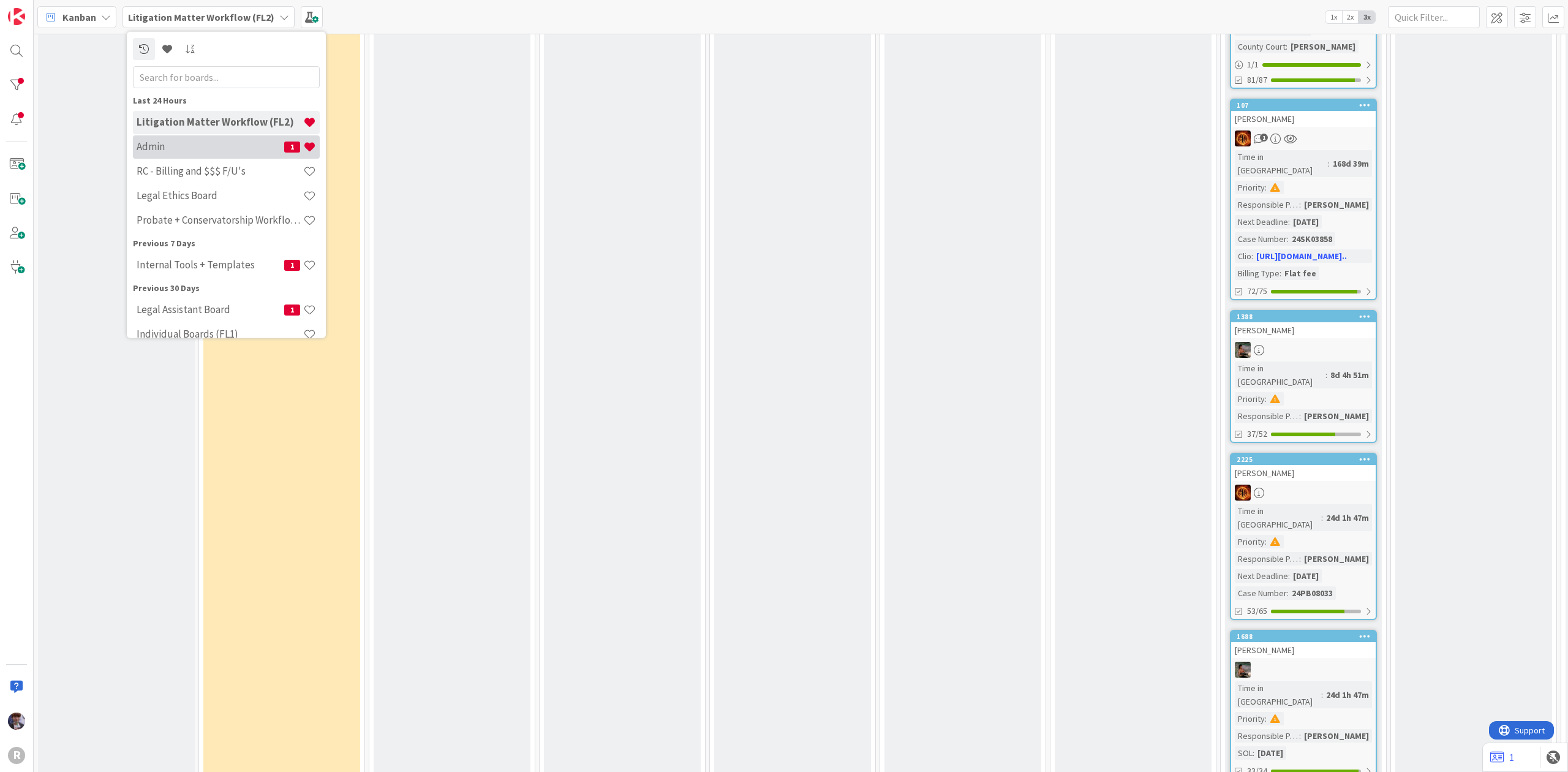
click at [210, 143] on h4 "Admin" at bounding box center [210, 146] width 147 height 12
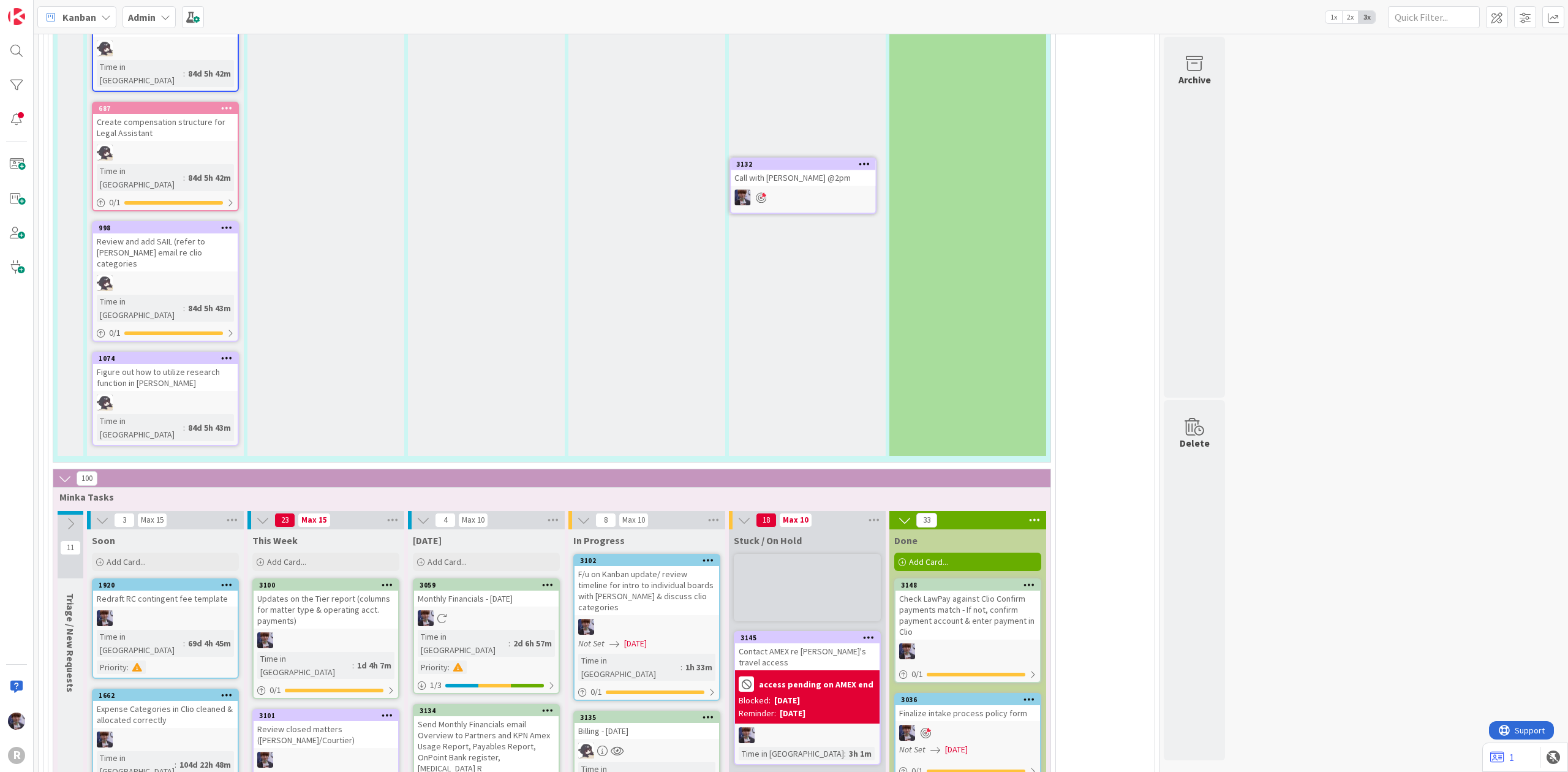
scroll to position [2774, 0]
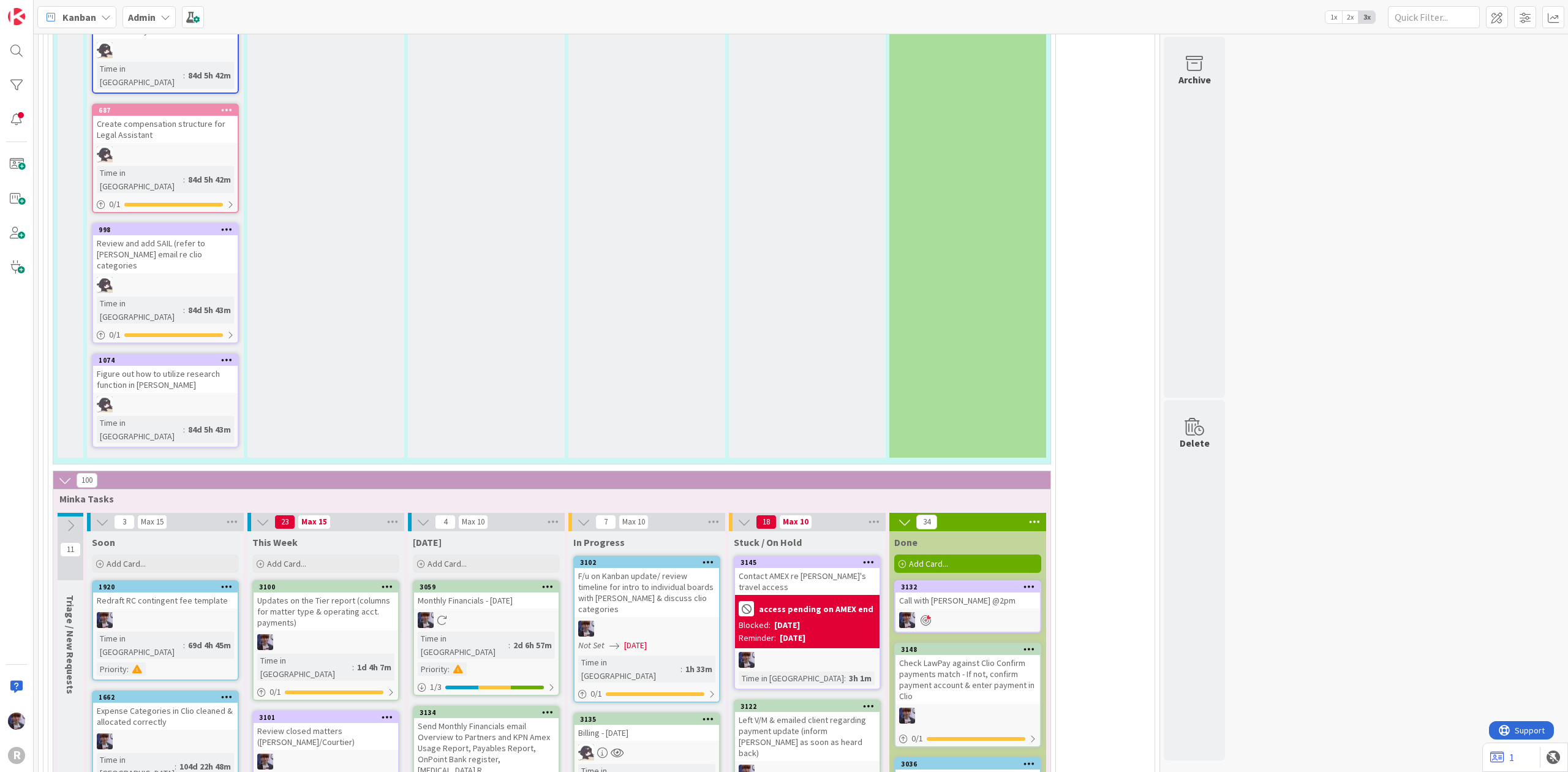
click at [987, 592] on div "Call with [PERSON_NAME] @2pm" at bounding box center [967, 600] width 145 height 16
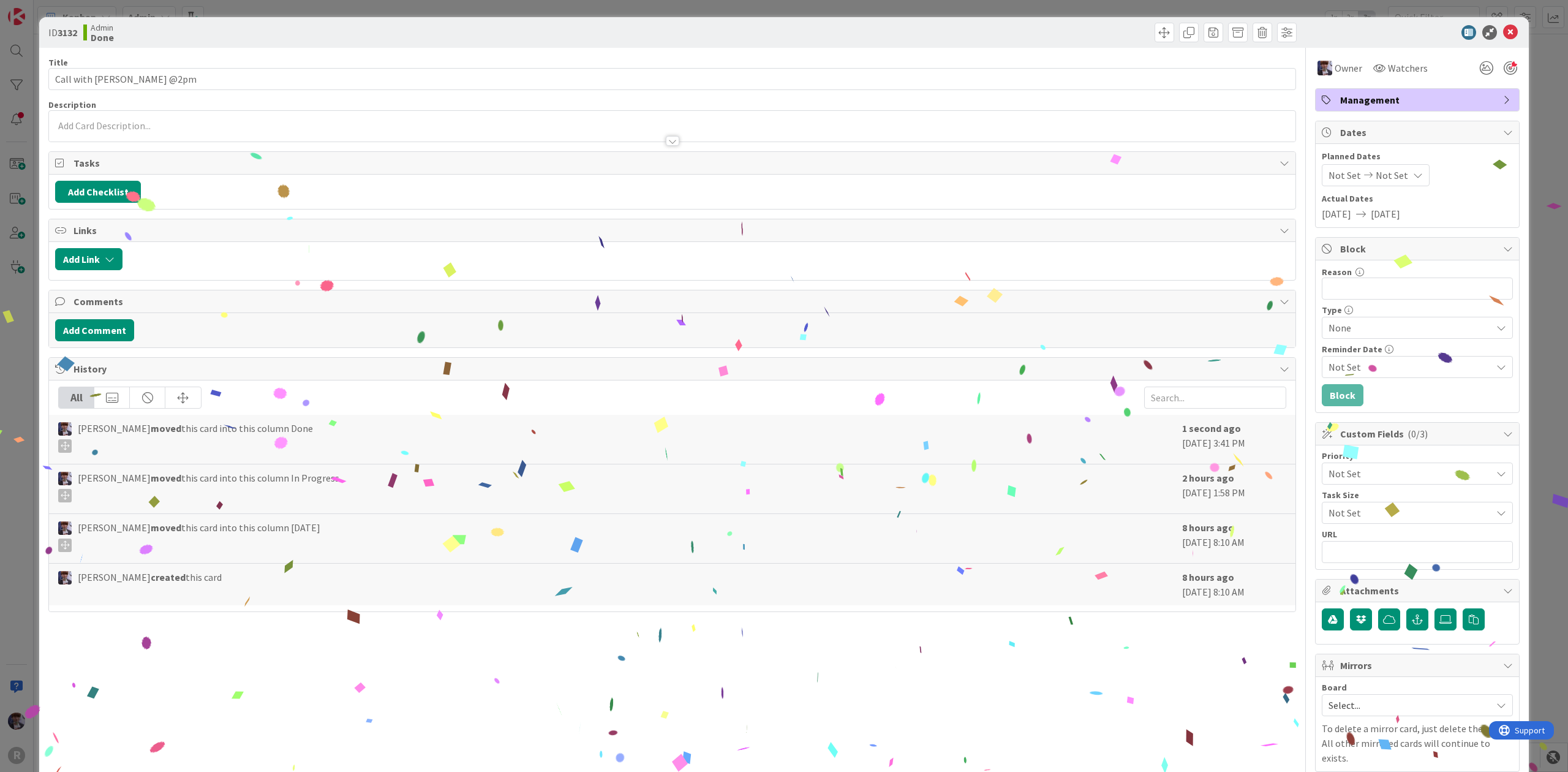
click at [235, 94] on div "Title 25 / 128 Call with [PERSON_NAME] @2pm Description Owner Watchers Manageme…" at bounding box center [671, 426] width 1247 height 756
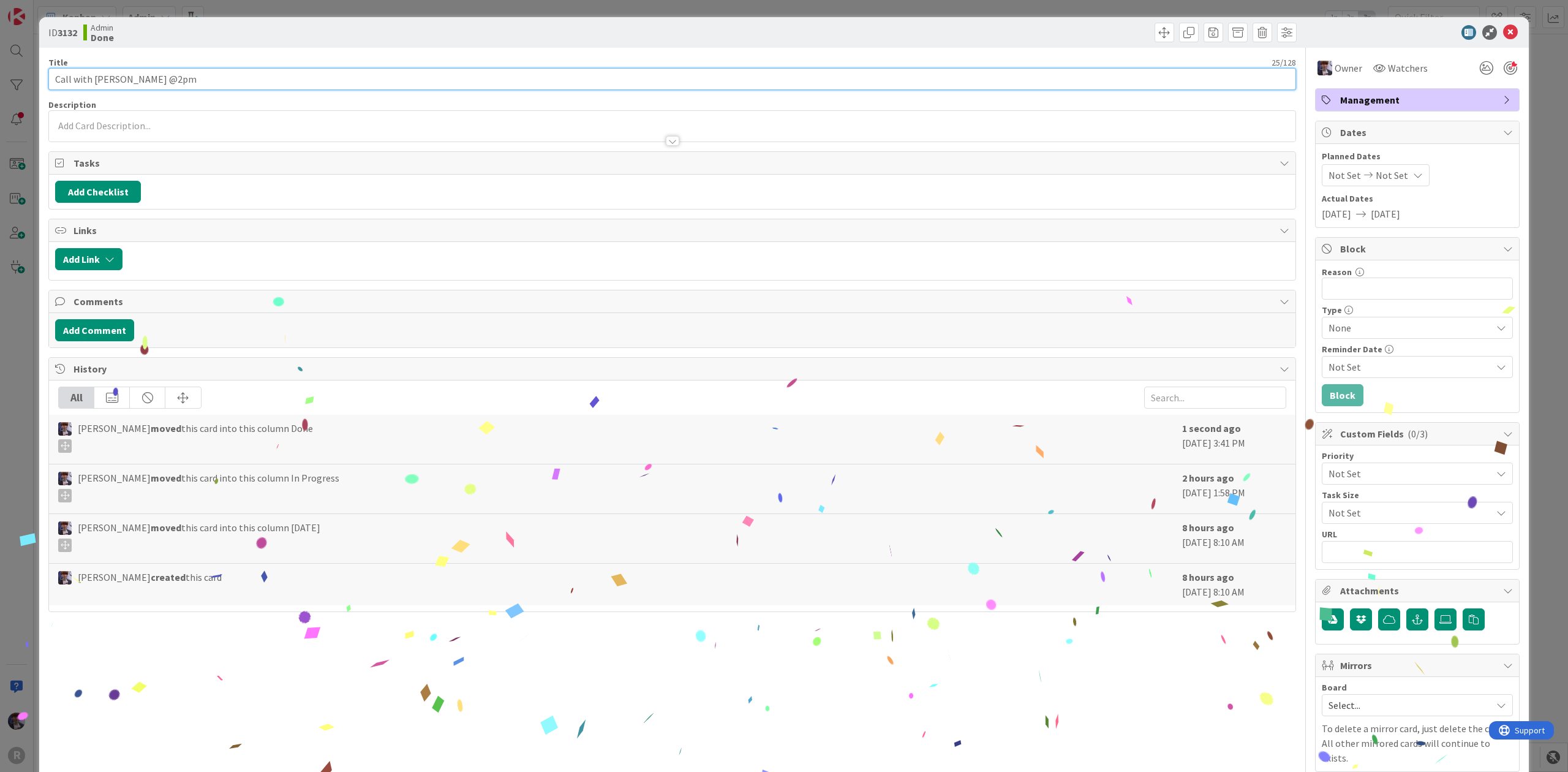
click at [235, 80] on input "Call with [PERSON_NAME] @2pm" at bounding box center [671, 79] width 1247 height 22
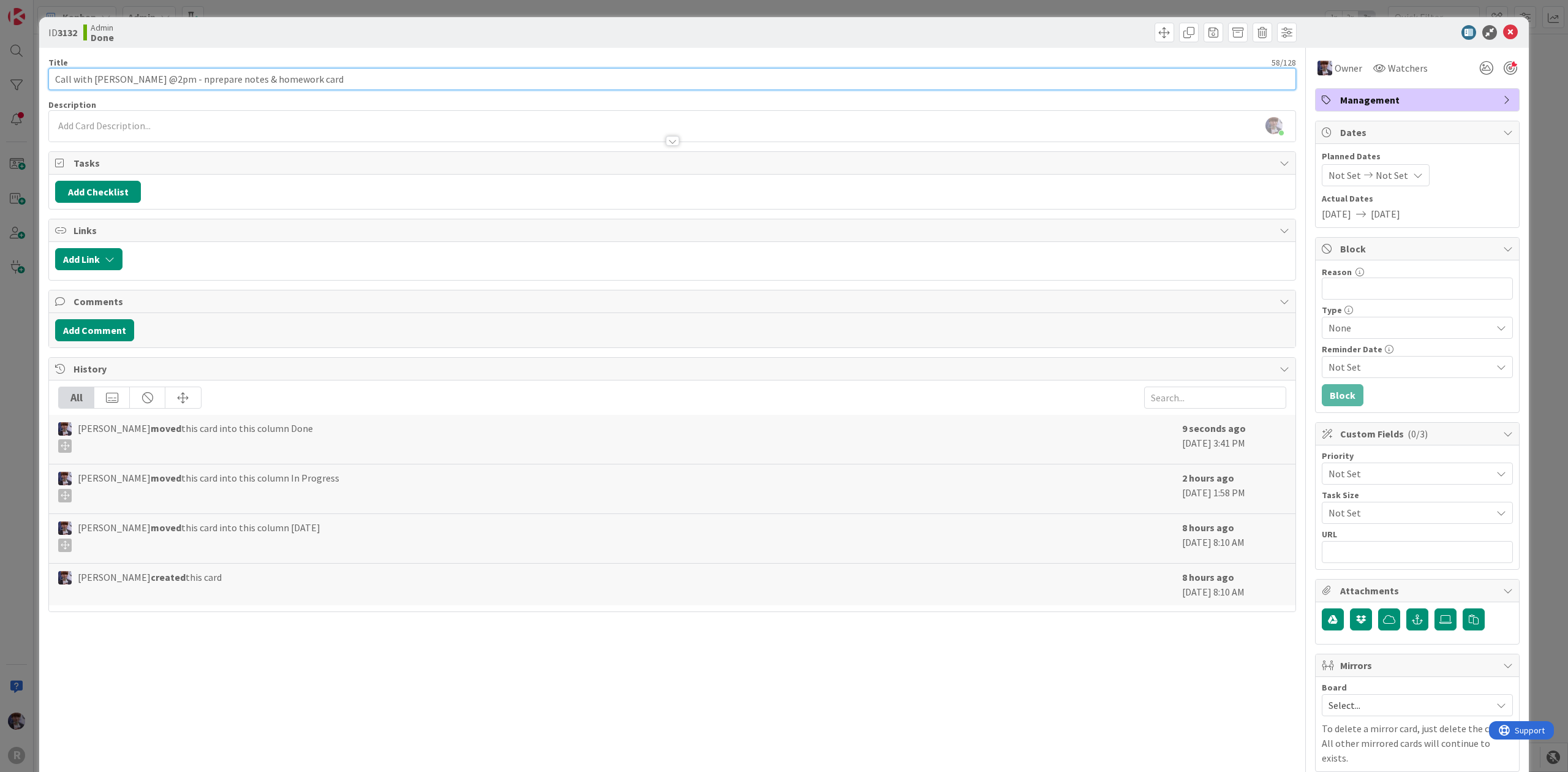
click at [175, 77] on input "Call with [PERSON_NAME] @2pm - nprepare notes & homework card" at bounding box center [671, 79] width 1247 height 22
click at [174, 81] on input "Call with [PERSON_NAME] @2pm - nprepare notes & homework card" at bounding box center [671, 79] width 1247 height 22
click at [176, 81] on input "Call with [PERSON_NAME] @2pm - nprepare notes & homework card" at bounding box center [671, 79] width 1247 height 22
click at [177, 81] on input "Call with [PERSON_NAME] @2pm - nprepare notes & homework card" at bounding box center [671, 79] width 1247 height 22
drag, startPoint x: 209, startPoint y: 80, endPoint x: 174, endPoint y: 77, distance: 35.1
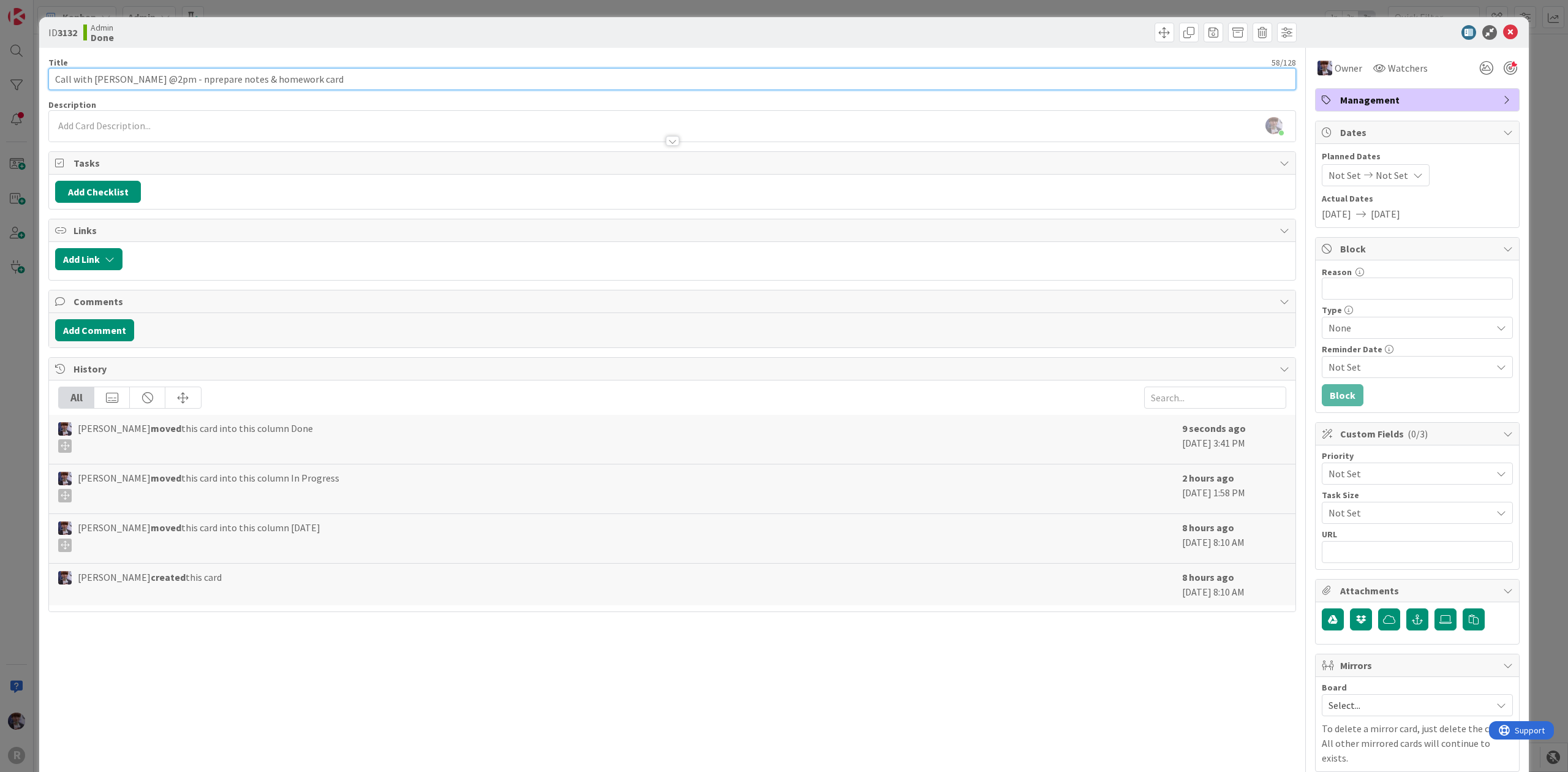
click at [174, 77] on input "Call with [PERSON_NAME] @2pm - nprepare notes & homework card" at bounding box center [671, 79] width 1247 height 22
type input "Call with [PERSON_NAME] @2pm - curate notes & homework card"
click at [30, 385] on div "ID 3132 Admin Done Title 56 / 128 Call with [PERSON_NAME] @2pm - curate notes &…" at bounding box center [784, 386] width 1568 height 772
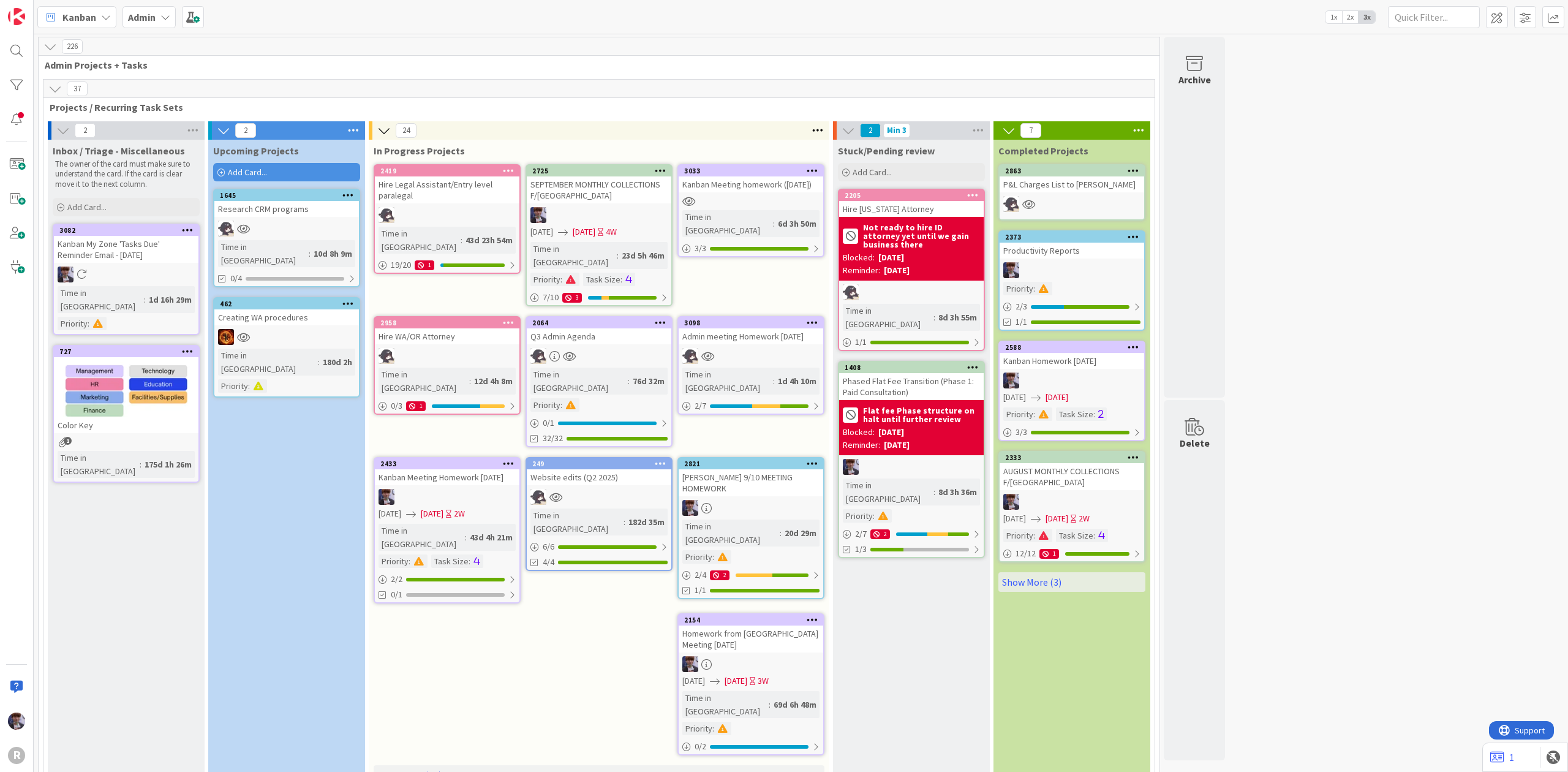
click at [254, 169] on span "Add Card..." at bounding box center [247, 172] width 39 height 11
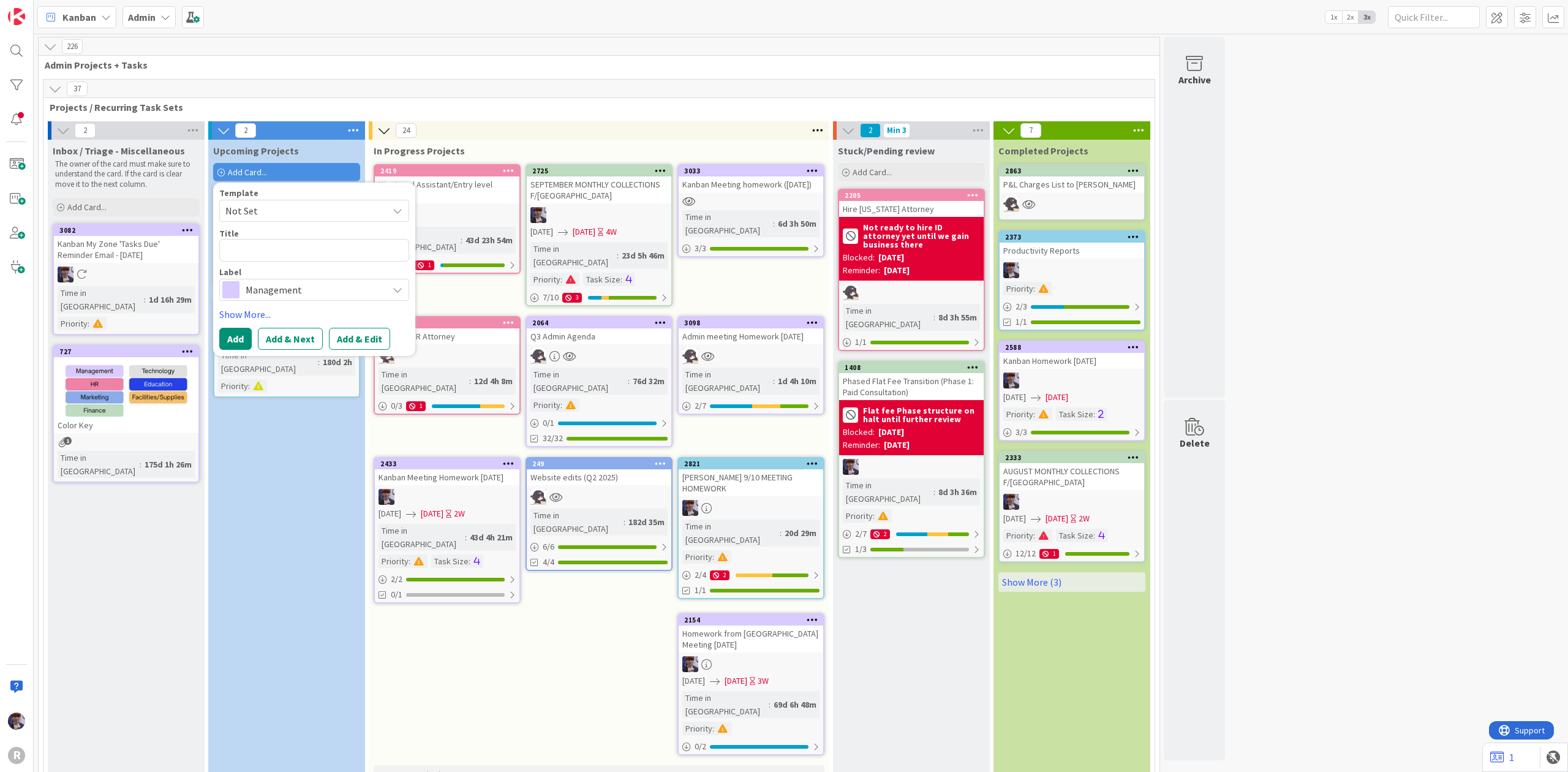
click at [753, 190] on div "Kanban Meeting homework ([DATE])" at bounding box center [750, 184] width 145 height 16
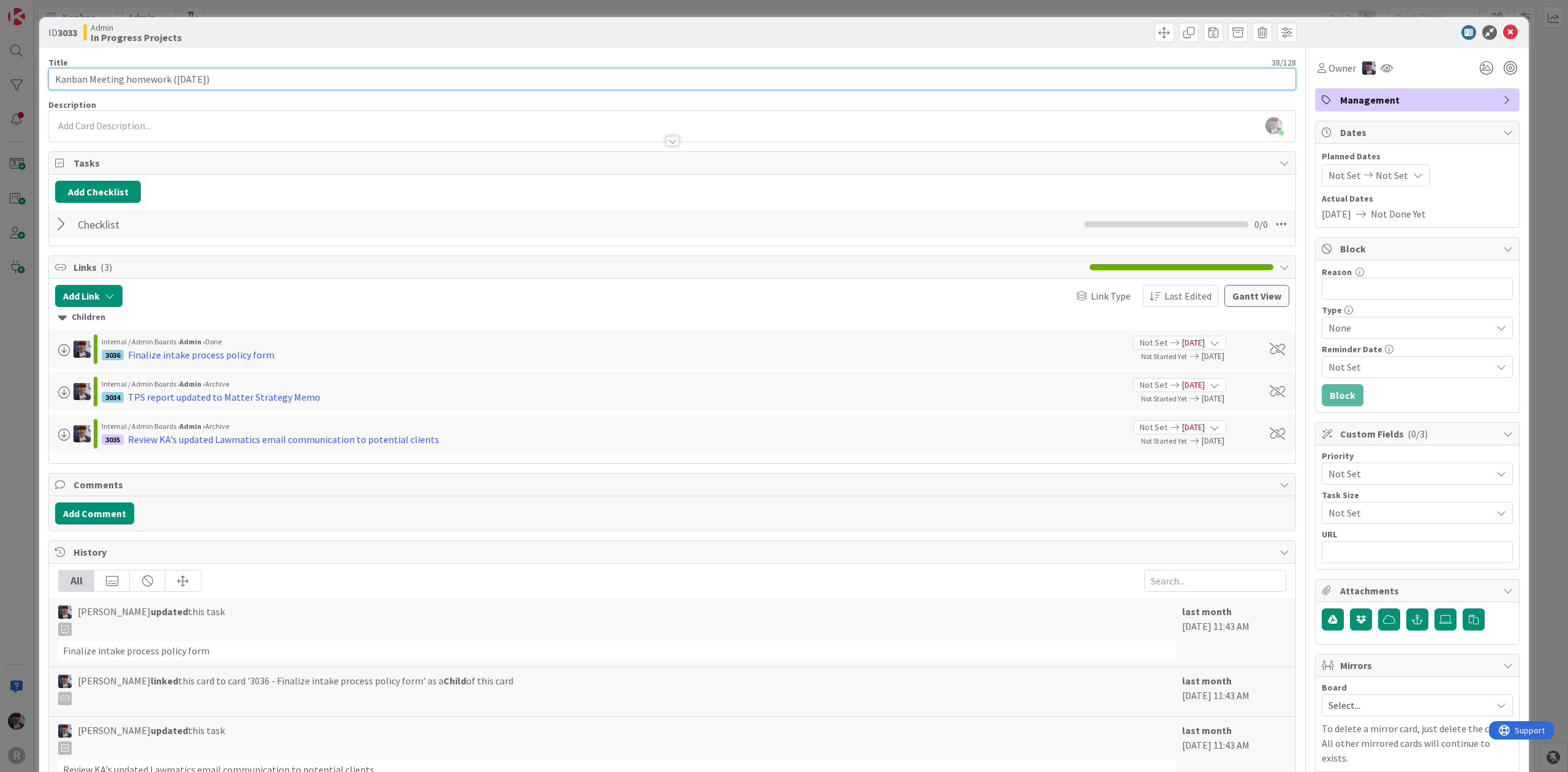
drag, startPoint x: 241, startPoint y: 74, endPoint x: 44, endPoint y: 88, distance: 197.5
click at [44, 88] on div "ID 3033 Admin In Progress Projects Title 38 / 128 Kanban Meeting homework ([DAT…" at bounding box center [784, 478] width 1490 height 923
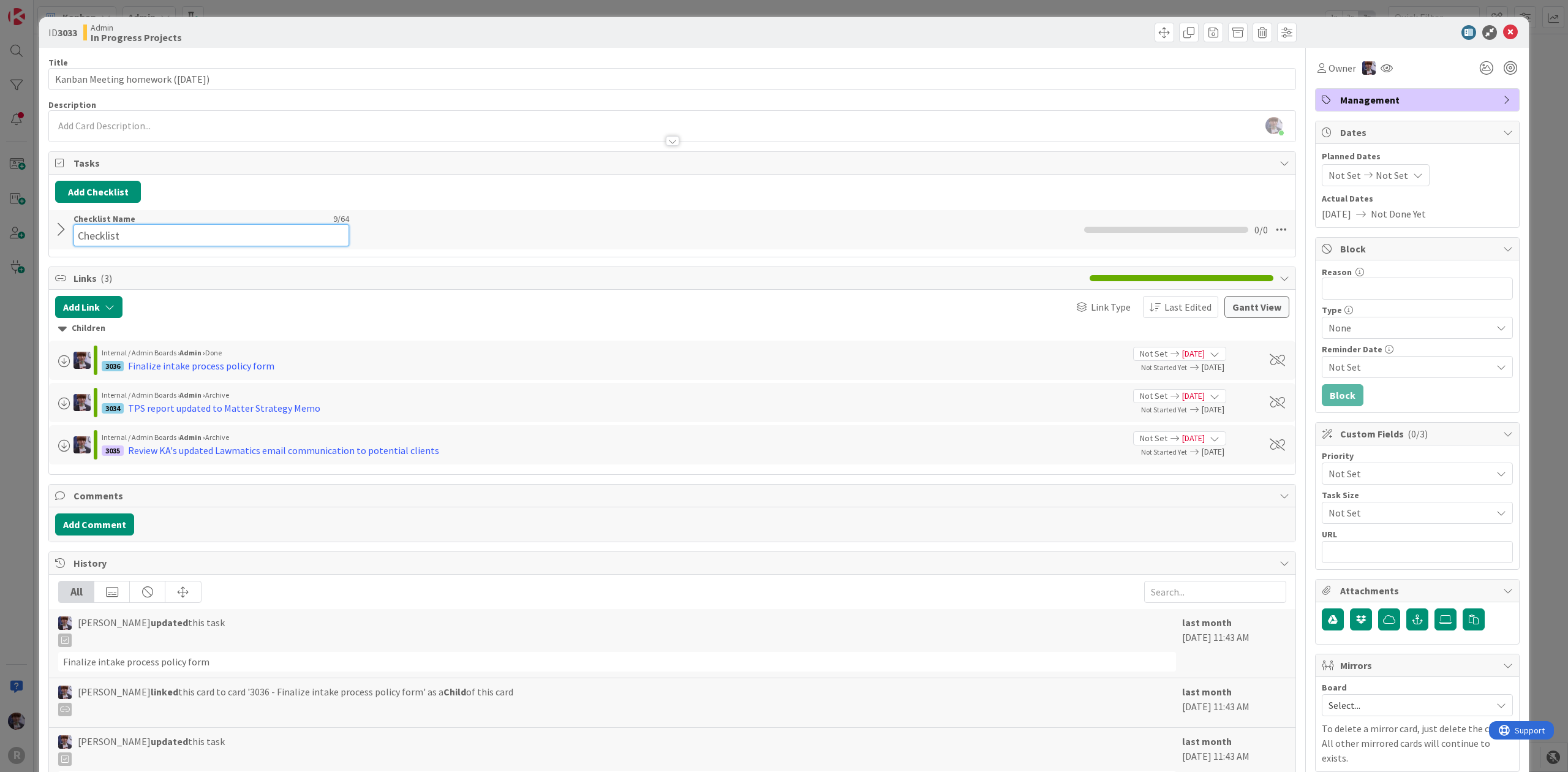
click at [103, 216] on div "Checklist Name 9 / 64 Checklist" at bounding box center [211, 229] width 275 height 33
drag, startPoint x: 127, startPoint y: 231, endPoint x: -218, endPoint y: 226, distance: 345.0
click at [0, 226] on html "R Kanban My Zone Organization Select a single board Kanban List (Bulk Actions) …" at bounding box center [784, 386] width 1568 height 772
paste input "Kanban Meeting homework ([DATE])"
type input "Kanban Meeting homework ([DATE])"
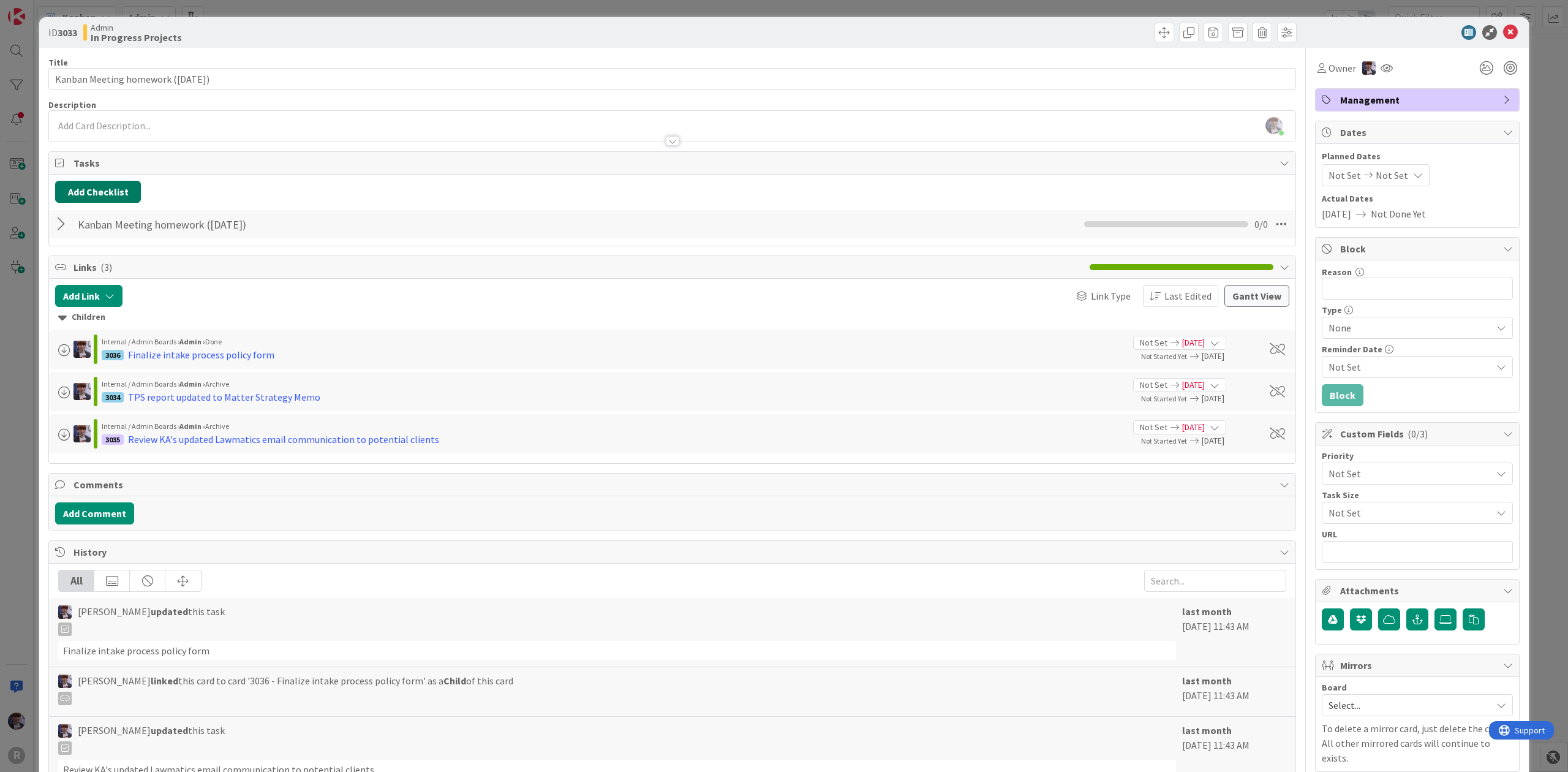
click at [98, 196] on button "Add Checklist" at bounding box center [98, 192] width 86 height 22
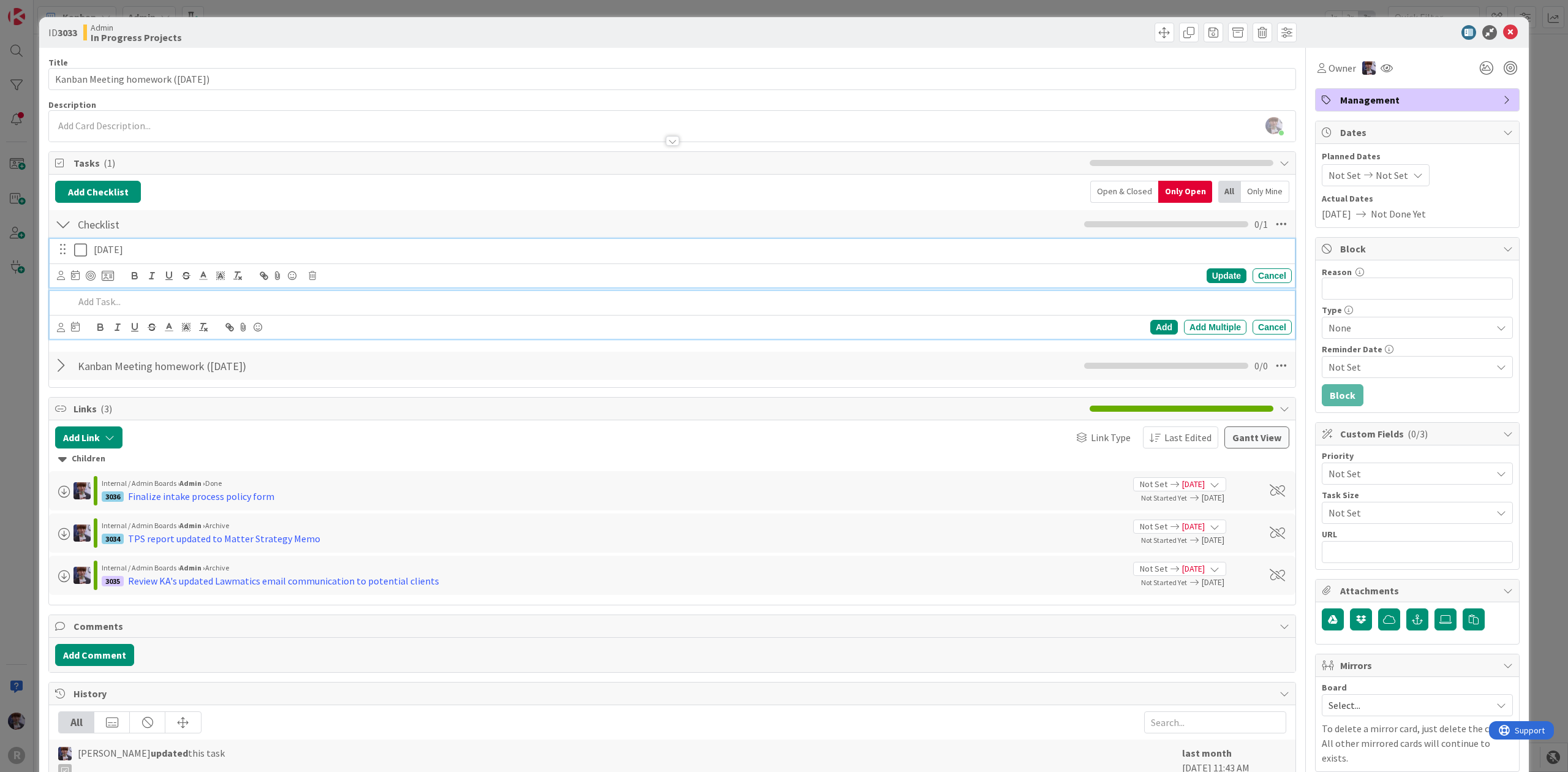
click at [182, 256] on p "[DATE]" at bounding box center [690, 250] width 1193 height 14
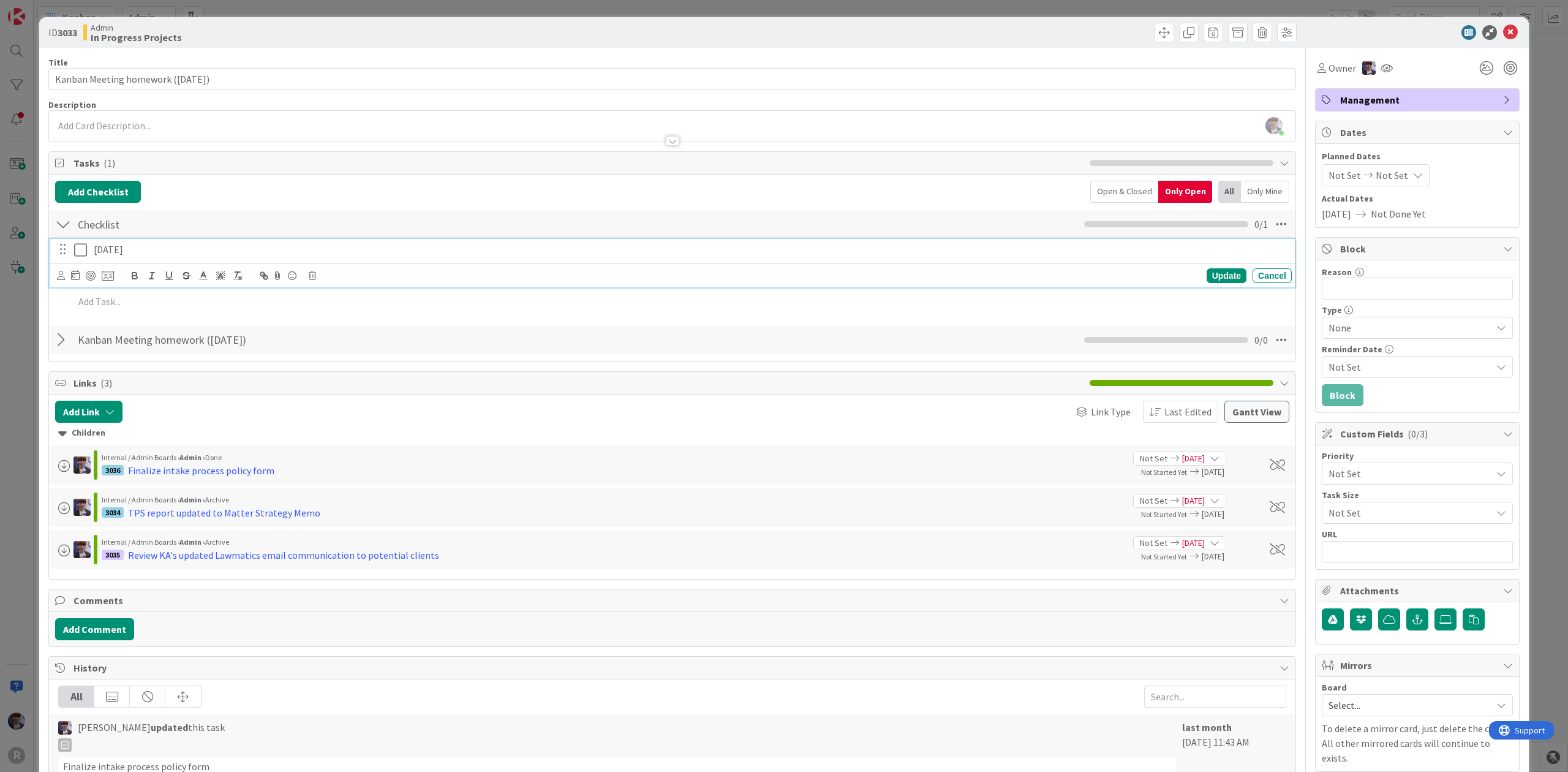
drag, startPoint x: 171, startPoint y: 246, endPoint x: -16, endPoint y: 250, distance: 187.0
click at [0, 250] on html "R Kanban My Zone Organization Select a single board Kanban List (Bulk Actions) …" at bounding box center [784, 386] width 1568 height 772
copy p "[DATE]"
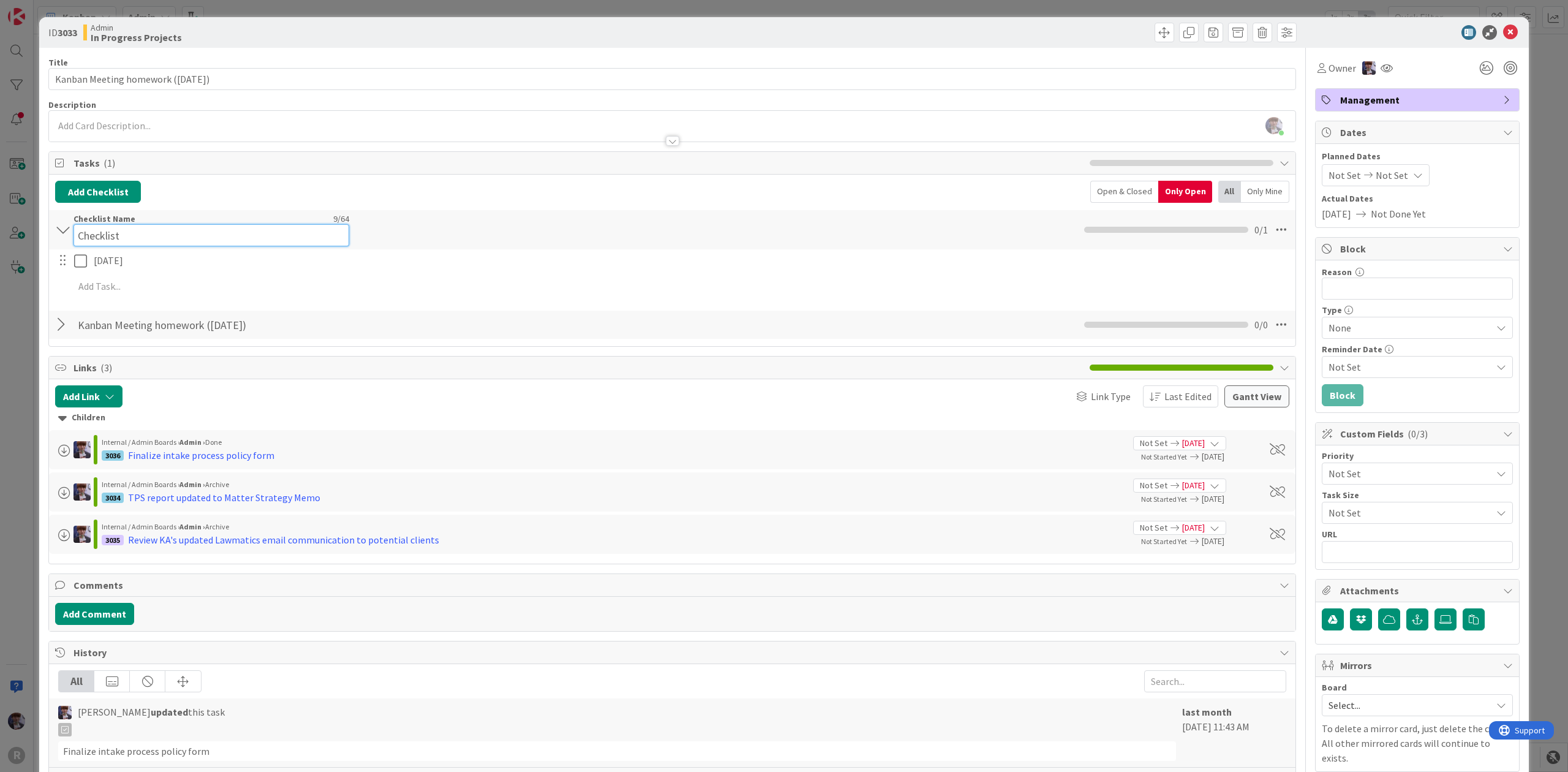
click at [204, 221] on div "Checklist Name 9 / 64 Checklist" at bounding box center [211, 229] width 275 height 33
drag, startPoint x: 182, startPoint y: 226, endPoint x: 58, endPoint y: 230, distance: 124.1
click at [58, 230] on div "Checklist Checklist Name 9 / 64 Checklist 0 / 1" at bounding box center [672, 230] width 1246 height 39
paste input "[DATE]"
type input "[DATE]"
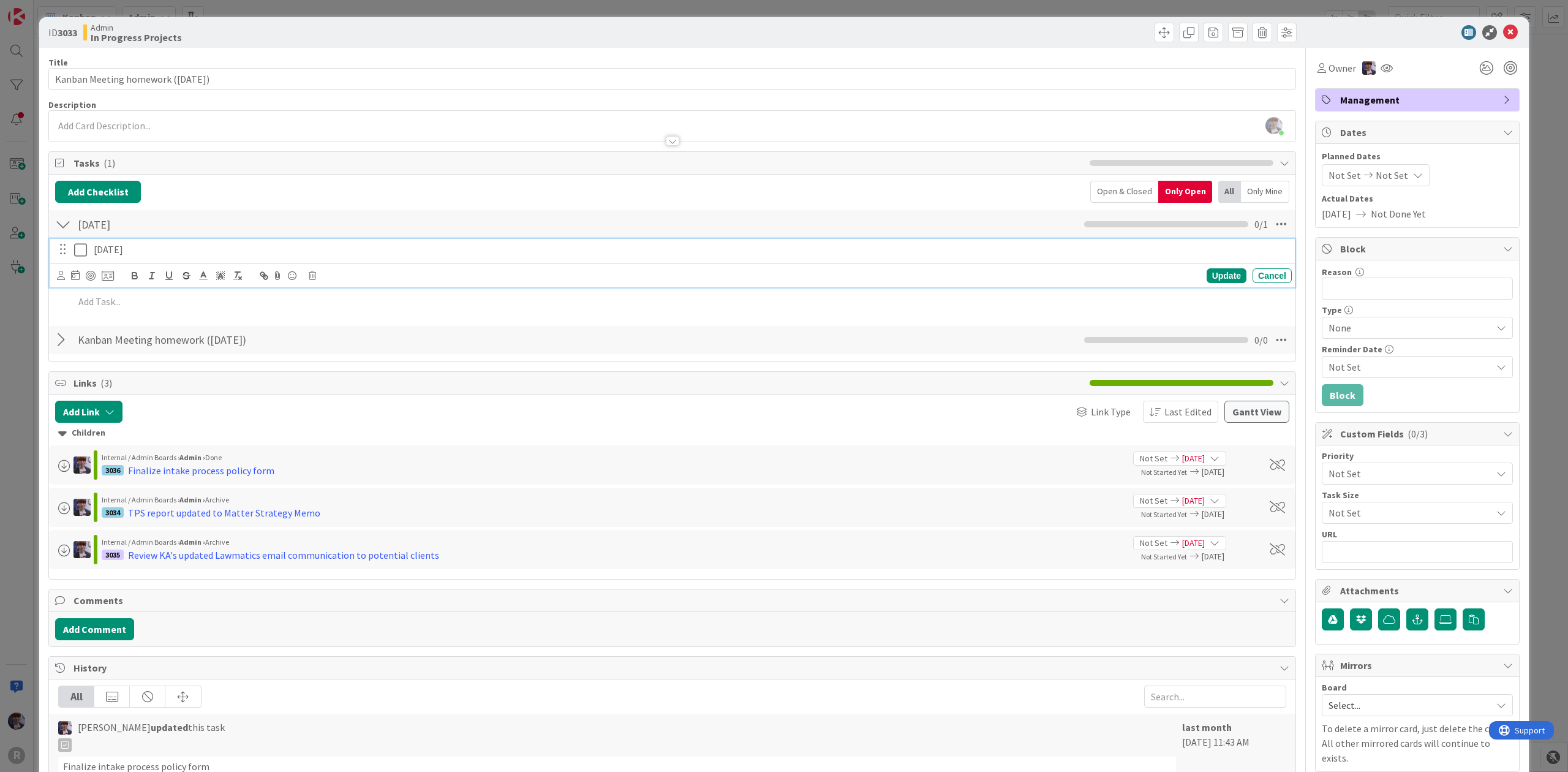
click at [134, 256] on p "[DATE]" at bounding box center [690, 250] width 1193 height 14
drag, startPoint x: 170, startPoint y: 247, endPoint x: -83, endPoint y: 242, distance: 253.0
click at [0, 242] on html "R Kanban My Zone Organization Select a single board Kanban List (Bulk Actions) …" at bounding box center [784, 386] width 1568 height 772
click at [182, 278] on p at bounding box center [681, 275] width 1213 height 14
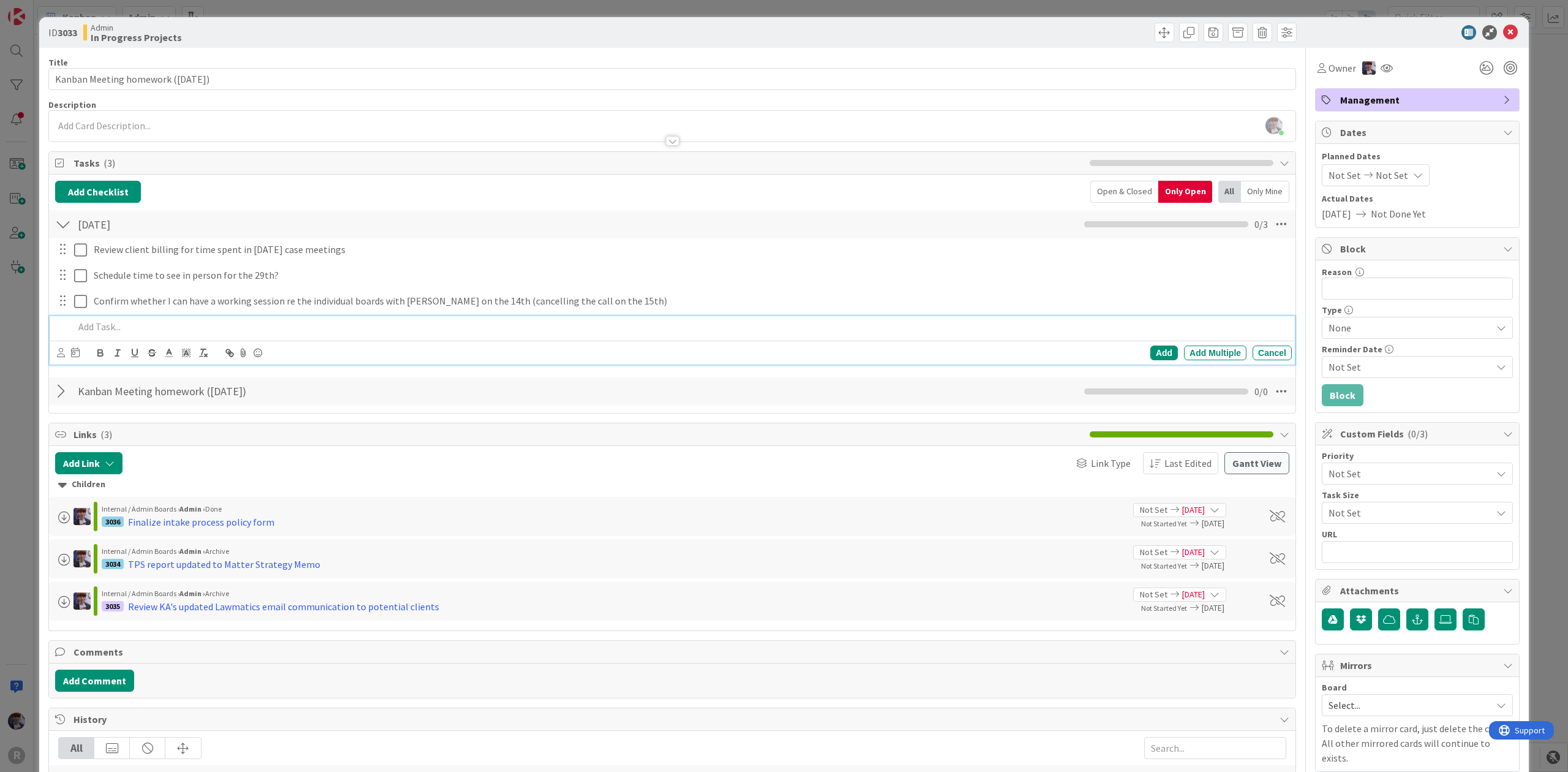
click at [45, 318] on div "ID 3033 Admin In Progress Projects Title 38 / 128 Kanban Meeting homework ([DAT…" at bounding box center [784, 562] width 1490 height 1090
click at [164, 305] on p "Confirm whether I can have a working session re the individual boards with [PER…" at bounding box center [690, 301] width 1193 height 14
click at [66, 383] on div at bounding box center [63, 391] width 16 height 22
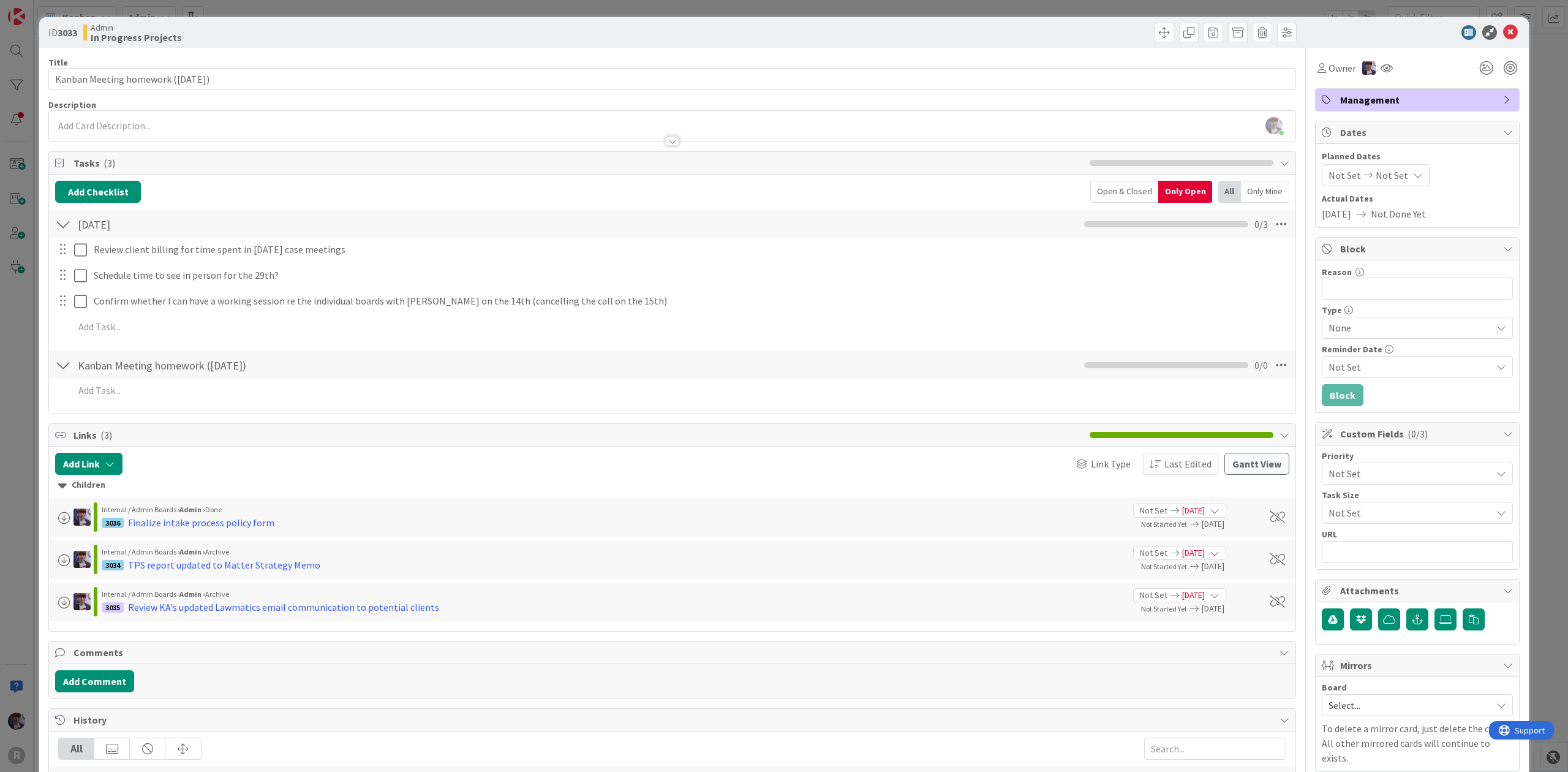
click at [1126, 182] on div "Open & Closed" at bounding box center [1124, 192] width 68 height 22
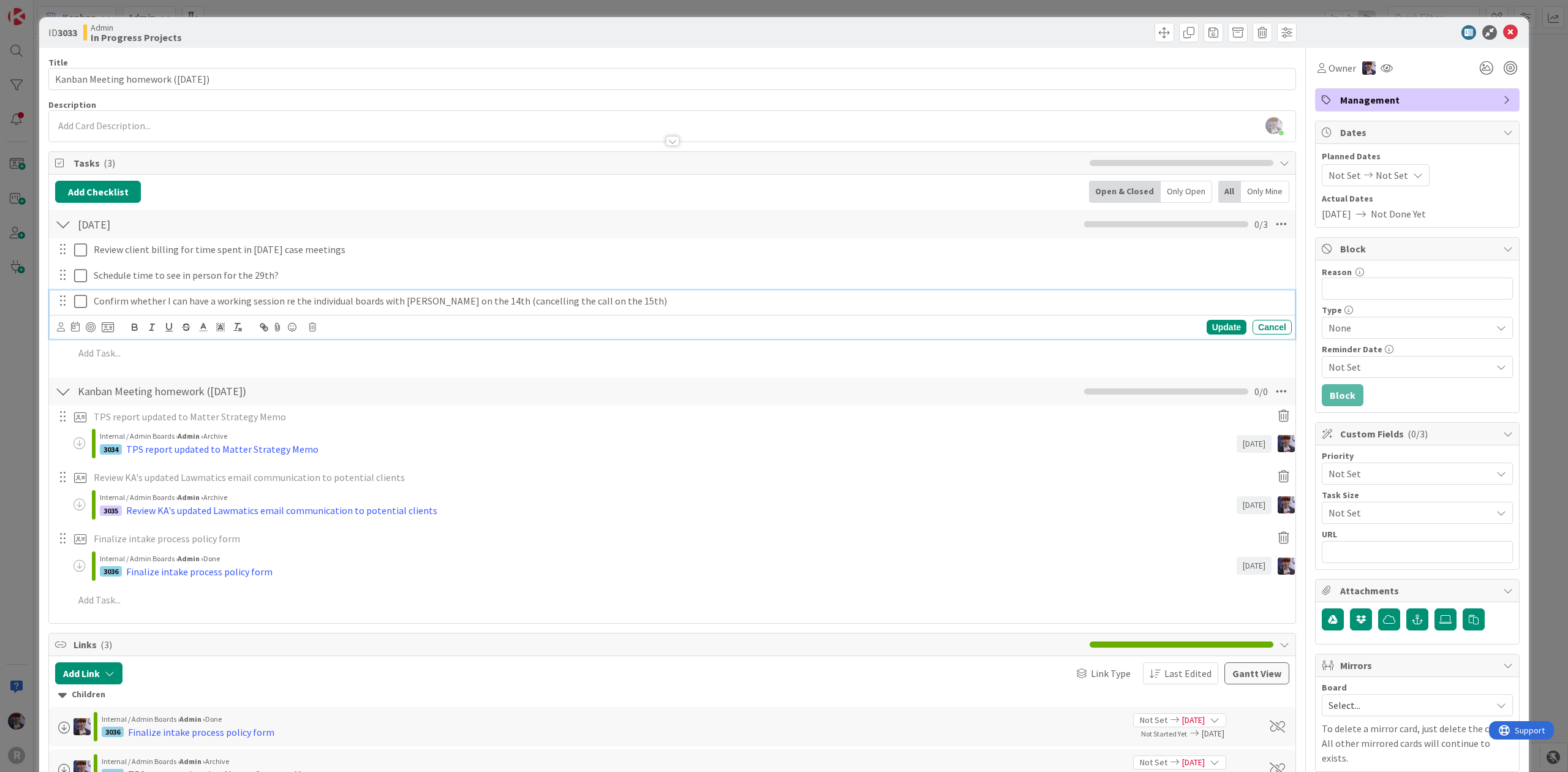
click at [182, 306] on p "Confirm whether I can have a working session re the individual boards with [PER…" at bounding box center [690, 301] width 1193 height 14
click at [58, 328] on icon at bounding box center [61, 326] width 8 height 9
drag, startPoint x: 111, startPoint y: 422, endPoint x: 106, endPoint y: 414, distance: 9.4
click at [111, 422] on span "[PERSON_NAME]" at bounding box center [141, 425] width 81 height 18
click at [115, 326] on icon at bounding box center [110, 327] width 12 height 11
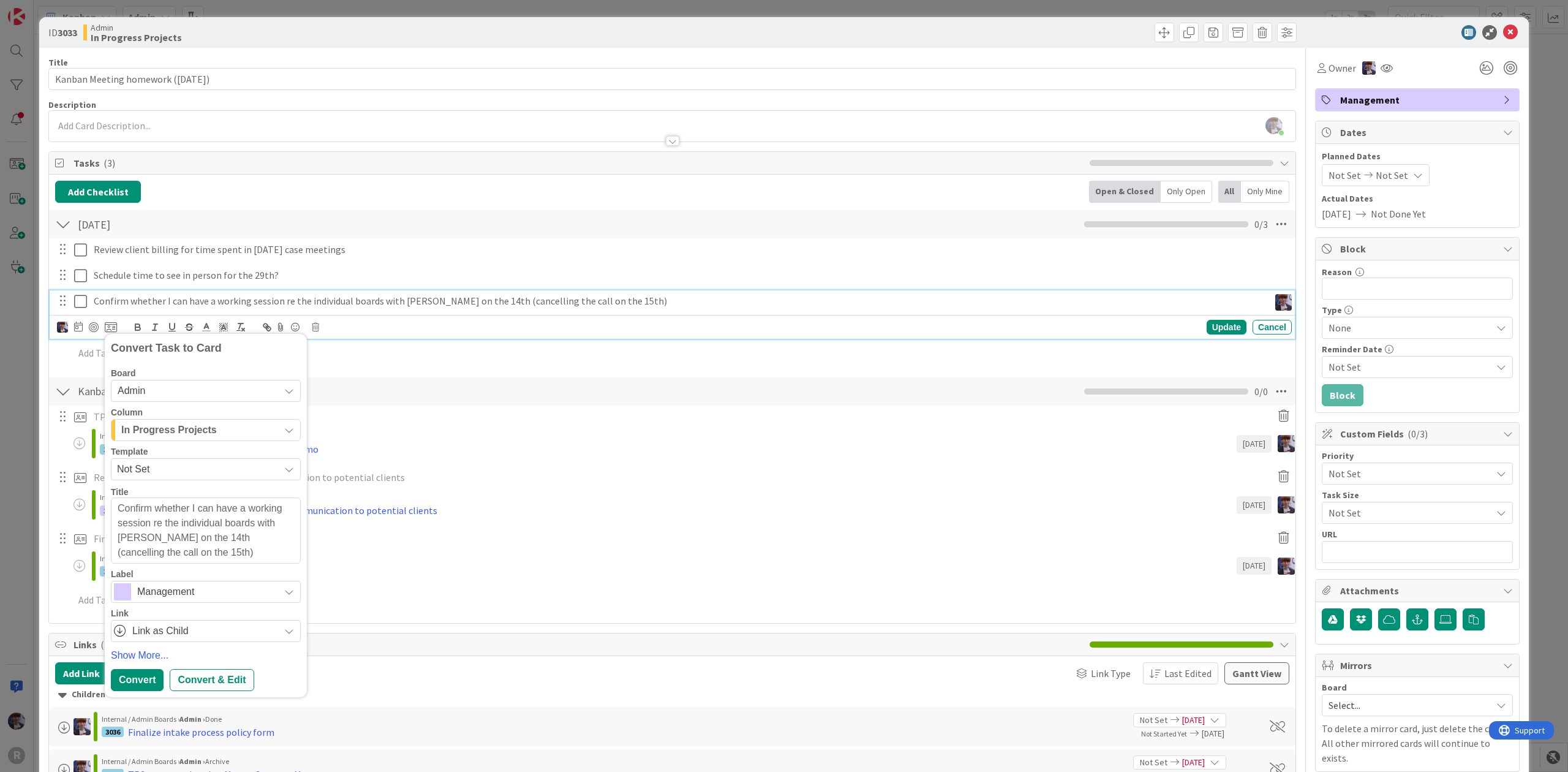
click at [202, 426] on span "In Progress Projects" at bounding box center [169, 430] width 95 height 16
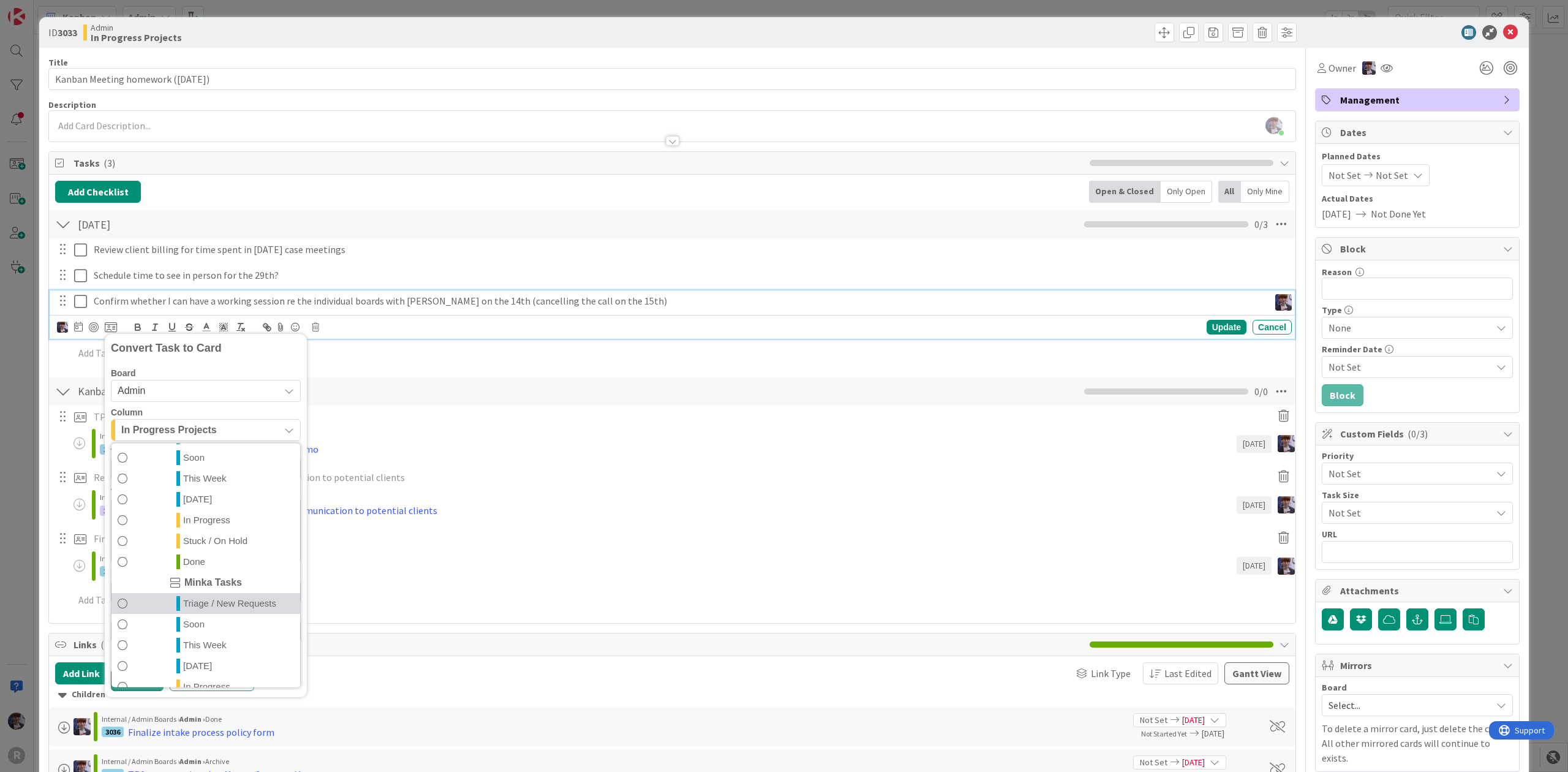
scroll to position [287, 0]
click at [211, 589] on span "This Week" at bounding box center [205, 588] width 43 height 14
type textarea "x"
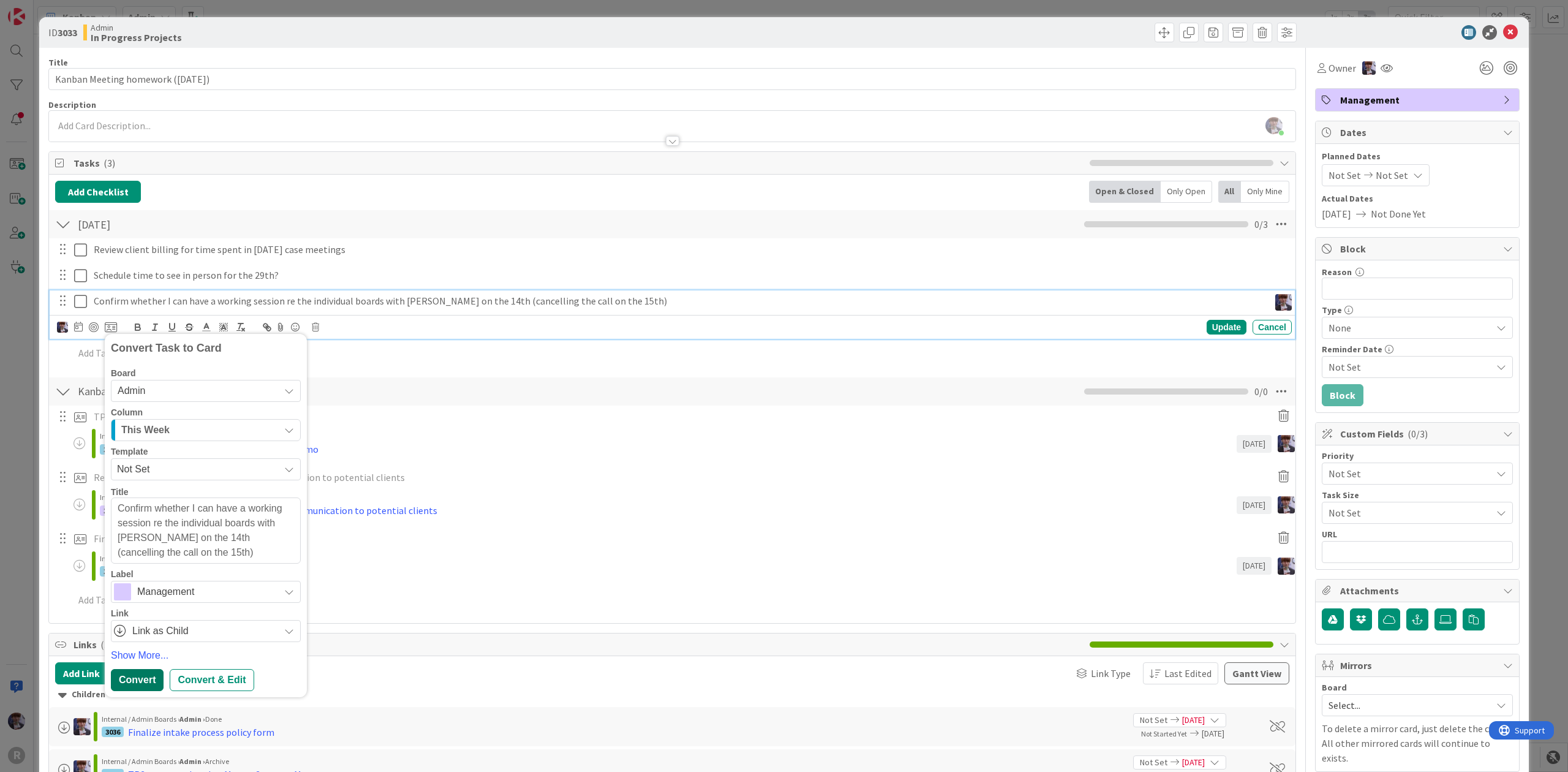
click at [155, 673] on div "Convert Convert & Edit" at bounding box center [206, 680] width 190 height 22
click at [128, 677] on div "Convert" at bounding box center [138, 680] width 53 height 22
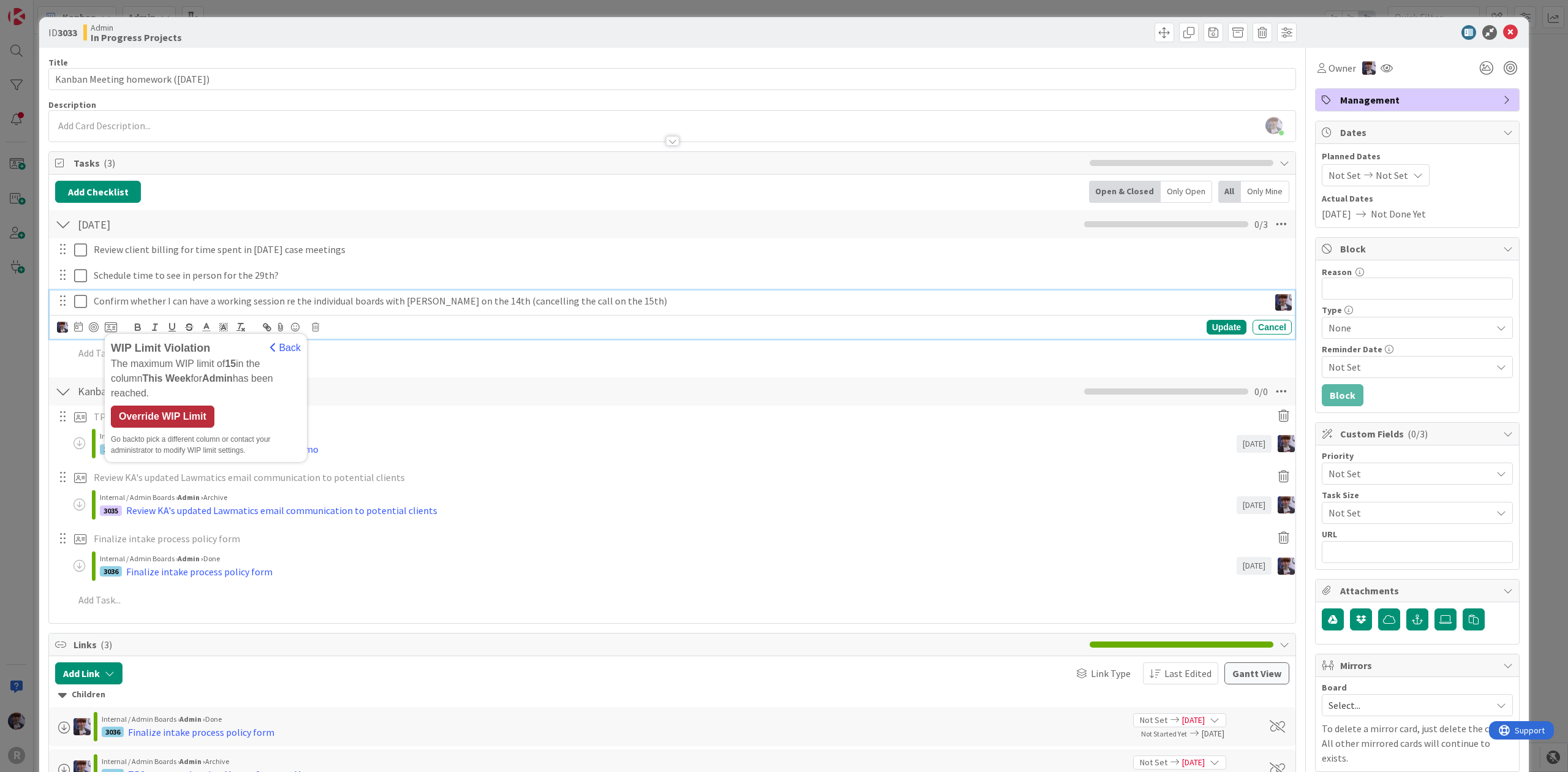
click at [162, 406] on div "Override WIP Limit" at bounding box center [162, 417] width 103 height 22
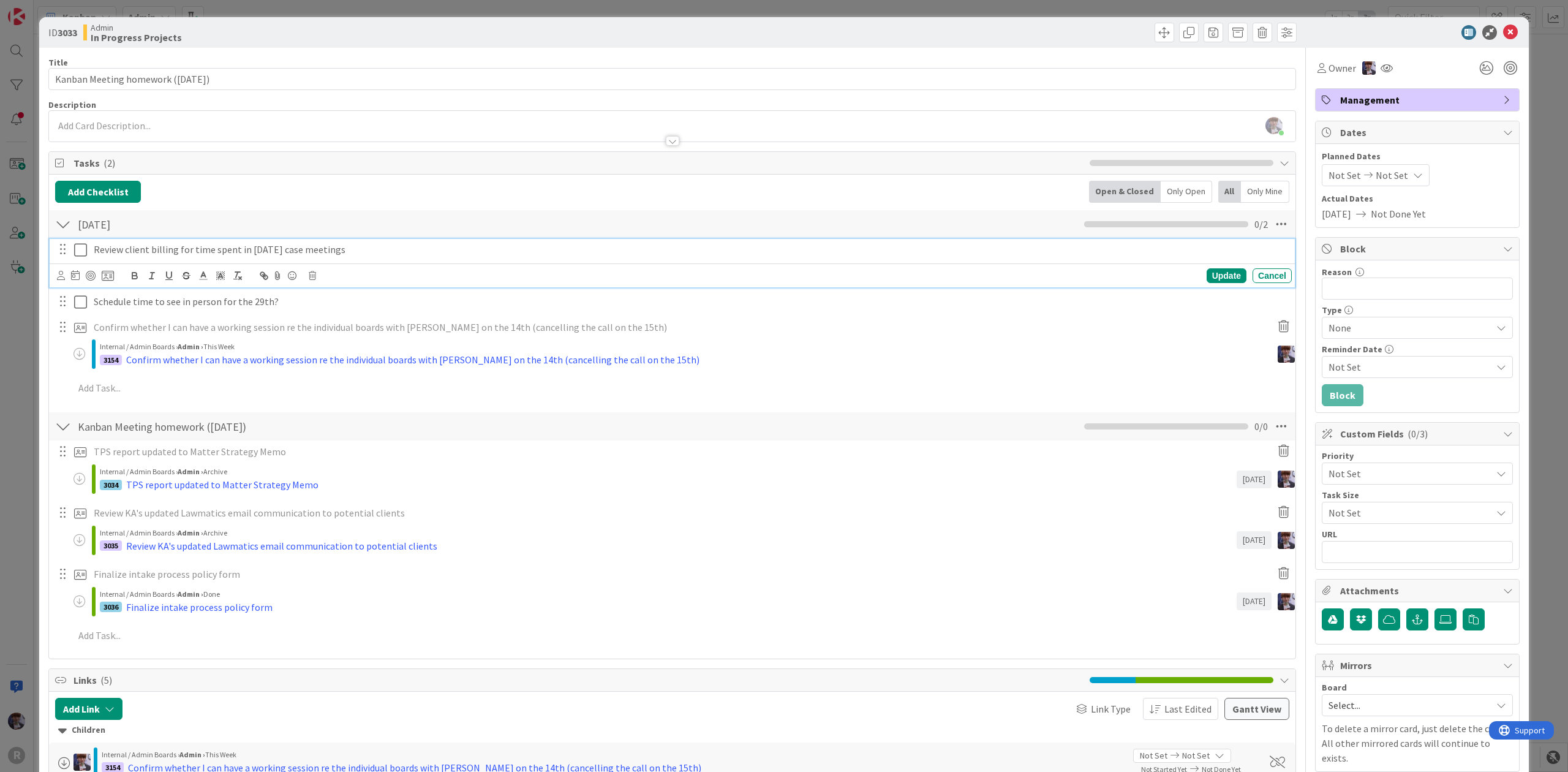
click at [158, 256] on p "Review client billing for time spent in [DATE] case meetings" at bounding box center [690, 250] width 1193 height 14
click at [431, 254] on p "Review client billing for time spent in [DATE] case meetings" at bounding box center [690, 250] width 1193 height 14
drag, startPoint x: 459, startPoint y: 249, endPoint x: -19, endPoint y: 255, distance: 478.0
click at [0, 255] on html "R Kanban My Zone Organization Select a single board Kanban List (Bulk Actions) …" at bounding box center [784, 386] width 1568 height 772
copy p "Review client billing for time spent in [DATE] case meetings - enter in admin a…"
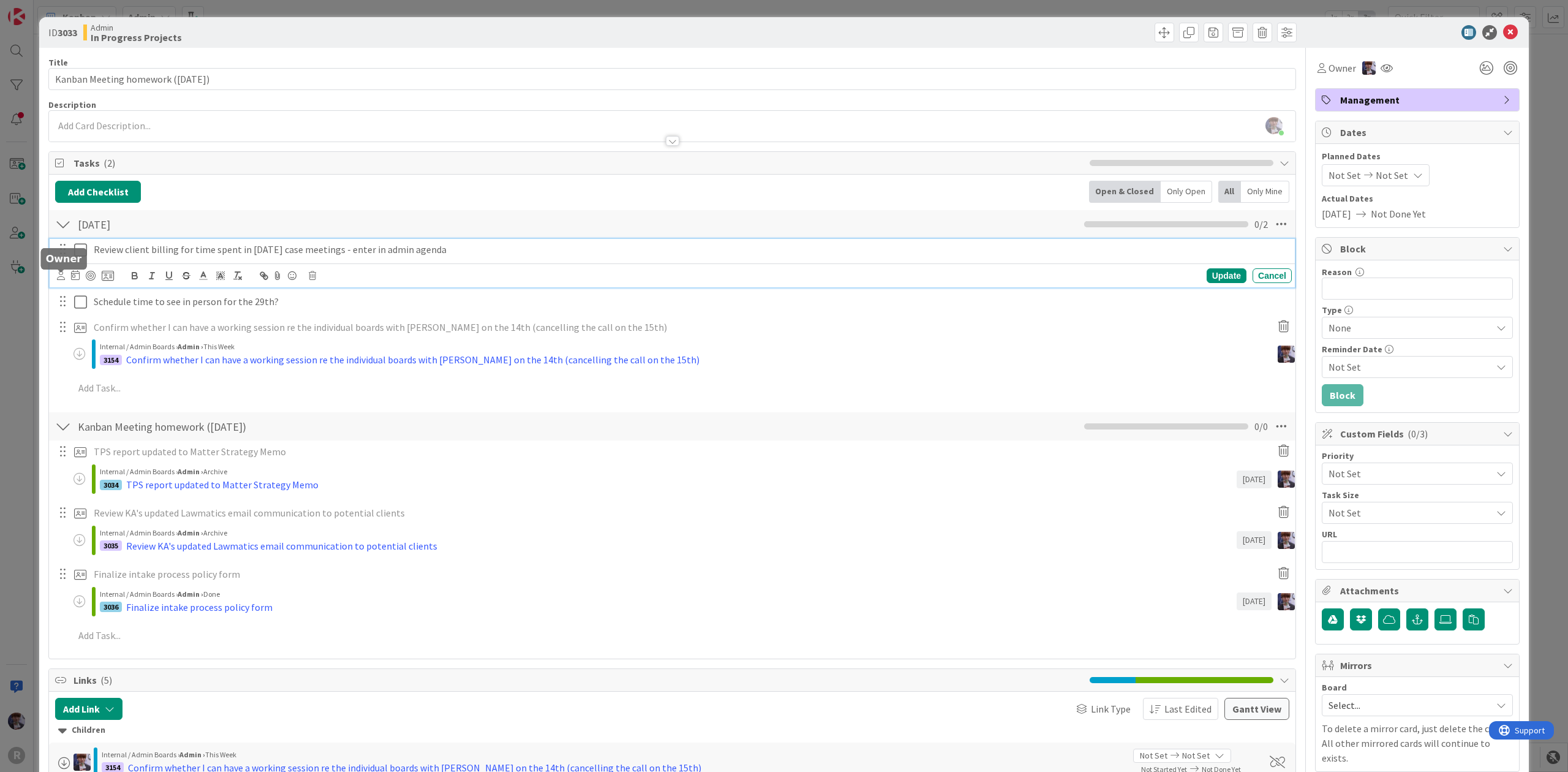
click at [57, 277] on icon at bounding box center [61, 274] width 8 height 9
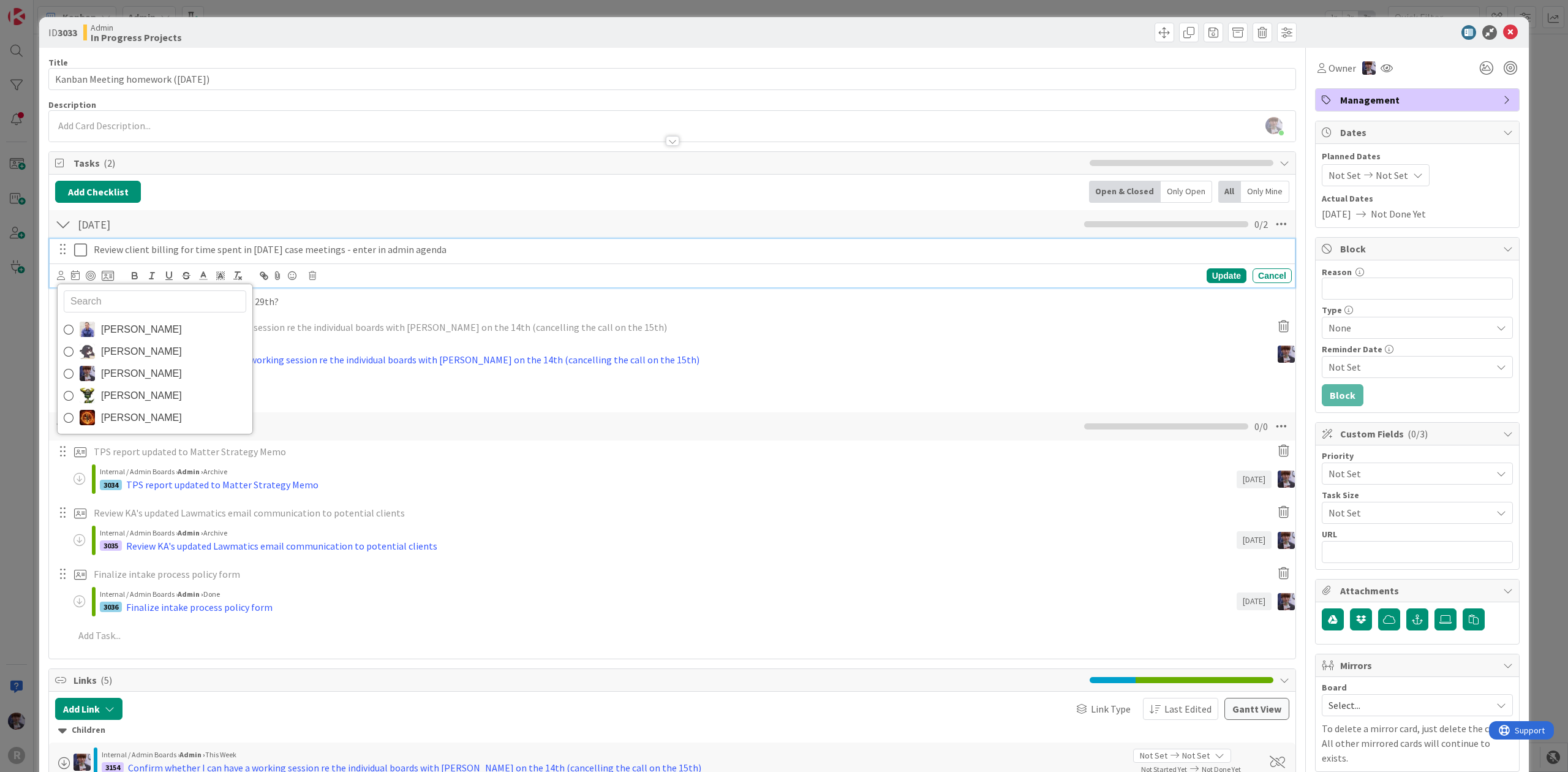
click at [124, 251] on p "Review client billing for time spent in [DATE] case meetings - enter in admin a…" at bounding box center [690, 250] width 1193 height 14
click at [50, 346] on div "Internal / Admin Boards › Admin › This Week 3154 Confirm whether I can have a w…" at bounding box center [672, 355] width 1245 height 36
click at [140, 254] on p "Review client billing for time spent in [DATE] case meetings - enter in admin a…" at bounding box center [690, 250] width 1193 height 14
click at [51, 386] on div "Add Add Multiple Cancel" at bounding box center [672, 388] width 1245 height 22
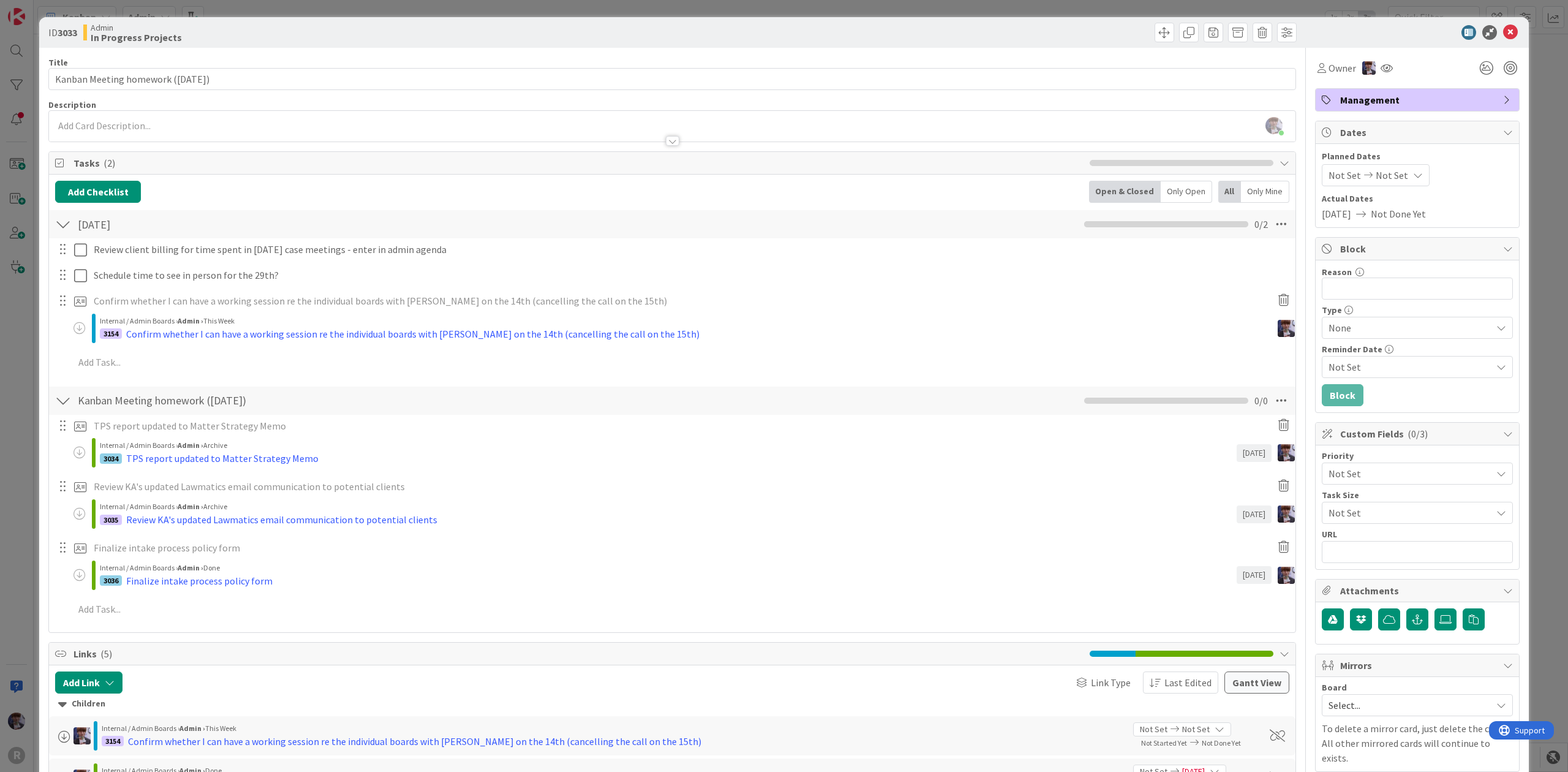
click at [25, 375] on div "ID 3033 Admin In Progress Projects Title 38 / 128 Kanban Meeting homework ([DAT…" at bounding box center [784, 386] width 1568 height 772
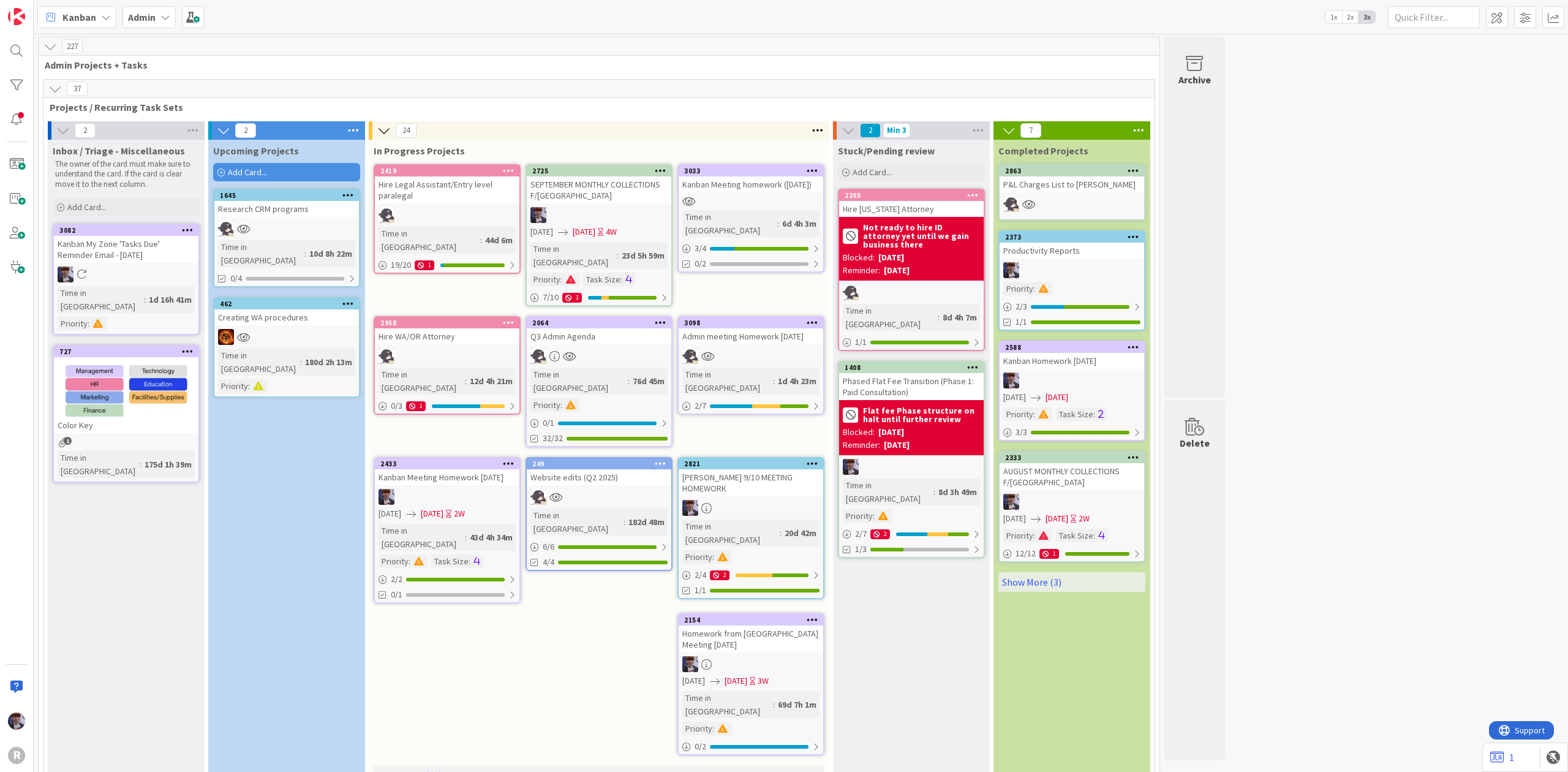
click at [730, 192] on div "Kanban Meeting homework ([DATE])" at bounding box center [750, 184] width 145 height 16
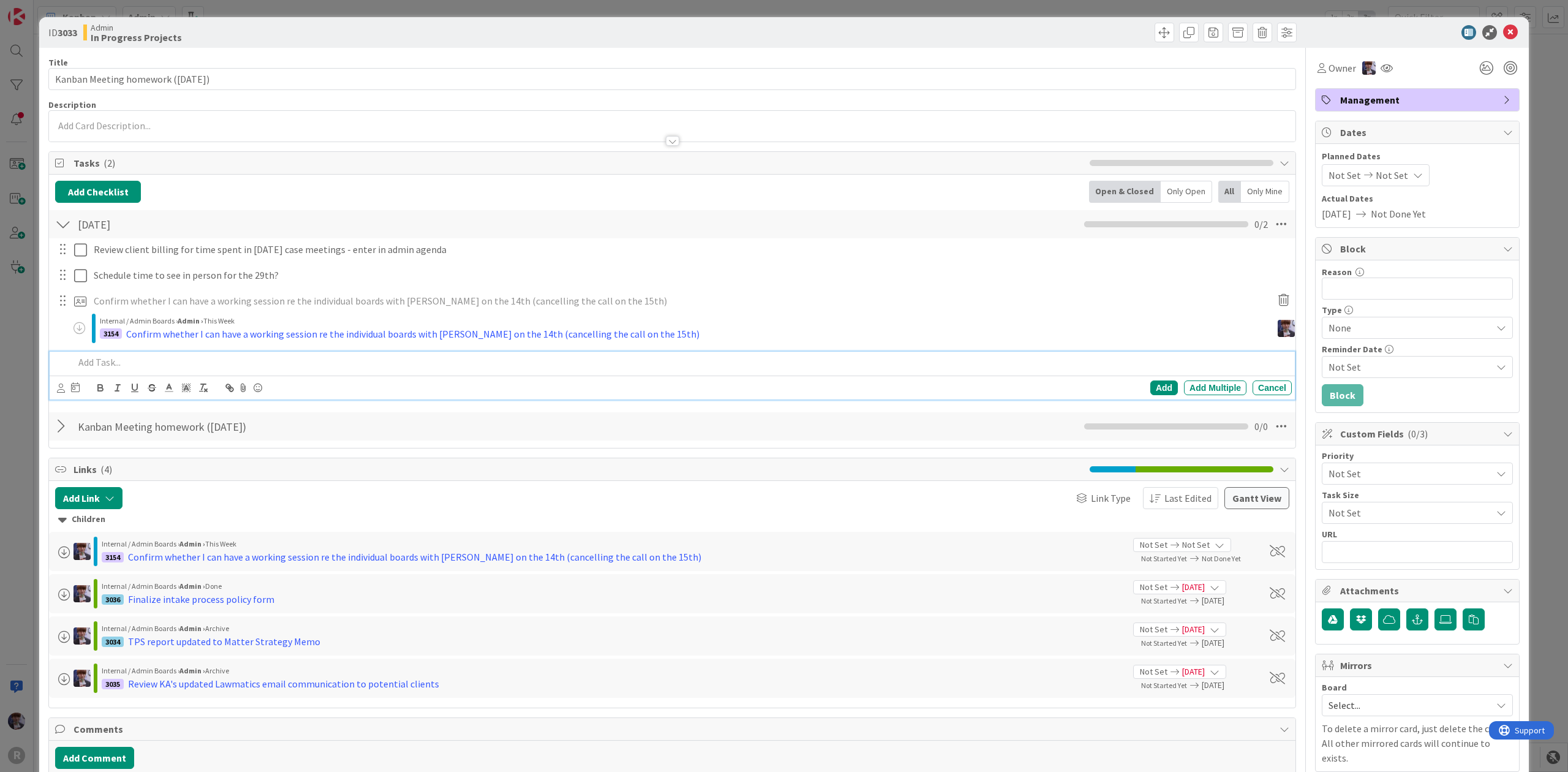
click at [134, 372] on div at bounding box center [681, 362] width 1222 height 22
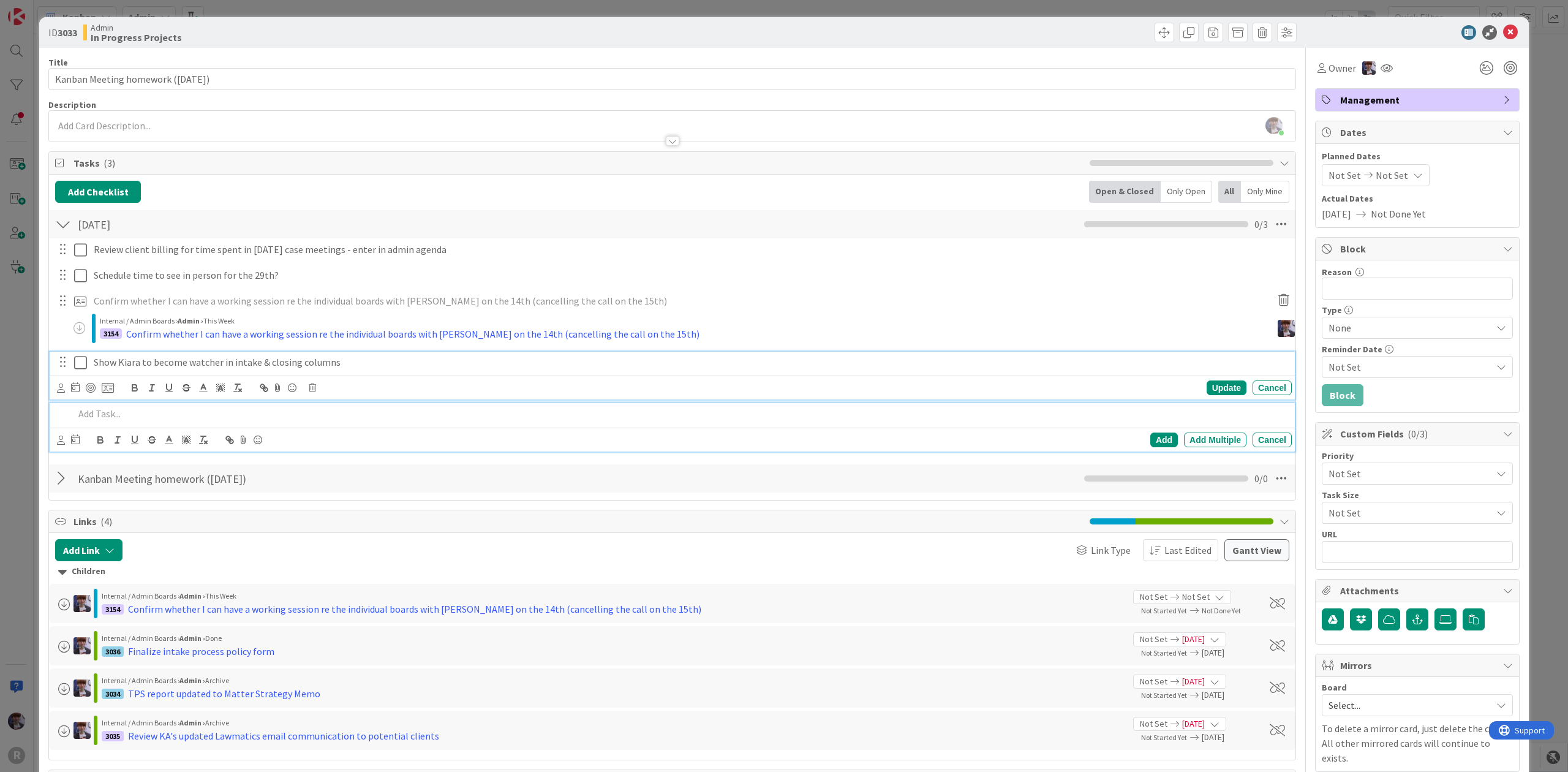
click at [142, 362] on p "Show Kiara to become watcher in intake & closing columns" at bounding box center [690, 362] width 1193 height 14
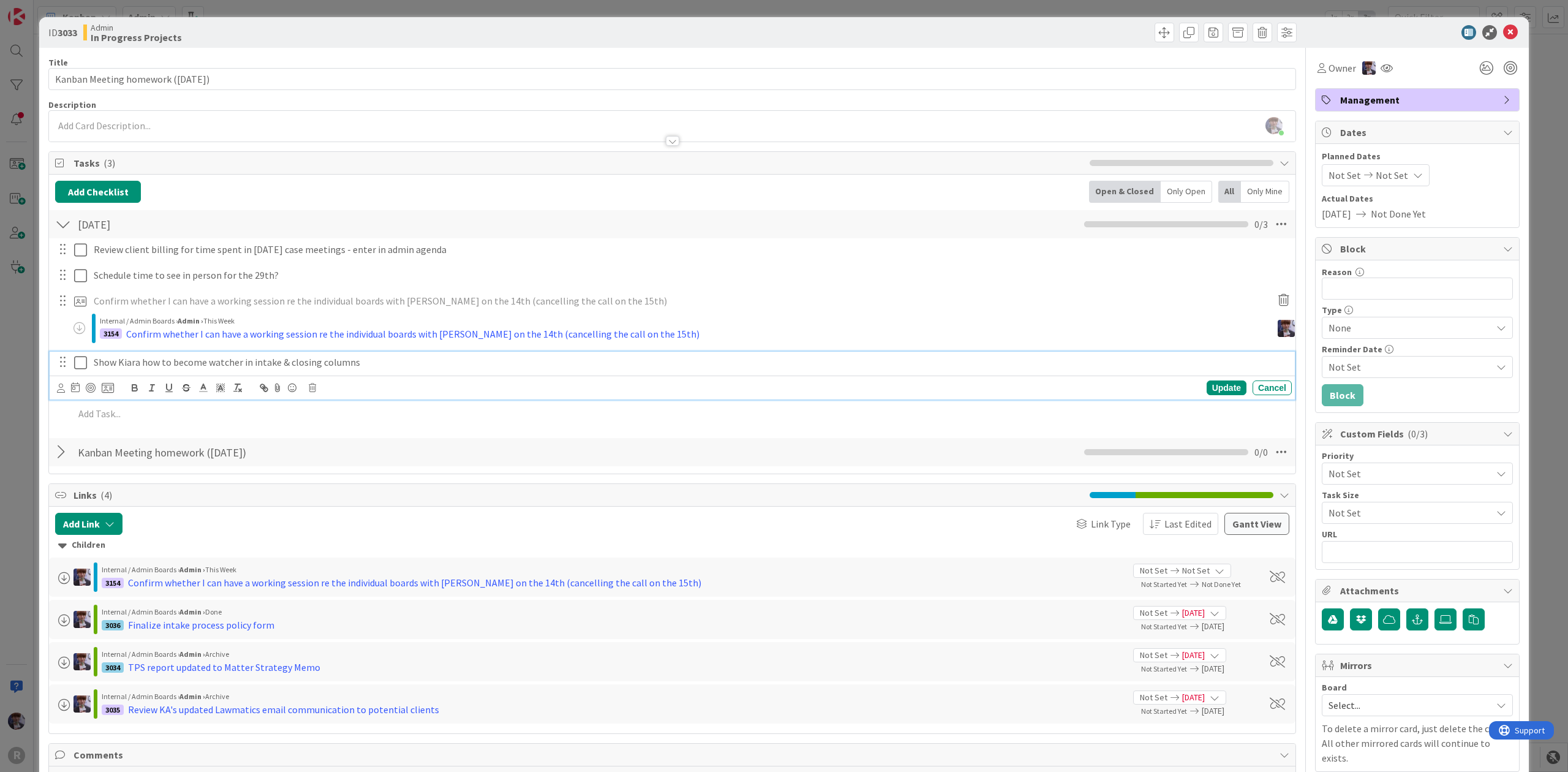
click at [126, 366] on p "Show Kiara how to become watcher in intake & closing columns" at bounding box center [690, 362] width 1193 height 14
click at [59, 392] on icon at bounding box center [61, 387] width 8 height 9
click at [131, 487] on span "[PERSON_NAME]" at bounding box center [141, 486] width 81 height 18
click at [106, 396] on div "[PERSON_NAME] [PERSON_NAME] [PERSON_NAME] [PERSON_NAME] [PERSON_NAME] Update Ca…" at bounding box center [674, 387] width 1234 height 17
click at [106, 393] on icon at bounding box center [110, 388] width 12 height 11
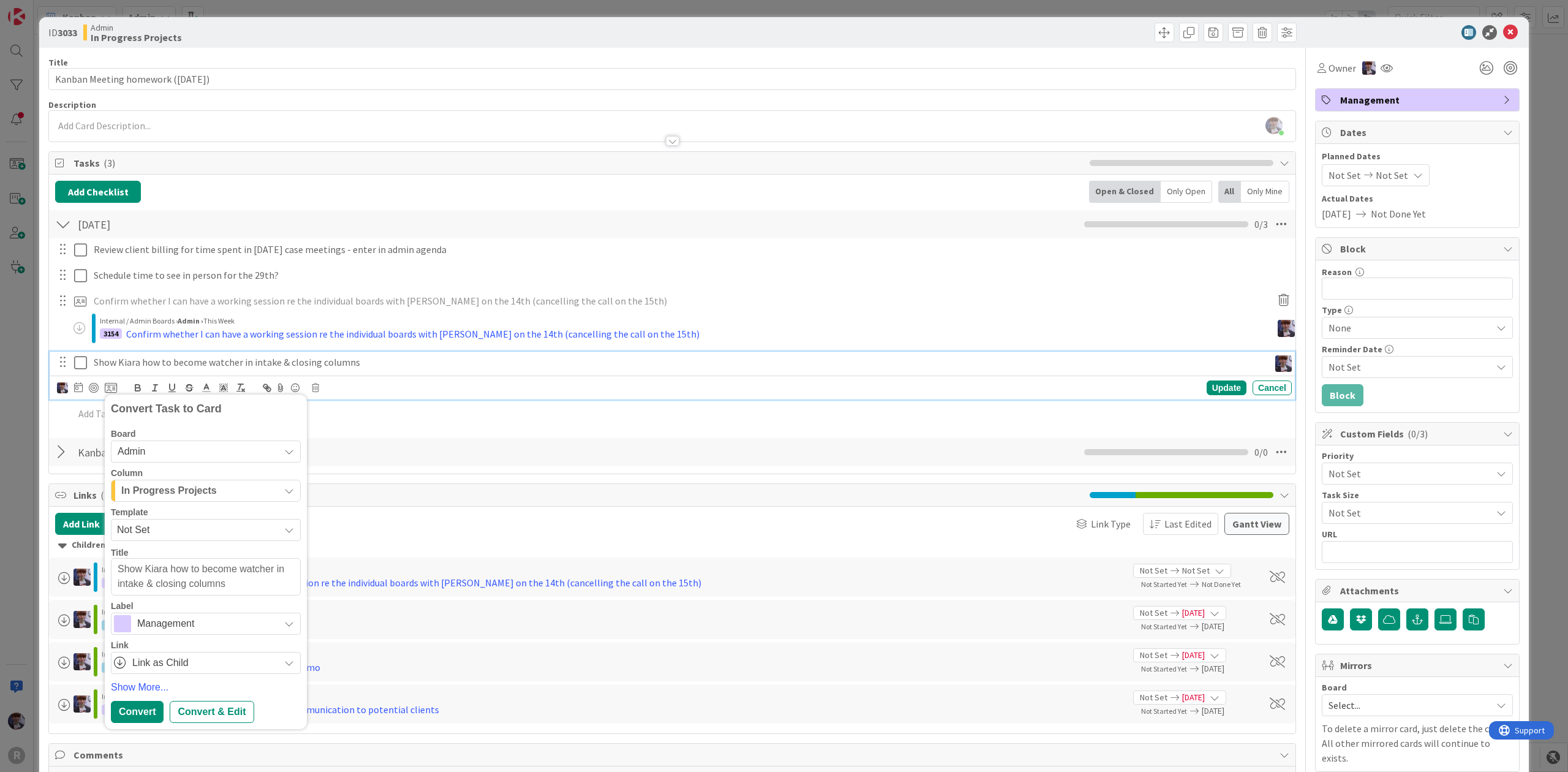
click at [197, 490] on span "In Progress Projects" at bounding box center [169, 490] width 95 height 16
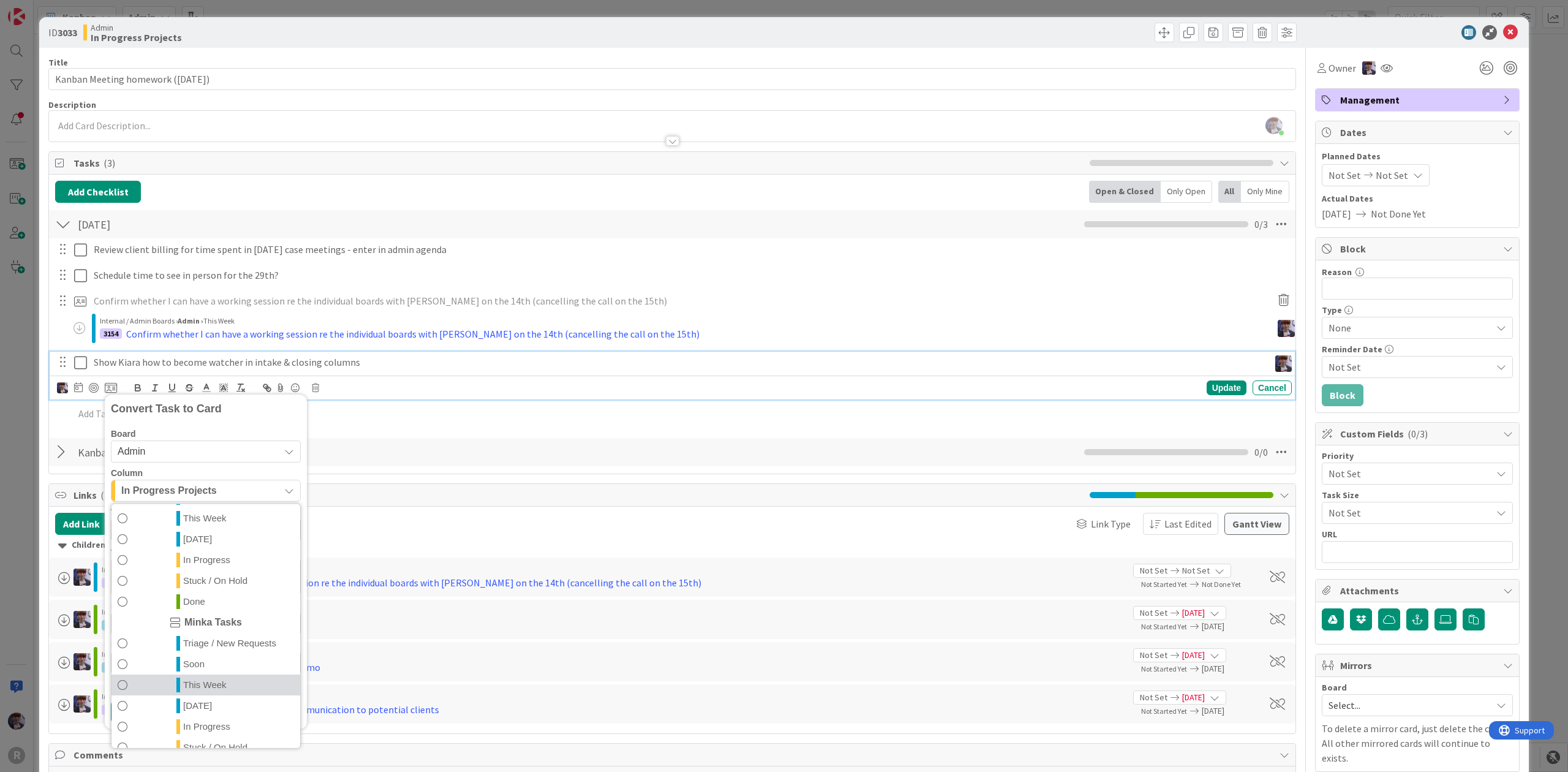
scroll to position [287, 0]
click at [192, 670] on span "[DATE]" at bounding box center [198, 670] width 29 height 14
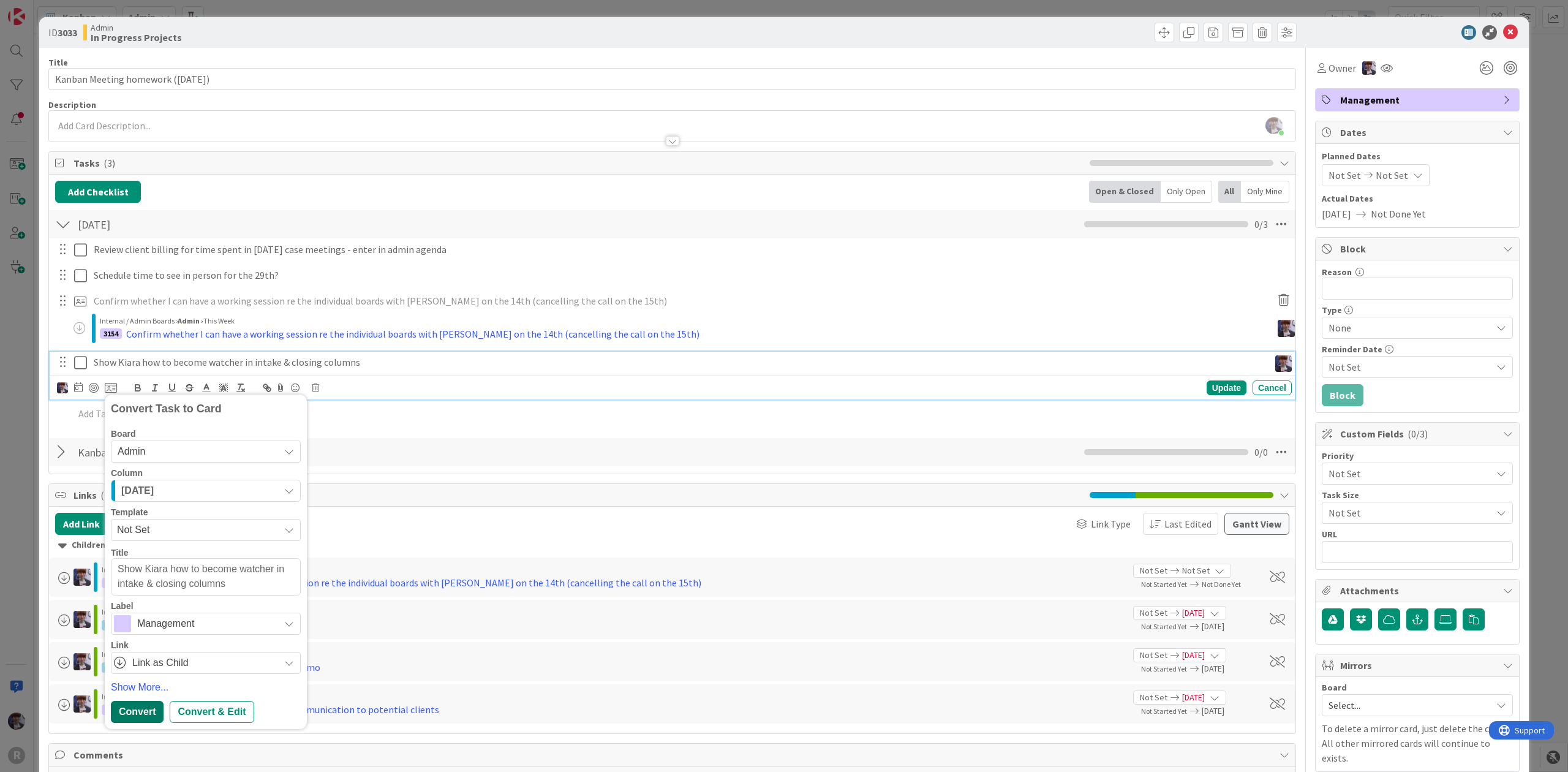
click at [135, 714] on div "Convert" at bounding box center [138, 712] width 53 height 22
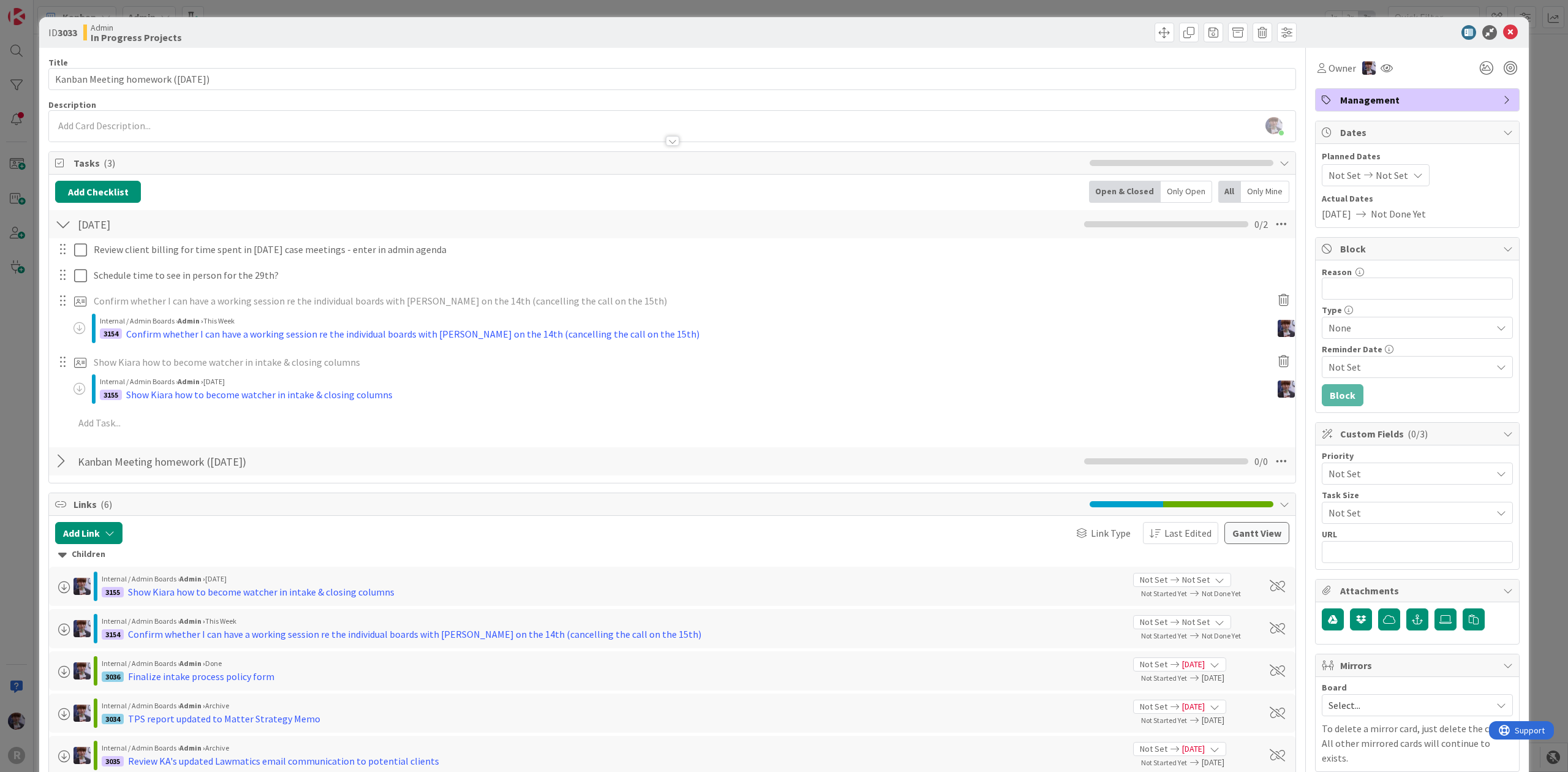
type textarea "x"
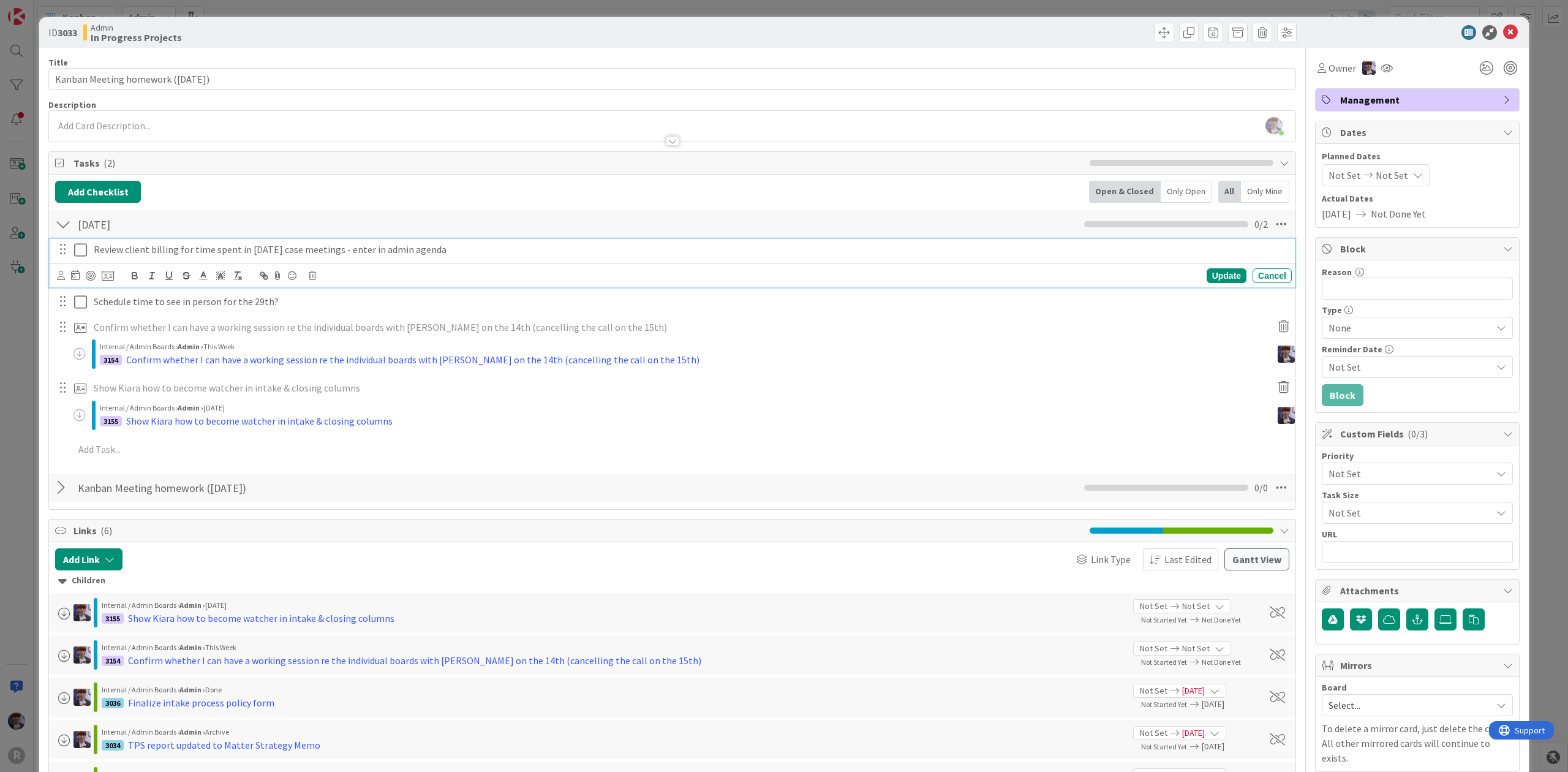
click at [206, 251] on p "Review client billing for time spent in [DATE] case meetings - enter in admin a…" at bounding box center [690, 250] width 1193 height 14
copy p "Review client billing for time spent in [DATE] case meetings - enter in admin a…"
click at [35, 310] on div "ID 3033 Admin In Progress Projects Title 38 / 128 Kanban Meeting homework ([DAT…" at bounding box center [784, 386] width 1568 height 772
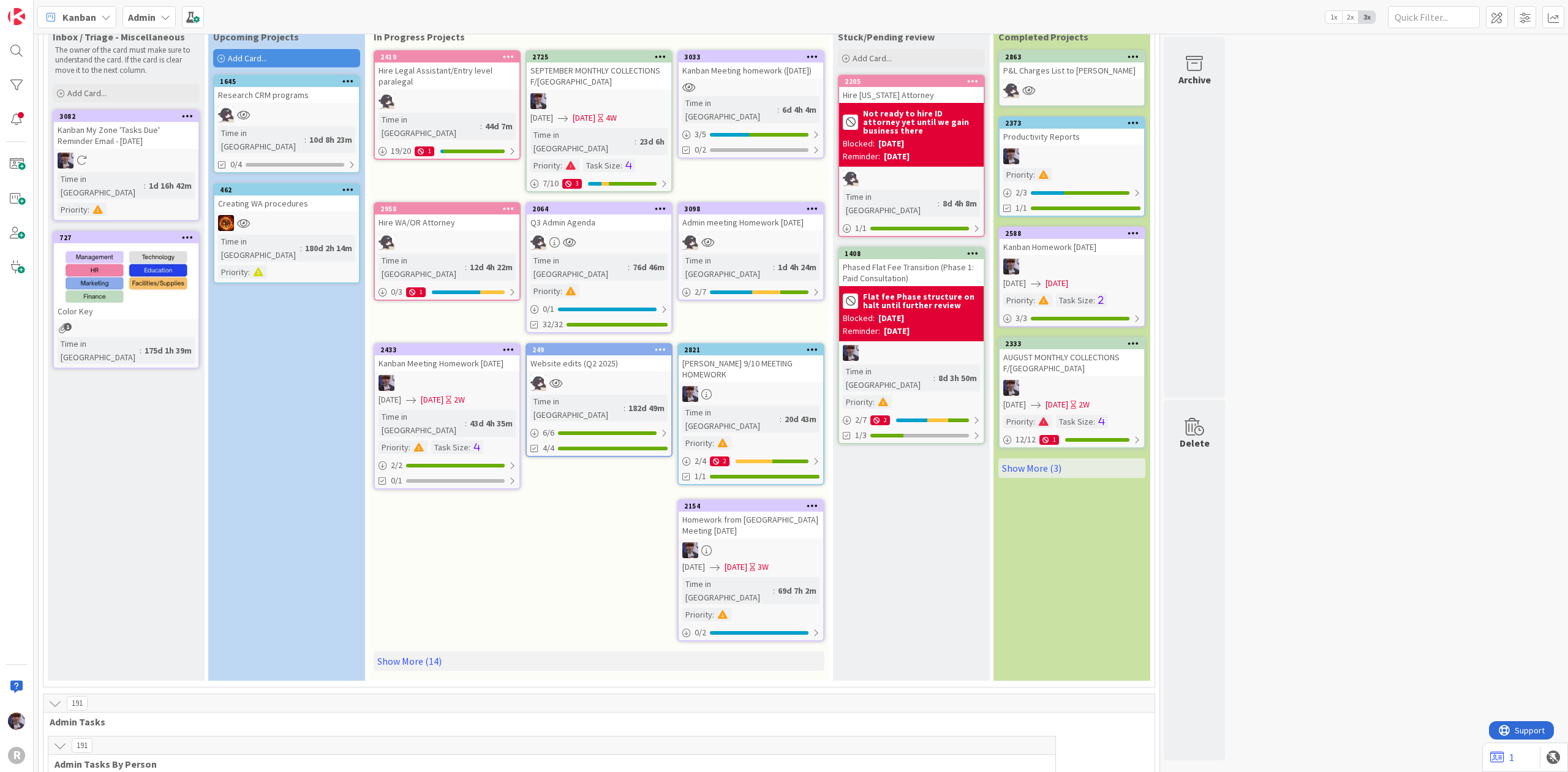
scroll to position [82, 0]
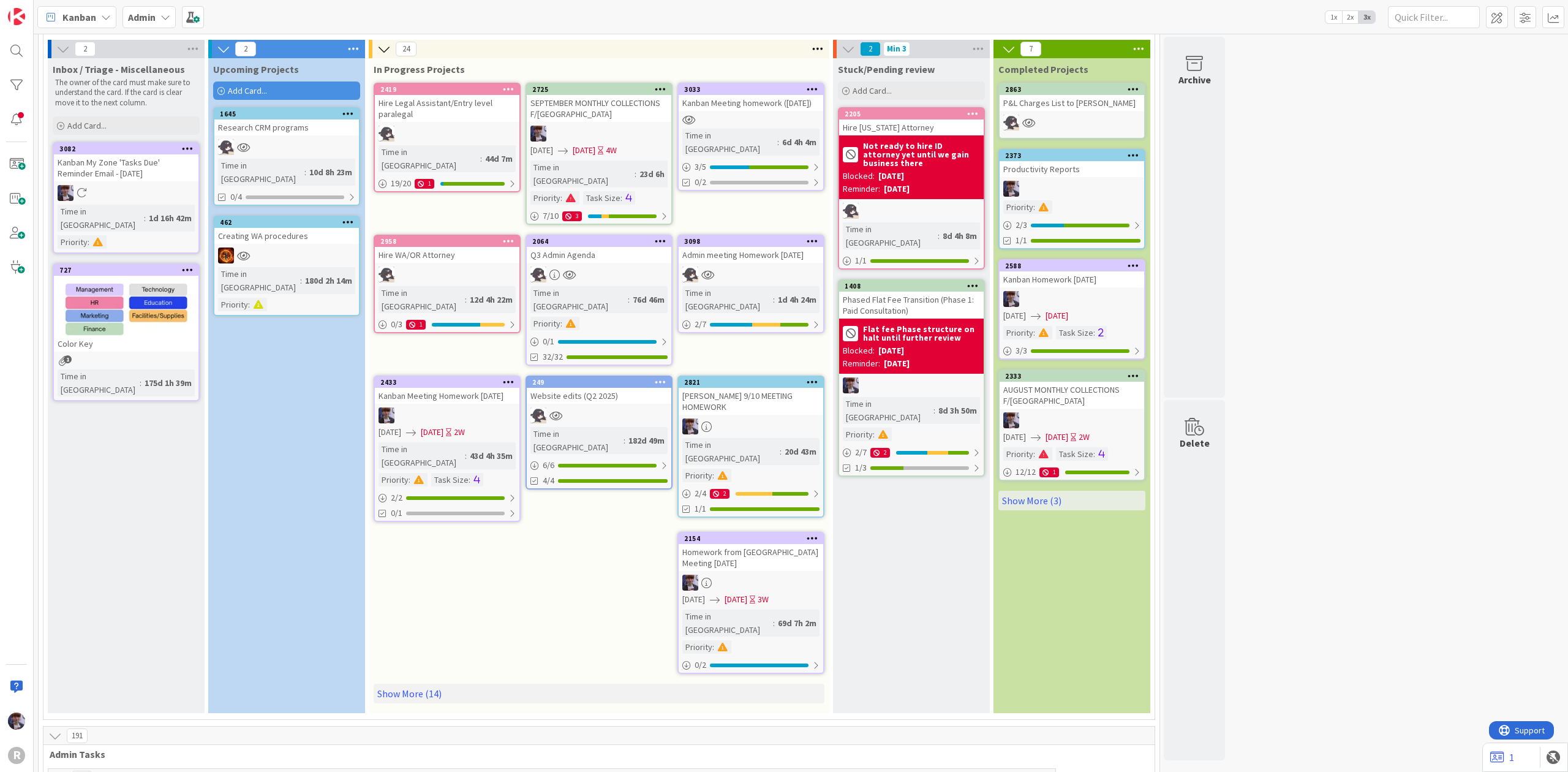
click at [768, 266] on div at bounding box center [750, 274] width 145 height 16
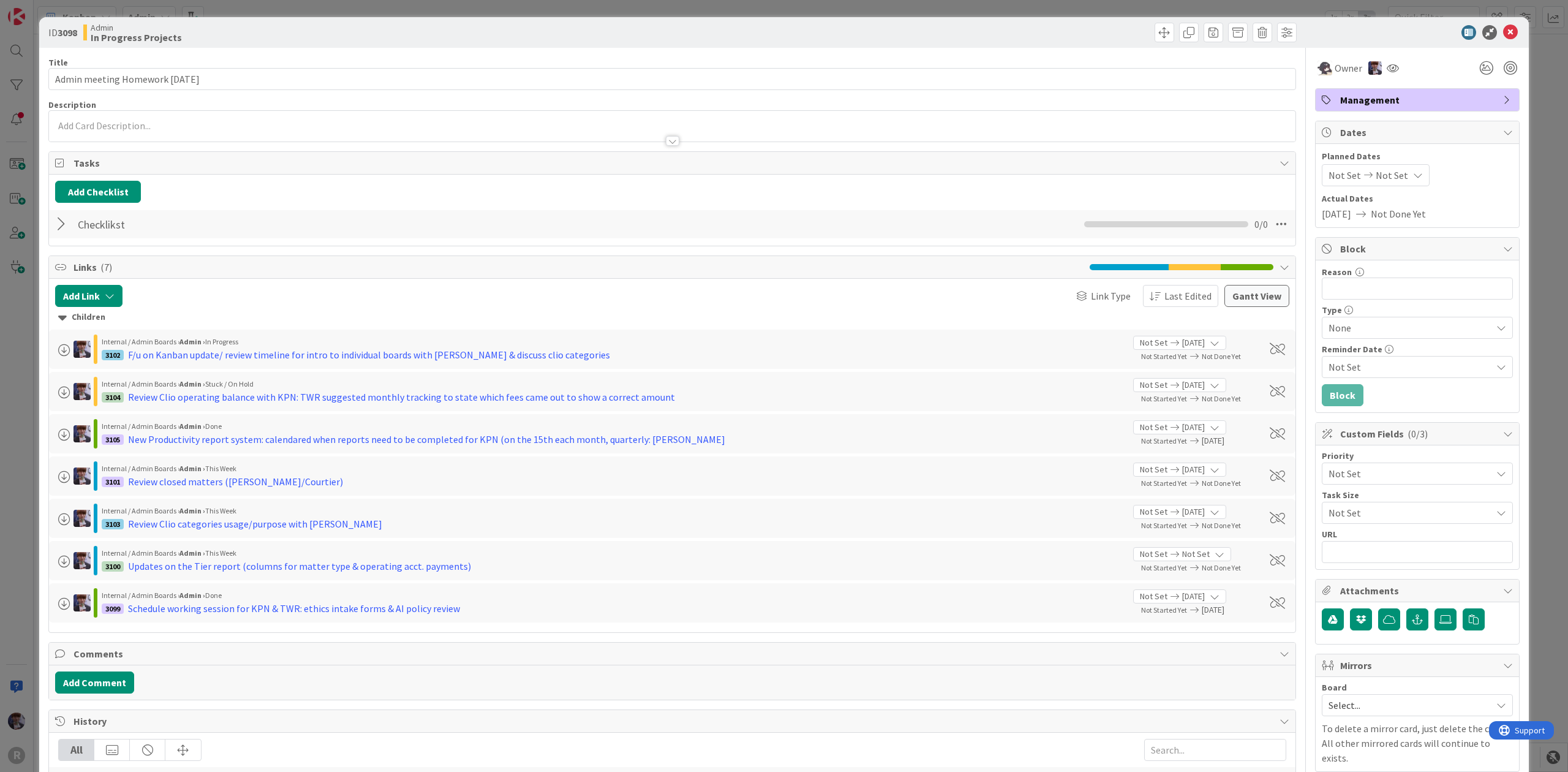
click at [28, 393] on div "ID 3098 Admin In Progress Projects Title 30 / 128 Admin meeting Homework [DATE]…" at bounding box center [784, 386] width 1568 height 772
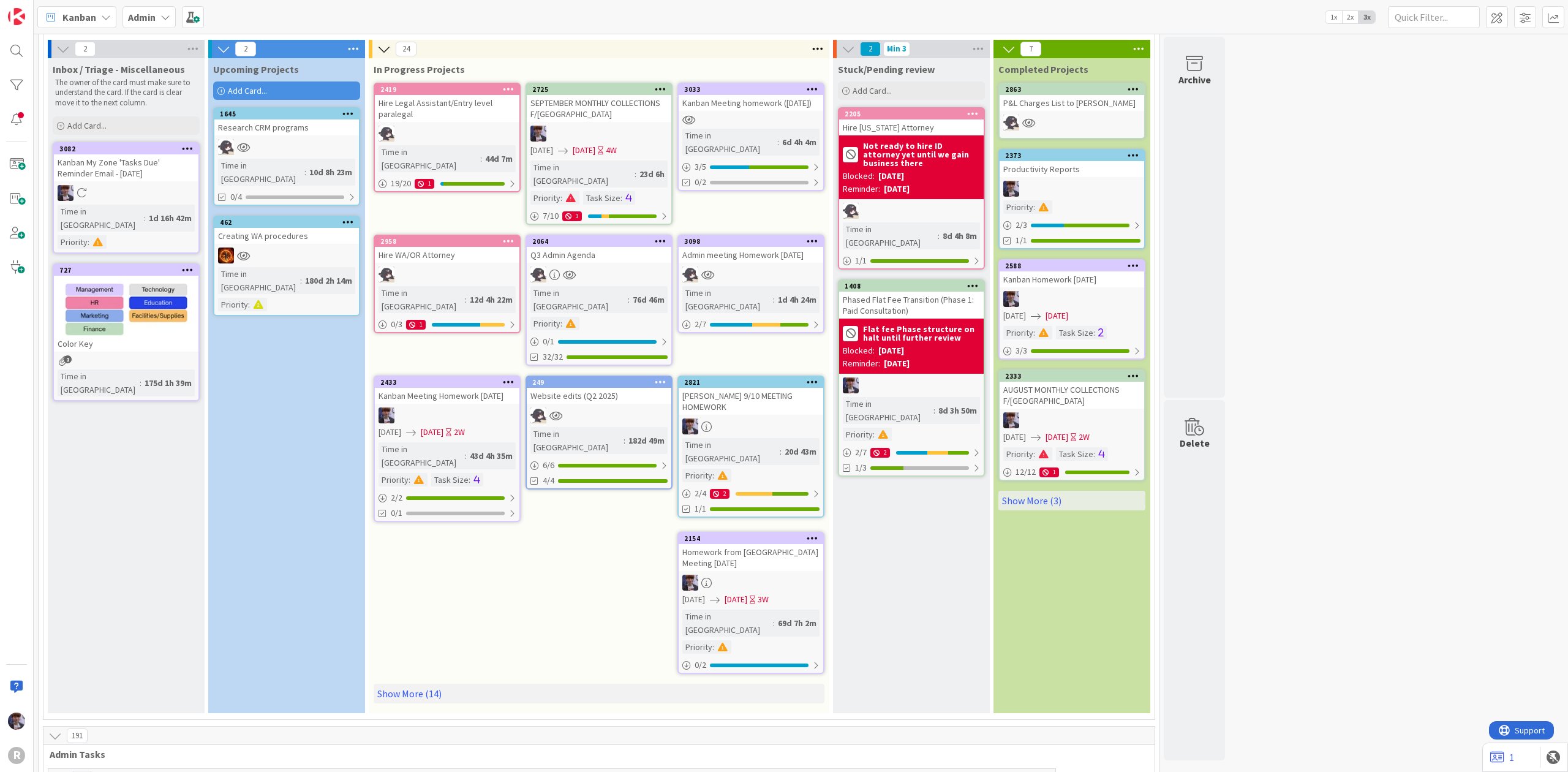
click at [625, 266] on div at bounding box center [598, 274] width 145 height 16
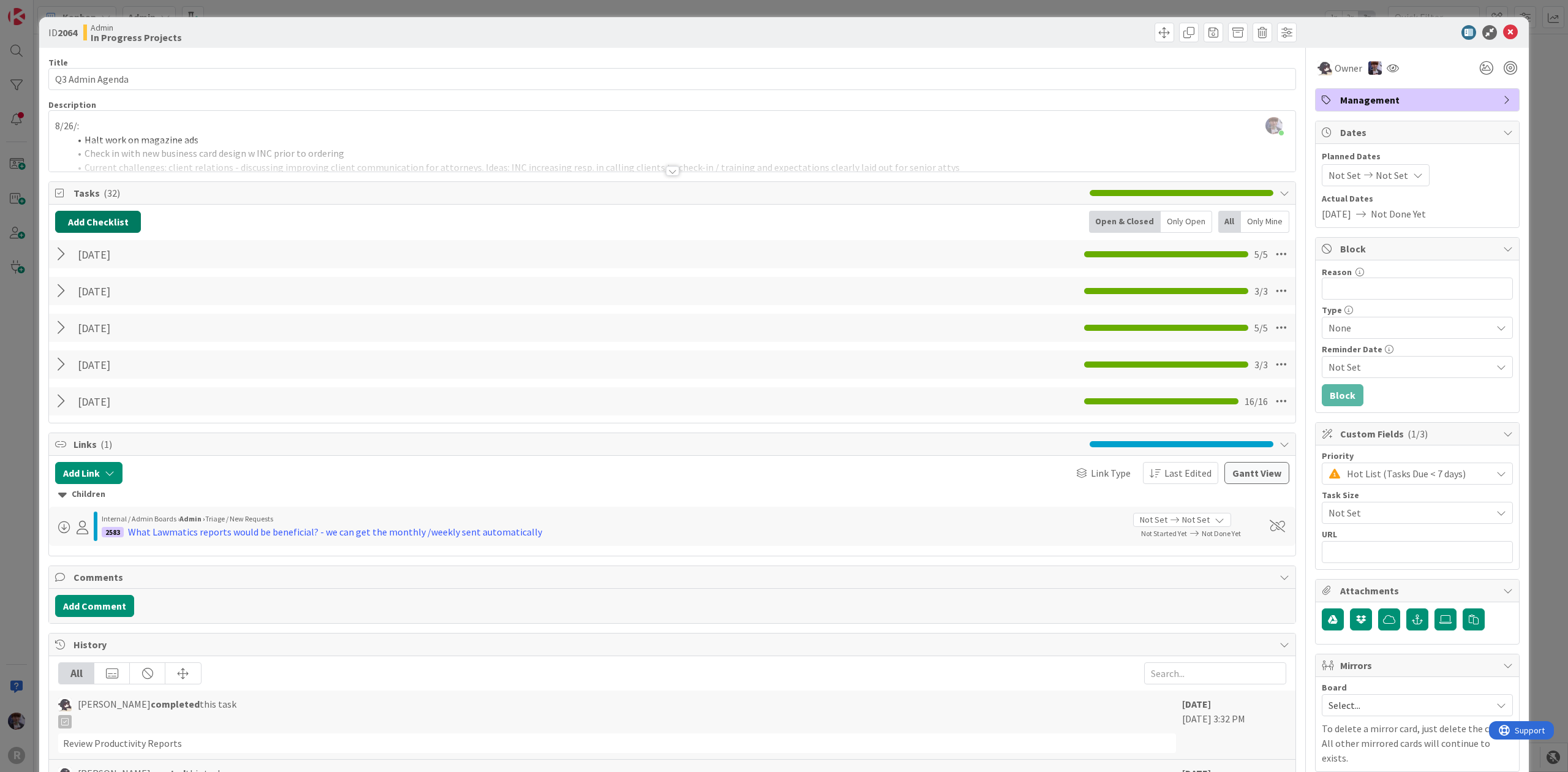
click at [77, 224] on button "Add Checklist" at bounding box center [98, 222] width 86 height 22
type input "Oct"
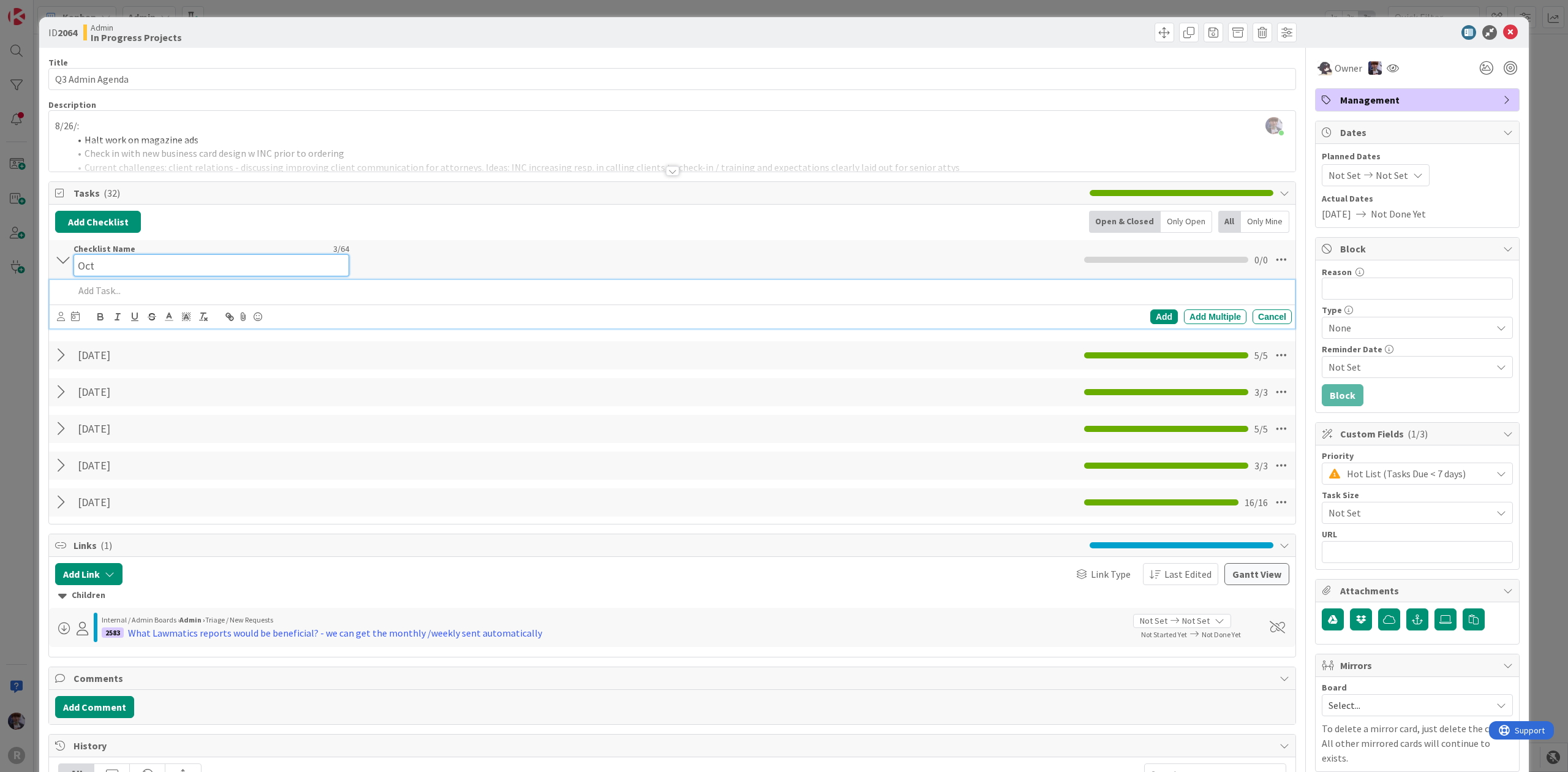
click at [168, 246] on div "Checklist Name 3 / 64 Oct" at bounding box center [211, 259] width 275 height 33
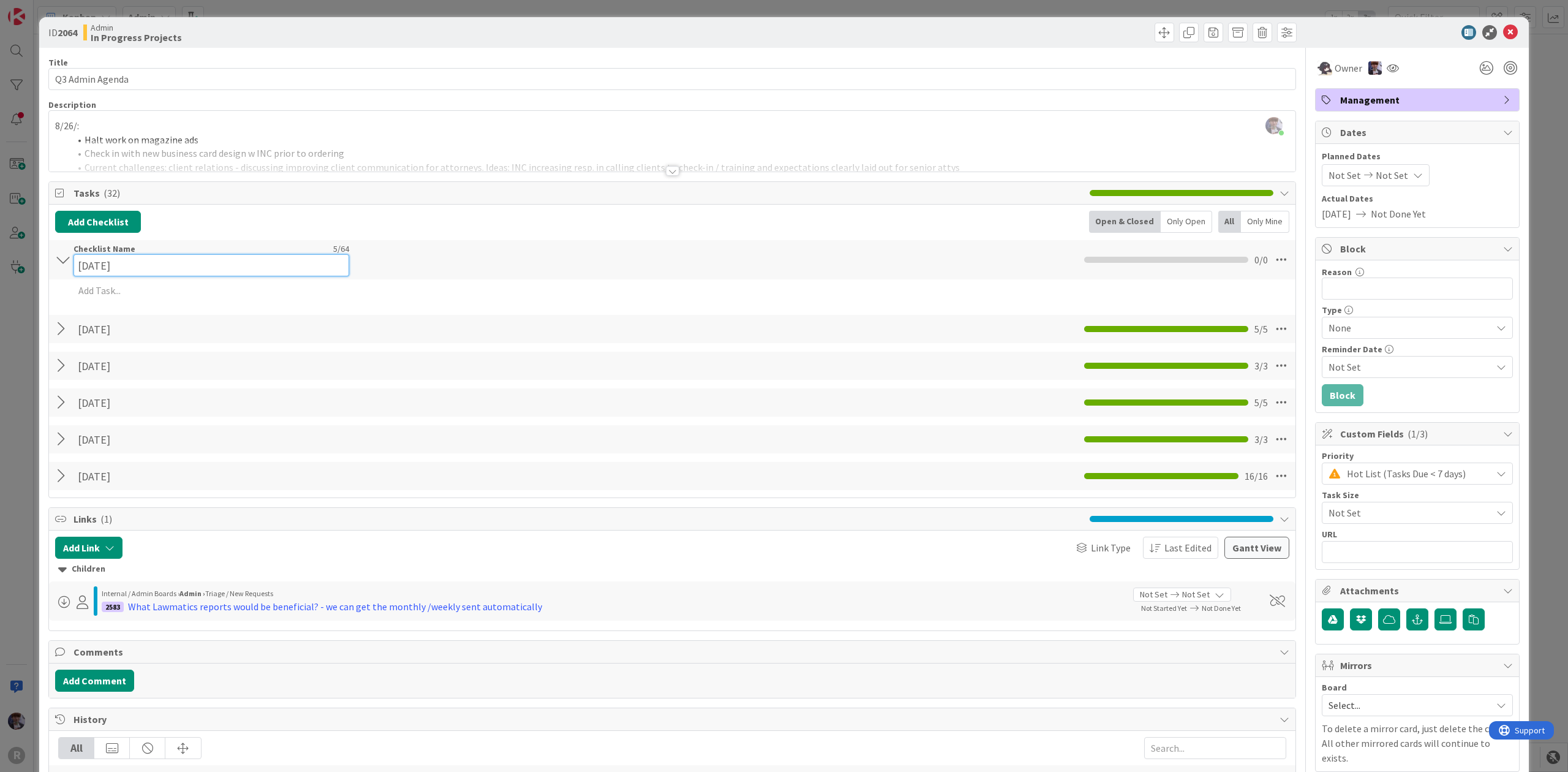
type input "[DATE]"
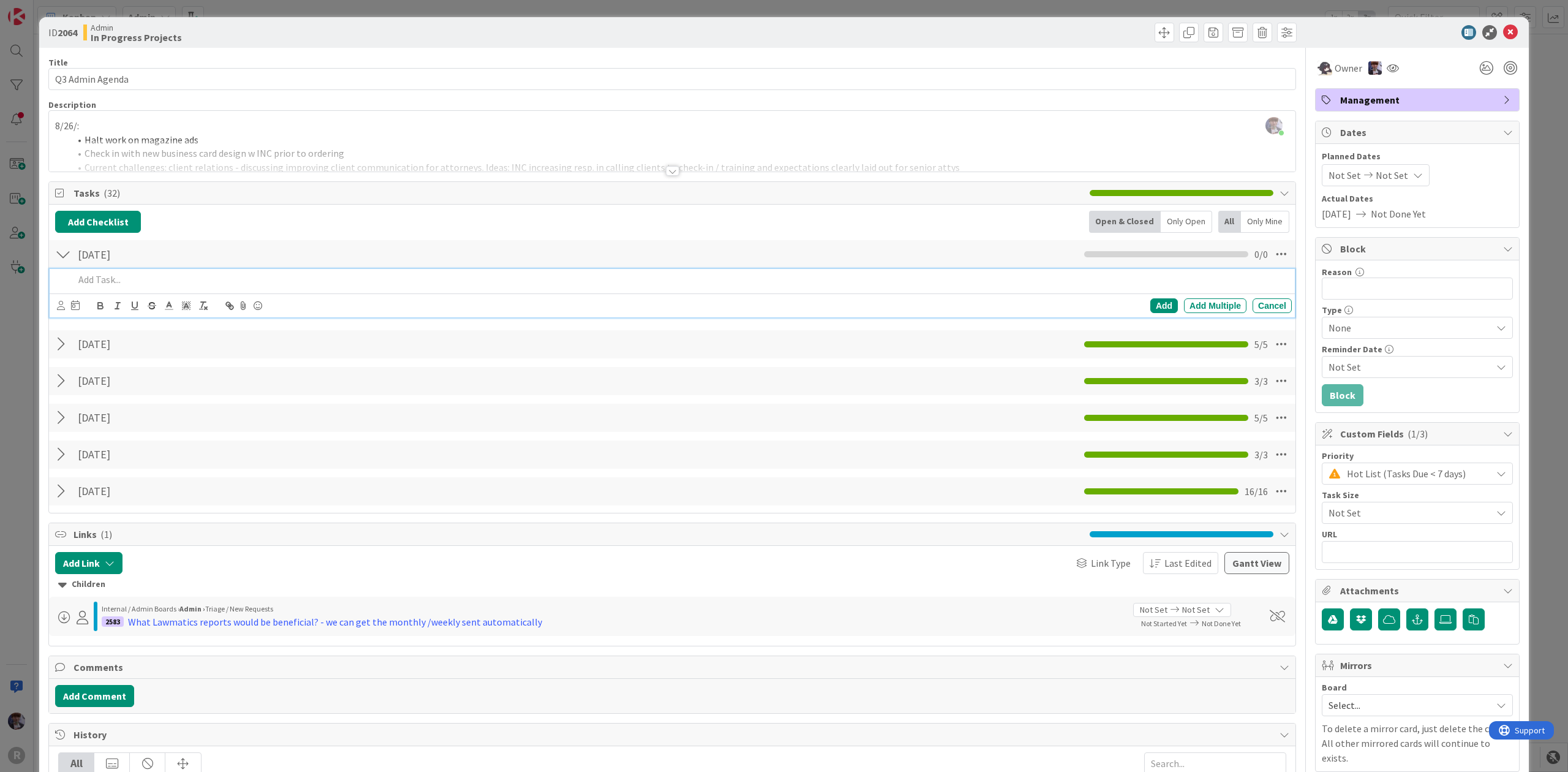
click at [125, 277] on p at bounding box center [681, 280] width 1213 height 14
drag, startPoint x: 438, startPoint y: 282, endPoint x: 326, endPoint y: 273, distance: 112.4
click at [326, 273] on div "Review client billing for time spent in [DATE] case meetings - enter in admin a…" at bounding box center [681, 279] width 1222 height 22
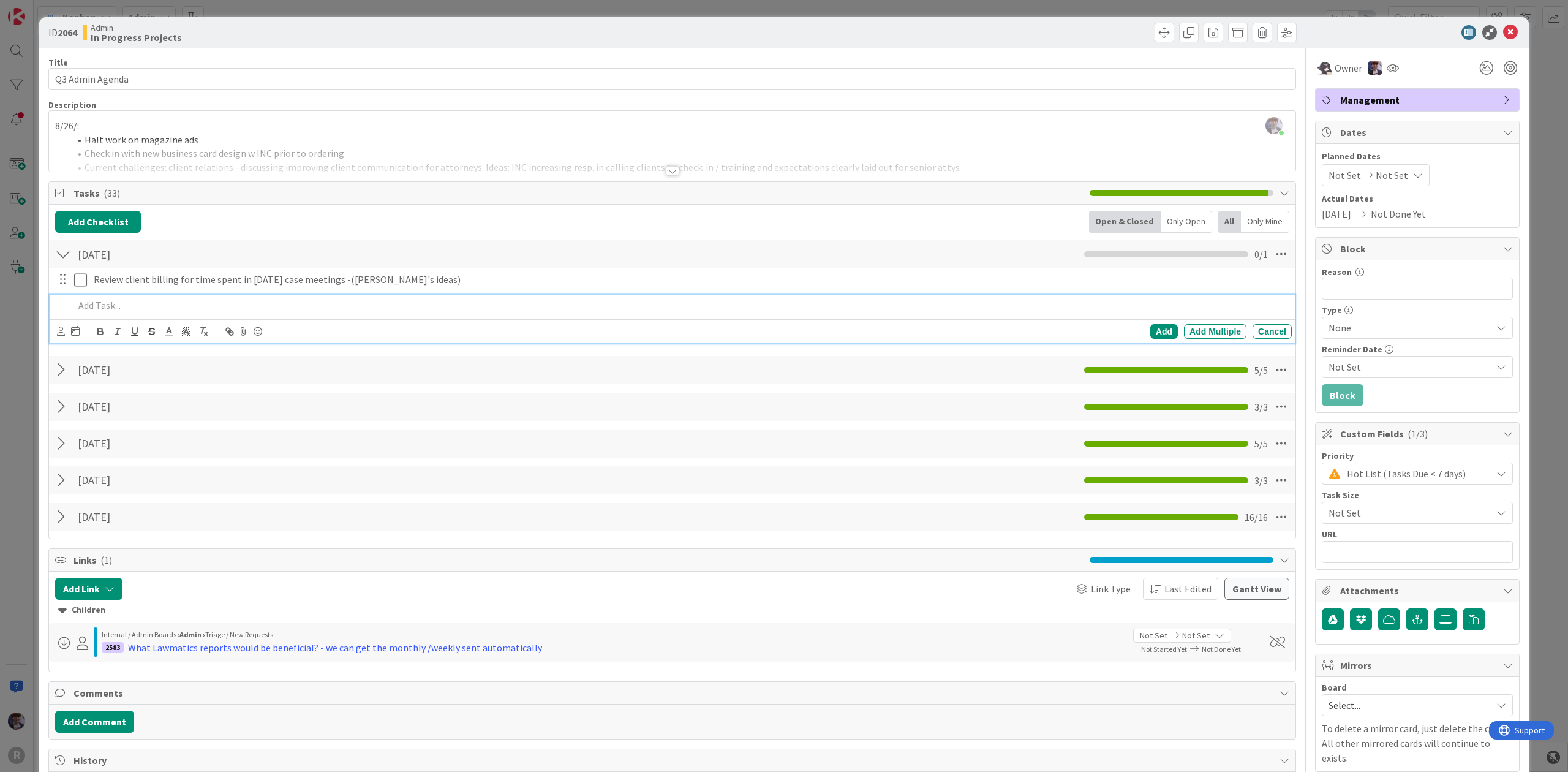
click at [30, 336] on div "ID 2064 Admin In Progress Projects Title 16 / 128 Q3 Admin Agenda Description […" at bounding box center [784, 386] width 1568 height 772
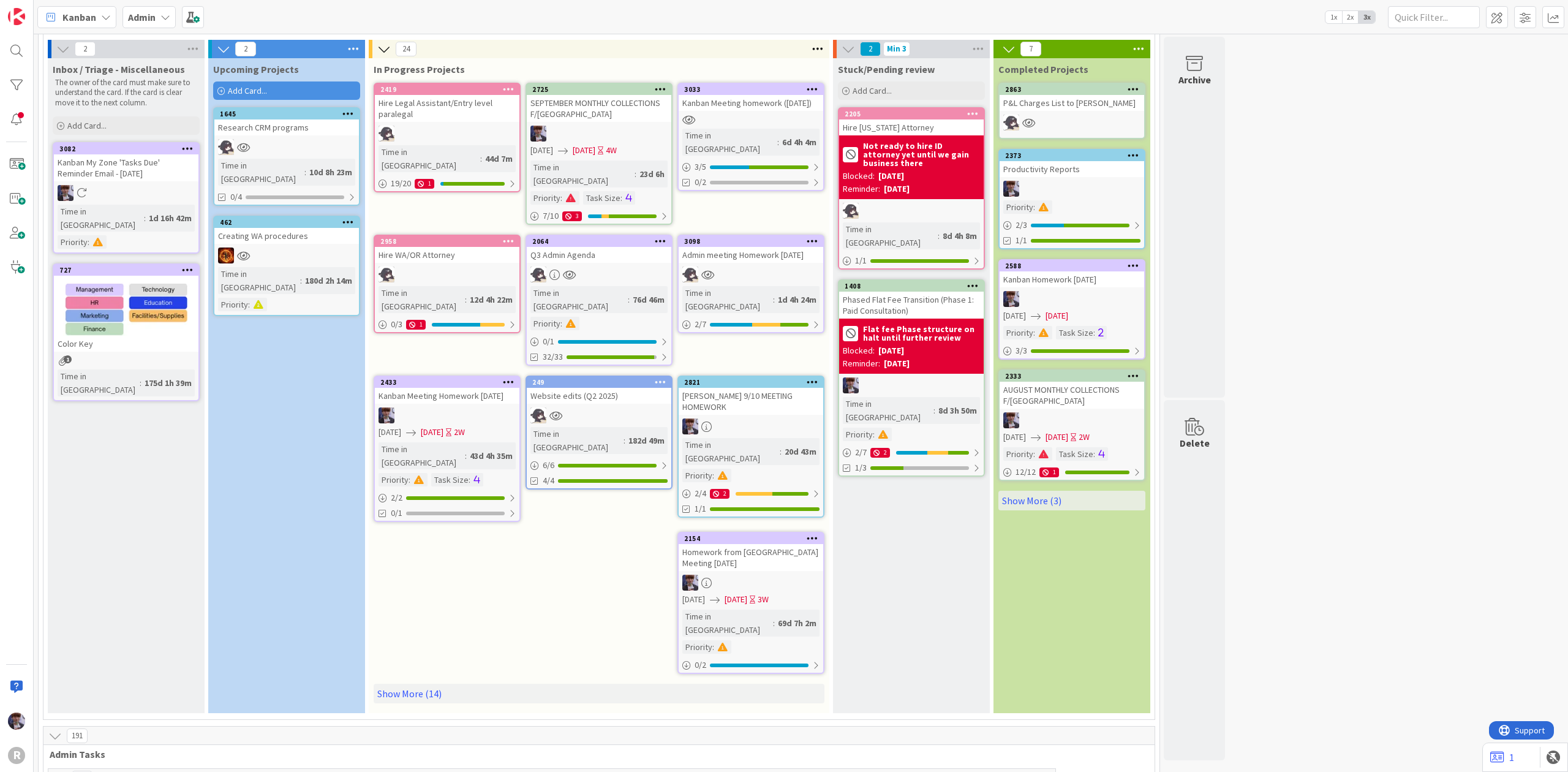
click at [729, 247] on div "Admin meeting Homework [DATE]" at bounding box center [750, 255] width 145 height 16
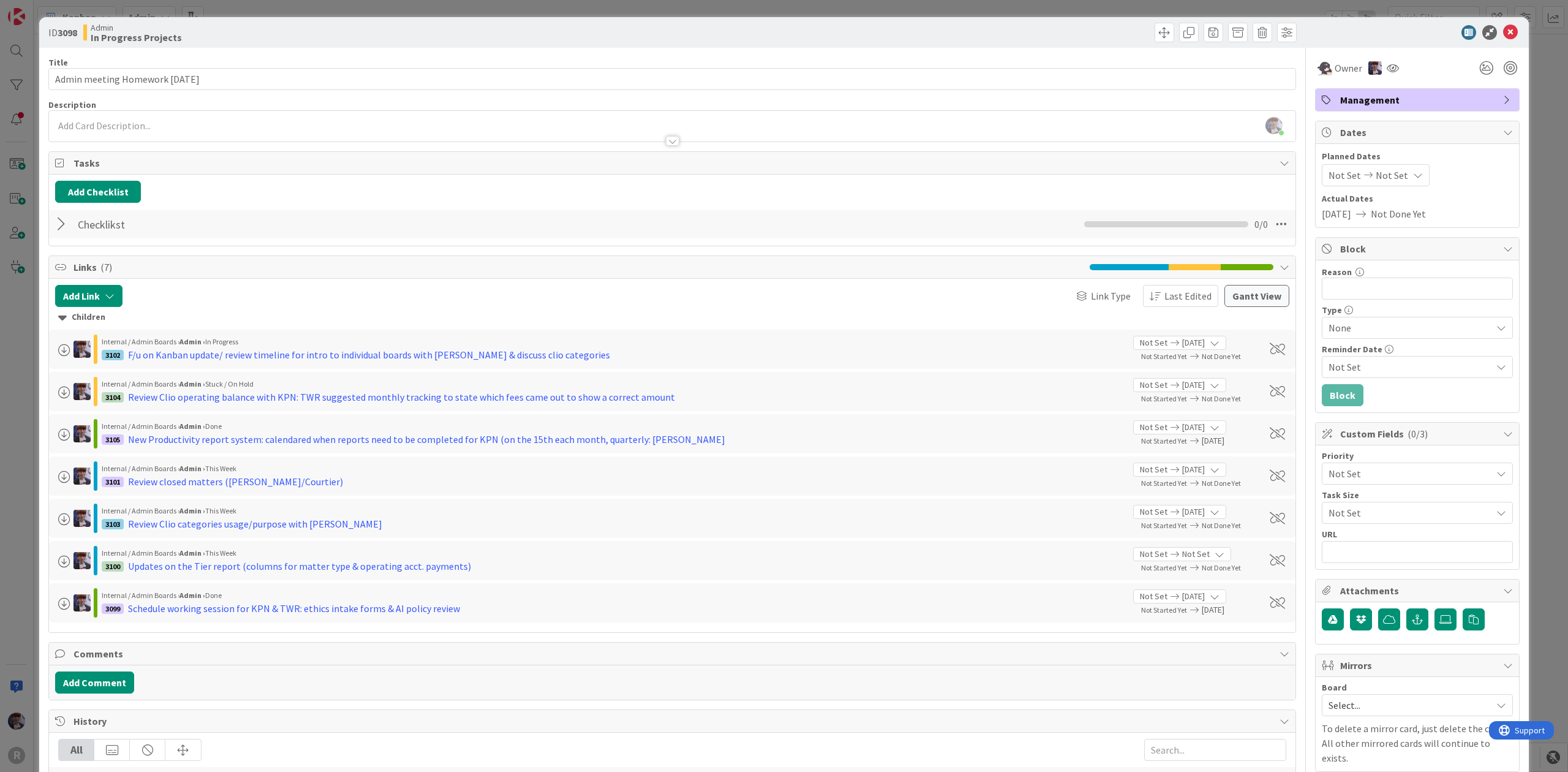
click at [25, 318] on div "ID 3098 Admin In Progress Projects Title 30 / 128 Admin meeting Homework [DATE]…" at bounding box center [784, 386] width 1568 height 772
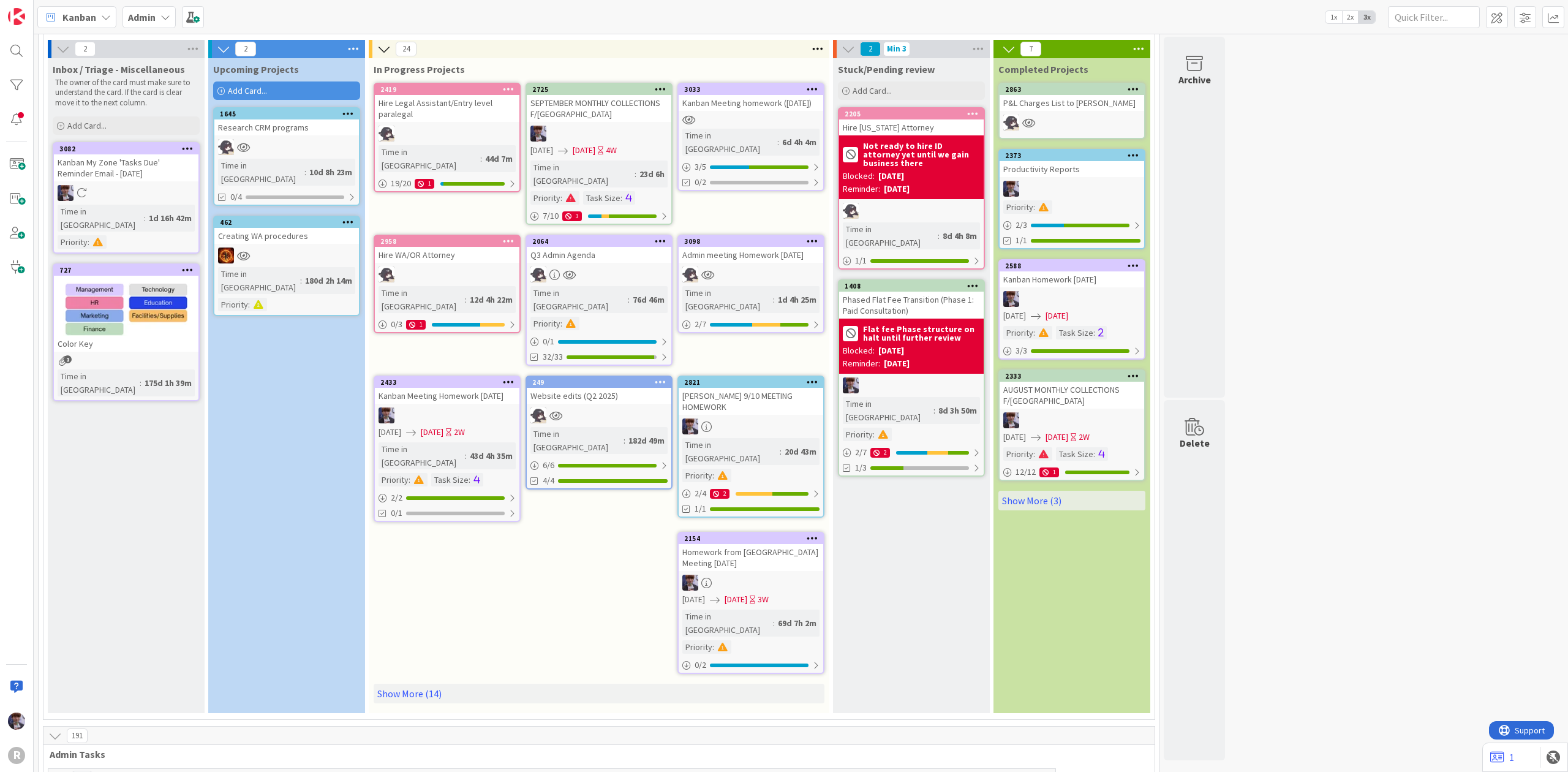
click at [733, 247] on div "Admin meeting Homework [DATE]" at bounding box center [750, 255] width 145 height 16
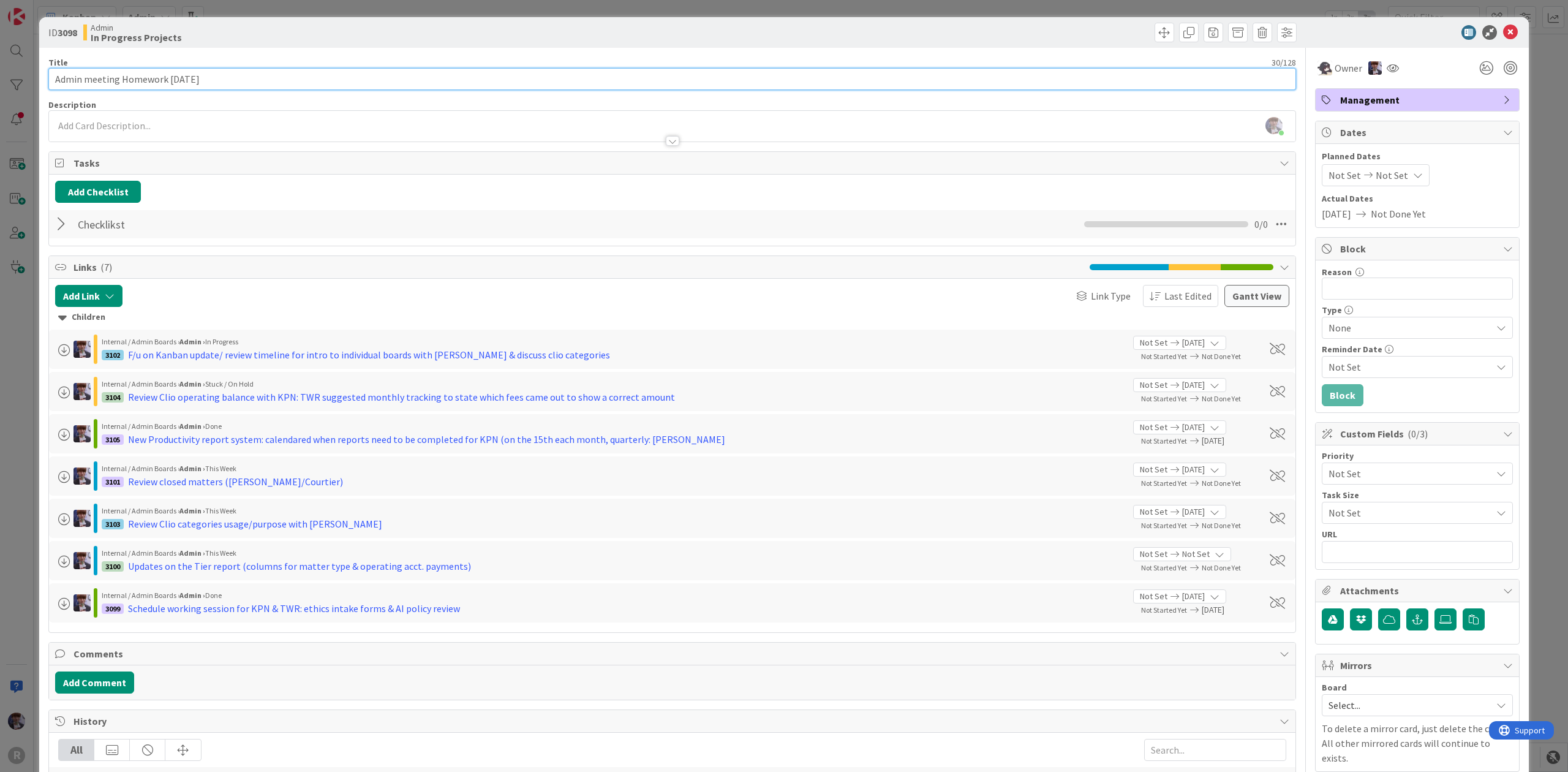
drag, startPoint x: 218, startPoint y: 82, endPoint x: 164, endPoint y: 89, distance: 54.5
click at [164, 89] on input "Admin meeting Homework [DATE]" at bounding box center [671, 79] width 1247 height 22
click at [360, 103] on div "Description" at bounding box center [671, 105] width 1247 height 11
click at [90, 77] on input "Admin meeting Homework" at bounding box center [671, 79] width 1247 height 22
type input "Admin Meeting Homework"
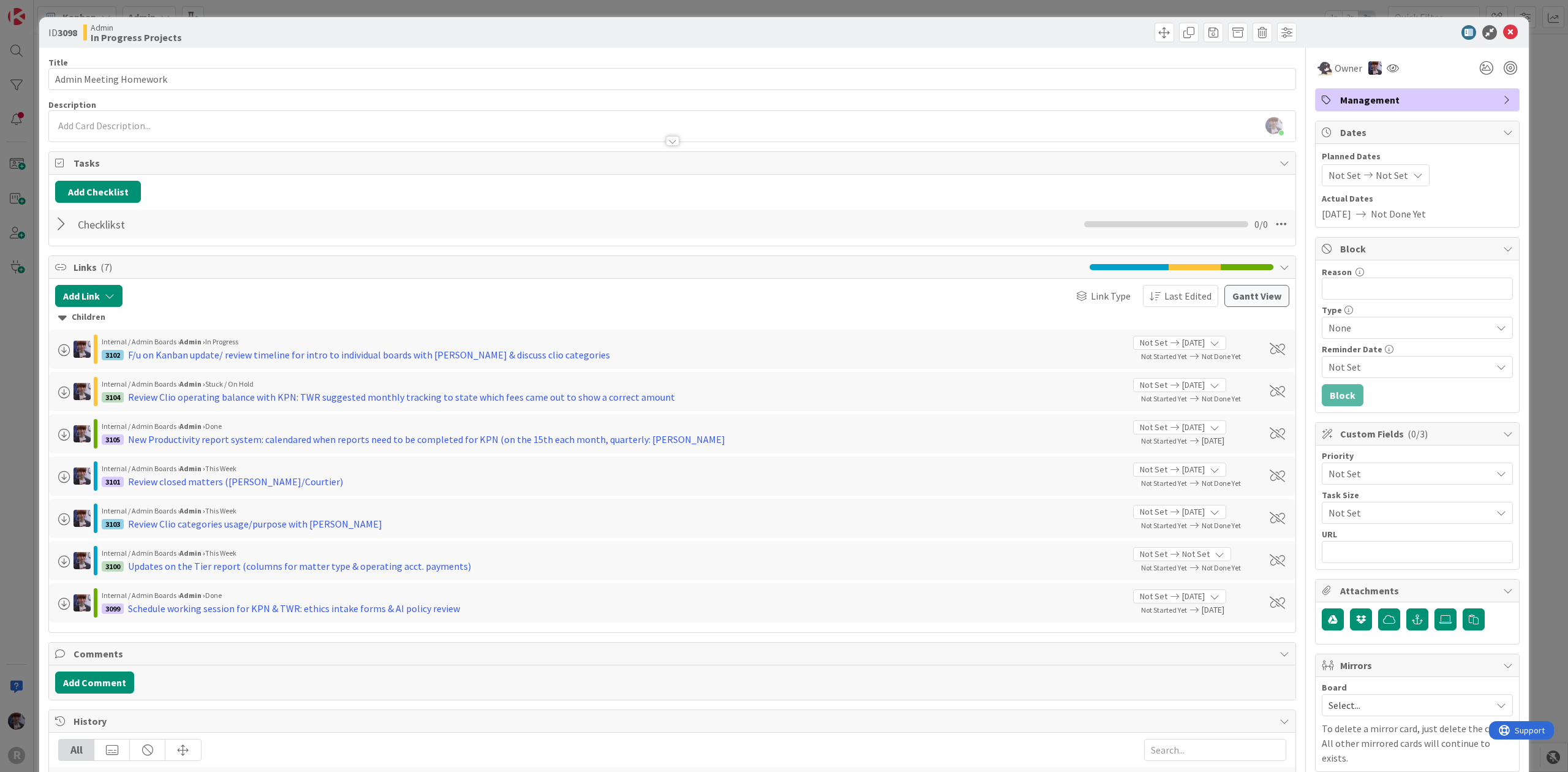
click at [148, 106] on div "Description" at bounding box center [671, 105] width 1247 height 11
click at [64, 222] on div at bounding box center [63, 224] width 16 height 22
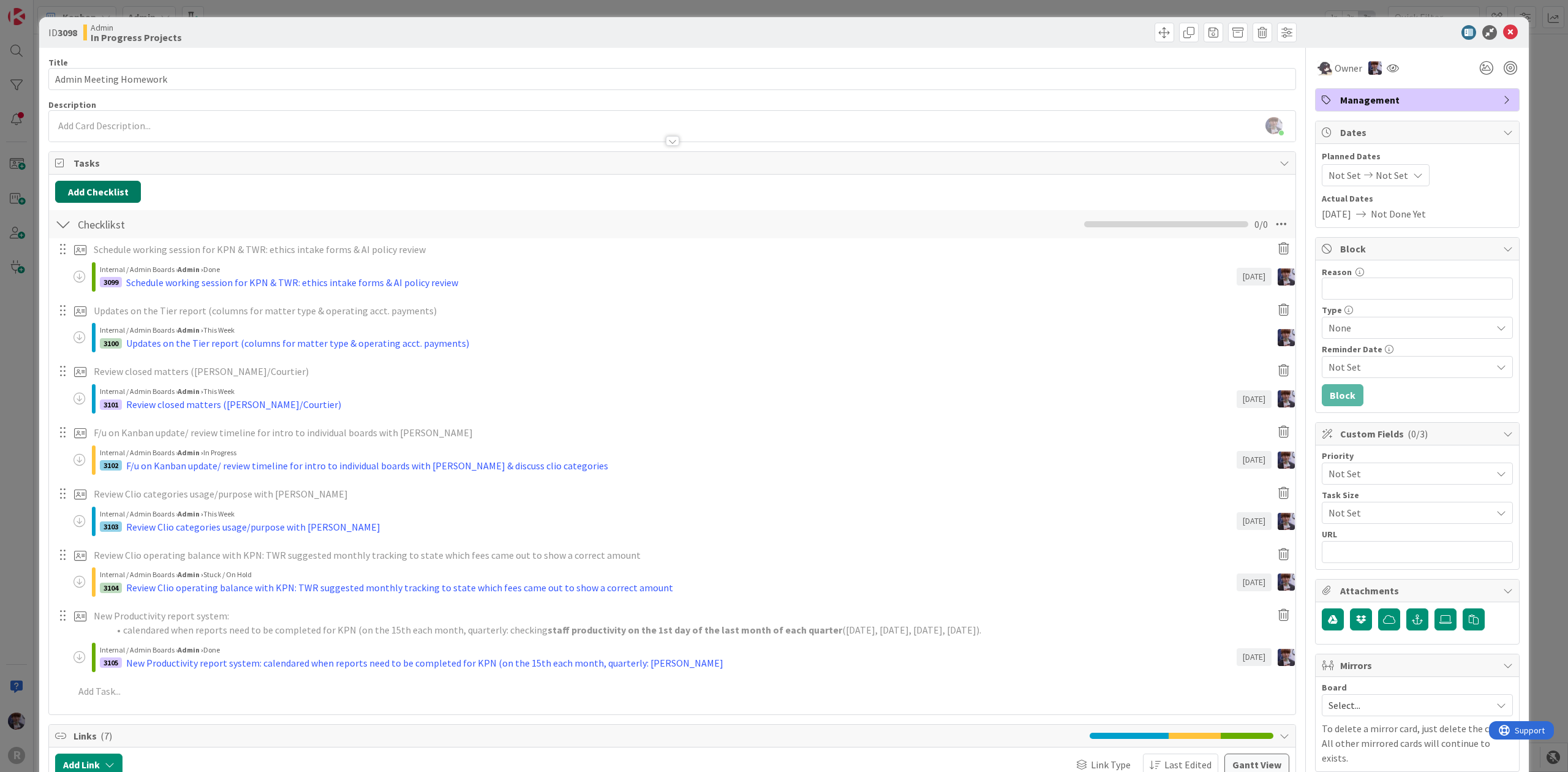
click at [77, 191] on button "Add Checklist" at bounding box center [98, 192] width 86 height 22
click at [30, 312] on div "ID 3098 Admin In Progress Projects Title 22 / 128 Admin Meeting Homework Descri…" at bounding box center [784, 386] width 1568 height 772
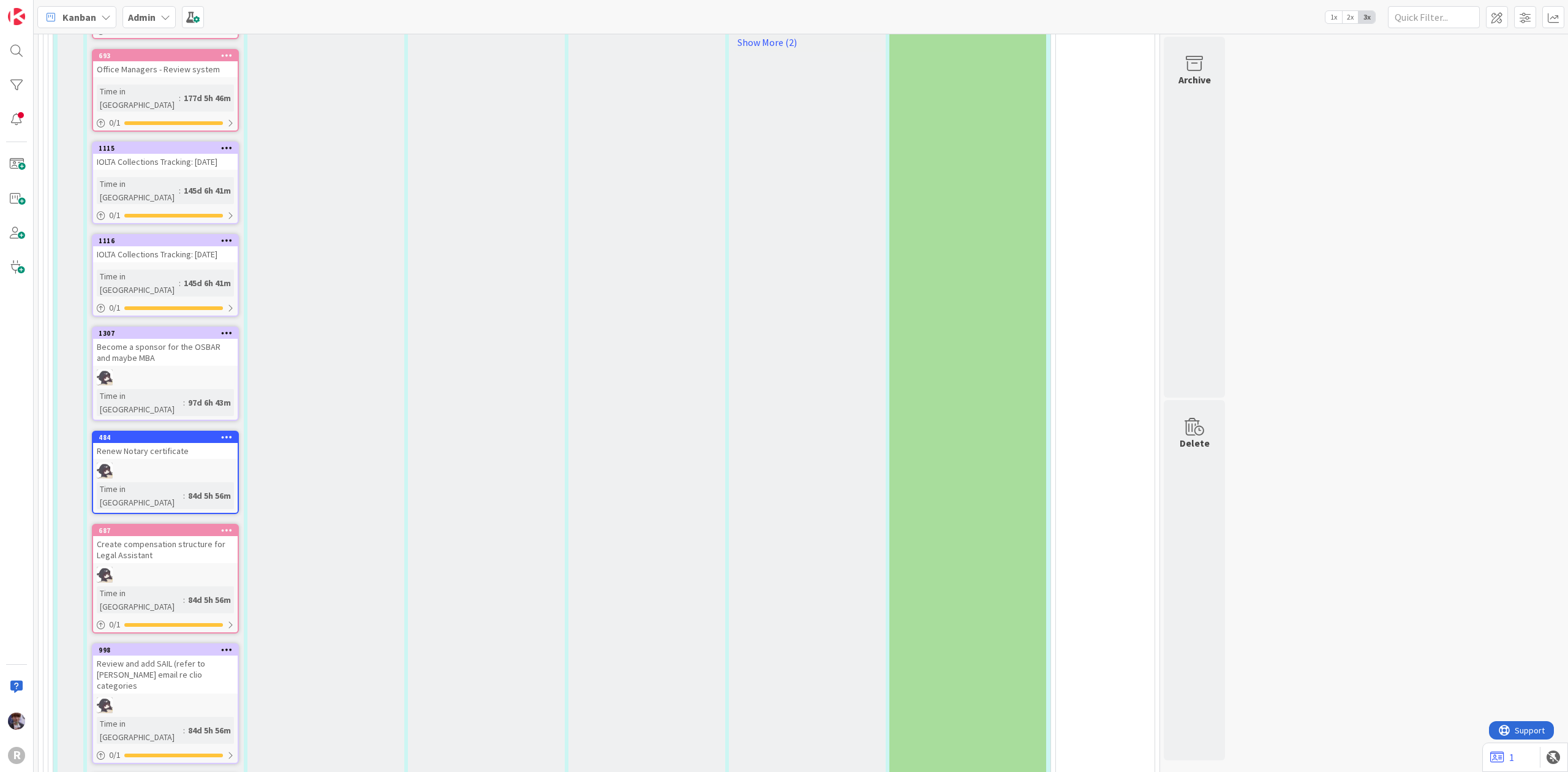
scroll to position [2613, 0]
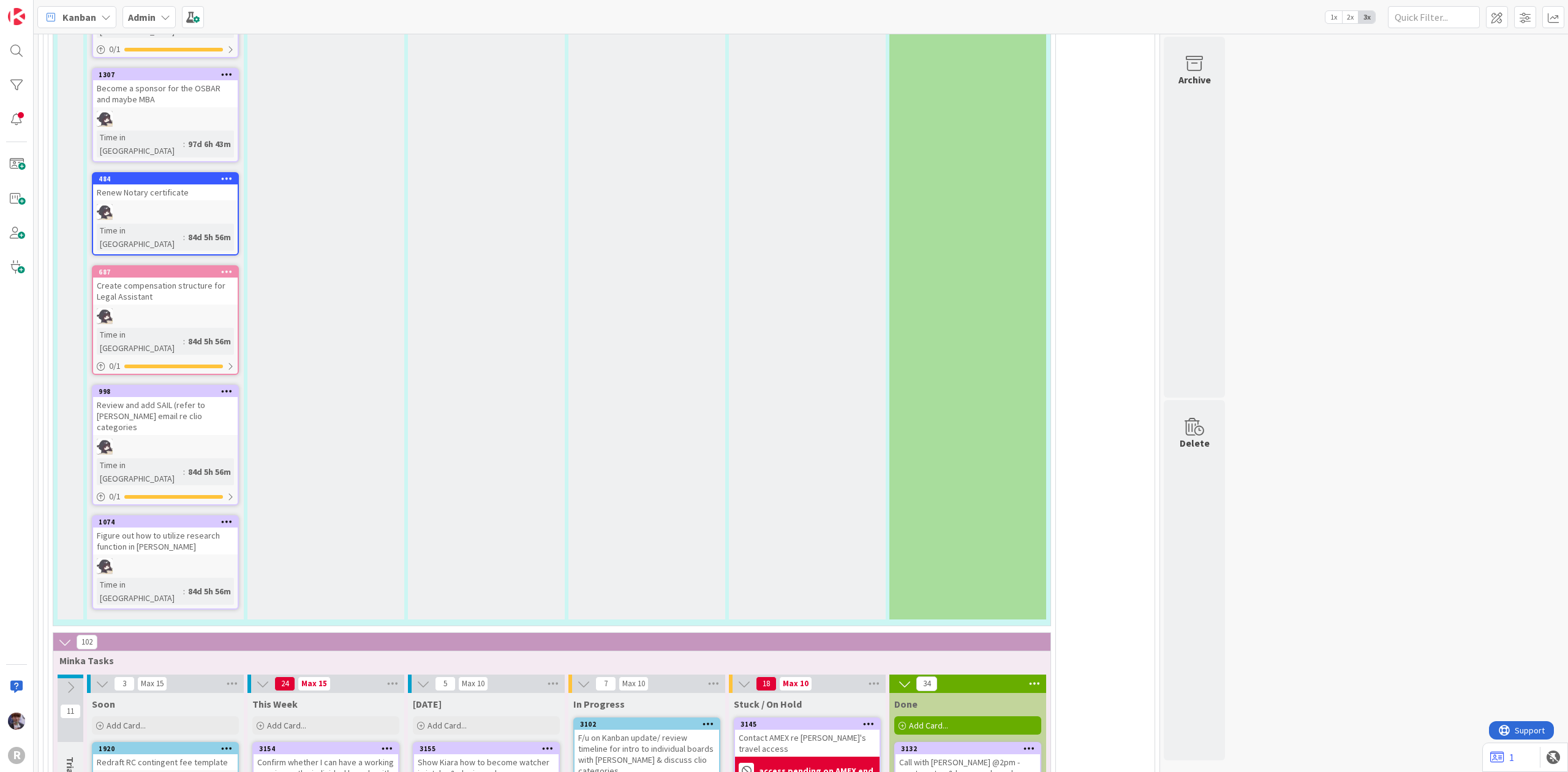
click at [621, 730] on div "F/u on Kanban update/ review timeline for intro to individual boards with [PERS…" at bounding box center [646, 754] width 145 height 49
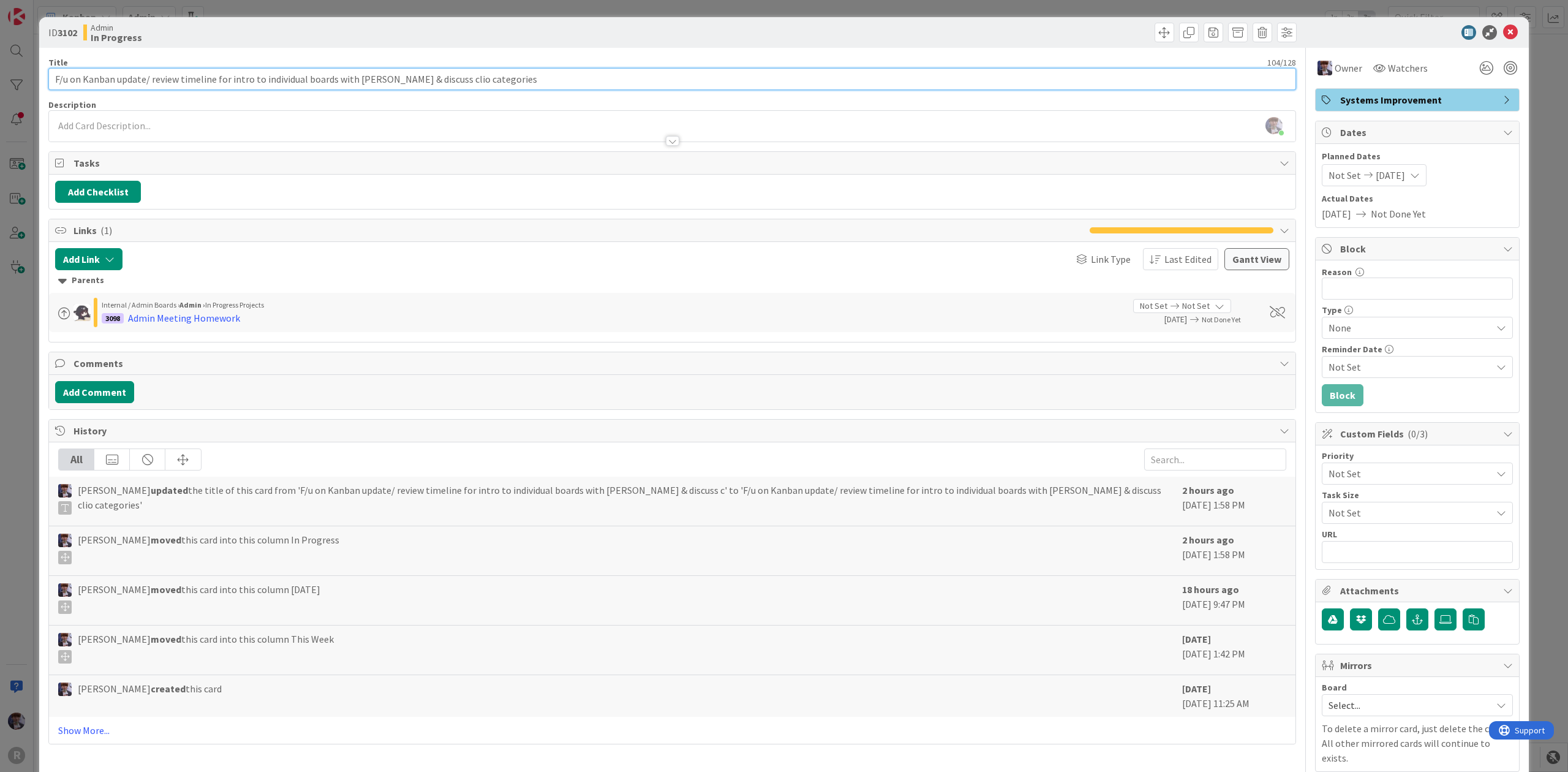
drag, startPoint x: 546, startPoint y: 74, endPoint x: 378, endPoint y: 83, distance: 168.2
click at [378, 83] on input "F/u on Kanban update/ review timeline for intro to individual boards with [PERS…" at bounding box center [671, 79] width 1247 height 22
type input "F/u on Kanban update/ review timeline for intro to individual boards with [PERS…"
click at [19, 412] on div "ID 3102 Admin In Progress Title 79 / 128 F/u on Kanban update/ review timeline …" at bounding box center [784, 386] width 1568 height 772
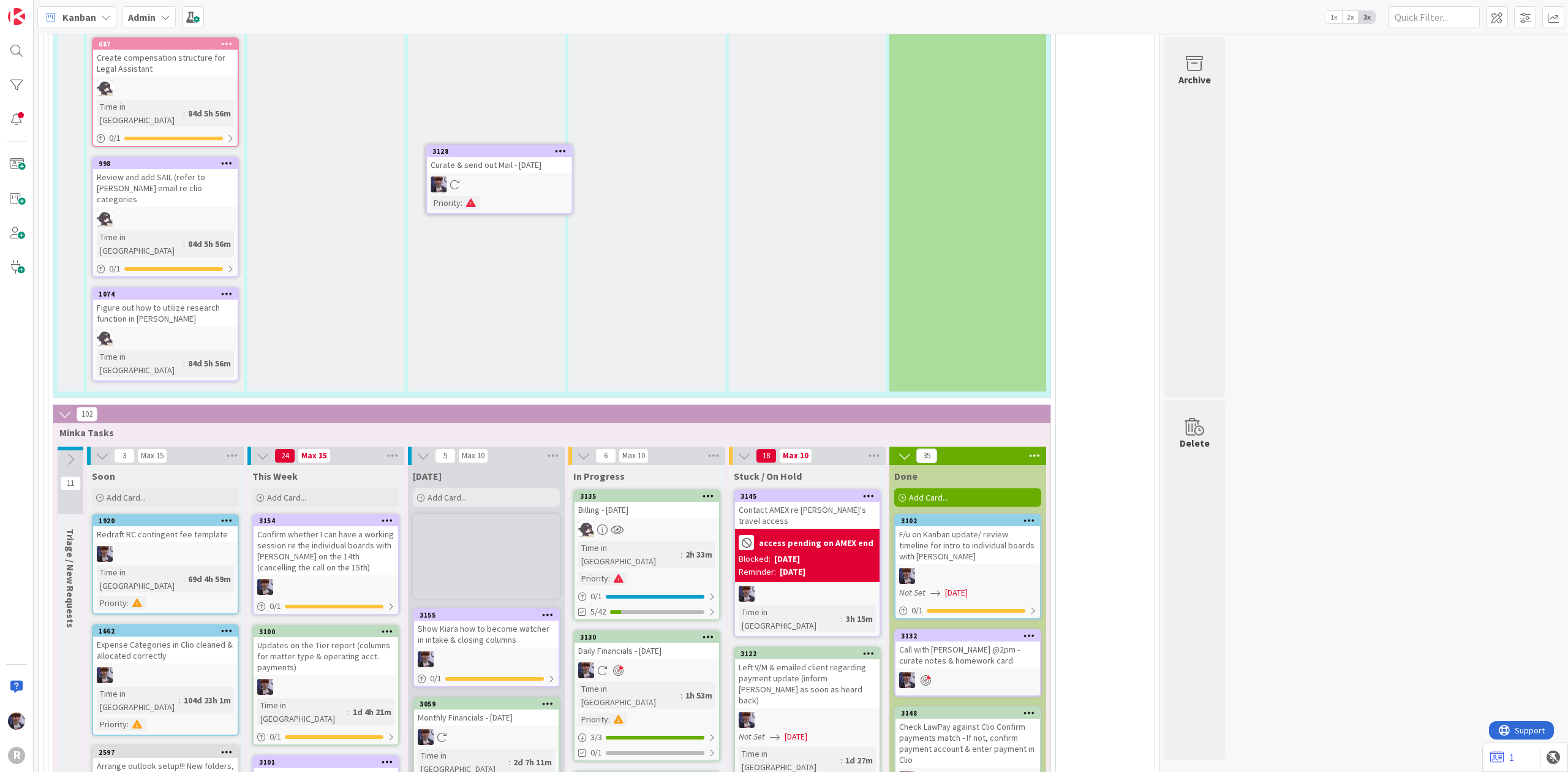
scroll to position [2835, 0]
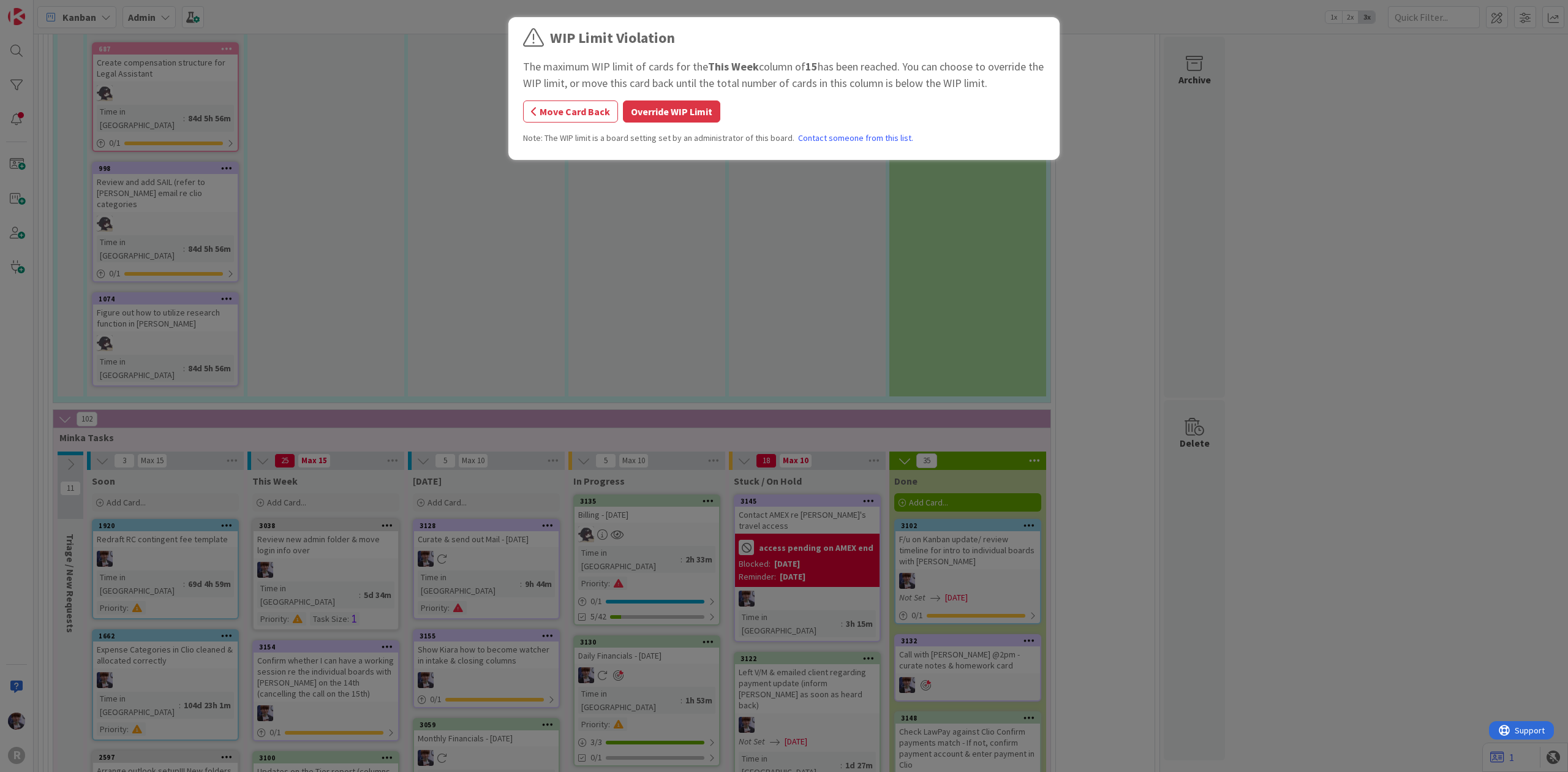
click at [630, 103] on button "Override WIP Limit" at bounding box center [672, 112] width 98 height 22
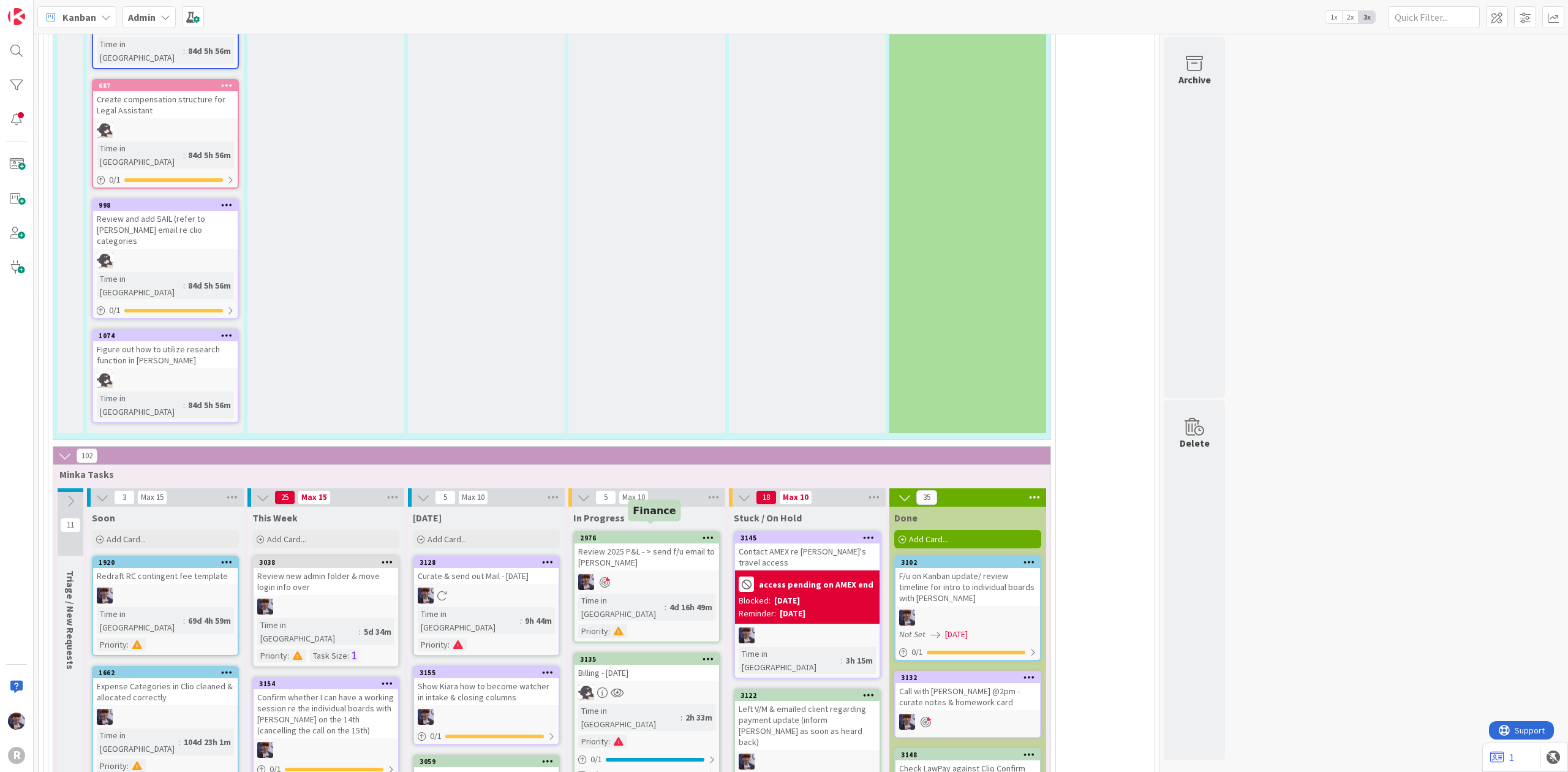
scroll to position [2796, 0]
